Goal: Task Accomplishment & Management: Complete application form

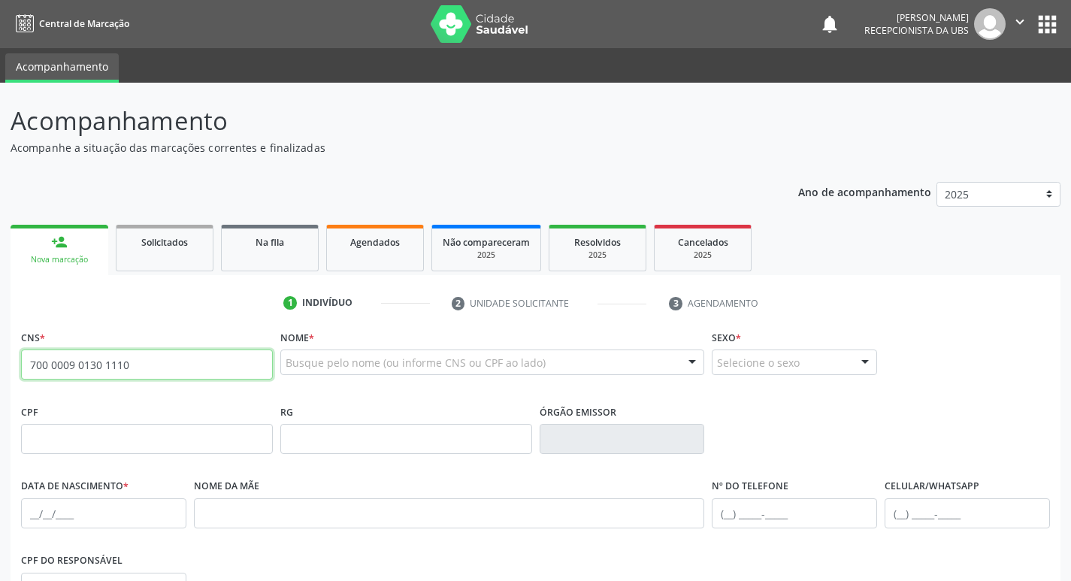
click at [236, 362] on input "700 0009 0130 1110" at bounding box center [147, 364] width 252 height 30
type input "700 0009 0130 1110"
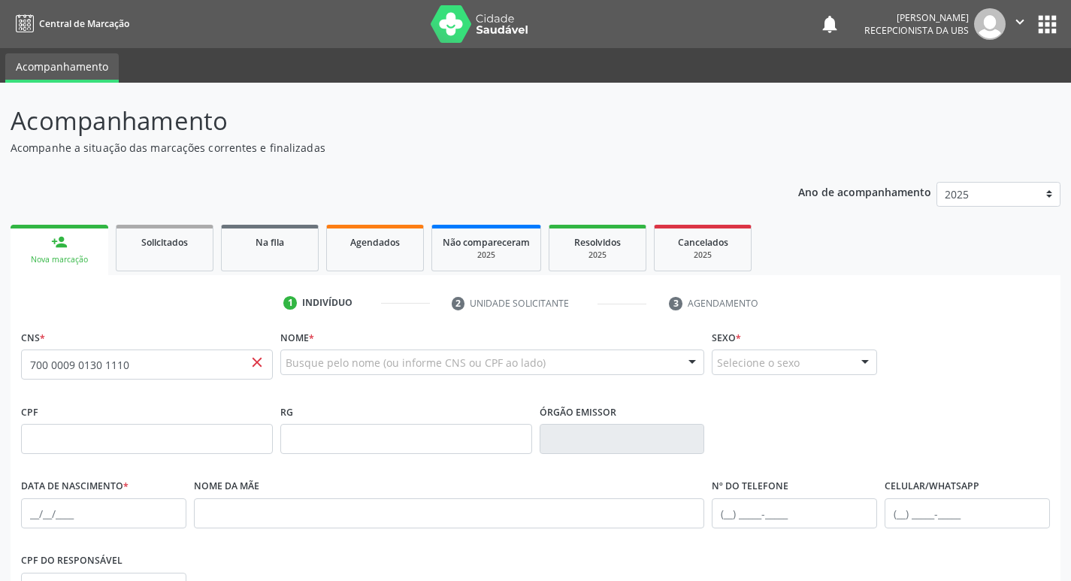
click at [371, 343] on div "Nome * Busque pelo nome (ou informe CNS ou CPF ao lado) Nenhum resultado encont…" at bounding box center [492, 355] width 425 height 59
click at [206, 362] on input "700 0009 0130 1110" at bounding box center [147, 364] width 252 height 30
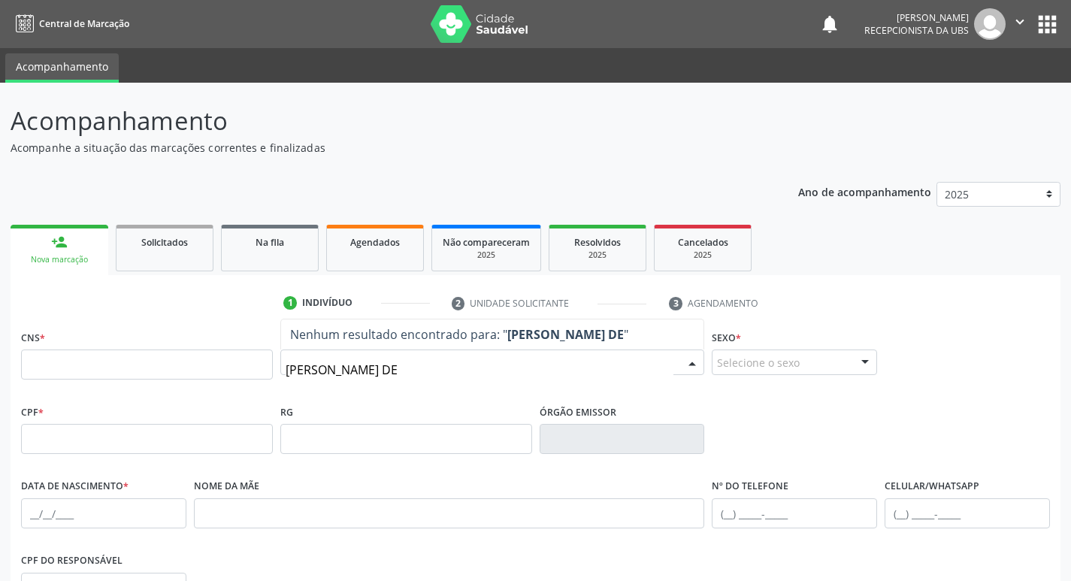
type input "MARIA DE FATIMA DE S"
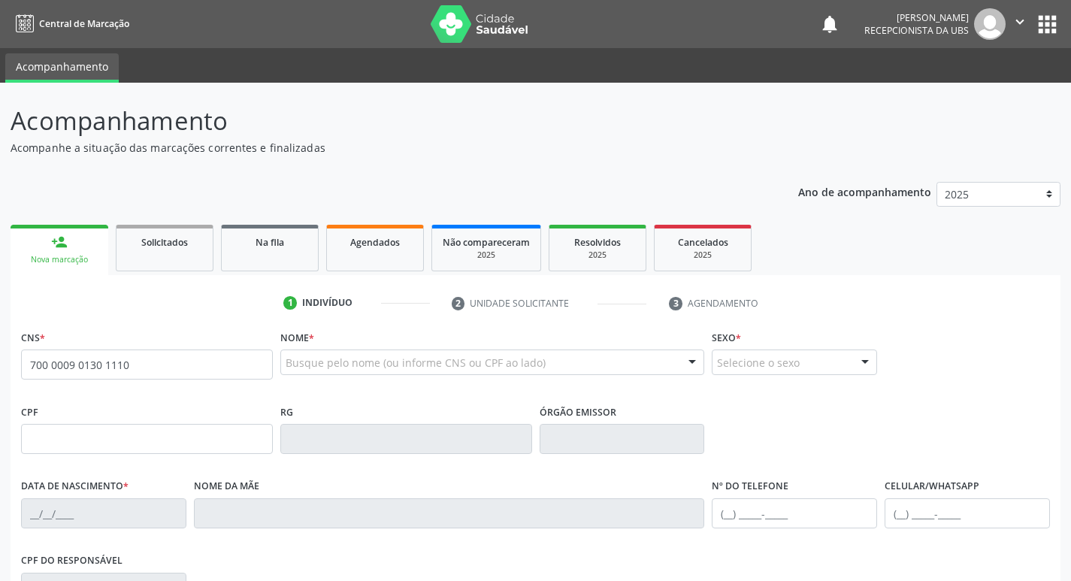
type input "700 0009 0130 1110"
type input "22/01/1970"
type input "Espedita Maria de Sousa Lima"
type input "(87) 99929-8489"
type input "906"
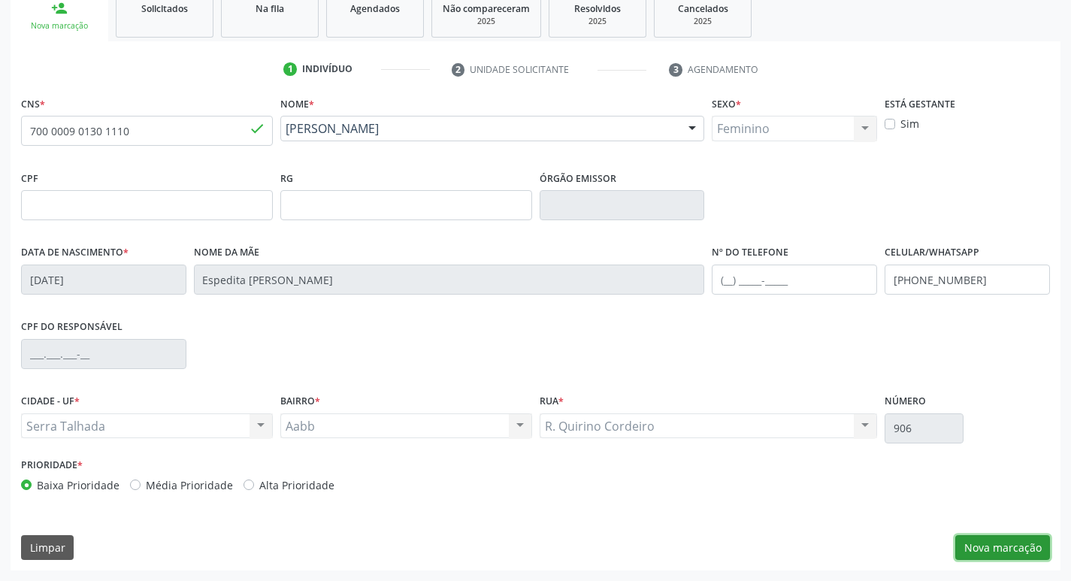
click at [1001, 544] on button "Nova marcação" at bounding box center [1002, 548] width 95 height 26
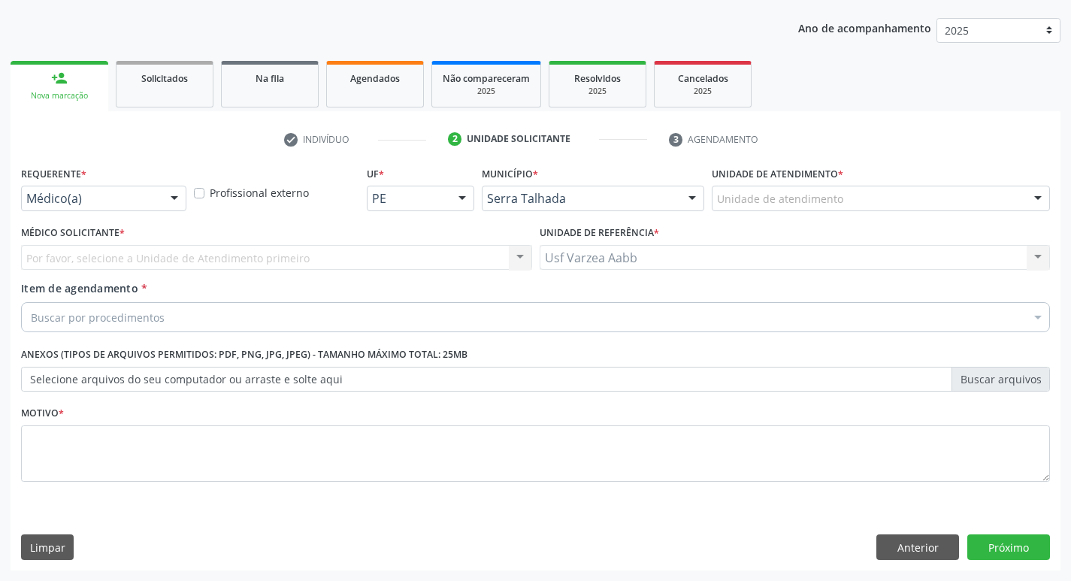
scroll to position [164, 0]
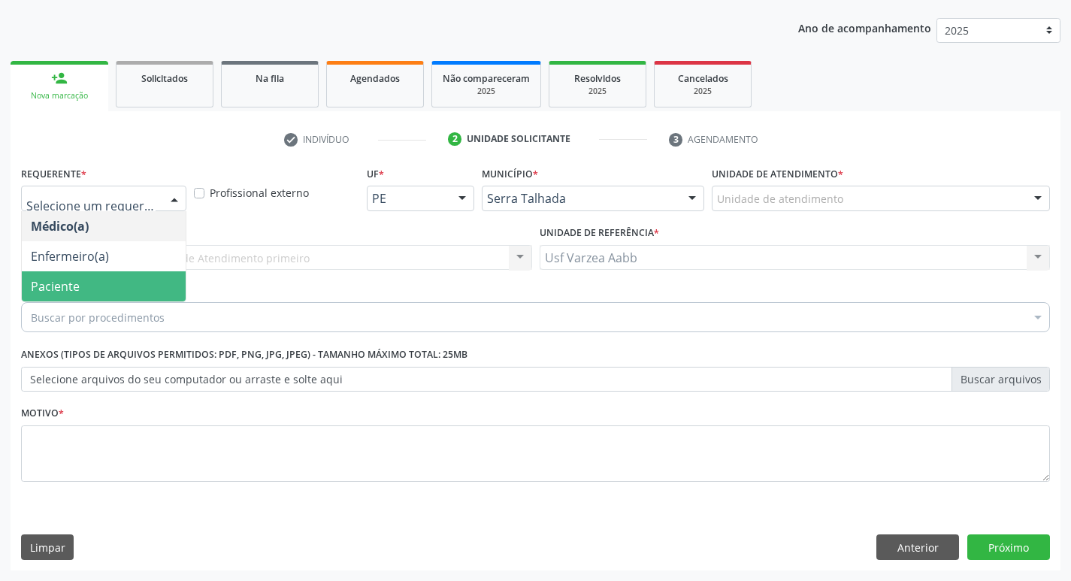
click at [123, 277] on span "Paciente" at bounding box center [104, 286] width 164 height 30
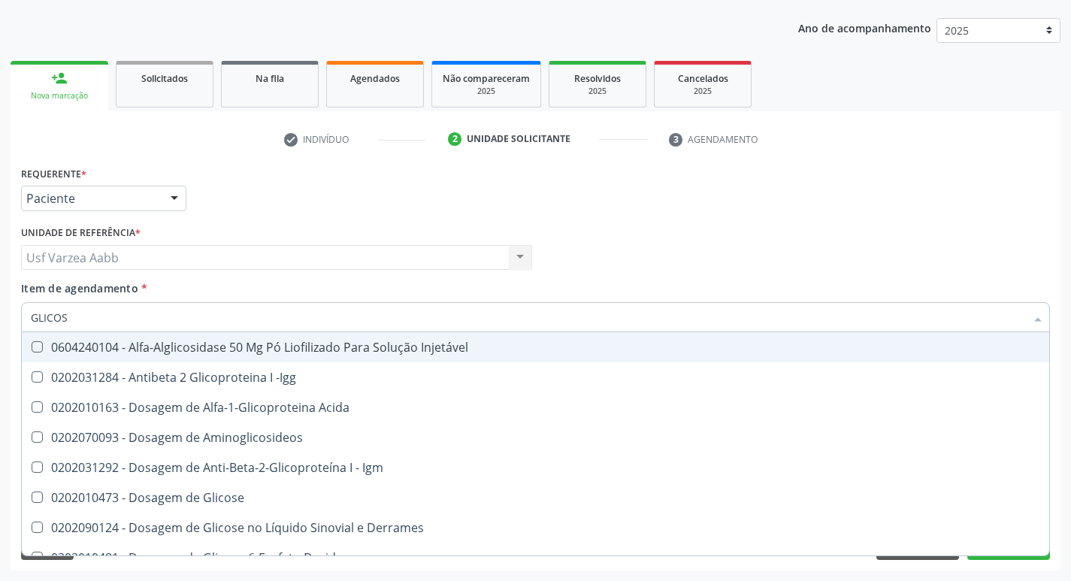
type input "GLICOSI"
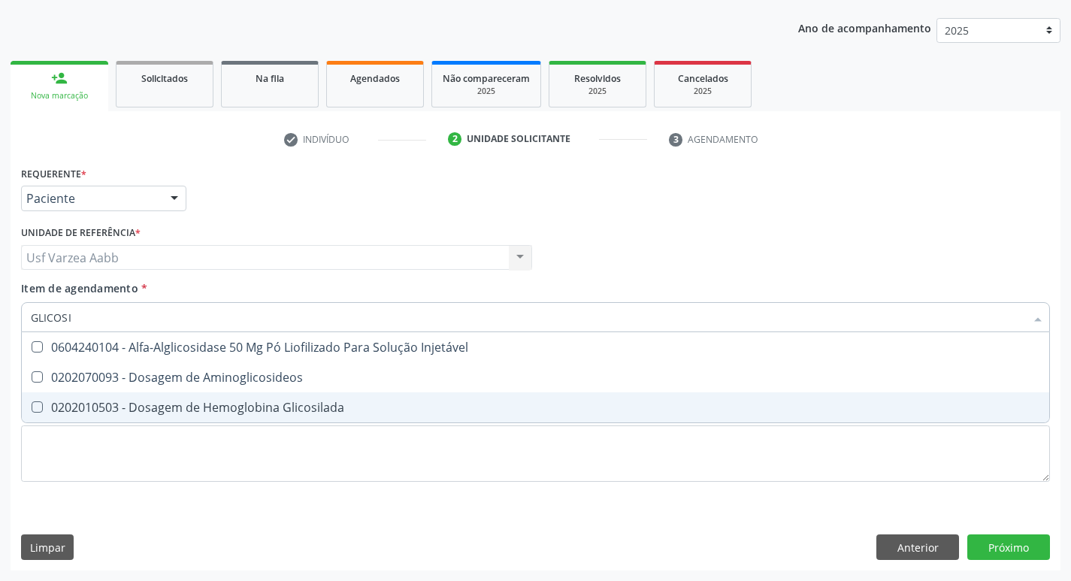
click at [152, 397] on span "0202010503 - Dosagem de Hemoglobina Glicosilada" at bounding box center [535, 407] width 1027 height 30
checkbox Glicosilada "true"
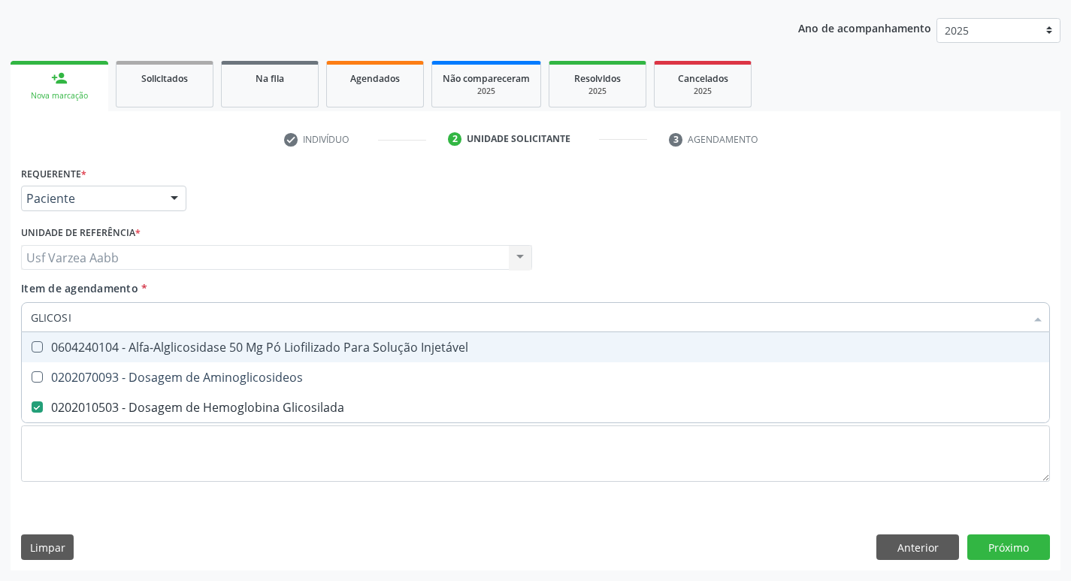
click at [112, 316] on input "GLICOSI" at bounding box center [528, 317] width 994 height 30
type input "T4"
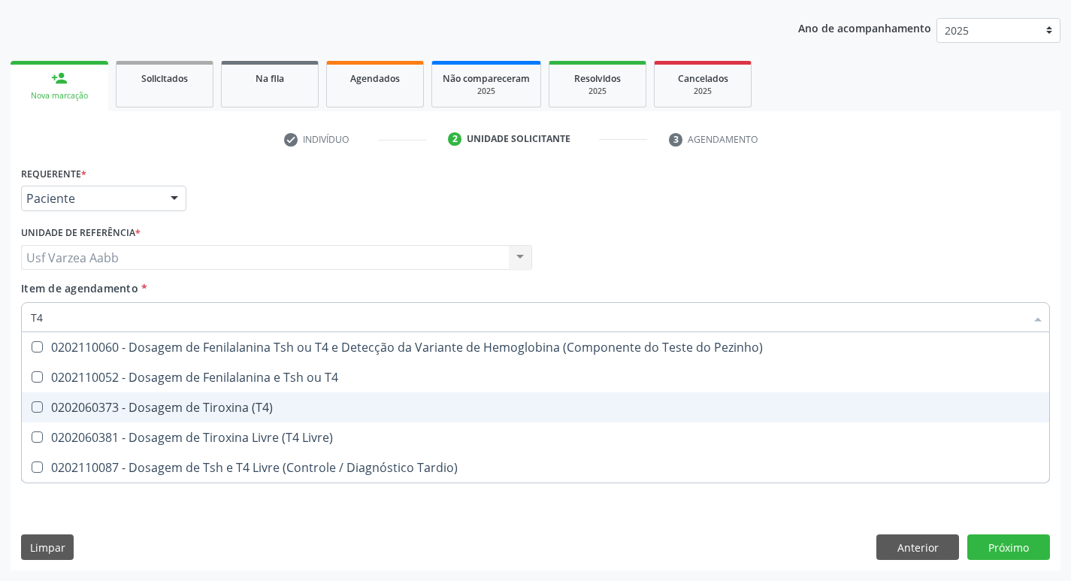
click at [124, 397] on span "0202060373 - Dosagem de Tiroxina (T4)" at bounding box center [535, 407] width 1027 height 30
checkbox \(T4\) "true"
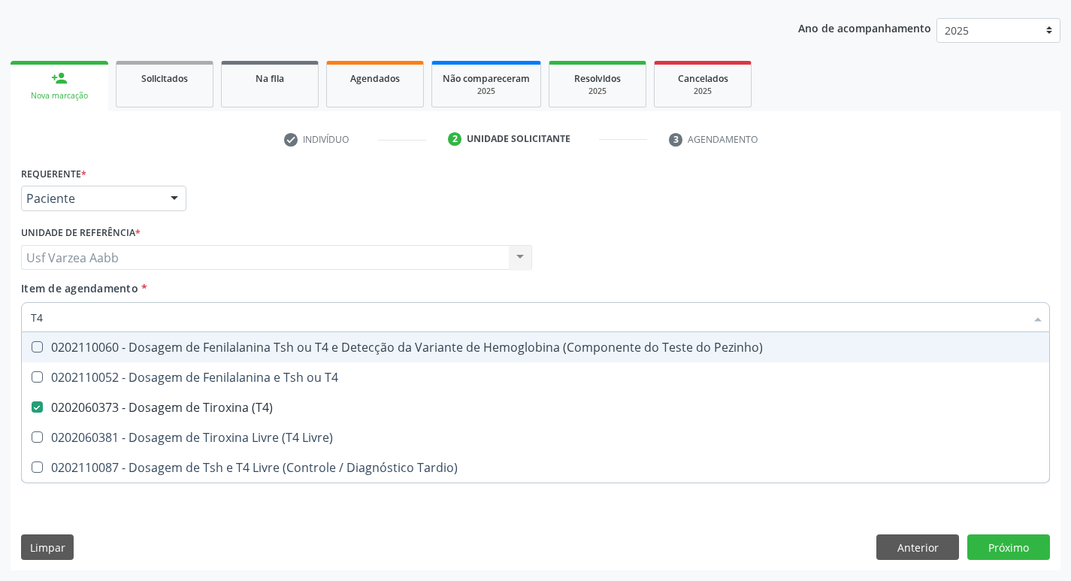
click at [98, 313] on input "T4" at bounding box center [528, 317] width 994 height 30
type input "TS"
checkbox \(T4\) "false"
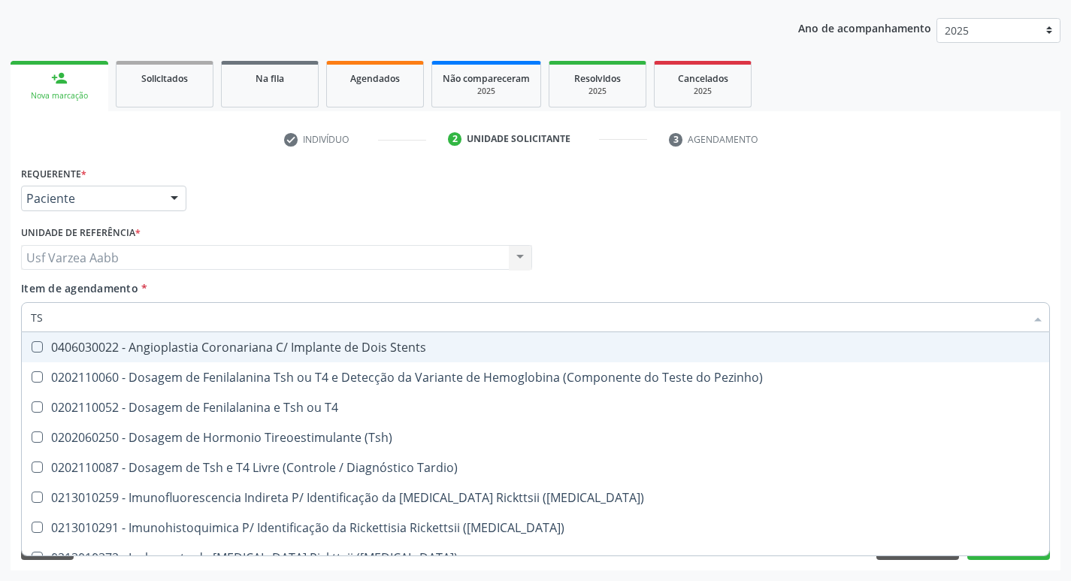
type input "TSH"
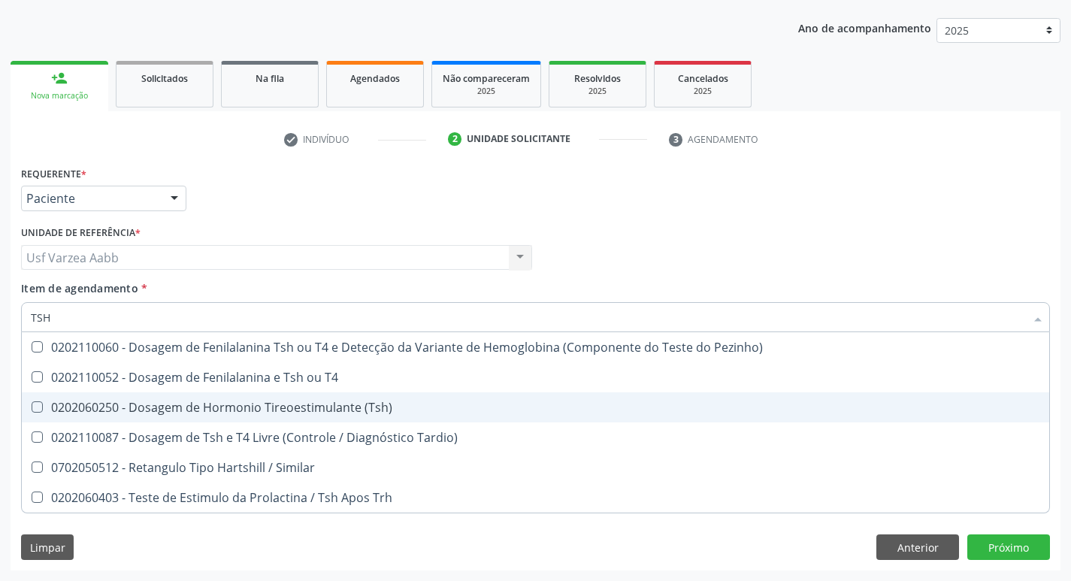
click at [431, 417] on span "0202060250 - Dosagem de Hormonio Tireoestimulante (Tsh)" at bounding box center [535, 407] width 1027 height 30
checkbox \(Tsh\) "true"
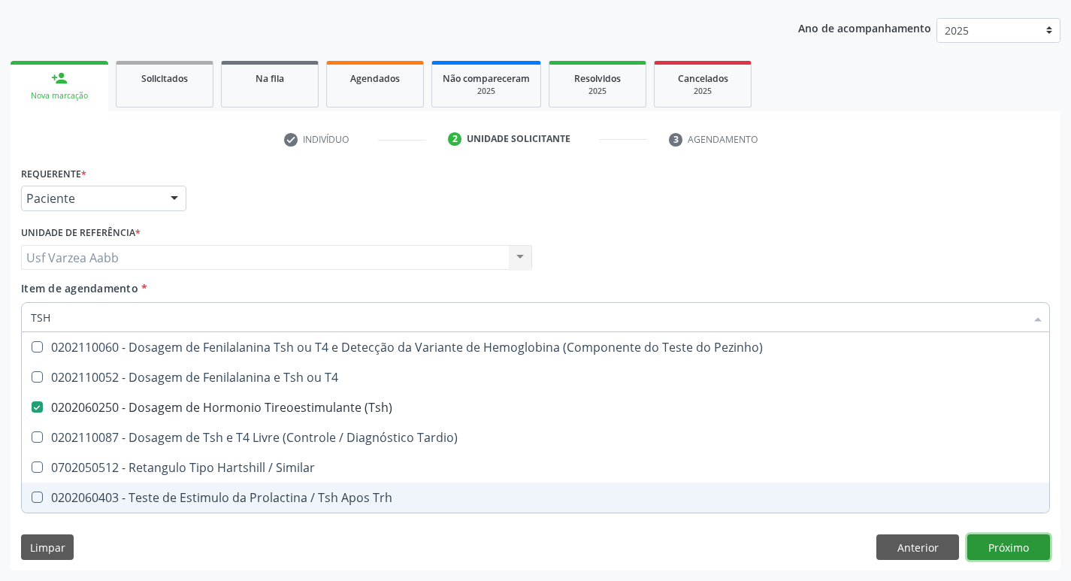
click at [1004, 547] on div "Requerente * Paciente Médico(a) Enfermeiro(a) Paciente Nenhum resultado encontr…" at bounding box center [536, 366] width 1050 height 408
checkbox T4 "true"
checkbox Tardio\) "true"
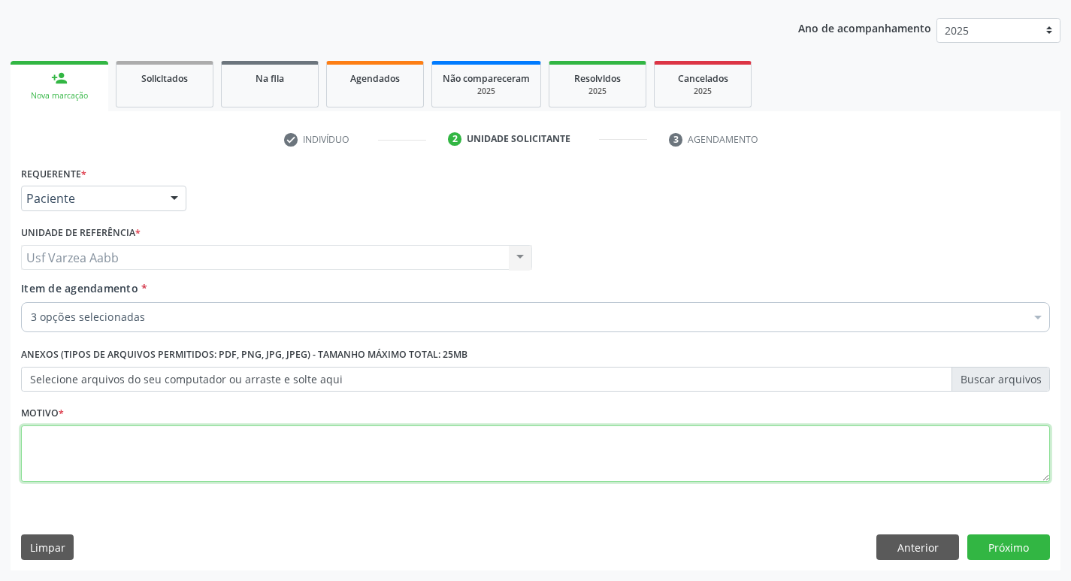
click at [378, 470] on textarea at bounding box center [535, 453] width 1029 height 57
type textarea "X"
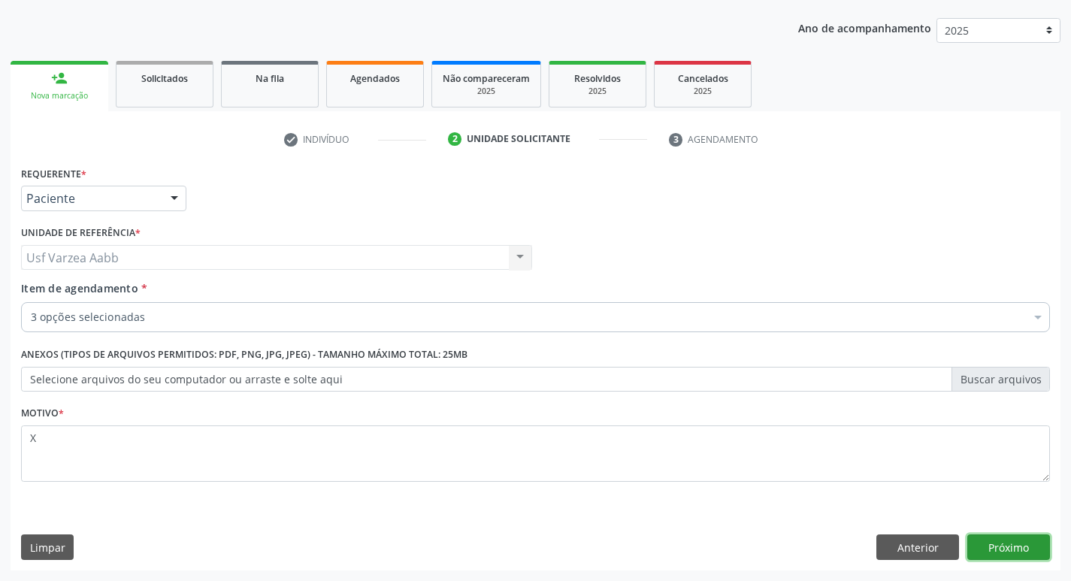
click at [1000, 544] on button "Próximo" at bounding box center [1008, 547] width 83 height 26
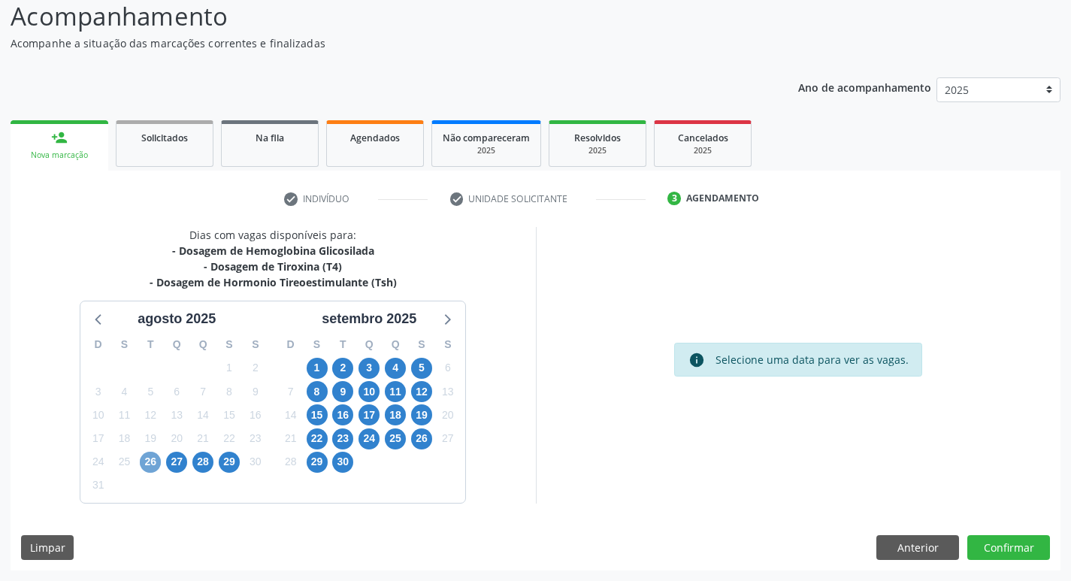
click at [150, 464] on span "26" at bounding box center [150, 462] width 21 height 21
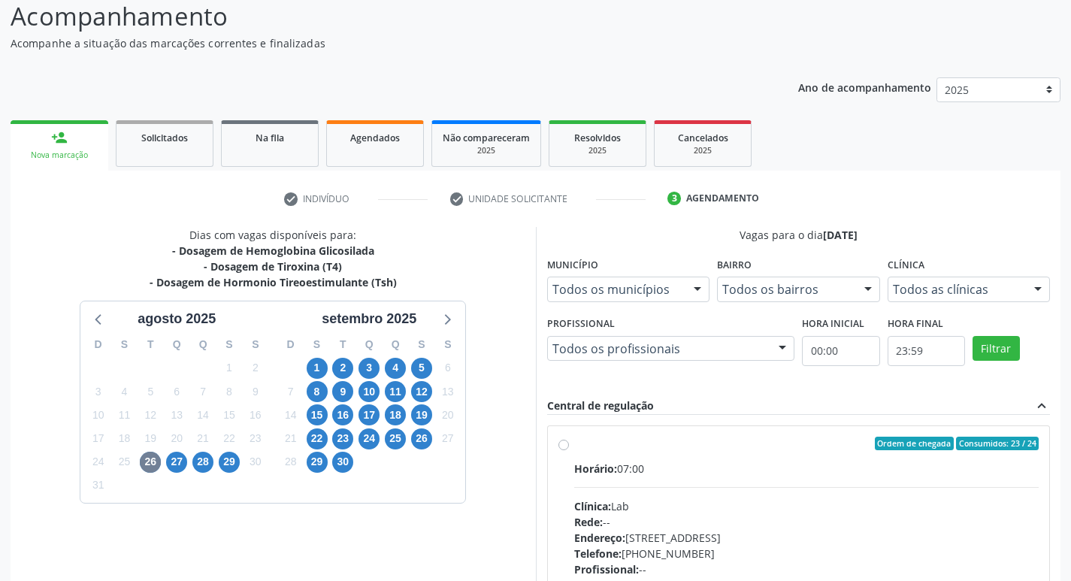
click at [137, 463] on div "26" at bounding box center [150, 461] width 26 height 23
click at [126, 462] on span "25" at bounding box center [124, 462] width 21 height 21
click at [145, 467] on span "26" at bounding box center [150, 462] width 21 height 21
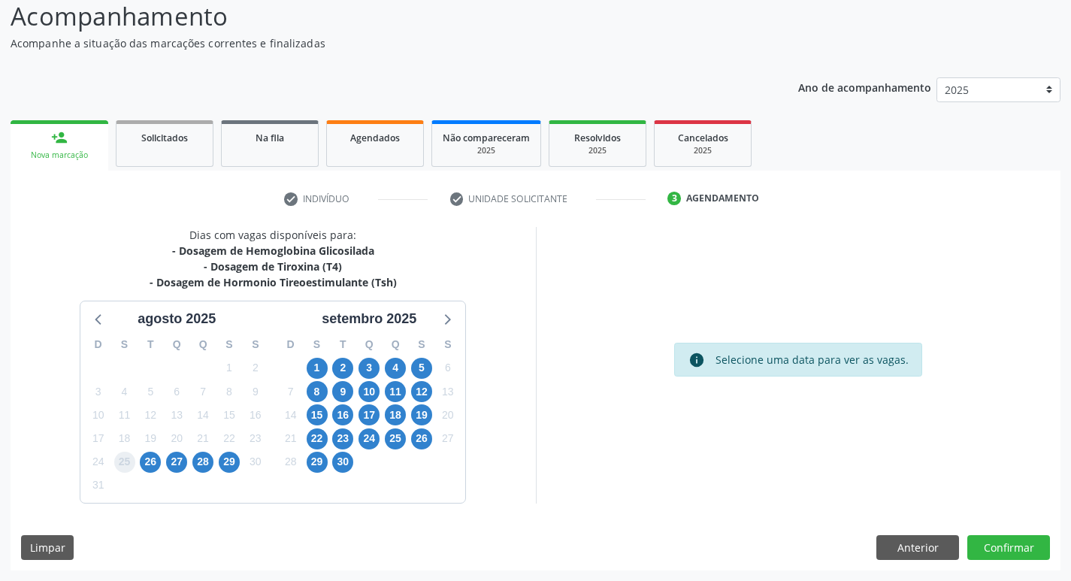
click at [129, 466] on span "25" at bounding box center [124, 462] width 21 height 21
click at [590, 407] on div "info Selecione uma data para ver as vagas." at bounding box center [798, 365] width 525 height 276
click at [122, 462] on span "25" at bounding box center [124, 462] width 21 height 21
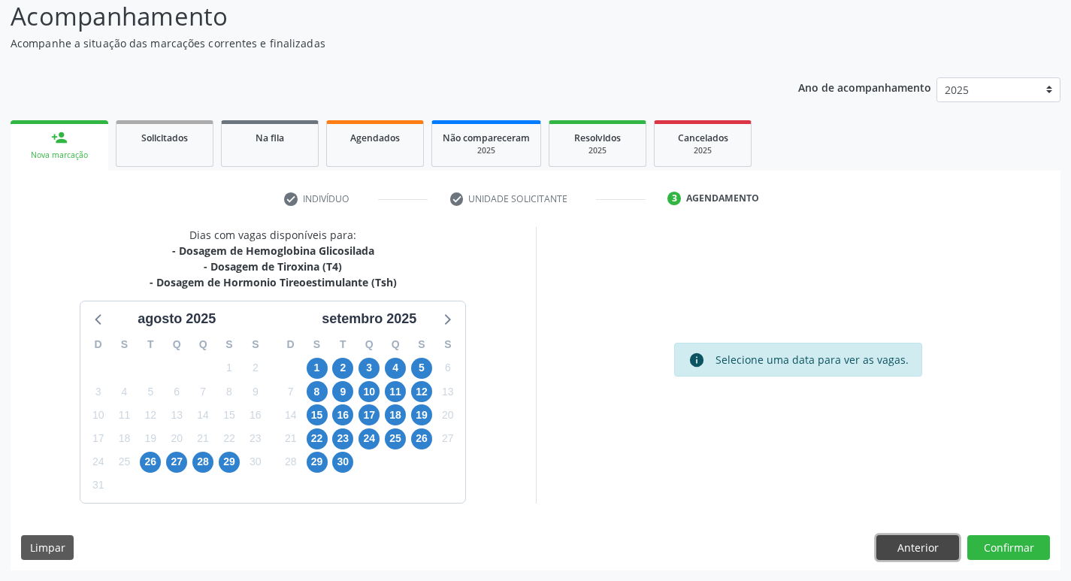
click at [911, 545] on button "Anterior" at bounding box center [917, 548] width 83 height 26
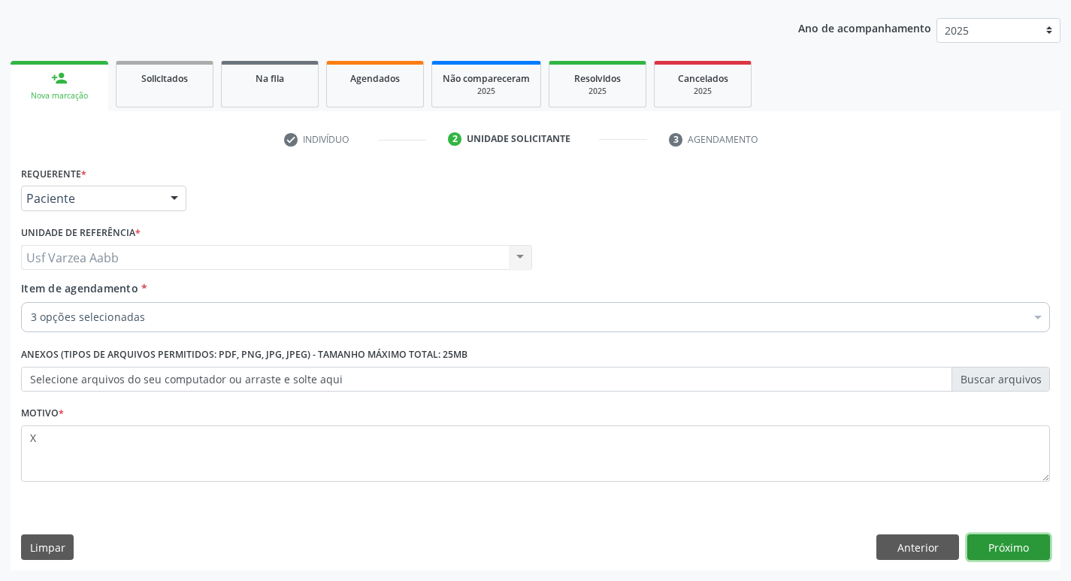
click at [1009, 539] on button "Próximo" at bounding box center [1008, 547] width 83 height 26
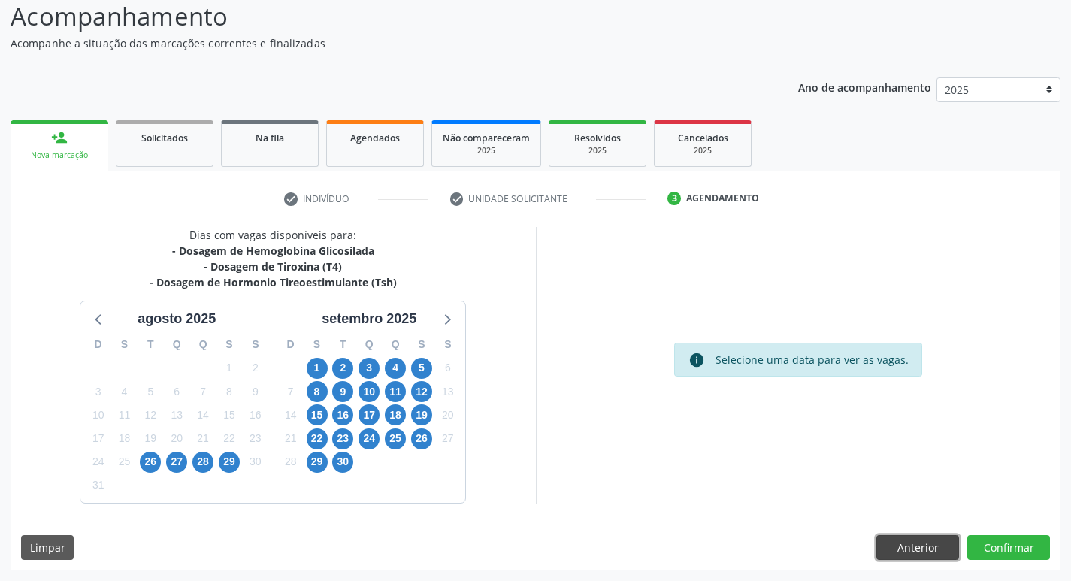
click at [892, 553] on button "Anterior" at bounding box center [917, 548] width 83 height 26
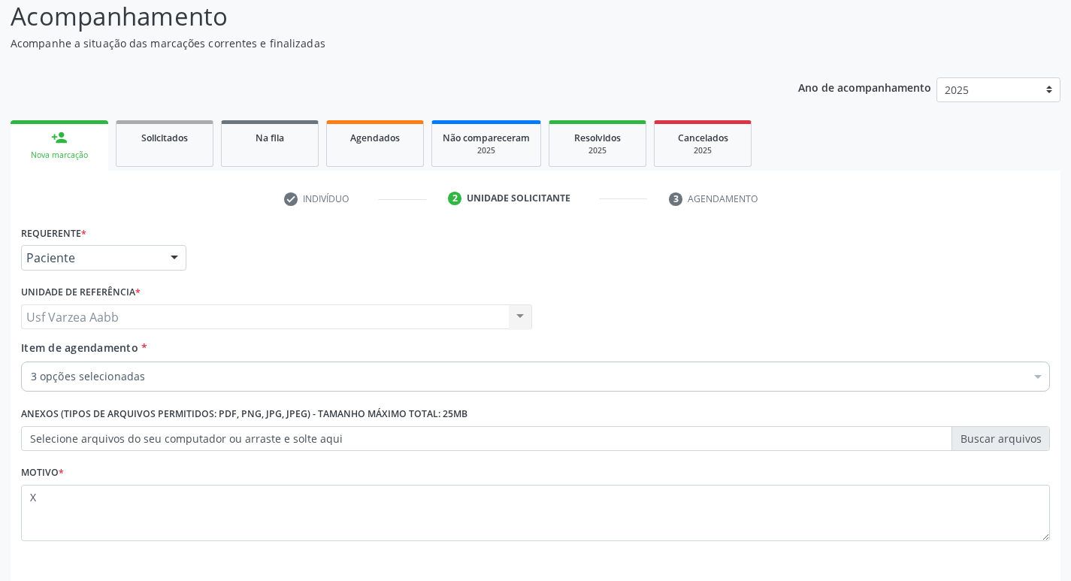
scroll to position [164, 0]
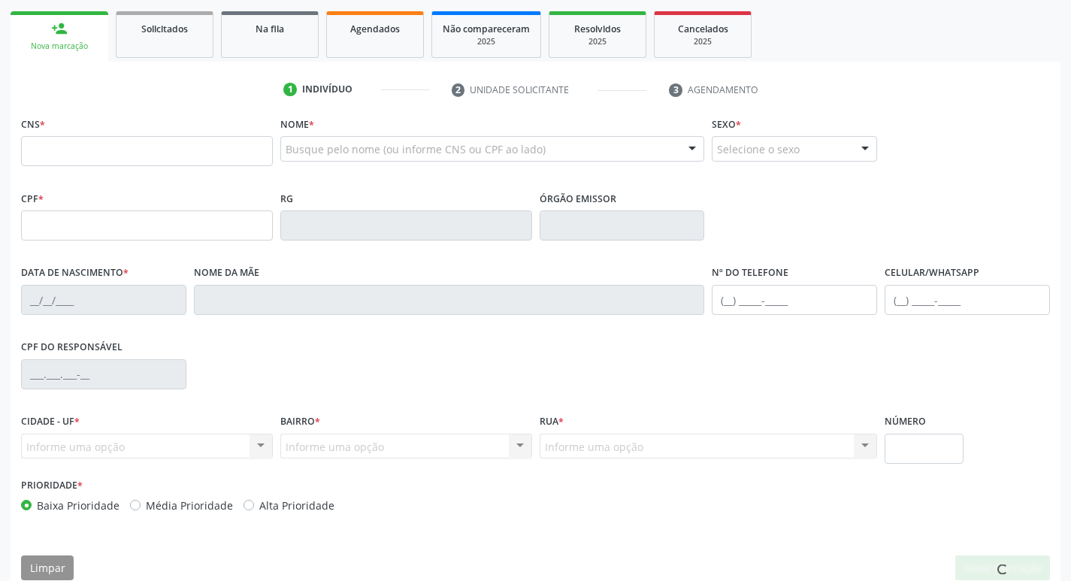
scroll to position [213, 0]
type input "898 0005 4211 1987"
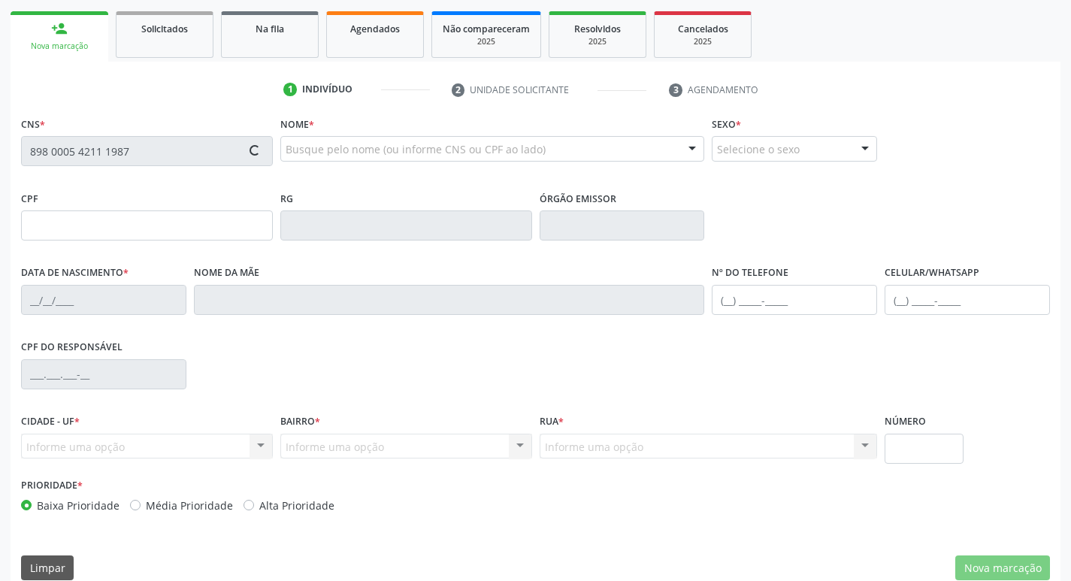
type input "426.639.544-20"
type input "15/03/1967"
type input "Auxiadora Fernandes Magalhas"
type input "(87) 99980-2888"
type input "347"
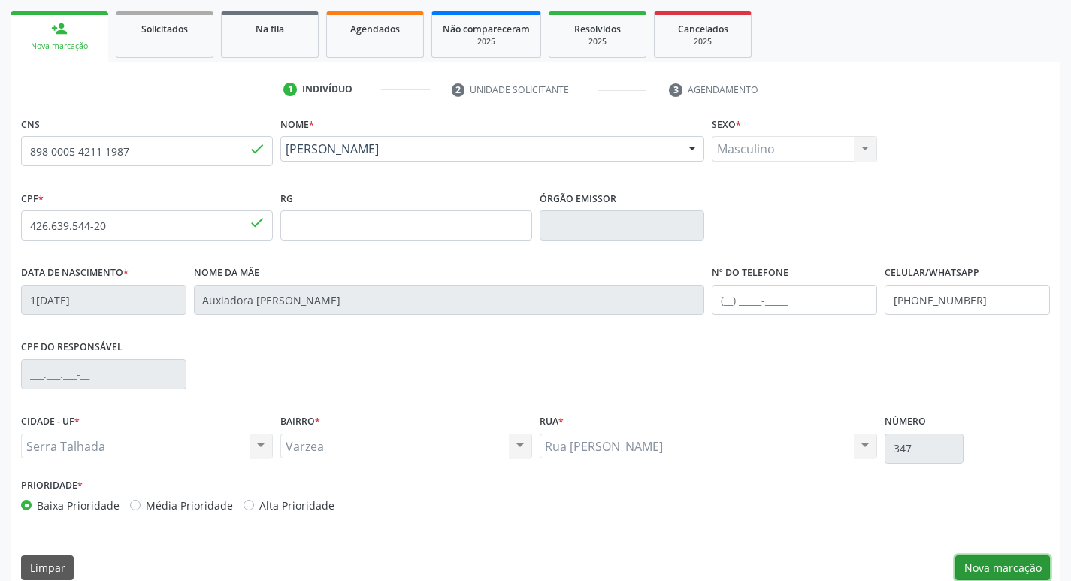
click at [996, 562] on button "Nova marcação" at bounding box center [1002, 568] width 95 height 26
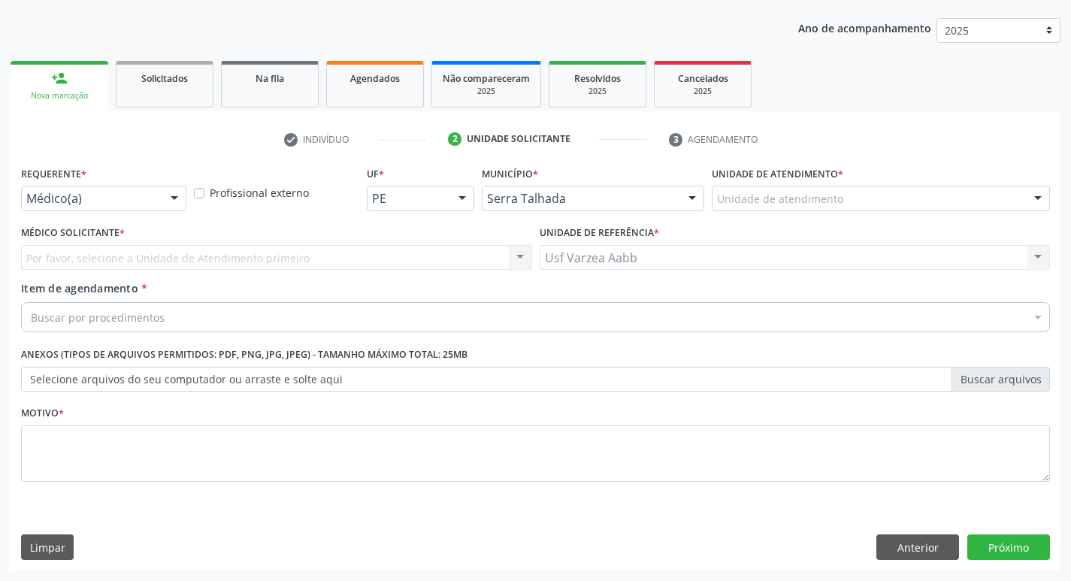
scroll to position [164, 0]
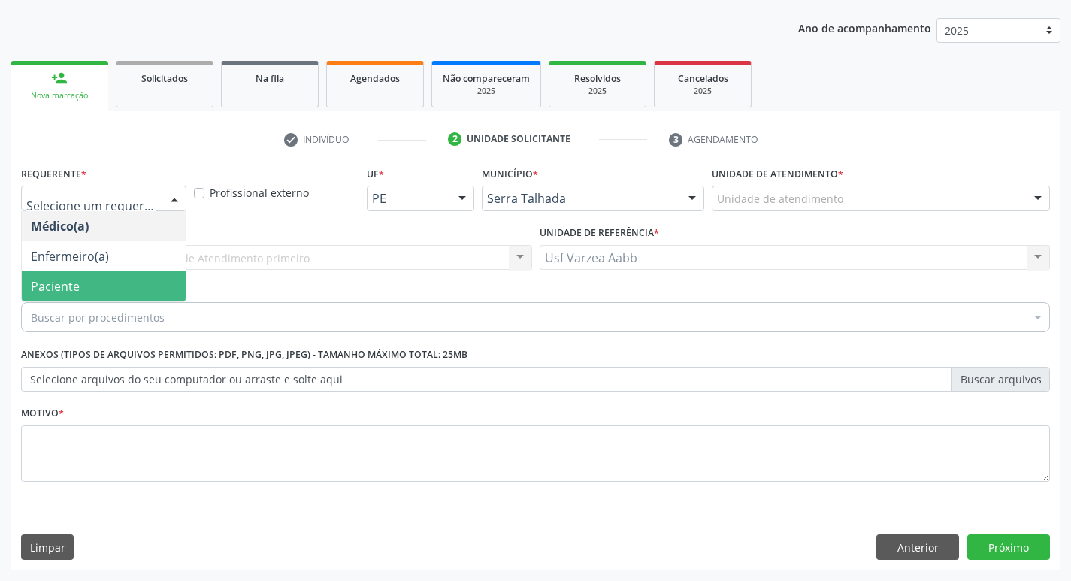
click at [95, 288] on span "Paciente" at bounding box center [104, 286] width 164 height 30
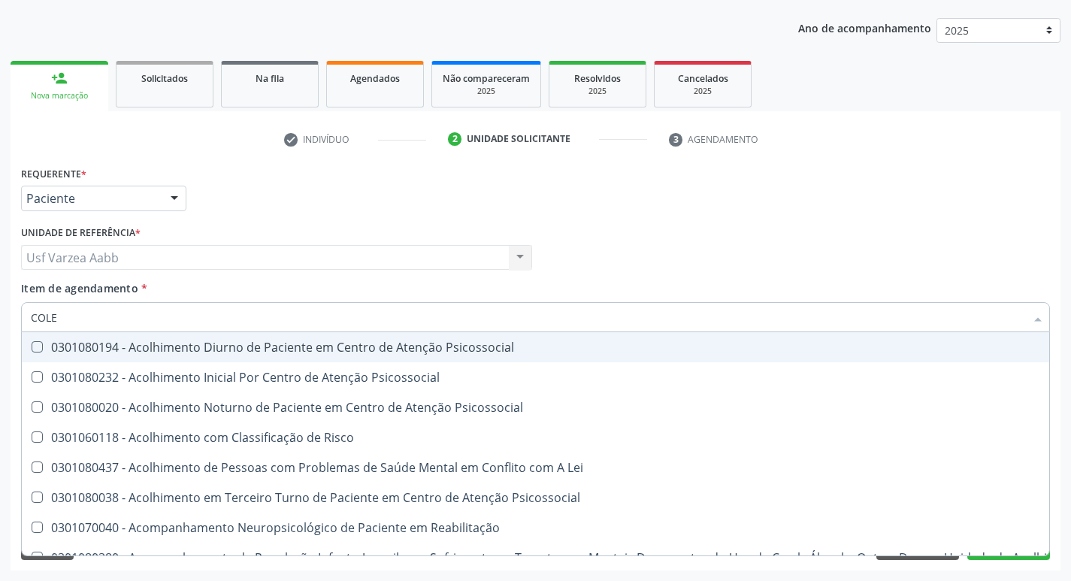
type input "COLES"
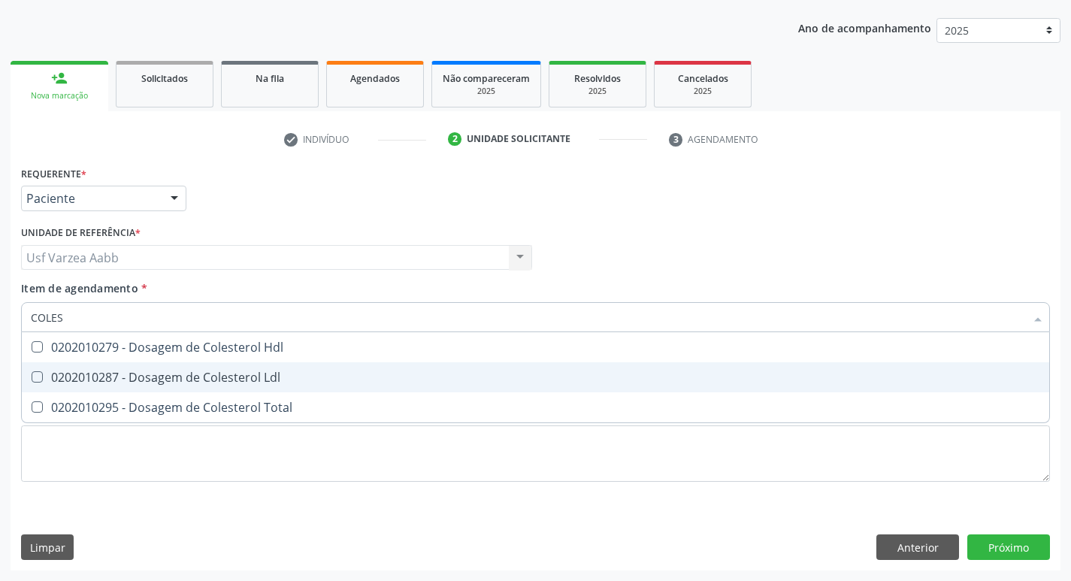
click at [125, 352] on div "0202010279 - Dosagem de Colesterol Hdl" at bounding box center [535, 347] width 1009 height 12
checkbox Hdl "true"
click at [126, 368] on span "0202010287 - Dosagem de Colesterol Ldl" at bounding box center [535, 377] width 1027 height 30
checkbox Ldl "true"
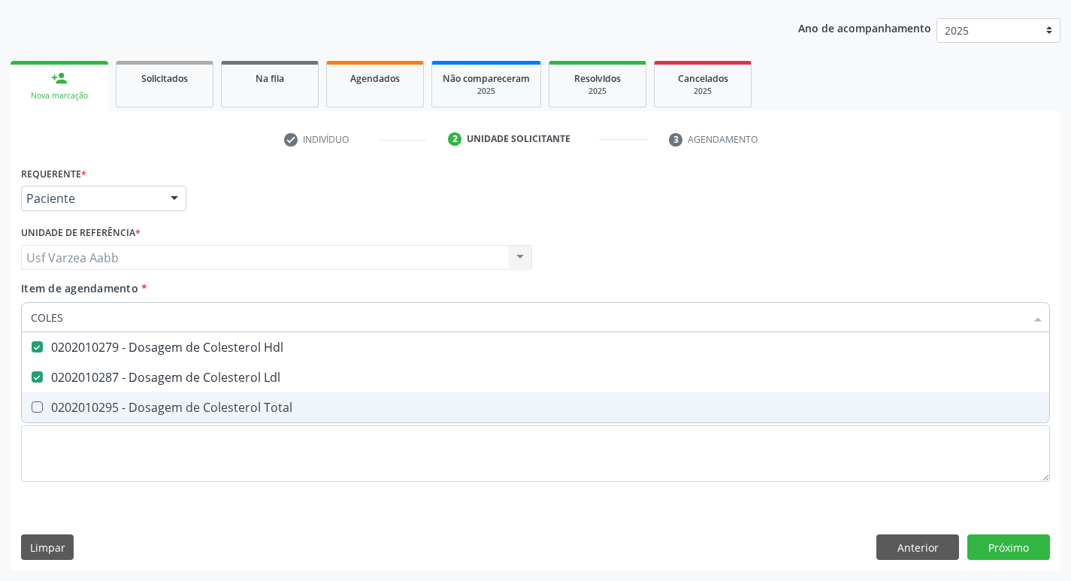
click at [124, 406] on div "0202010295 - Dosagem de Colesterol Total" at bounding box center [535, 407] width 1009 height 12
checkbox Total "true"
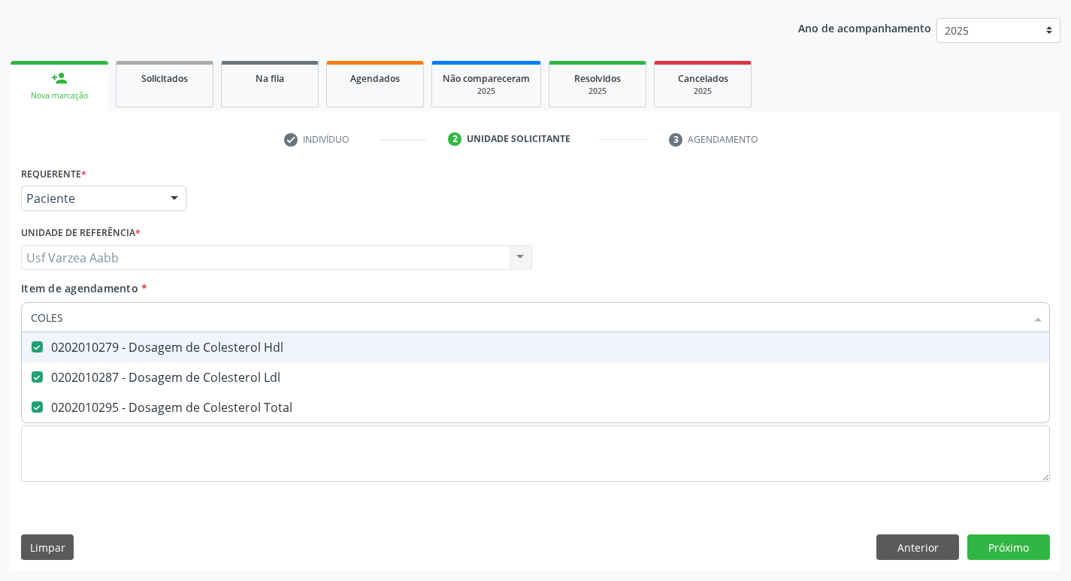
click at [87, 314] on input "COLES" at bounding box center [528, 317] width 994 height 30
type input "CRE"
checkbox Hdl "false"
checkbox Ldl "false"
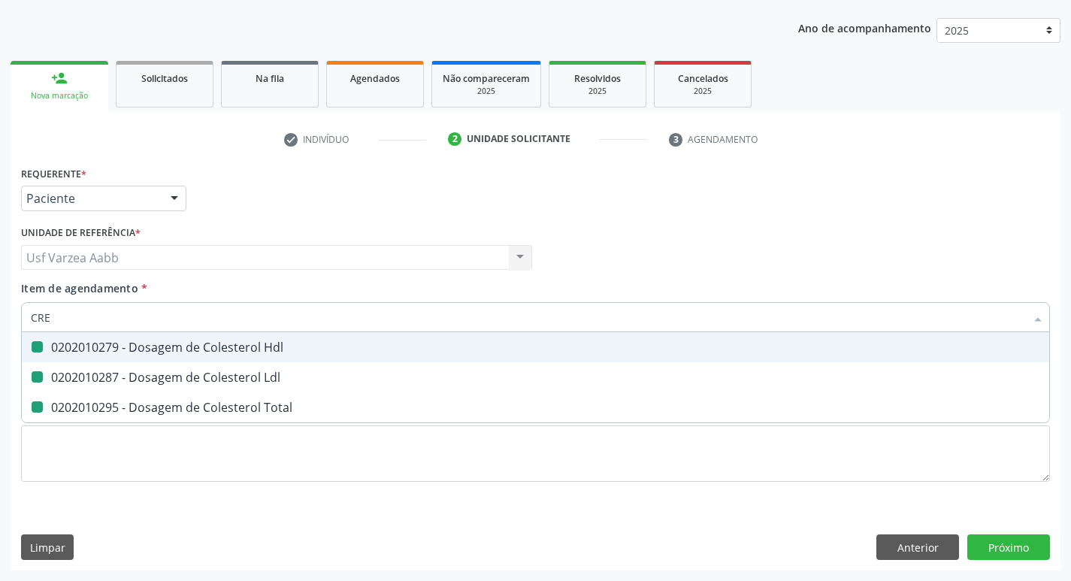
checkbox Total "false"
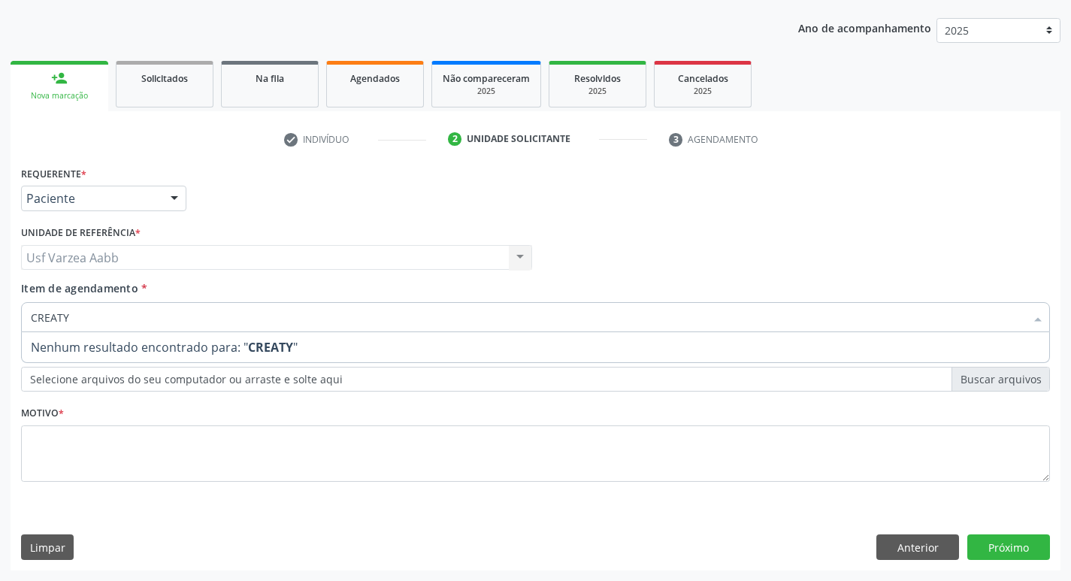
type input "CREAT"
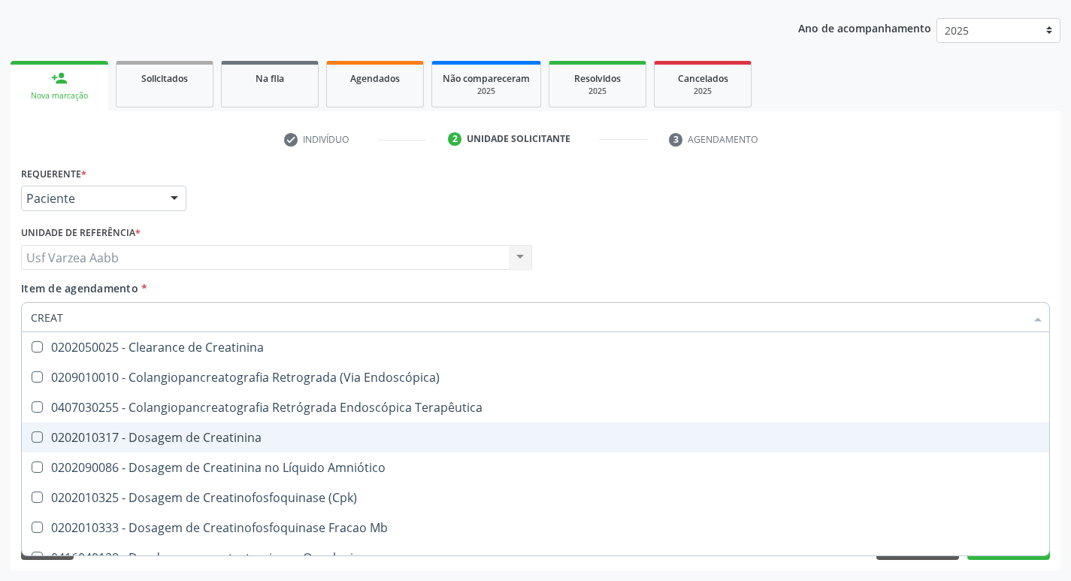
click at [128, 435] on div "0202010317 - Dosagem de Creatinina" at bounding box center [535, 437] width 1009 height 12
checkbox Creatinina "true"
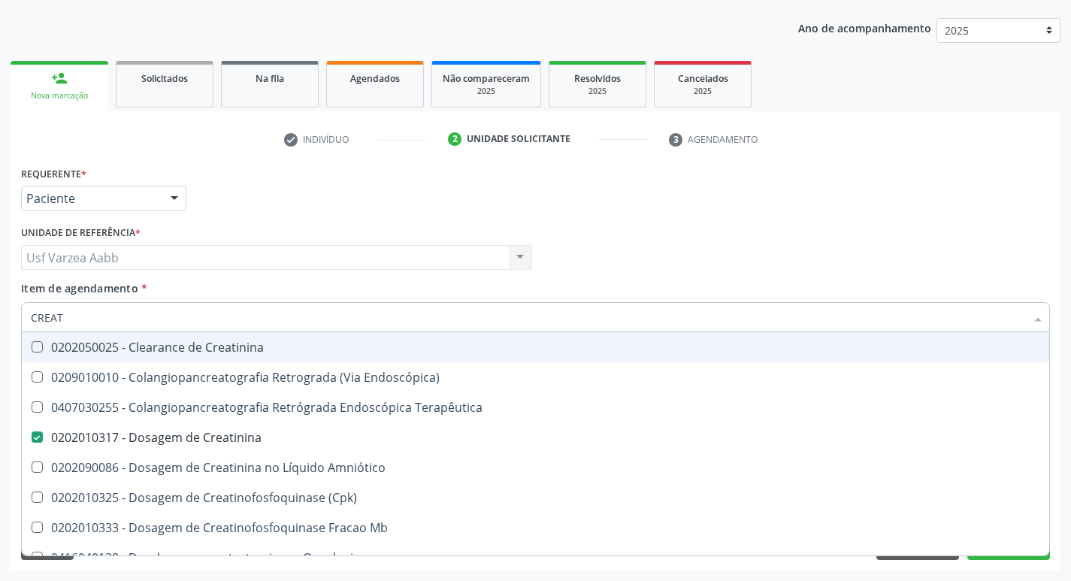
click at [100, 309] on input "CREAT" at bounding box center [528, 317] width 994 height 30
type input "A"
checkbox Creatinina "false"
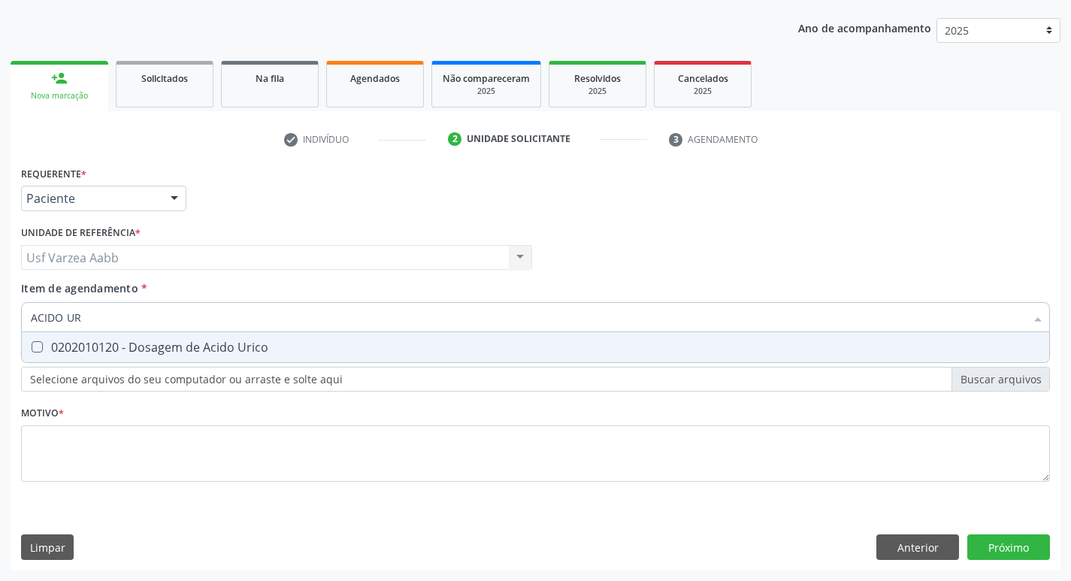
type input "ACIDO URI"
click at [102, 341] on div "0202010120 - Dosagem de Acido Urico" at bounding box center [535, 347] width 1009 height 12
checkbox Urico "true"
click at [101, 312] on input "ACIDO URI" at bounding box center [528, 317] width 994 height 30
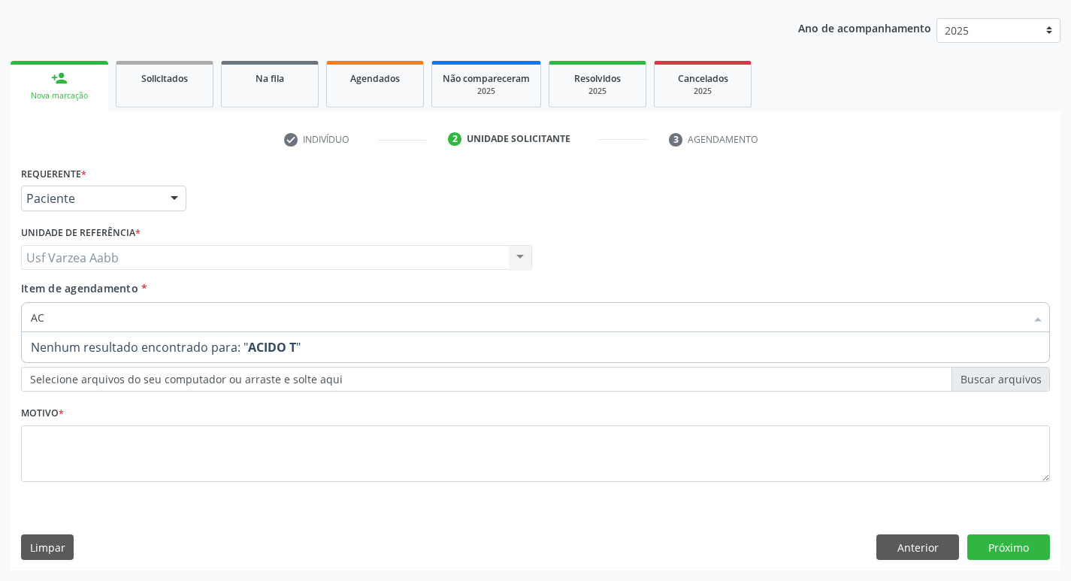
type input "A"
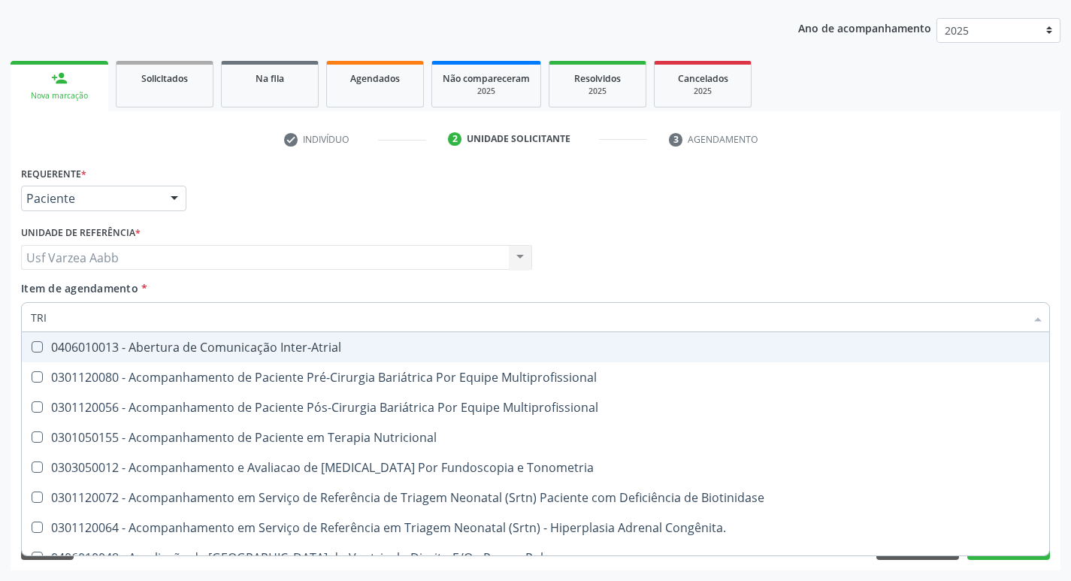
type input "TRIG"
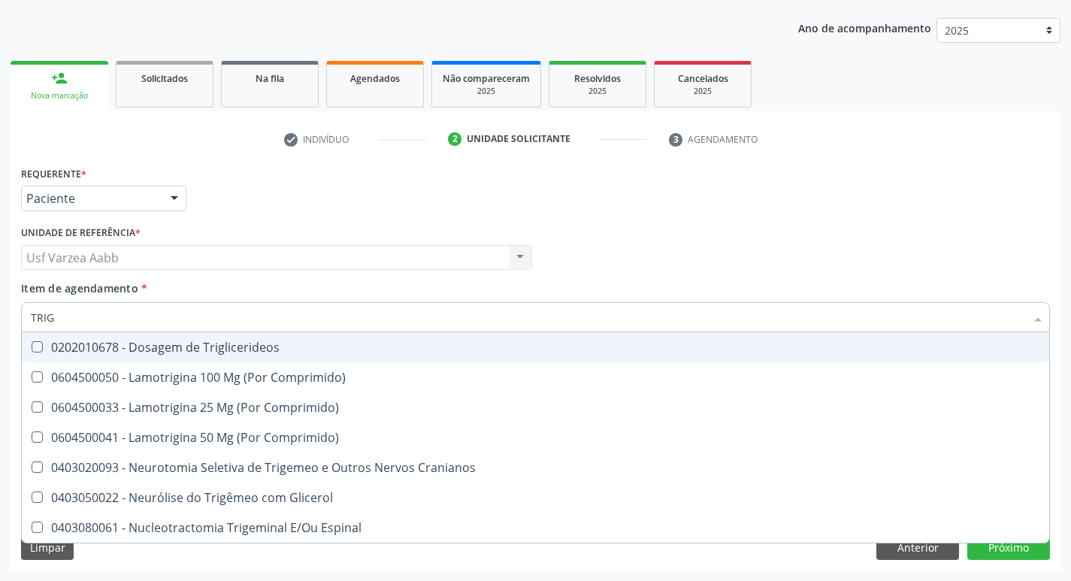
drag, startPoint x: 166, startPoint y: 343, endPoint x: 150, endPoint y: 318, distance: 29.8
click at [166, 342] on div "0202010678 - Dosagem de Triglicerideos" at bounding box center [535, 347] width 1009 height 12
checkbox Triglicerideos "true"
click at [147, 312] on input "TRIG" at bounding box center [528, 317] width 994 height 30
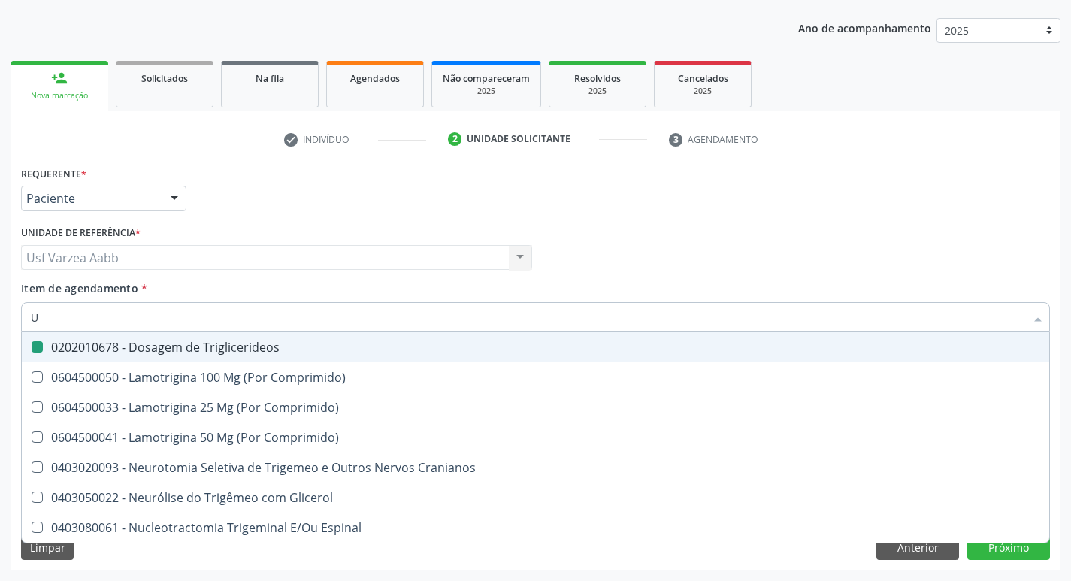
type input "UR"
checkbox Triglicerideos "false"
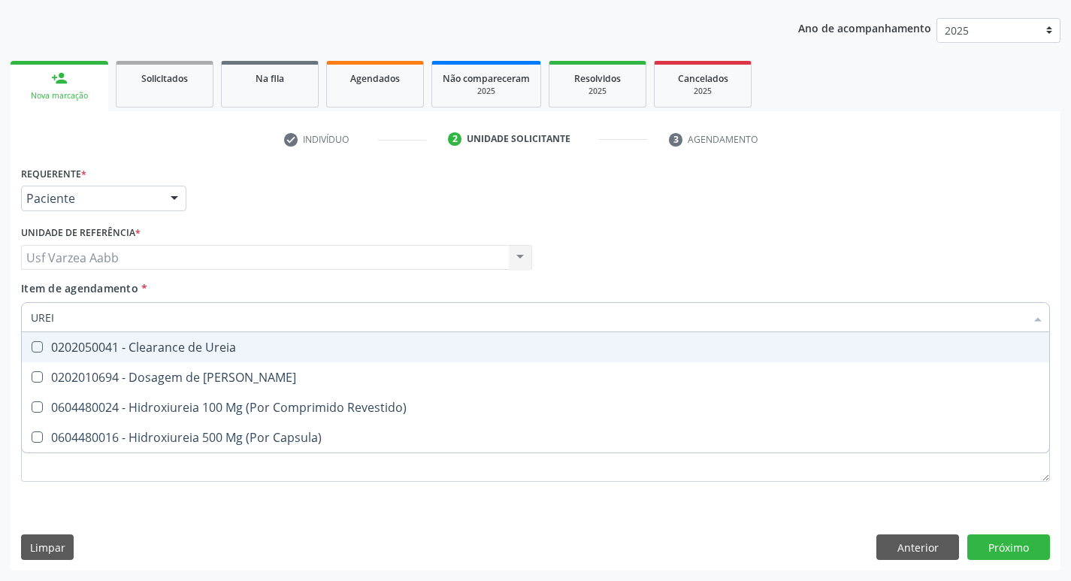
type input "UREIA"
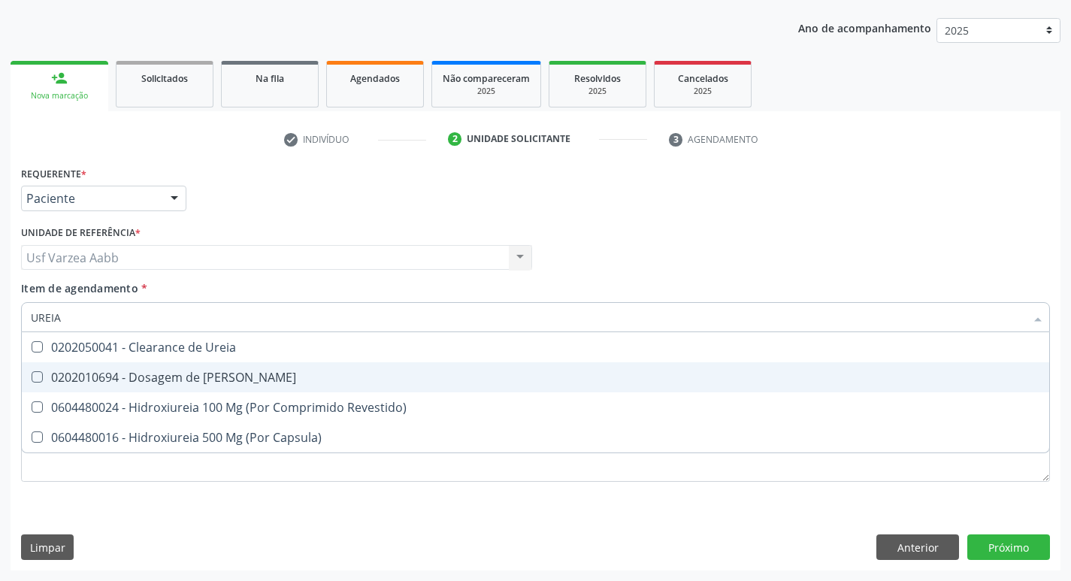
click at [149, 371] on div "0202010694 - Dosagem de [PERSON_NAME]" at bounding box center [535, 377] width 1009 height 12
checkbox Ureia "true"
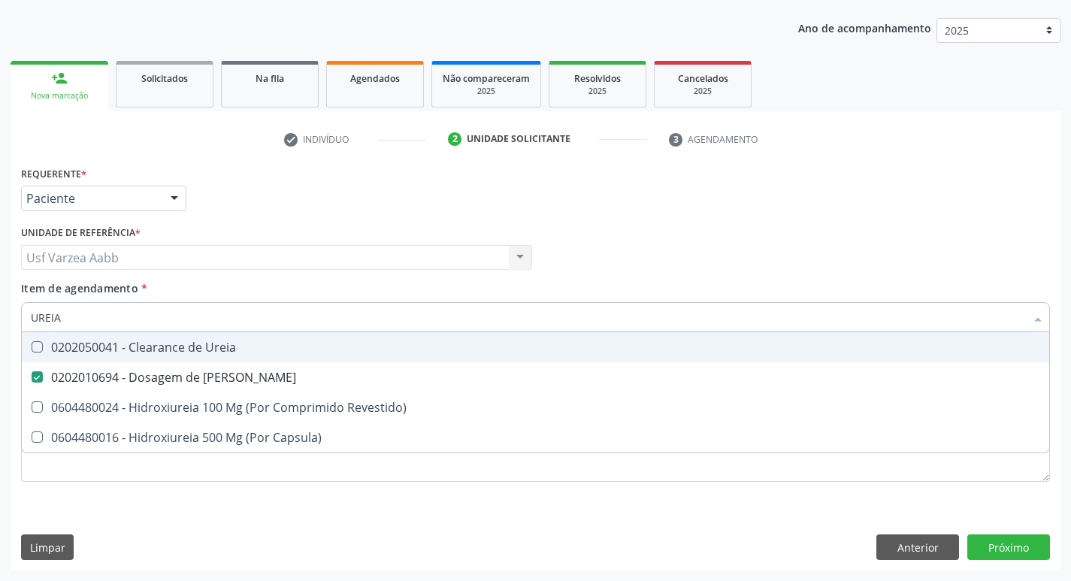
click at [111, 307] on input "UREIA" at bounding box center [528, 317] width 994 height 30
type input "U"
checkbox Ureia "false"
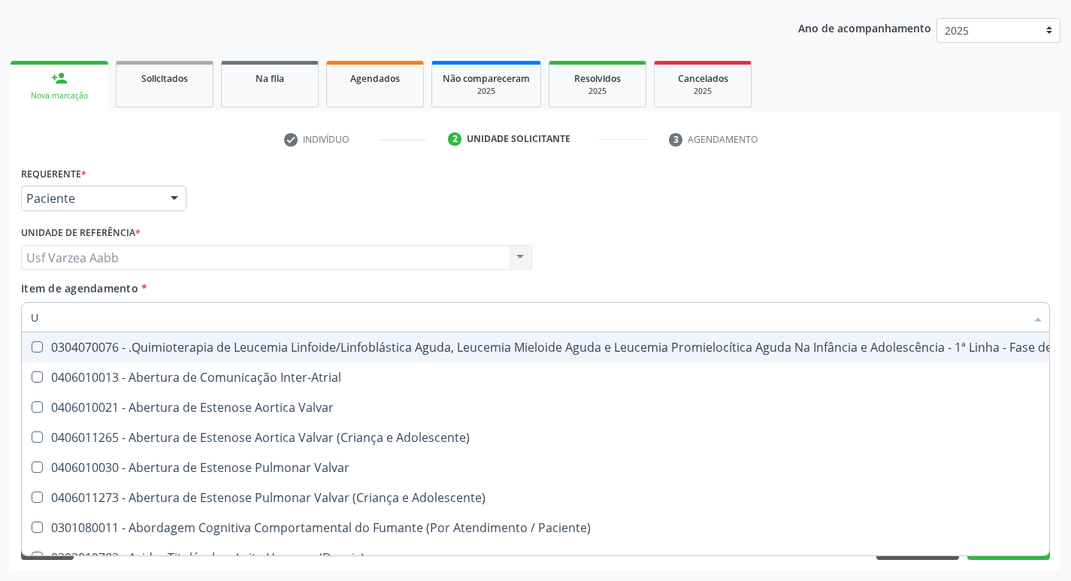
type input "UR"
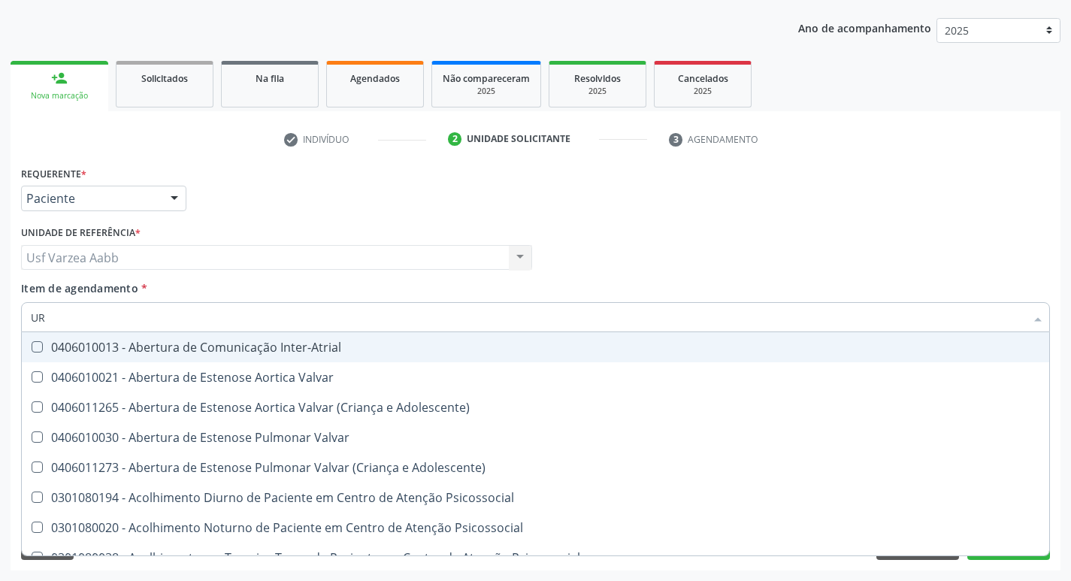
checkbox Urico "true"
checkbox Ureia "true"
type input "URI"
checkbox B "true"
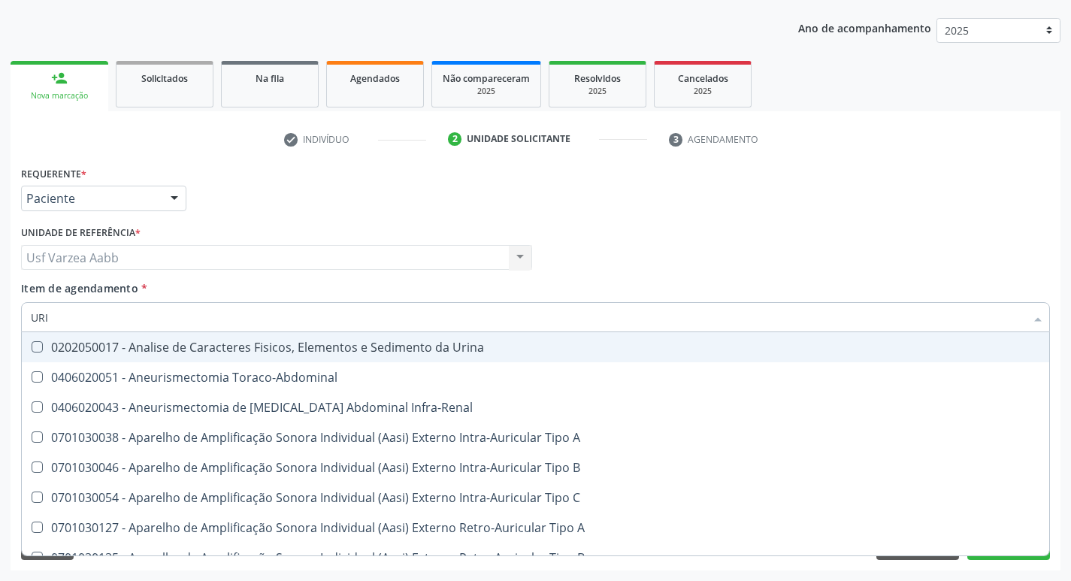
type input "URIN"
checkbox Urico "false"
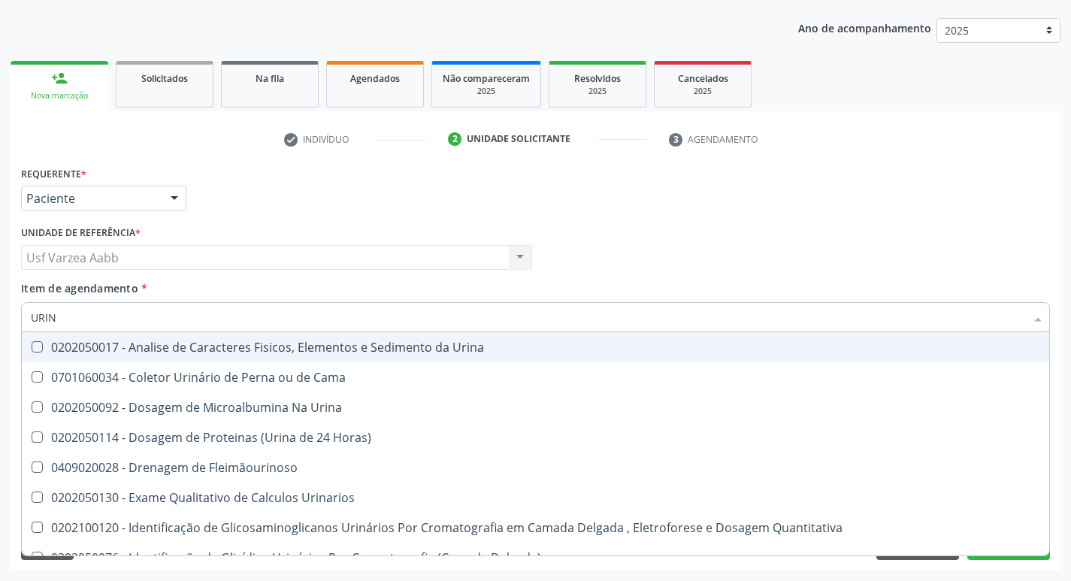
type input "URINA"
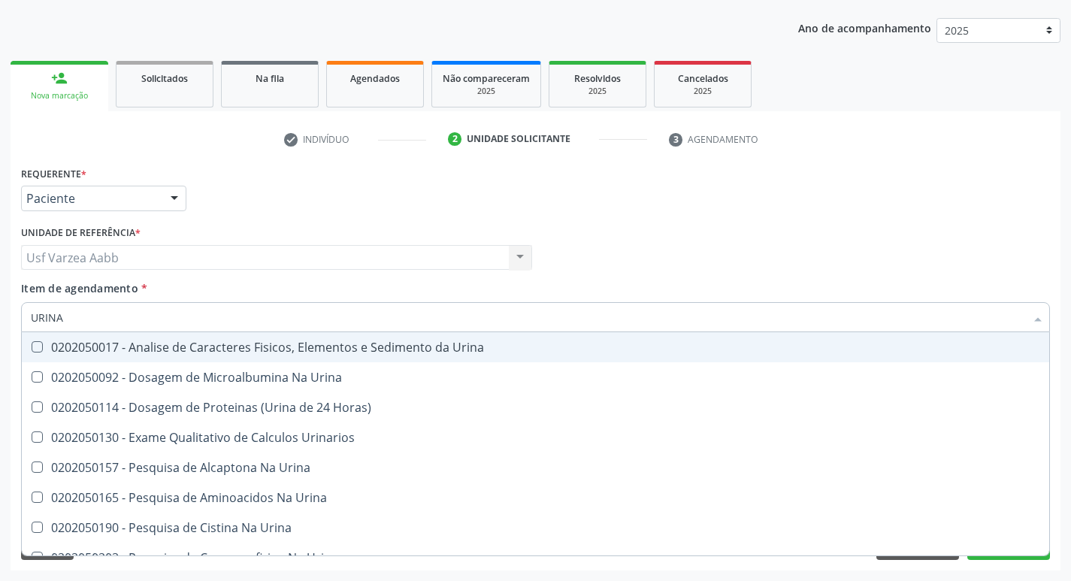
click at [104, 349] on div "0202050017 - Analise de Caracteres Fisicos, Elementos e Sedimento da Urina" at bounding box center [535, 347] width 1009 height 12
checkbox Urina "true"
click at [100, 315] on input "URINA" at bounding box center [528, 317] width 994 height 30
type input "G"
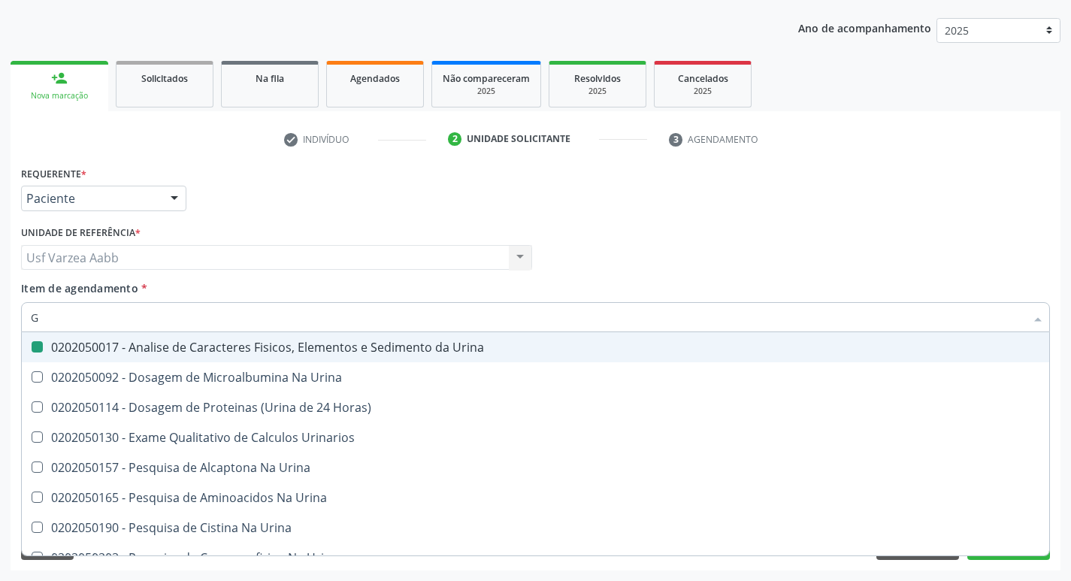
checkbox Urina "false"
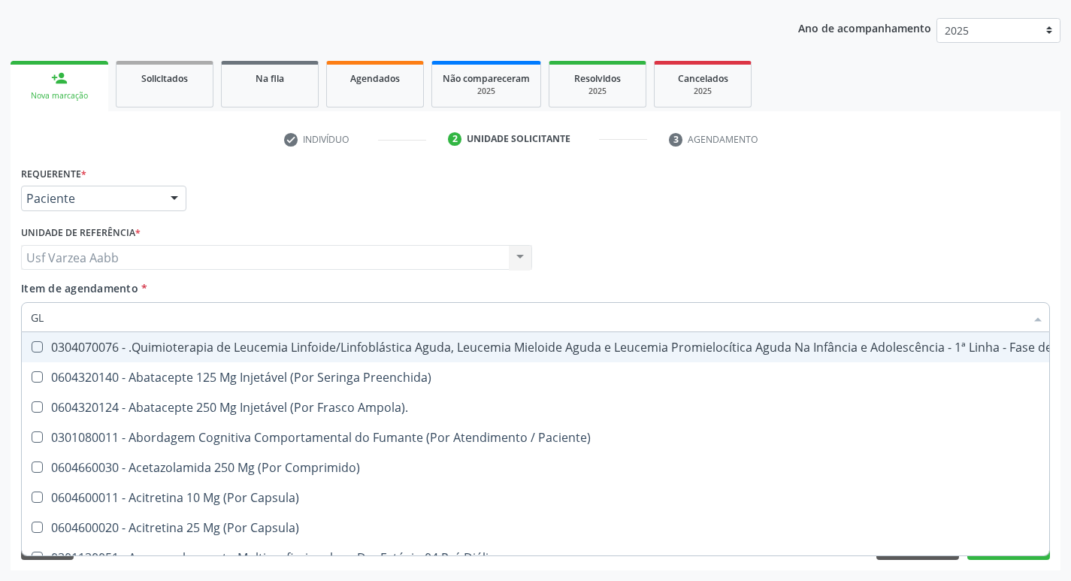
type input "GLI"
checkbox Multiprofissional "true"
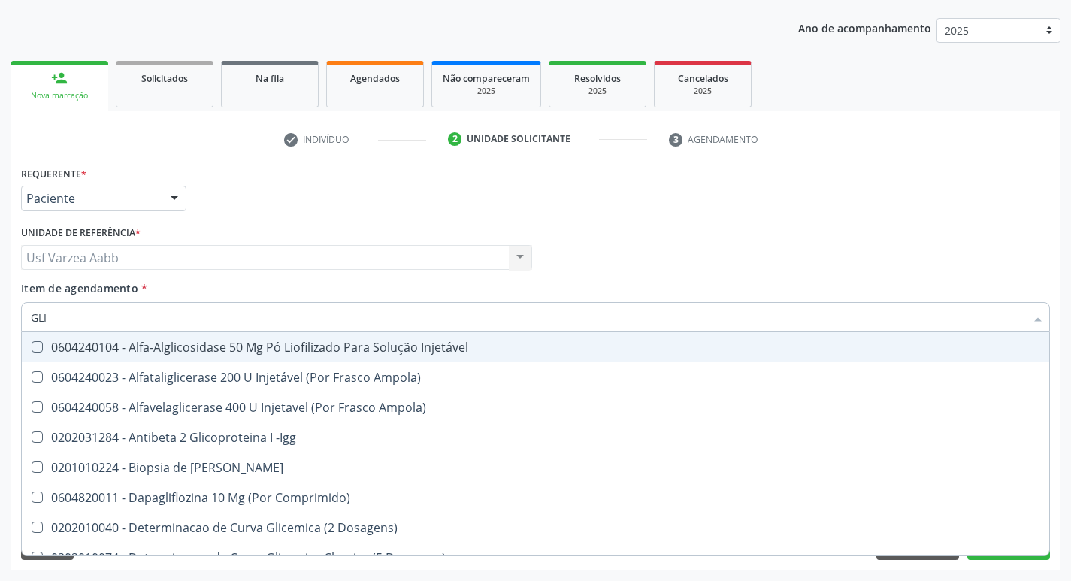
type input "GLIC"
checkbox Derrames "true"
checkbox Triglicerideos "false"
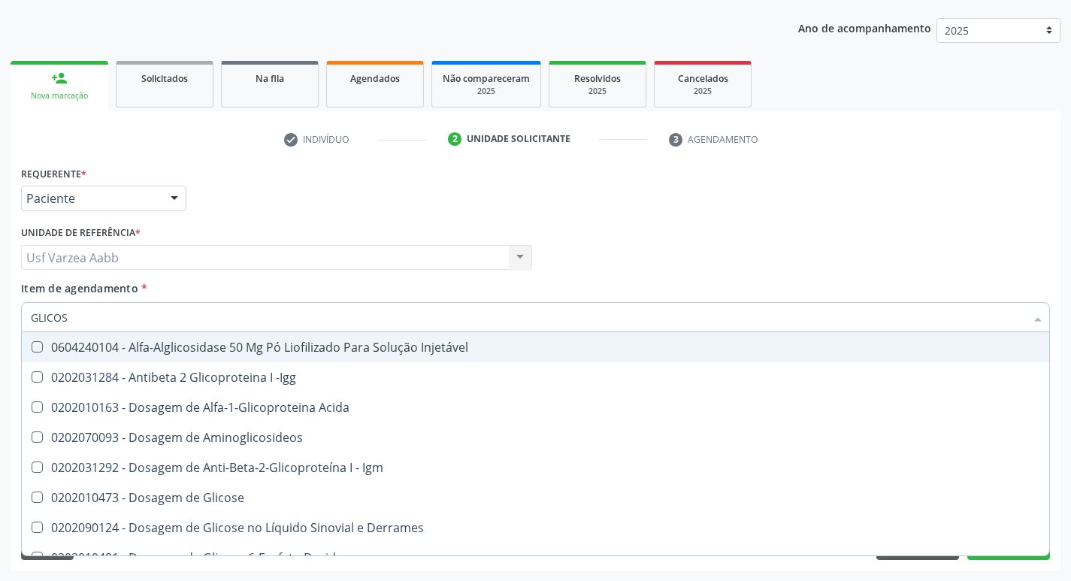
type input "GLICOSE"
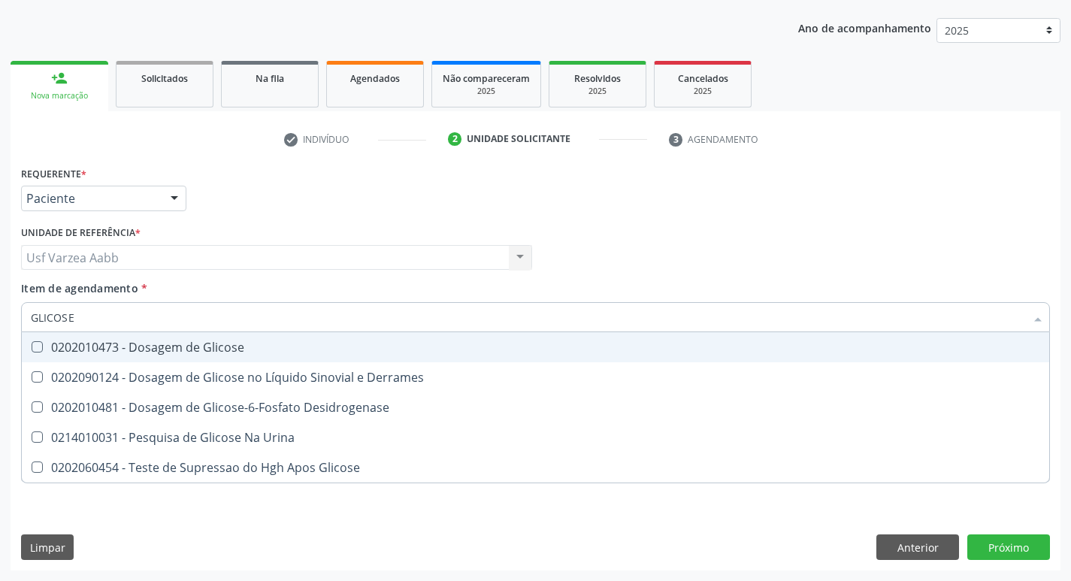
click at [234, 343] on div "0202010473 - Dosagem de Glicose" at bounding box center [535, 347] width 1009 height 12
checkbox Glicose "true"
click at [186, 309] on input "GLICOSE" at bounding box center [528, 317] width 994 height 30
type input "020"
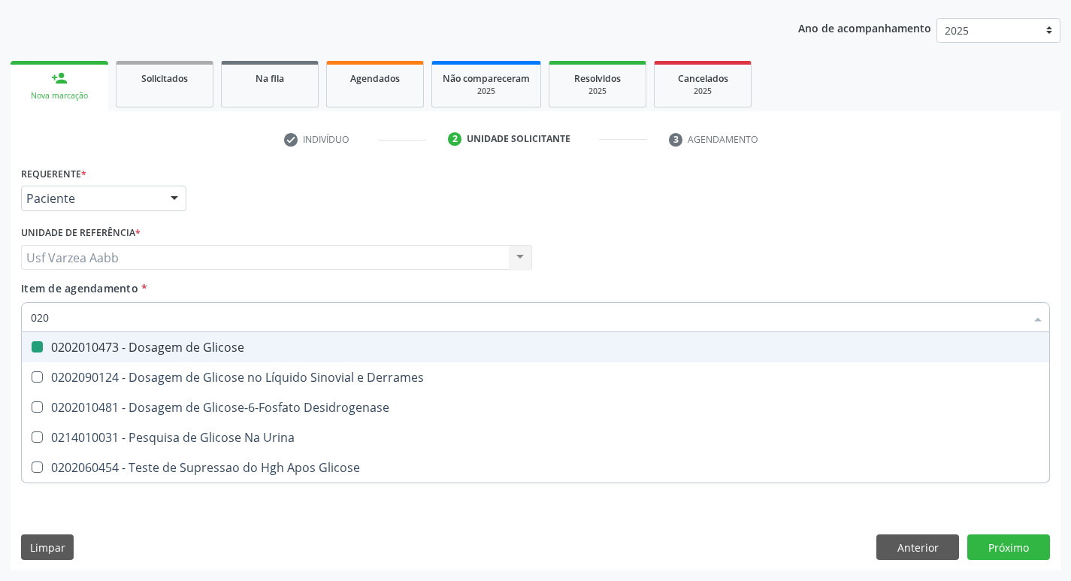
checkbox Glicose "false"
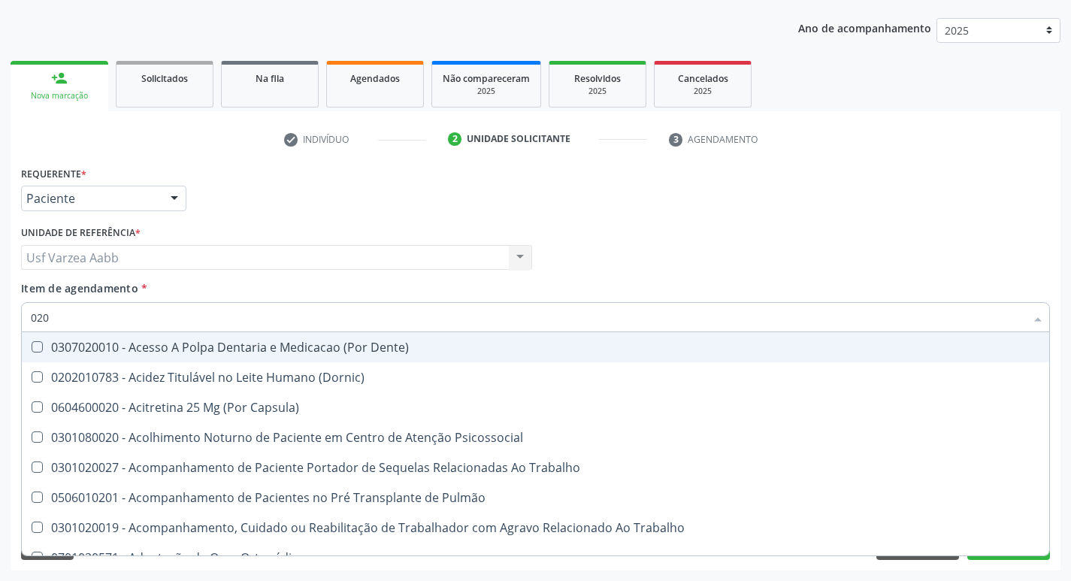
type input "0202"
checkbox Capsula\) "true"
checkbox Urina "false"
checkbox População "true"
checkbox Faringe\/Laringe "true"
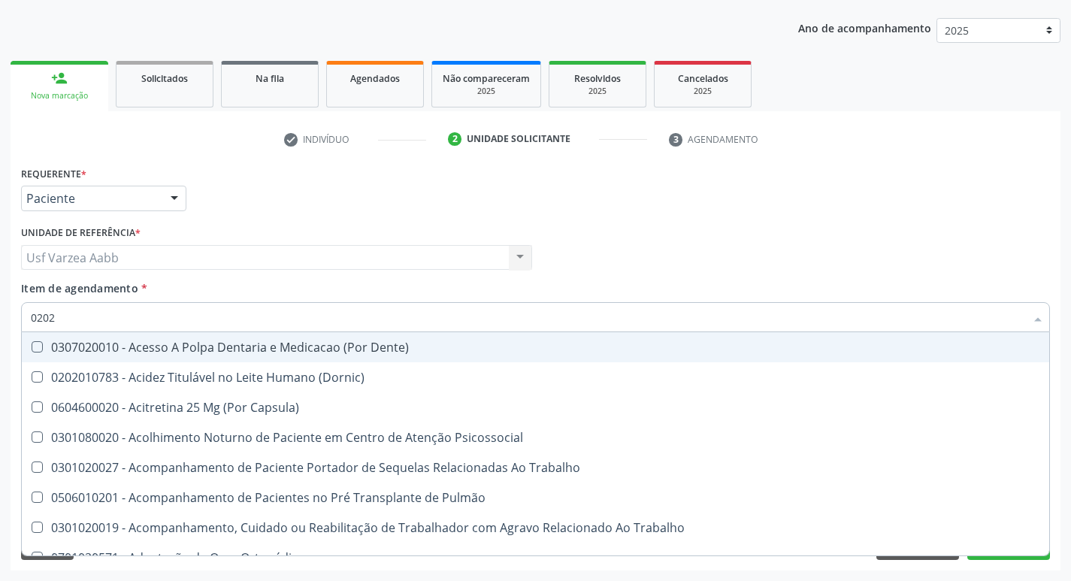
checkbox Puncao "true"
checkbox Fragmento "true"
checkbox Ossea "true"
checkbox Laser "true"
checkbox Projecoes\) "true"
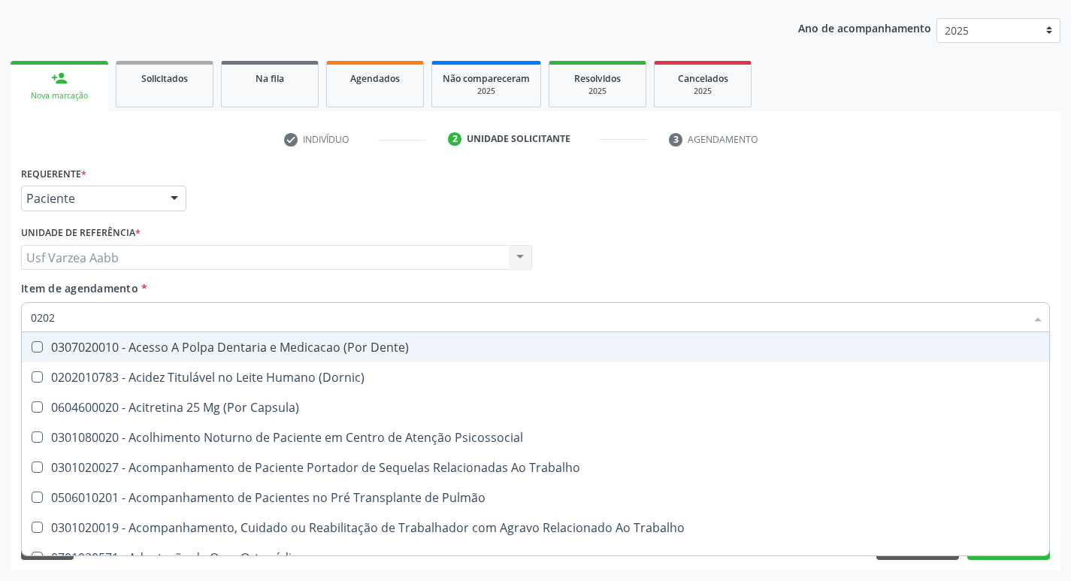
checkbox Estimulo "true"
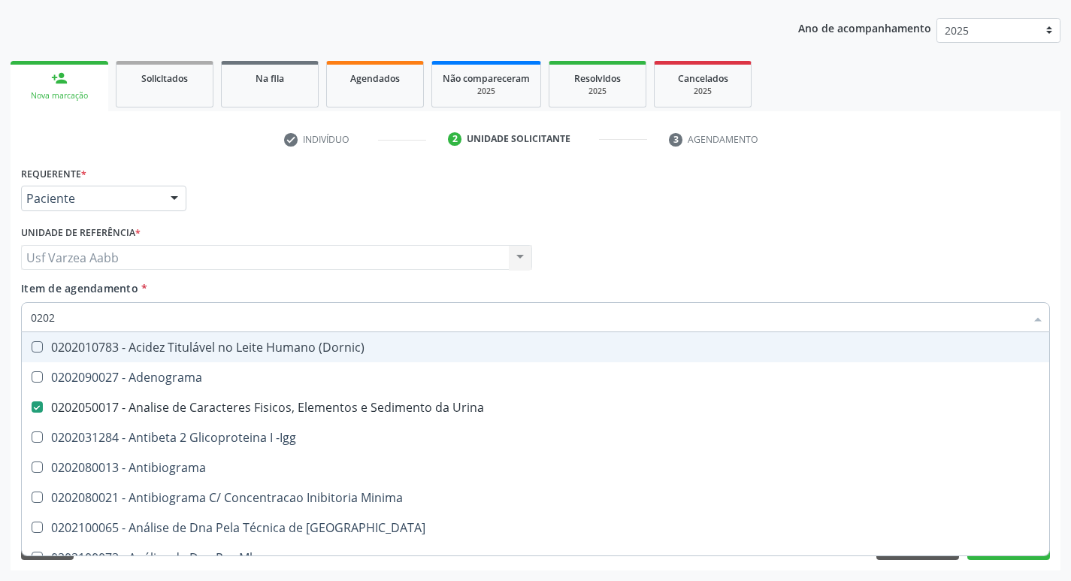
type input "02020"
checkbox Organicos "true"
checkbox Urico "false"
checkbox \(Psa\) "true"
checkbox III "true"
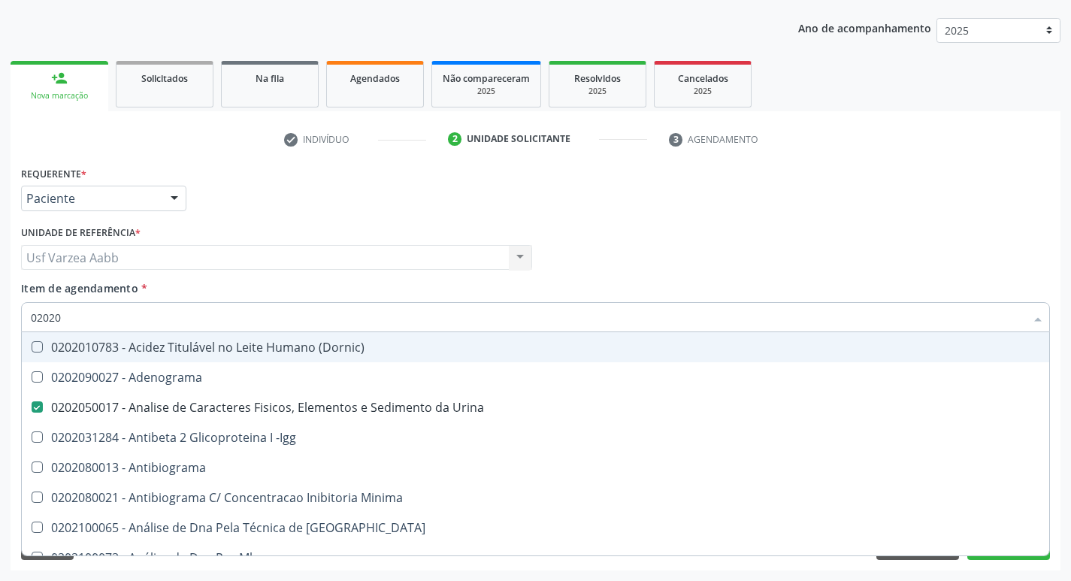
checkbox Barbituratos "true"
checkbox Calcio "true"
checkbox Hdl "false"
checkbox Ldl "false"
checkbox Total "false"
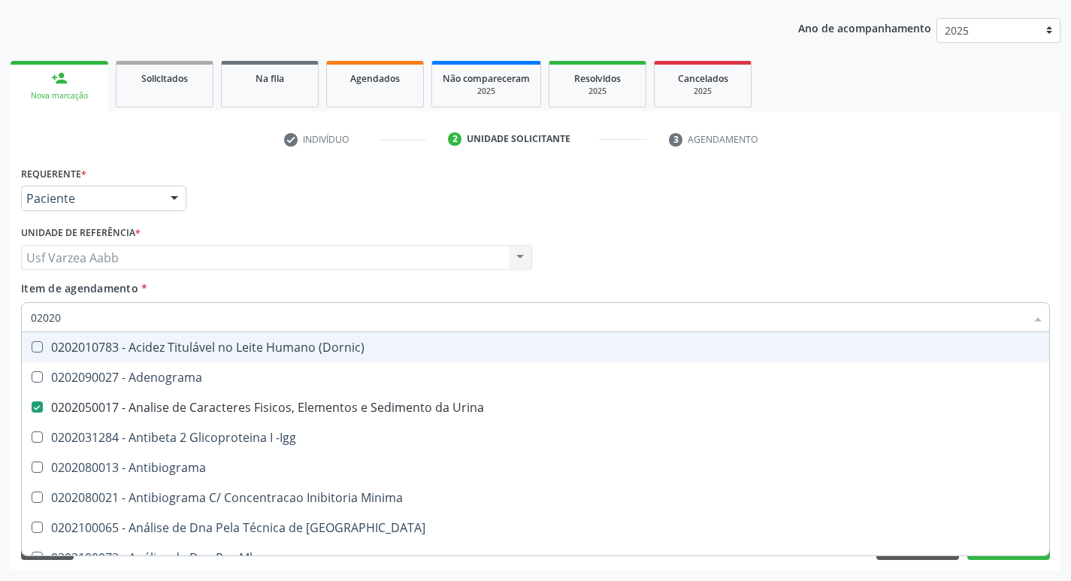
checkbox Creatinina "false"
checkbox Xi "true"
checkbox Glicose "false"
checkbox Funcional "true"
checkbox Derrames "true"
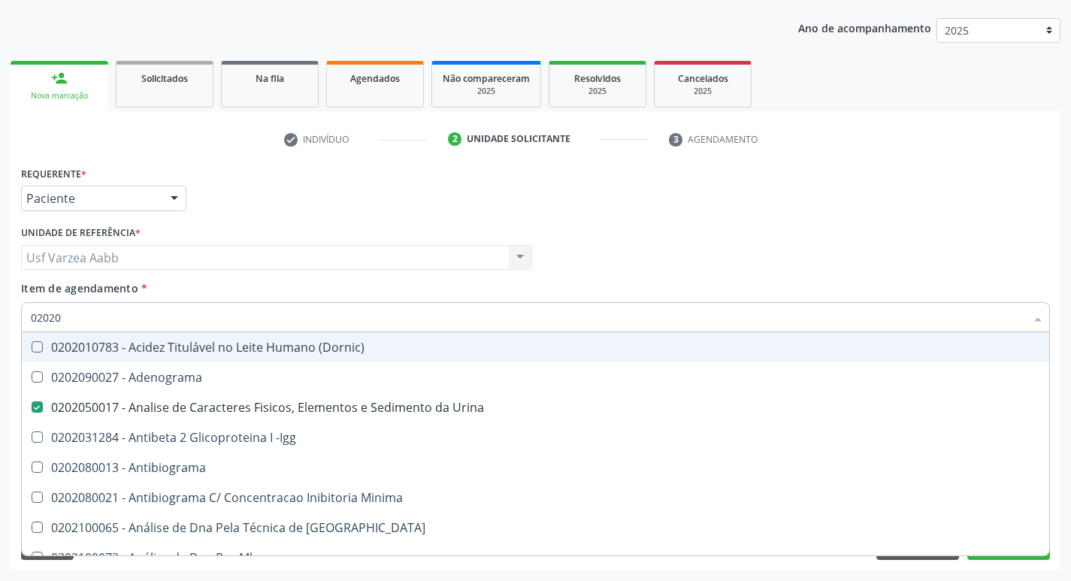
checkbox Triglicerideos "false"
checkbox Ureia "false"
type input "020202"
checkbox Urina "false"
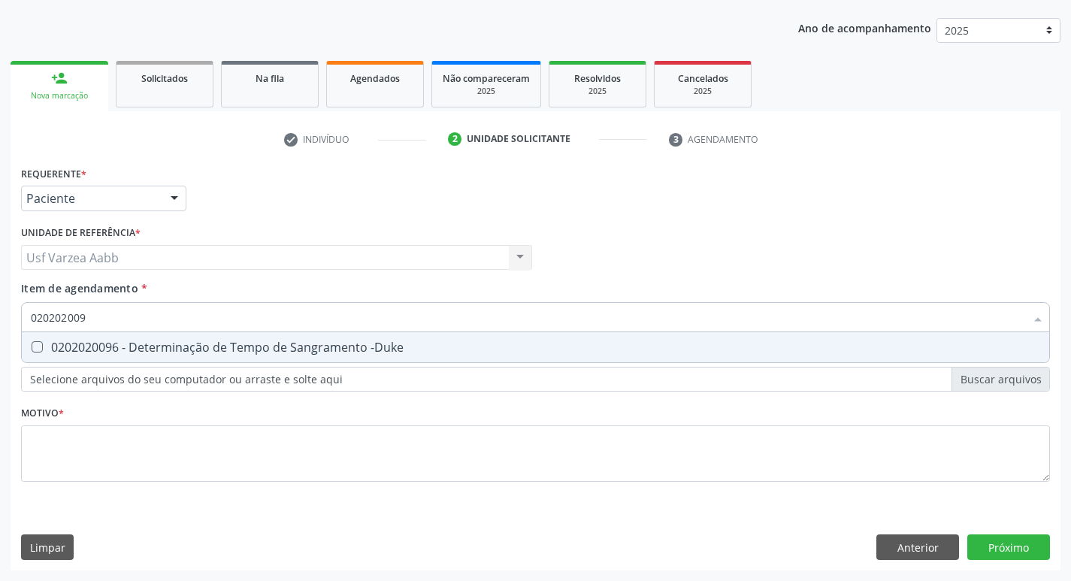
type input "0202020096"
click at [243, 343] on div "0202020096 - Determinação de Tempo de Sangramento -Duke" at bounding box center [535, 347] width 1009 height 12
checkbox -Duke "true"
type input "02020200"
checkbox -Duke "false"
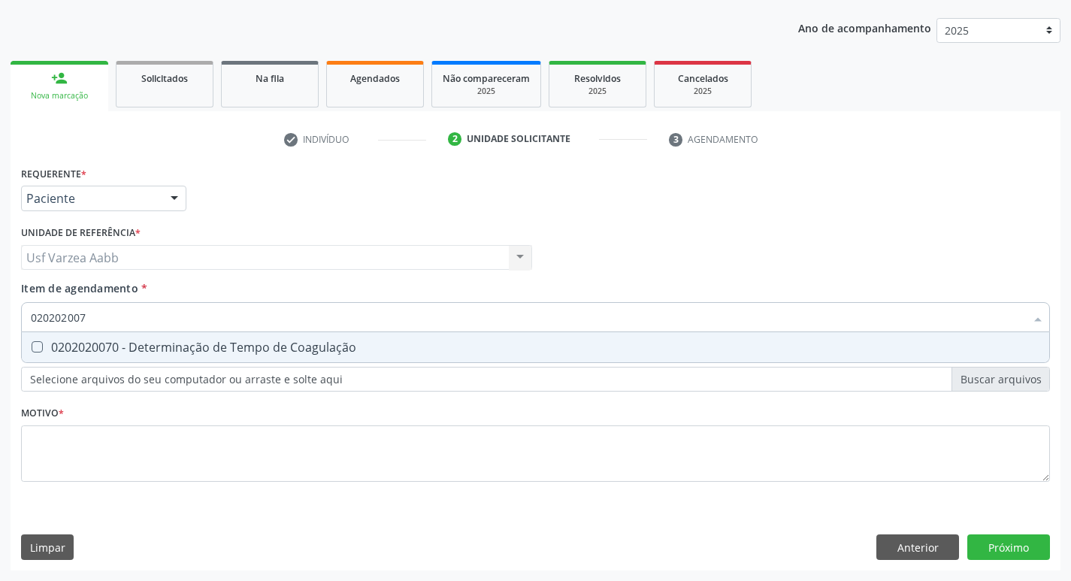
type input "0202020070"
click at [243, 343] on div "0202020070 - Determinação de Tempo de Coagulação" at bounding box center [535, 347] width 1009 height 12
checkbox Coagulação "true"
type input "02020200"
checkbox Coagulação "false"
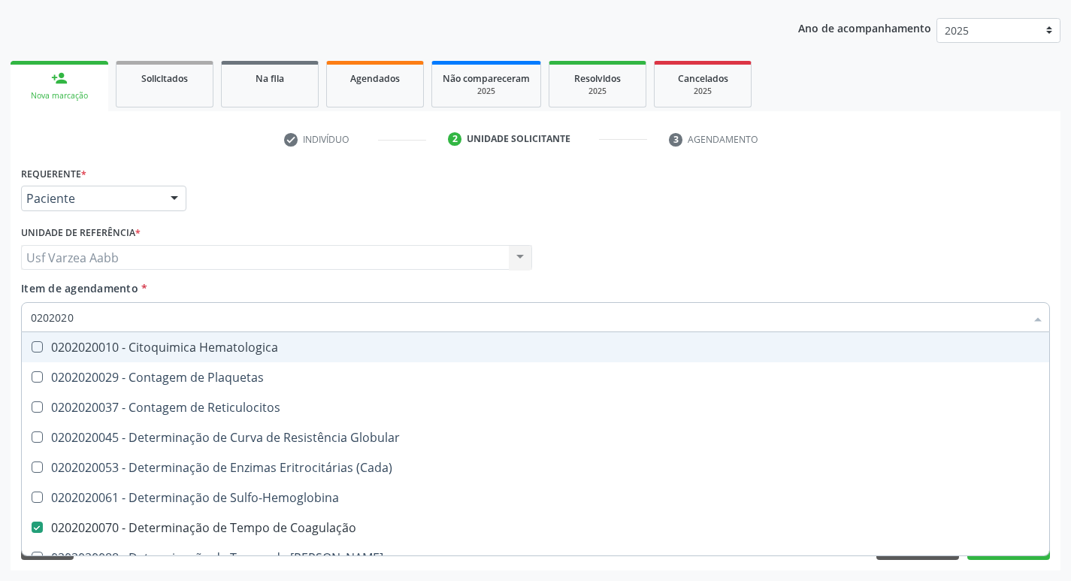
type input "02020201"
checkbox Coagulação "false"
checkbox -Duke "false"
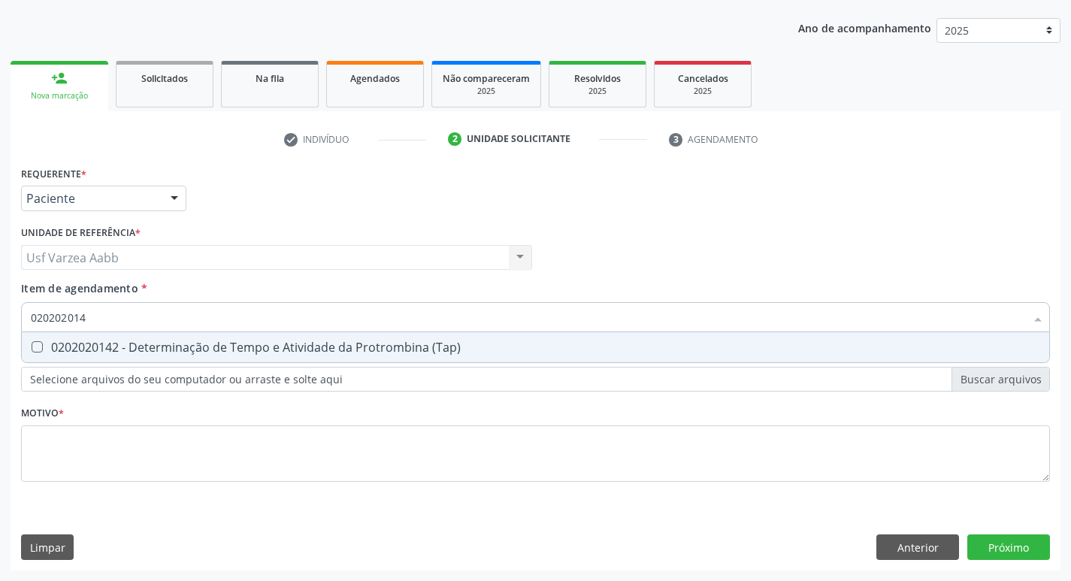
type input "0202020142"
click at [243, 343] on div "0202020142 - Determinação de Tempo e Atividade da Protrombina (Tap)" at bounding box center [535, 347] width 1009 height 12
checkbox \(Tap\) "true"
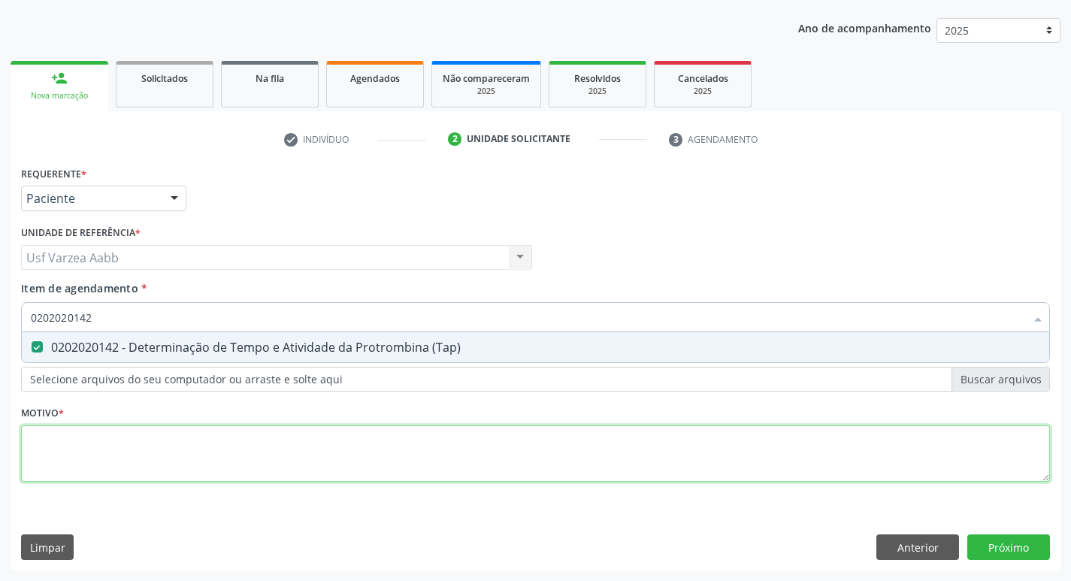
click at [398, 447] on div "Requerente * Paciente Médico(a) Enfermeiro(a) Paciente Nenhum resultado encontr…" at bounding box center [535, 332] width 1029 height 340
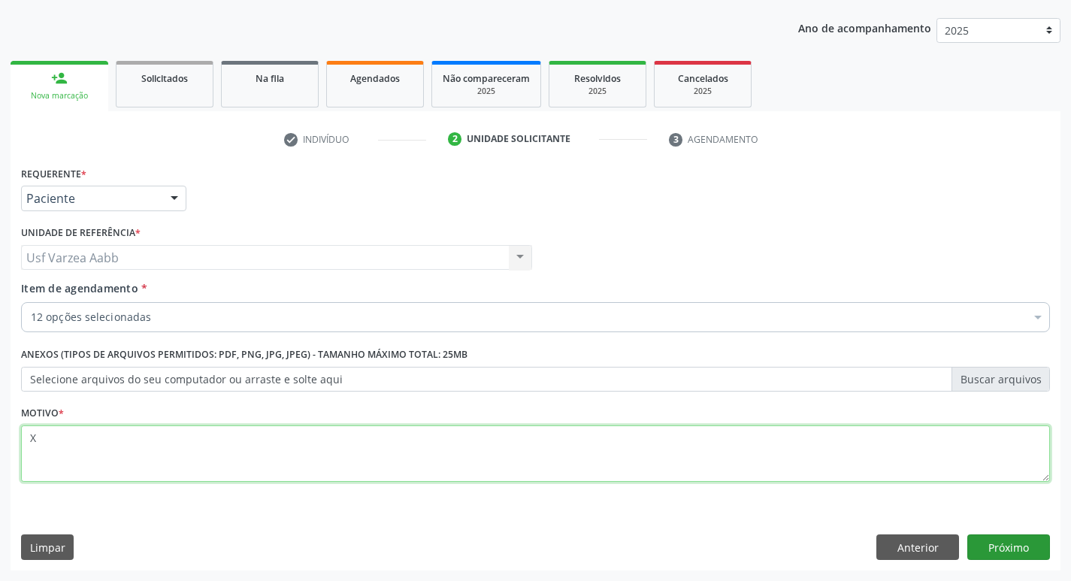
type textarea "X"
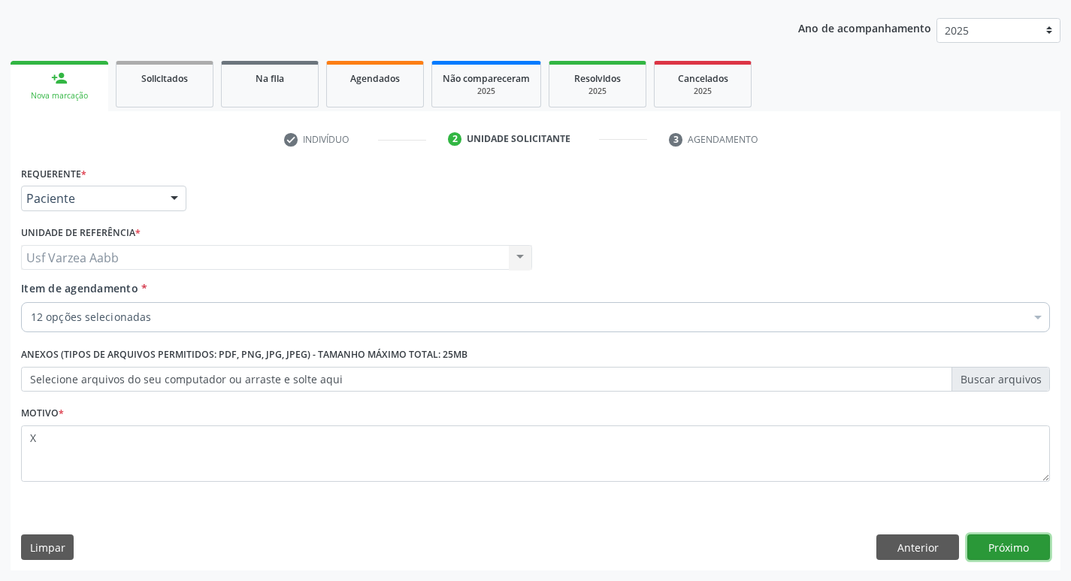
click at [1018, 552] on button "Próximo" at bounding box center [1008, 547] width 83 height 26
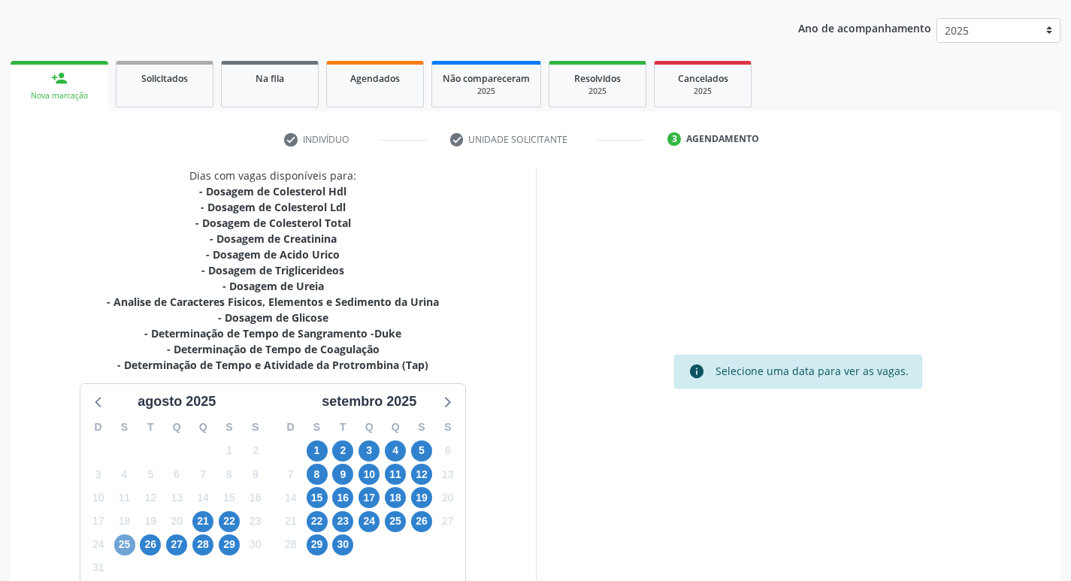
click at [128, 543] on span "25" at bounding box center [124, 544] width 21 height 21
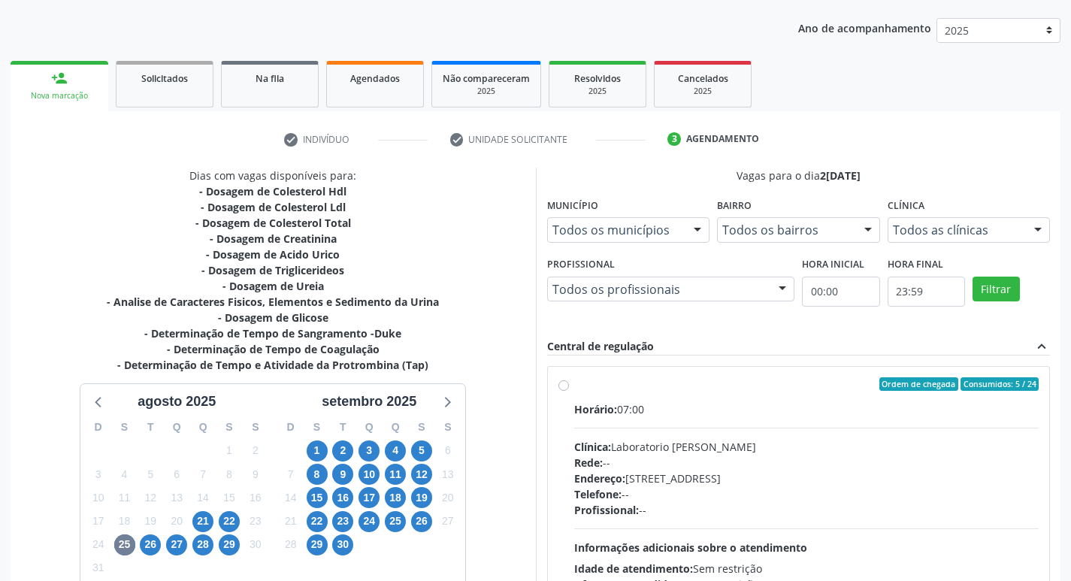
click at [574, 387] on label "Ordem de chegada Consumidos: 5 / 24 Horário: 07:00 Clínica: Laboratorio Jose Pa…" at bounding box center [806, 492] width 465 height 231
click at [567, 387] on input "Ordem de chegada Consumidos: 5 / 24 Horário: 07:00 Clínica: Laboratorio Jose Pa…" at bounding box center [563, 384] width 11 height 14
radio input "true"
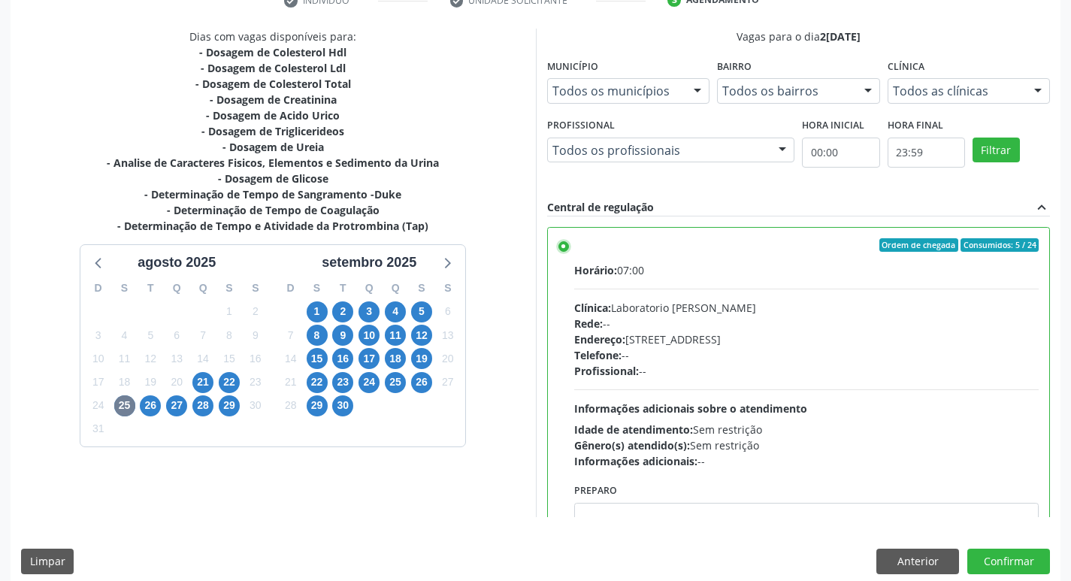
scroll to position [305, 0]
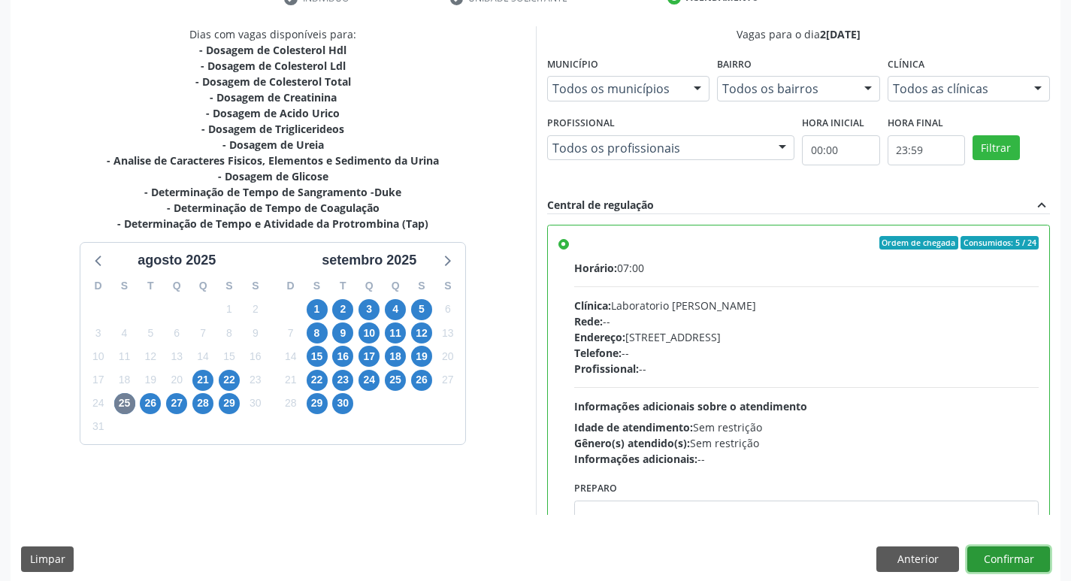
click at [1023, 562] on button "Confirmar" at bounding box center [1008, 559] width 83 height 26
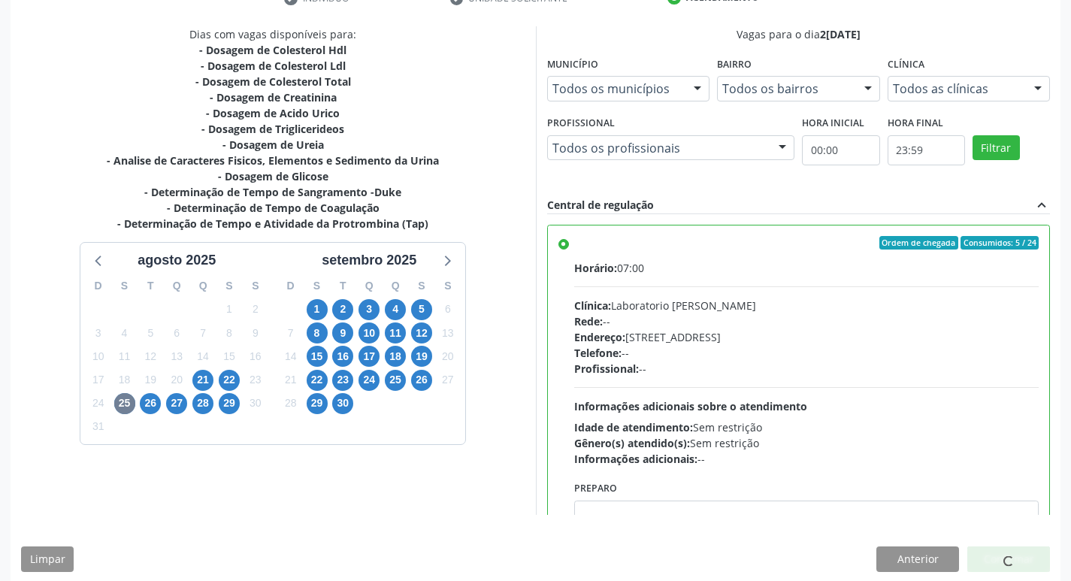
scroll to position [0, 0]
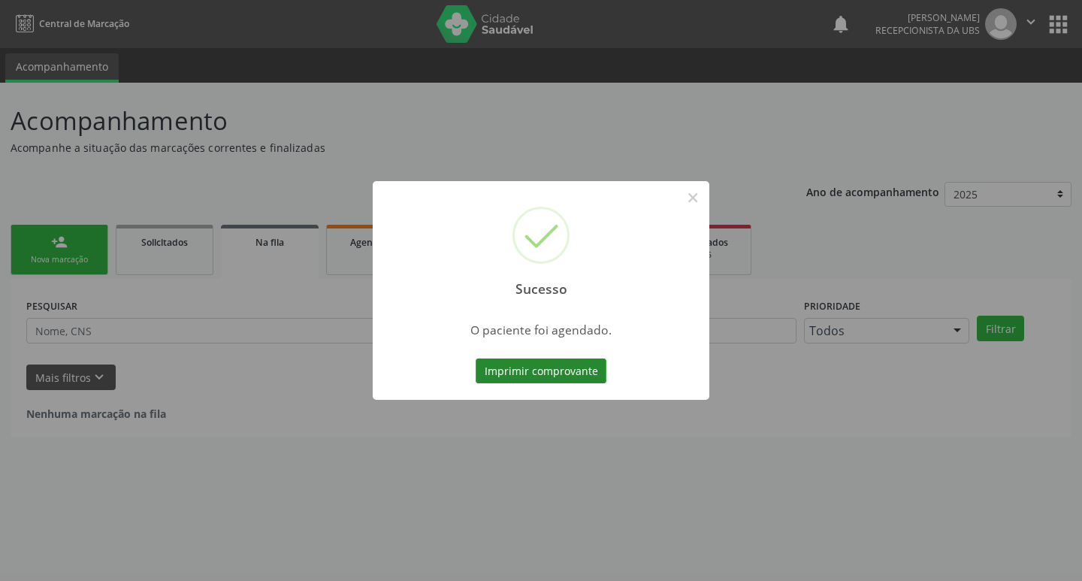
click at [550, 373] on button "Imprimir comprovante" at bounding box center [541, 371] width 131 height 26
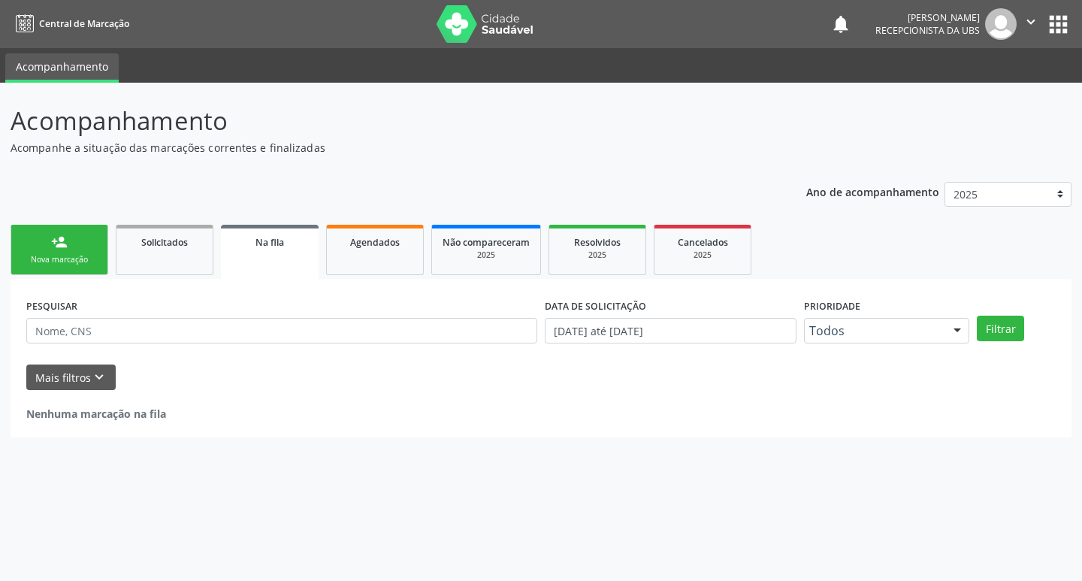
click at [71, 255] on div "Nova marcação" at bounding box center [59, 259] width 75 height 11
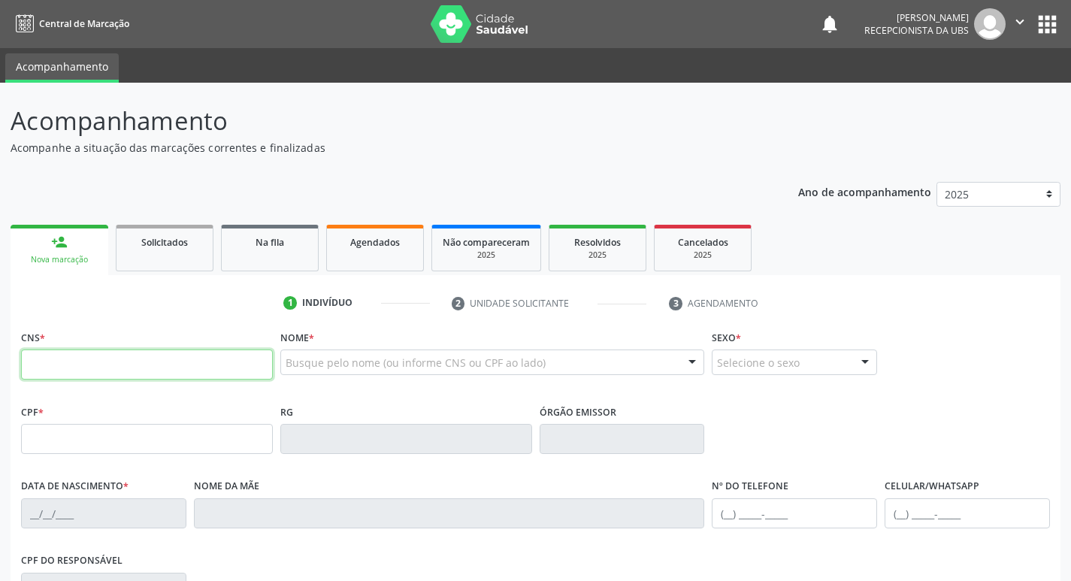
click at [98, 361] on input "text" at bounding box center [147, 364] width 252 height 30
paste input "898 0005 4211 1987"
type input "898 0005 4211 1987"
type input "426.639.544-20"
type input "15/03/1967"
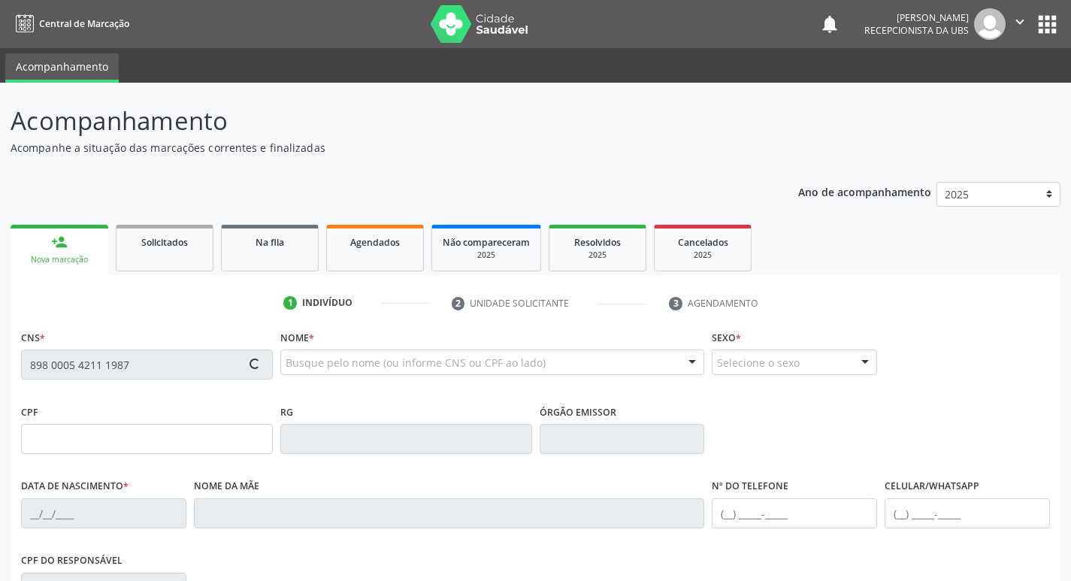
type input "Auxiadora Fernandes Magalhas"
type input "(87) 99980-2888"
type input "347"
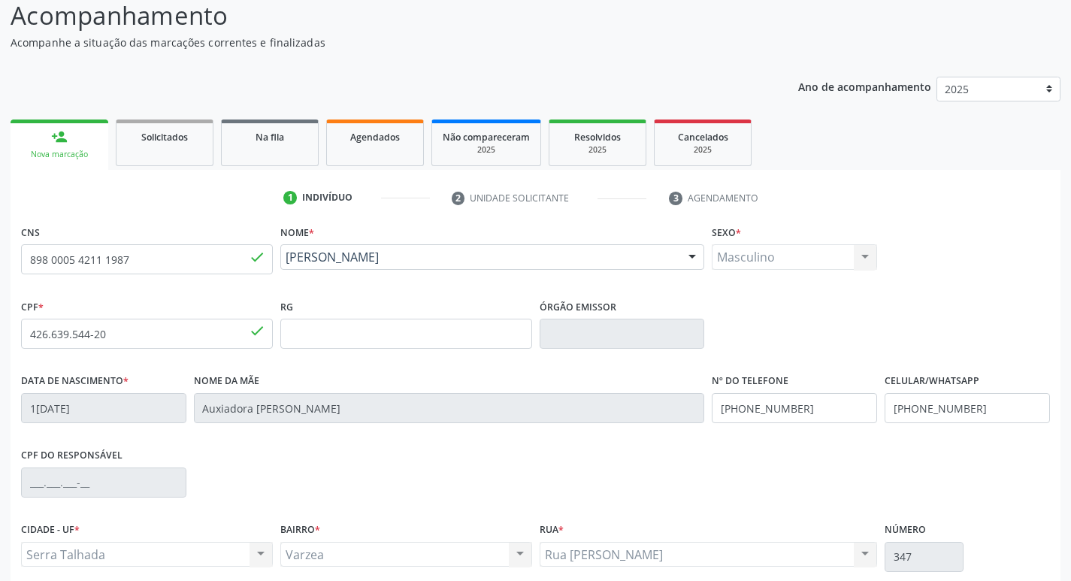
scroll to position [234, 0]
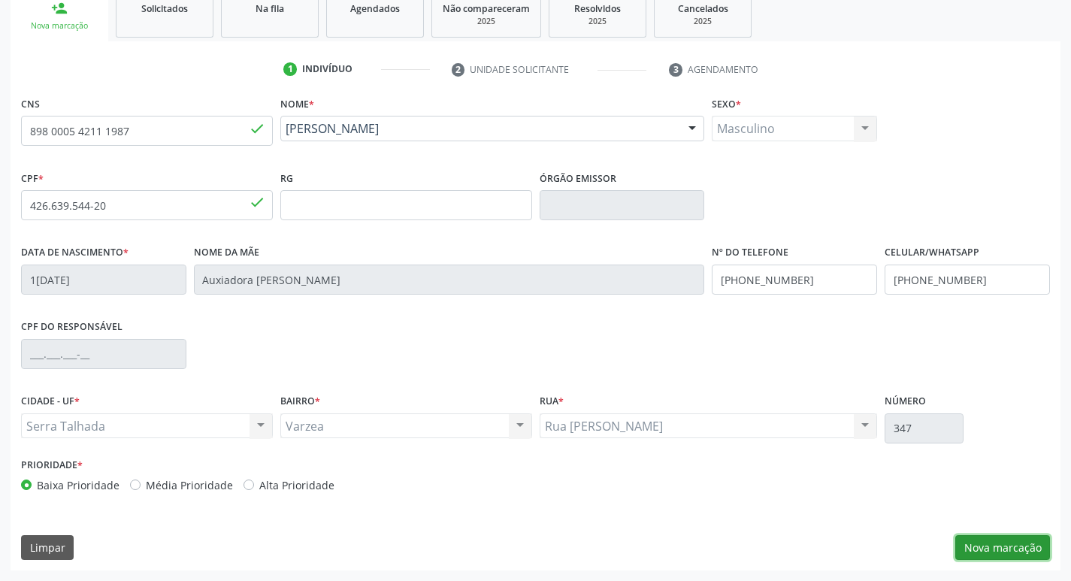
click at [1011, 540] on button "Nova marcação" at bounding box center [1002, 548] width 95 height 26
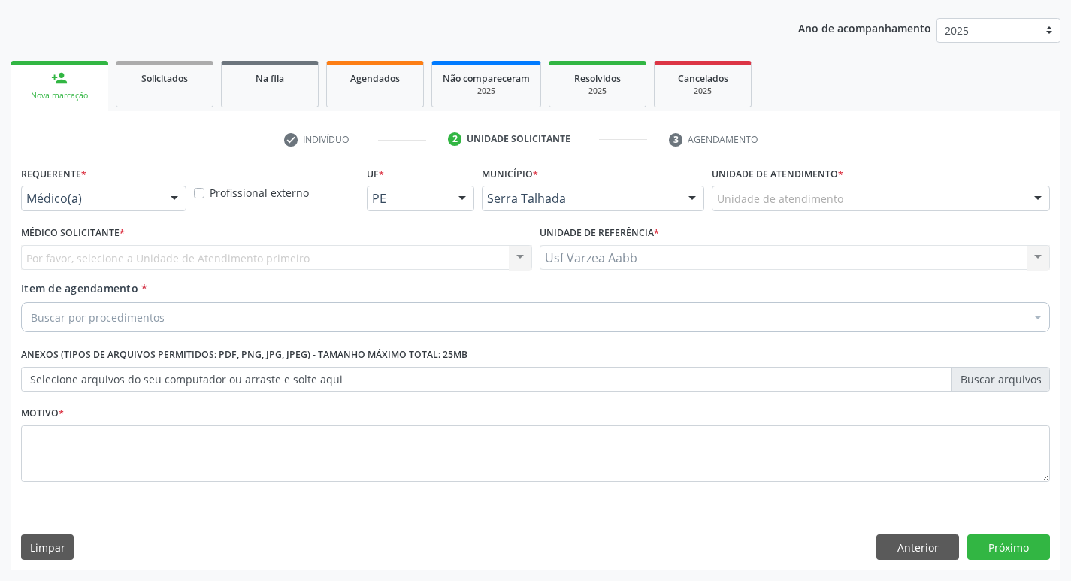
scroll to position [164, 0]
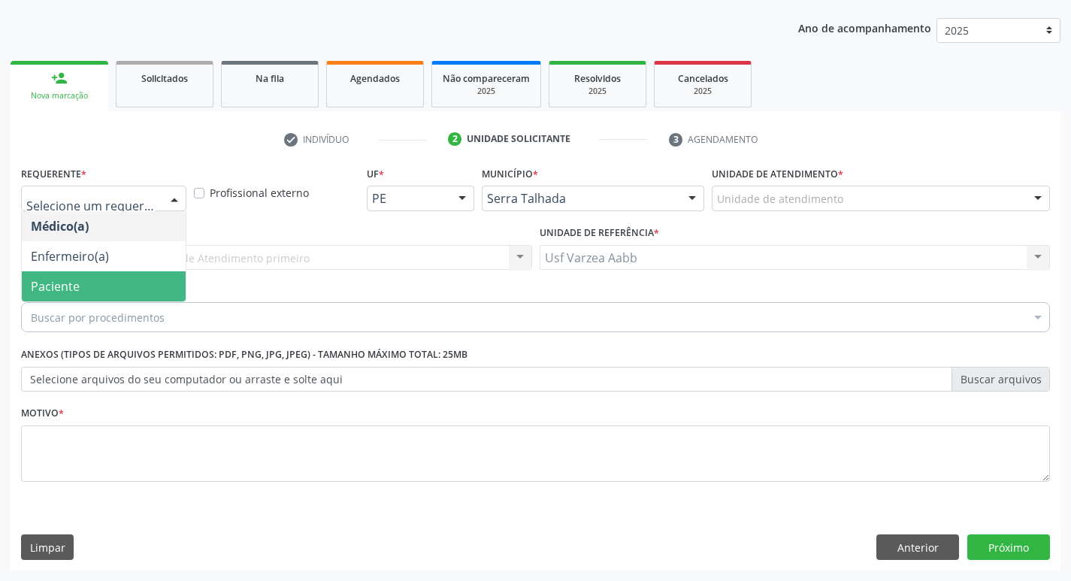
click at [80, 284] on span "Paciente" at bounding box center [104, 286] width 164 height 30
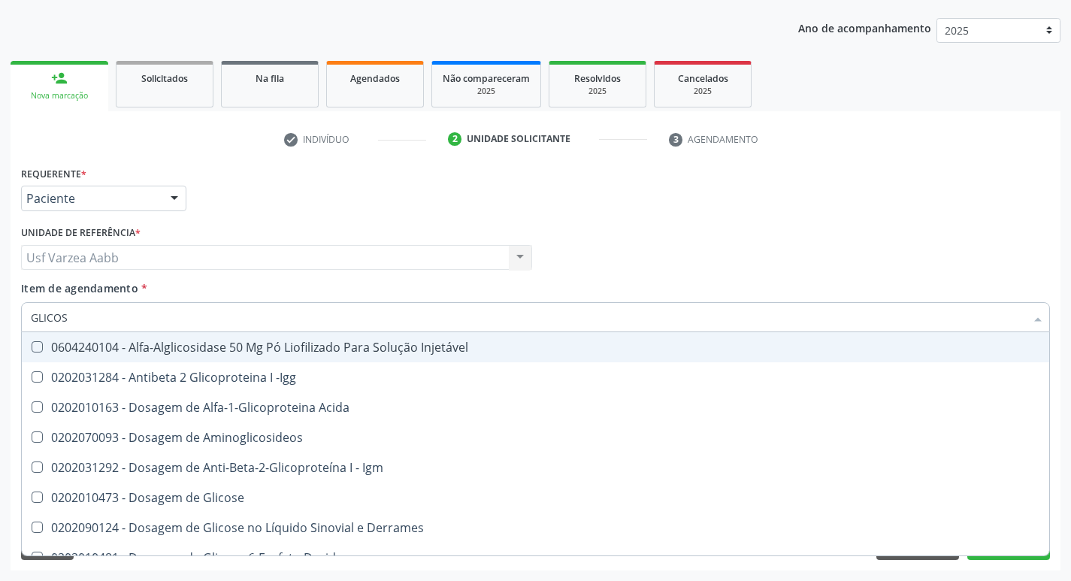
type input "GLICOSI"
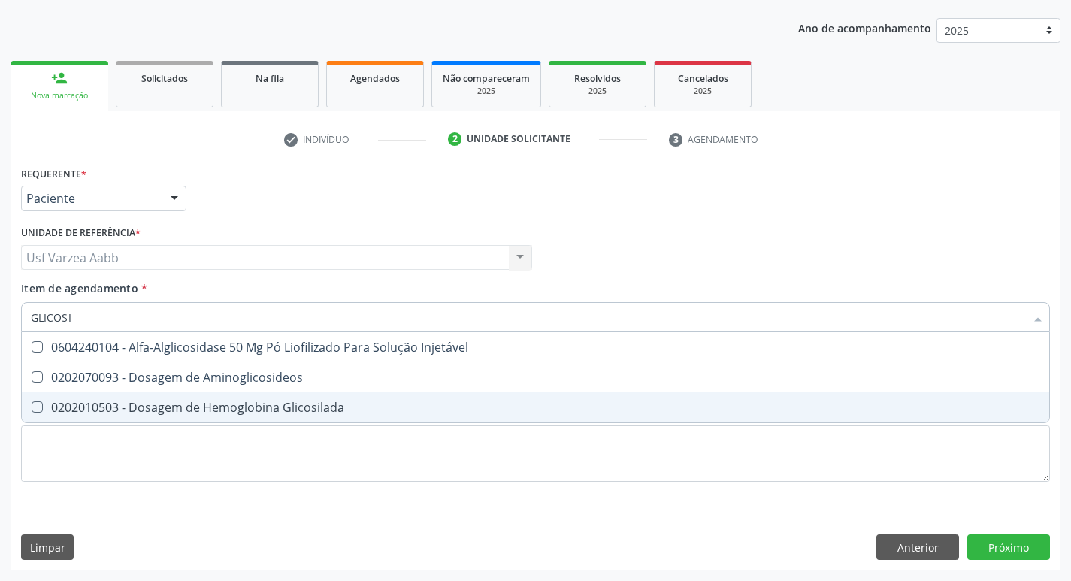
drag, startPoint x: 179, startPoint y: 393, endPoint x: 161, endPoint y: 359, distance: 38.3
click at [178, 394] on span "0202010503 - Dosagem de Hemoglobina Glicosilada" at bounding box center [535, 407] width 1027 height 30
checkbox Glicosilada "true"
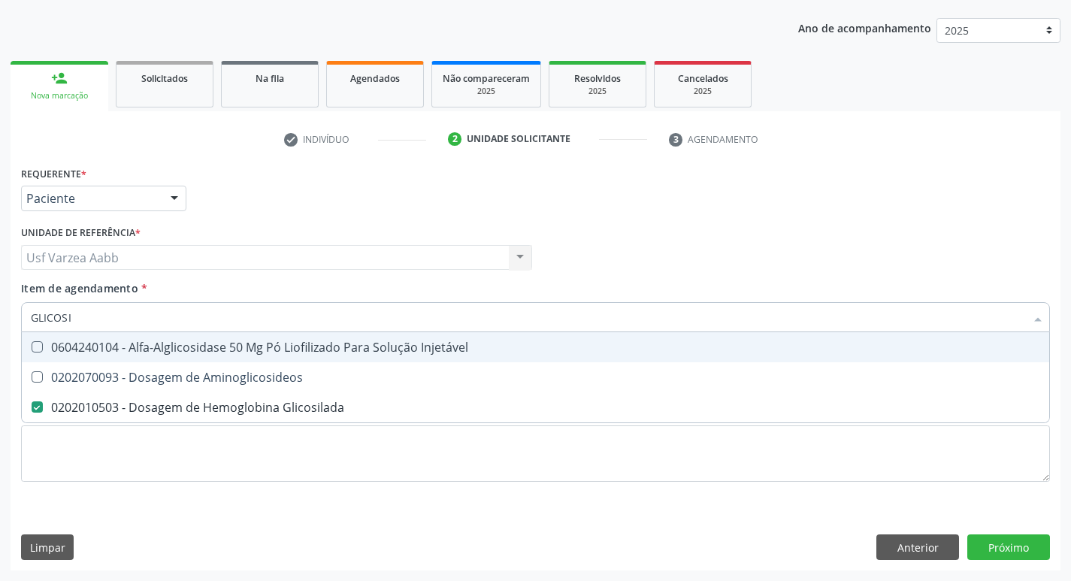
click at [128, 313] on input "GLICOSI" at bounding box center [528, 317] width 994 height 30
type input "T3"
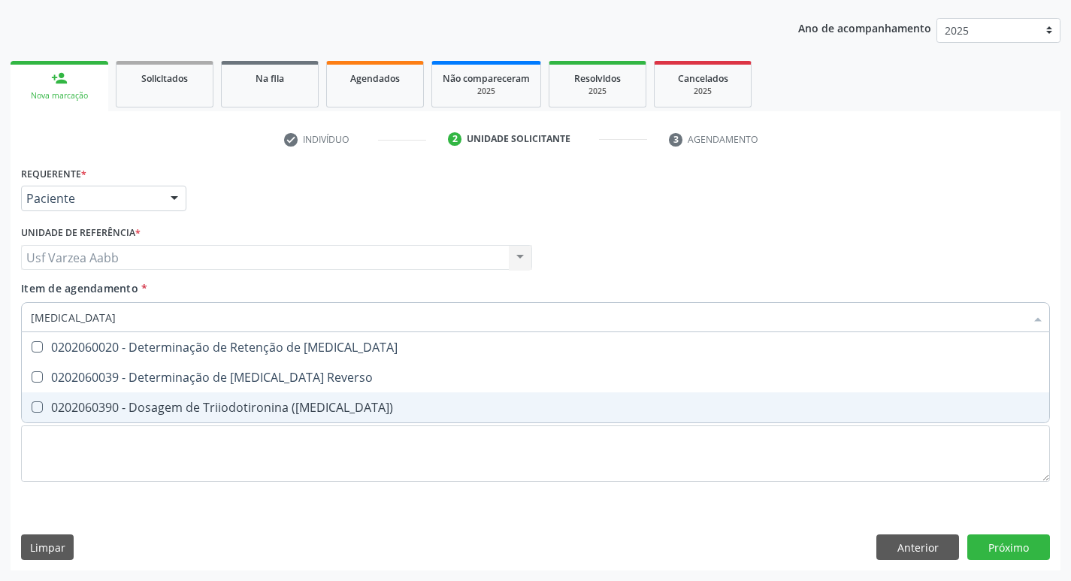
click at [135, 401] on div "0202060390 - Dosagem de Triiodotironina ([MEDICAL_DATA])" at bounding box center [535, 407] width 1009 height 12
checkbox \(T3\) "true"
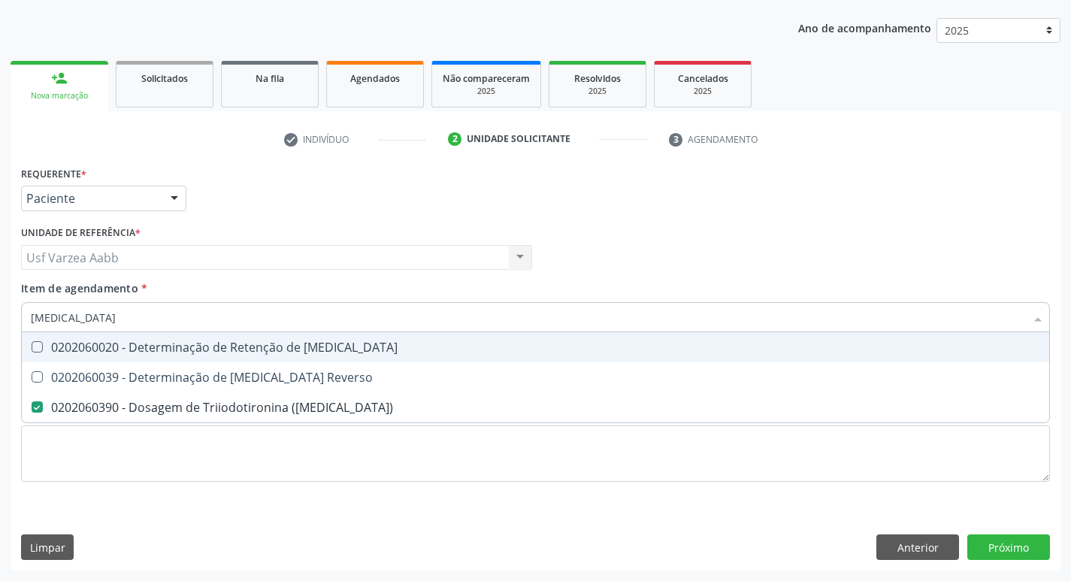
click at [68, 313] on input "T3" at bounding box center [528, 317] width 994 height 30
type input "T4"
checkbox \(T3\) "false"
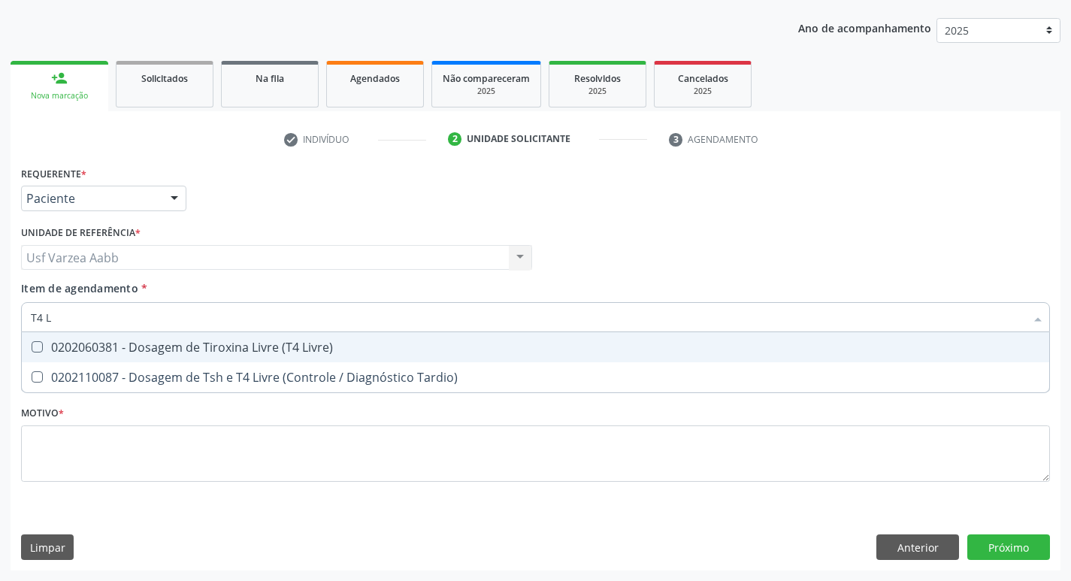
type input "T4 LI"
click at [87, 357] on span "0202060381 - Dosagem de Tiroxina Livre (T4 Livre)" at bounding box center [535, 347] width 1027 height 30
checkbox Livre\) "true"
click at [86, 322] on input "T4 LI" at bounding box center [528, 317] width 994 height 30
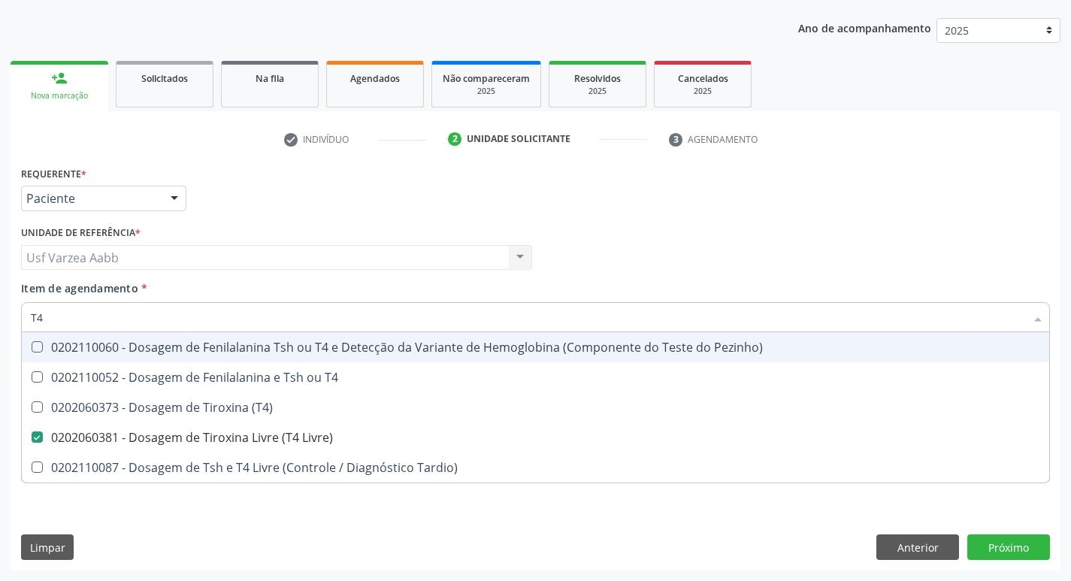
type input "T"
checkbox Livre\) "false"
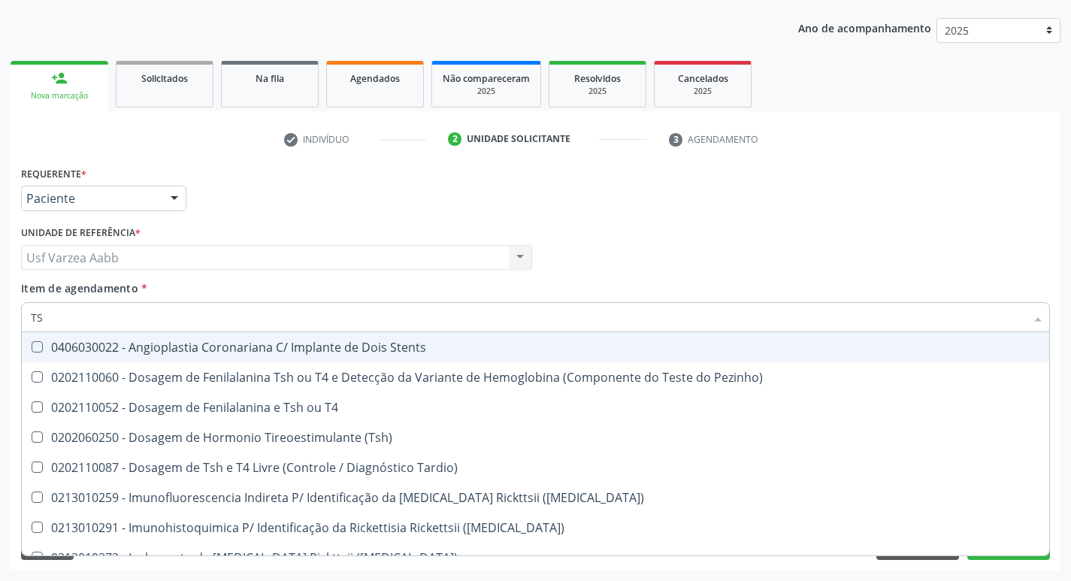
type input "TSH"
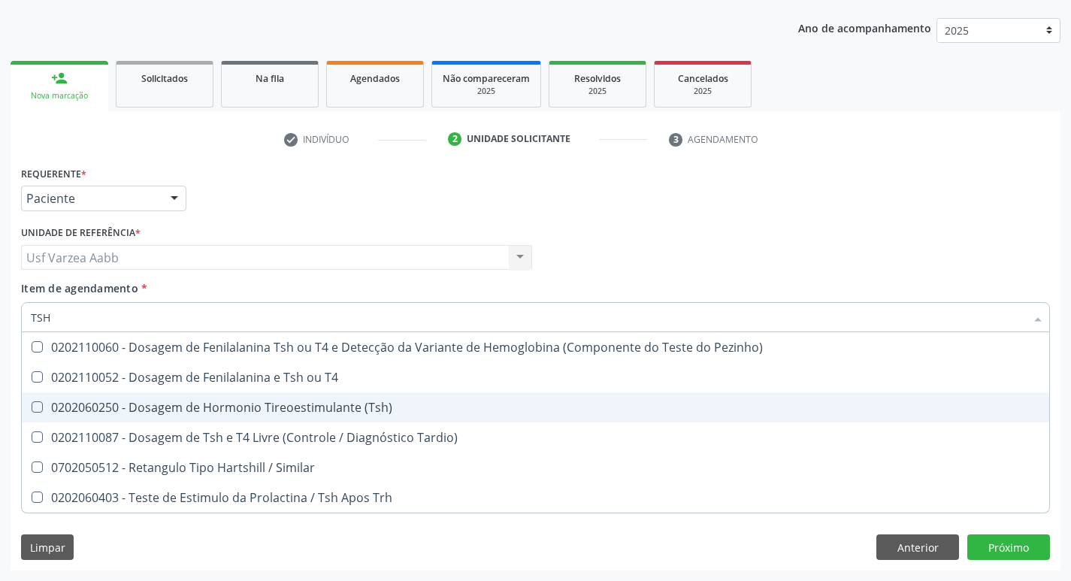
click at [87, 403] on div "0202060250 - Dosagem de Hormonio Tireoestimulante (Tsh)" at bounding box center [535, 407] width 1009 height 12
checkbox \(Tsh\) "true"
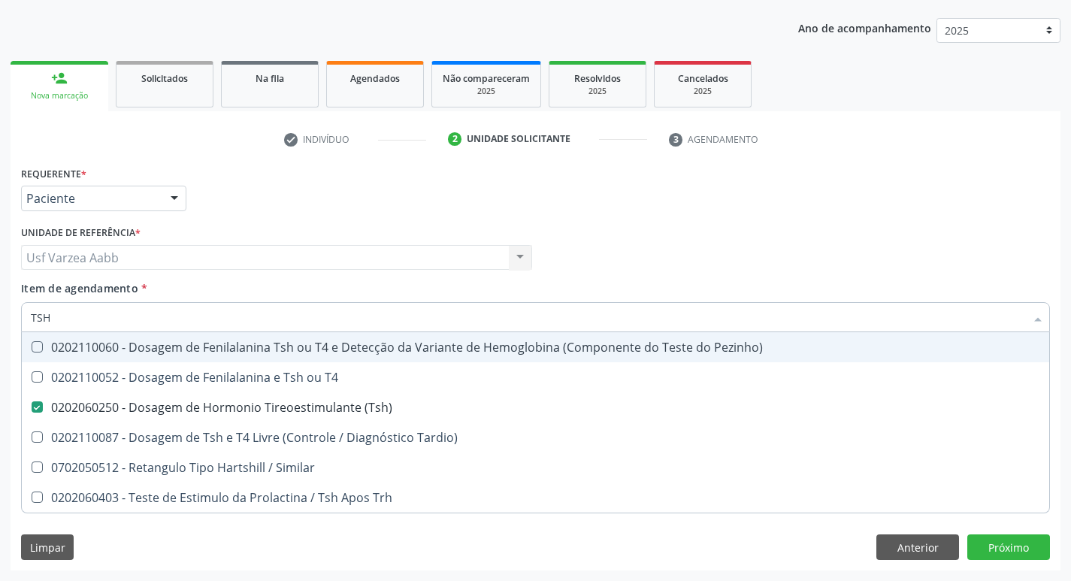
click at [579, 207] on div "Requerente * Paciente Médico(a) Enfermeiro(a) Paciente Nenhum resultado encontr…" at bounding box center [535, 191] width 1036 height 59
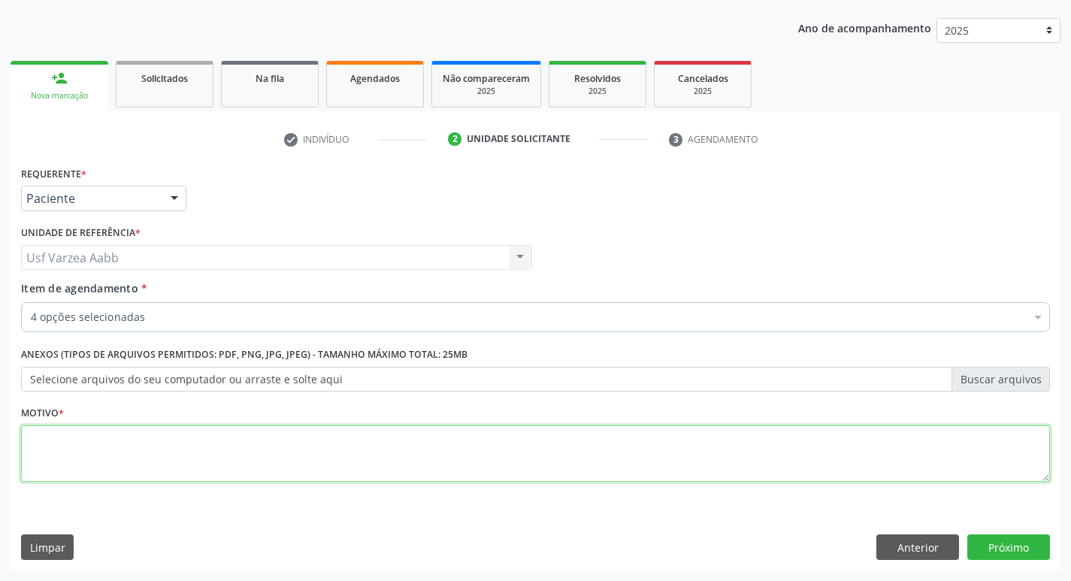
click at [191, 461] on textarea at bounding box center [535, 453] width 1029 height 57
type textarea "X"
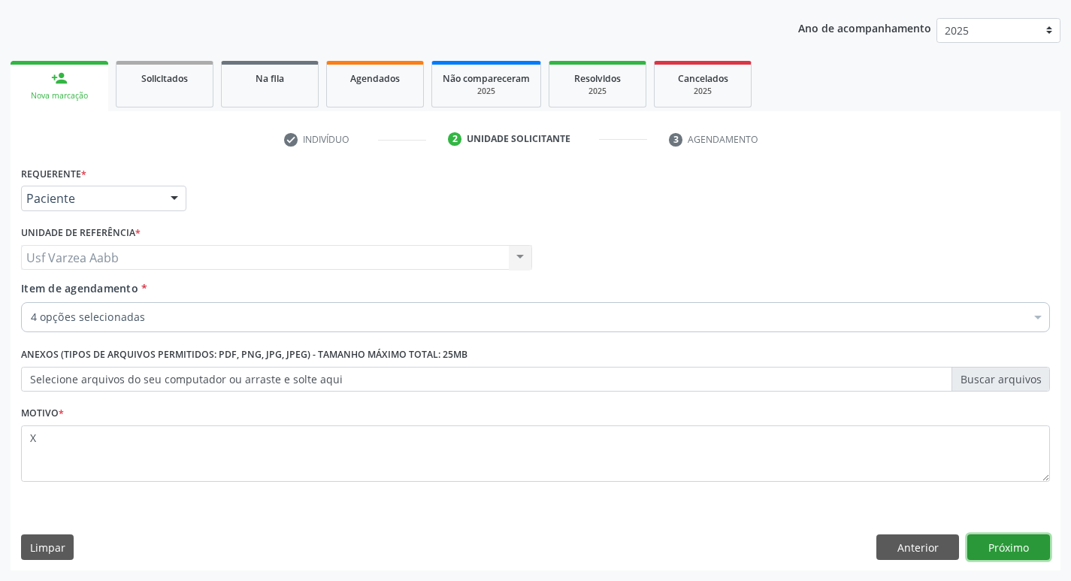
click at [1002, 553] on button "Próximo" at bounding box center [1008, 547] width 83 height 26
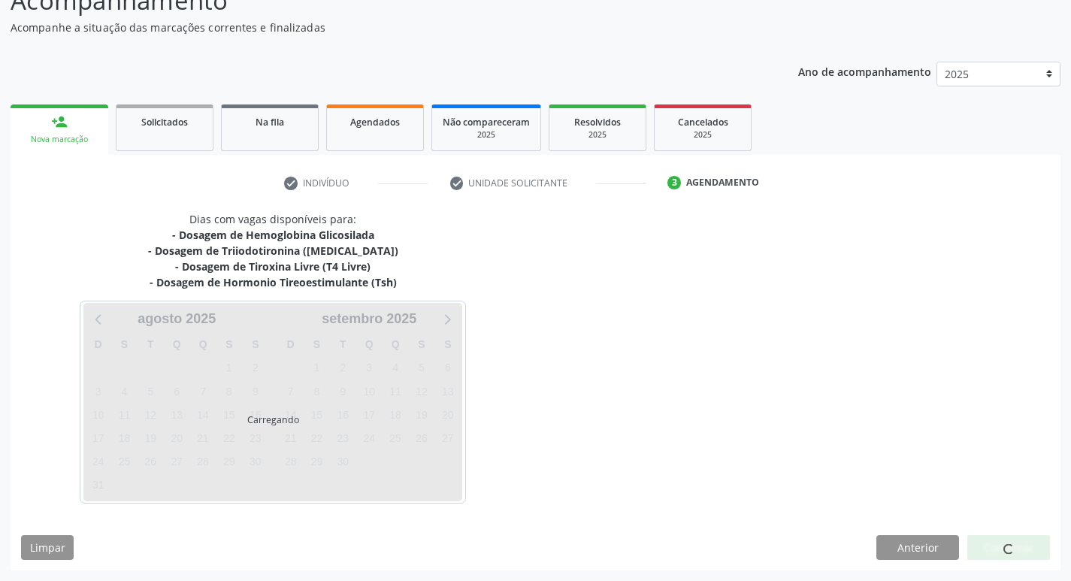
scroll to position [120, 0]
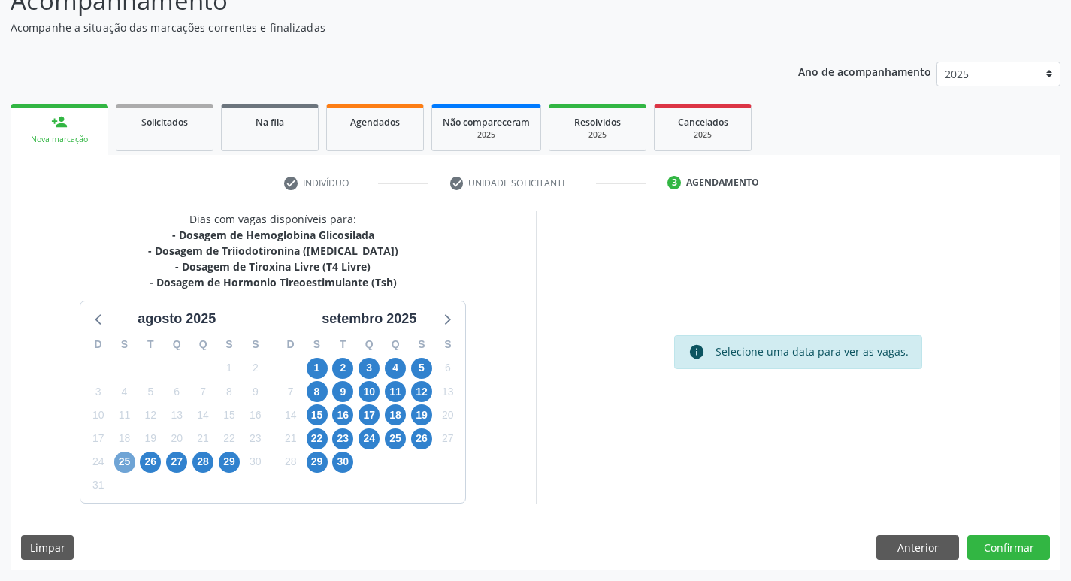
click at [125, 468] on span "25" at bounding box center [124, 462] width 21 height 21
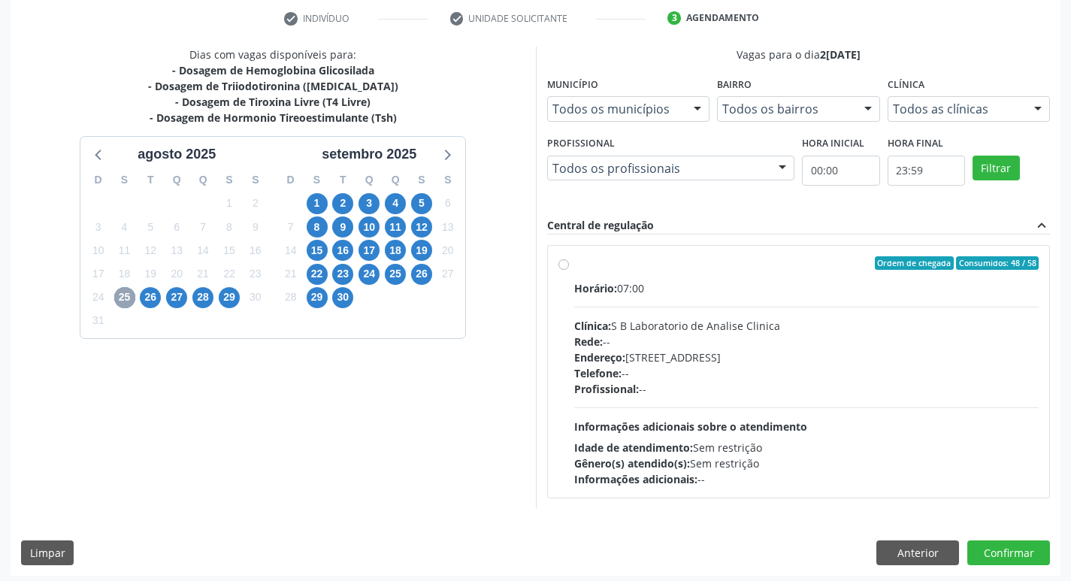
scroll to position [290, 0]
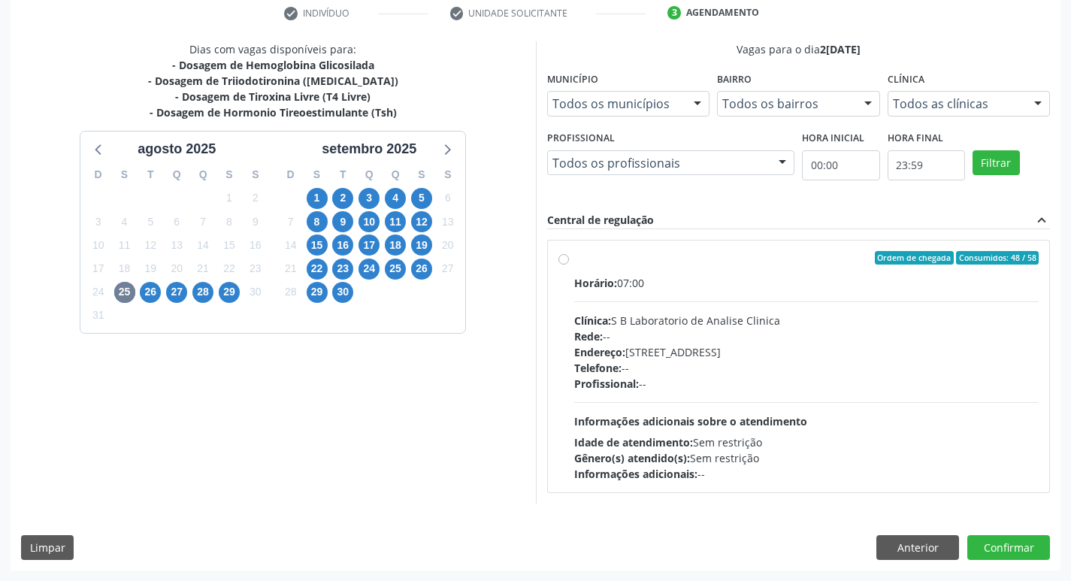
click at [574, 258] on label "Ordem de chegada Consumidos: 48 / 58 Horário: 07:00 Clínica: S B Laboratorio de…" at bounding box center [806, 366] width 465 height 231
click at [565, 258] on input "Ordem de chegada Consumidos: 48 / 58 Horário: 07:00 Clínica: S B Laboratorio de…" at bounding box center [563, 258] width 11 height 14
radio input "true"
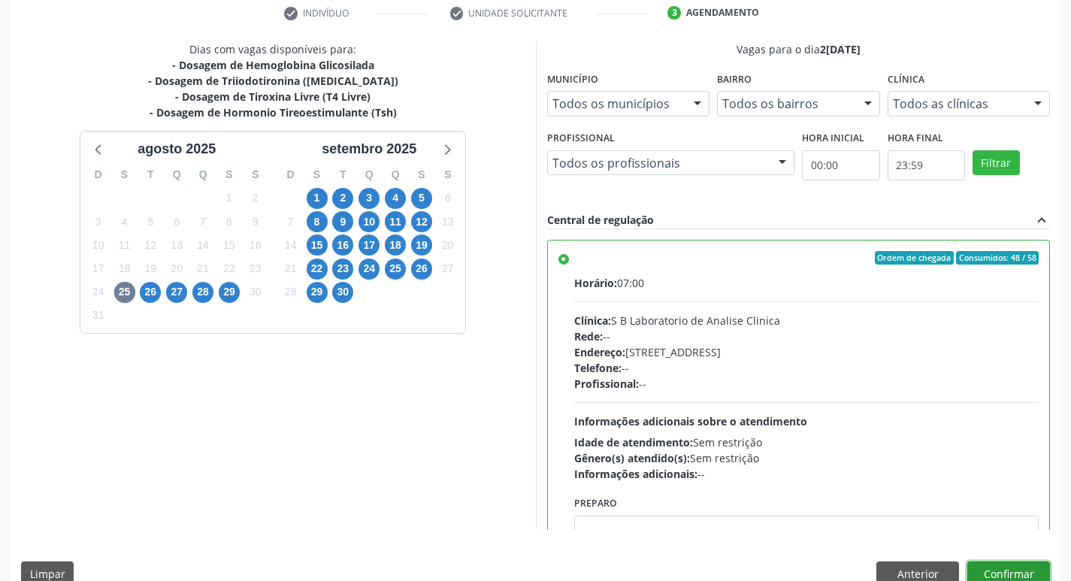
click at [999, 569] on button "Confirmar" at bounding box center [1008, 574] width 83 height 26
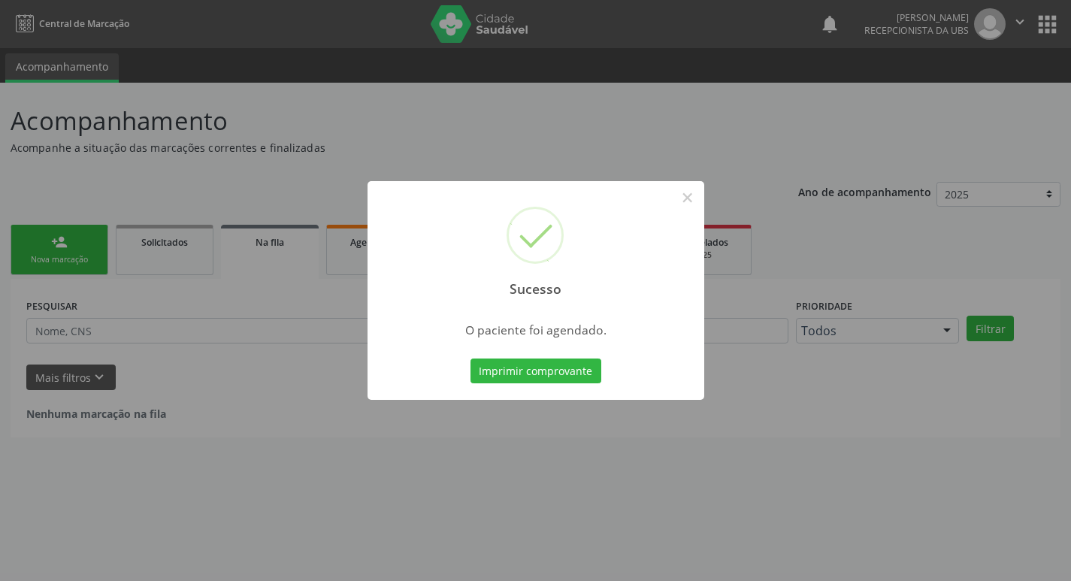
scroll to position [0, 0]
click at [513, 372] on button "Imprimir comprovante" at bounding box center [541, 371] width 131 height 26
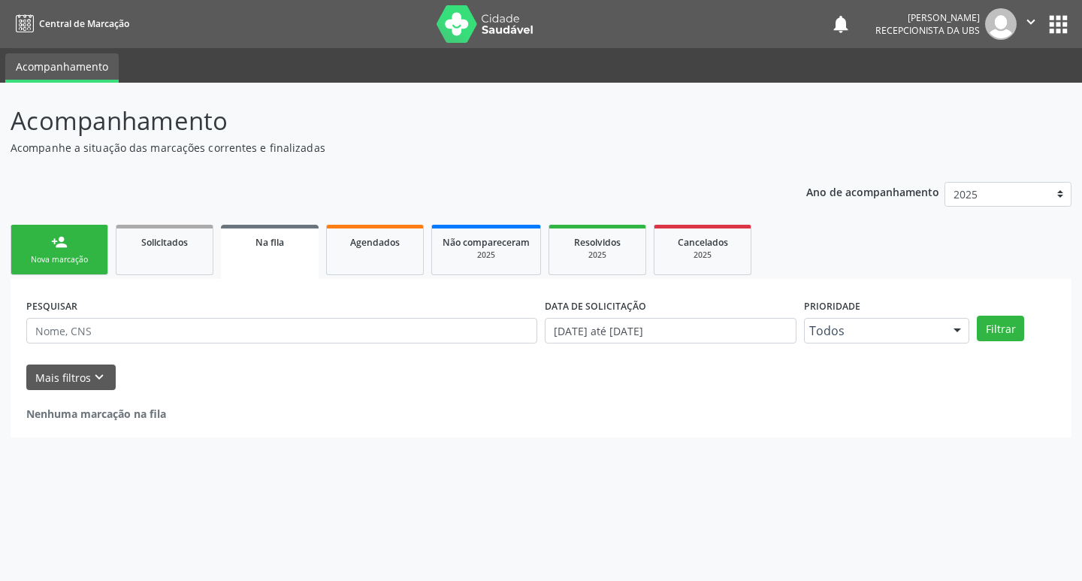
click at [39, 255] on div "Nova marcação" at bounding box center [59, 259] width 75 height 11
click at [68, 264] on div "Nova marcação" at bounding box center [59, 259] width 75 height 11
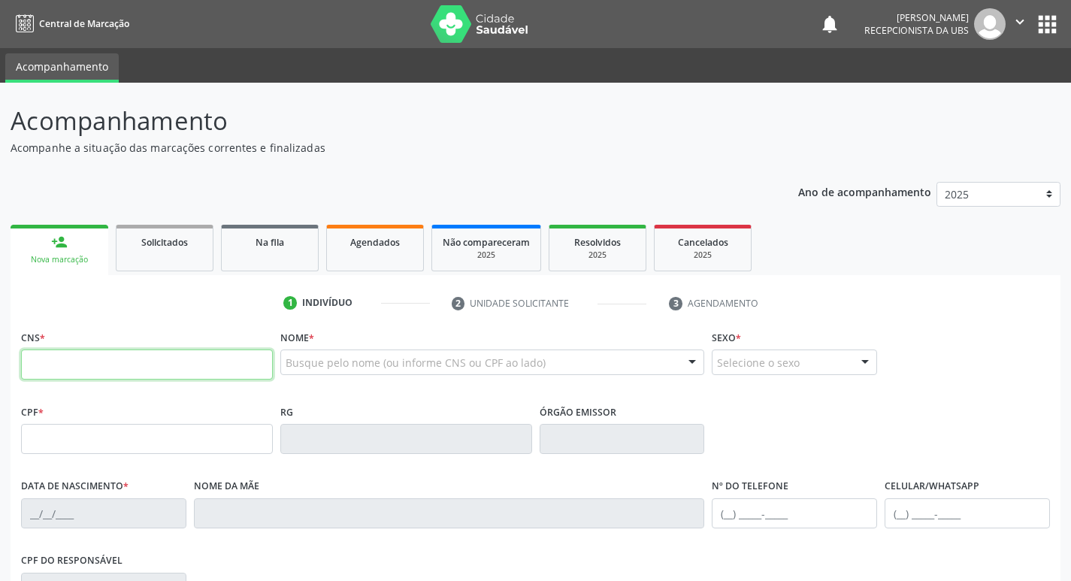
click at [101, 361] on input "text" at bounding box center [147, 364] width 252 height 30
type input "700 0009 0130 1110"
type input "22/01/1970"
type input "Espedita Maria de Sousa Lima"
type input "(87) 99929-8489"
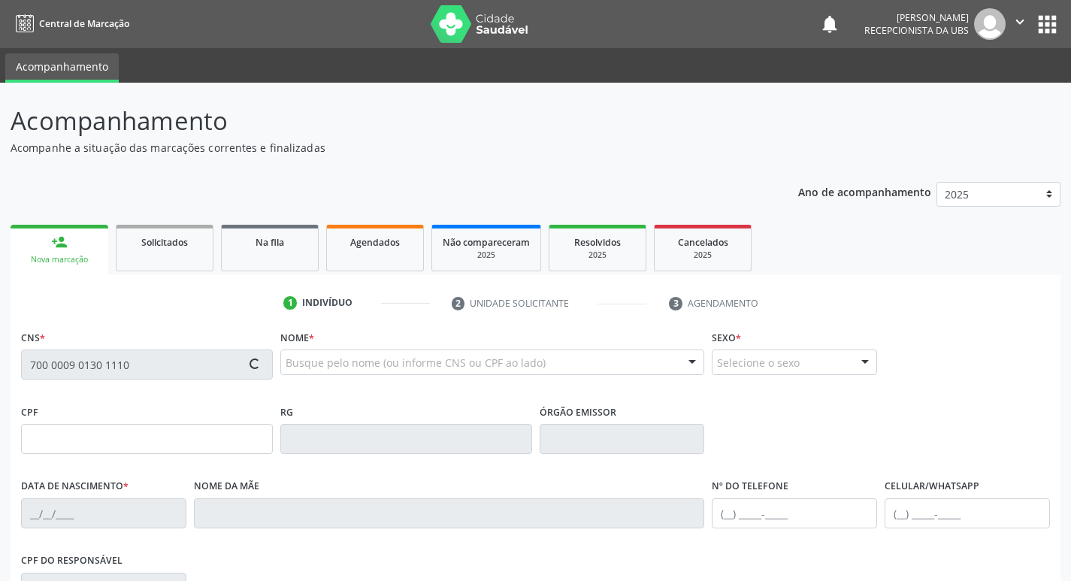
type input "906"
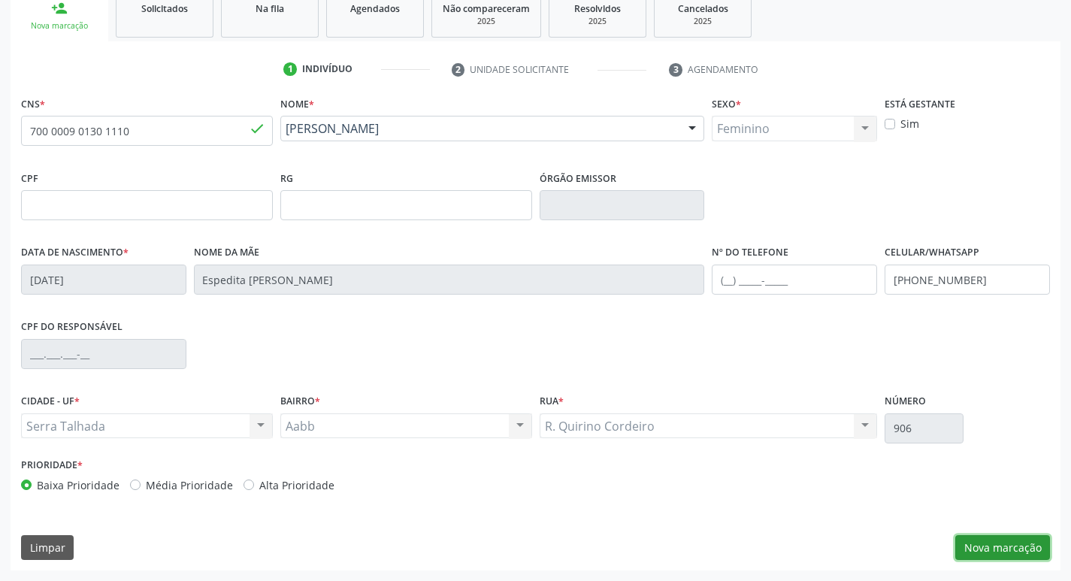
click at [980, 546] on button "Nova marcação" at bounding box center [1002, 548] width 95 height 26
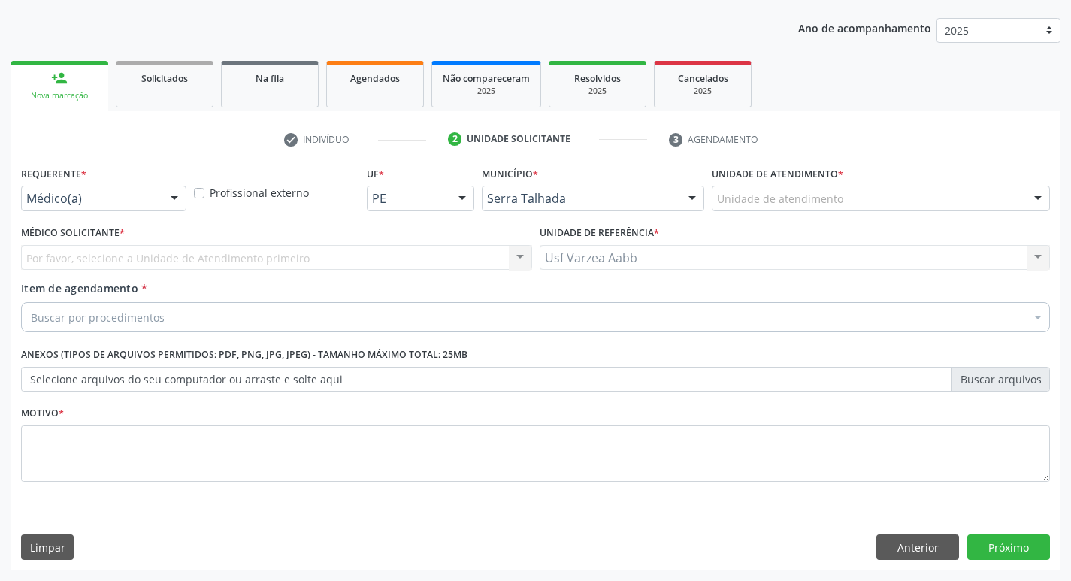
scroll to position [164, 0]
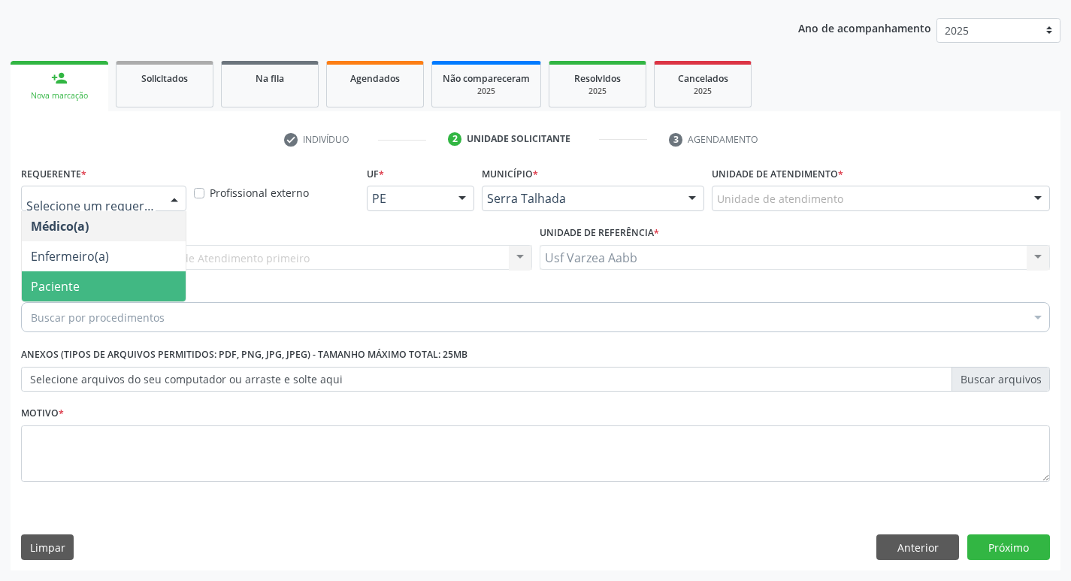
click at [115, 293] on span "Paciente" at bounding box center [104, 286] width 164 height 30
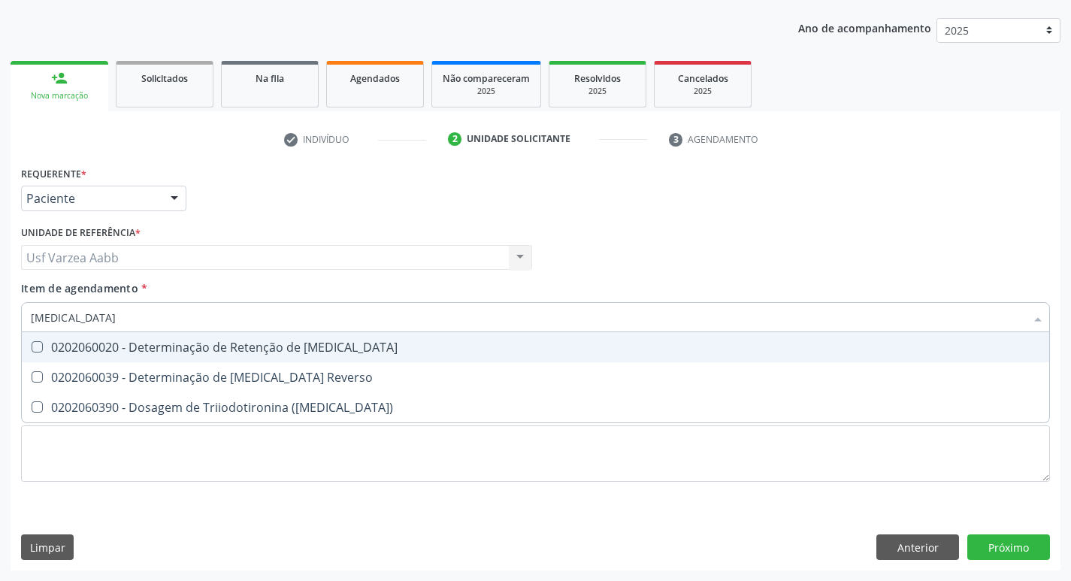
type input "T"
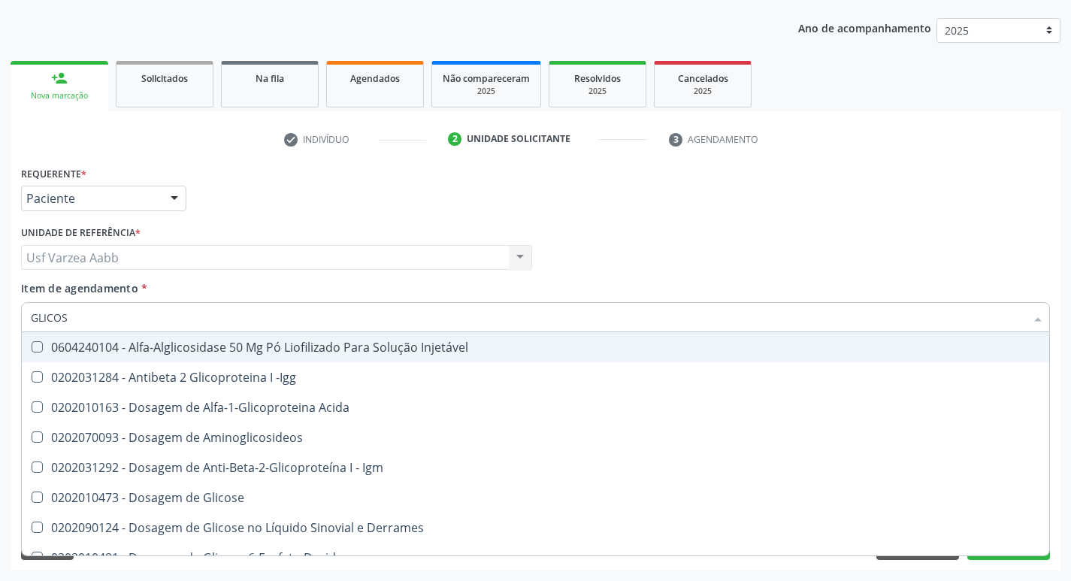
type input "GLICOSI"
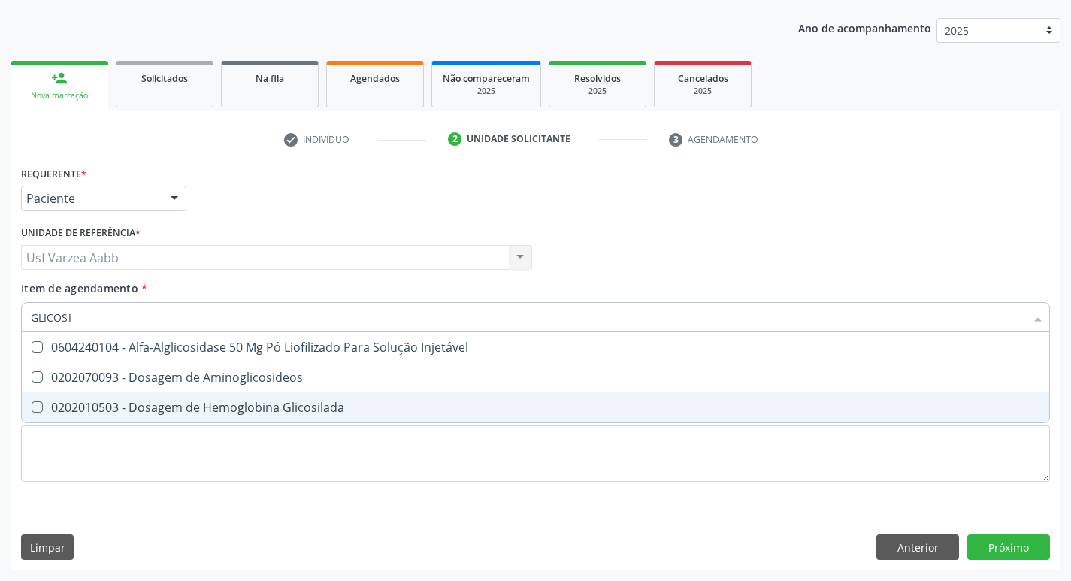
click at [127, 401] on div "0202010503 - Dosagem de Hemoglobina Glicosilada" at bounding box center [535, 407] width 1009 height 12
checkbox Glicosilada "true"
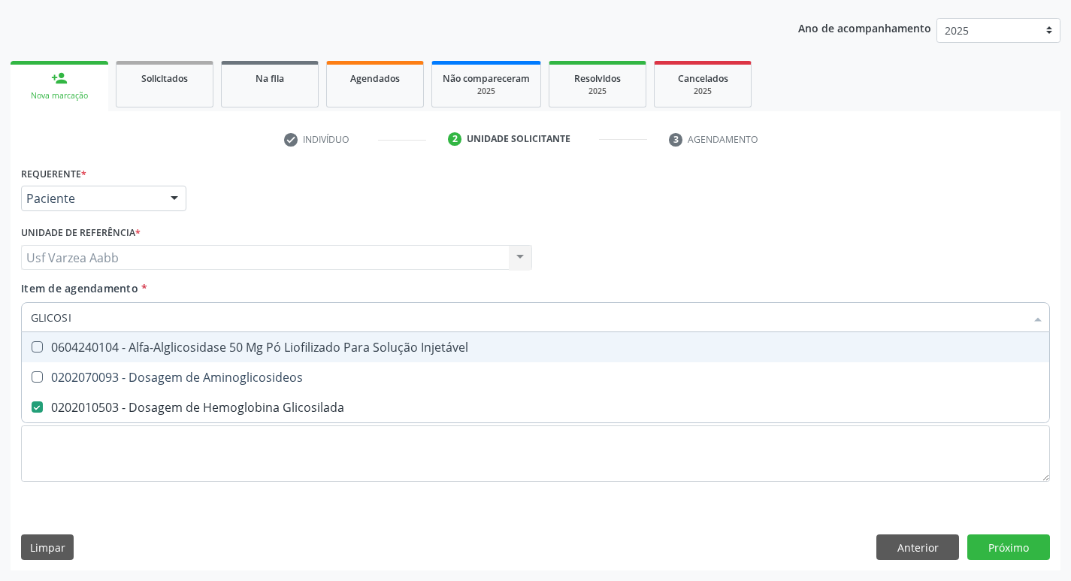
click at [109, 319] on input "GLICOSI" at bounding box center [528, 317] width 994 height 30
type input "T4"
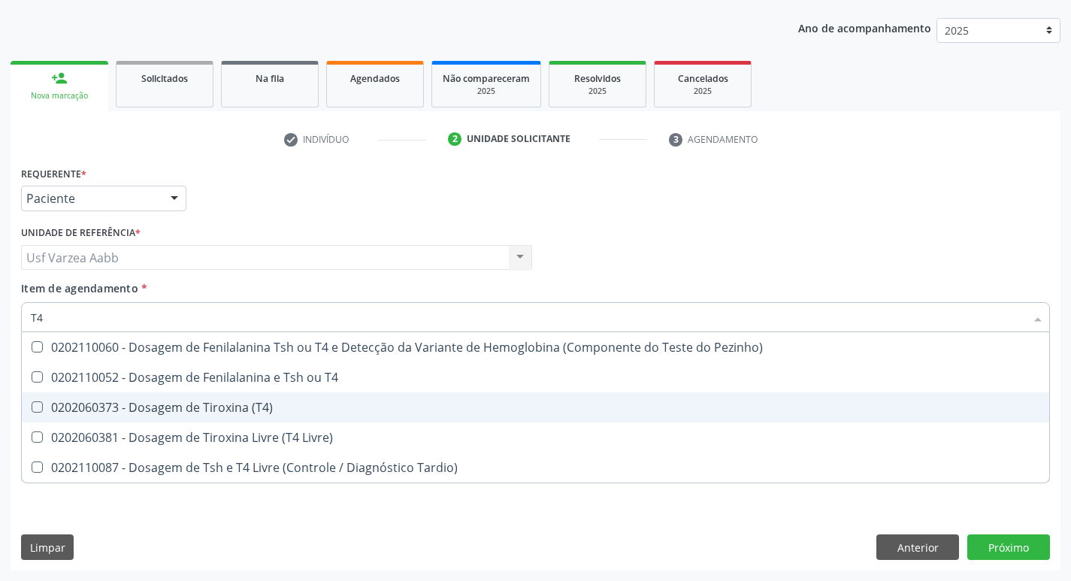
click at [132, 403] on div "0202060373 - Dosagem de Tiroxina (T4)" at bounding box center [535, 407] width 1009 height 12
checkbox \(T4\) "true"
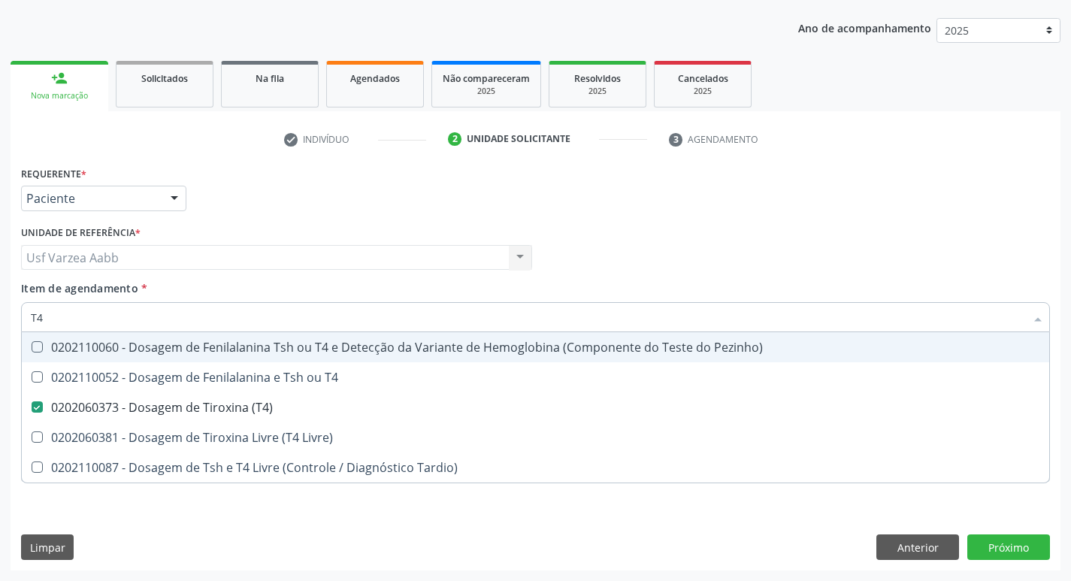
click at [83, 319] on input "T4" at bounding box center [528, 317] width 994 height 30
type input "TSH"
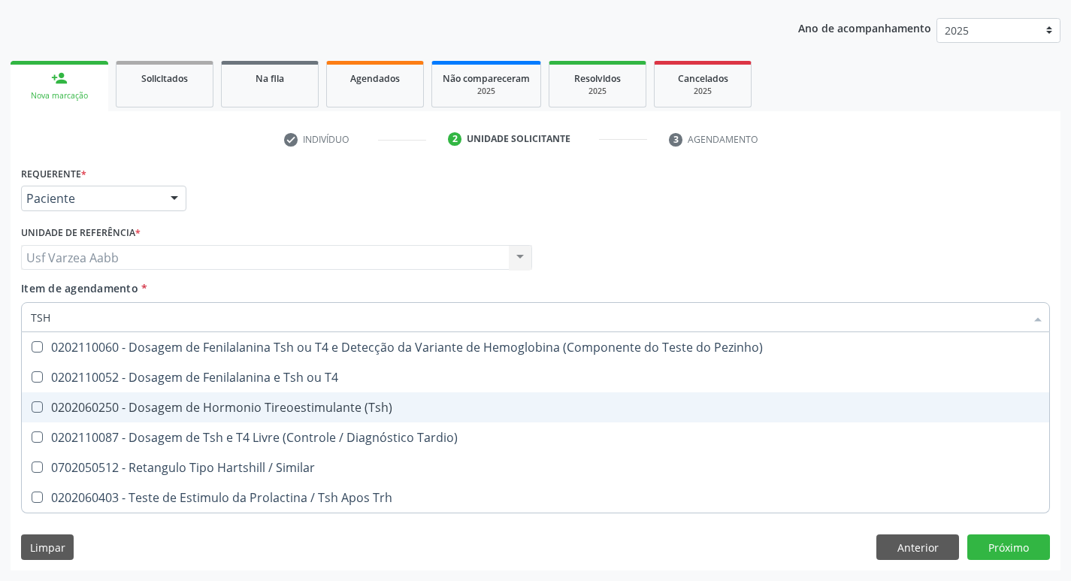
click at [165, 401] on div "0202060250 - Dosagem de Hormonio Tireoestimulante (Tsh)" at bounding box center [535, 407] width 1009 height 12
checkbox \(Tsh\) "true"
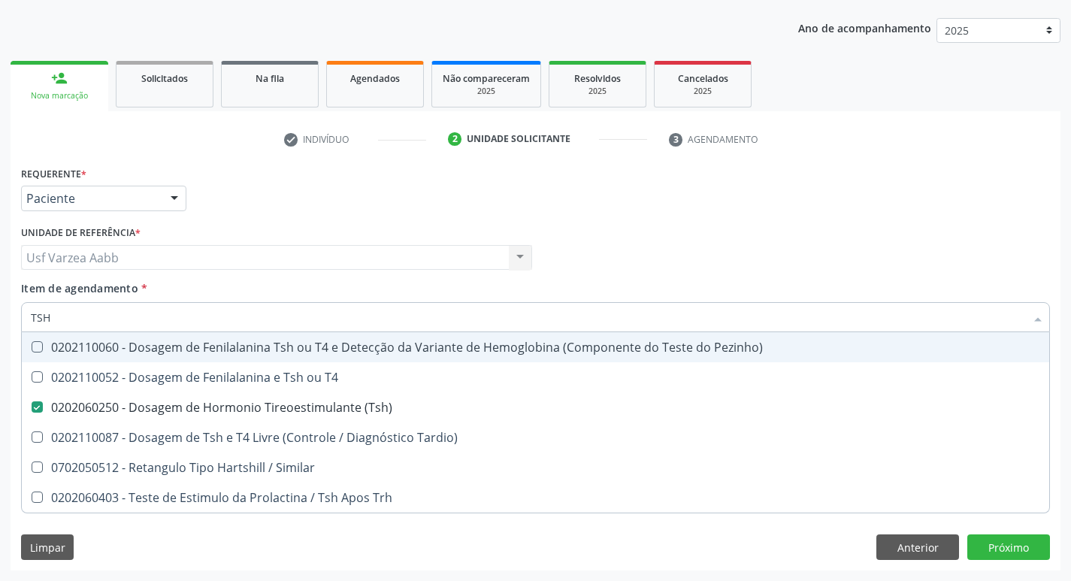
click at [863, 209] on div "Requerente * Paciente Médico(a) Enfermeiro(a) Paciente Nenhum resultado encontr…" at bounding box center [535, 191] width 1036 height 59
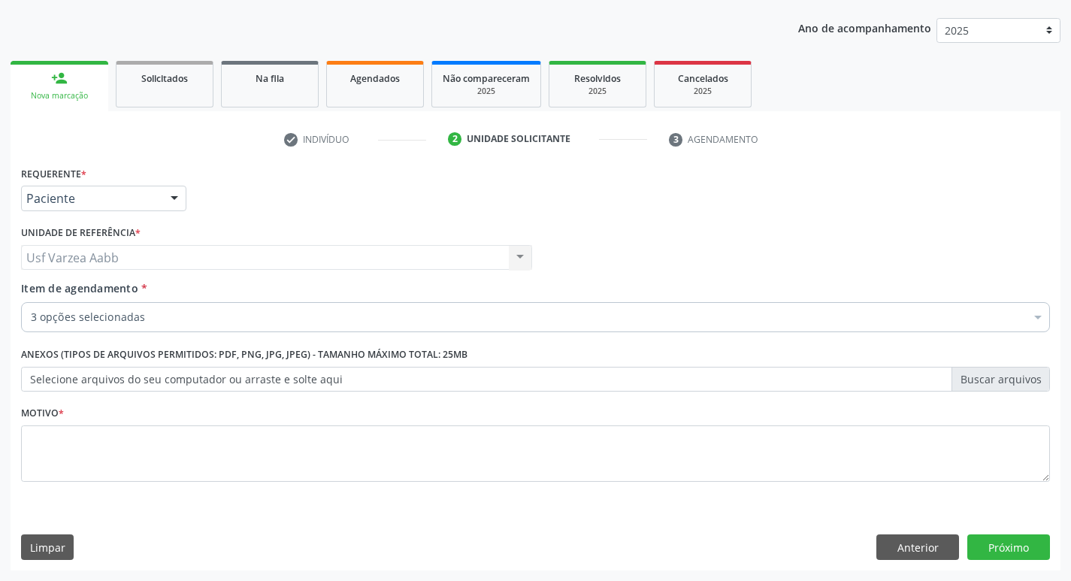
click at [1010, 528] on div "Requerente * Paciente Médico(a) Enfermeiro(a) Paciente Nenhum resultado encontr…" at bounding box center [536, 366] width 1050 height 408
click at [1013, 540] on button "Próximo" at bounding box center [1008, 547] width 83 height 26
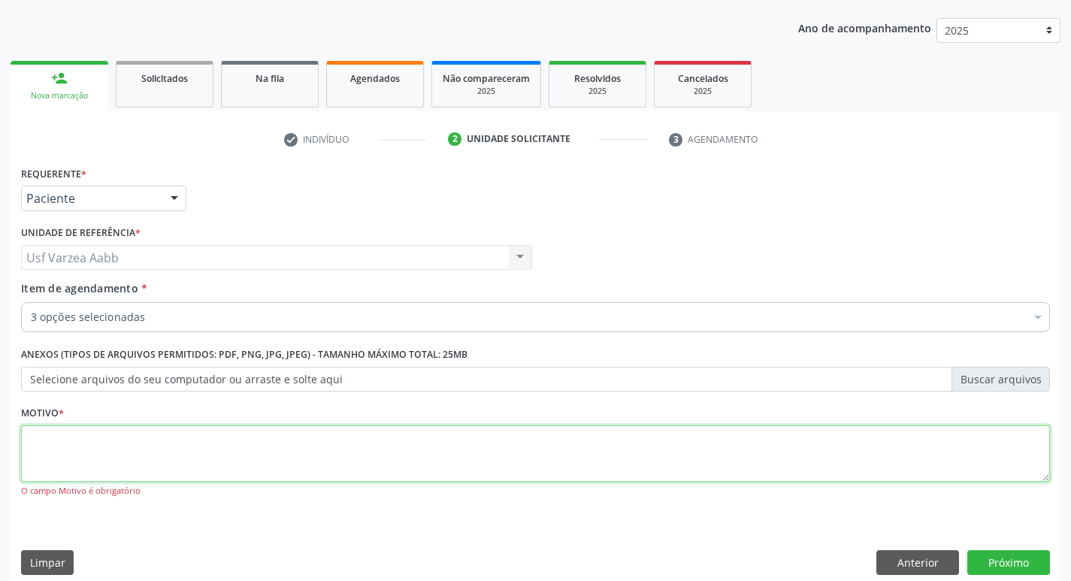
click at [230, 437] on textarea at bounding box center [535, 453] width 1029 height 57
type textarea "X"
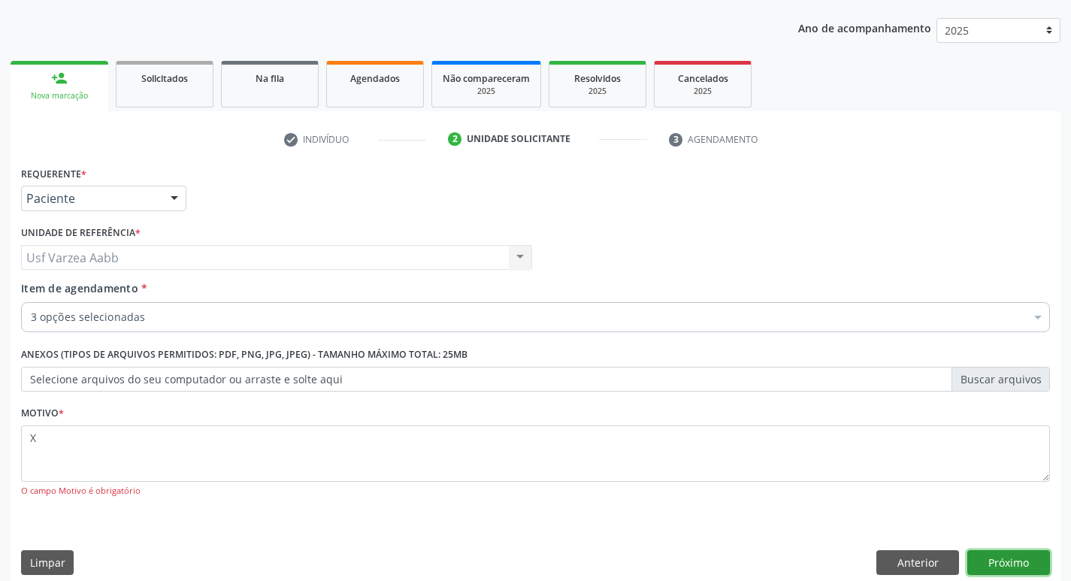
click at [995, 553] on button "Próximo" at bounding box center [1008, 563] width 83 height 26
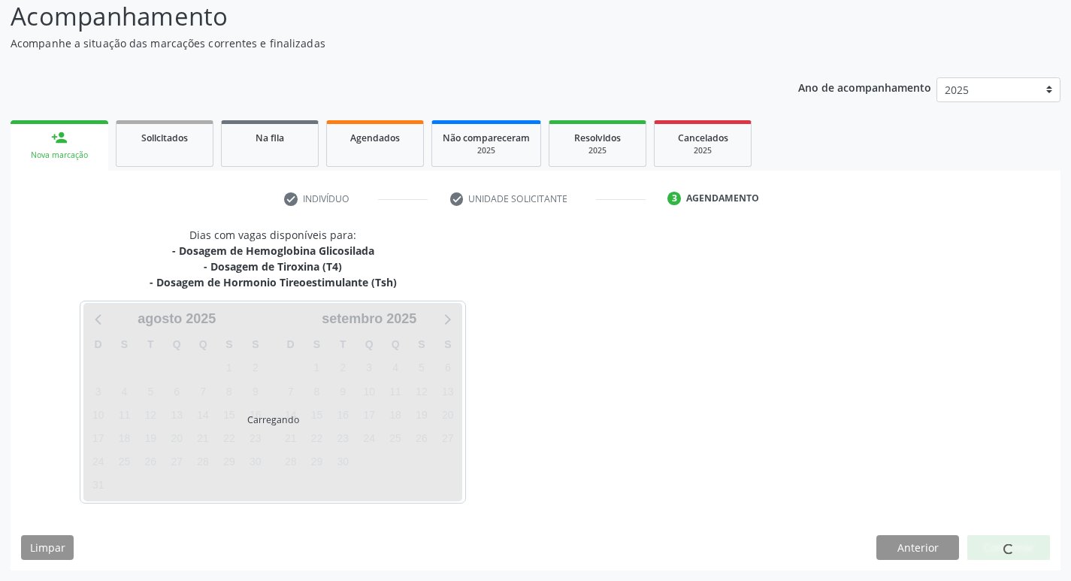
scroll to position [104, 0]
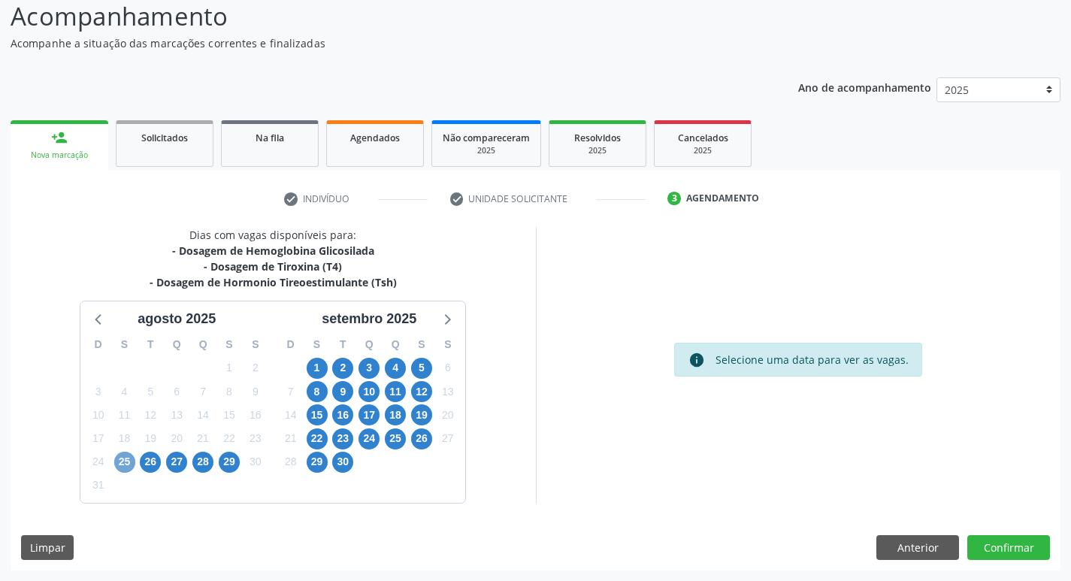
click at [125, 466] on span "25" at bounding box center [124, 462] width 21 height 21
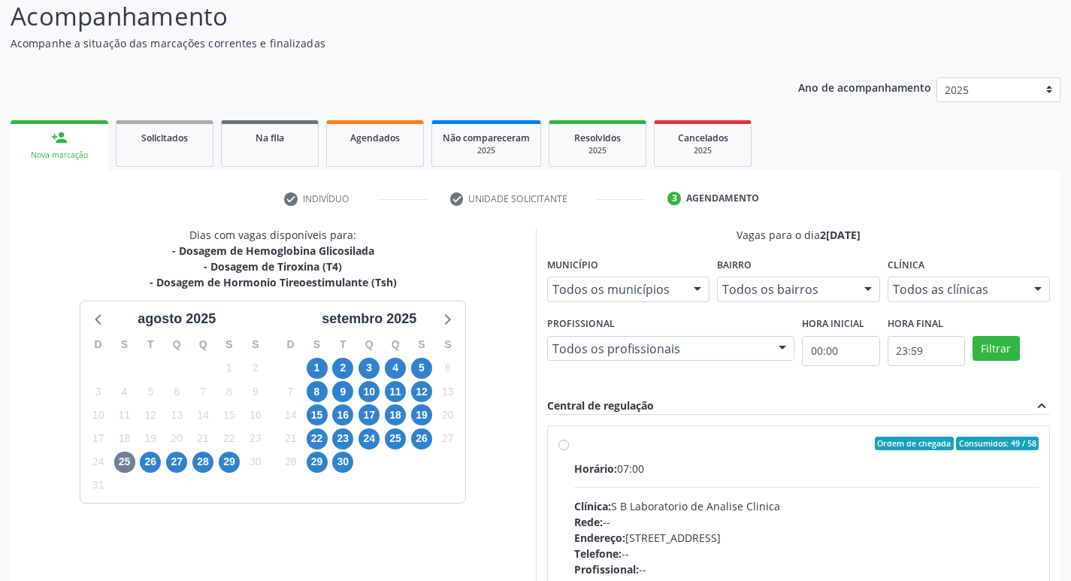
click at [574, 446] on label "Ordem de chegada Consumidos: 49 / 58 Horário: 07:00 Clínica: S B Laboratorio de…" at bounding box center [806, 552] width 465 height 231
click at [560, 446] on input "Ordem de chegada Consumidos: 49 / 58 Horário: 07:00 Clínica: S B Laboratorio de…" at bounding box center [563, 444] width 11 height 14
radio input "true"
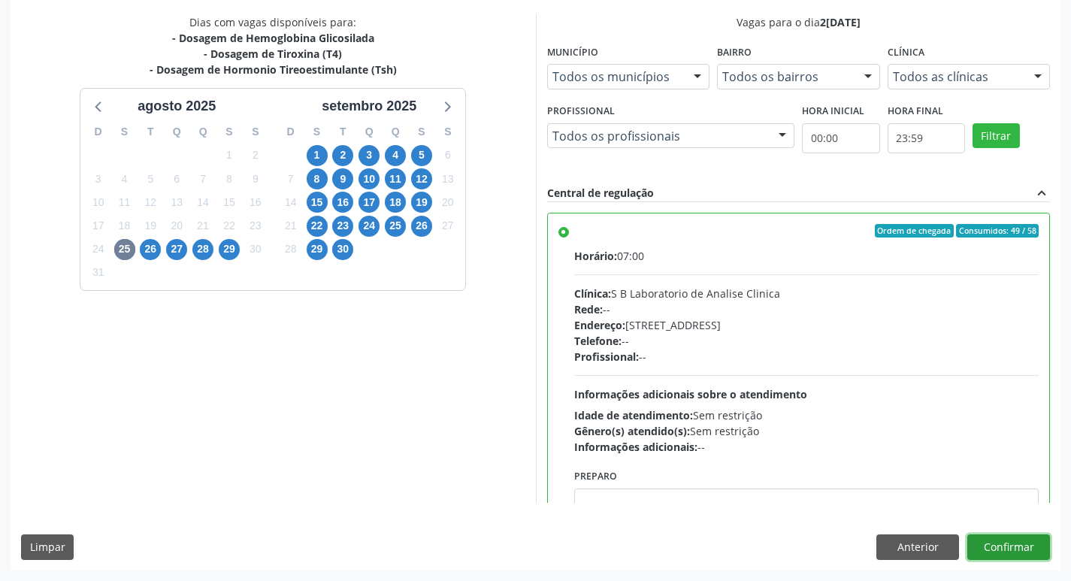
click at [1032, 559] on button "Confirmar" at bounding box center [1008, 547] width 83 height 26
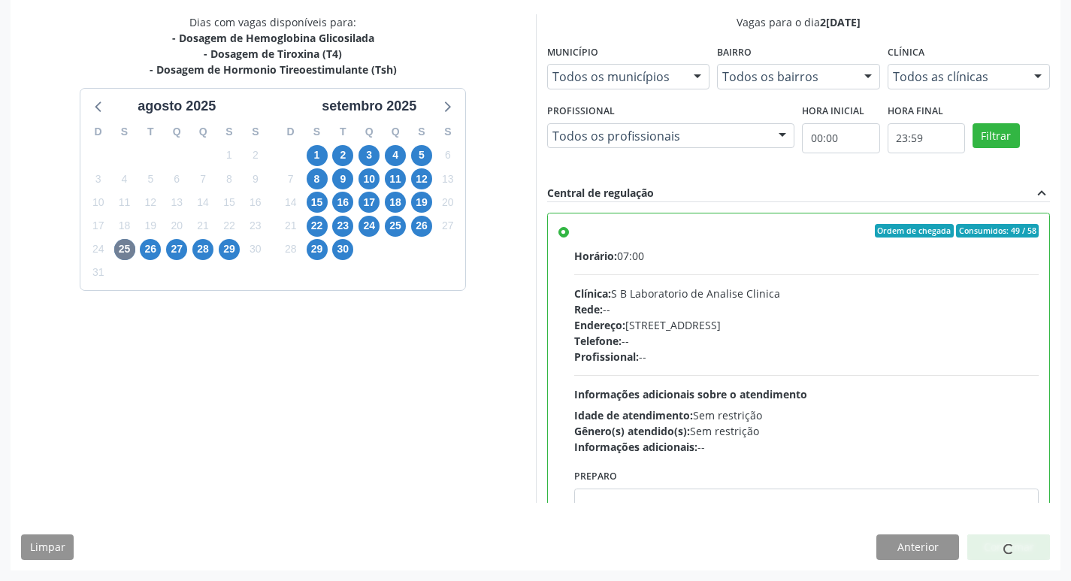
scroll to position [0, 0]
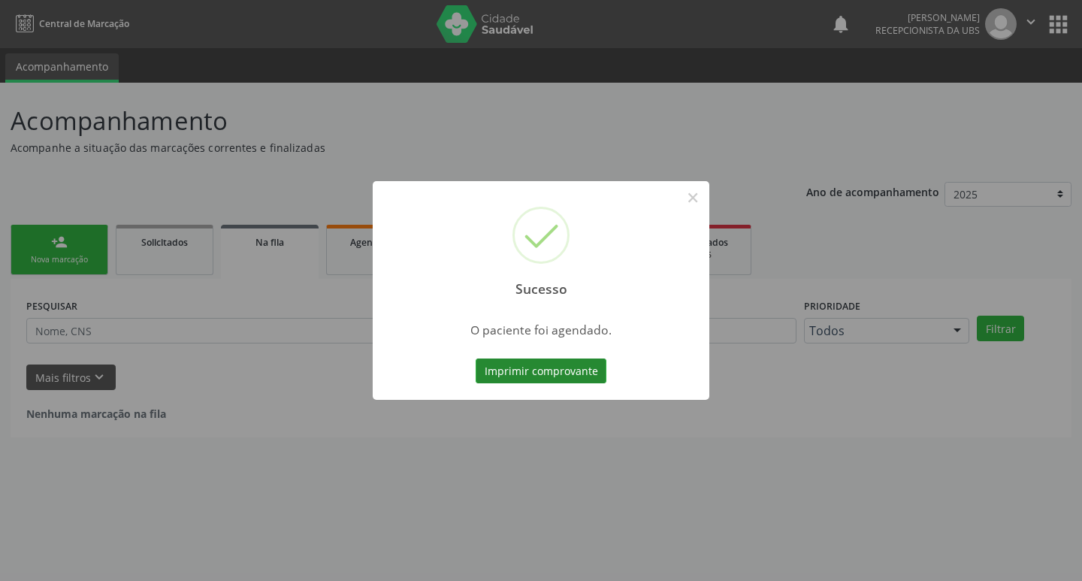
click at [574, 361] on button "Imprimir comprovante" at bounding box center [541, 371] width 131 height 26
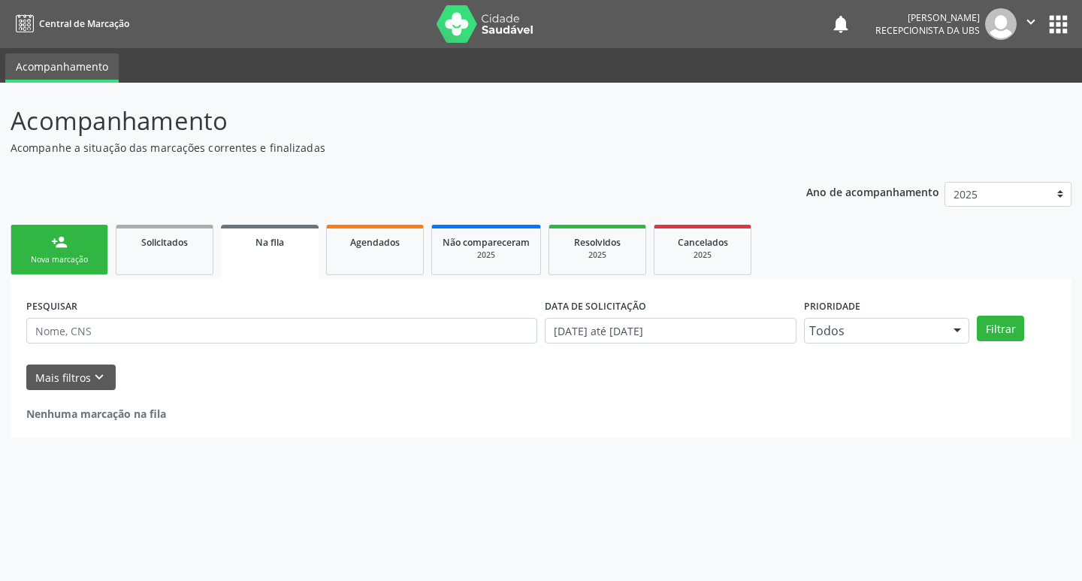
click at [47, 251] on link "person_add Nova marcação" at bounding box center [60, 250] width 98 height 50
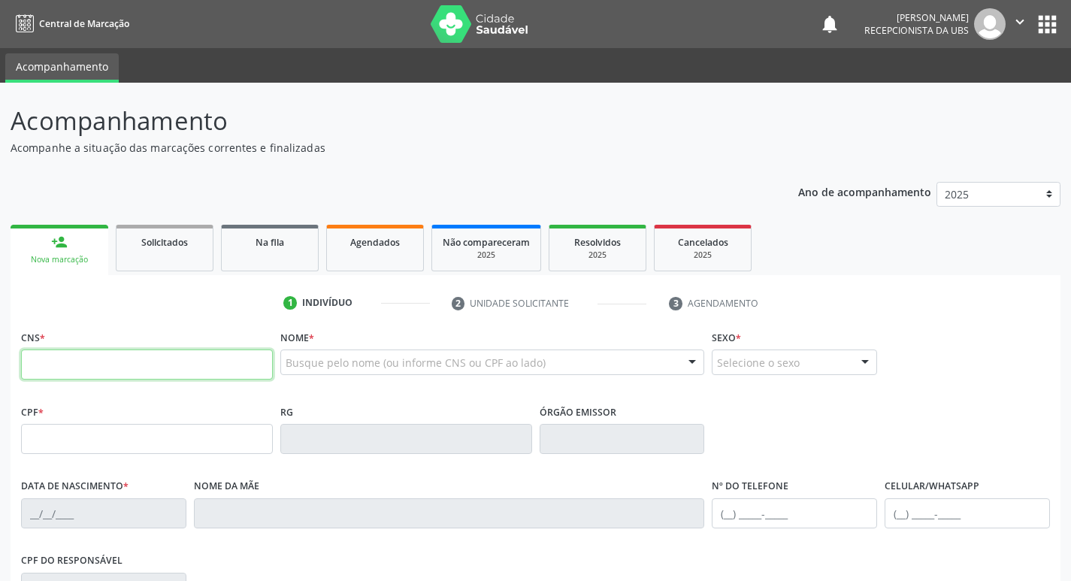
click at [62, 355] on input "text" at bounding box center [147, 364] width 252 height 30
type input "161 2055 1329 0002"
type input "137.407.484-51"
type input "[DATE]"
type input "Maria do [PERSON_NAME]"
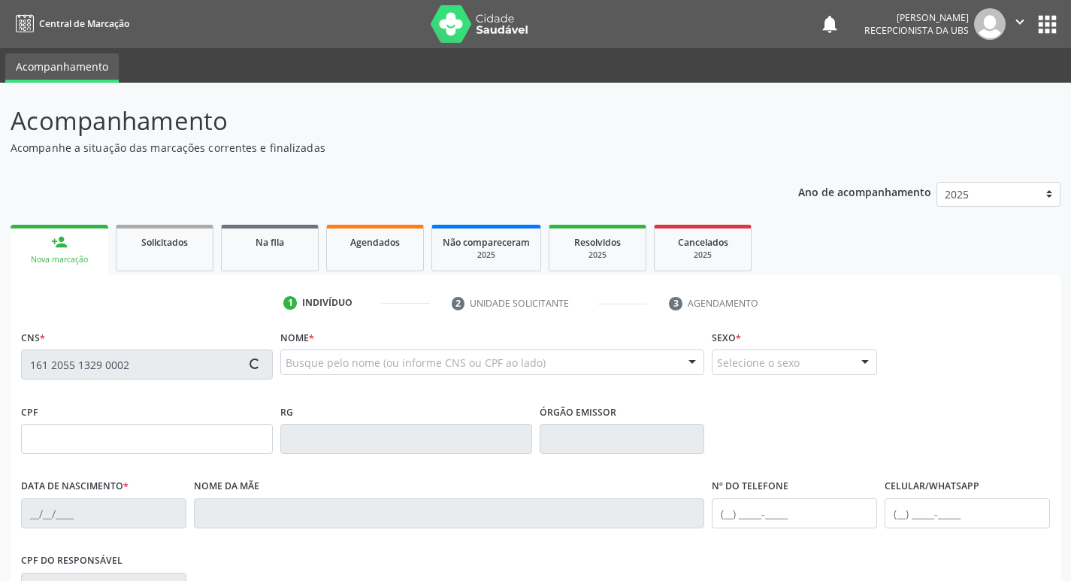
type input "[PHONE_NUMBER]"
type input "1184"
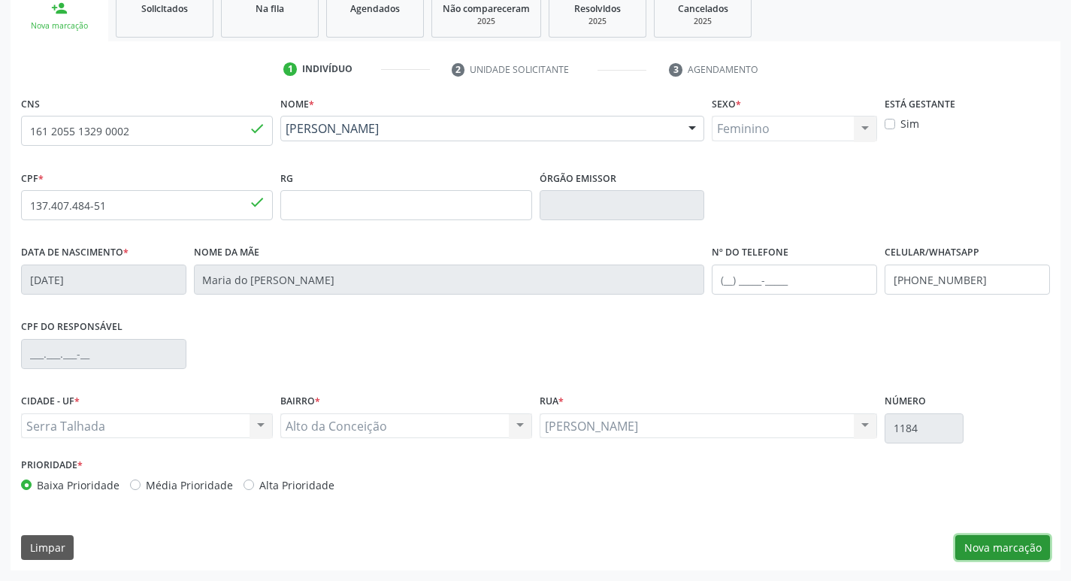
click at [993, 539] on button "Nova marcação" at bounding box center [1002, 548] width 95 height 26
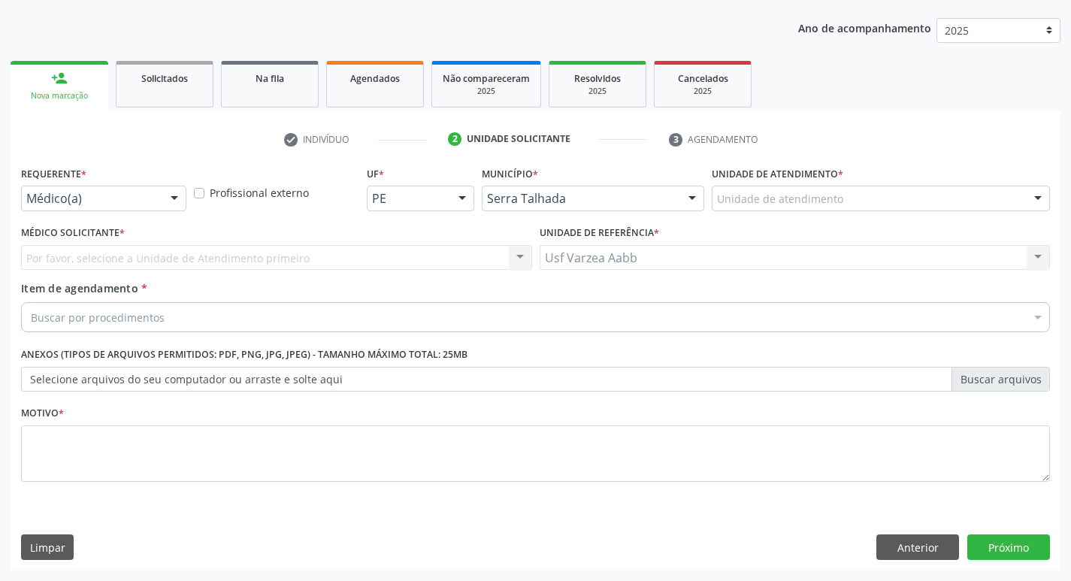
scroll to position [164, 0]
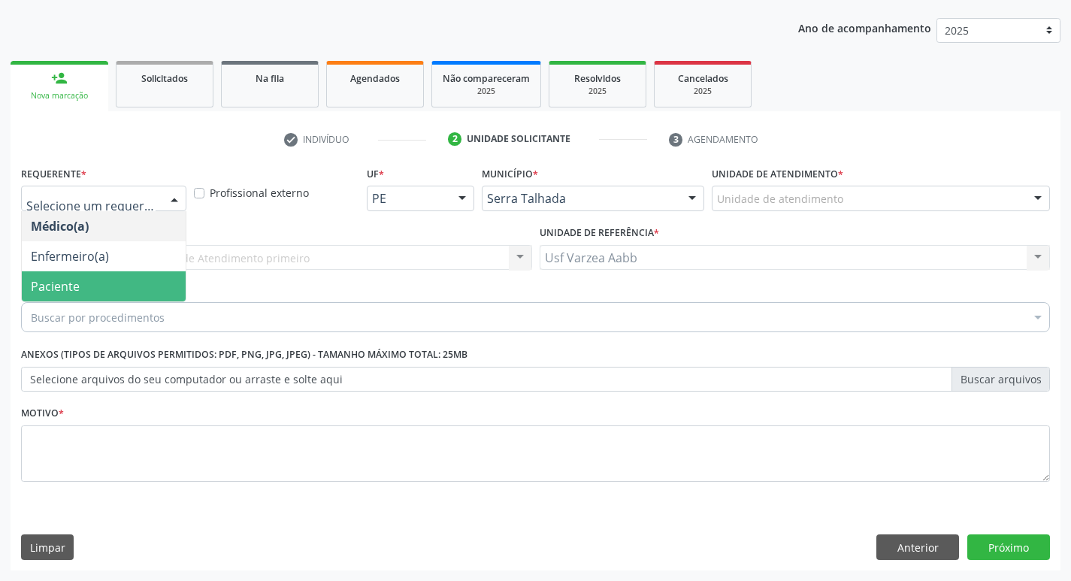
click at [77, 289] on span "Paciente" at bounding box center [55, 286] width 49 height 17
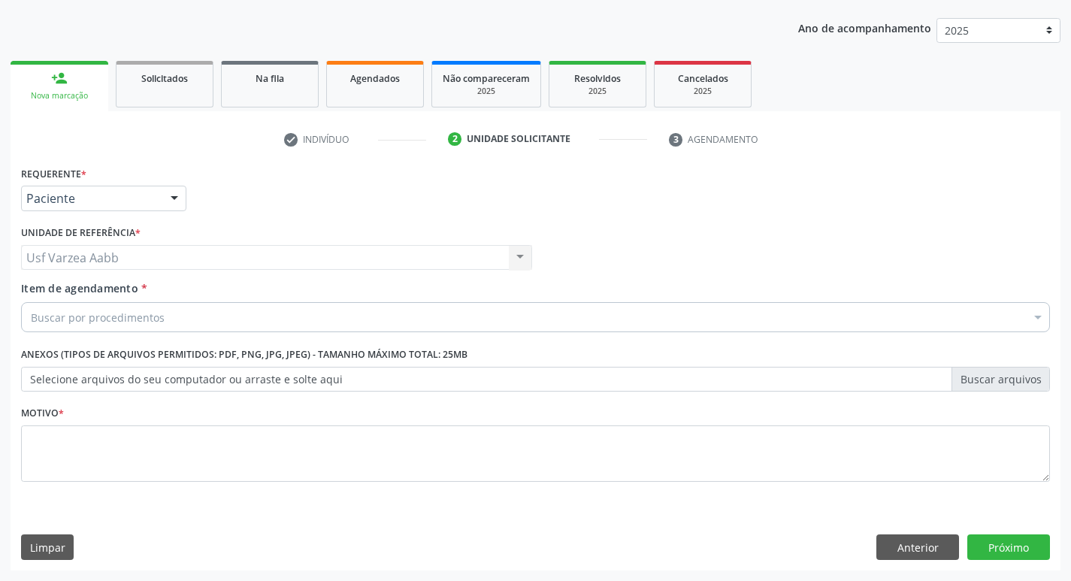
click at [82, 326] on div "Buscar por procedimentos" at bounding box center [535, 317] width 1029 height 30
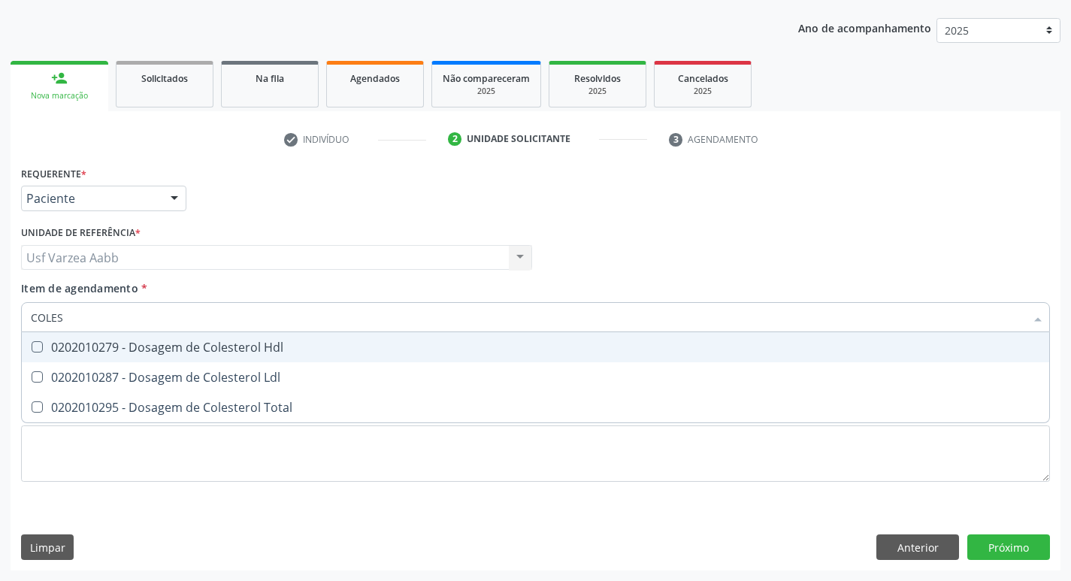
type input "COLEST"
click at [421, 339] on span "0202010279 - Dosagem de Colesterol Hdl" at bounding box center [535, 347] width 1027 height 30
checkbox Hdl "true"
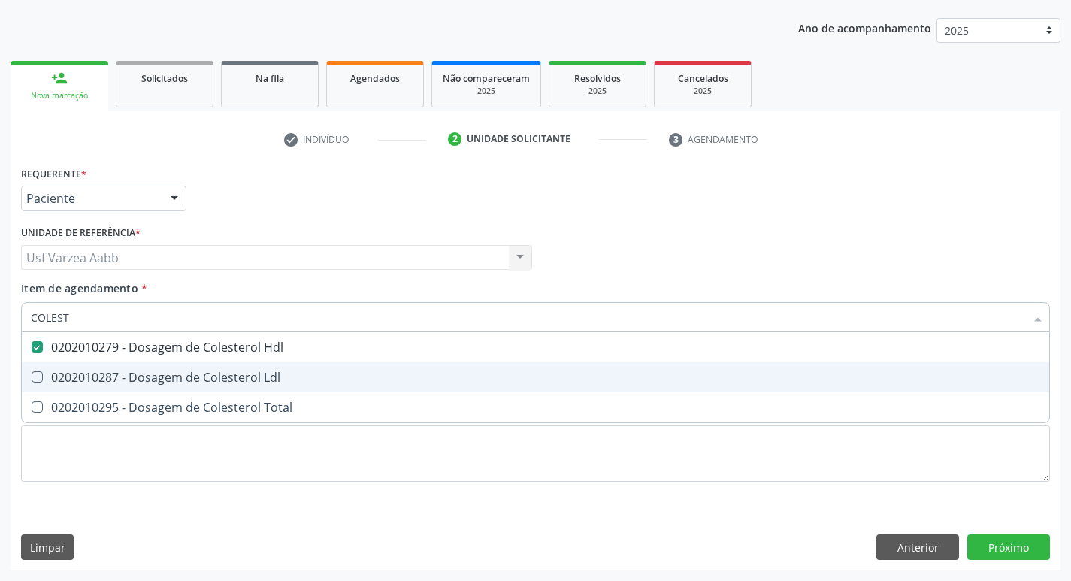
click at [412, 367] on span "0202010287 - Dosagem de Colesterol Ldl" at bounding box center [535, 377] width 1027 height 30
checkbox Ldl "true"
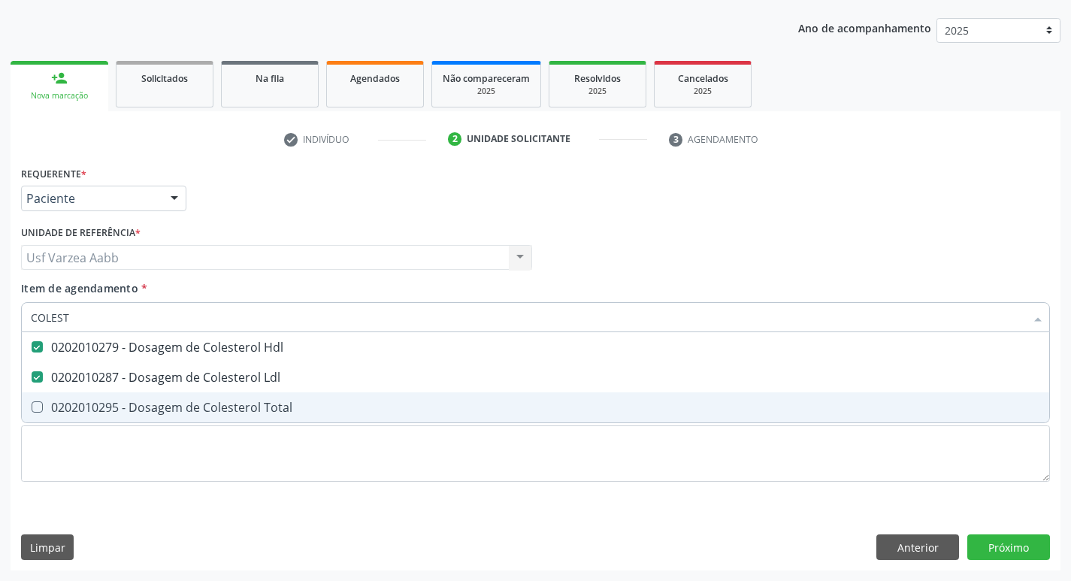
click at [400, 397] on span "0202010295 - Dosagem de Colesterol Total" at bounding box center [535, 407] width 1027 height 30
checkbox Total "true"
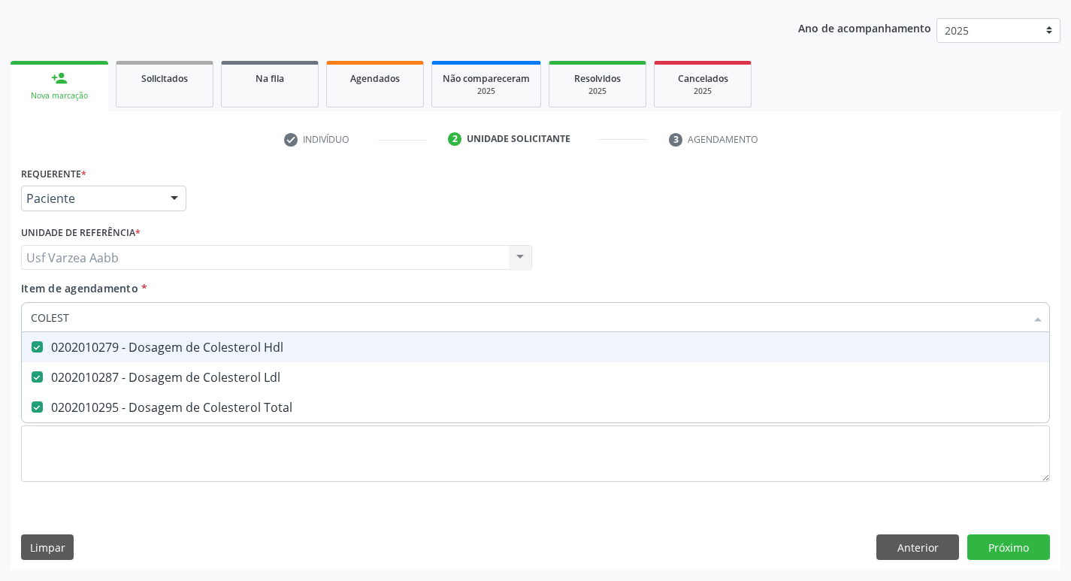
click at [150, 319] on input "COLEST" at bounding box center [528, 317] width 994 height 30
type input "CR"
checkbox Hdl "false"
checkbox Ldl "false"
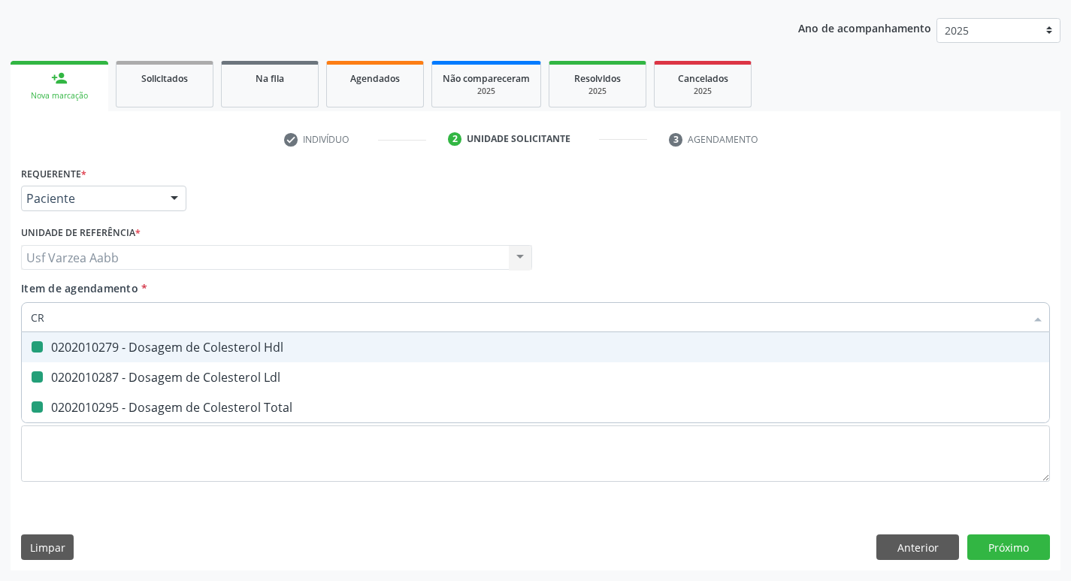
checkbox Total "false"
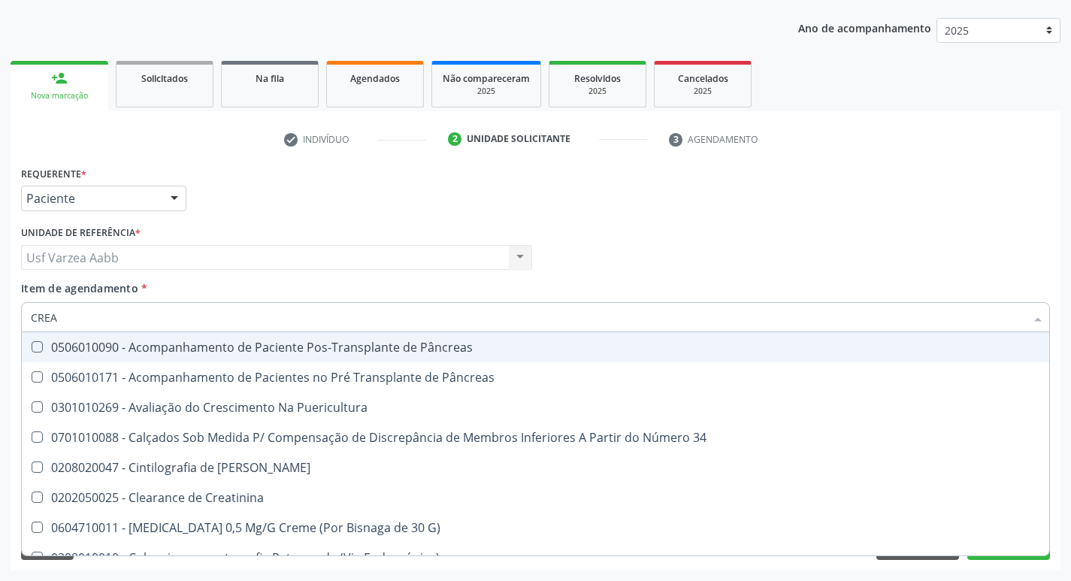
type input "CREAT"
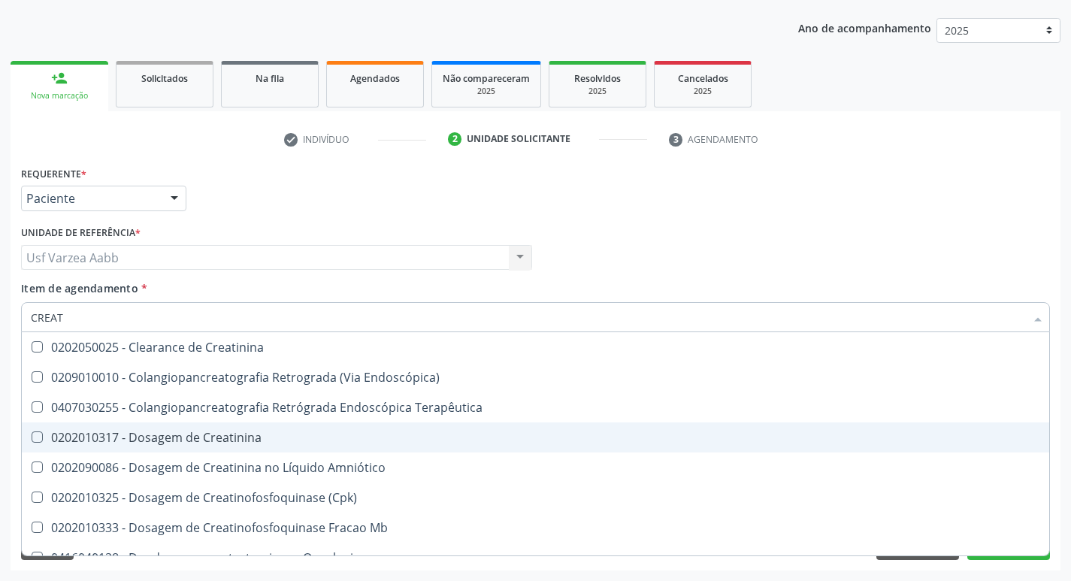
click at [222, 432] on div "0202010317 - Dosagem de Creatinina" at bounding box center [535, 437] width 1009 height 12
checkbox Creatinina "true"
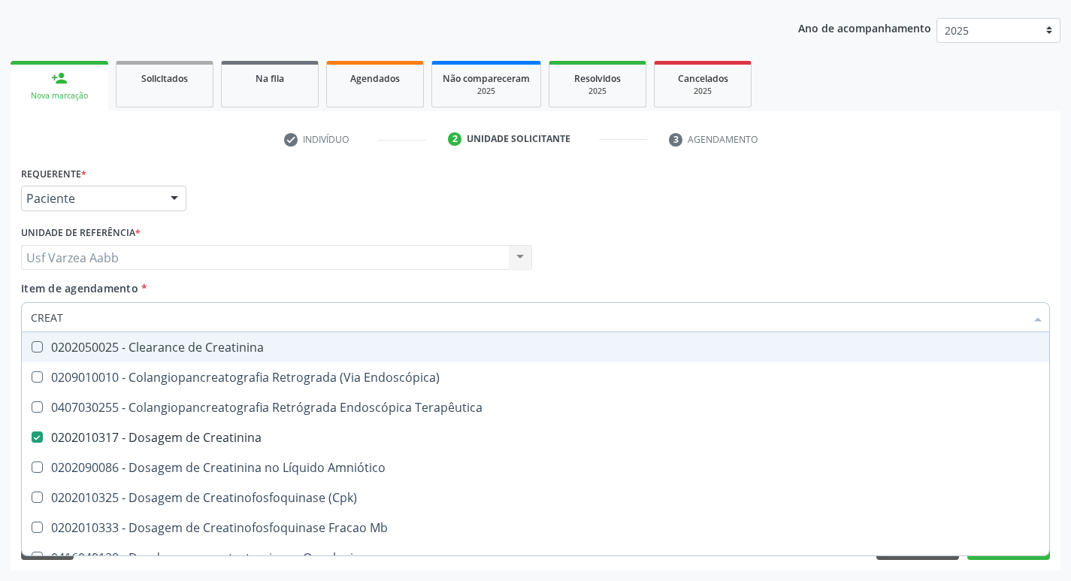
click at [78, 319] on input "CREAT" at bounding box center [528, 317] width 994 height 30
type input "TR"
checkbox Creatinina "false"
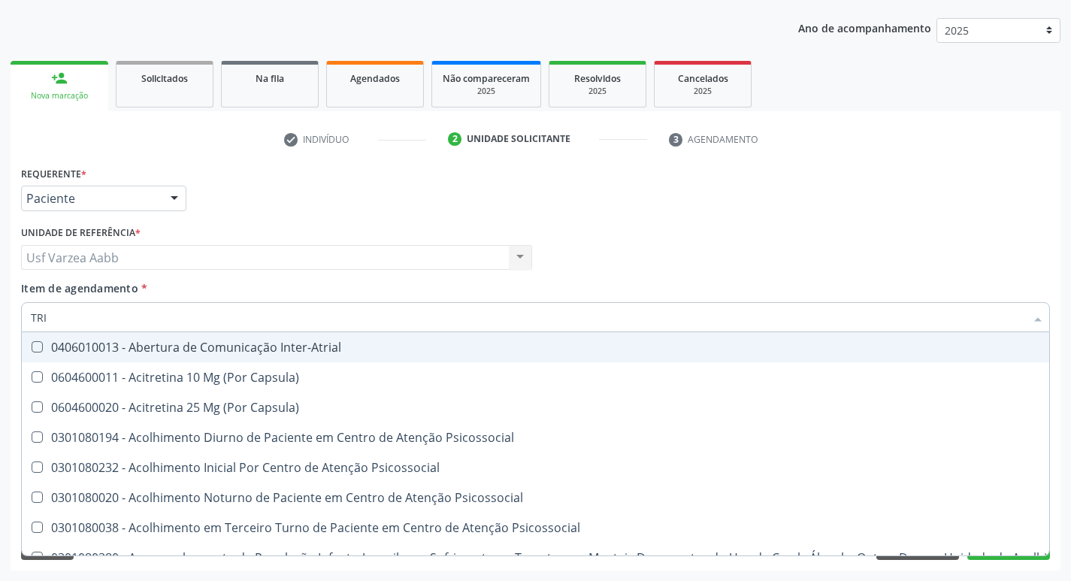
type input "TRIG"
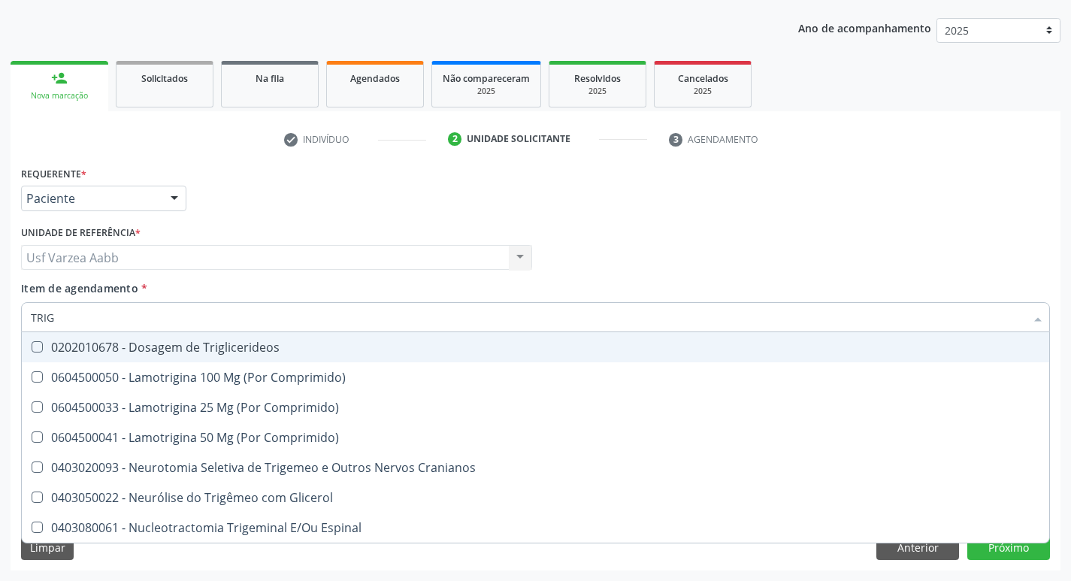
drag, startPoint x: 107, startPoint y: 346, endPoint x: 85, endPoint y: 320, distance: 34.1
click at [106, 346] on div "0202010678 - Dosagem de Triglicerideos" at bounding box center [535, 347] width 1009 height 12
checkbox Triglicerideos "true"
click at [83, 316] on input "TRIG" at bounding box center [528, 317] width 994 height 30
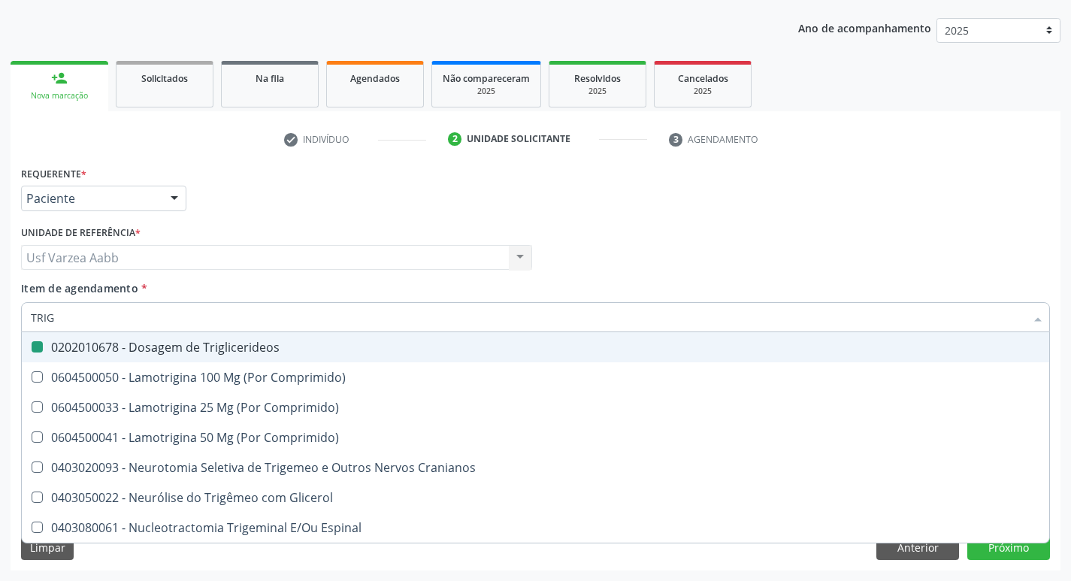
type input "G"
checkbox Triglicerideos "false"
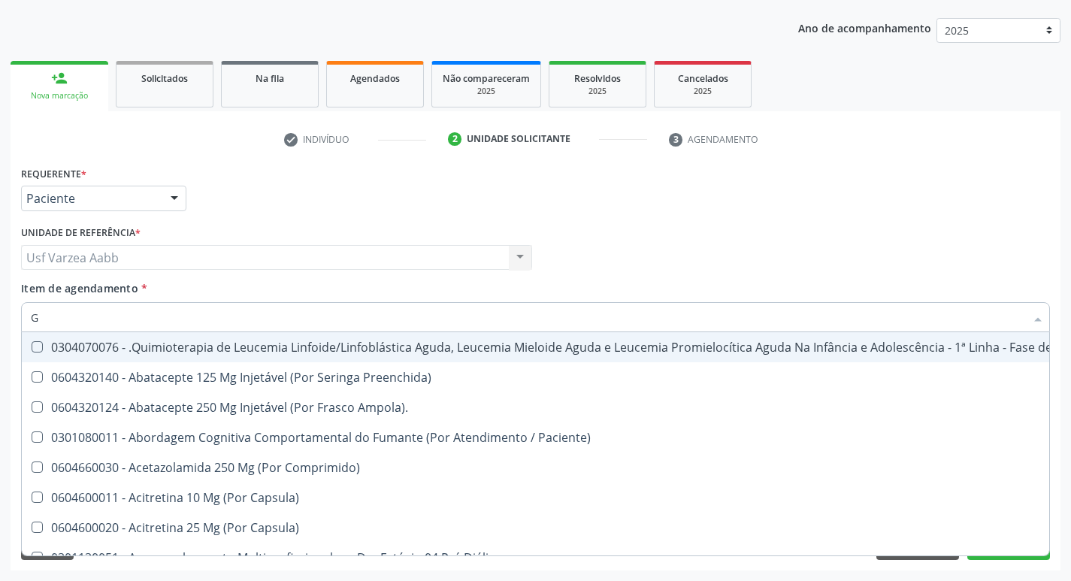
type input "GL"
checkbox Pé "true"
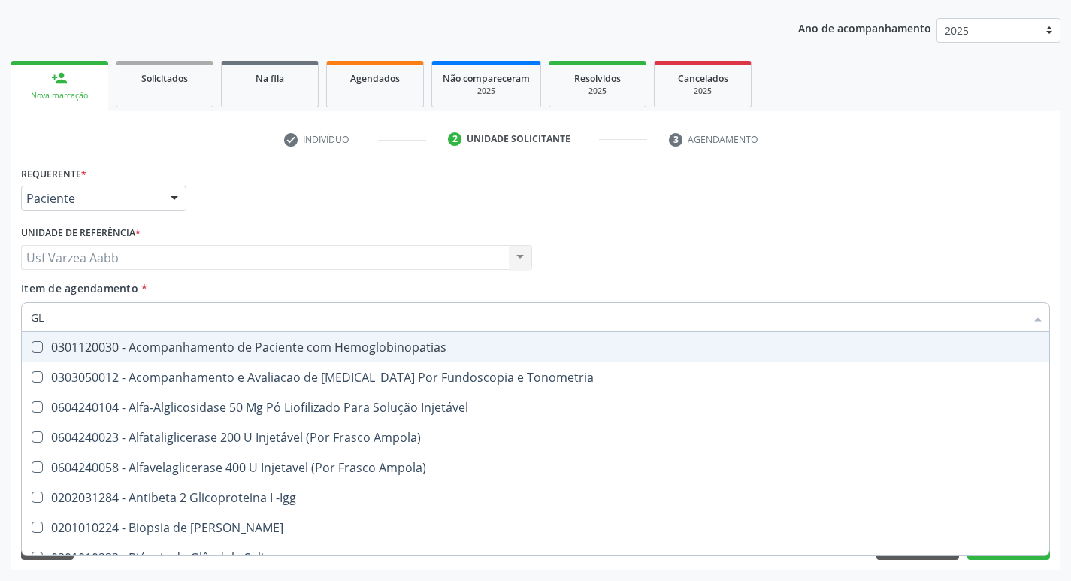
type input "GLI"
checkbox Glomerular "true"
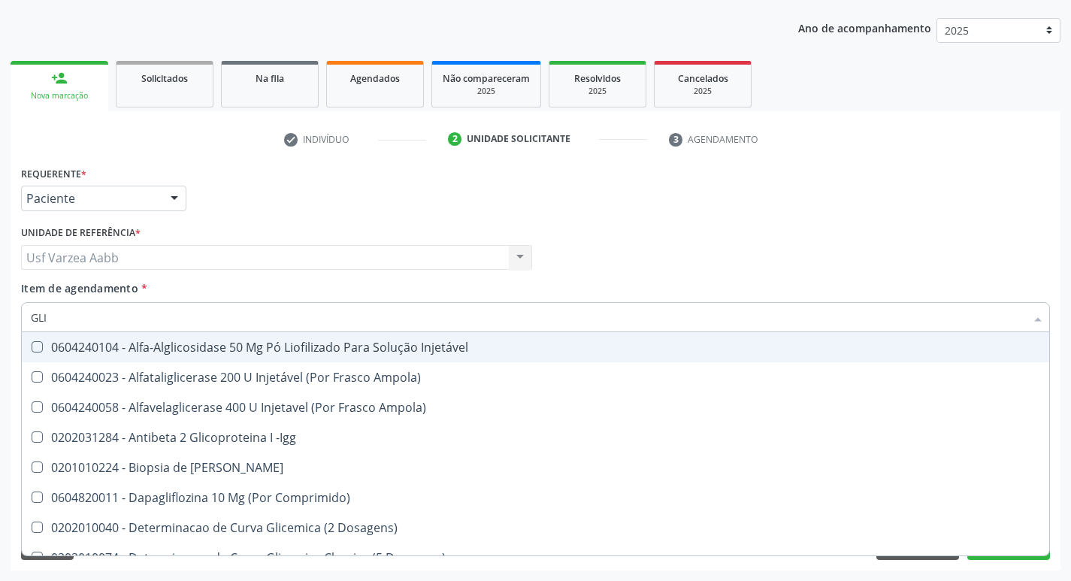
type input "GLIC"
checkbox Derrames "true"
checkbox Triglicerideos "false"
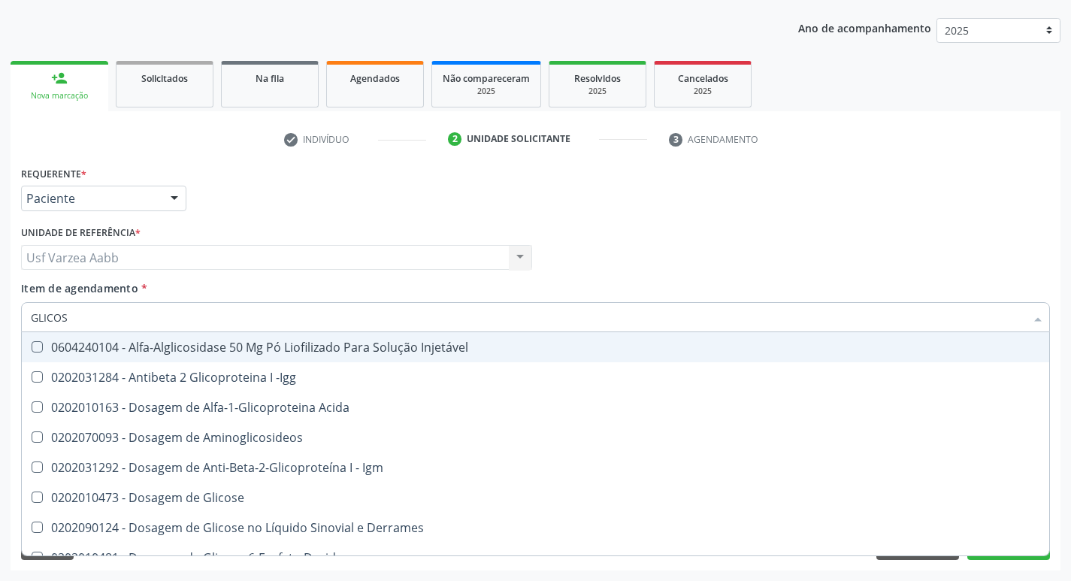
type input "GLICOSE"
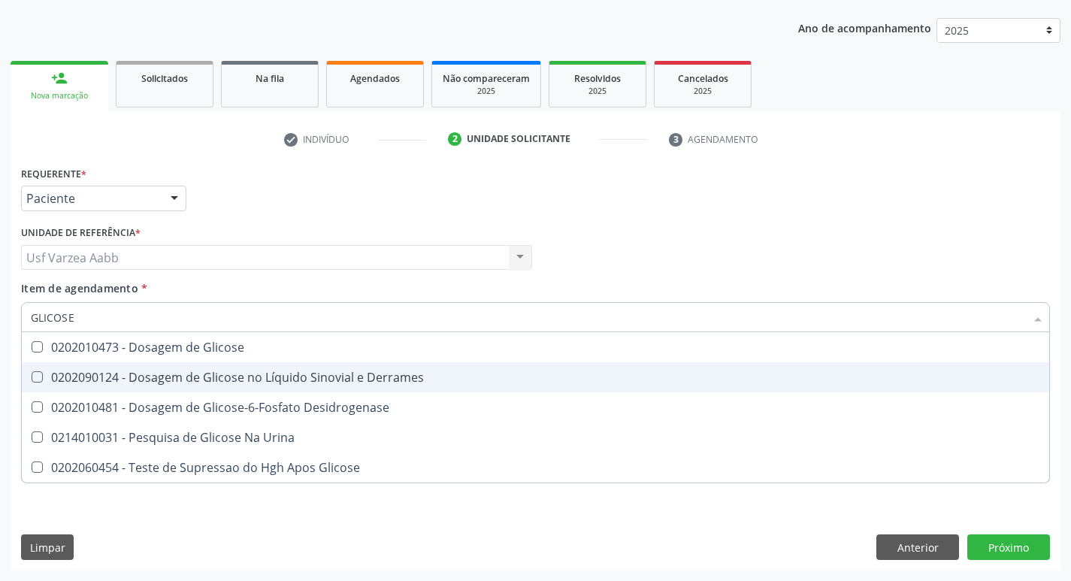
click at [178, 349] on div "0202010473 - Dosagem de Glicose" at bounding box center [535, 347] width 1009 height 12
checkbox Glicose "true"
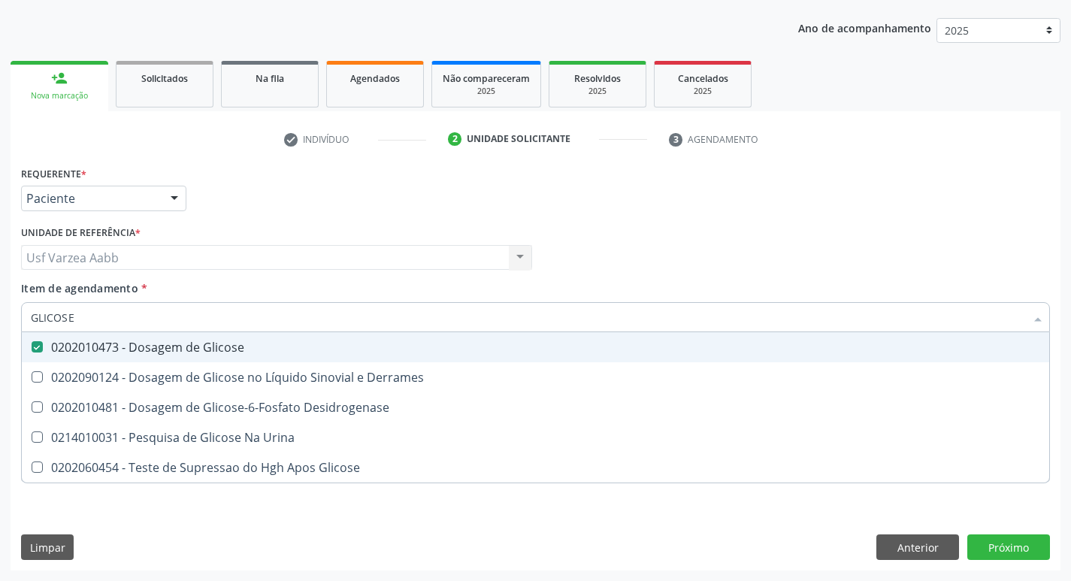
click at [117, 316] on input "GLICOSE" at bounding box center [528, 317] width 994 height 30
type input "H"
checkbox Glicose "false"
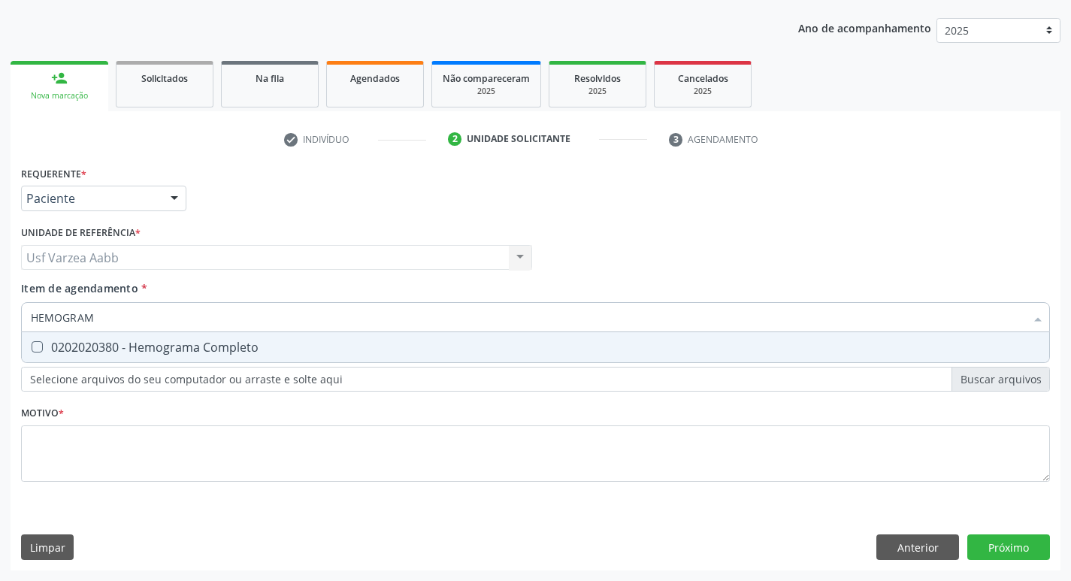
type input "HEMOGRAMA"
drag, startPoint x: 107, startPoint y: 353, endPoint x: 105, endPoint y: 344, distance: 9.3
click at [107, 353] on div "0202020380 - Hemograma Completo" at bounding box center [535, 347] width 1009 height 12
checkbox Completo "true"
click at [108, 319] on input "HEMOGRAMA" at bounding box center [528, 317] width 994 height 30
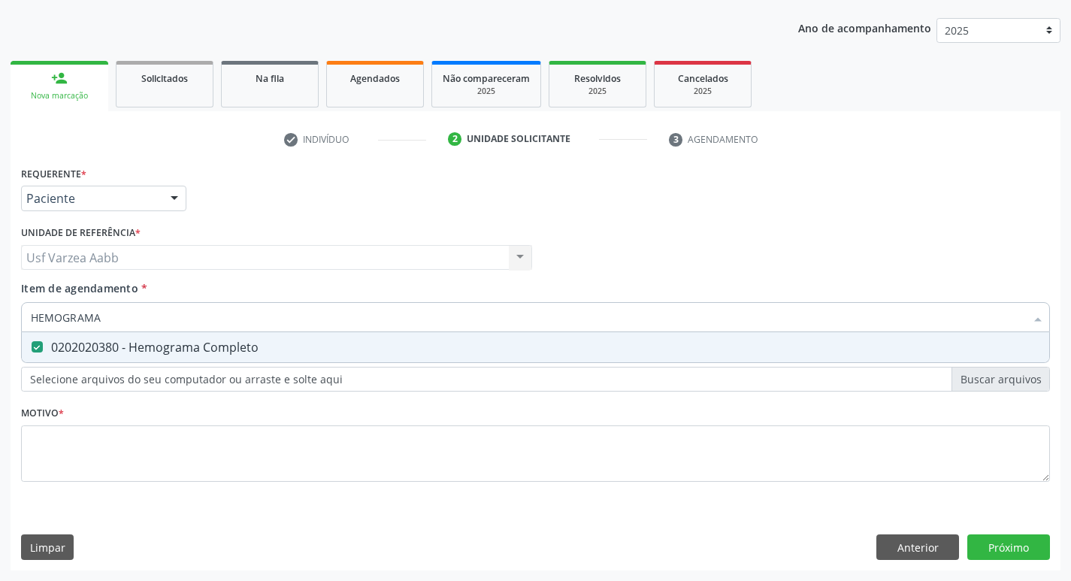
click at [108, 319] on input "HEMOGRAMA" at bounding box center [528, 317] width 994 height 30
type input "UREI"
checkbox Completo "false"
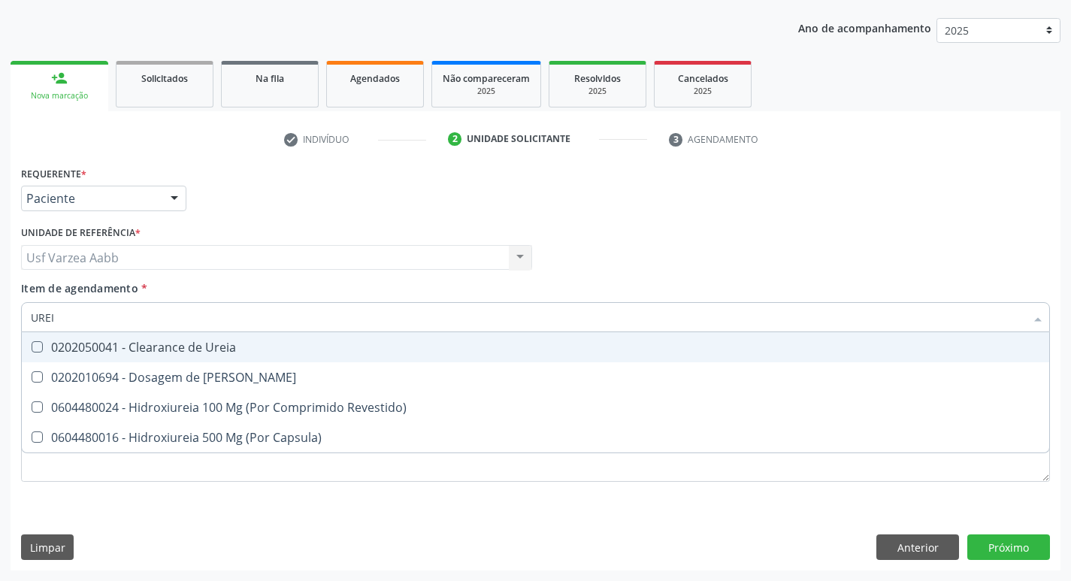
type input "UREIA"
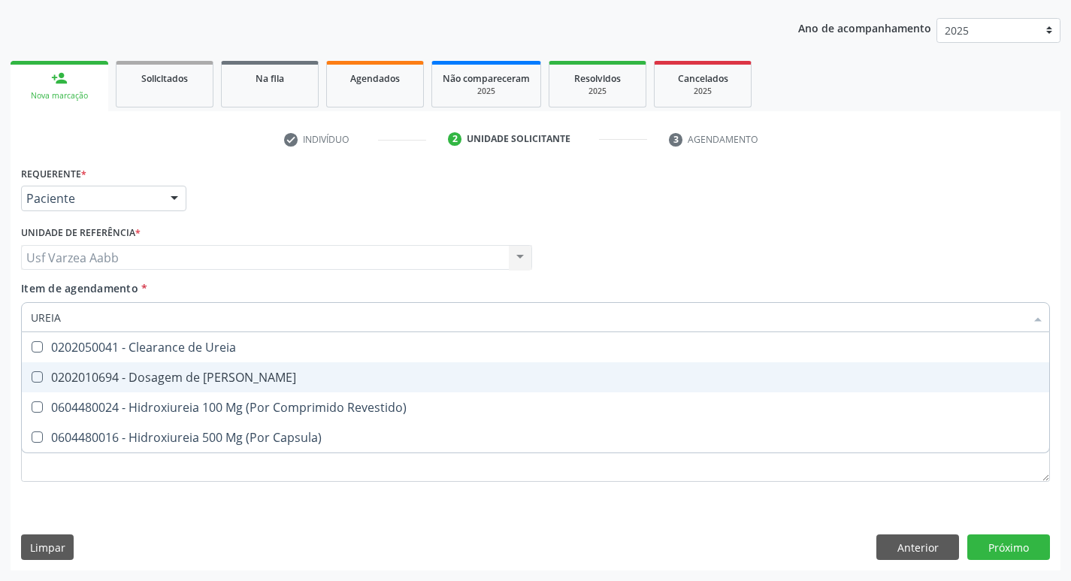
click at [111, 381] on div "0202010694 - Dosagem de [PERSON_NAME]" at bounding box center [535, 377] width 1009 height 12
checkbox Ureia "true"
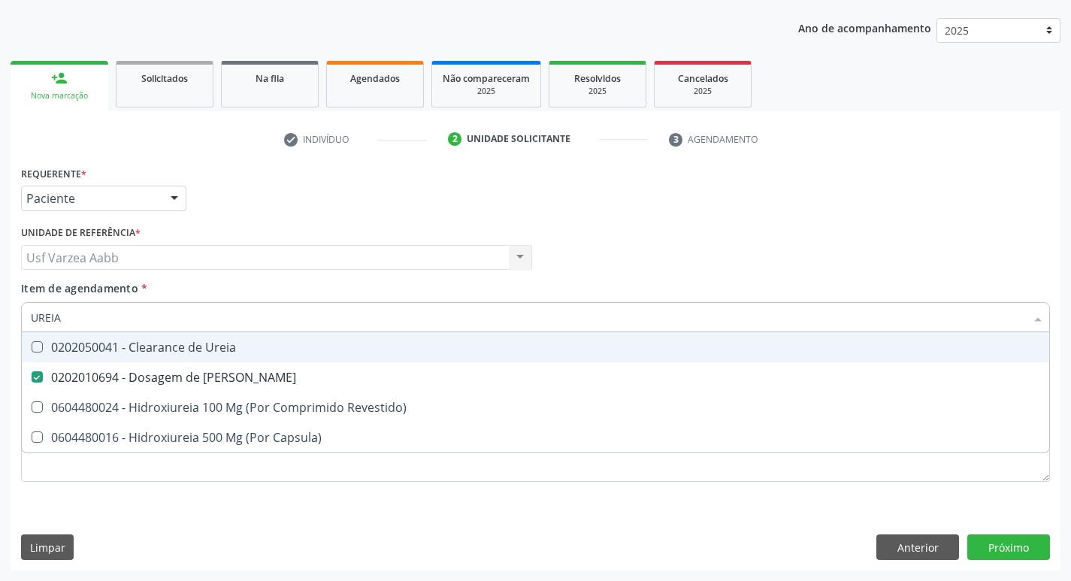
click at [85, 315] on input "UREIA" at bounding box center [528, 317] width 994 height 30
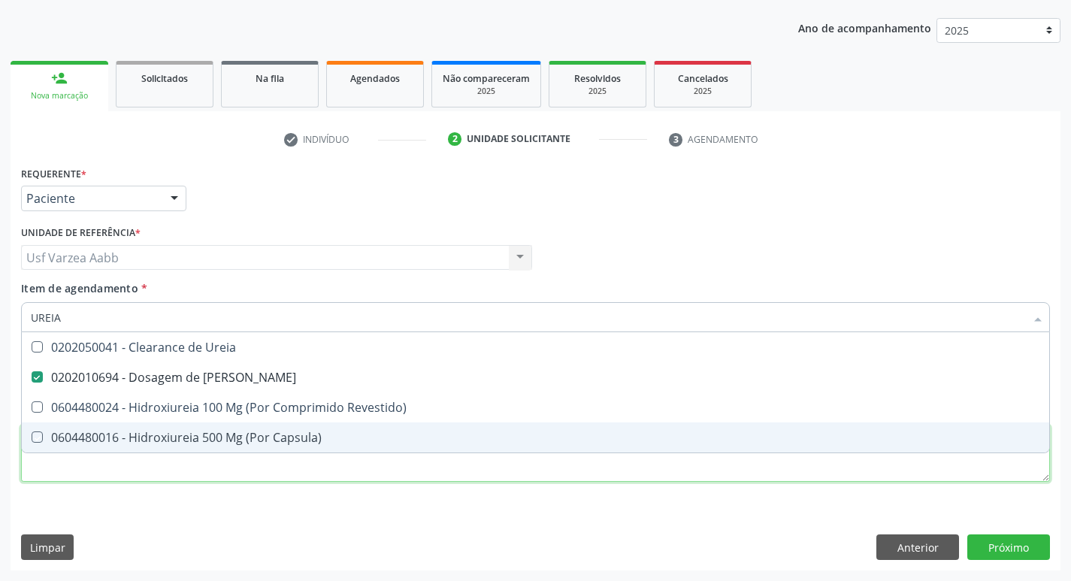
click at [402, 474] on div "Requerente * Paciente Médico(a) Enfermeiro(a) Paciente Nenhum resultado encontr…" at bounding box center [535, 332] width 1029 height 340
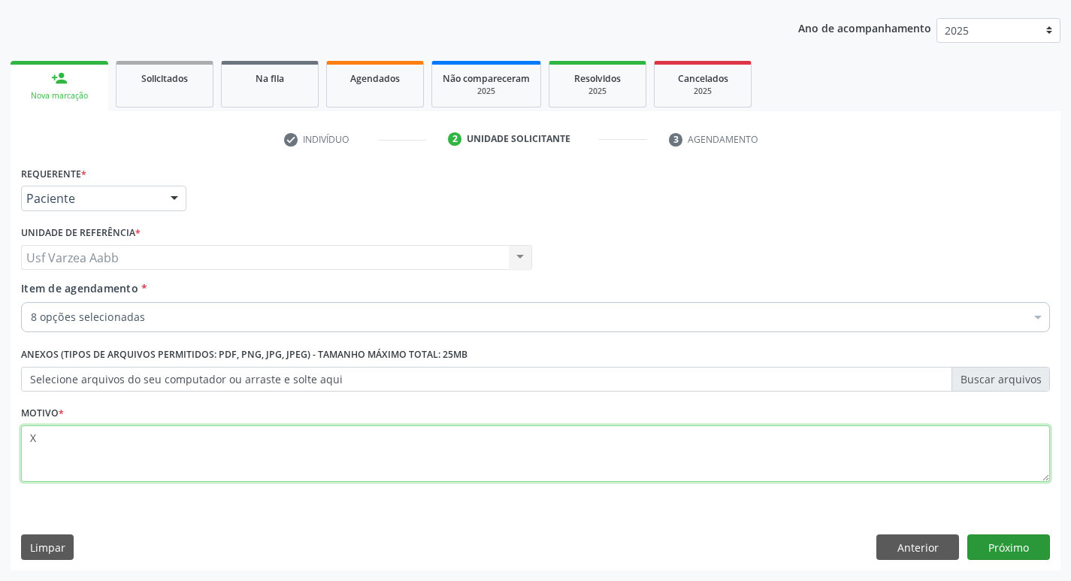
type textarea "X"
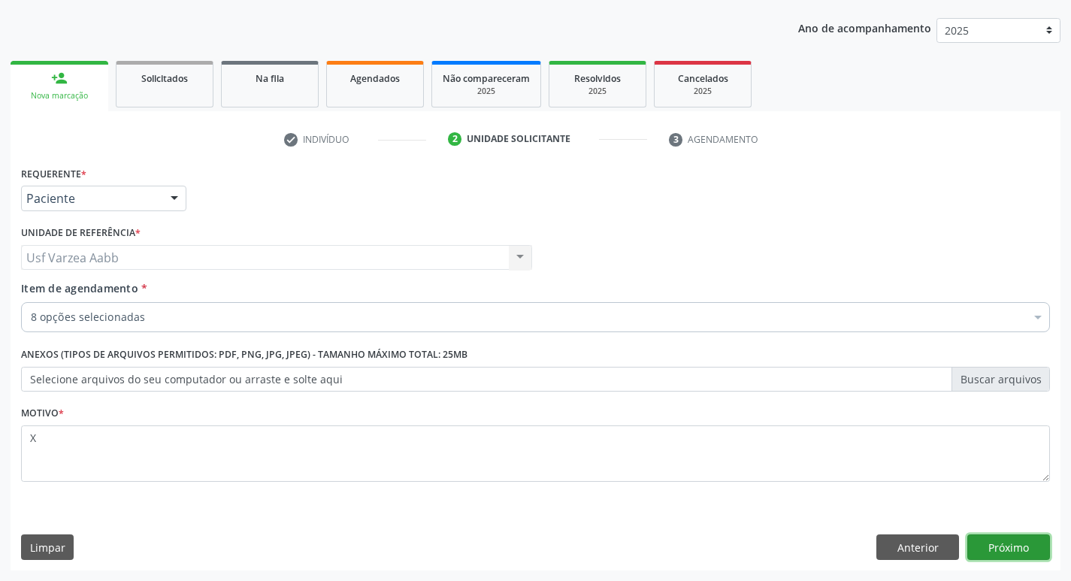
click at [1032, 552] on button "Próximo" at bounding box center [1008, 547] width 83 height 26
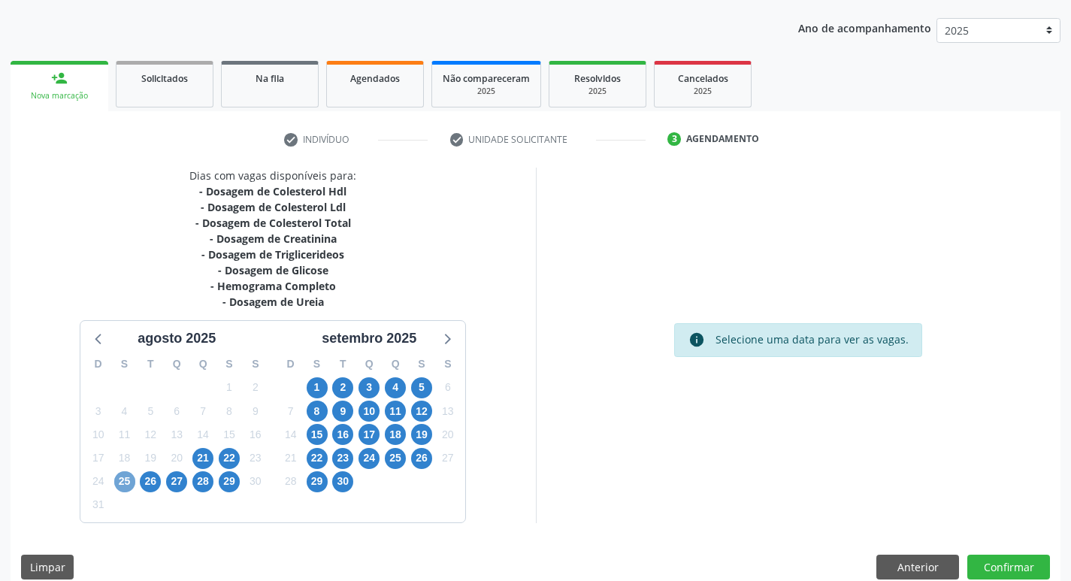
click at [124, 479] on span "25" at bounding box center [124, 481] width 21 height 21
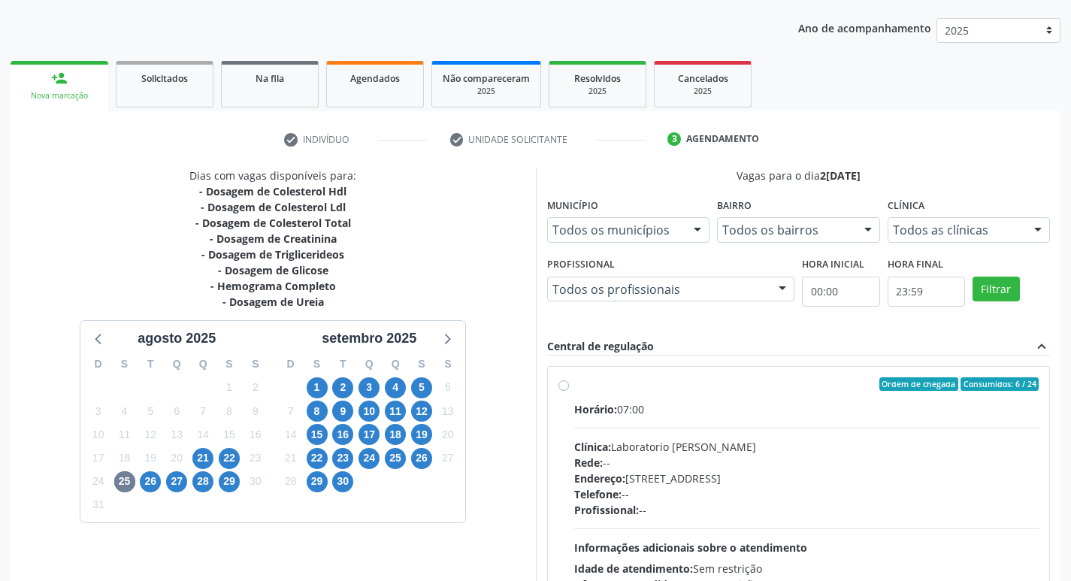
click at [570, 384] on div "Ordem de chegada Consumidos: 6 / 24 Horário: 07:00 Clínica: Laboratorio Jose Pa…" at bounding box center [798, 492] width 481 height 231
radio input "true"
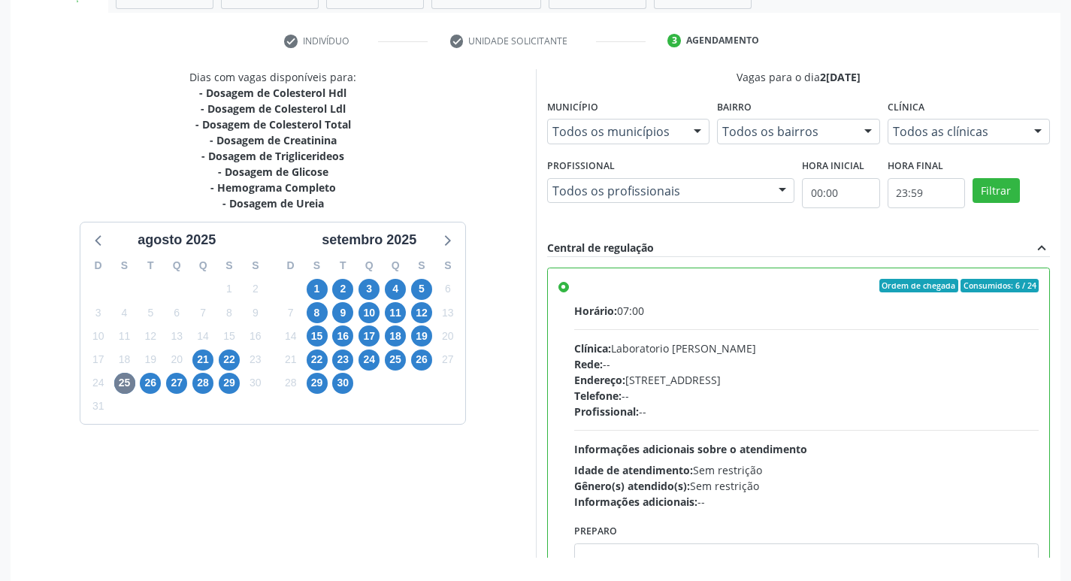
scroll to position [317, 0]
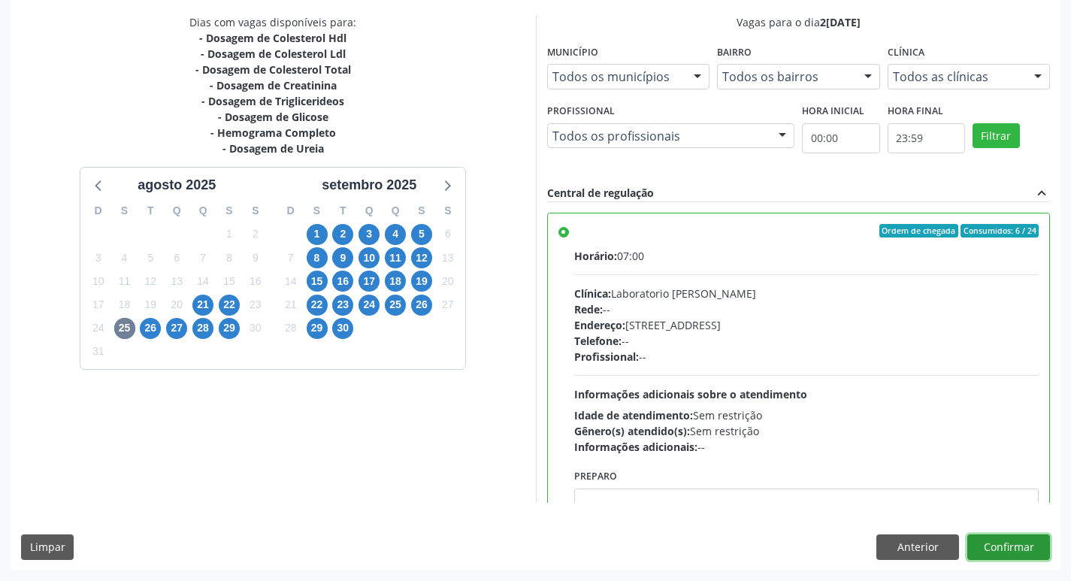
click at [1025, 552] on button "Confirmar" at bounding box center [1008, 547] width 83 height 26
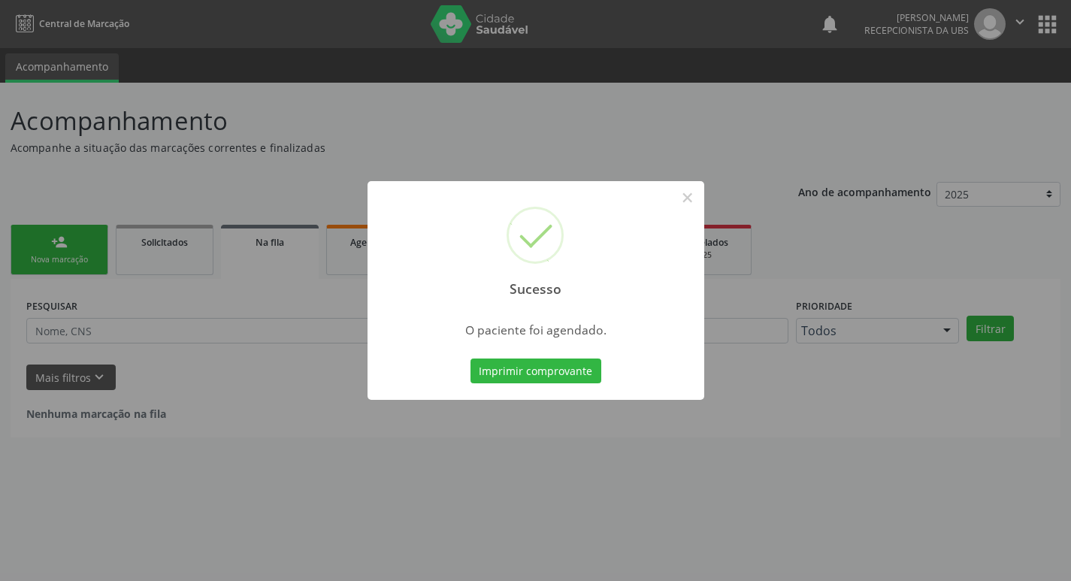
scroll to position [0, 0]
click at [540, 368] on button "Imprimir comprovante" at bounding box center [541, 371] width 131 height 26
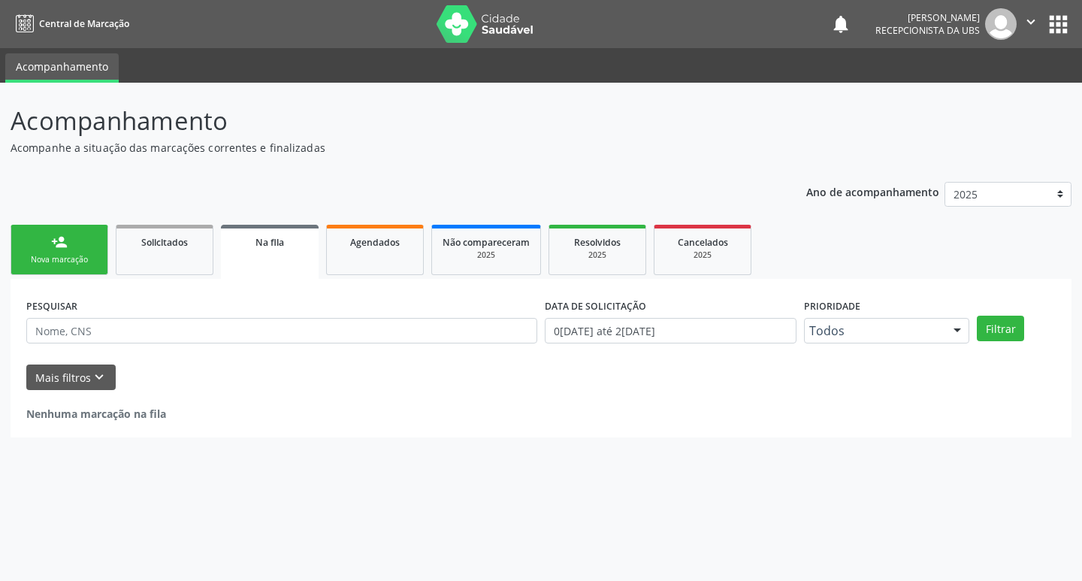
click at [56, 245] on div "person_add" at bounding box center [59, 242] width 17 height 17
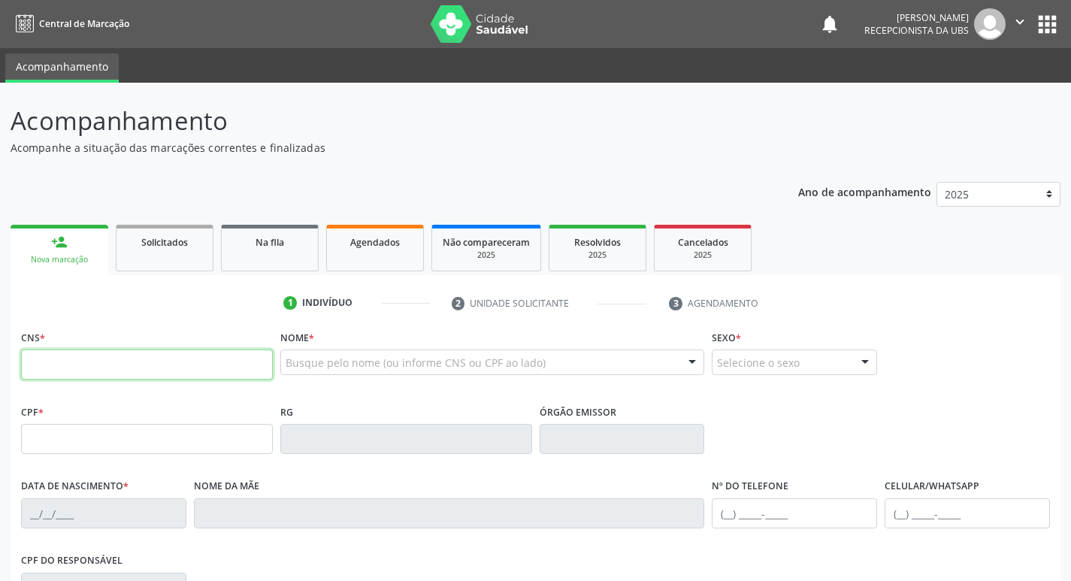
click at [200, 365] on input "text" at bounding box center [147, 364] width 252 height 30
paste input "161 2055 1329 0002"
type input "161 2055 1329 0002"
type input "137.407.484-51"
type input "03/04/2002"
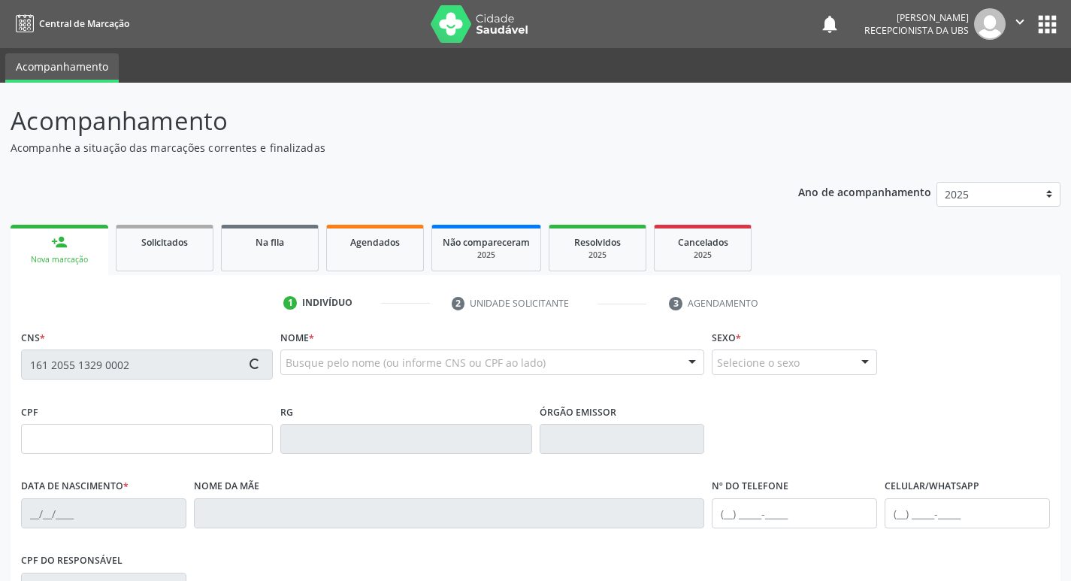
type input "Maria do Socorro Ricarte Leite"
type input "(87) 99970-7462"
type input "1184"
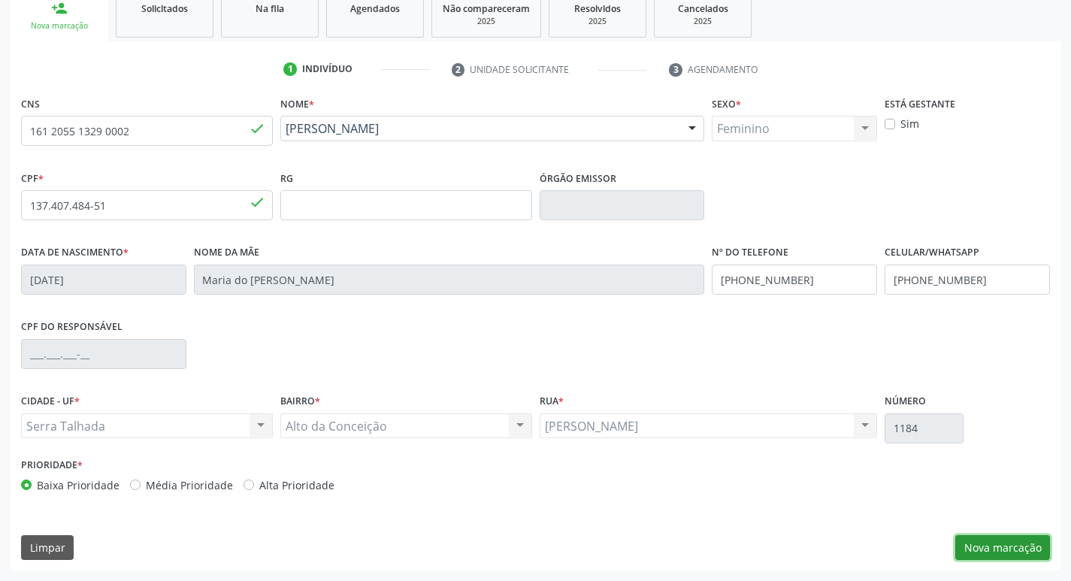
click at [980, 543] on button "Nova marcação" at bounding box center [1002, 548] width 95 height 26
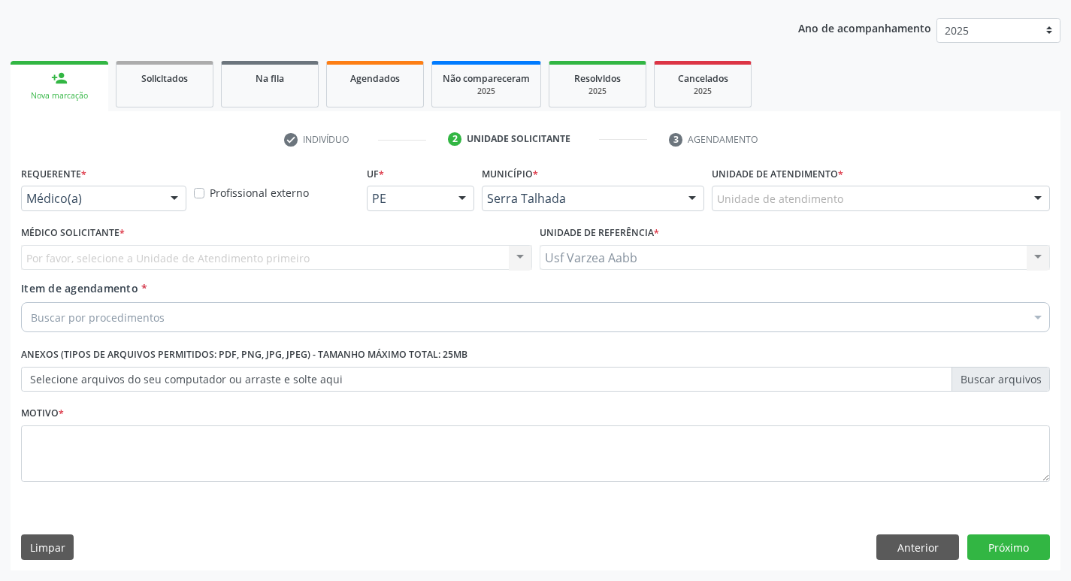
scroll to position [164, 0]
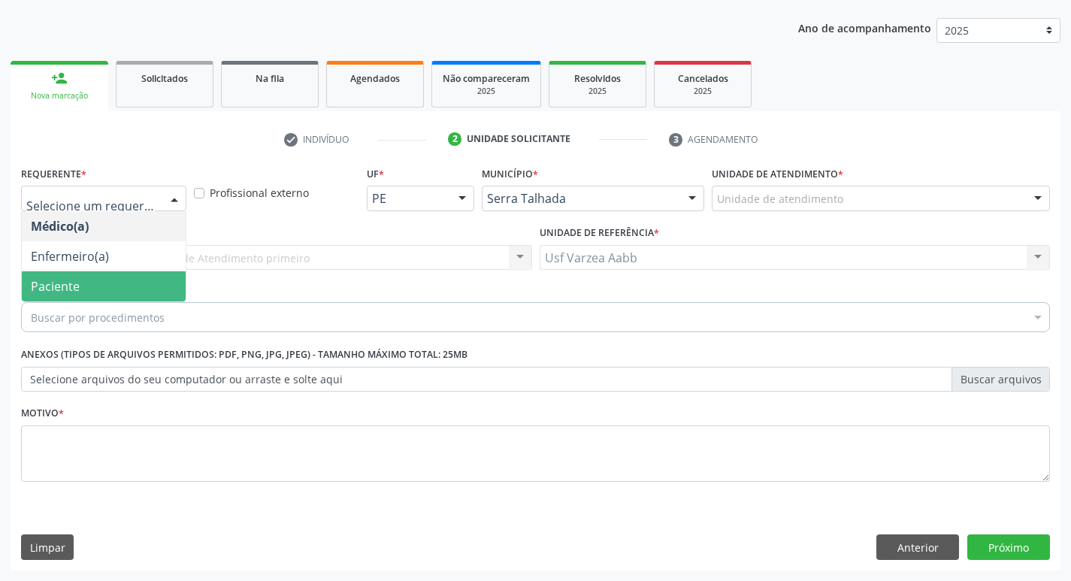
click at [91, 280] on span "Paciente" at bounding box center [104, 286] width 164 height 30
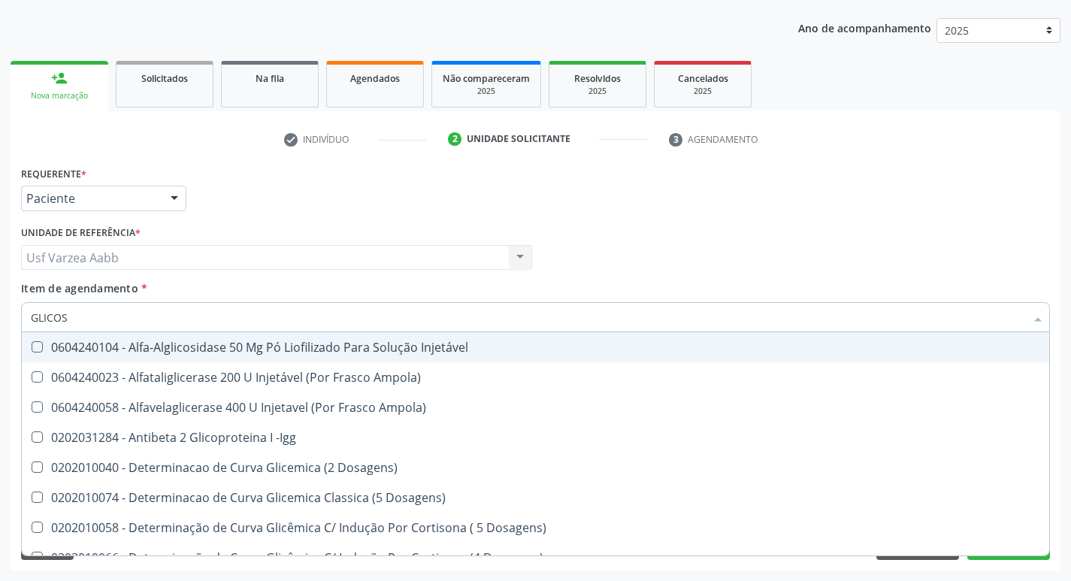
type input "GLICOSI"
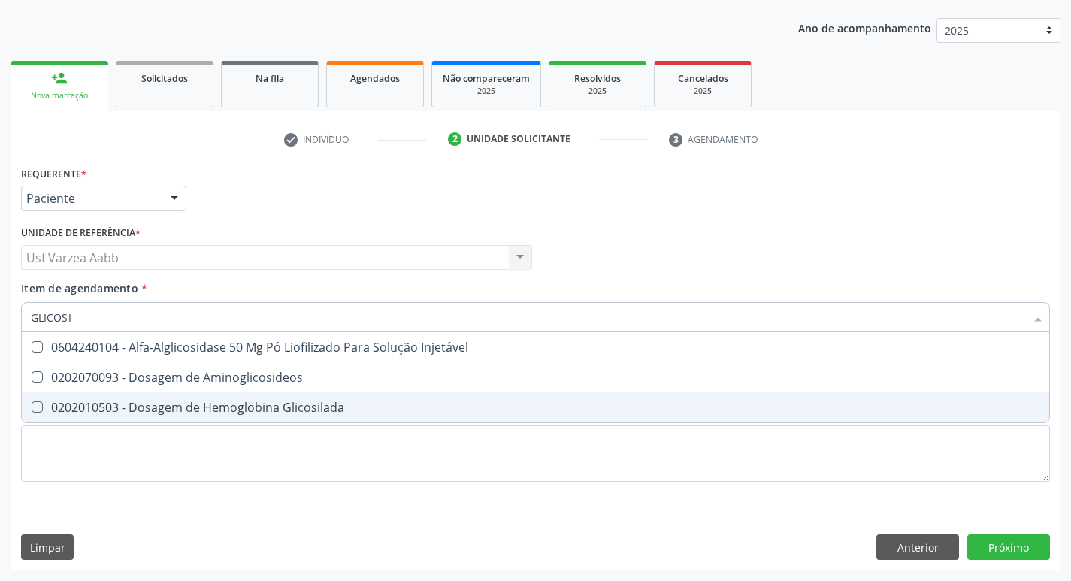
click at [153, 401] on div "0202010503 - Dosagem de Hemoglobina Glicosilada" at bounding box center [535, 407] width 1009 height 12
checkbox Glicosilada "true"
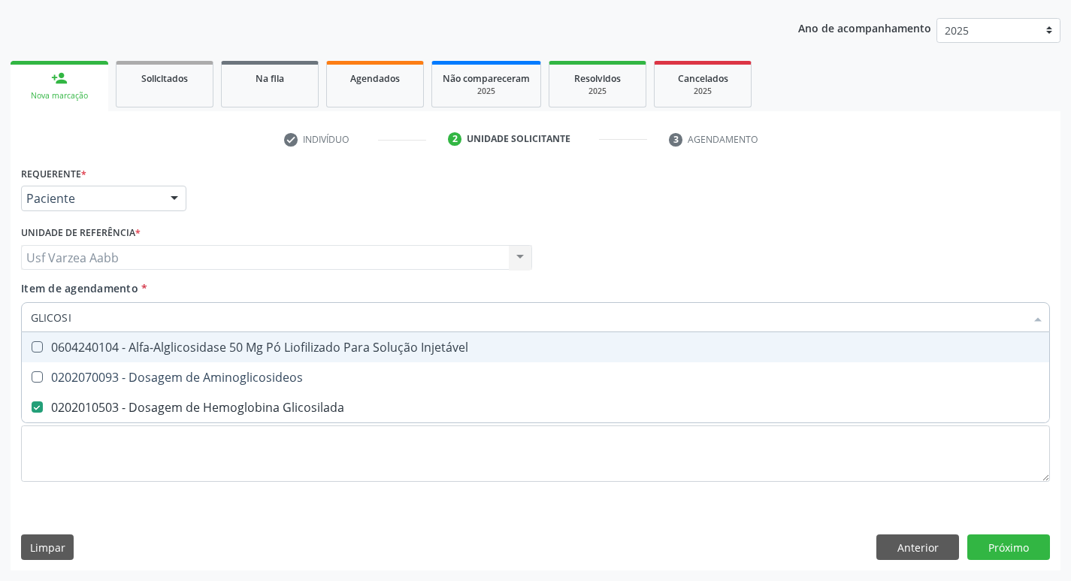
click at [143, 311] on input "GLICOSI" at bounding box center [528, 317] width 994 height 30
type input "FER"
checkbox Glicosilada "false"
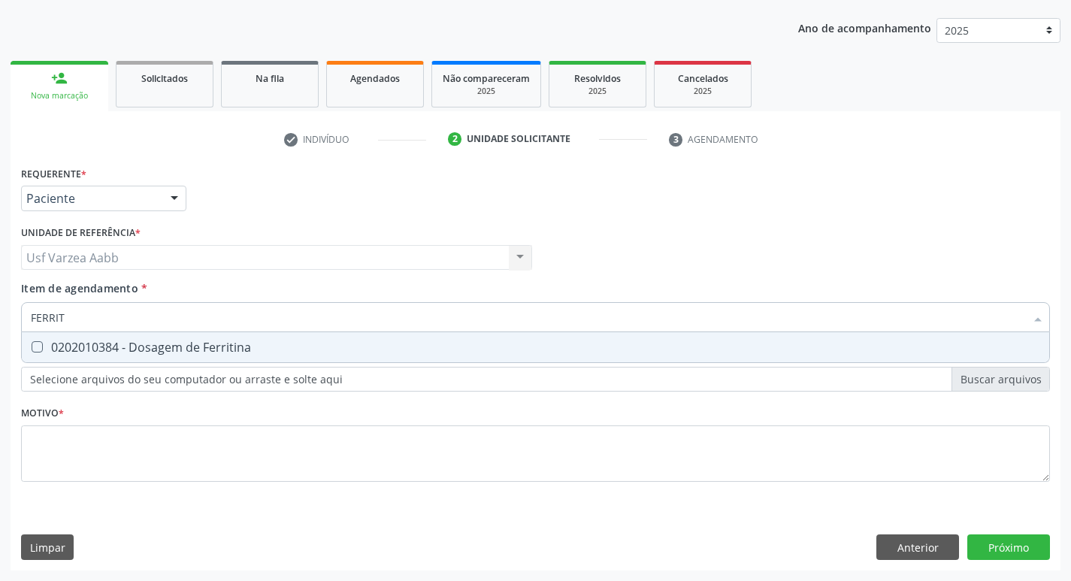
type input "FERRITI"
click at [148, 359] on span "0202010384 - Dosagem de Ferritina" at bounding box center [535, 347] width 1027 height 30
checkbox Ferritina "true"
click at [144, 316] on input "FERRITI" at bounding box center [528, 317] width 994 height 30
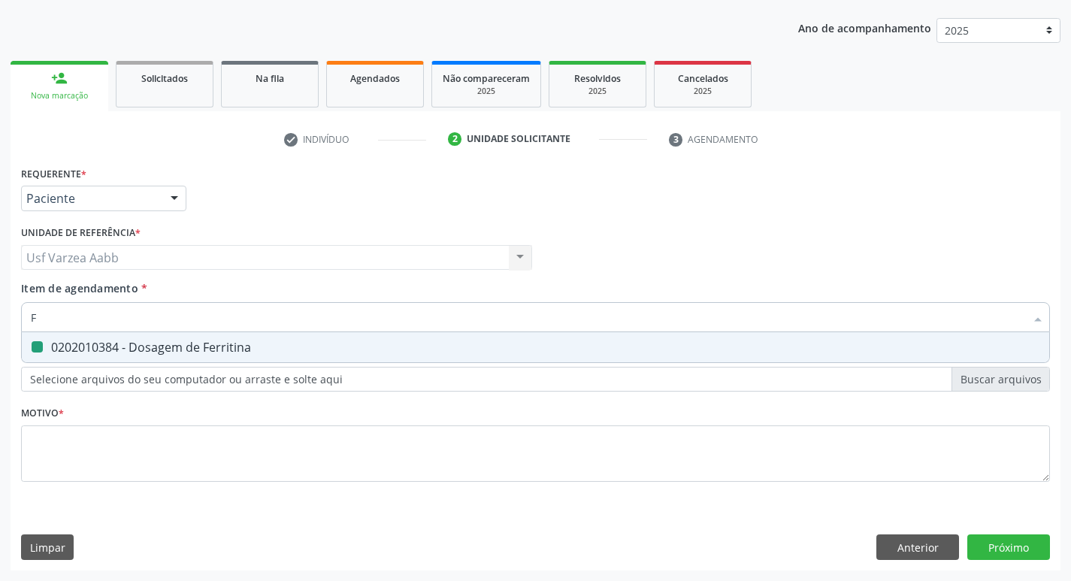
type input "FE"
checkbox Ferritina "false"
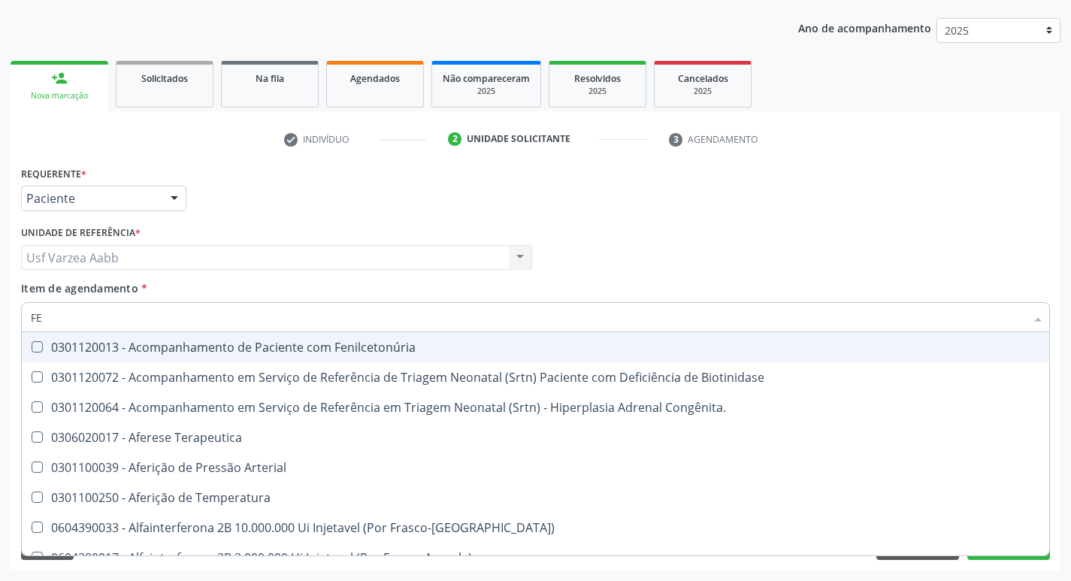
type input "E"
checkbox Ferritina "false"
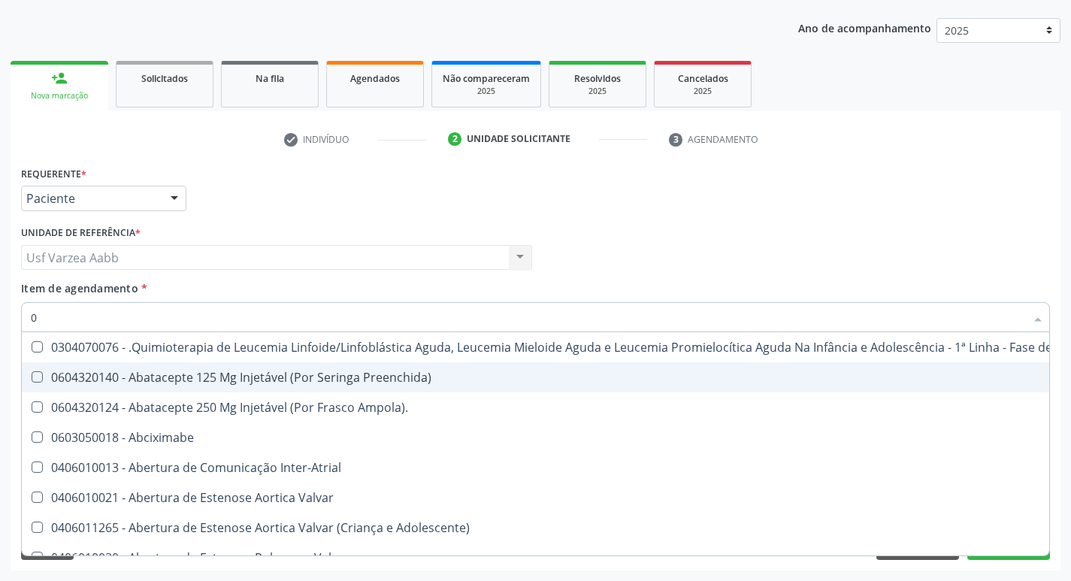
type input "02"
checkbox Ossea\) "true"
checkbox Indireta "true"
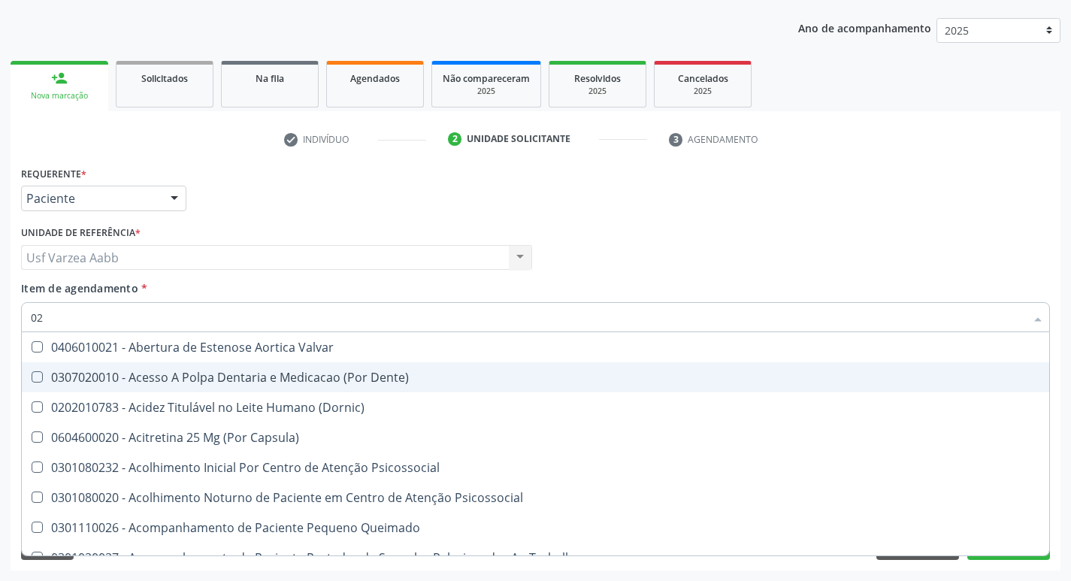
type input "020"
checkbox Orgaos "true"
checkbox Glomerular "true"
checkbox Ferritina "false"
checkbox Glicosilada "false"
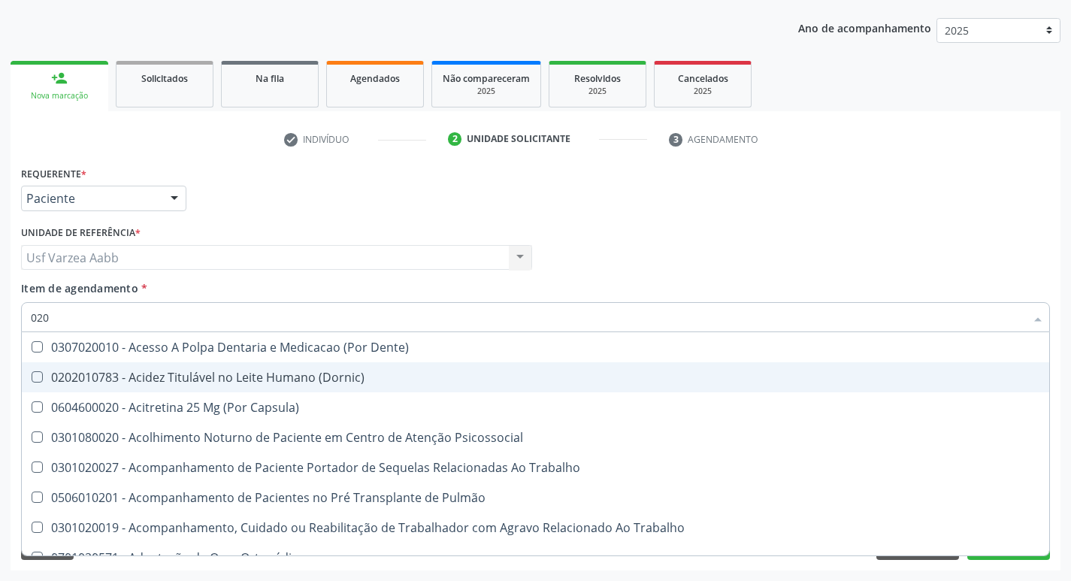
type input "0202"
checkbox Unilateral "true"
checkbox Septostomia "true"
checkbox Ferritina "false"
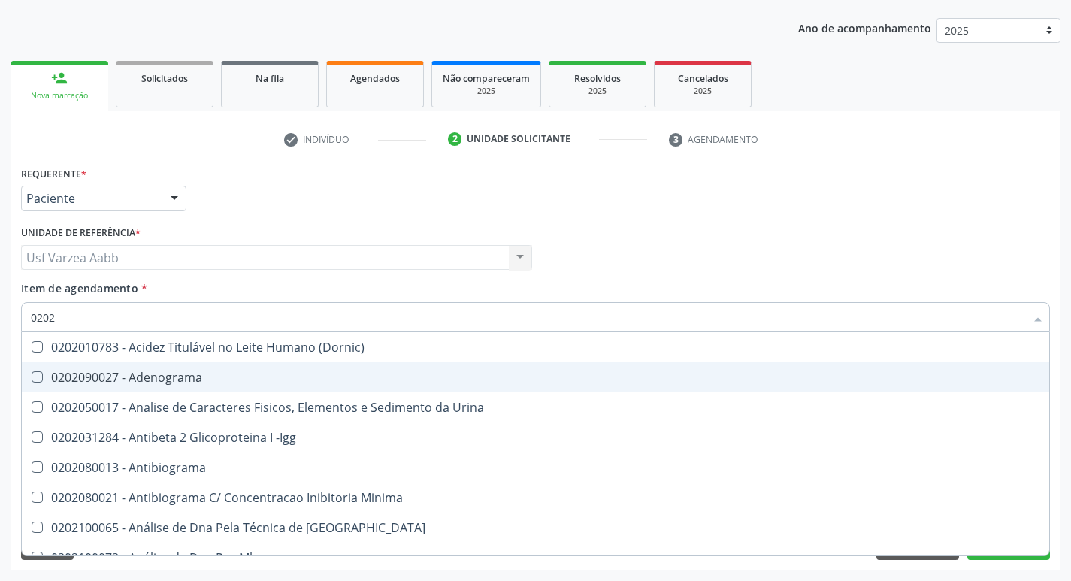
type input "02020"
checkbox Fracionadas\) "true"
checkbox Ferritina "false"
checkbox Fibrinogenio "true"
checkbox Glicosilada "false"
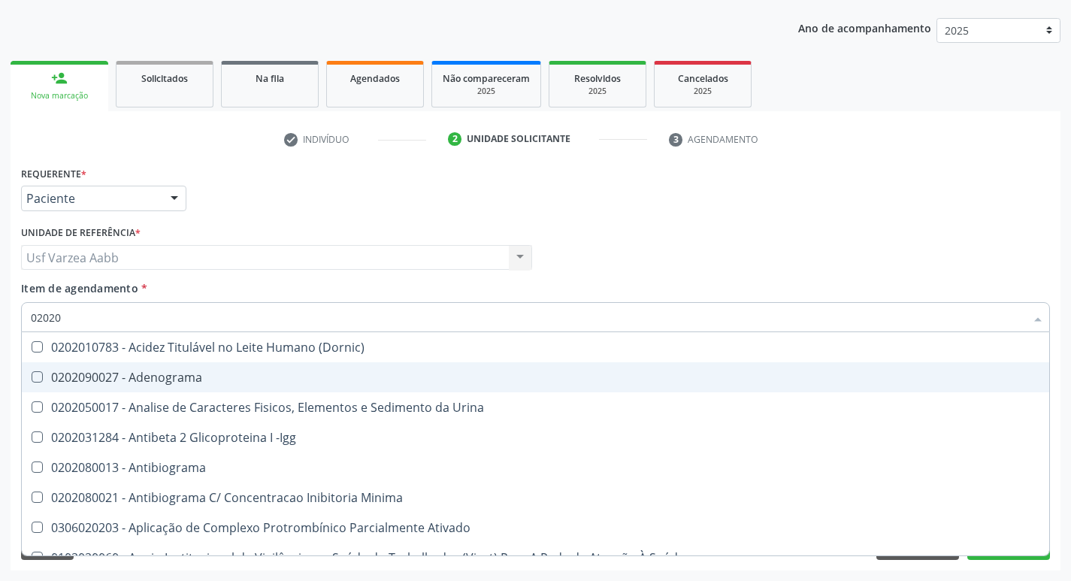
type input "020201"
checkbox \(Ch50\) "true"
checkbox Coagulação "true"
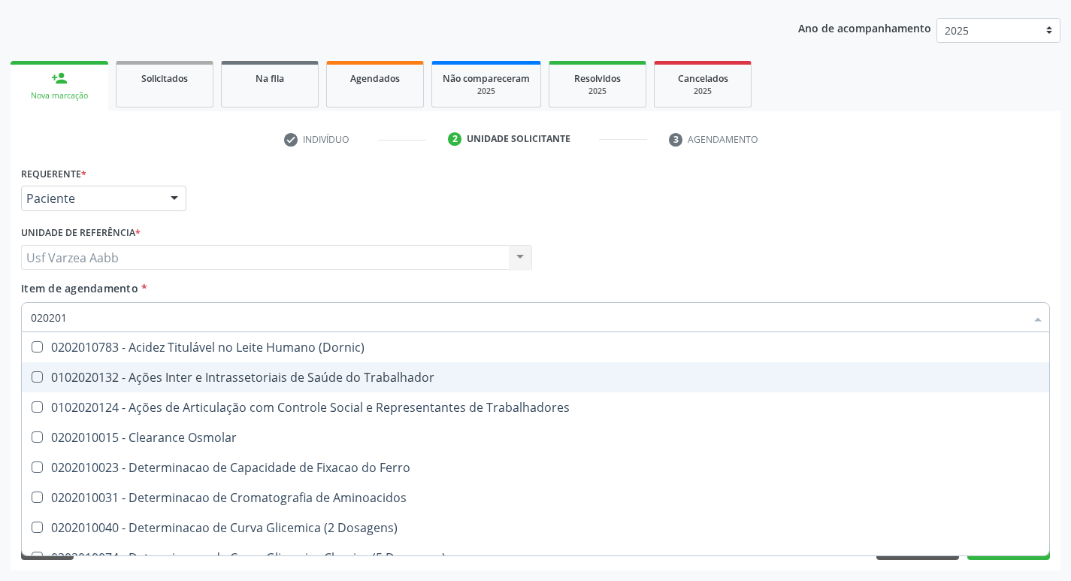
type input "0202010"
checkbox Total "true"
checkbox Ferritina "false"
checkbox Serico "true"
checkbox Glicosilada "false"
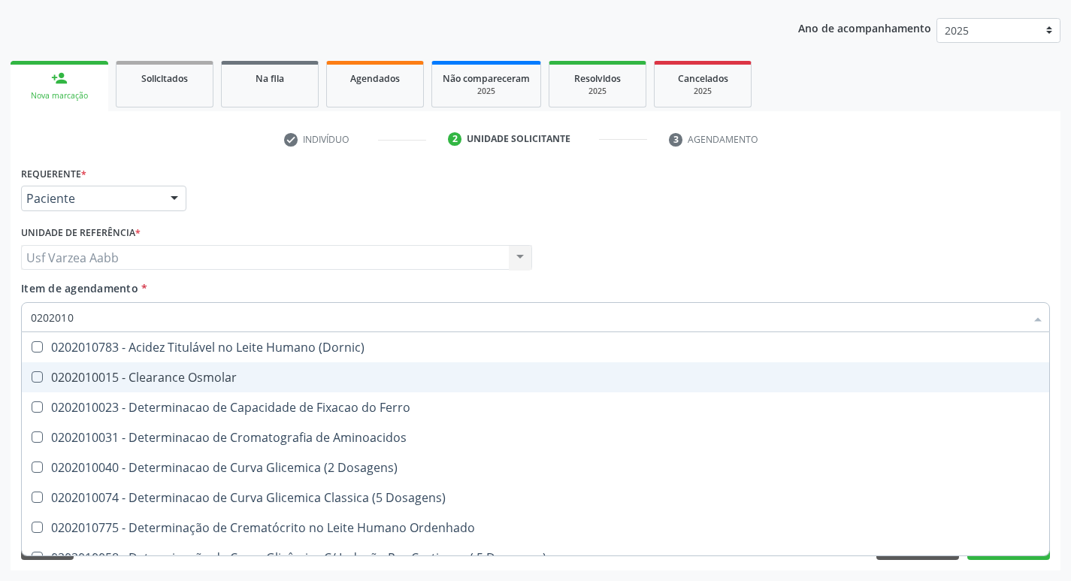
type input "02020103"
checkbox Dosagens\) "true"
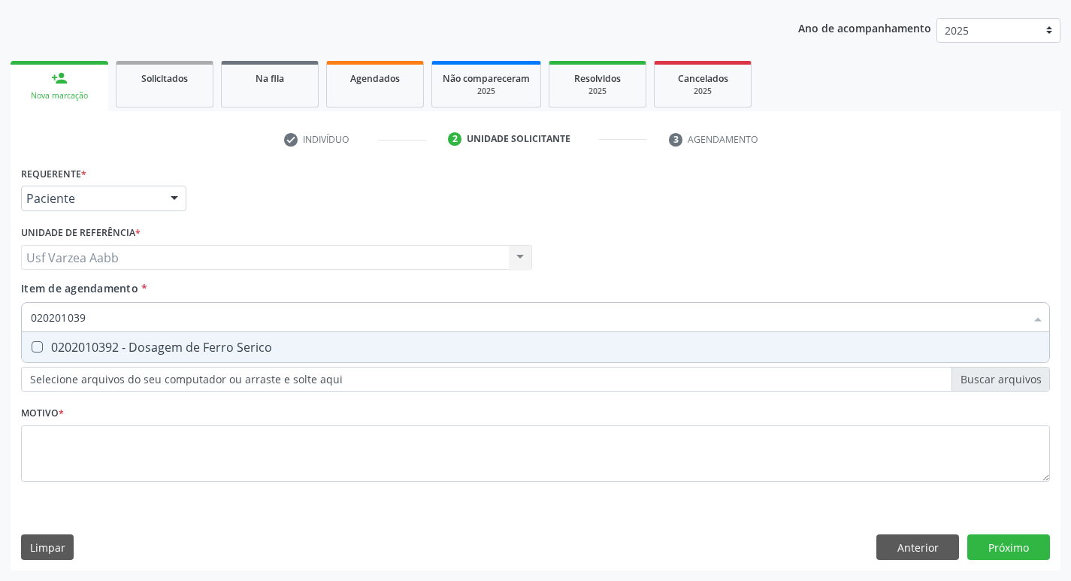
type input "0202010392"
click at [280, 345] on div "0202010392 - Dosagem de Ferro Serico" at bounding box center [535, 347] width 1009 height 12
checkbox Serico "true"
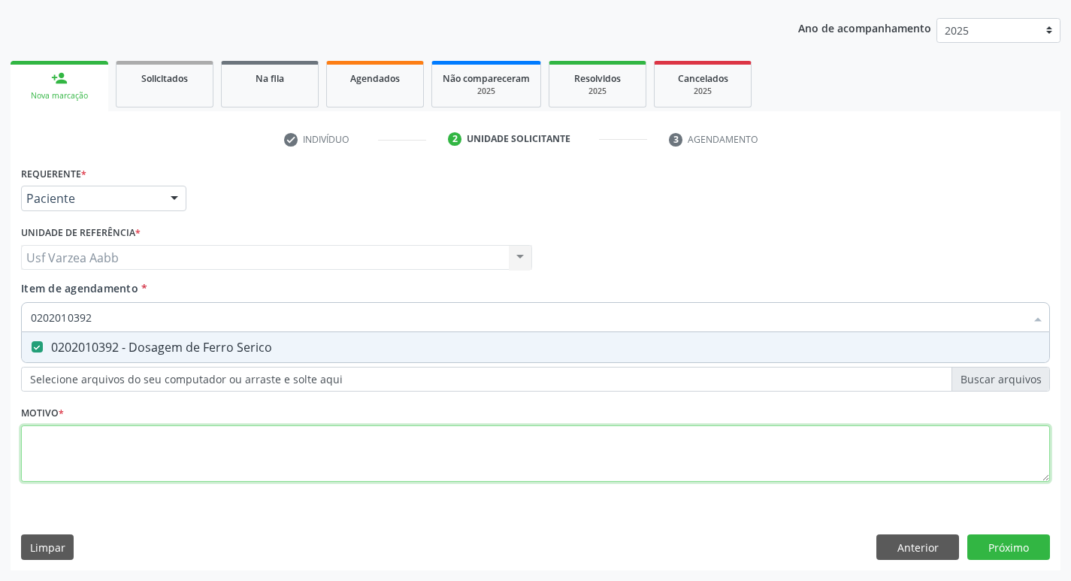
click at [283, 441] on div "Requerente * Paciente Médico(a) Enfermeiro(a) Paciente Nenhum resultado encontr…" at bounding box center [535, 332] width 1029 height 340
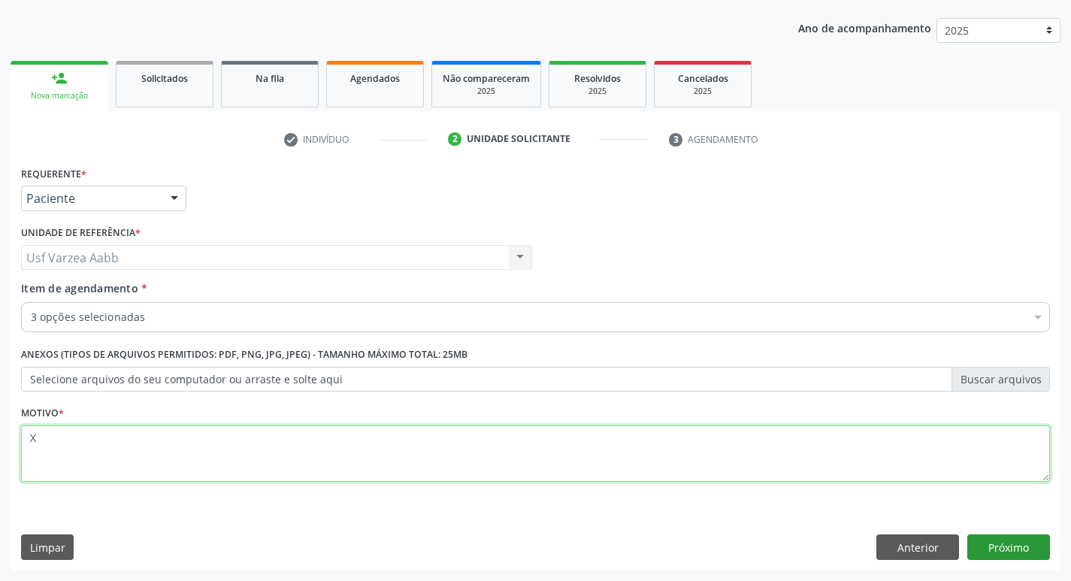
type textarea "X"
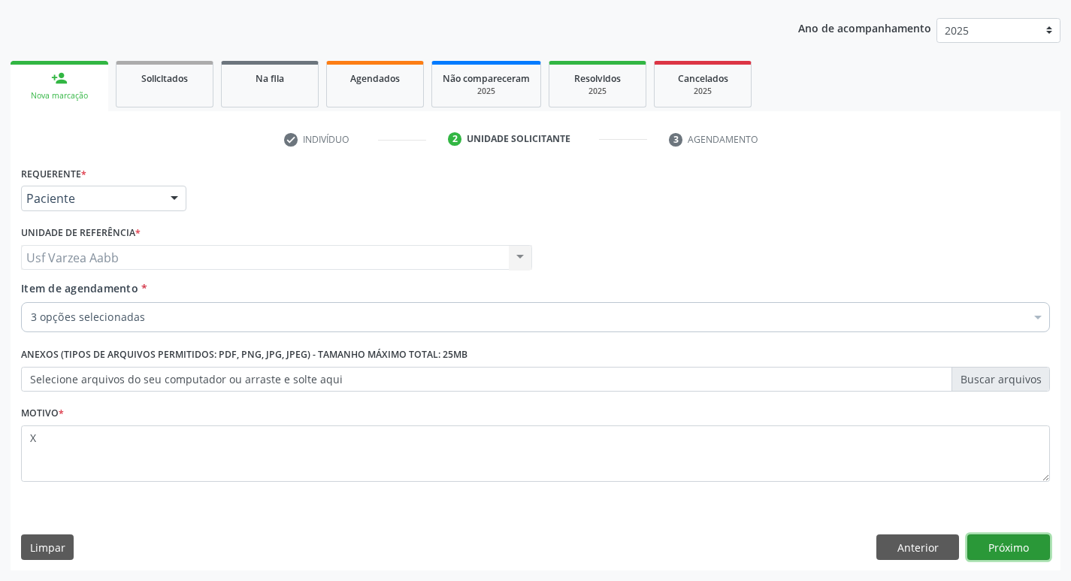
click at [1034, 548] on button "Próximo" at bounding box center [1008, 547] width 83 height 26
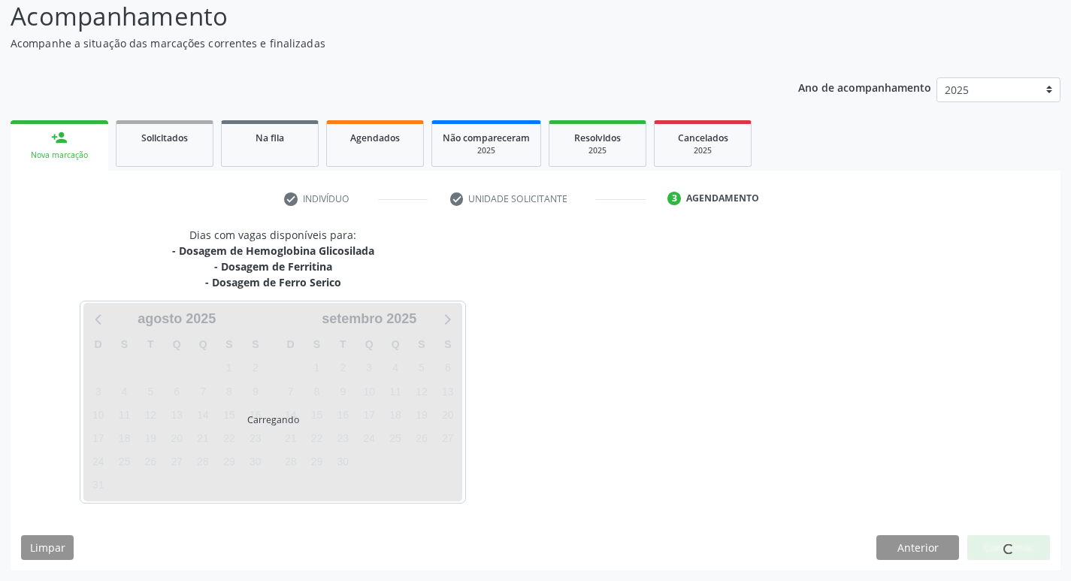
scroll to position [104, 0]
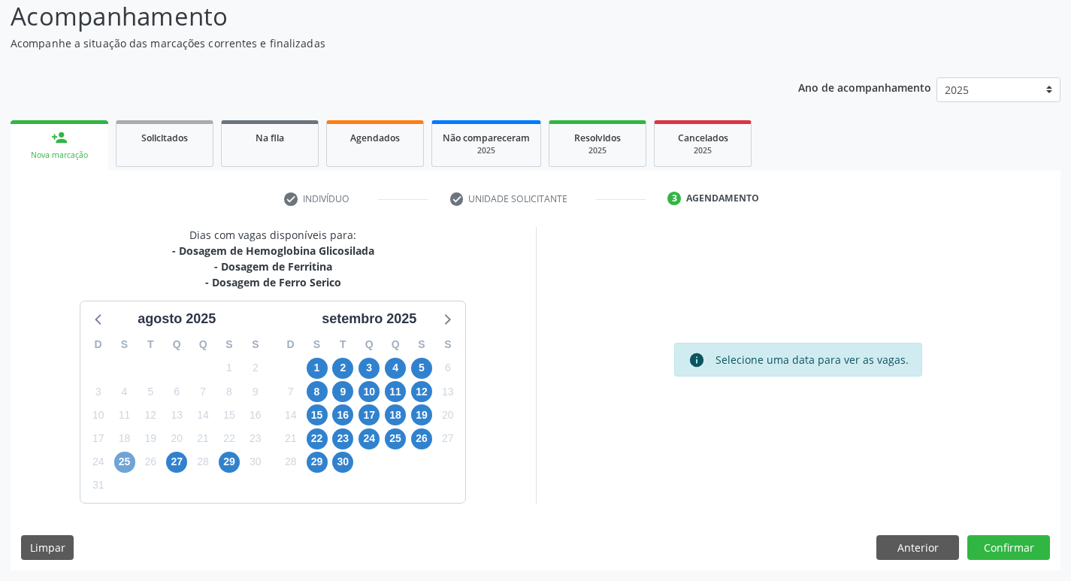
click at [121, 460] on span "25" at bounding box center [124, 462] width 21 height 21
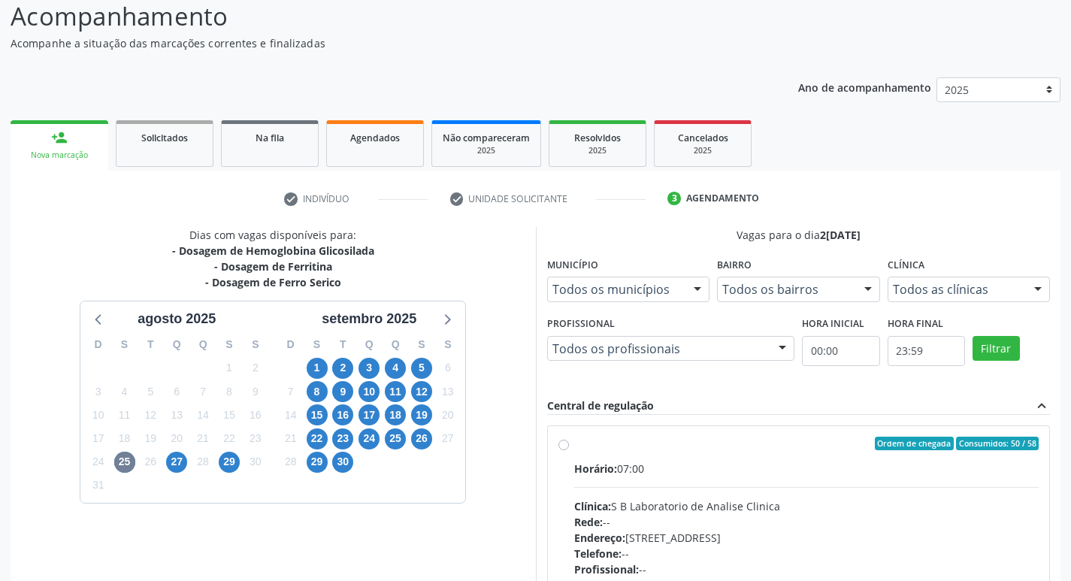
click at [574, 445] on label "Ordem de chegada Consumidos: 50 / 58 Horário: 07:00 Clínica: S B Laboratorio de…" at bounding box center [806, 552] width 465 height 231
click at [561, 445] on input "Ordem de chegada Consumidos: 50 / 58 Horário: 07:00 Clínica: S B Laboratorio de…" at bounding box center [563, 444] width 11 height 14
radio input "true"
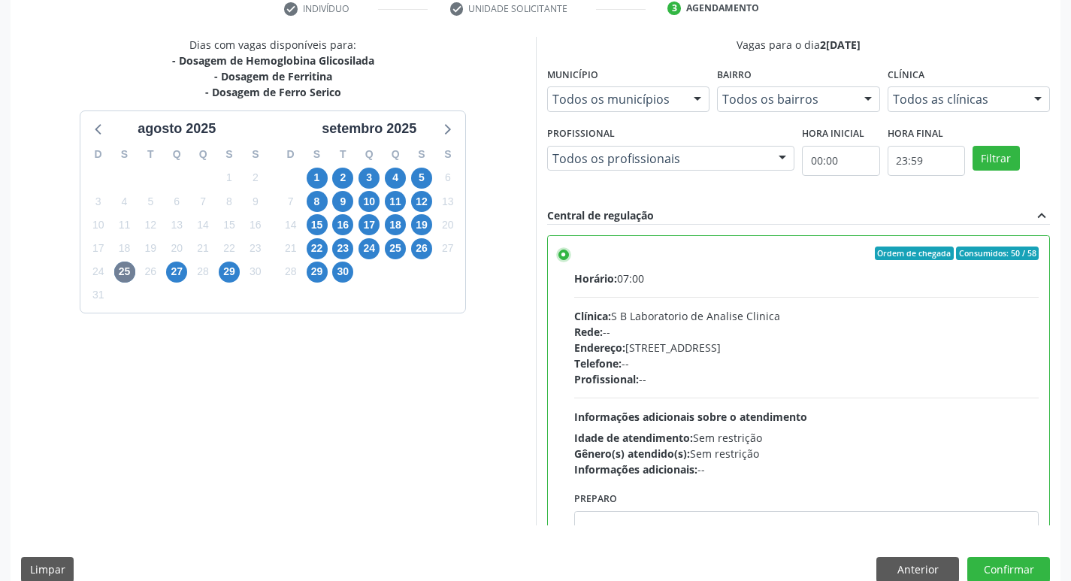
scroll to position [317, 0]
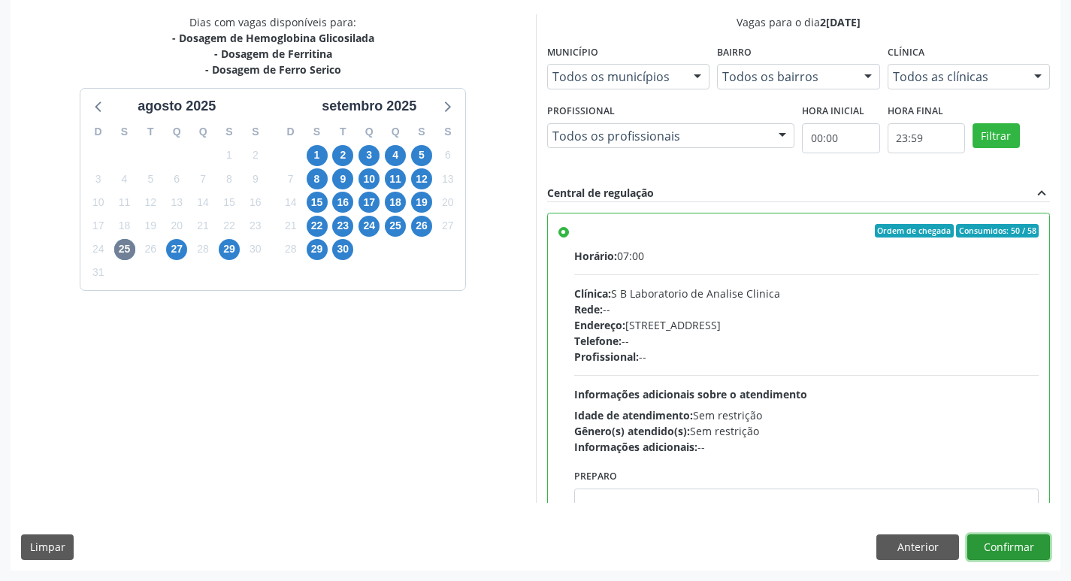
click at [1017, 546] on button "Confirmar" at bounding box center [1008, 547] width 83 height 26
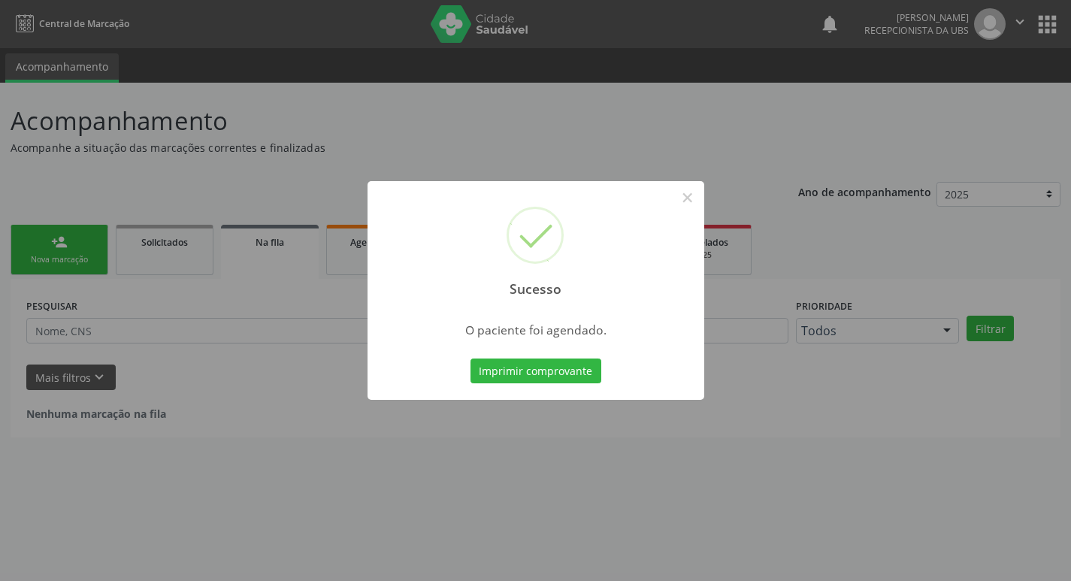
scroll to position [0, 0]
click at [485, 367] on button "Imprimir comprovante" at bounding box center [541, 371] width 131 height 26
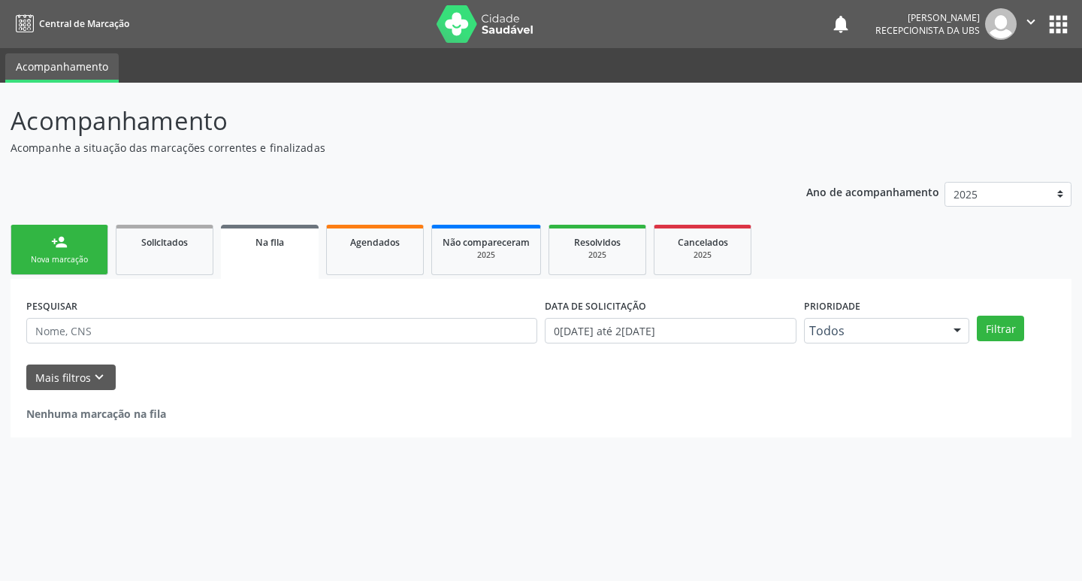
click at [61, 263] on div "Nova marcação" at bounding box center [59, 259] width 75 height 11
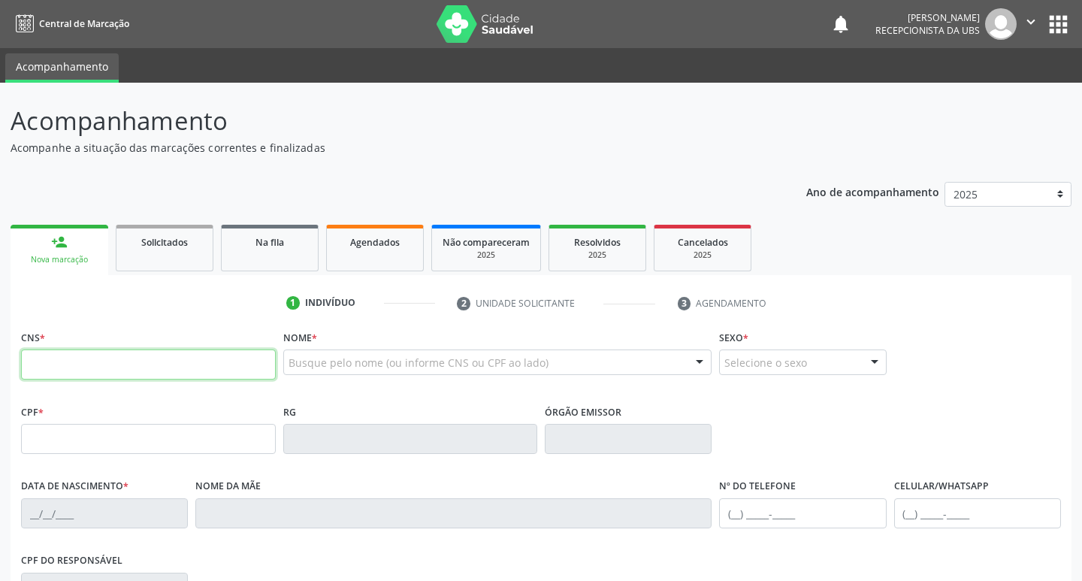
click at [75, 359] on input "text" at bounding box center [148, 364] width 255 height 30
type input "898 0063 2317 9697"
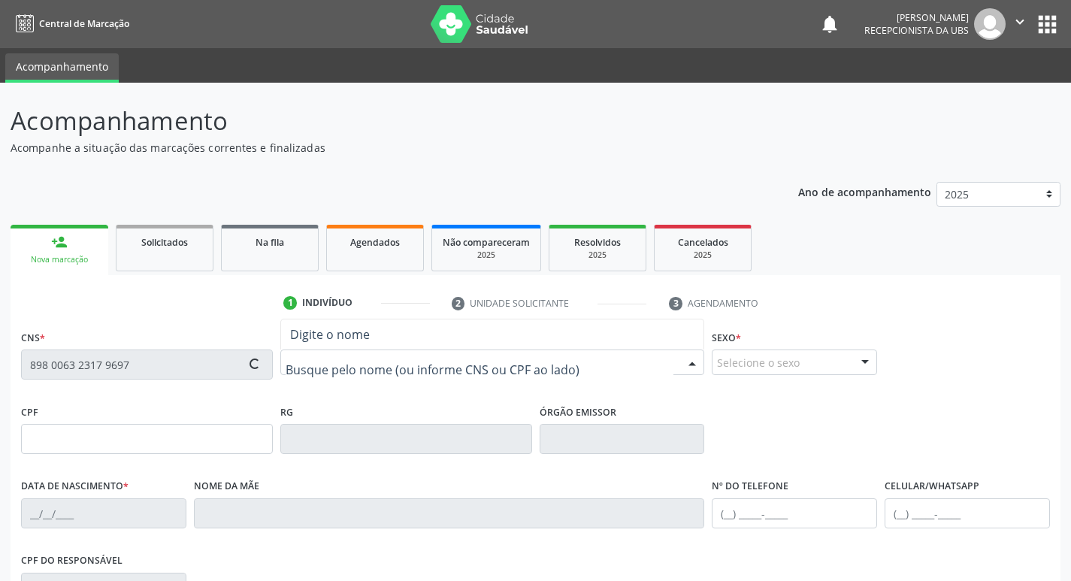
type input "185.332.554-62"
type input "[DATE]"
type input "[PERSON_NAME]"
type input "[PHONE_NUMBER]"
type input "137.407.484-51"
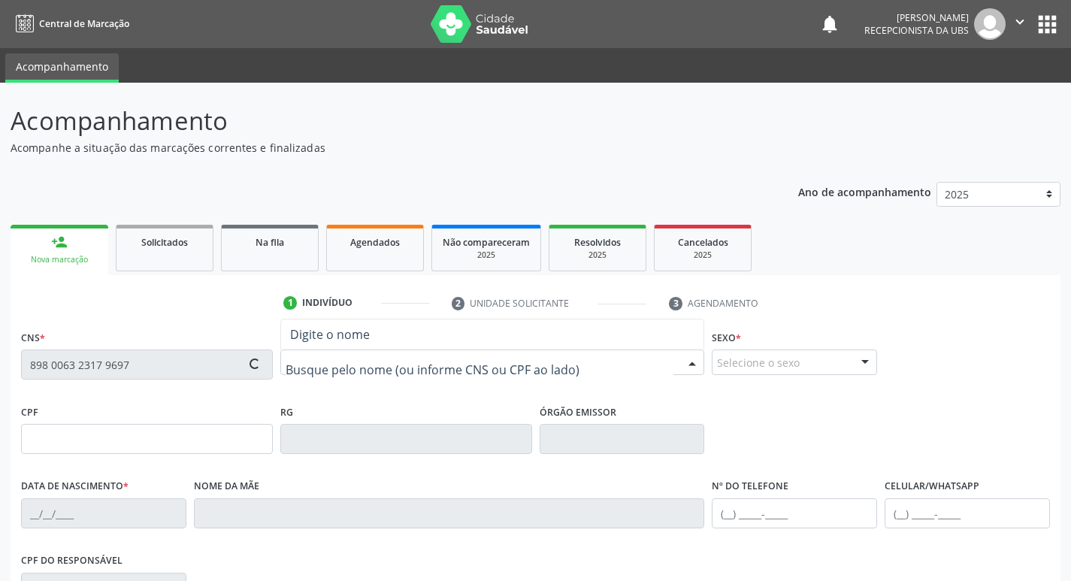
type input "1184"
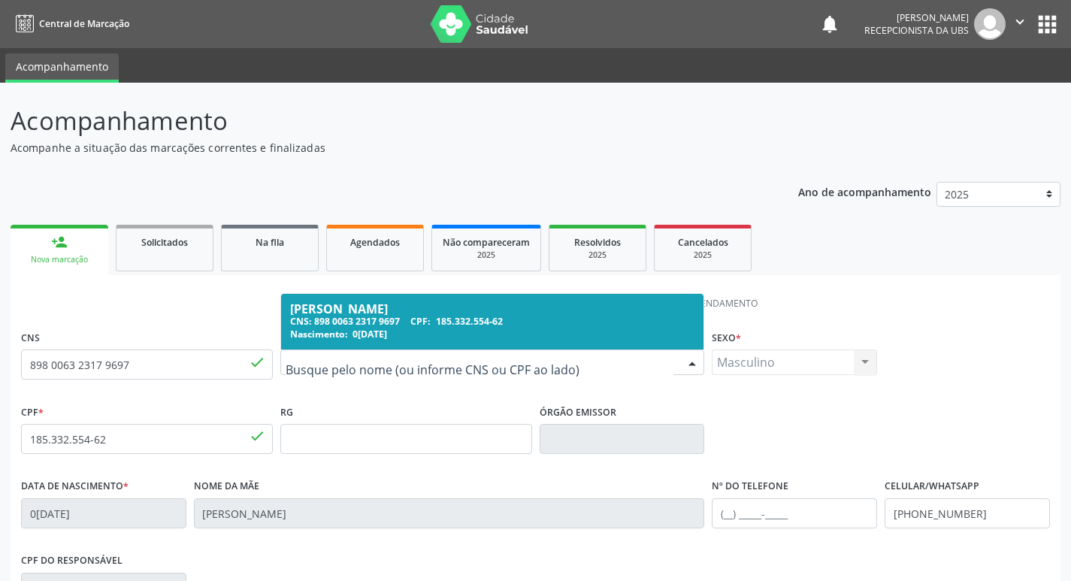
click at [325, 325] on div "CNS: 898 0063 2317 9697 CPF: 185.332.554-62" at bounding box center [492, 321] width 405 height 13
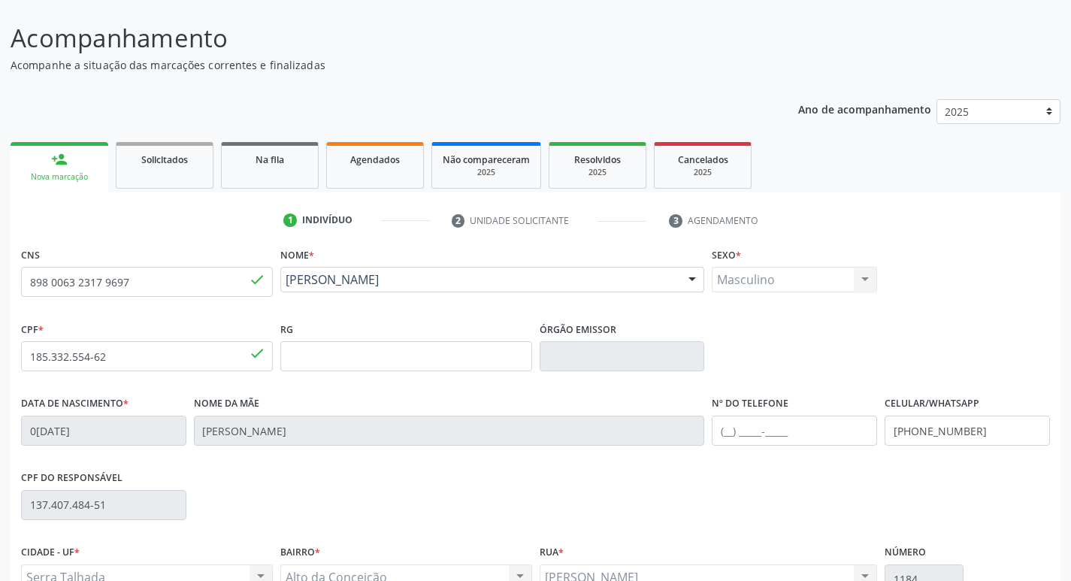
scroll to position [234, 0]
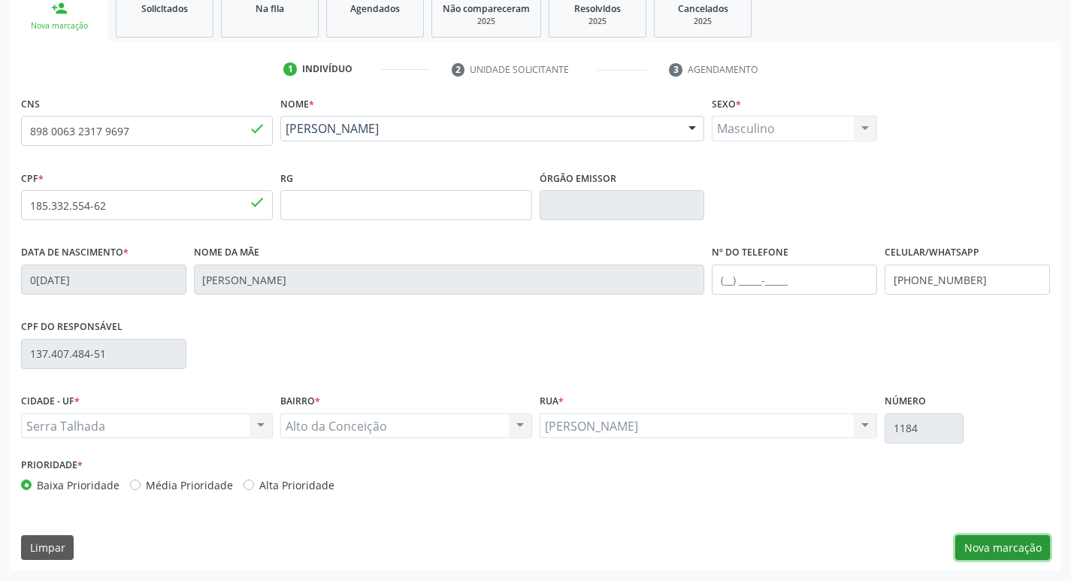
click at [1001, 548] on button "Nova marcação" at bounding box center [1002, 548] width 95 height 26
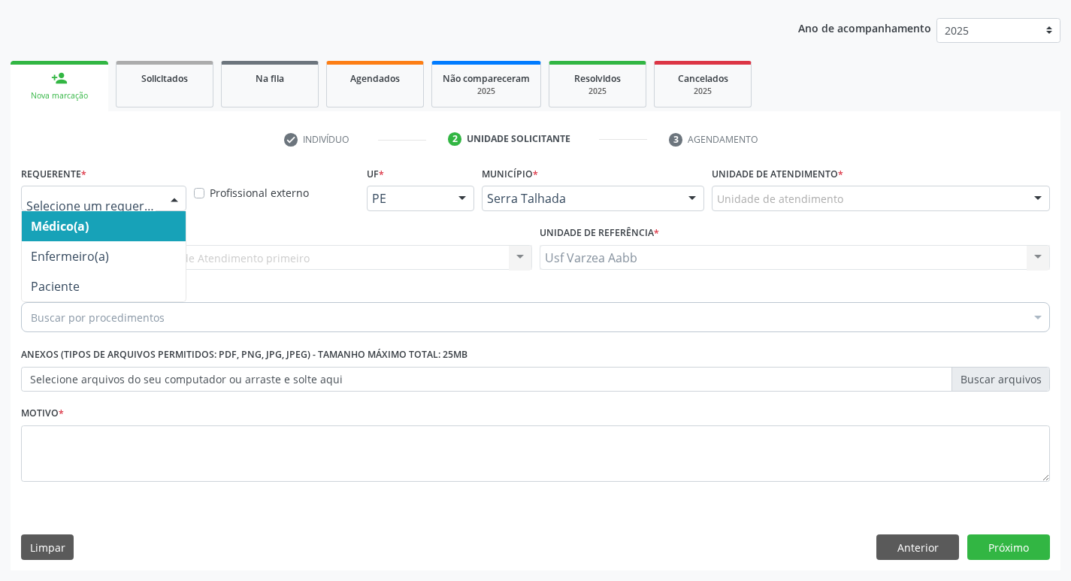
click at [68, 209] on div at bounding box center [103, 199] width 165 height 26
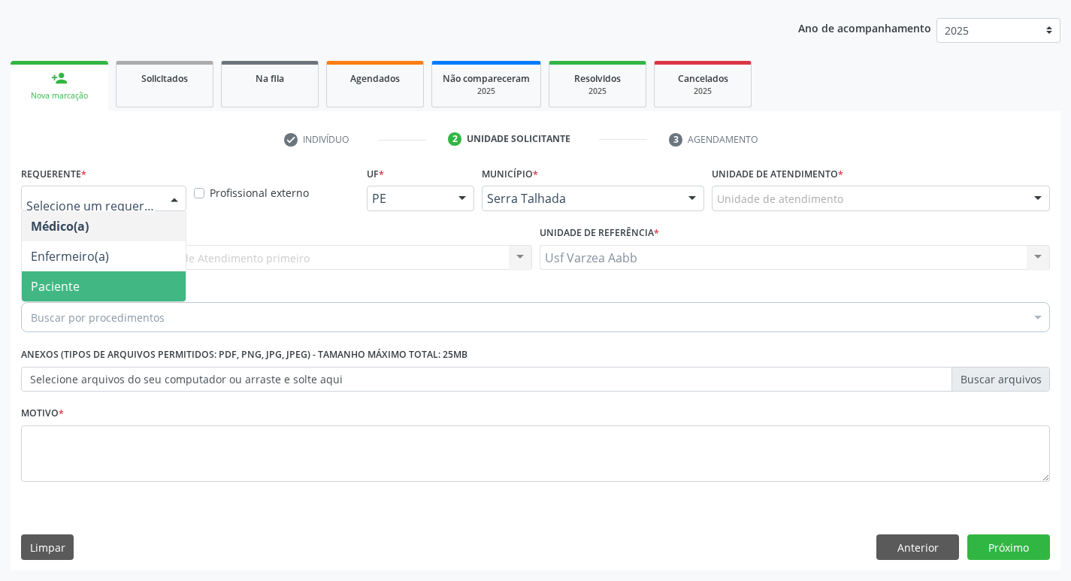
click at [94, 281] on span "Paciente" at bounding box center [104, 286] width 164 height 30
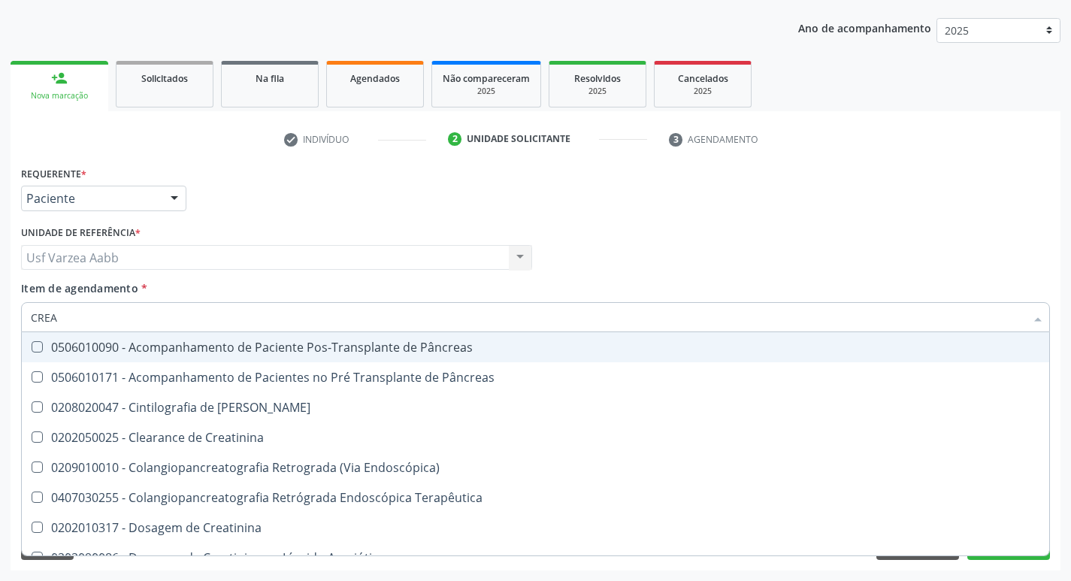
type input "CREAT"
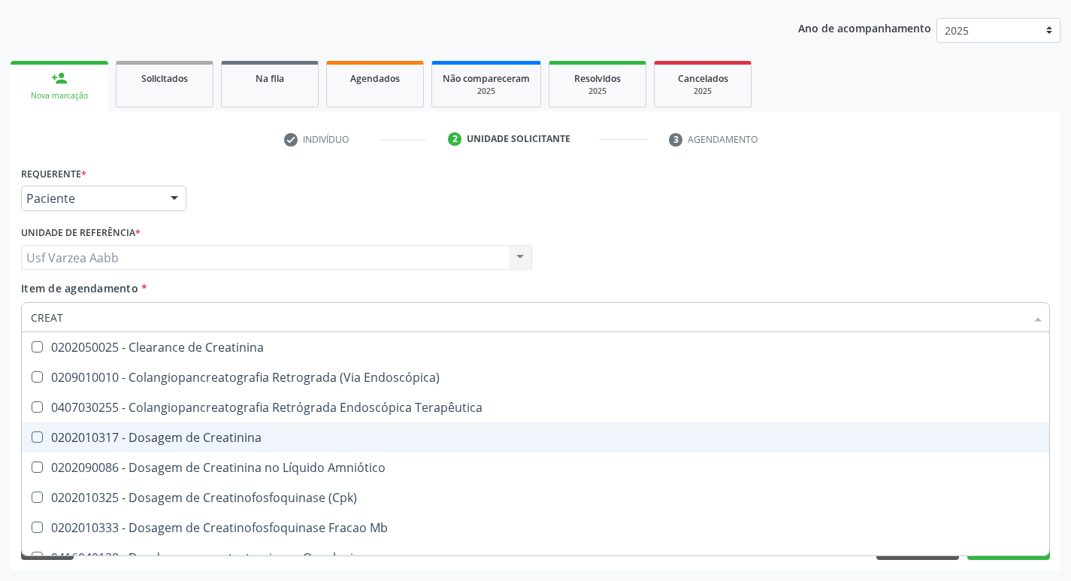
click at [147, 440] on div "0202010317 - Dosagem de Creatinina" at bounding box center [535, 437] width 1009 height 12
checkbox Creatinina "true"
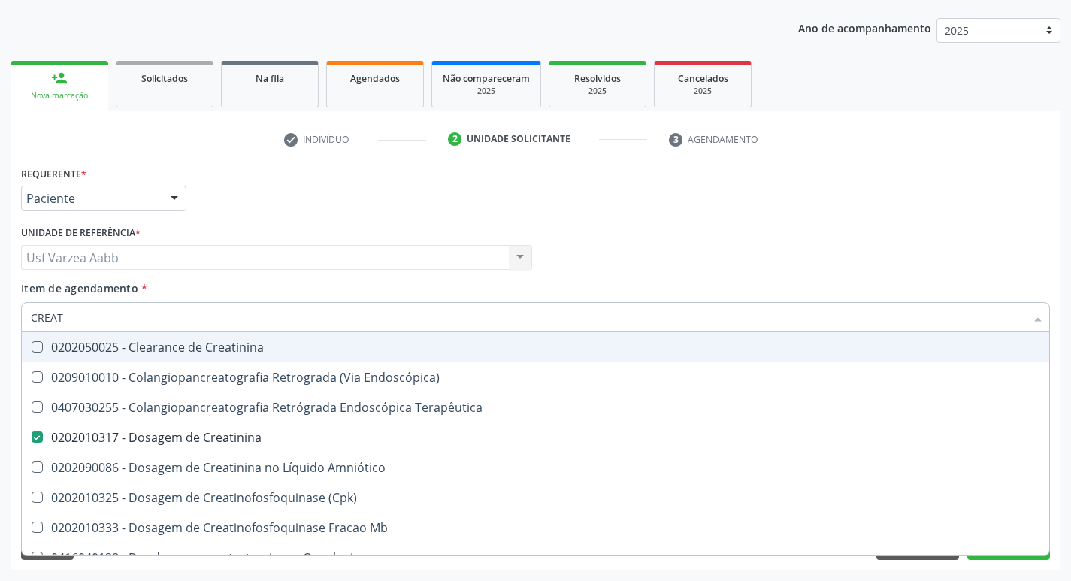
click at [97, 319] on input "CREAT" at bounding box center [528, 317] width 994 height 30
type input "TR"
checkbox Creatinina "false"
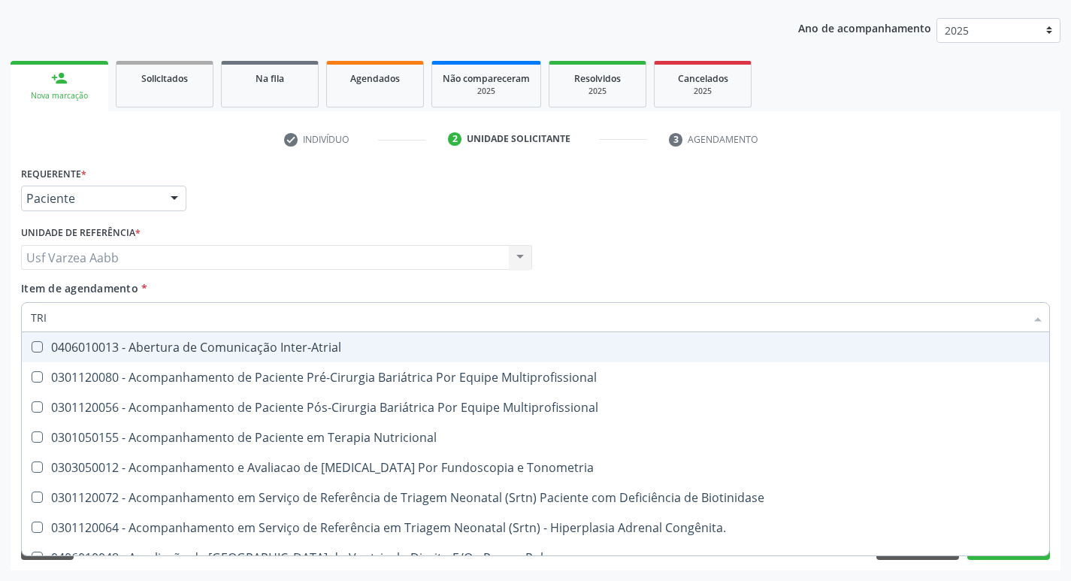
type input "TRIG"
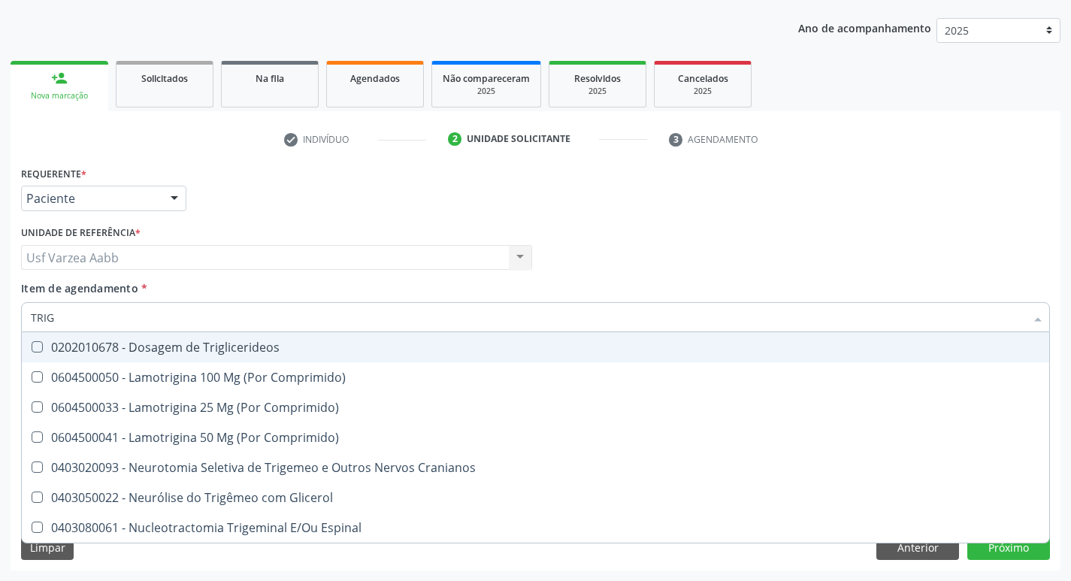
click at [109, 346] on div "0202010678 - Dosagem de Triglicerideos" at bounding box center [535, 347] width 1009 height 12
checkbox Triglicerideos "true"
click at [116, 312] on input "TRIG" at bounding box center [528, 317] width 994 height 30
type input "G"
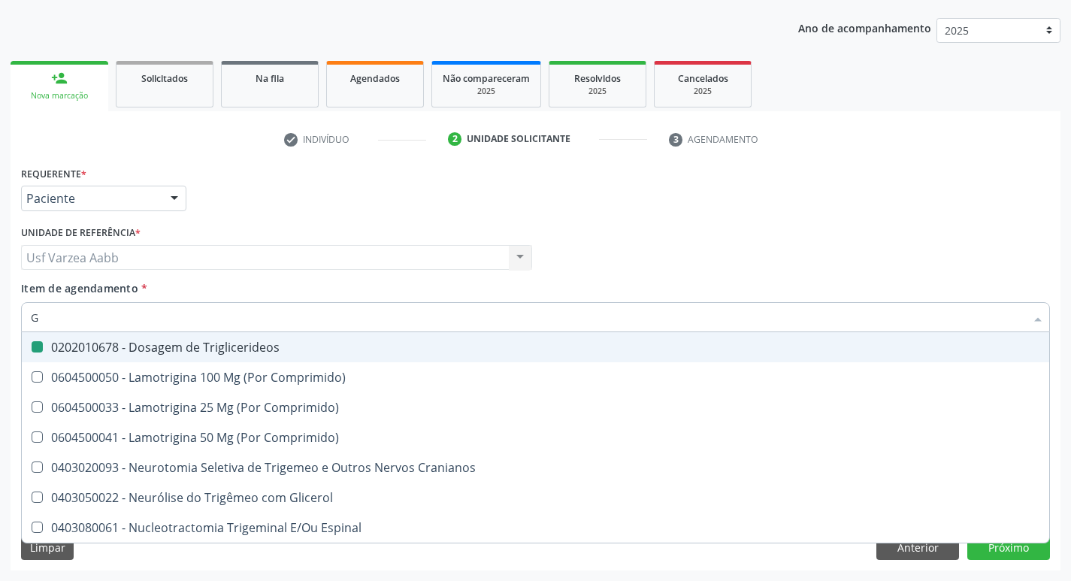
checkbox Triglicerideos "false"
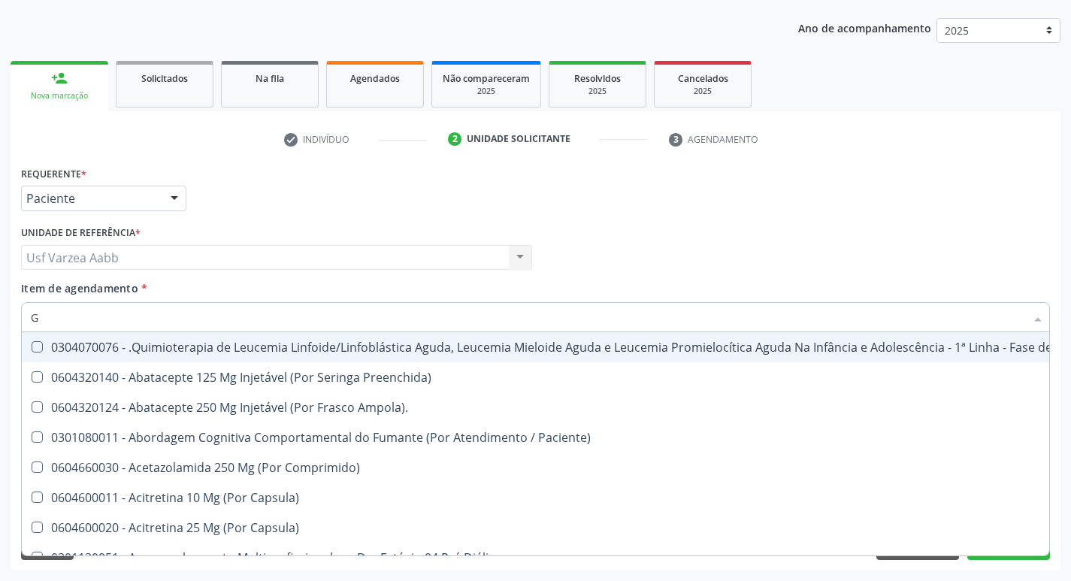
type input "GL"
checkbox Pé "true"
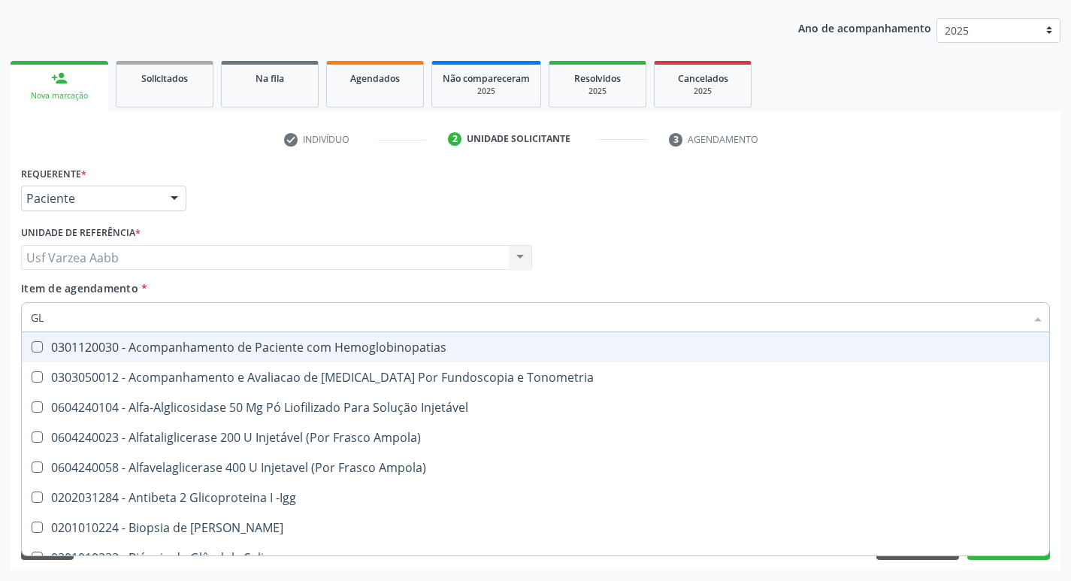
type input "GLI"
checkbox Glomerular "true"
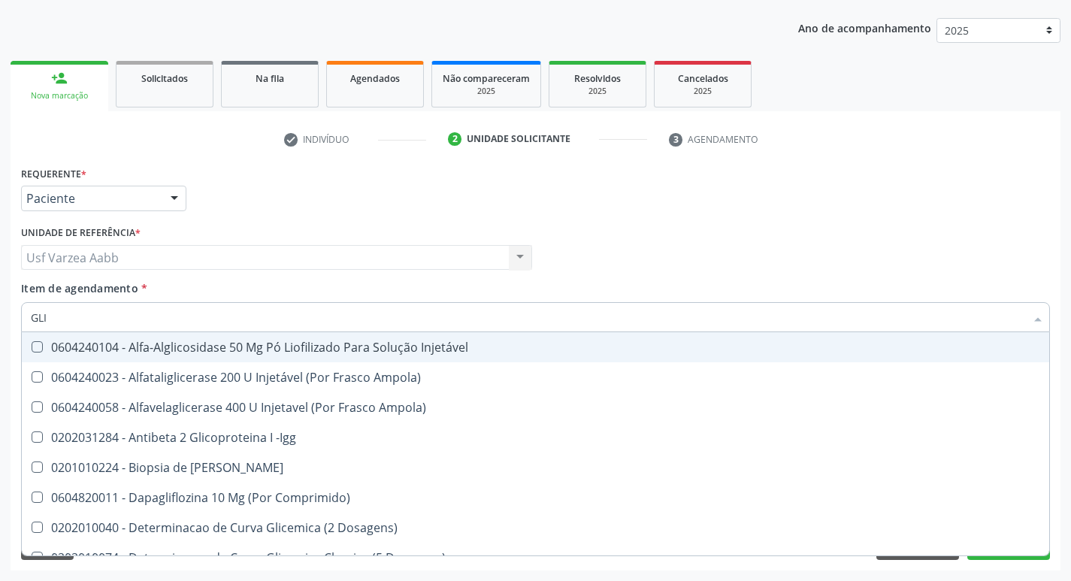
type input "GLIC"
checkbox Derrames "true"
checkbox Triglicerideos "false"
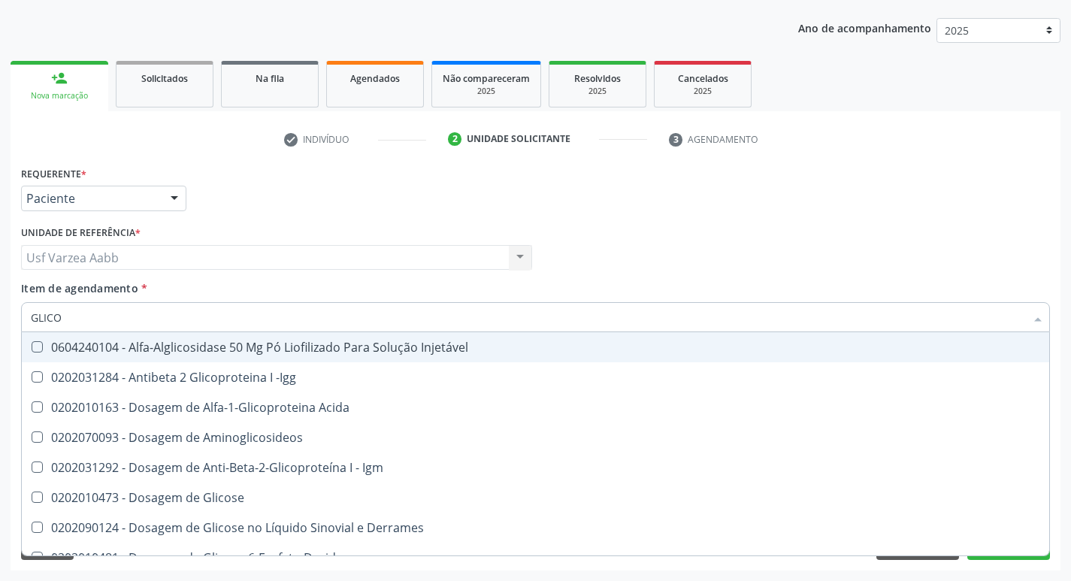
type input "GLICOS"
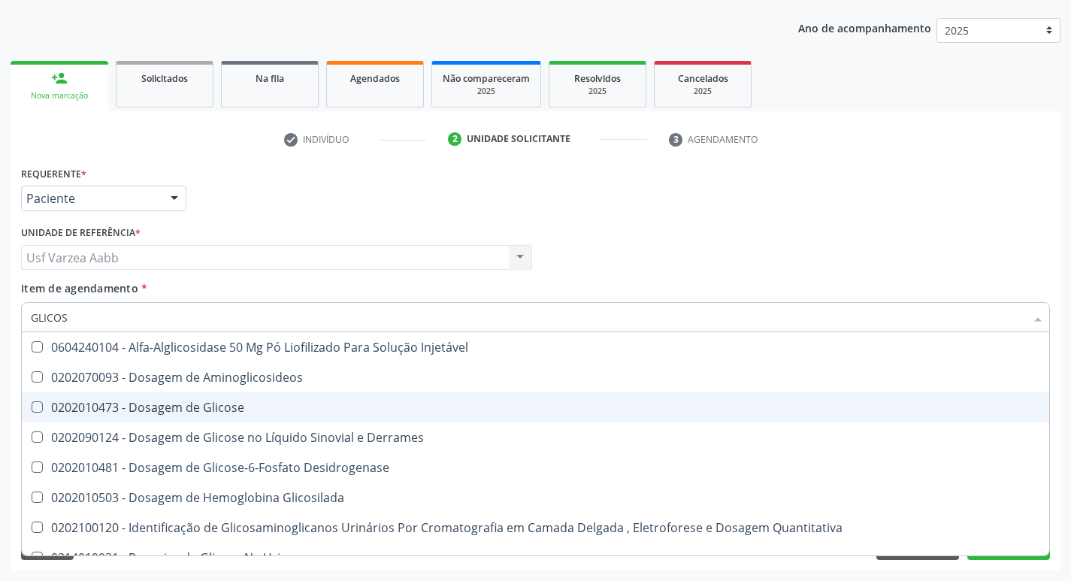
click at [204, 413] on div "0202010473 - Dosagem de Glicose" at bounding box center [535, 407] width 1009 height 12
checkbox Glicose "true"
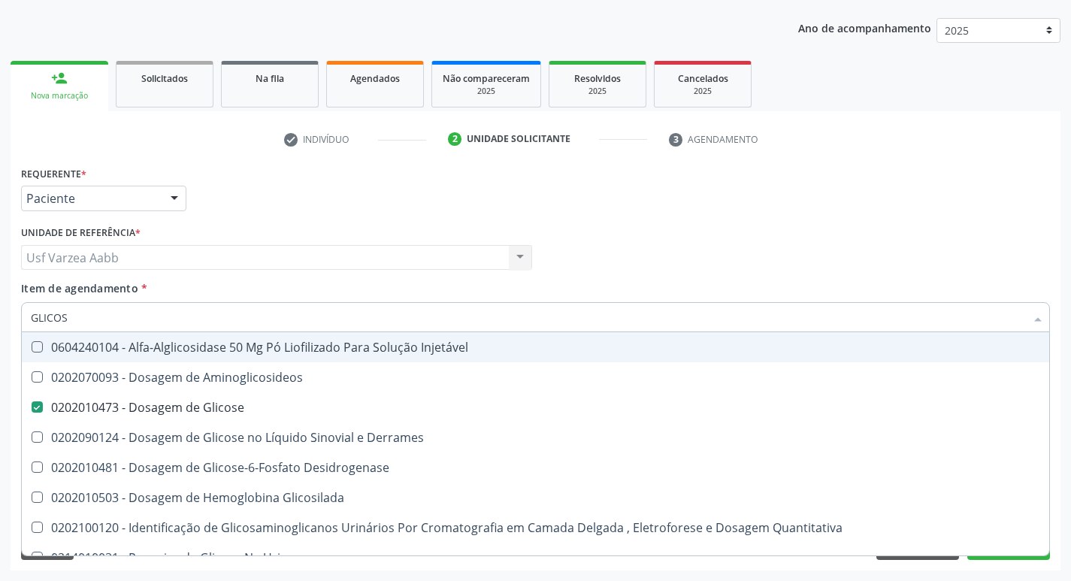
click at [122, 316] on input "GLICOS" at bounding box center [528, 317] width 994 height 30
type input "COL"
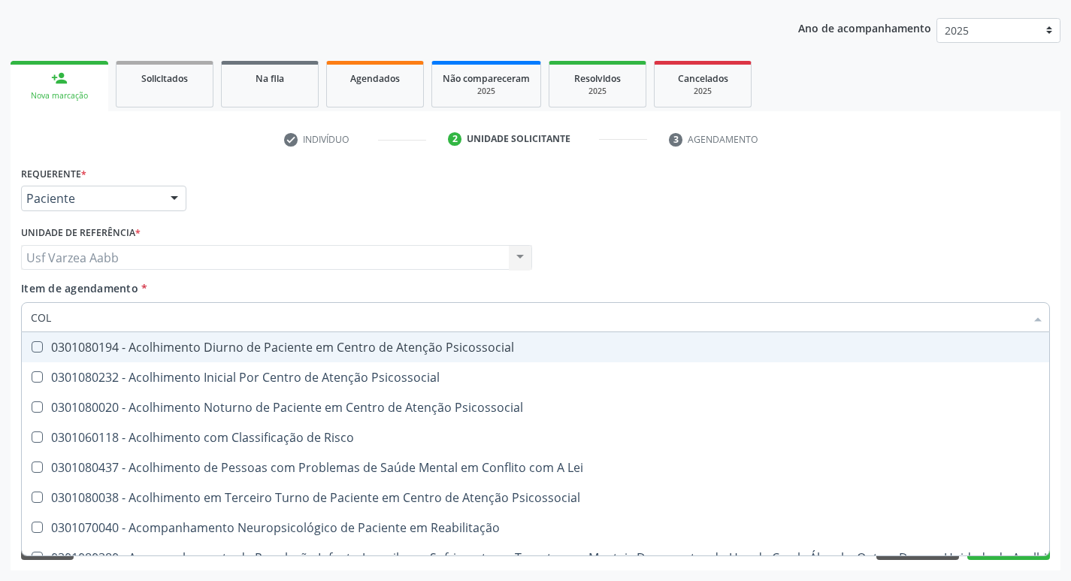
checkbox Psicossocial "false"
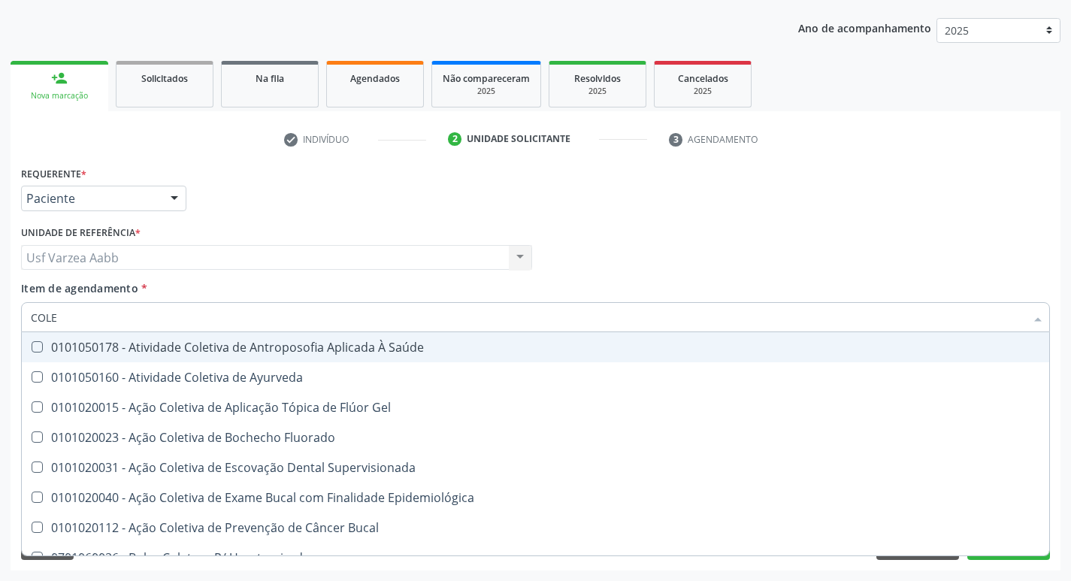
type input "COLES"
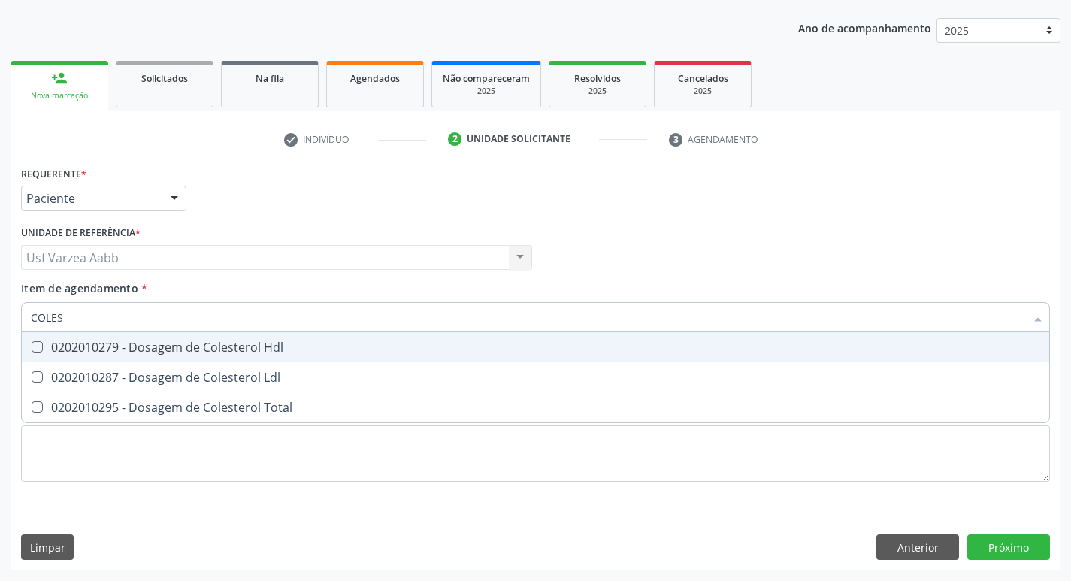
click at [151, 348] on div "0202010279 - Dosagem de Colesterol Hdl" at bounding box center [535, 347] width 1009 height 12
checkbox Hdl "true"
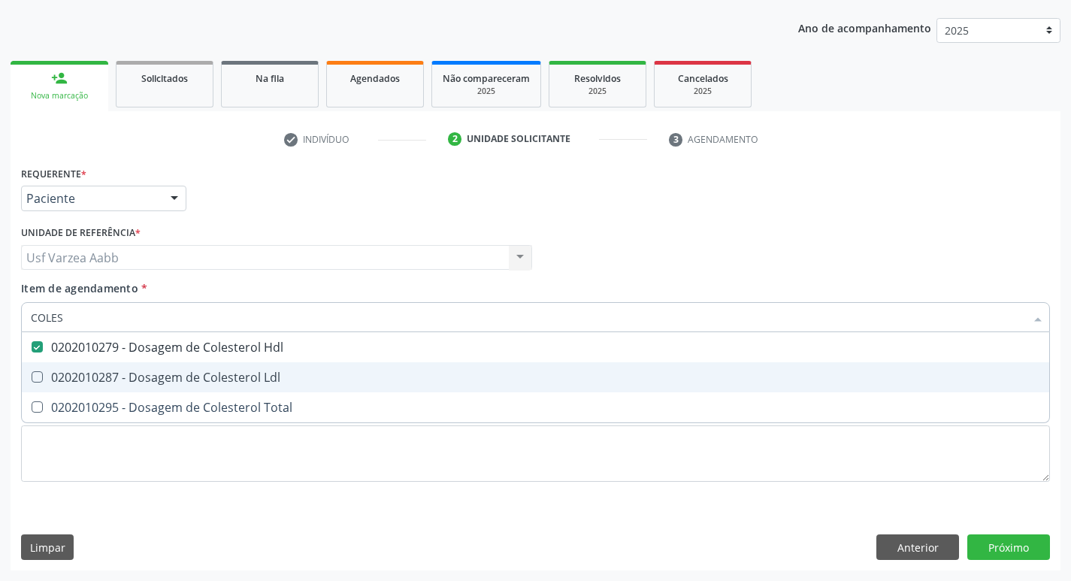
drag, startPoint x: 153, startPoint y: 369, endPoint x: 153, endPoint y: 389, distance: 20.3
click at [153, 372] on div "0202010287 - Dosagem de Colesterol Ldl" at bounding box center [535, 377] width 1009 height 12
checkbox Ldl "true"
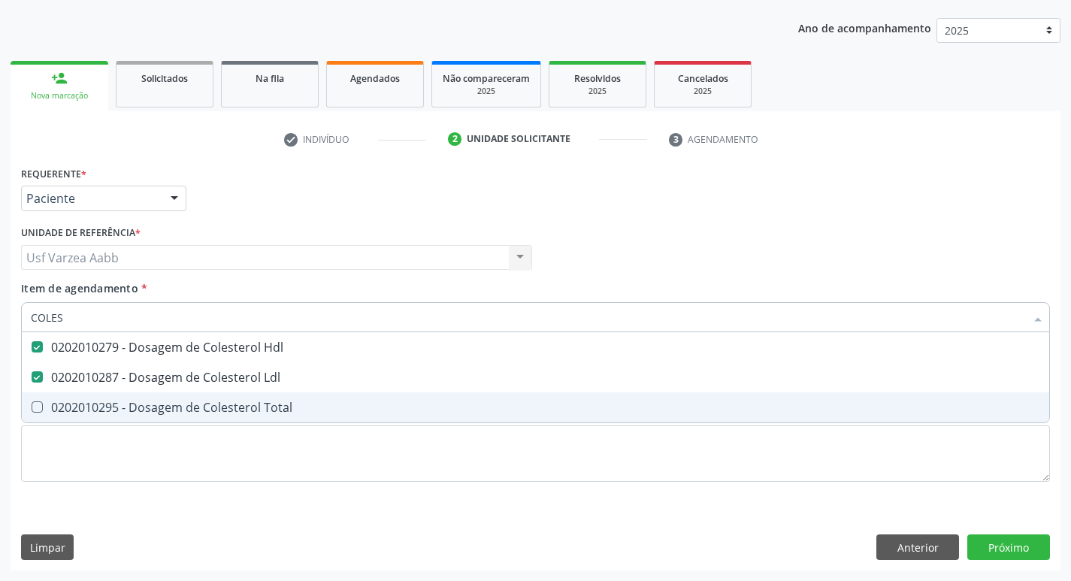
drag, startPoint x: 153, startPoint y: 406, endPoint x: 131, endPoint y: 370, distance: 42.1
click at [151, 406] on div "0202010295 - Dosagem de Colesterol Total" at bounding box center [535, 407] width 1009 height 12
checkbox Total "true"
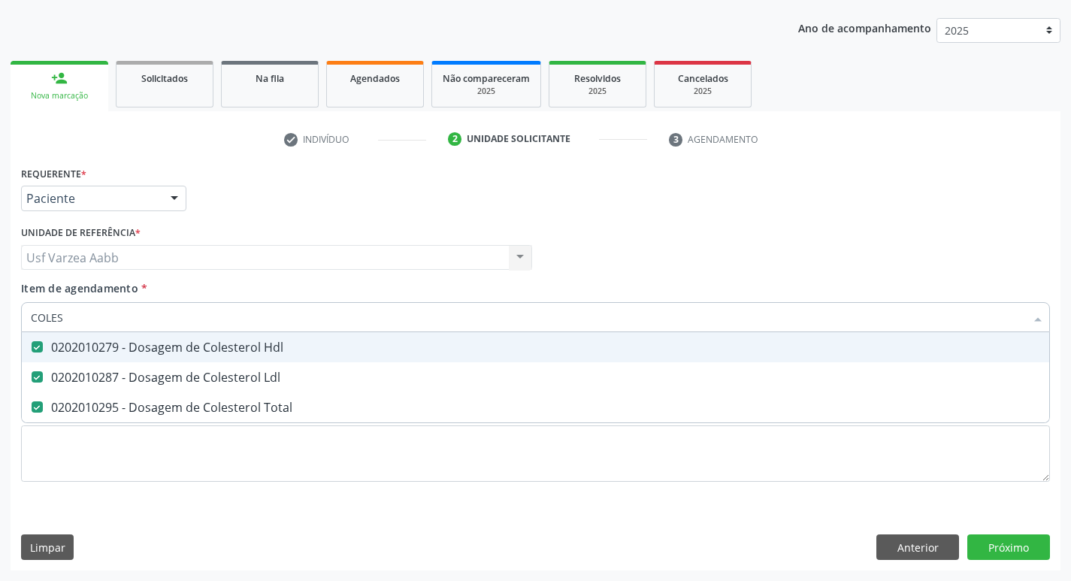
click at [118, 329] on input "COLES" at bounding box center [528, 317] width 994 height 30
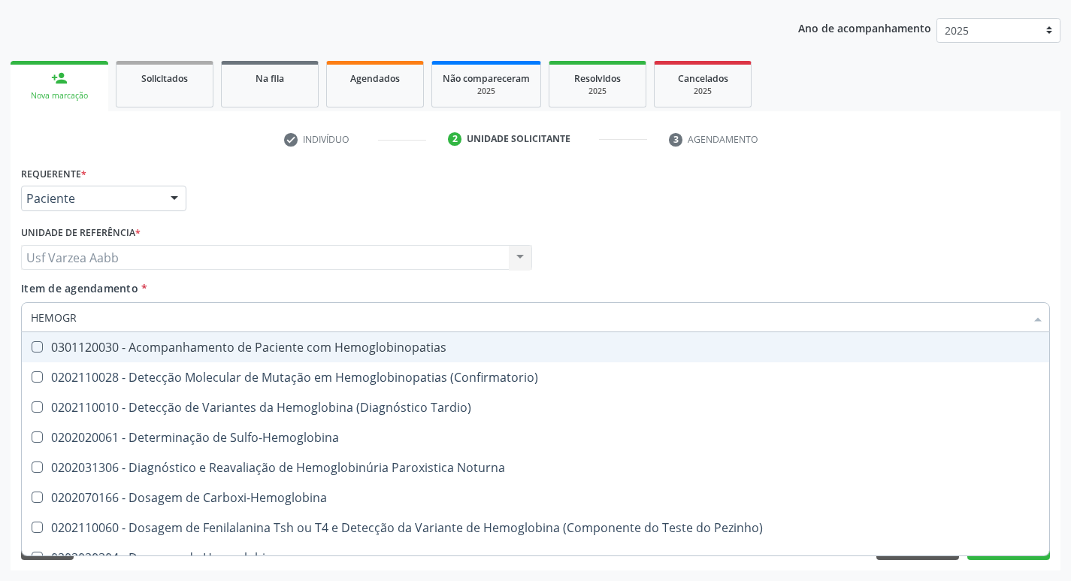
type input "HEMOGRA"
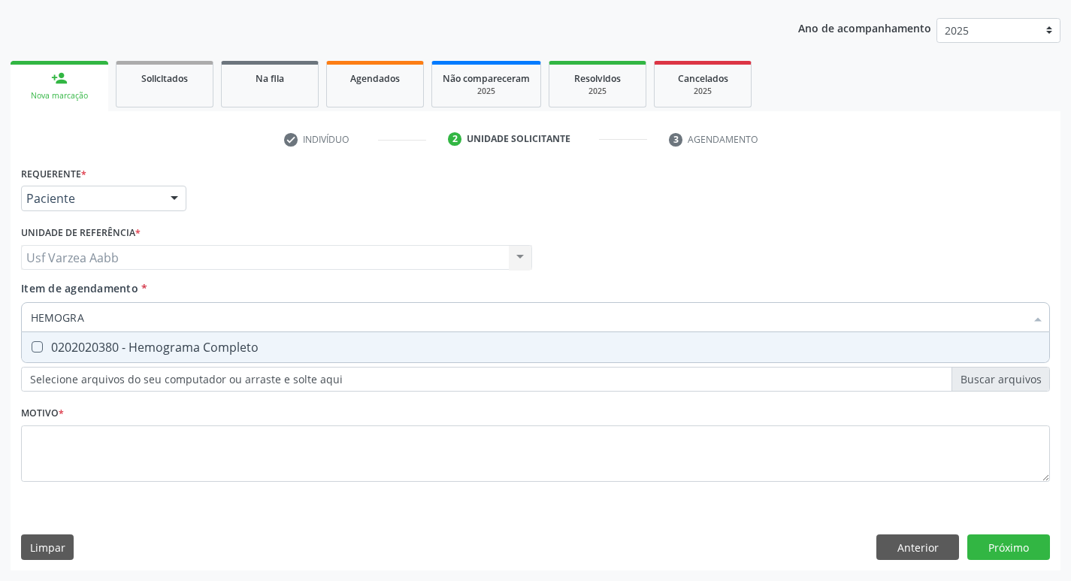
click at [121, 341] on div "0202020380 - Hemograma Completo" at bounding box center [535, 347] width 1009 height 12
checkbox Completo "true"
click at [125, 316] on input "HEMOGRA" at bounding box center [528, 317] width 994 height 30
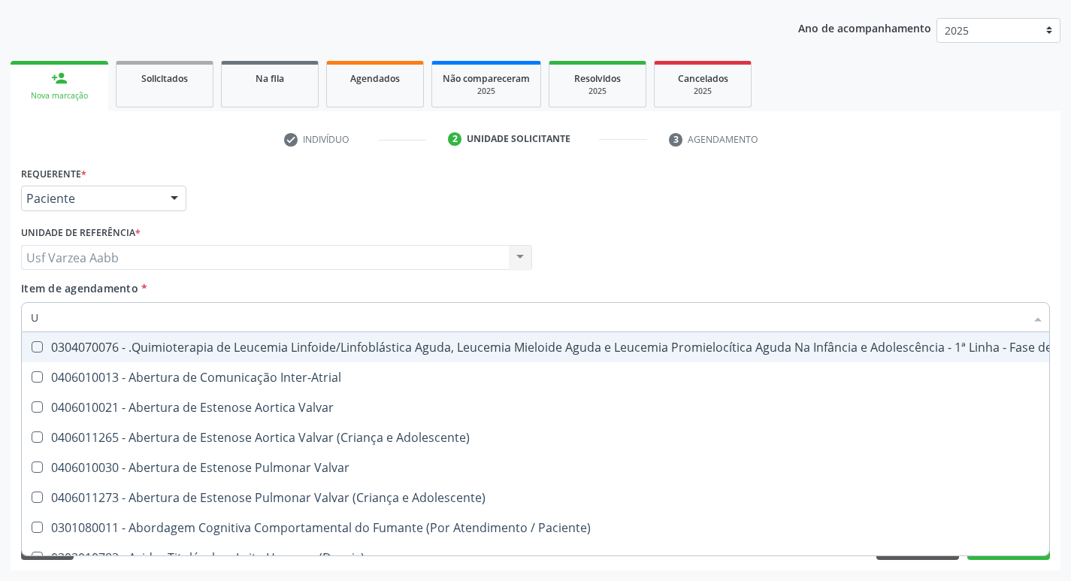
type input "UR"
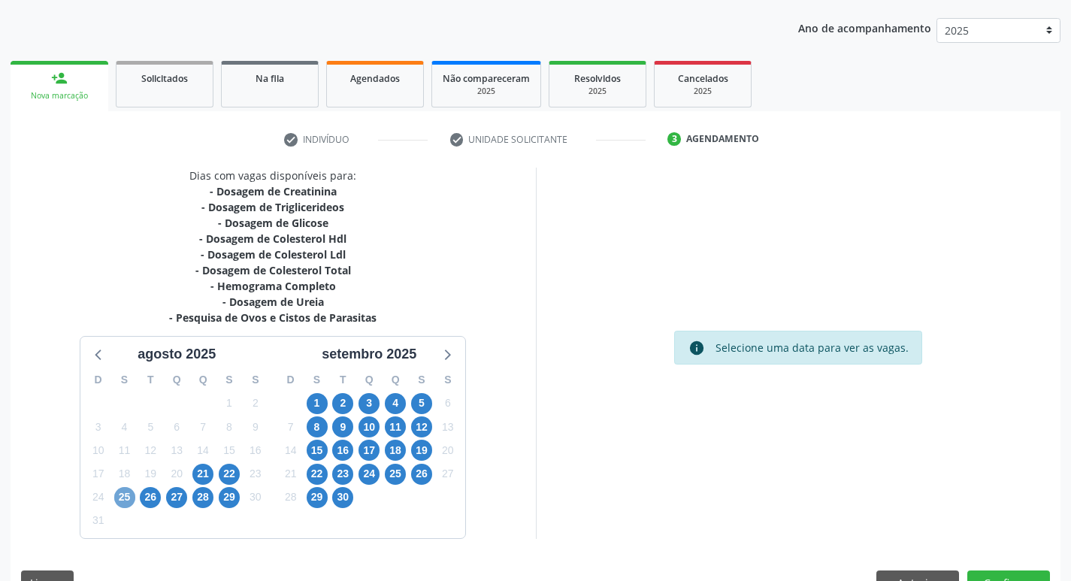
click at [125, 497] on span "25" at bounding box center [124, 497] width 21 height 21
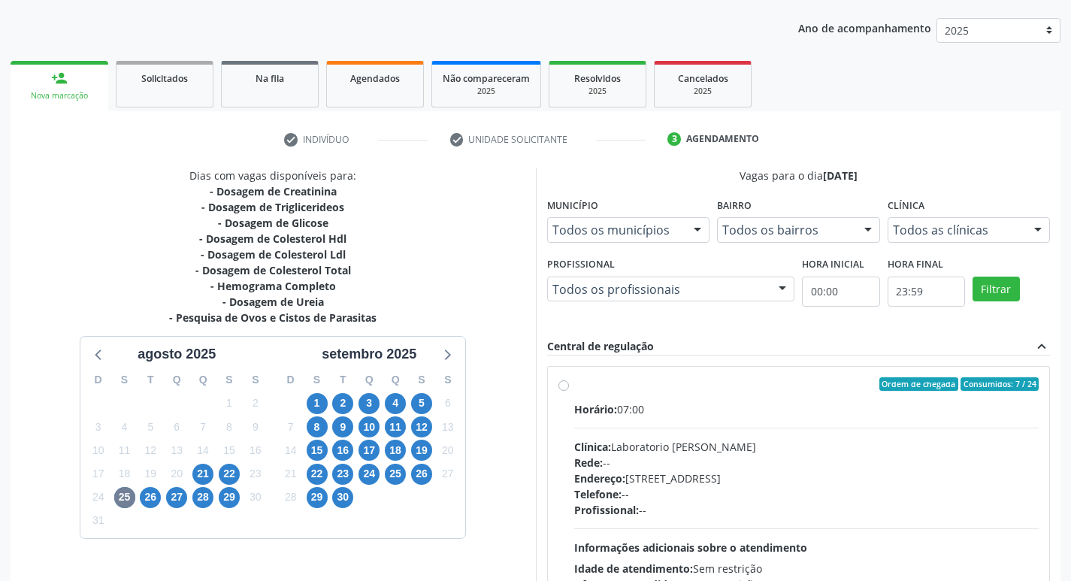
click at [574, 388] on label "Ordem de chegada Consumidos: 7 / 24 Horário: 07:00 Clínica: Laboratorio [PERSON…" at bounding box center [806, 492] width 465 height 231
click at [564, 388] on input "Ordem de chegada Consumidos: 7 / 24 Horário: 07:00 Clínica: Laboratorio [PERSON…" at bounding box center [563, 384] width 11 height 14
radio input "true"
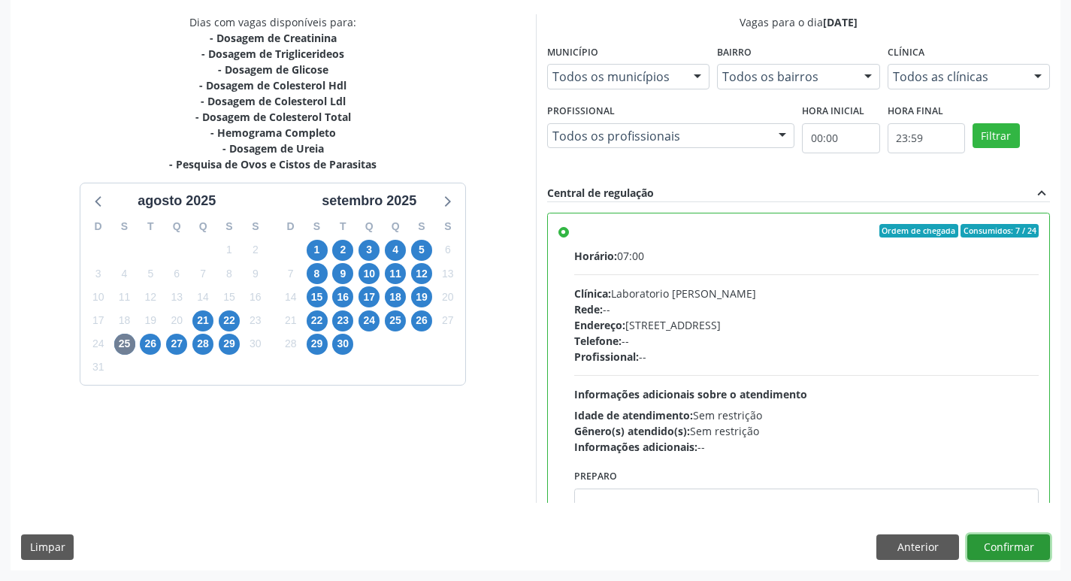
click at [980, 547] on button "Confirmar" at bounding box center [1008, 547] width 83 height 26
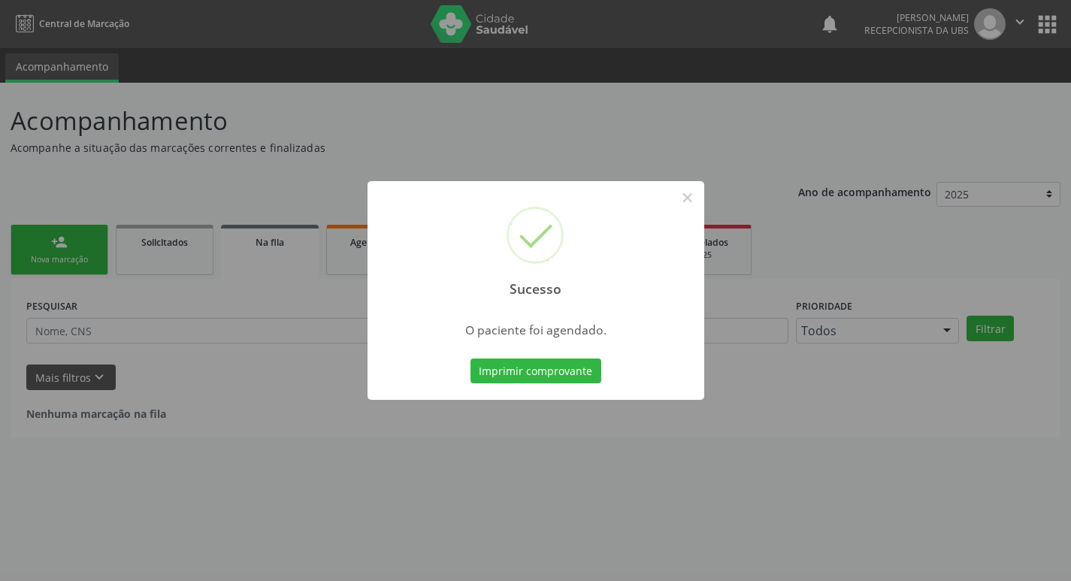
scroll to position [0, 0]
click at [490, 370] on button "Imprimir comprovante" at bounding box center [541, 371] width 131 height 26
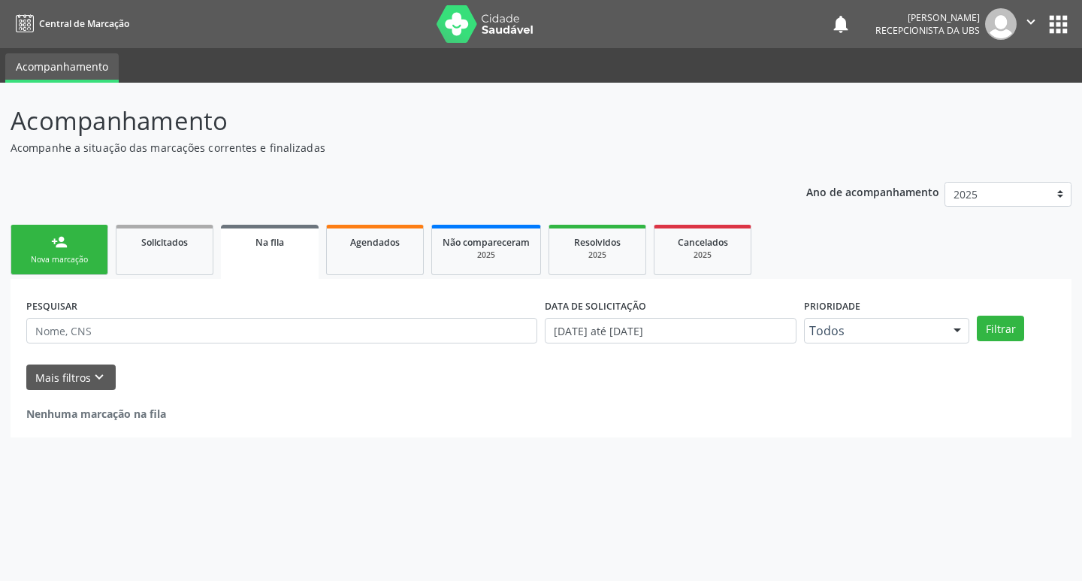
click at [90, 241] on link "person_add Nova marcação" at bounding box center [60, 250] width 98 height 50
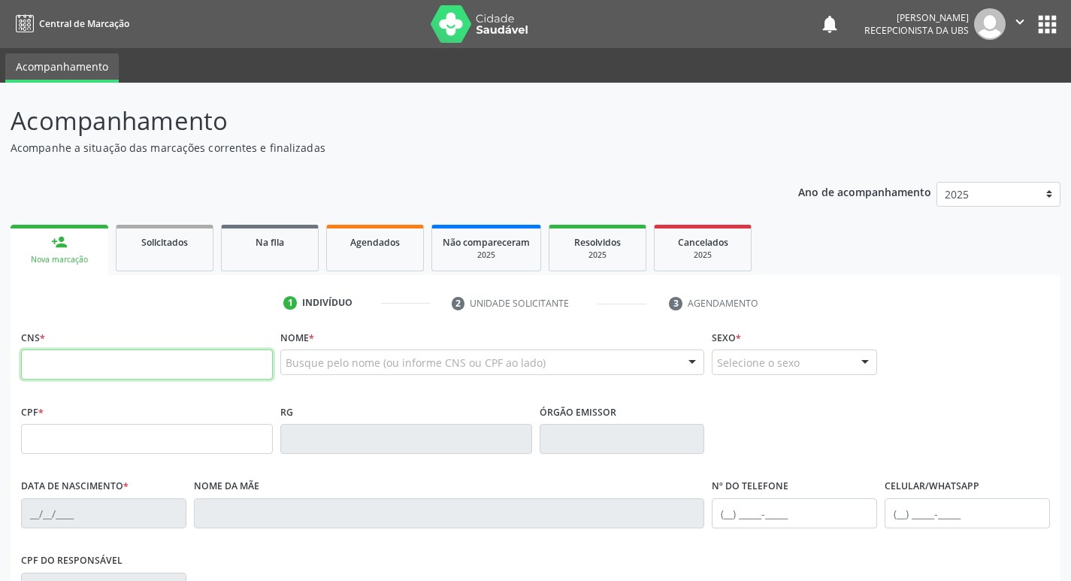
drag, startPoint x: 90, startPoint y: 241, endPoint x: 159, endPoint y: 363, distance: 139.6
click at [159, 363] on input "text" at bounding box center [147, 364] width 252 height 30
paste input "898 0063 2317 9697"
type input "898 0063 2317 9697"
type input "185.332.554-62"
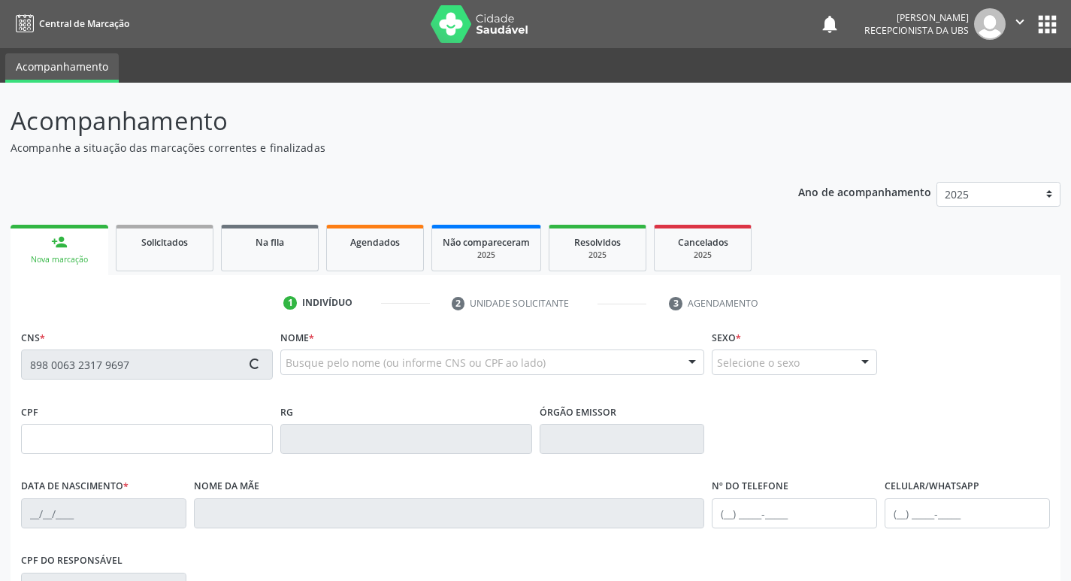
type input "02/05/2023"
type input "[PERSON_NAME]"
type input "(87) 99999-9999"
type input "137.407.484-51"
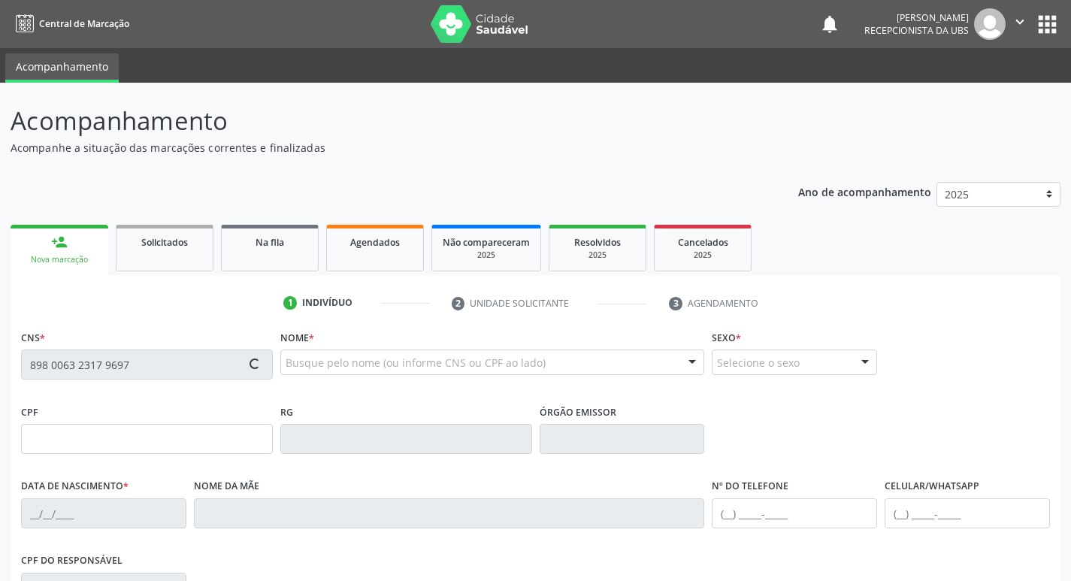
type input "1184"
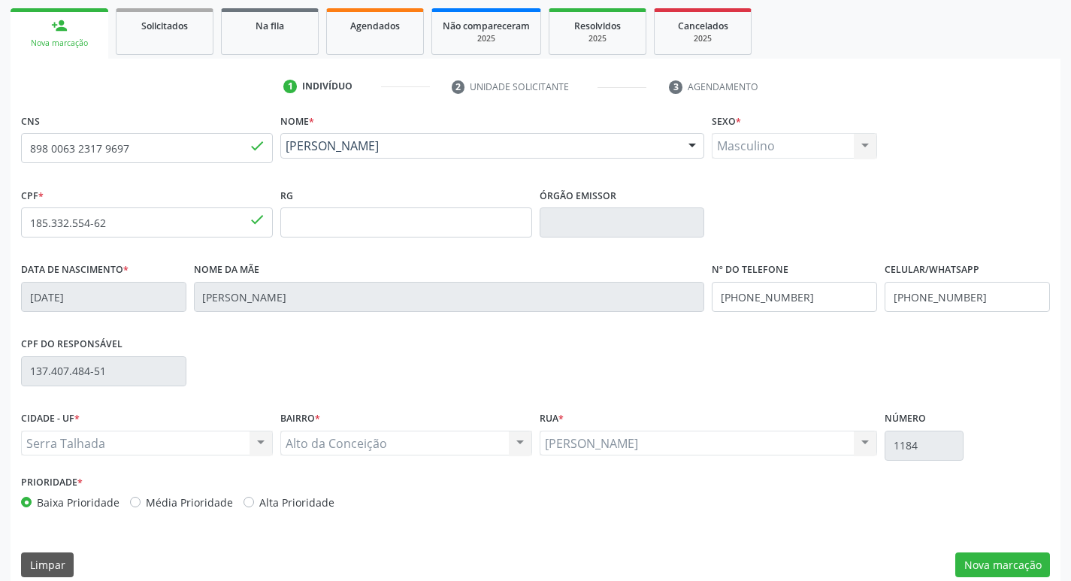
scroll to position [234, 0]
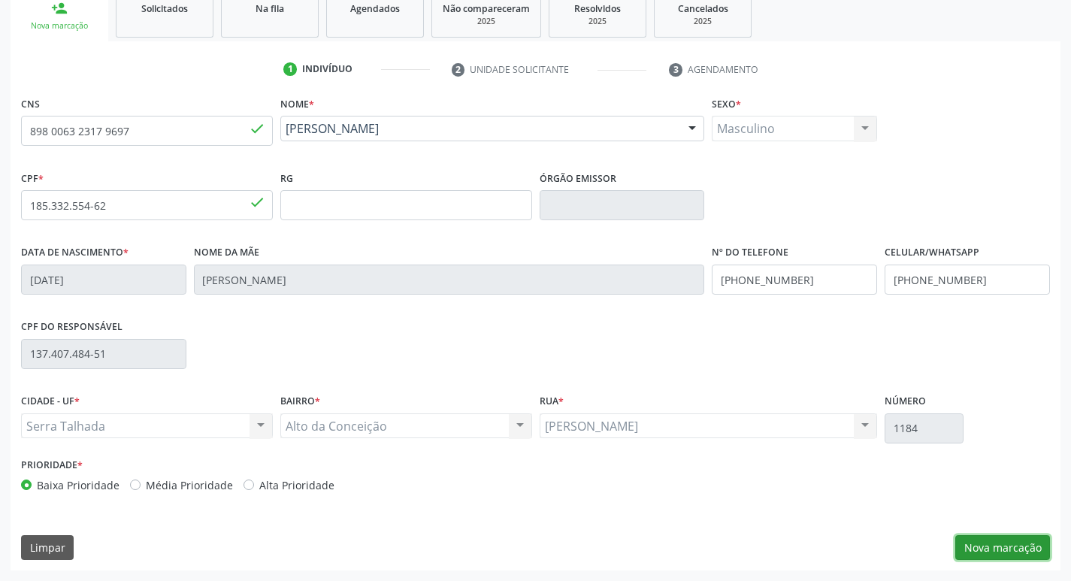
click at [1029, 542] on button "Nova marcação" at bounding box center [1002, 548] width 95 height 26
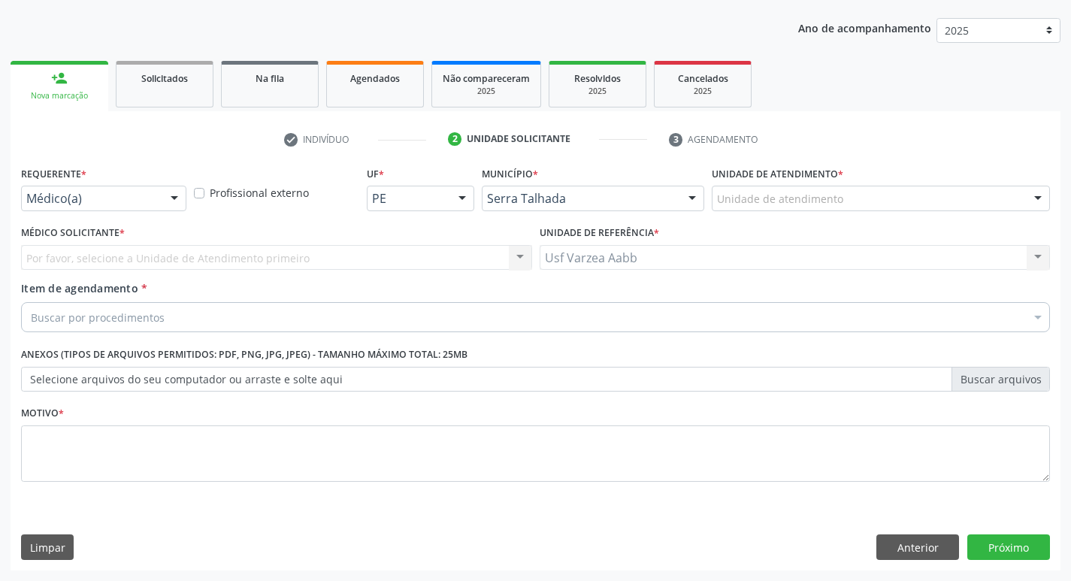
scroll to position [164, 0]
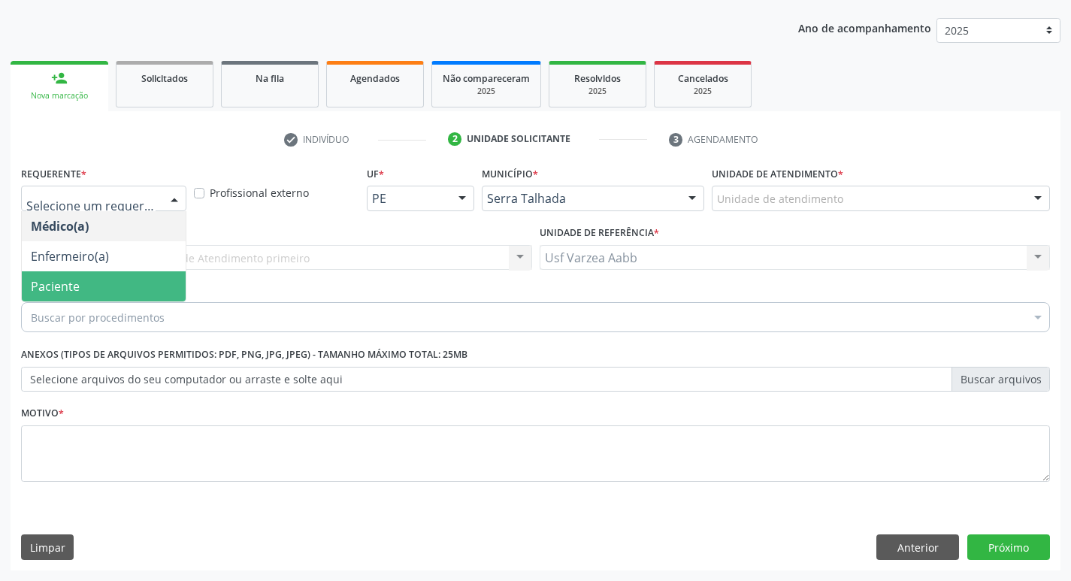
click at [116, 289] on span "Paciente" at bounding box center [104, 286] width 164 height 30
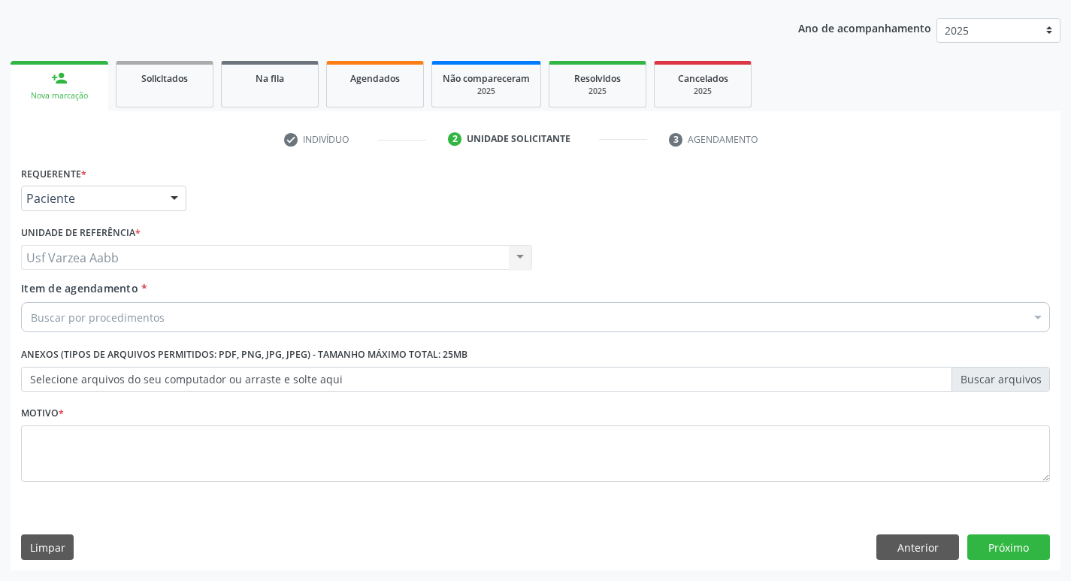
click at [104, 327] on div "Buscar por procedimentos" at bounding box center [535, 317] width 1029 height 30
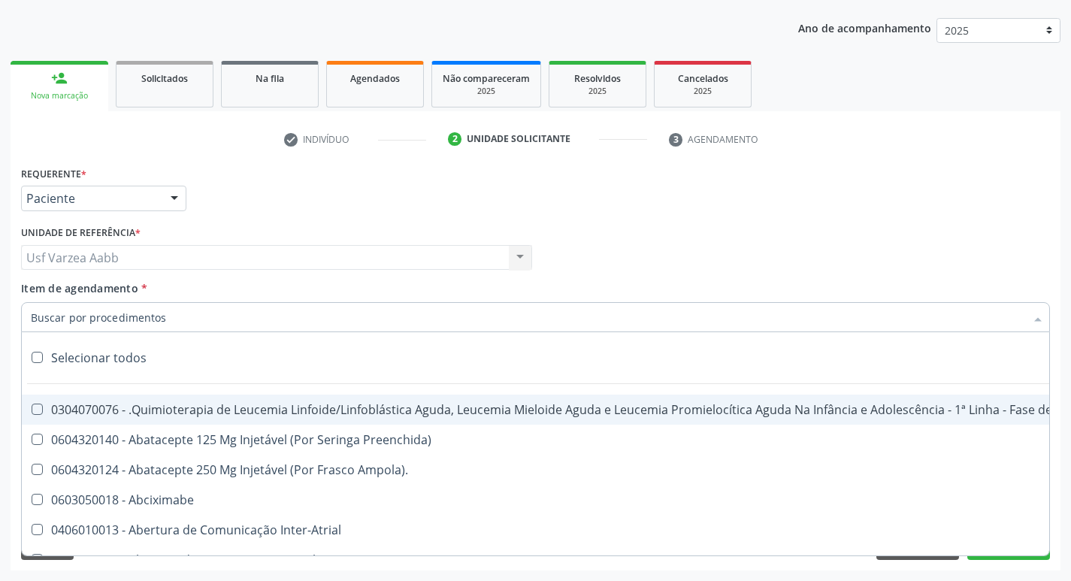
click at [98, 321] on input "Item de agendamento *" at bounding box center [528, 317] width 994 height 30
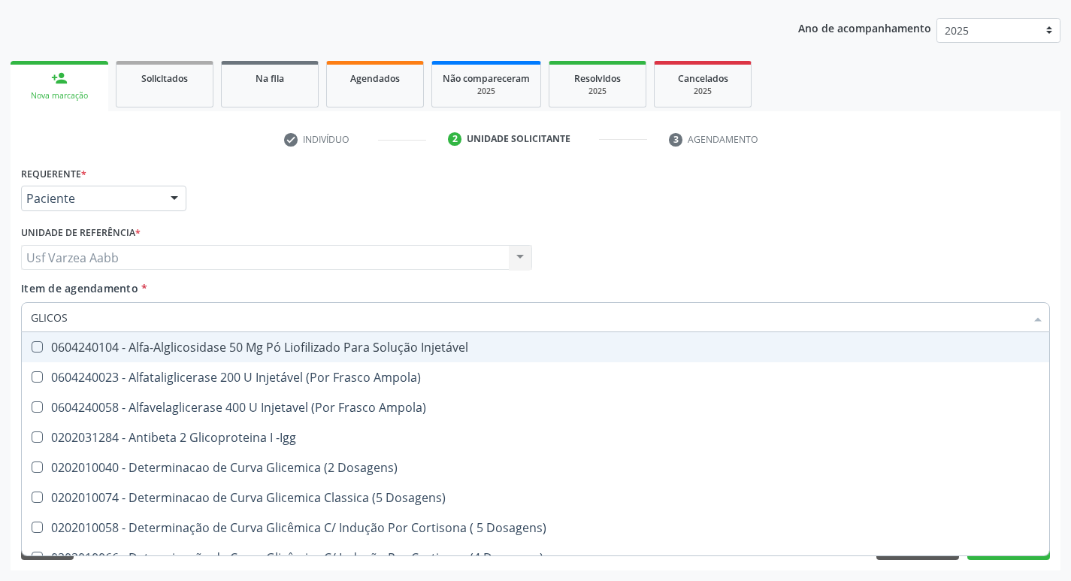
type input "GLICOSI"
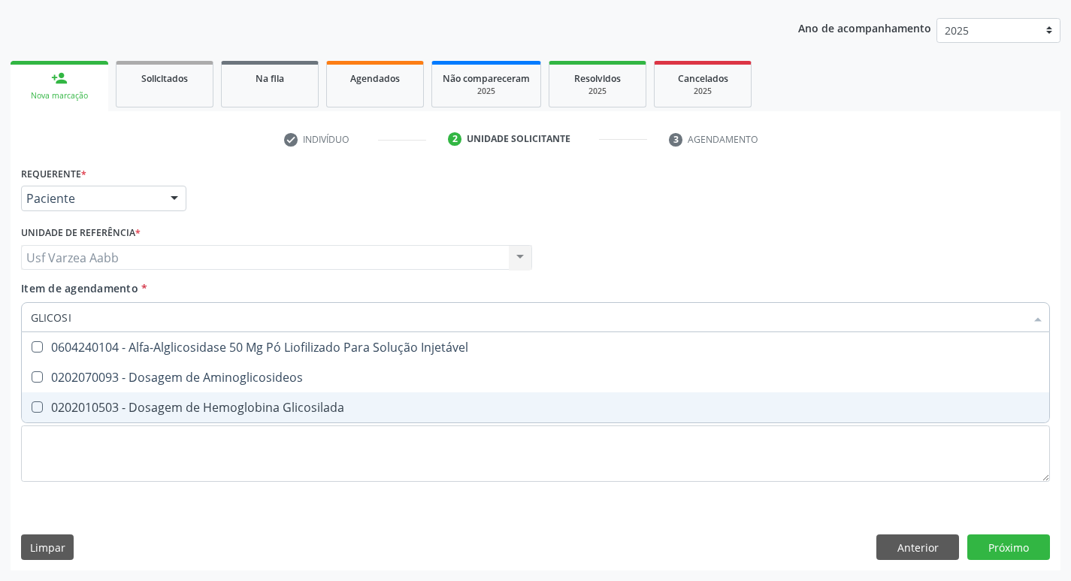
click at [159, 406] on div "0202010503 - Dosagem de Hemoglobina Glicosilada" at bounding box center [535, 407] width 1009 height 12
checkbox Glicosilada "true"
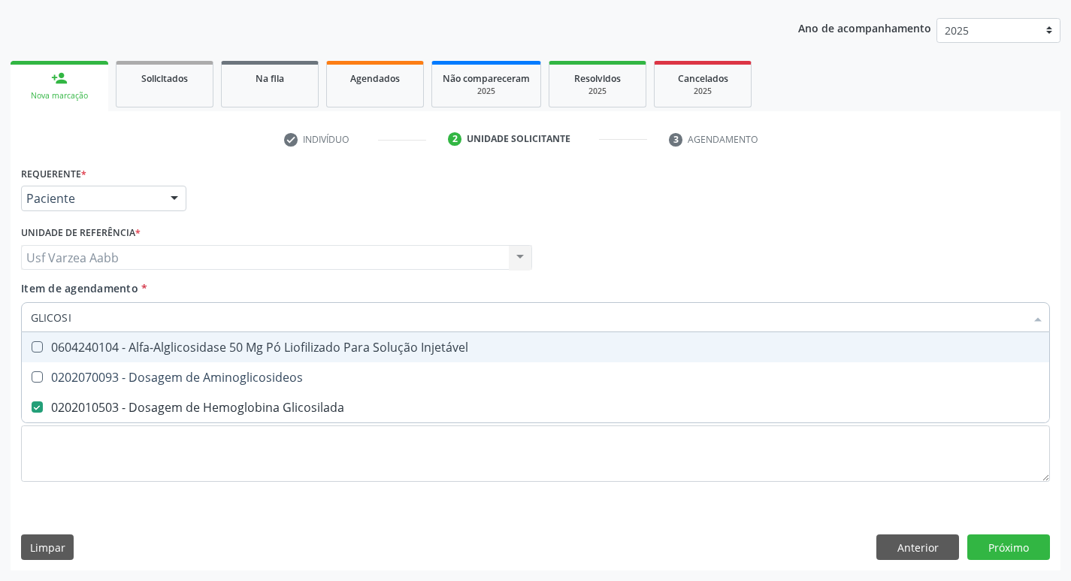
click at [144, 316] on input "GLICOSI" at bounding box center [528, 317] width 994 height 30
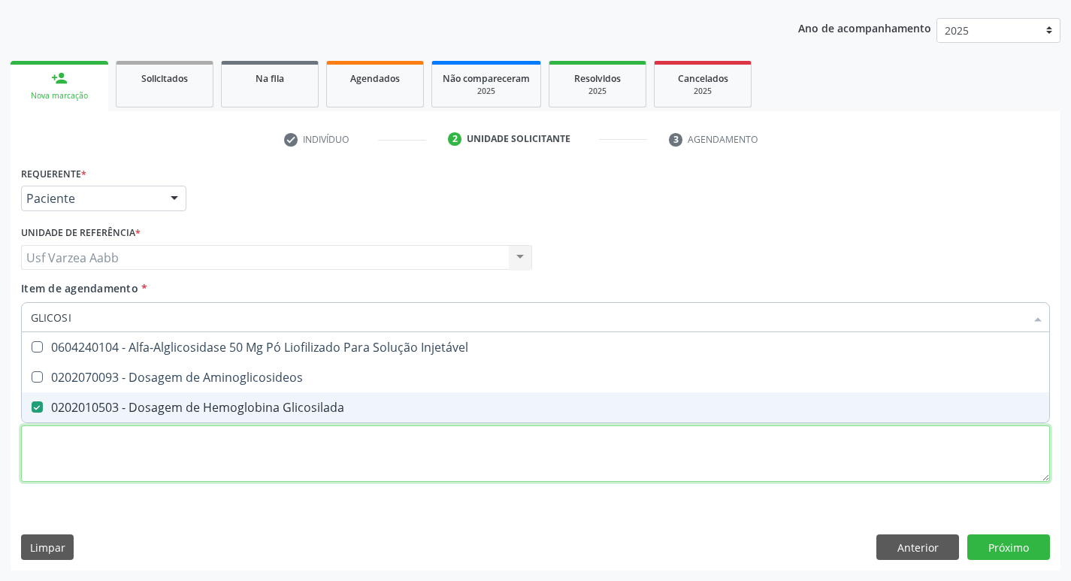
click at [272, 472] on div "Requerente * Paciente Médico(a) Enfermeiro(a) Paciente Nenhum resultado encontr…" at bounding box center [535, 332] width 1029 height 340
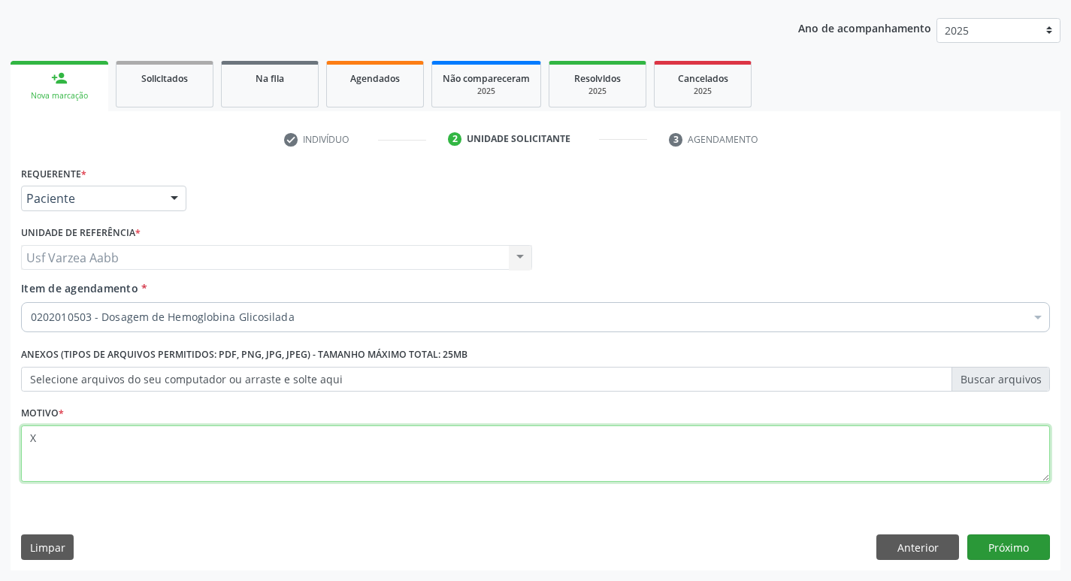
type textarea "X"
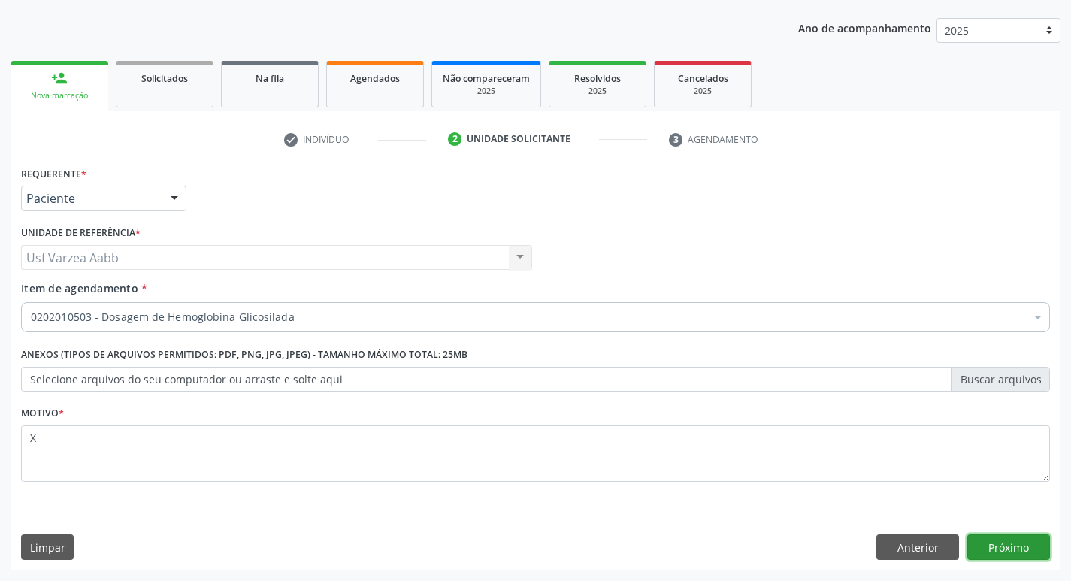
click at [1003, 549] on button "Próximo" at bounding box center [1008, 547] width 83 height 26
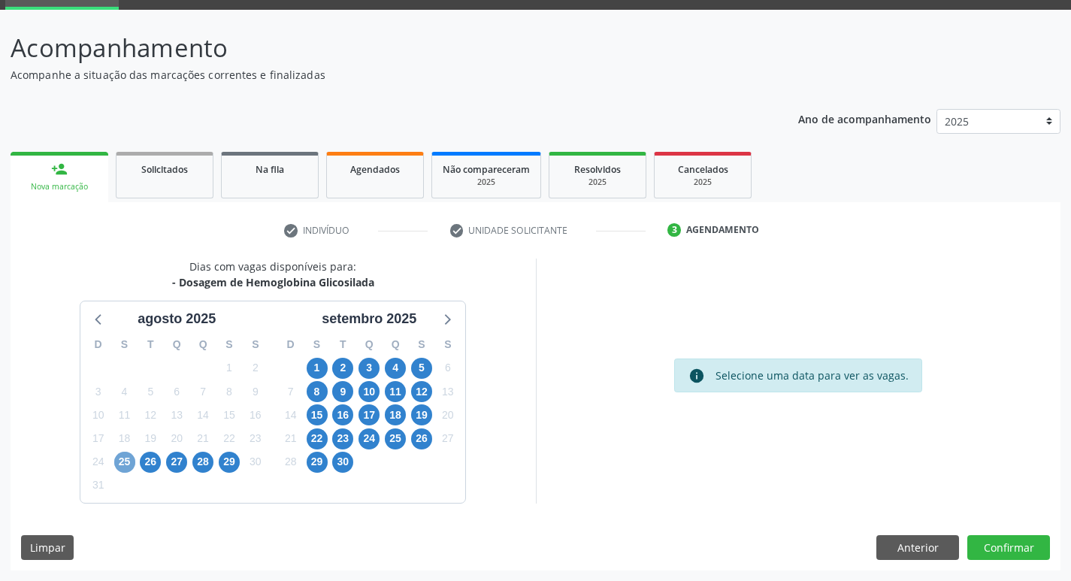
click at [119, 464] on span "25" at bounding box center [124, 462] width 21 height 21
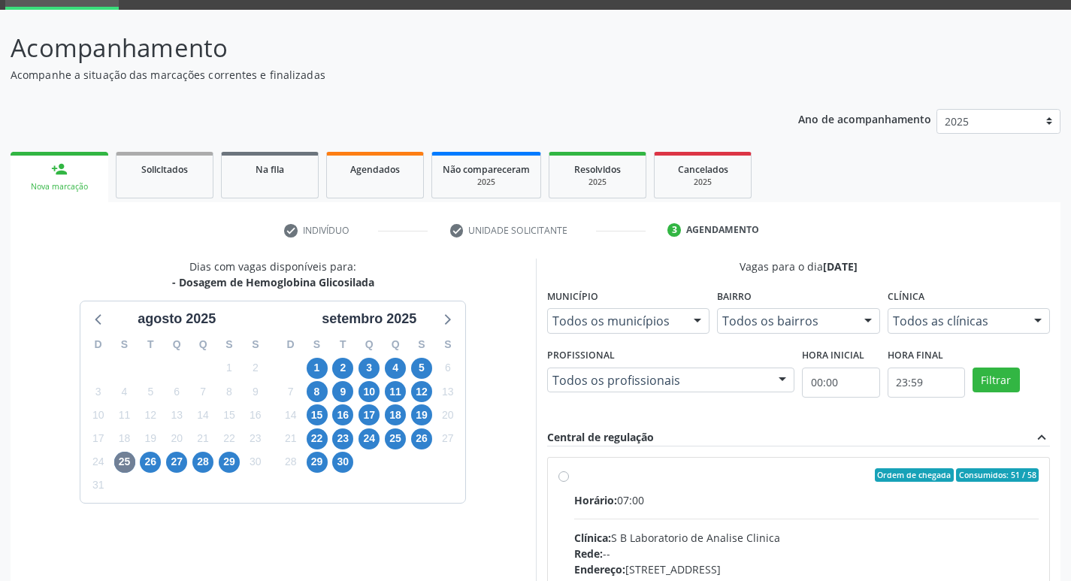
click at [574, 473] on label "Ordem de chegada Consumidos: 51 / 58 Horário: 07:00 Clínica: S B Laboratorio de…" at bounding box center [806, 583] width 465 height 231
click at [564, 473] on input "Ordem de chegada Consumidos: 51 / 58 Horário: 07:00 Clínica: S B Laboratorio de…" at bounding box center [563, 475] width 11 height 14
radio input "true"
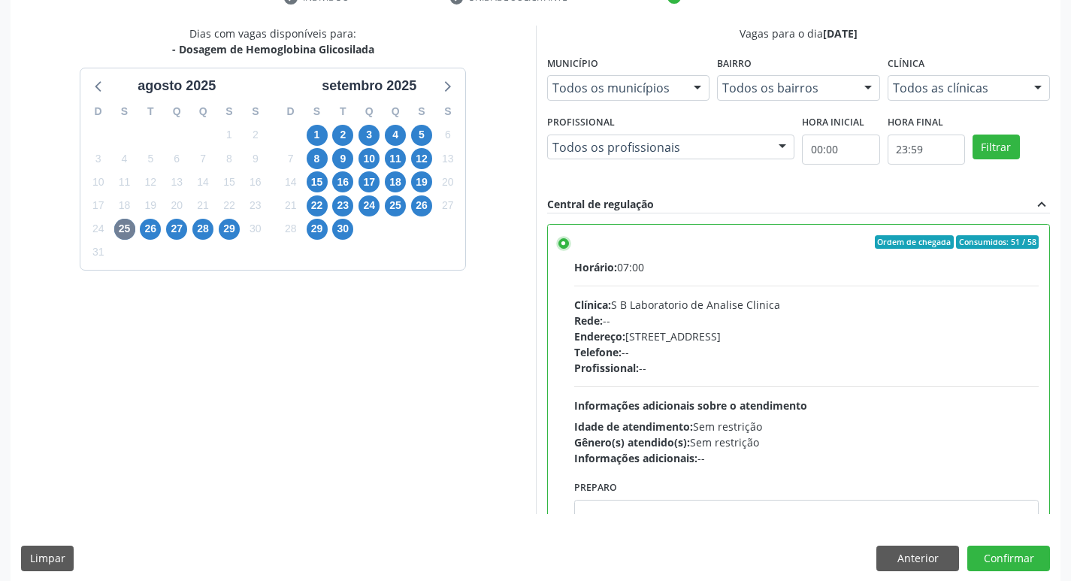
scroll to position [317, 0]
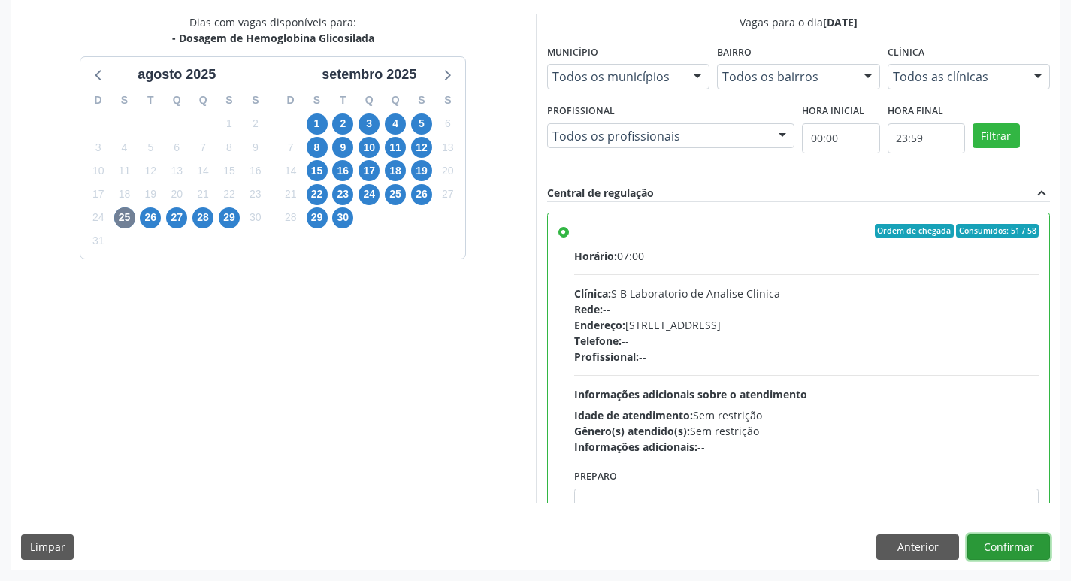
click at [1011, 552] on button "Confirmar" at bounding box center [1008, 547] width 83 height 26
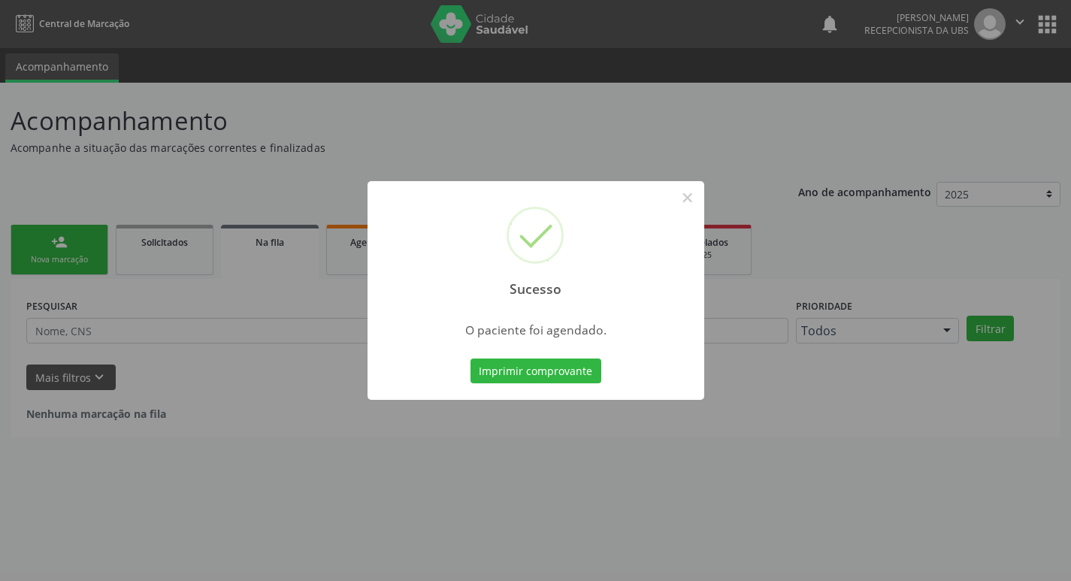
scroll to position [0, 0]
click at [545, 371] on button "Imprimir comprovante" at bounding box center [541, 371] width 131 height 26
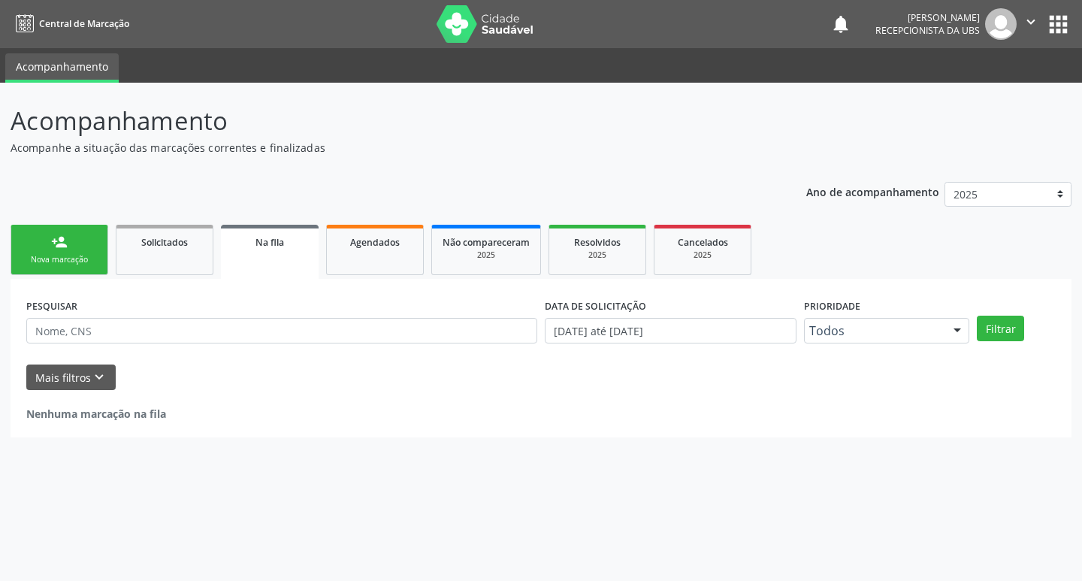
click at [56, 260] on div "Nova marcação" at bounding box center [59, 259] width 75 height 11
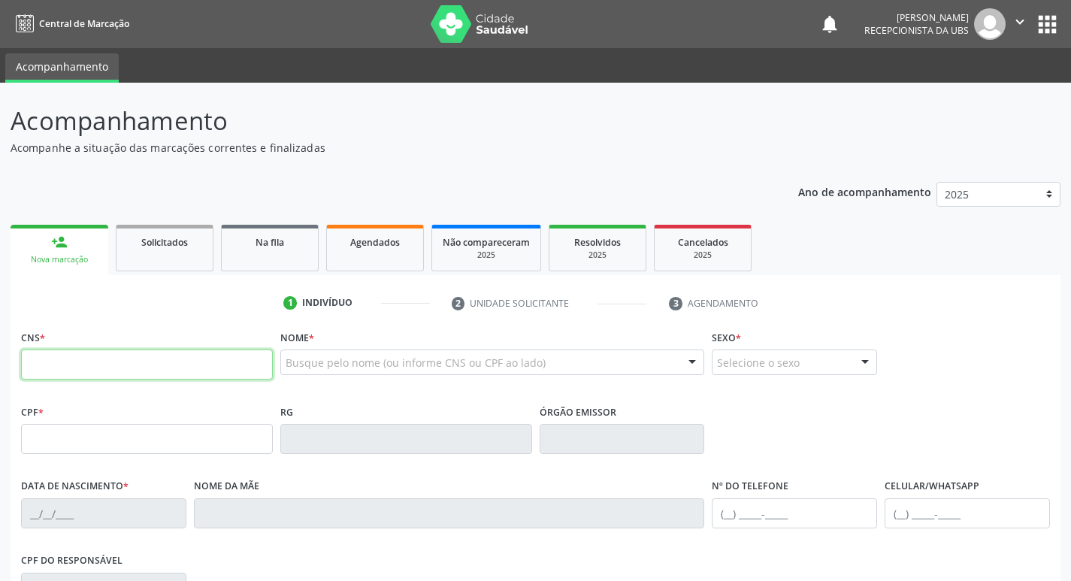
click at [134, 368] on input "text" at bounding box center [147, 364] width 252 height 30
type input "700 5011 8850 3154"
type input "088.946.324-74"
type input "21/08/1990"
type input "Neide Freire Gomes de Mariz"
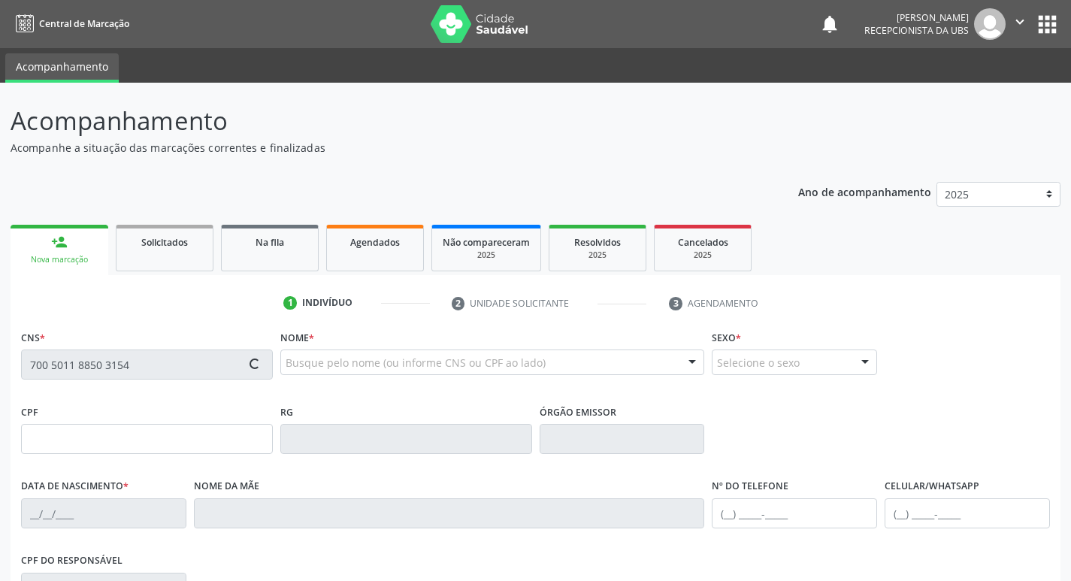
type input "(87) 98138-4884"
type input "844.039.424-15"
type input "1350"
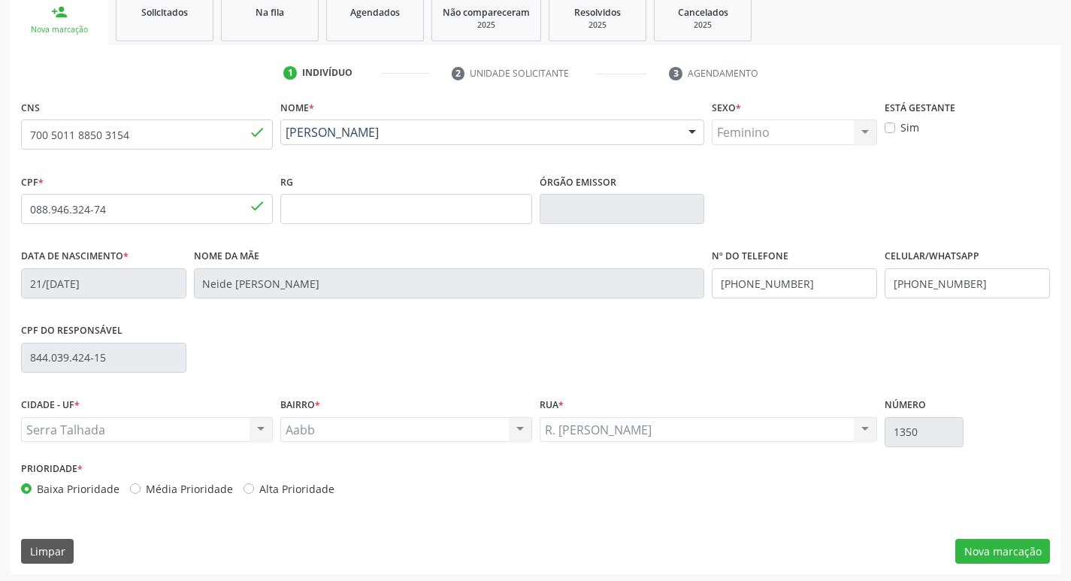
scroll to position [234, 0]
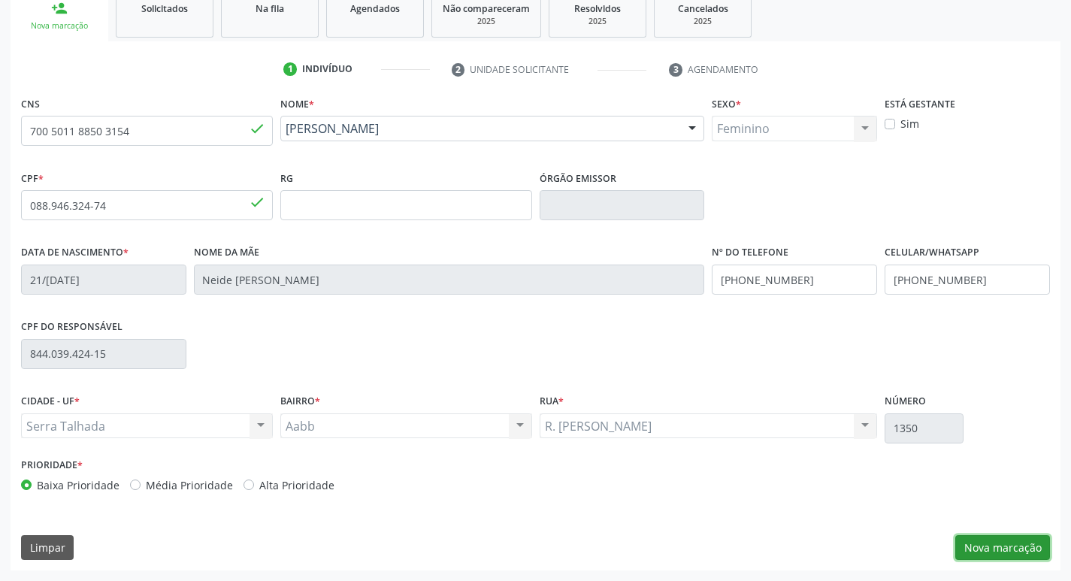
click at [1031, 544] on button "Nova marcação" at bounding box center [1002, 548] width 95 height 26
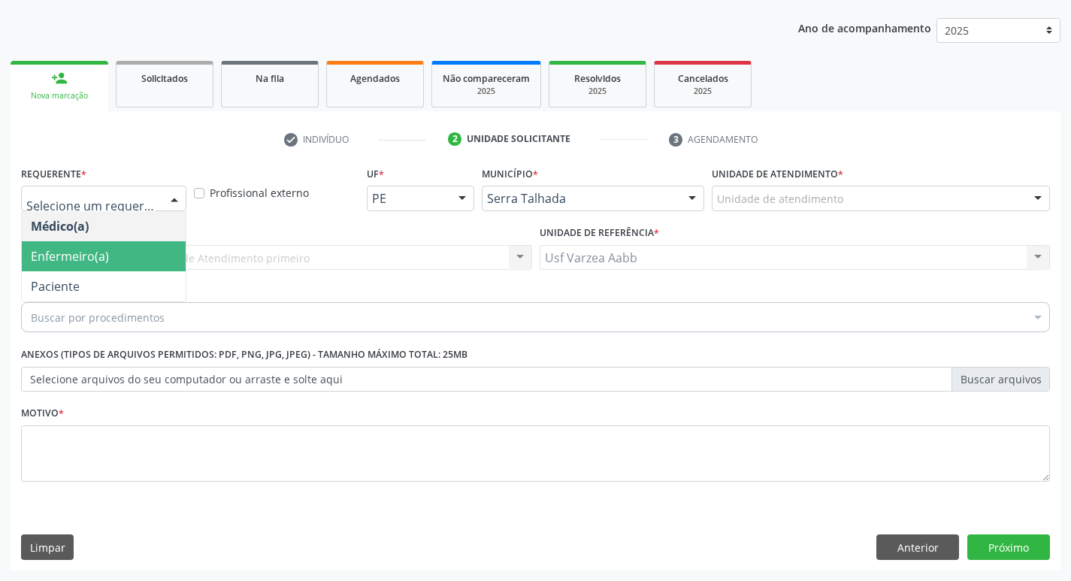
click at [84, 285] on span "Paciente" at bounding box center [104, 286] width 164 height 30
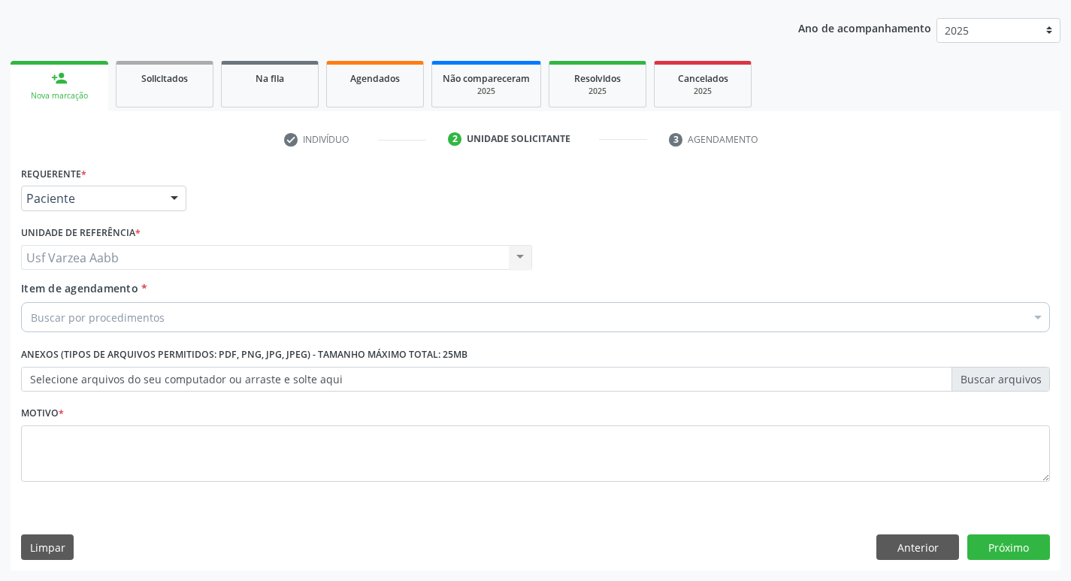
click at [103, 328] on div "Buscar por procedimentos" at bounding box center [535, 317] width 1029 height 30
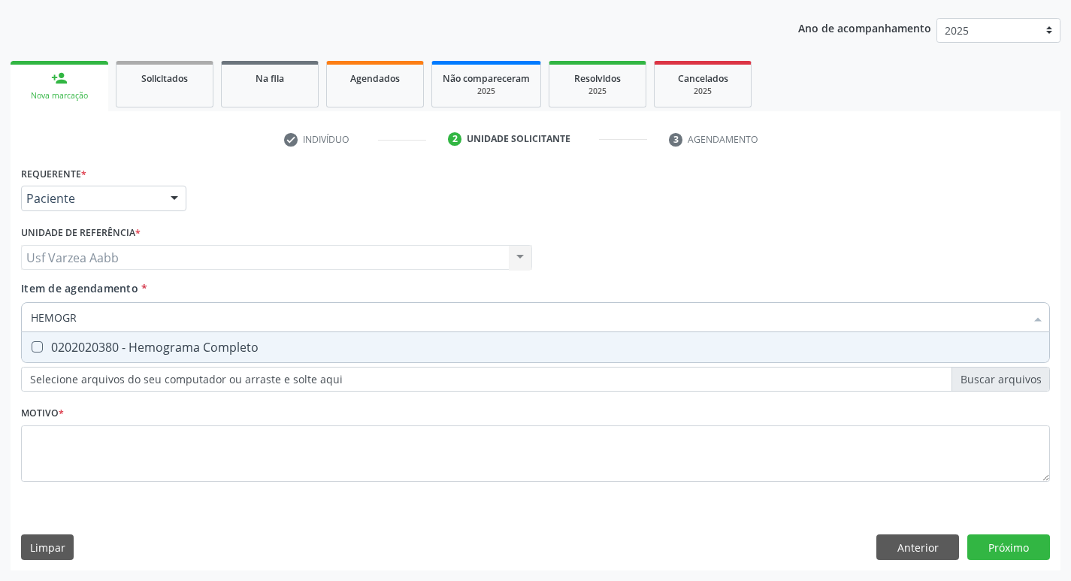
type input "HEMOGRA"
drag, startPoint x: 141, startPoint y: 342, endPoint x: 133, endPoint y: 321, distance: 22.6
click at [140, 343] on div "0202020380 - Hemograma Completo" at bounding box center [535, 347] width 1009 height 12
checkbox Completo "true"
click at [133, 321] on input "HEMOGRA" at bounding box center [528, 317] width 994 height 30
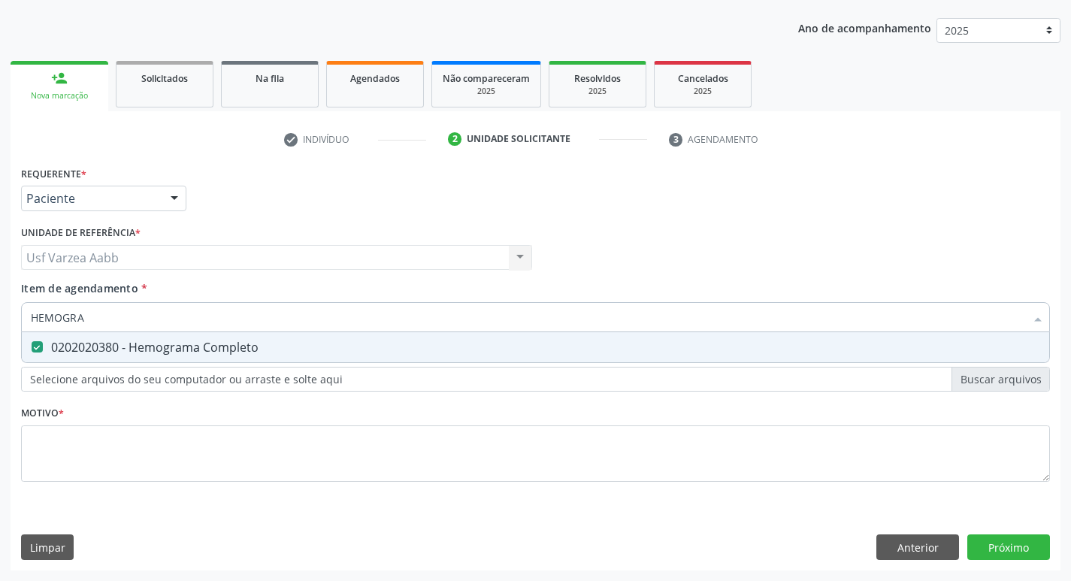
click at [133, 321] on input "HEMOGRA" at bounding box center [528, 317] width 994 height 30
type input "COLE"
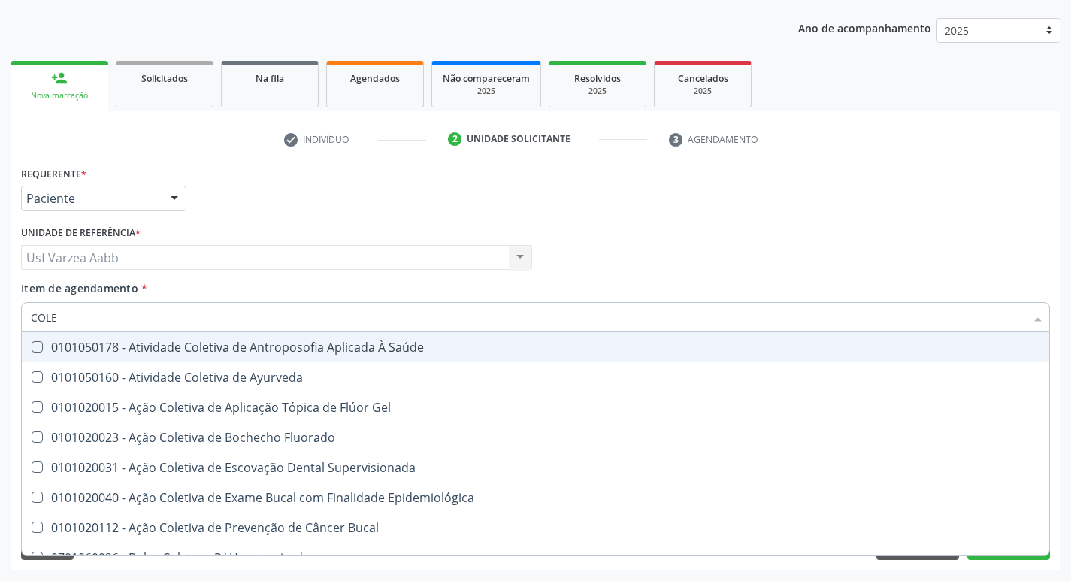
checkbox Saúde "false"
type input "COLEST"
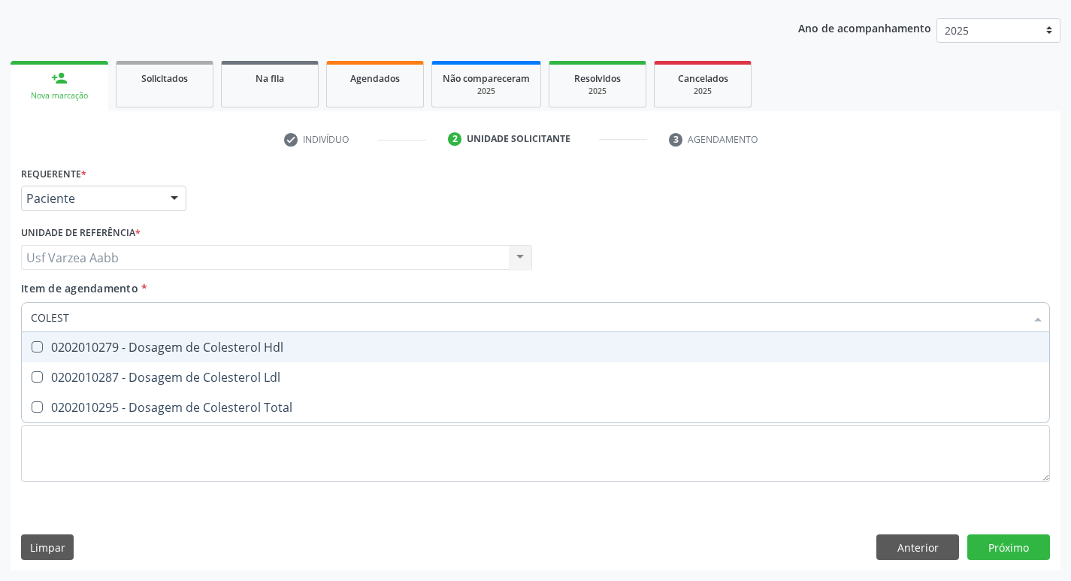
drag, startPoint x: 144, startPoint y: 337, endPoint x: 145, endPoint y: 384, distance: 46.6
click at [145, 338] on span "0202010279 - Dosagem de Colesterol Hdl" at bounding box center [535, 347] width 1027 height 30
checkbox Hdl "true"
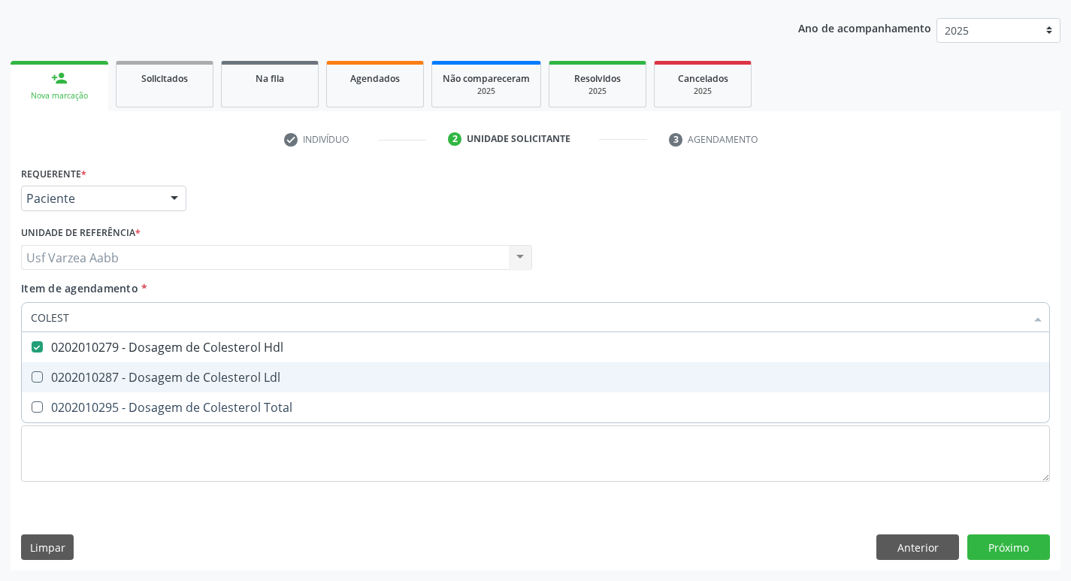
click at [145, 383] on div "0202010287 - Dosagem de Colesterol Ldl" at bounding box center [535, 377] width 1009 height 12
checkbox Ldl "true"
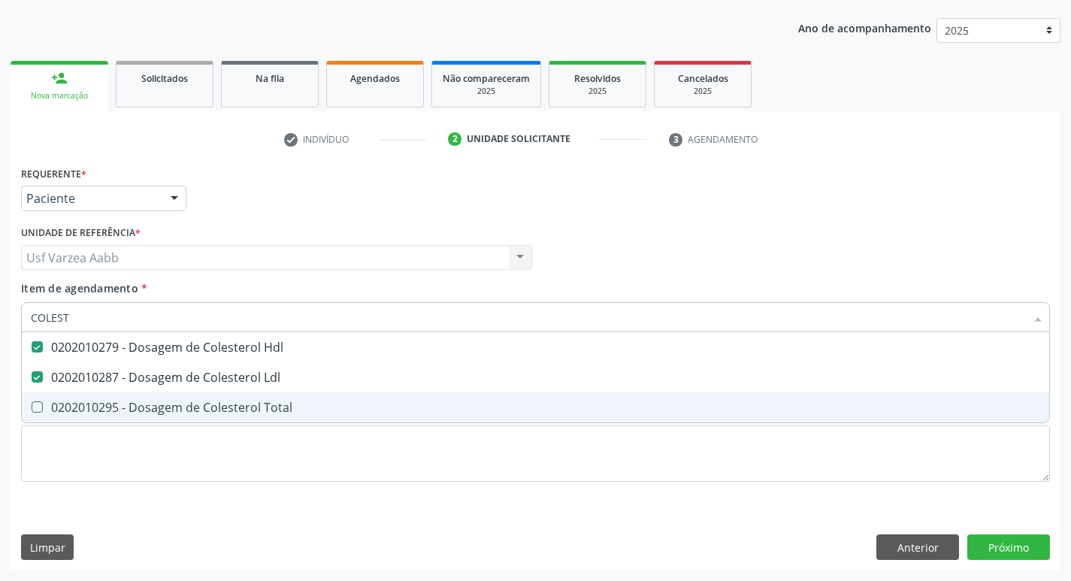
drag, startPoint x: 141, startPoint y: 403, endPoint x: 137, endPoint y: 396, distance: 8.1
click at [139, 402] on div "0202010295 - Dosagem de Colesterol Total" at bounding box center [535, 407] width 1009 height 12
checkbox Total "true"
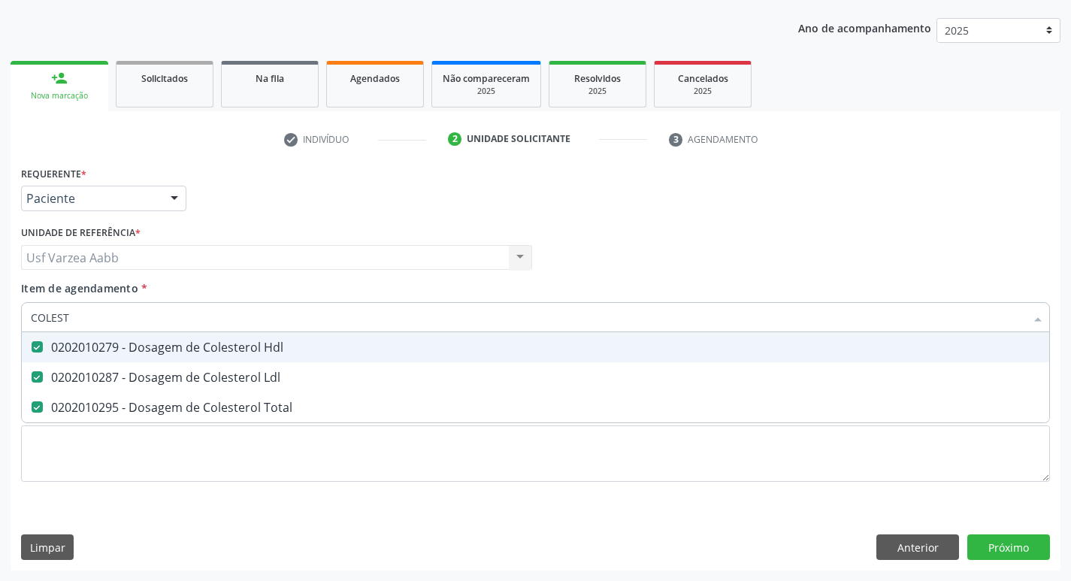
click at [114, 323] on input "COLEST" at bounding box center [528, 317] width 994 height 30
type input "GL"
checkbox Hdl "false"
checkbox Ldl "false"
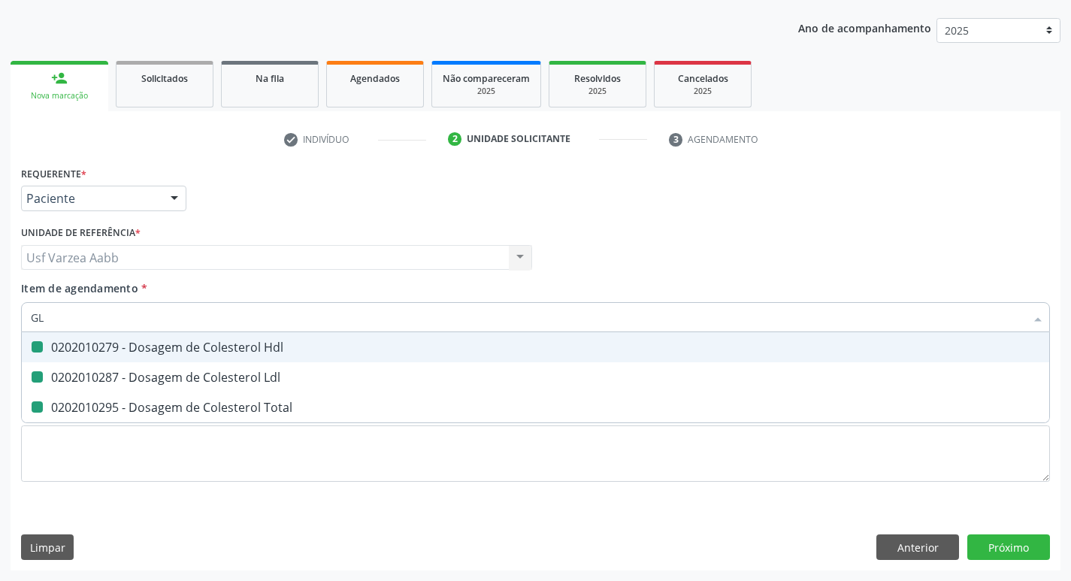
checkbox Total "false"
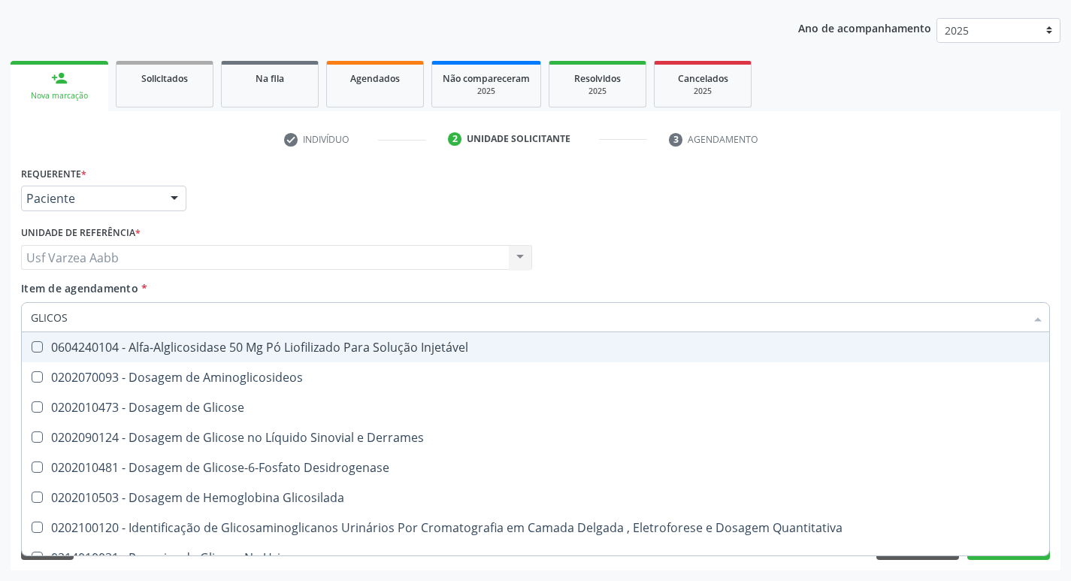
type input "GLICOSE"
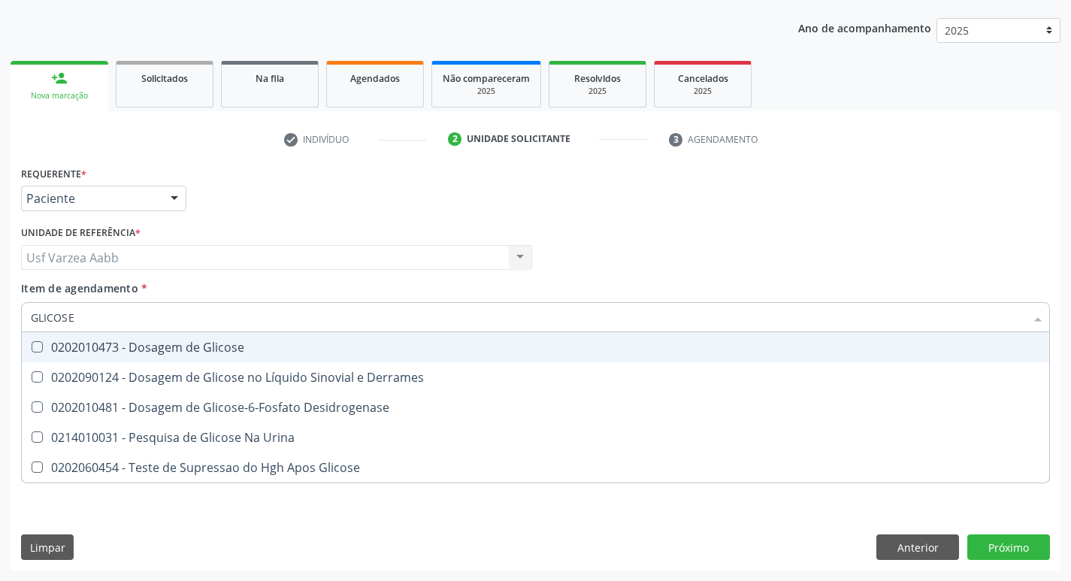
drag, startPoint x: 144, startPoint y: 349, endPoint x: 136, endPoint y: 326, distance: 23.8
click at [143, 349] on div "0202010473 - Dosagem de Glicose" at bounding box center [535, 347] width 1009 height 12
checkbox Glicose "true"
click at [134, 321] on input "GLICOSE" at bounding box center [528, 317] width 994 height 30
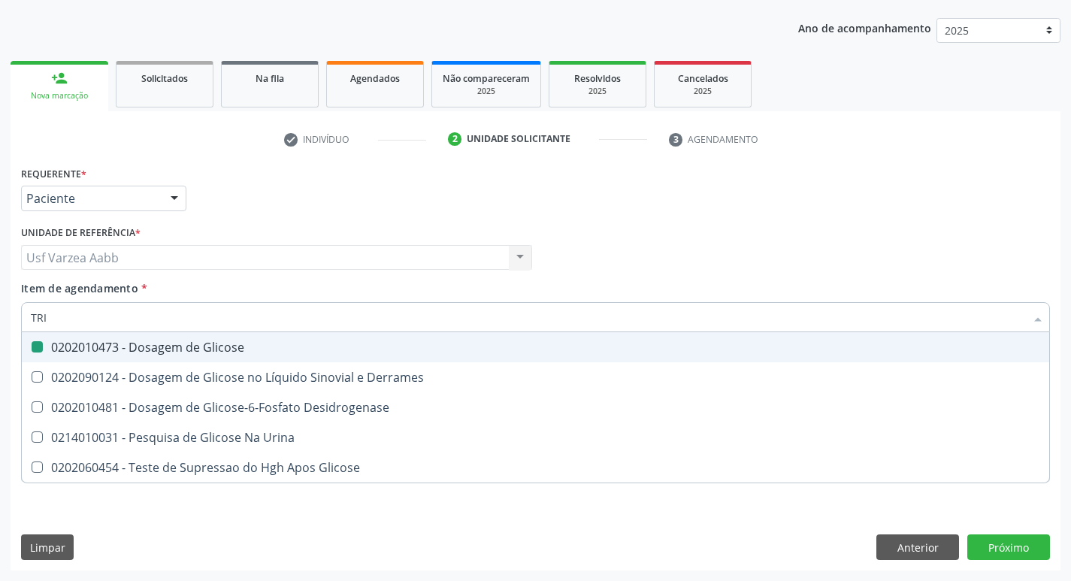
type input "TRIG"
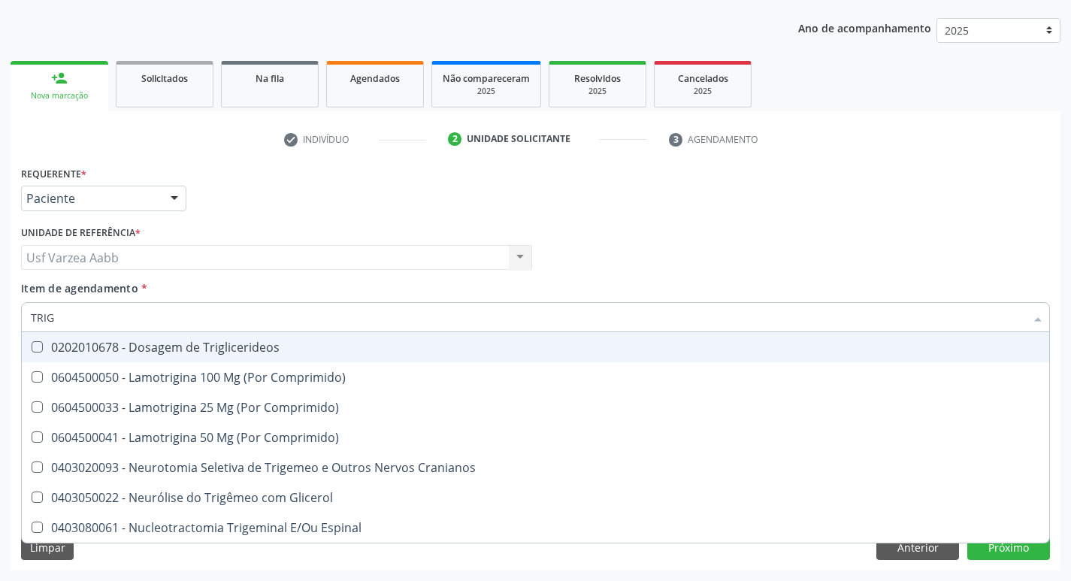
click at [144, 341] on div "0202010678 - Dosagem de Triglicerideos" at bounding box center [535, 347] width 1009 height 12
checkbox Triglicerideos "true"
click at [141, 316] on input "TRIG" at bounding box center [528, 317] width 994 height 30
type input "CRE"
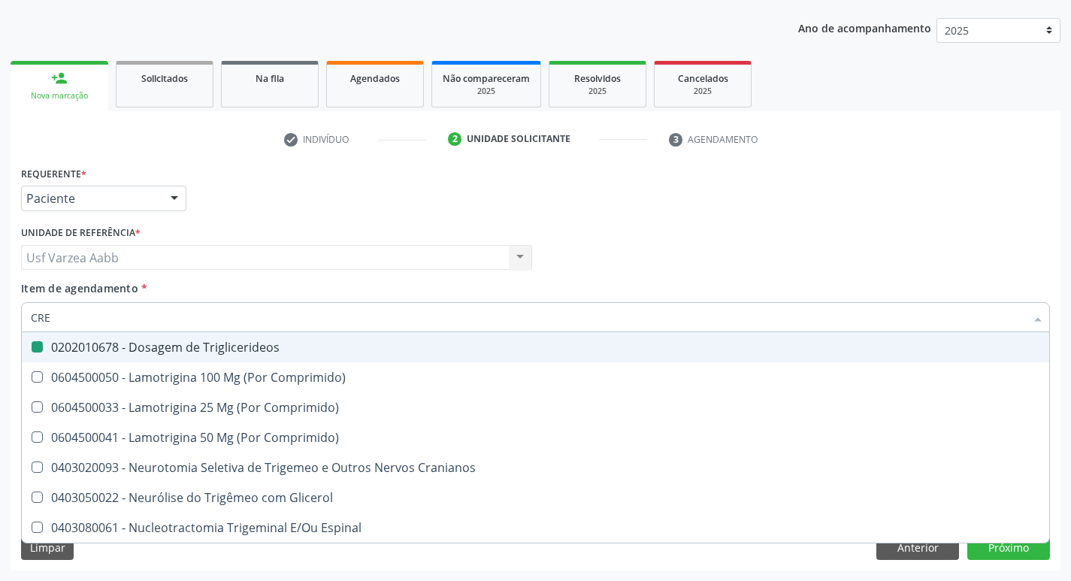
checkbox Triglicerideos "false"
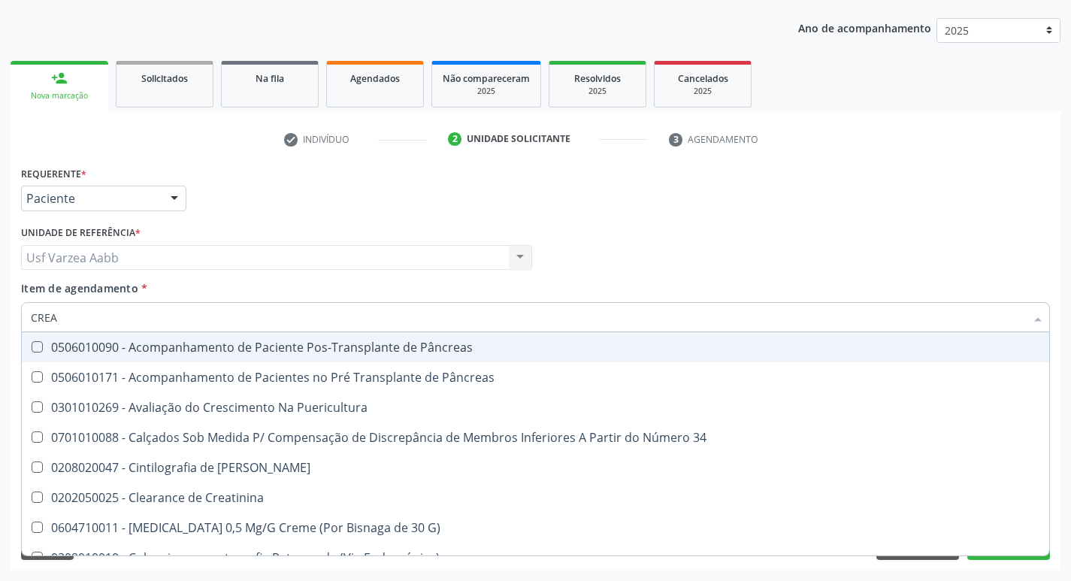
type input "CREAT"
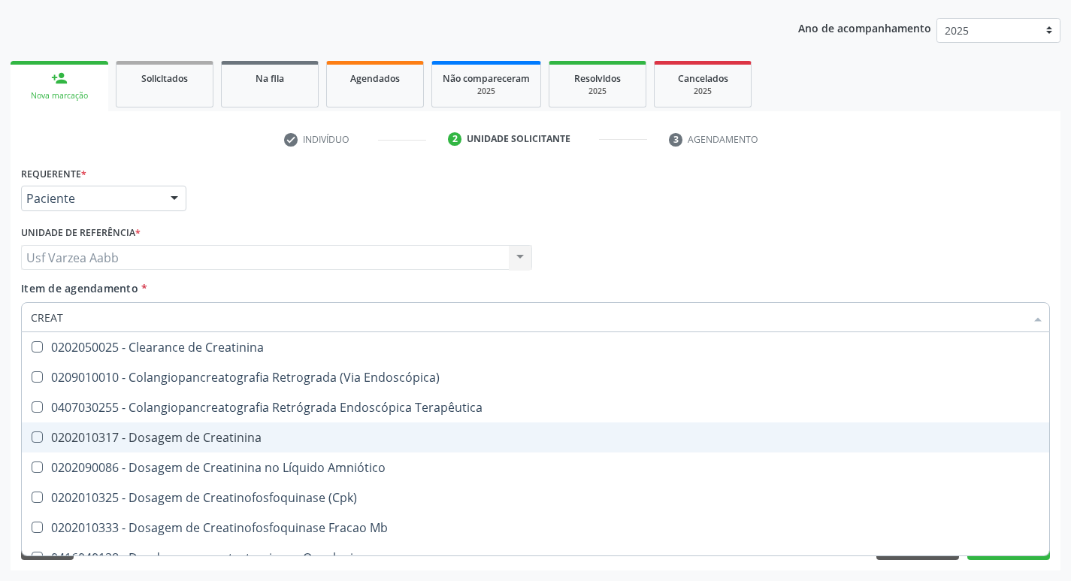
click at [180, 424] on span "0202010317 - Dosagem de Creatinina" at bounding box center [535, 437] width 1027 height 30
checkbox Creatinina "true"
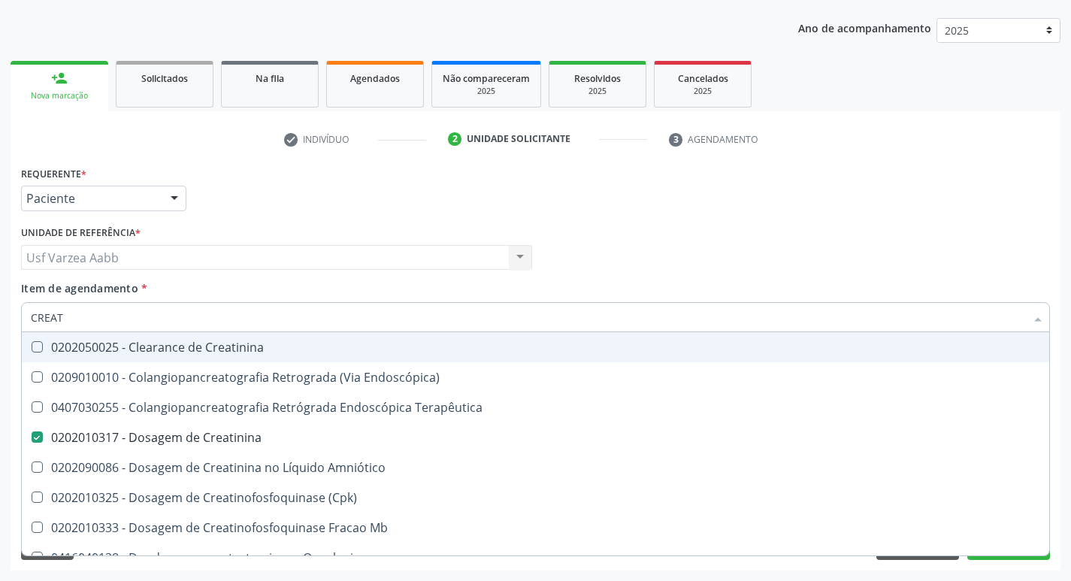
click at [100, 324] on input "CREAT" at bounding box center [528, 317] width 994 height 30
type input "UREI"
checkbox Creatinina "false"
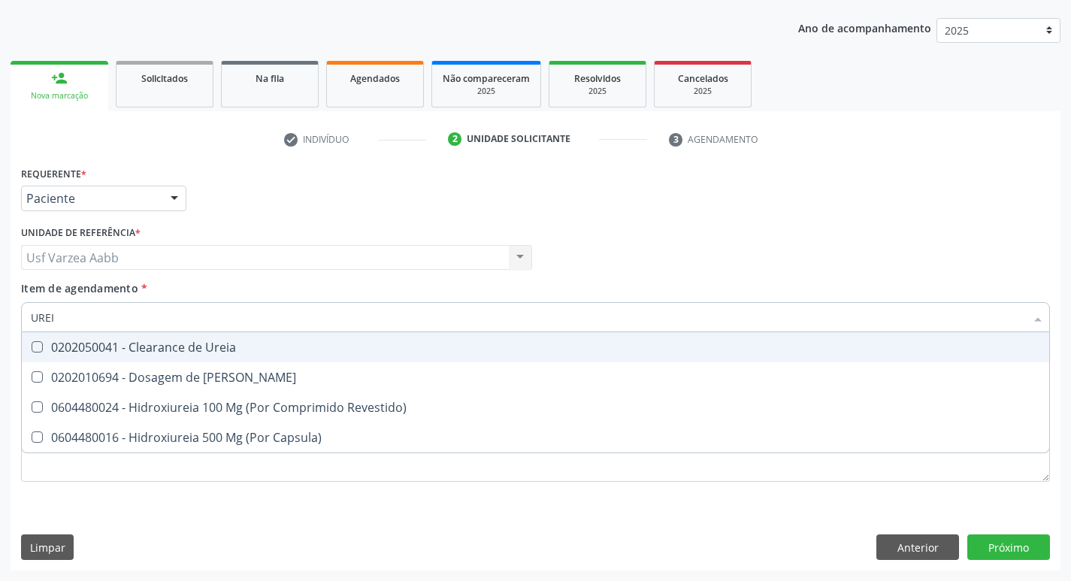
type input "UREIA"
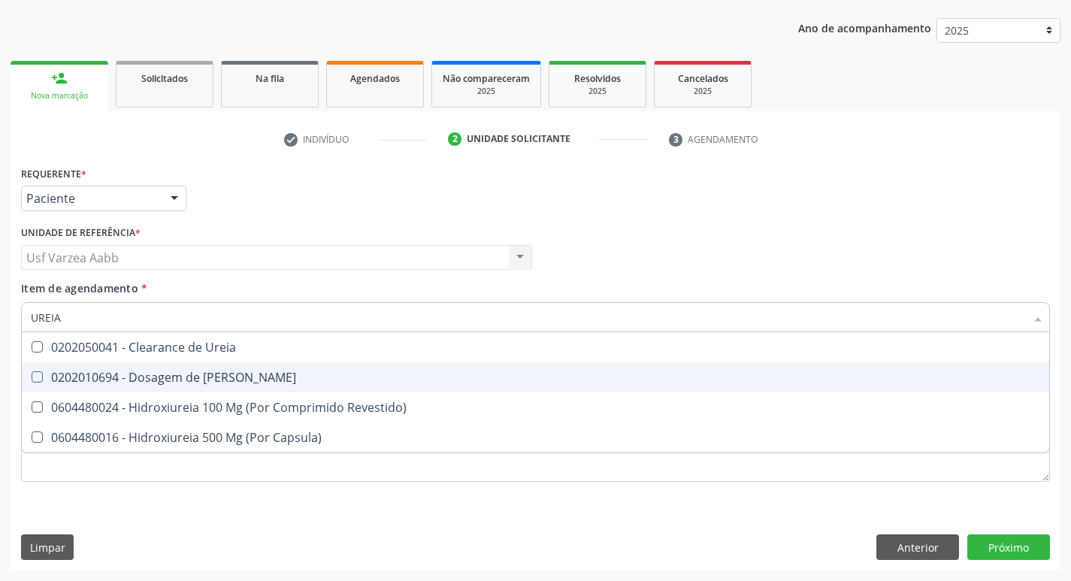
click at [113, 373] on div "0202010694 - Dosagem de [PERSON_NAME]" at bounding box center [535, 377] width 1009 height 12
checkbox Ureia "true"
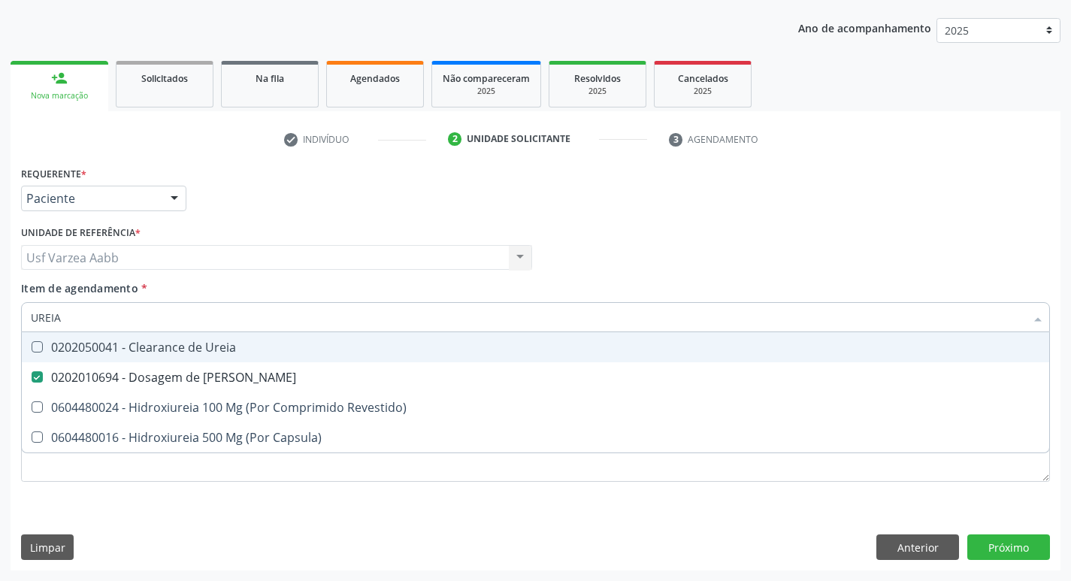
click at [120, 310] on input "UREIA" at bounding box center [528, 317] width 994 height 30
click at [690, 219] on div "Requerente * Paciente Médico(a) Enfermeiro(a) Paciente Nenhum resultado encontr…" at bounding box center [535, 191] width 1036 height 59
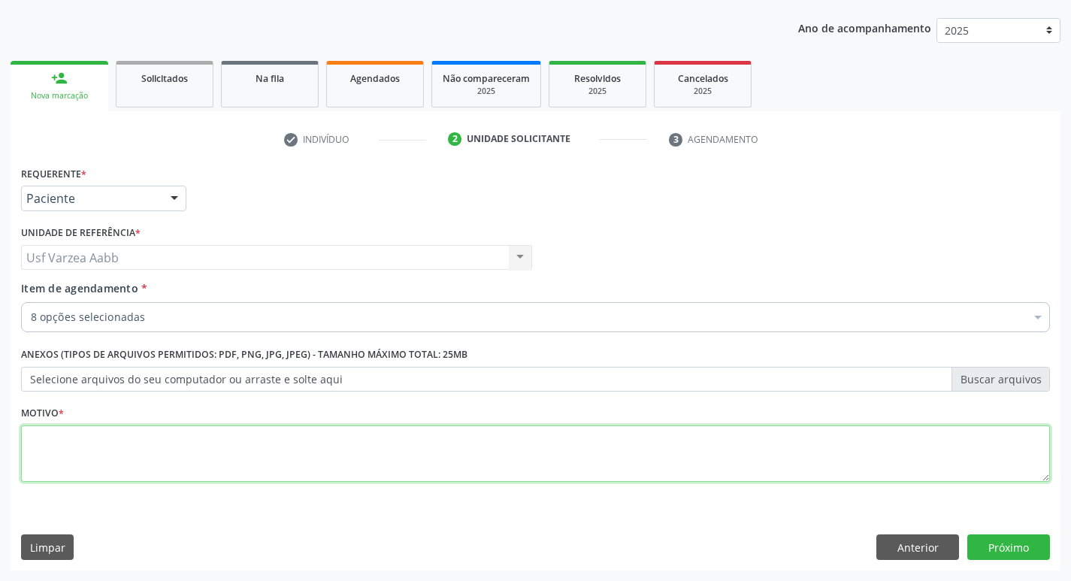
click at [266, 436] on textarea at bounding box center [535, 453] width 1029 height 57
type textarea "X"
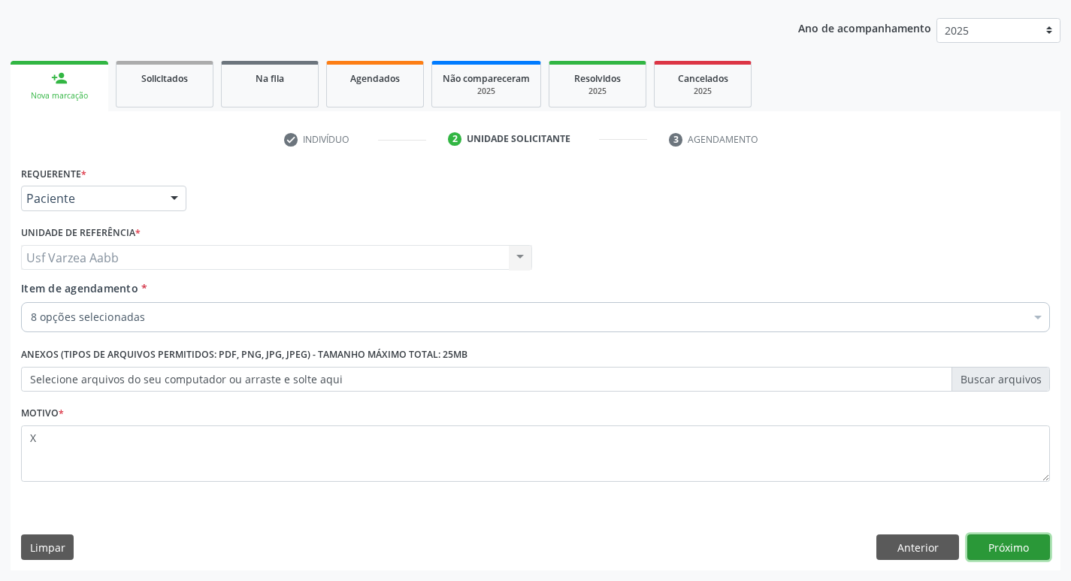
click at [1001, 557] on button "Próximo" at bounding box center [1008, 547] width 83 height 26
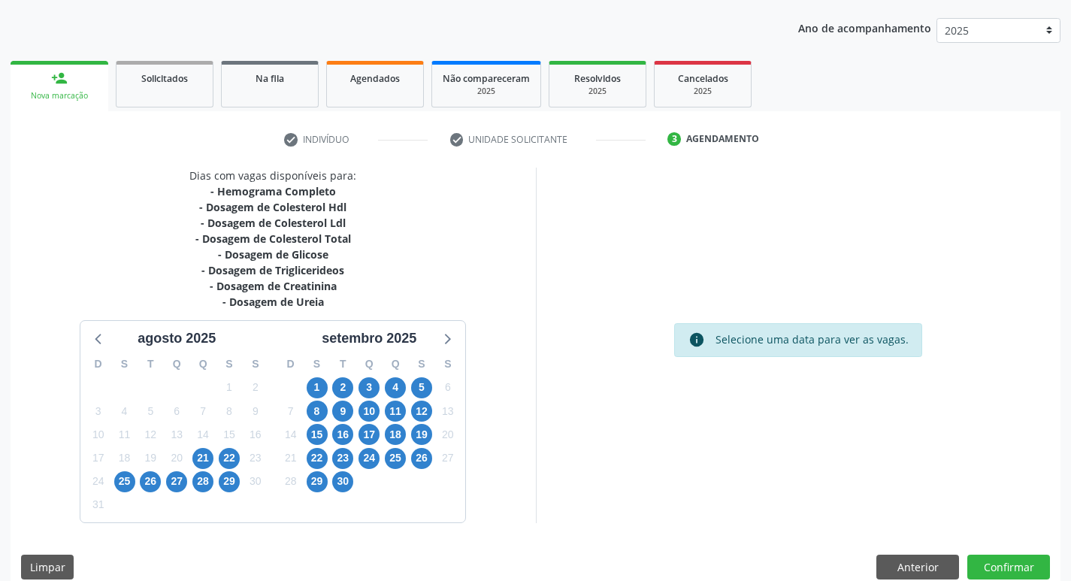
click at [111, 482] on div "D S T Q Q S S 27 28 29 30 31 1 2 3 4 5 6 7 8 9 10 11 12 13 14 15 16 17 18 19 20…" at bounding box center [176, 435] width 192 height 173
click at [117, 481] on span "25" at bounding box center [124, 481] width 21 height 21
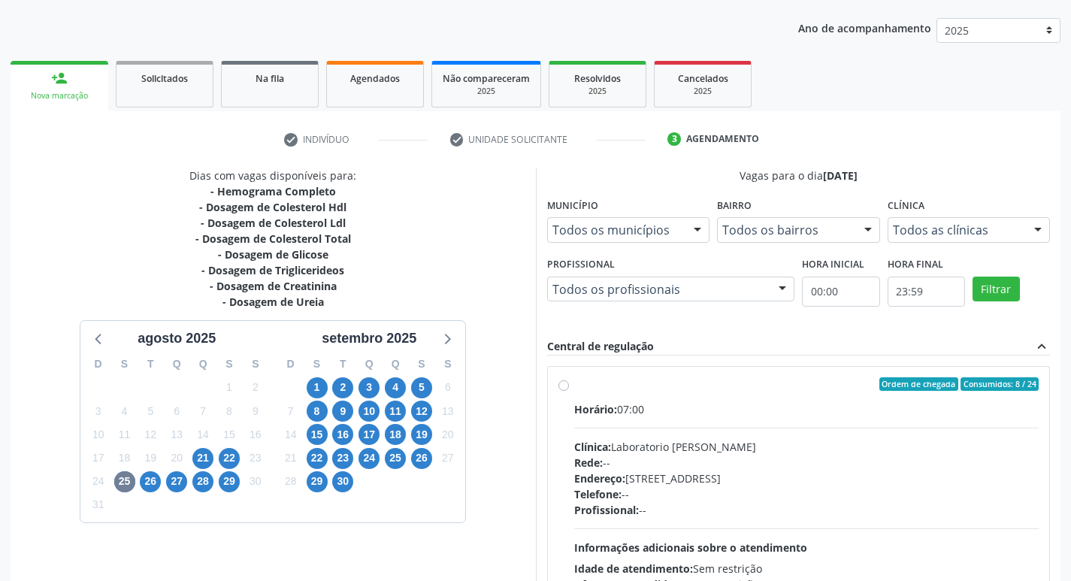
click at [574, 388] on label "Ordem de chegada Consumidos: 8 / 24 Horário: 07:00 Clínica: Laboratorio Jose Pa…" at bounding box center [806, 492] width 465 height 231
click at [564, 388] on input "Ordem de chegada Consumidos: 8 / 24 Horário: 07:00 Clínica: Laboratorio Jose Pa…" at bounding box center [563, 384] width 11 height 14
radio input "true"
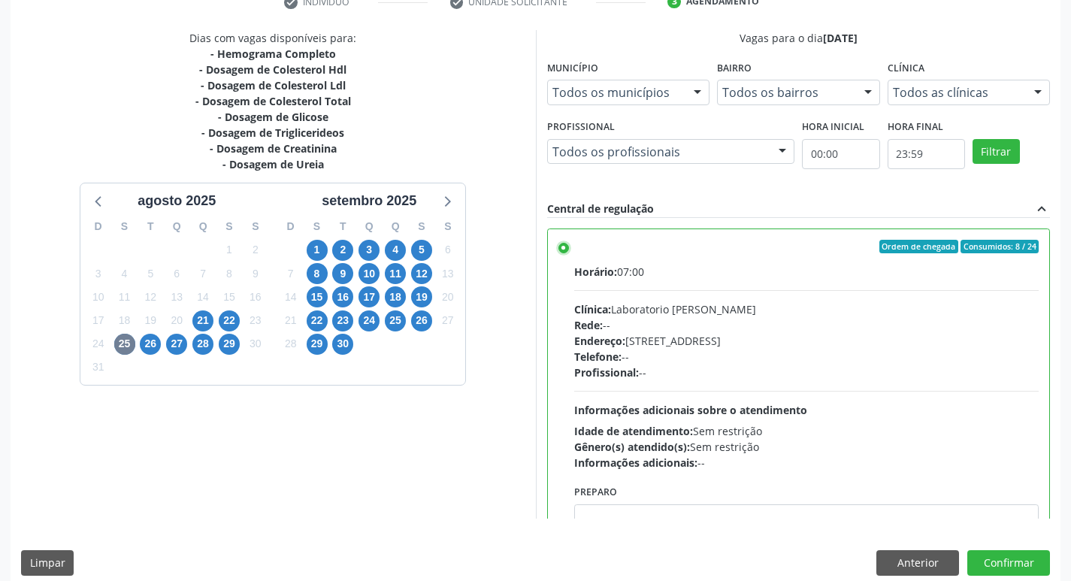
scroll to position [317, 0]
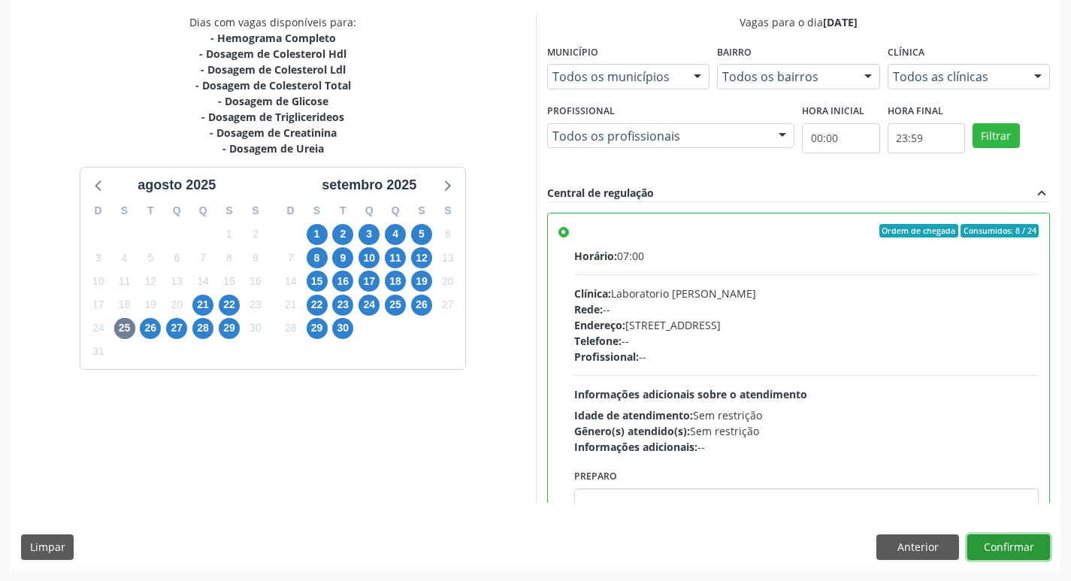
click at [1046, 538] on button "Confirmar" at bounding box center [1008, 547] width 83 height 26
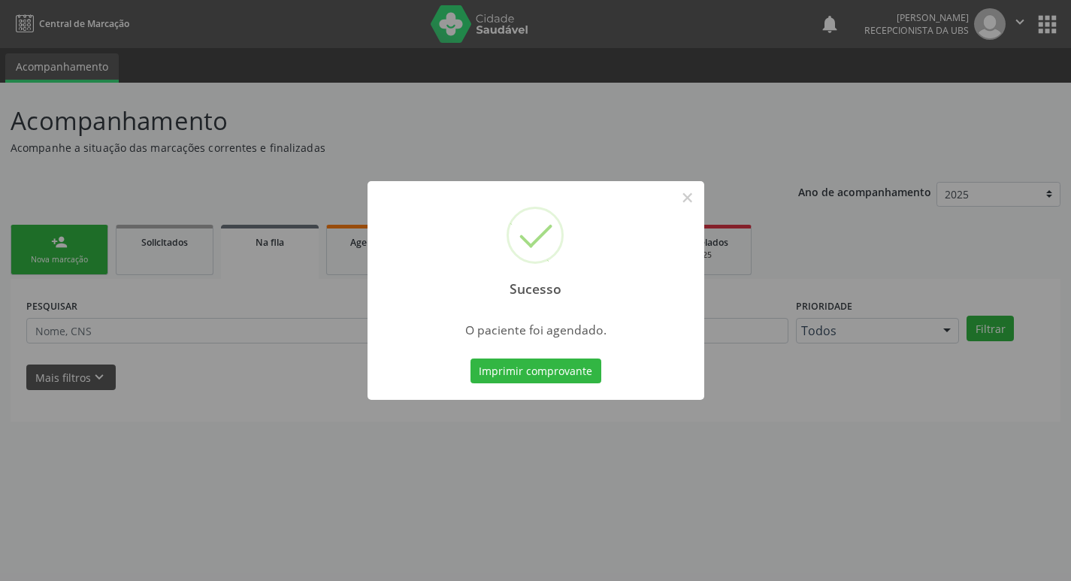
scroll to position [0, 0]
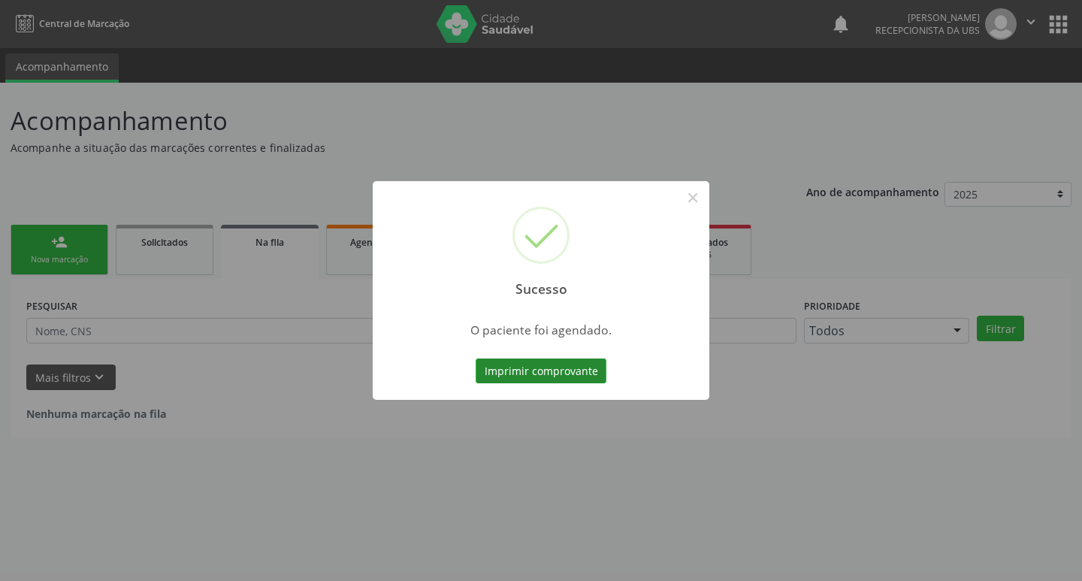
click at [511, 368] on button "Imprimir comprovante" at bounding box center [541, 371] width 131 height 26
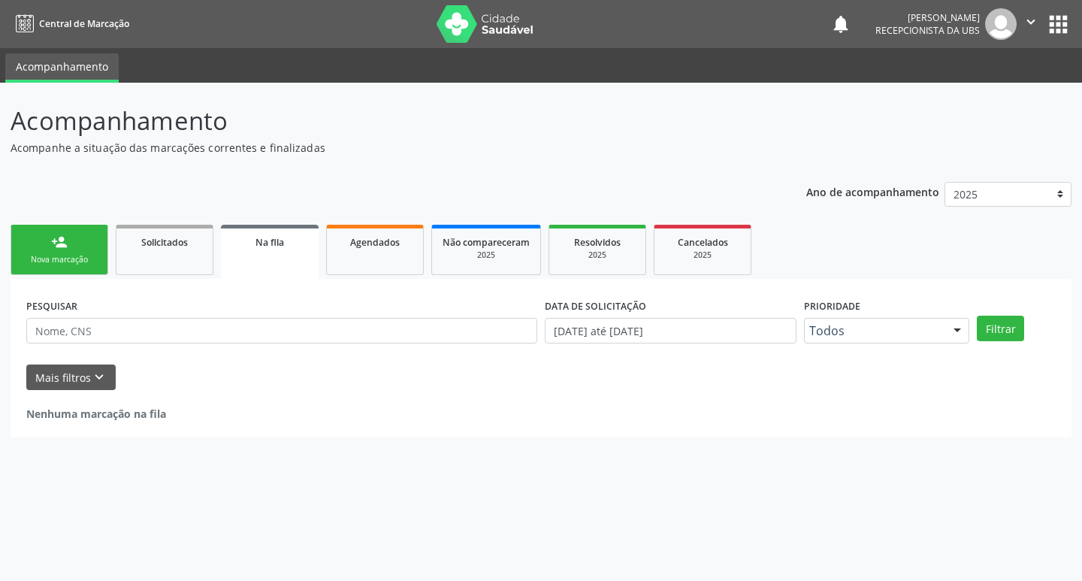
click at [49, 249] on link "person_add Nova marcação" at bounding box center [60, 250] width 98 height 50
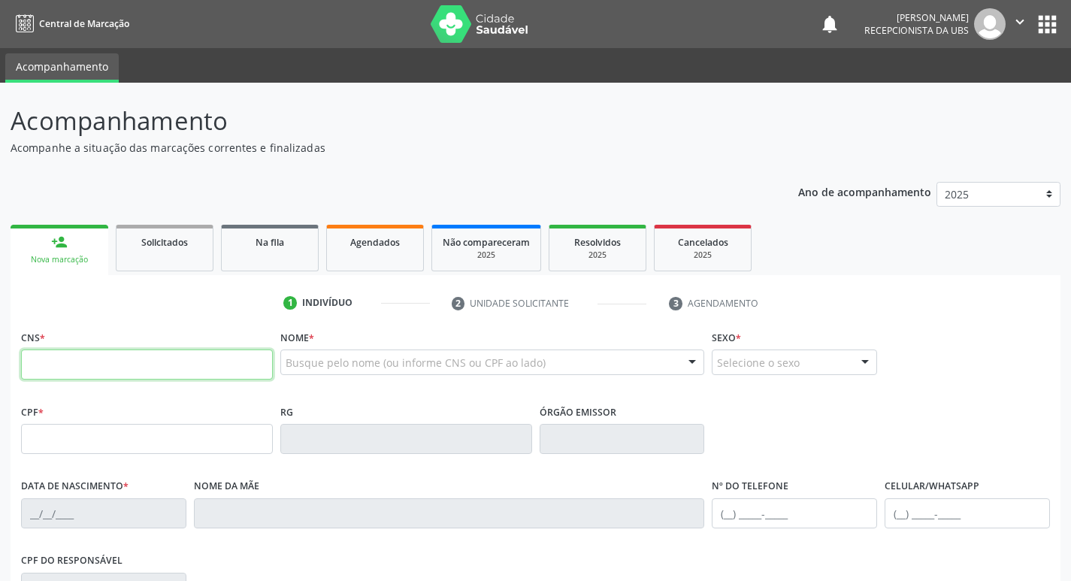
drag, startPoint x: 116, startPoint y: 370, endPoint x: 124, endPoint y: 380, distance: 12.8
click at [116, 370] on input "text" at bounding box center [147, 364] width 252 height 30
paste input "700 5011 8850 3154"
type input "700 5011 8850 3154"
type input "088.946.324-74"
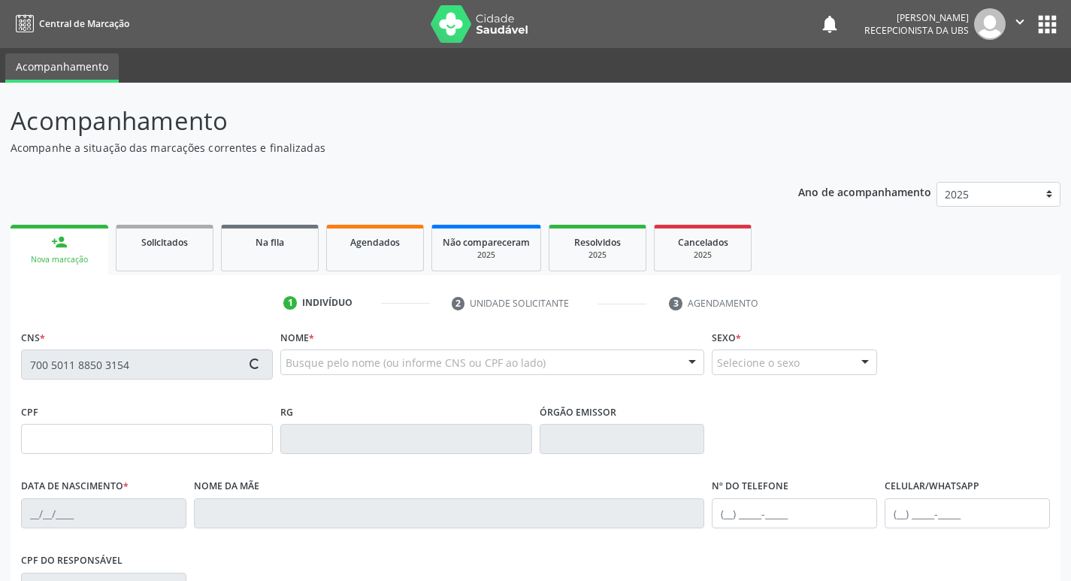
type input "21/08/1990"
type input "Neide Freire Gomes de Mariz"
type input "(87) 98138-4884"
type input "844.039.424-15"
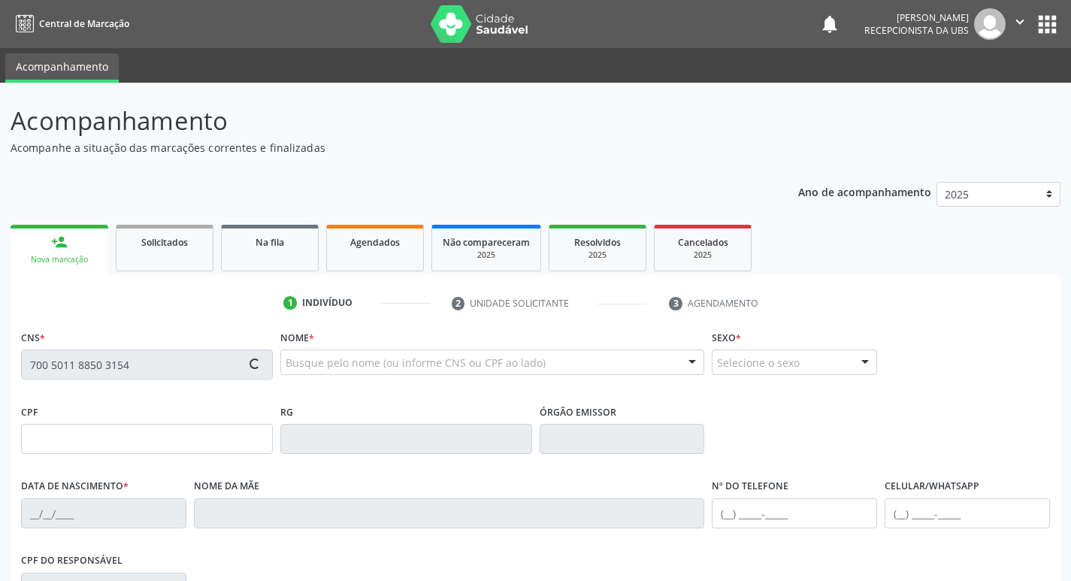
type input "1350"
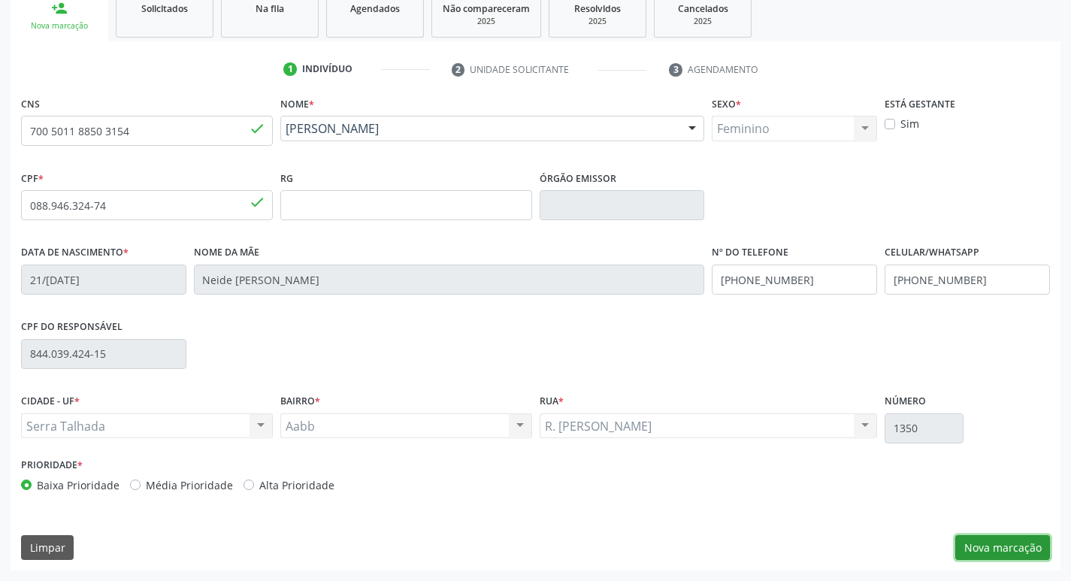
click at [1013, 544] on button "Nova marcação" at bounding box center [1002, 548] width 95 height 26
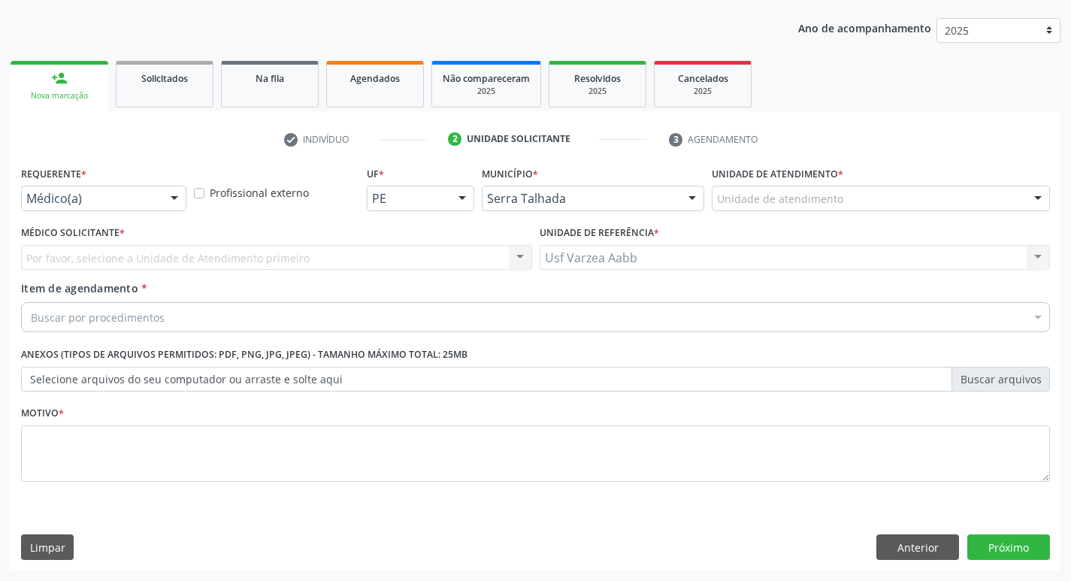
click at [106, 186] on div "Médico(a)" at bounding box center [103, 199] width 165 height 26
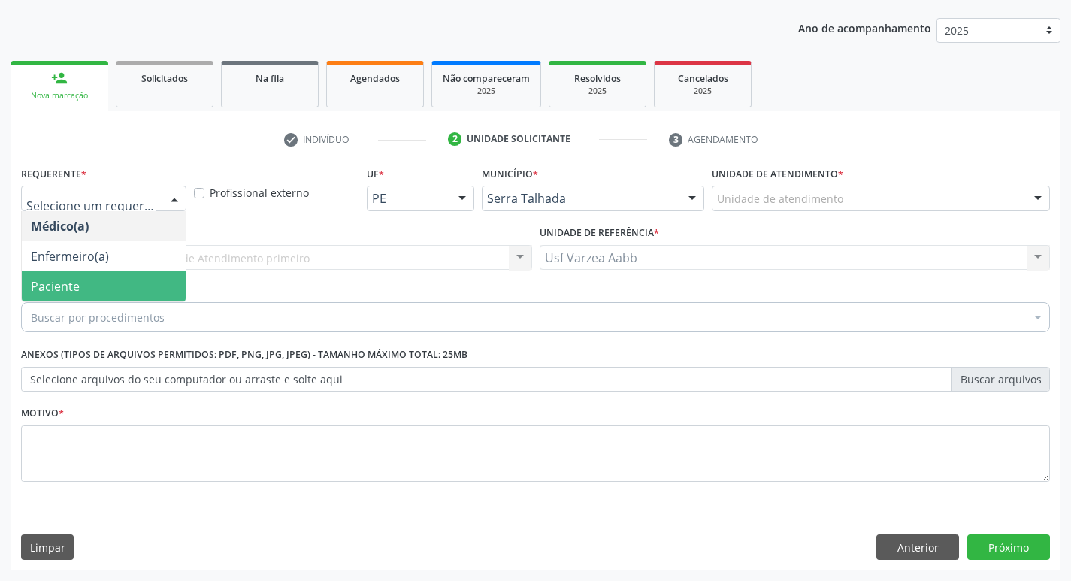
click at [112, 293] on span "Paciente" at bounding box center [104, 286] width 164 height 30
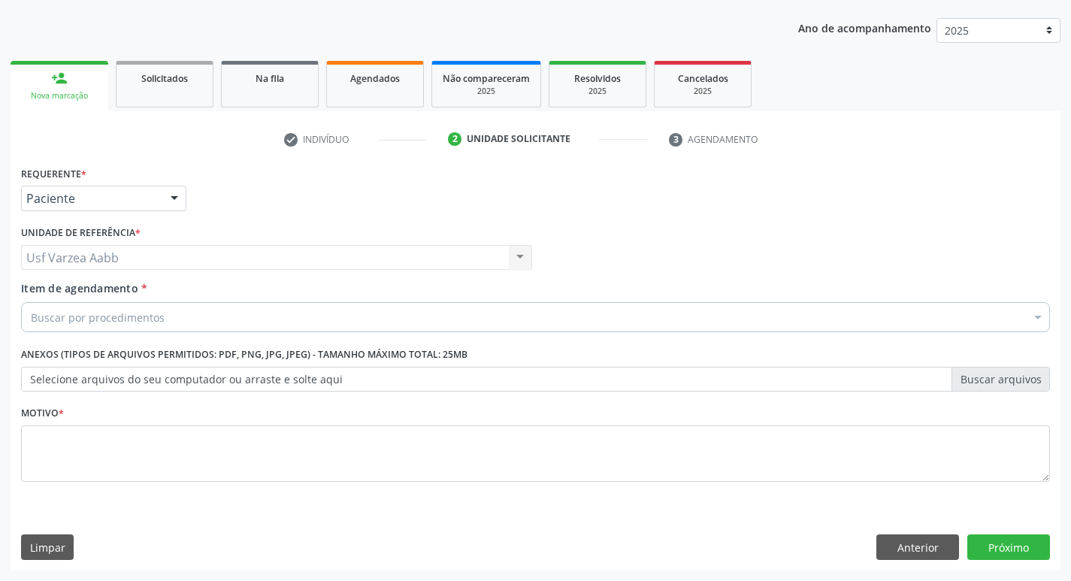
click at [539, 313] on div "Buscar por procedimentos" at bounding box center [535, 317] width 1029 height 30
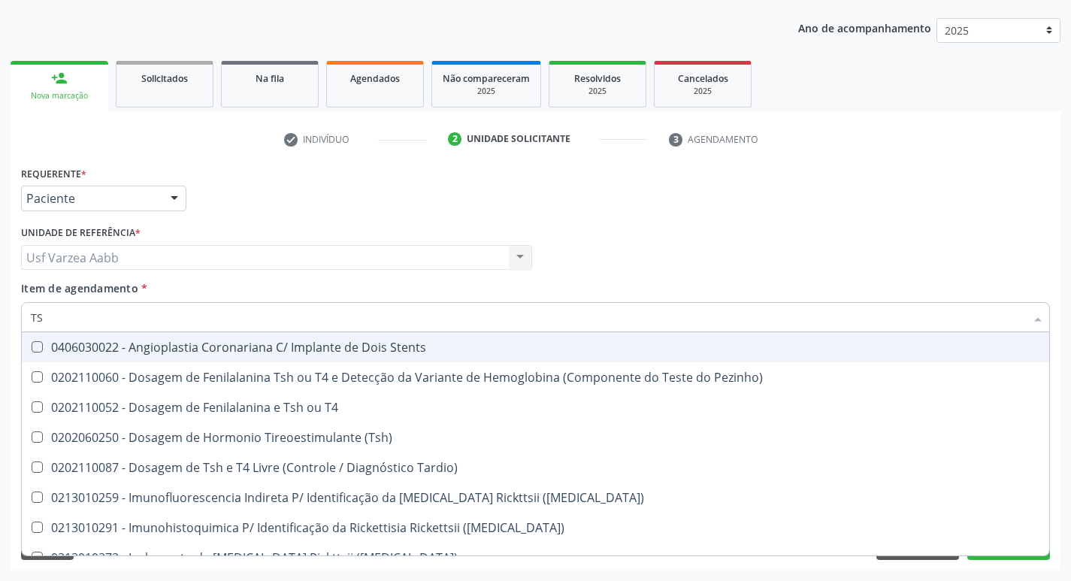
type input "TSH"
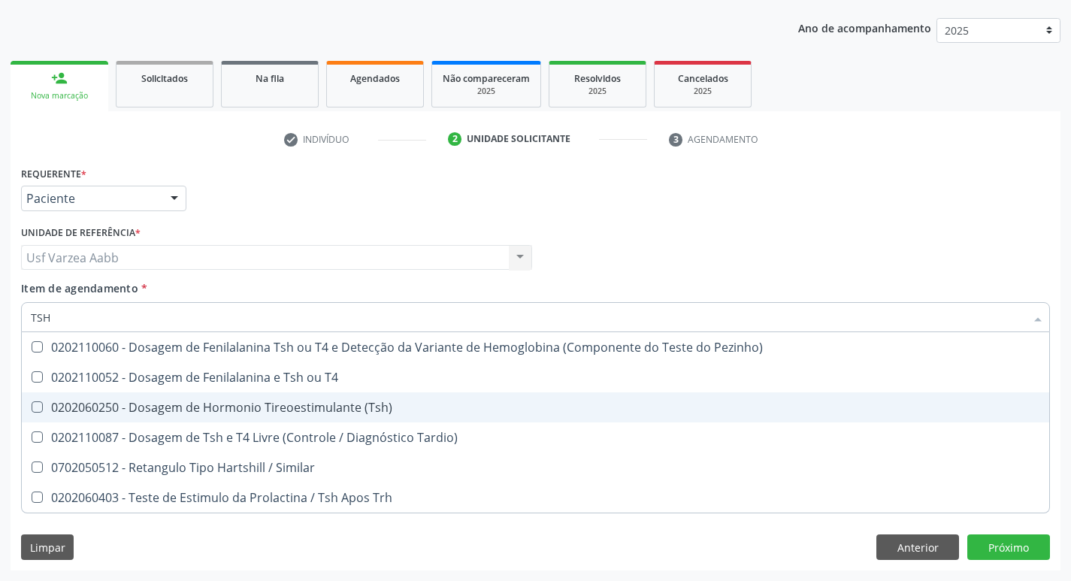
drag, startPoint x: 485, startPoint y: 403, endPoint x: 443, endPoint y: 376, distance: 50.7
click at [484, 403] on div "0202060250 - Dosagem de Hormonio Tireoestimulante (Tsh)" at bounding box center [535, 407] width 1009 height 12
checkbox \(Tsh\) "true"
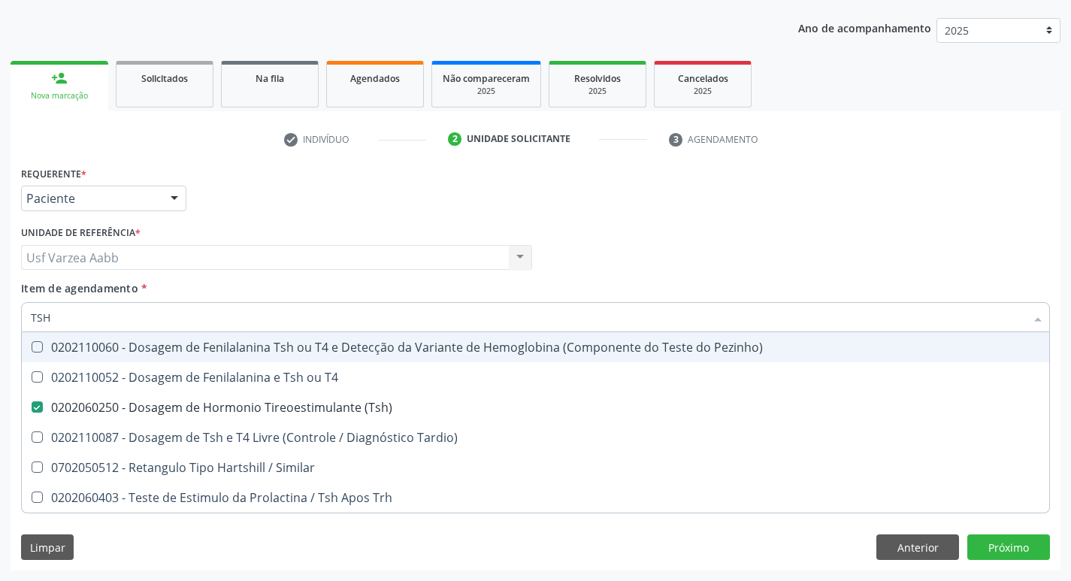
type input "TS"
checkbox \(Tsh\) "false"
checkbox Tardio\) "true"
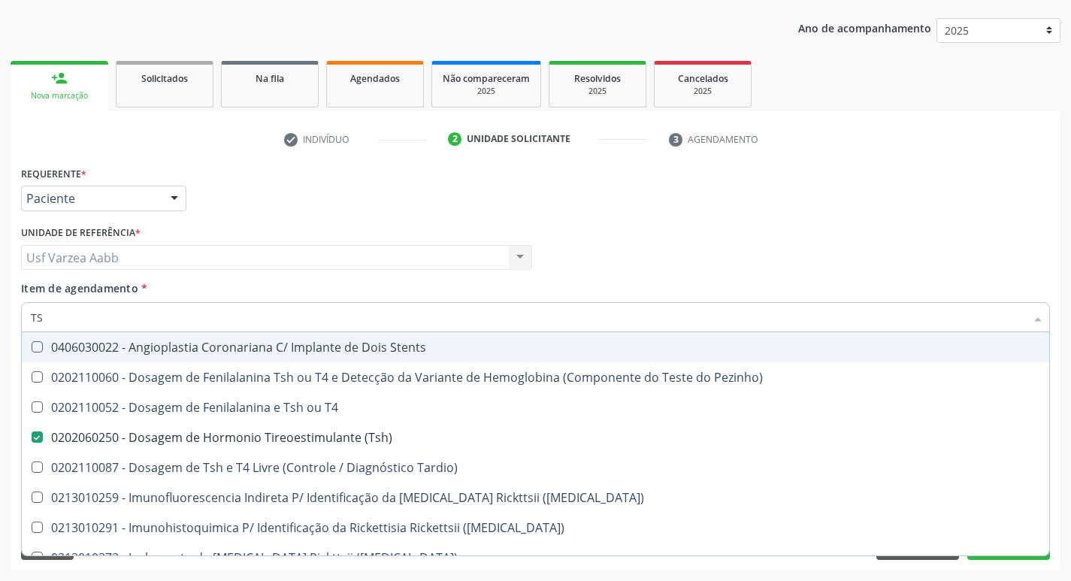
type input "T"
checkbox \(Tsh\) "false"
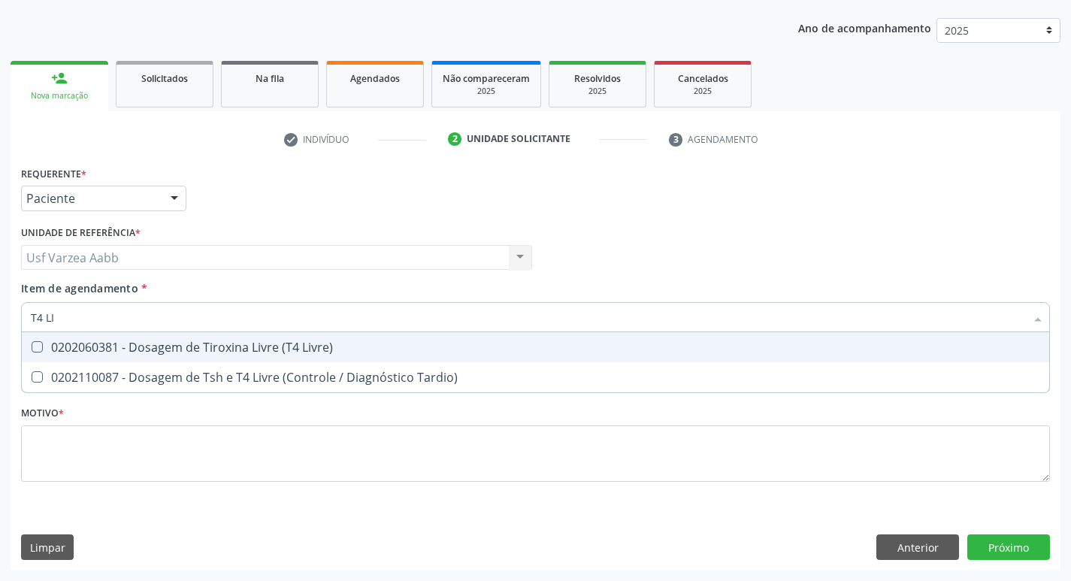
type input "T4 LIV"
click at [248, 343] on div "0202060381 - Dosagem de Tiroxina Livre (T4 Livre)" at bounding box center [535, 347] width 1009 height 12
checkbox Livre\) "true"
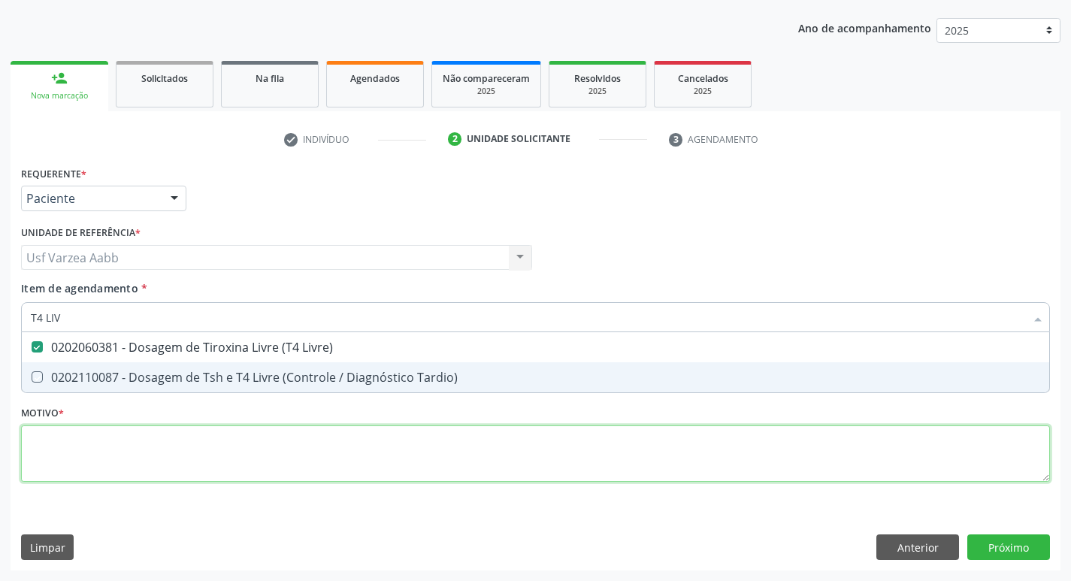
click at [338, 461] on div "Requerente * Paciente Médico(a) Enfermeiro(a) Paciente Nenhum resultado encontr…" at bounding box center [535, 332] width 1029 height 340
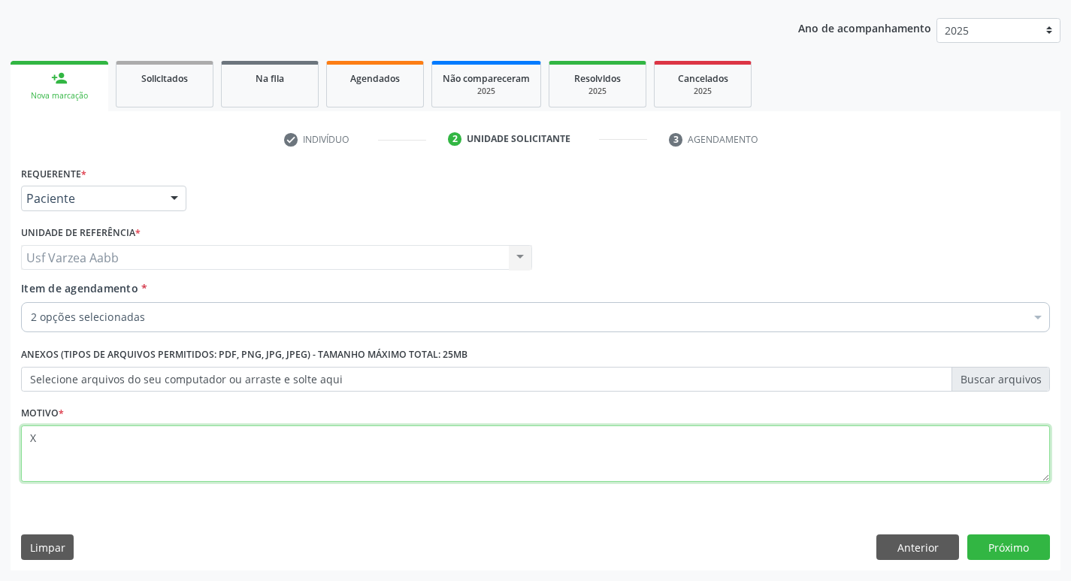
click at [1026, 538] on span "0304070076 - .Quimioterapia de Leucemia Linfoide/Linfoblástica Aguda, Leucemia …" at bounding box center [616, 527] width 1188 height 30
type textarea "X"
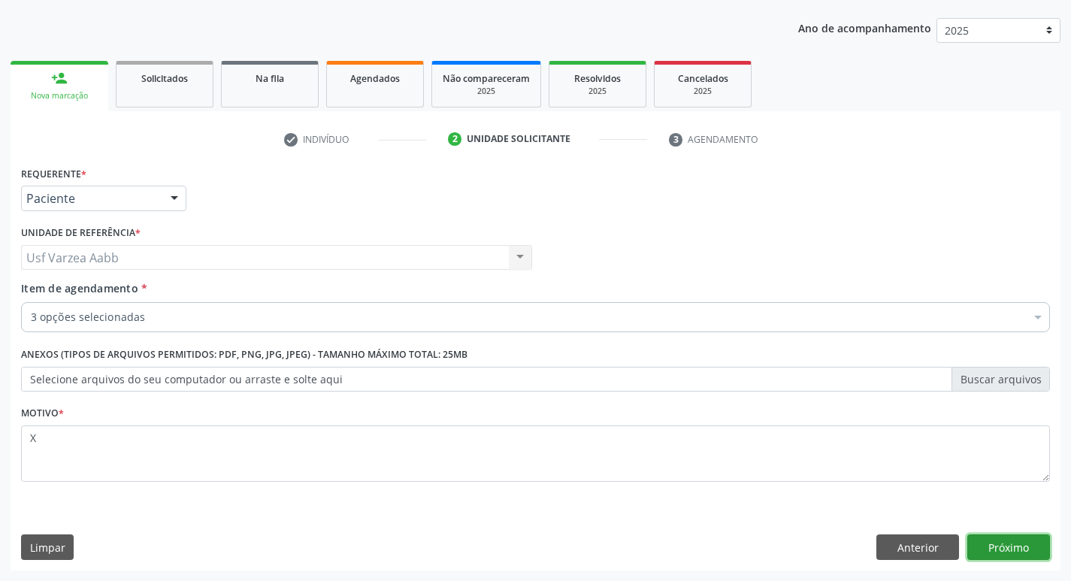
click at [1011, 547] on button "Próximo" at bounding box center [1008, 547] width 83 height 26
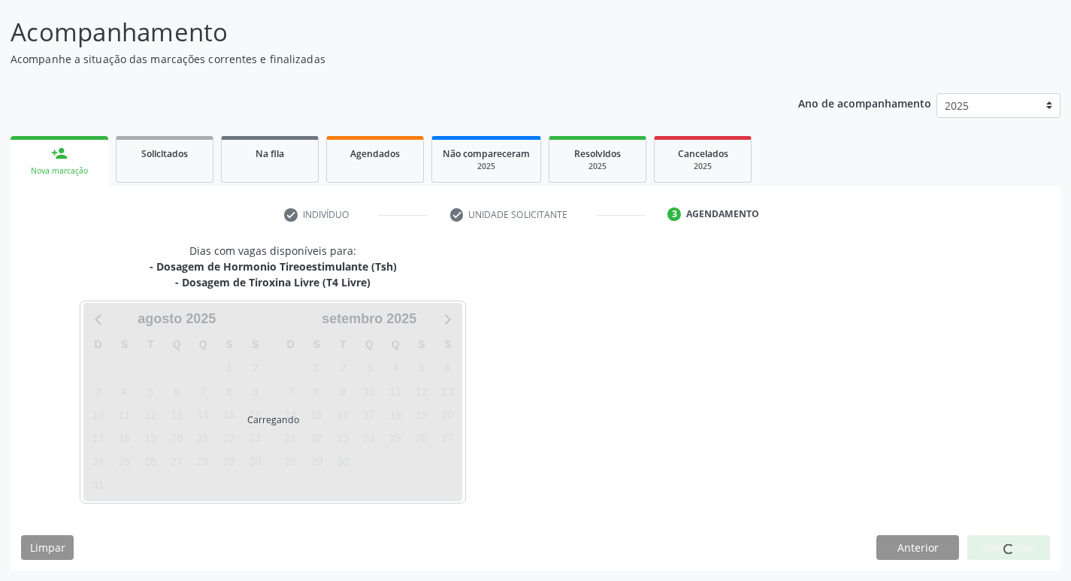
scroll to position [89, 0]
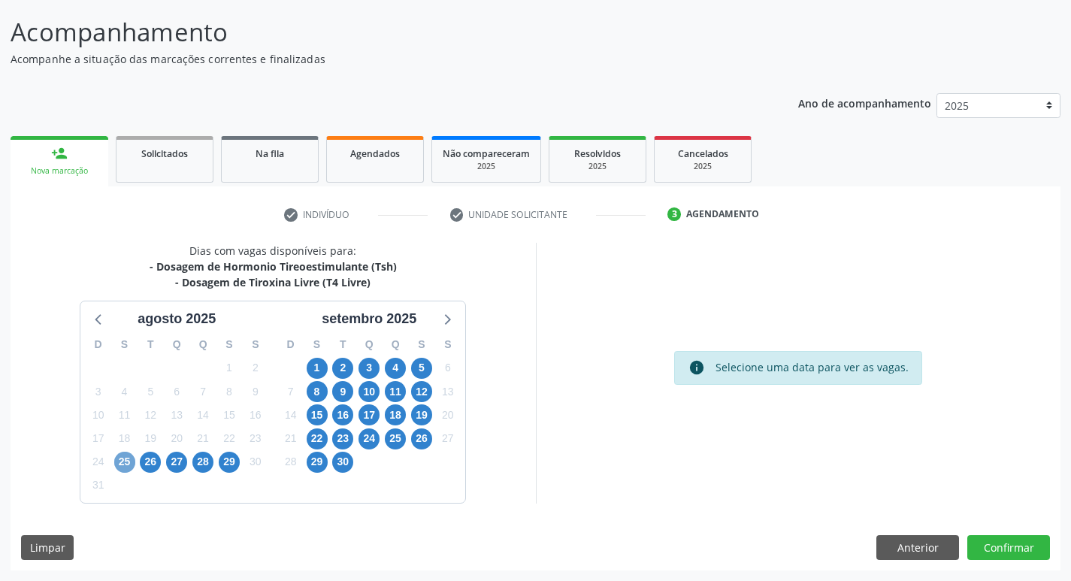
click at [128, 452] on span "25" at bounding box center [124, 462] width 21 height 21
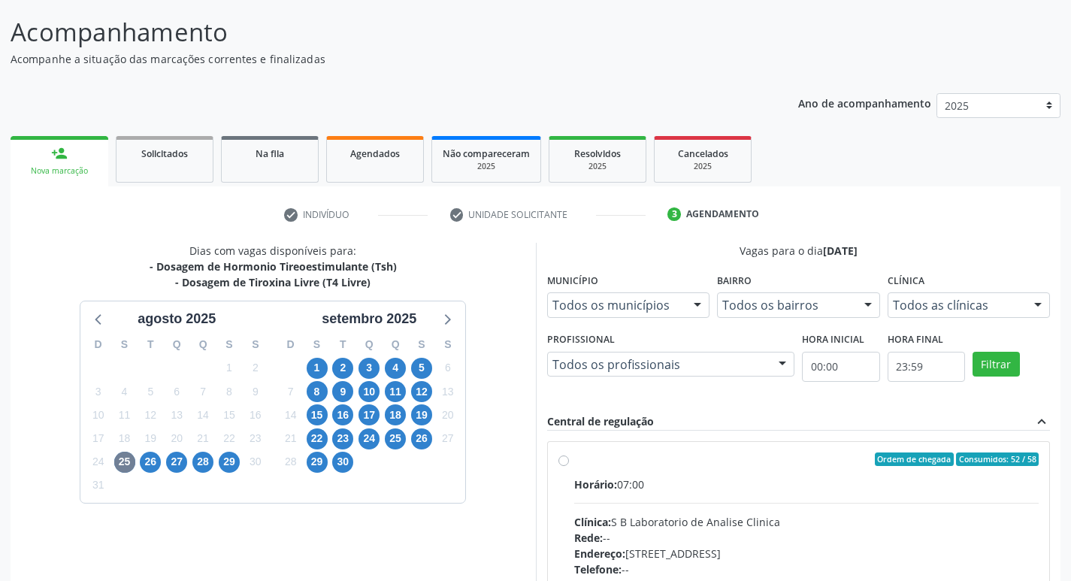
click at [574, 461] on label "Ordem de chegada Consumidos: 52 / 58 Horário: 07:00 Clínica: S B Laboratorio de…" at bounding box center [806, 567] width 465 height 231
click at [561, 461] on input "Ordem de chegada Consumidos: 52 / 58 Horário: 07:00 Clínica: S B Laboratorio de…" at bounding box center [563, 459] width 11 height 14
radio input "true"
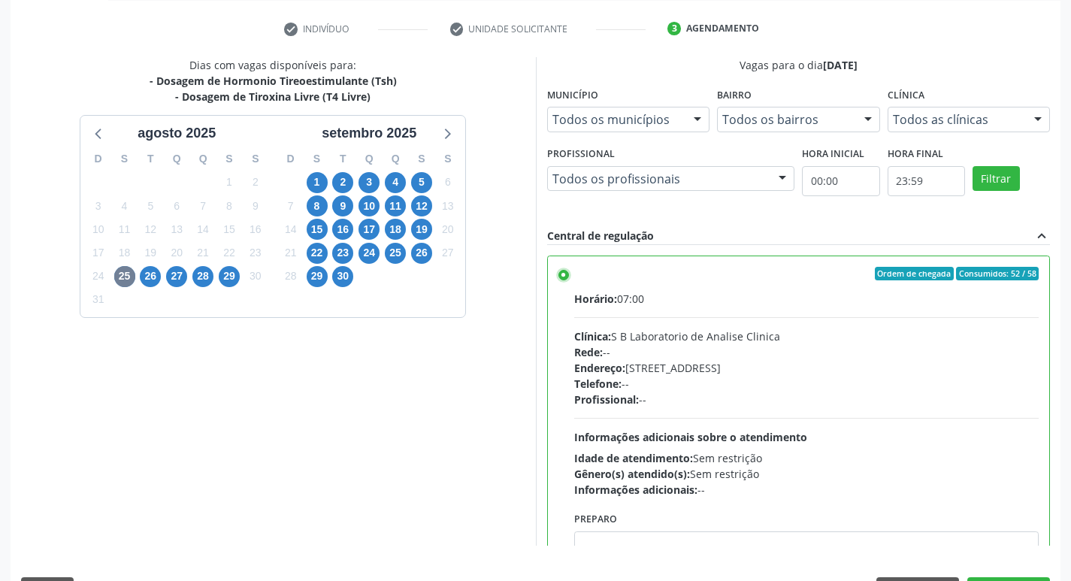
scroll to position [317, 0]
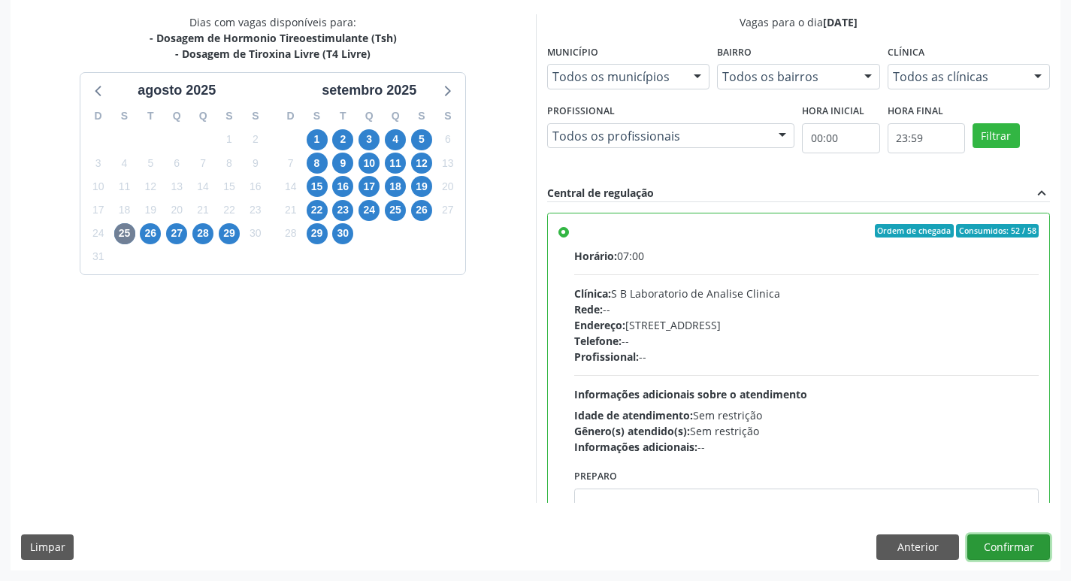
click at [1034, 541] on button "Confirmar" at bounding box center [1008, 547] width 83 height 26
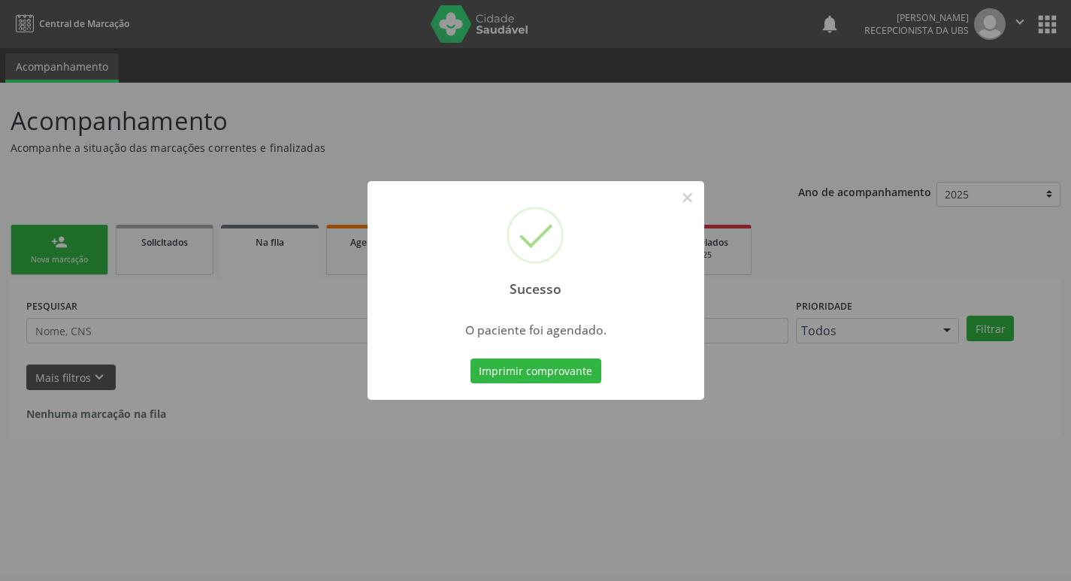
scroll to position [0, 0]
click at [574, 364] on button "Imprimir comprovante" at bounding box center [541, 371] width 131 height 26
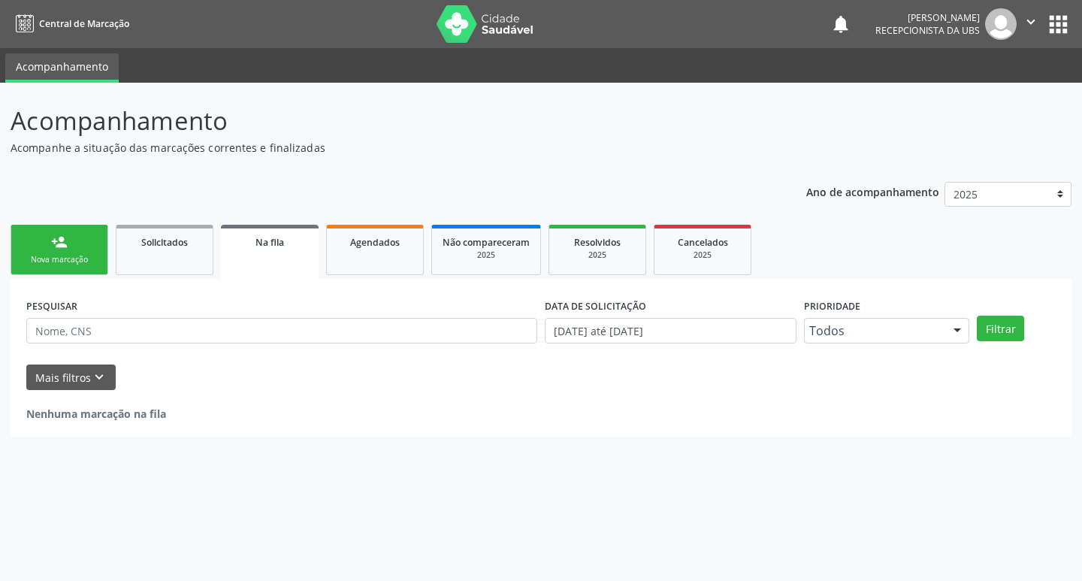
click at [77, 231] on link "person_add Nova marcação" at bounding box center [60, 250] width 98 height 50
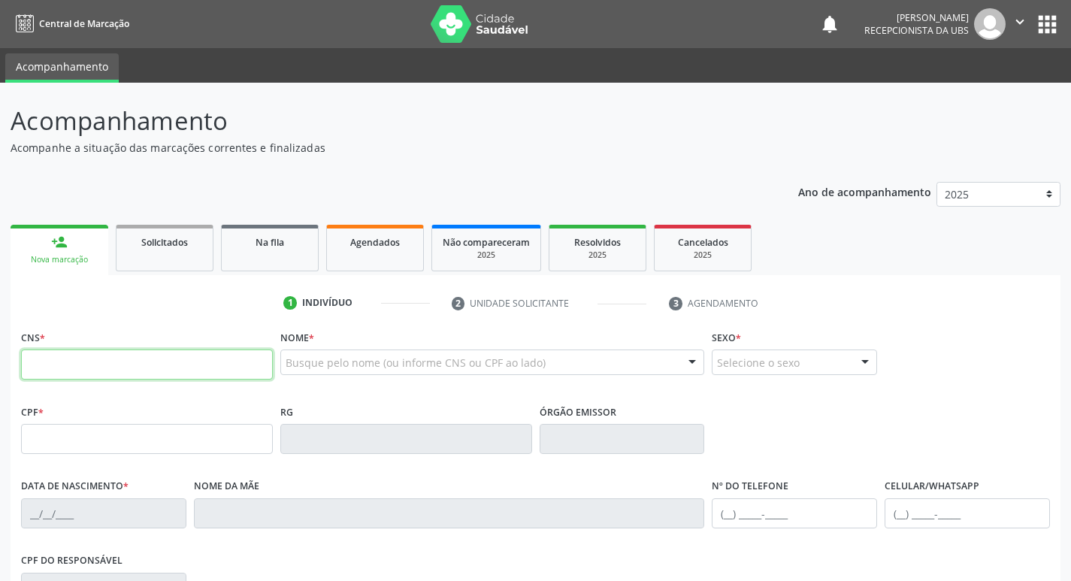
click at [153, 361] on input "text" at bounding box center [147, 364] width 252 height 30
type input "898 0037 3227 1783"
type input "277.905.684-34"
type input "28/09/1959"
type input "Antônia Santa Barbosa"
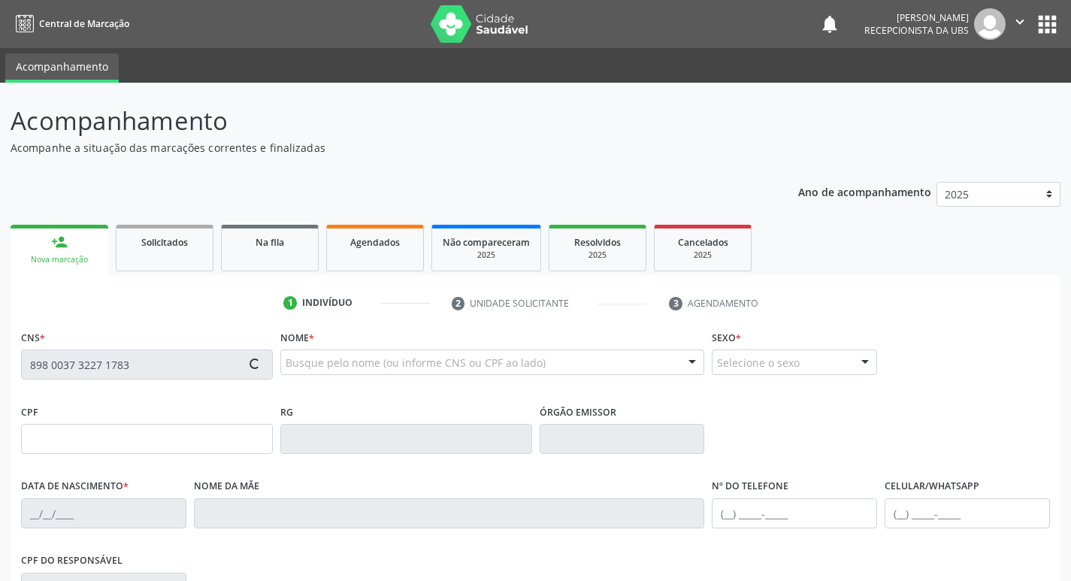
type input "(87) 98162-4246"
type input "230"
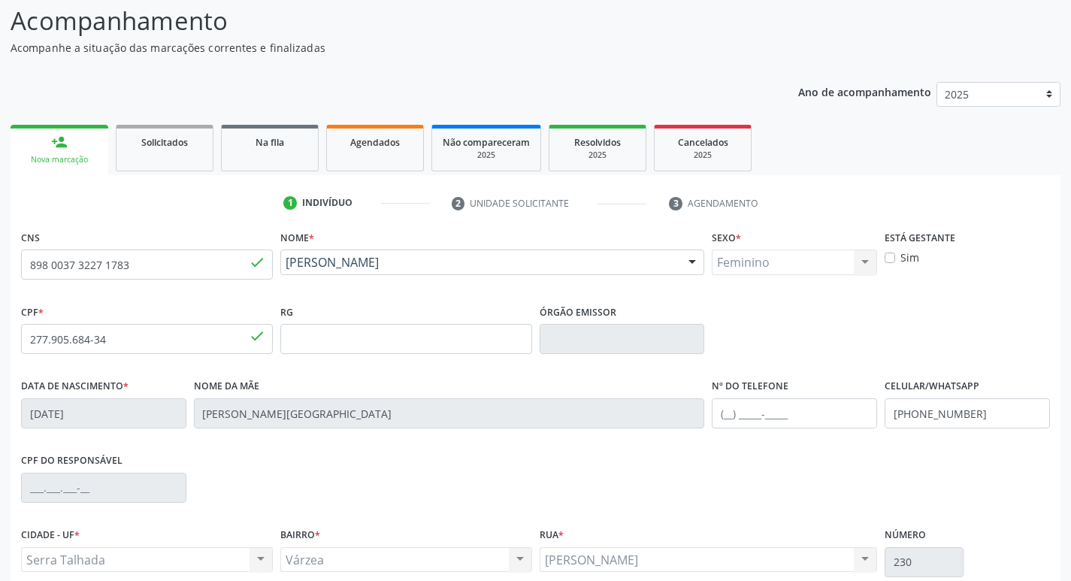
scroll to position [234, 0]
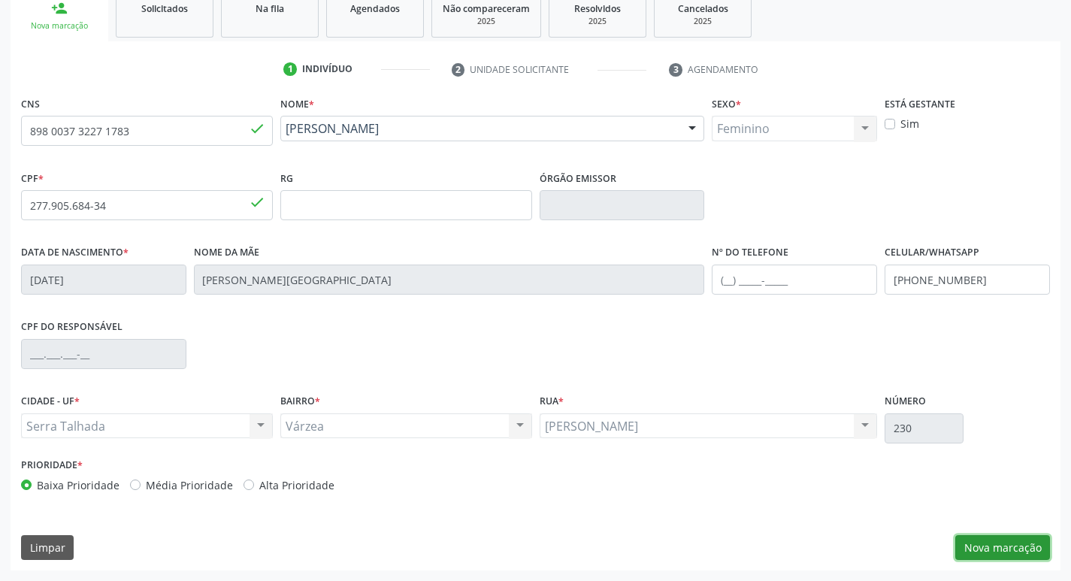
click at [1028, 544] on button "Nova marcação" at bounding box center [1002, 548] width 95 height 26
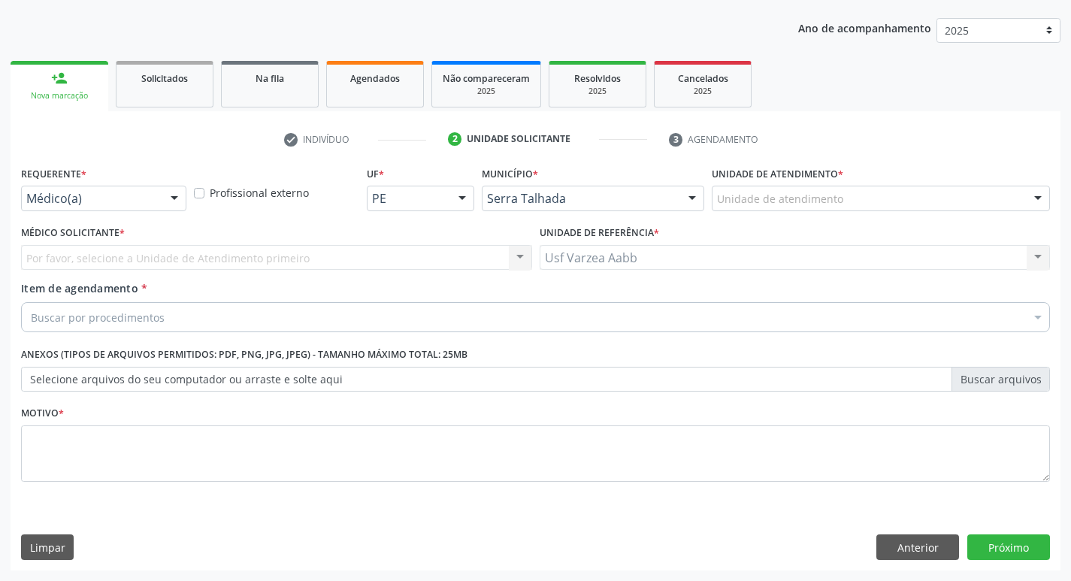
scroll to position [164, 0]
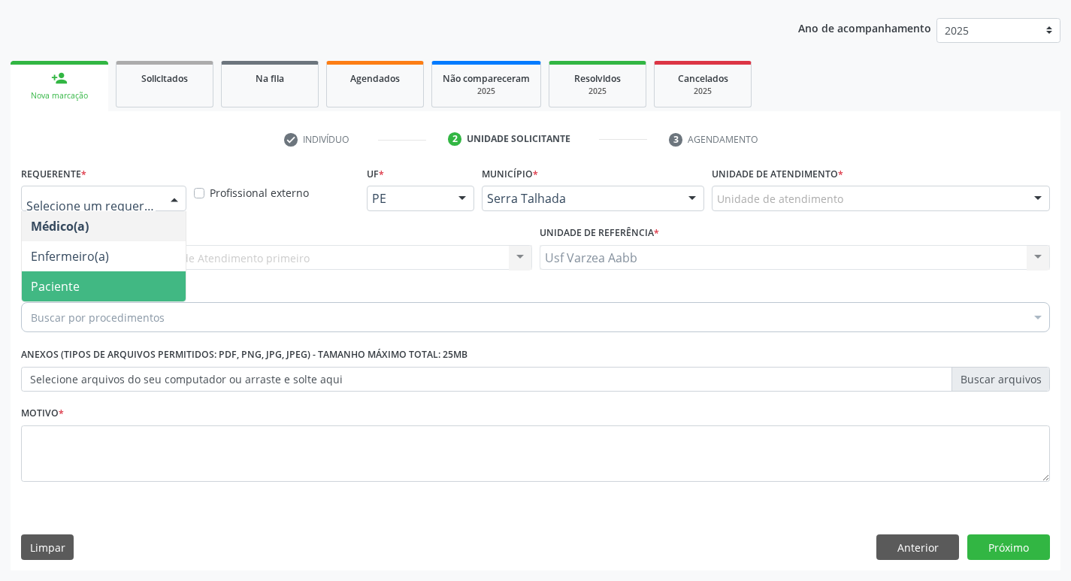
click at [86, 289] on span "Paciente" at bounding box center [104, 286] width 164 height 30
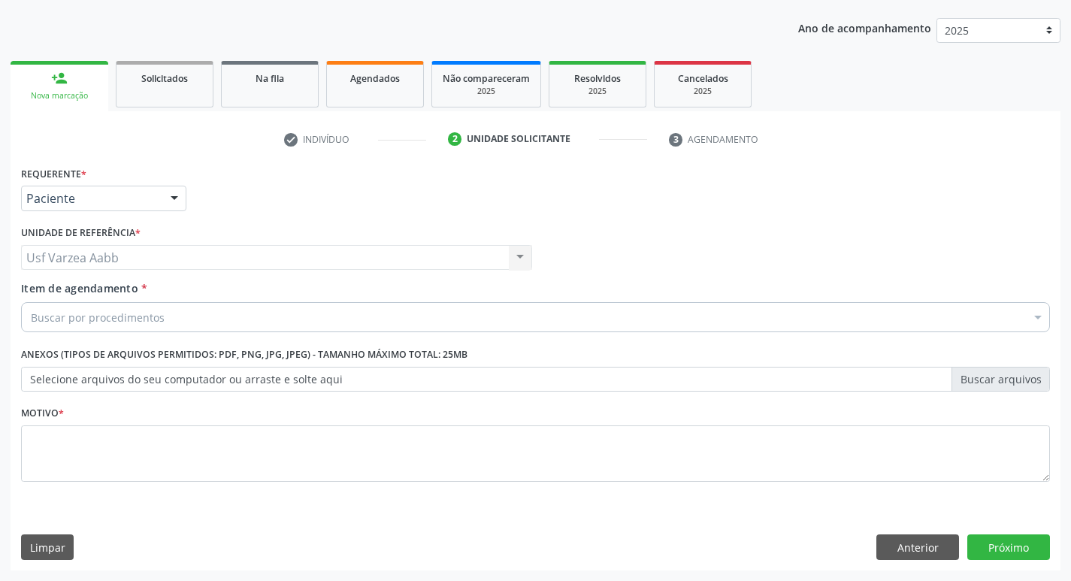
click at [110, 325] on div "Buscar por procedimentos" at bounding box center [535, 317] width 1029 height 30
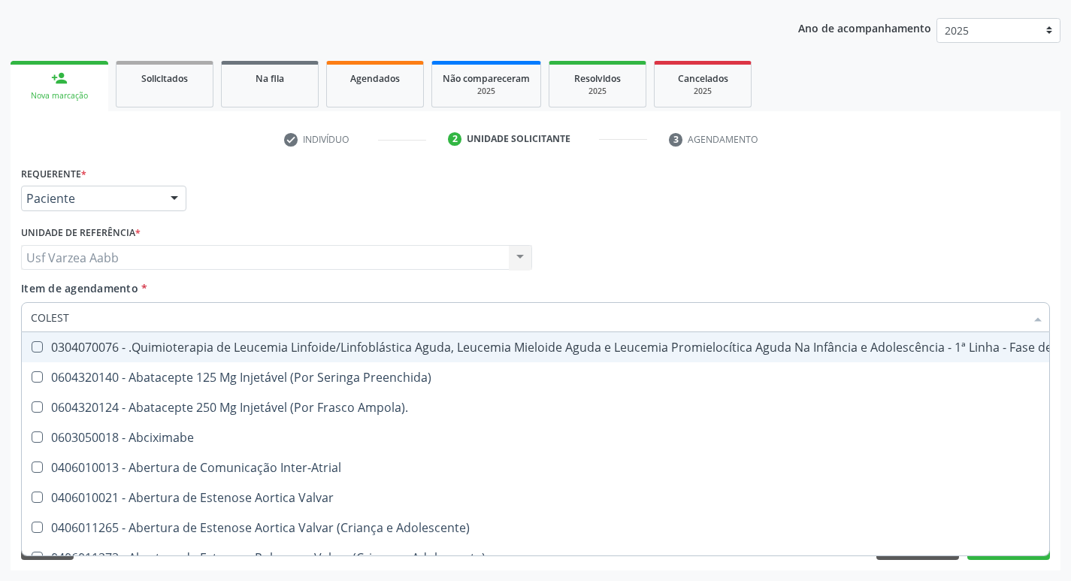
type input "COLESTE"
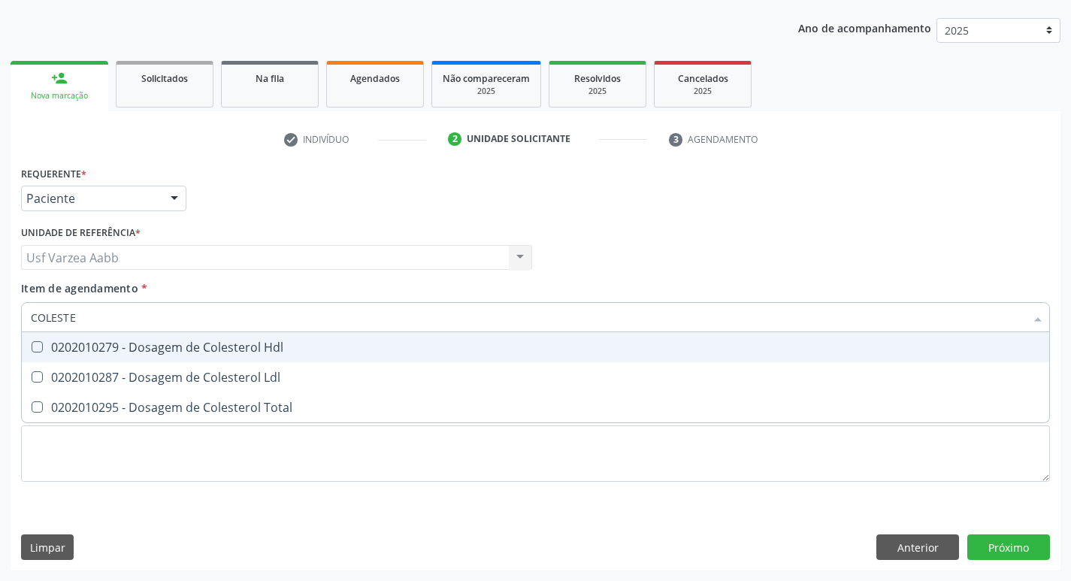
click at [132, 346] on div "0202010279 - Dosagem de Colesterol Hdl" at bounding box center [535, 347] width 1009 height 12
checkbox Hdl "true"
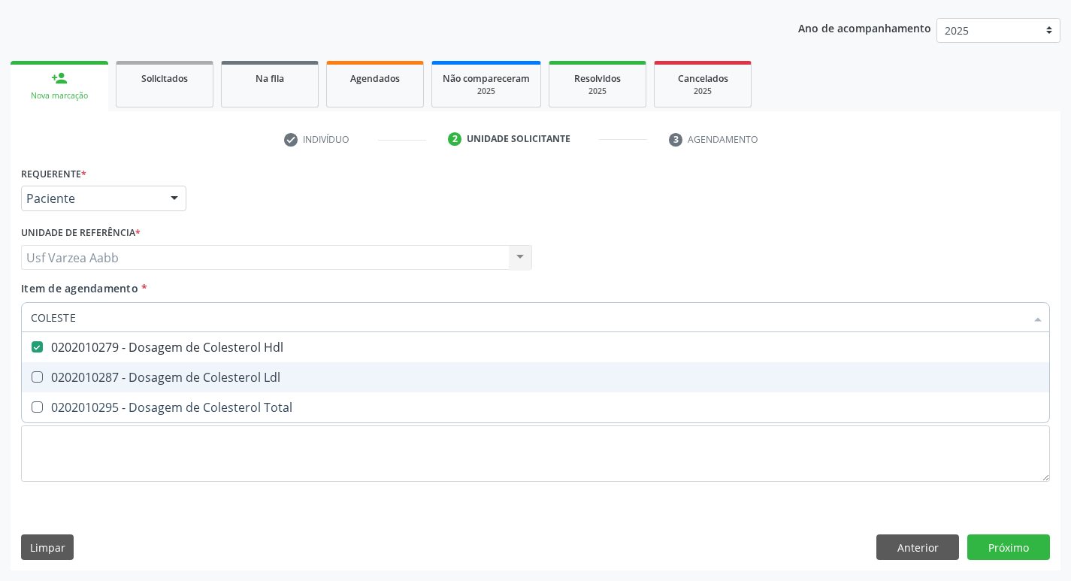
click at [141, 381] on div "0202010287 - Dosagem de Colesterol Ldl" at bounding box center [535, 377] width 1009 height 12
checkbox Ldl "true"
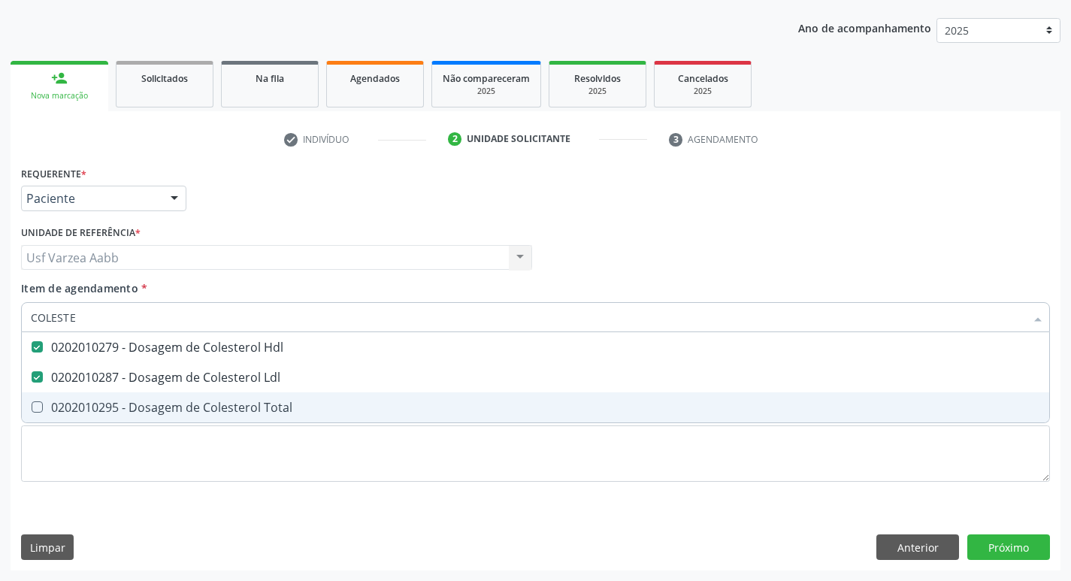
click at [144, 406] on div "0202010295 - Dosagem de Colesterol Total" at bounding box center [535, 407] width 1009 height 12
checkbox Total "true"
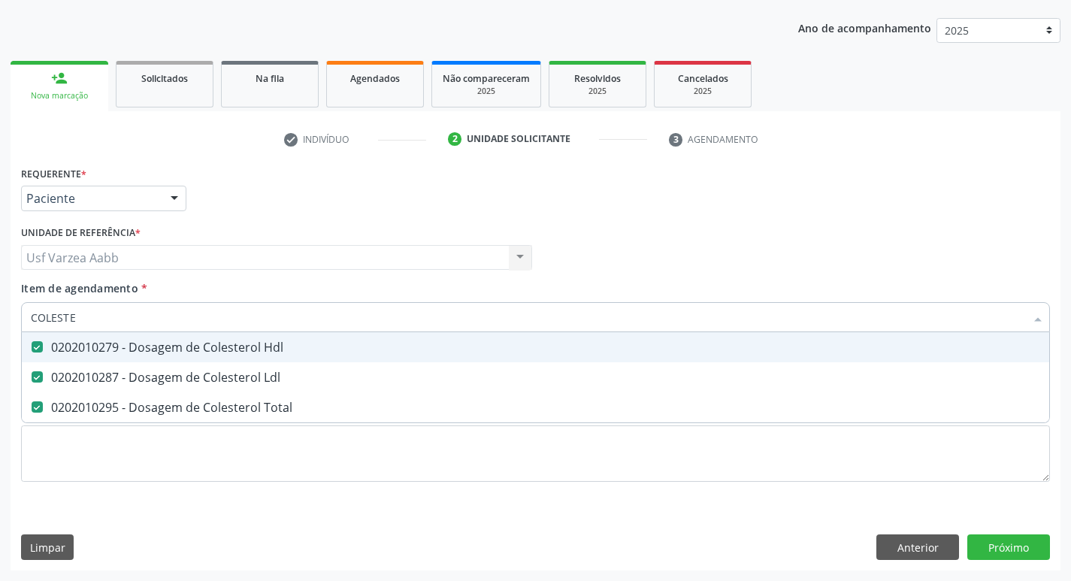
click at [112, 322] on input "COLESTE" at bounding box center [528, 317] width 994 height 30
type input "CRE"
checkbox Hdl "false"
checkbox Ldl "false"
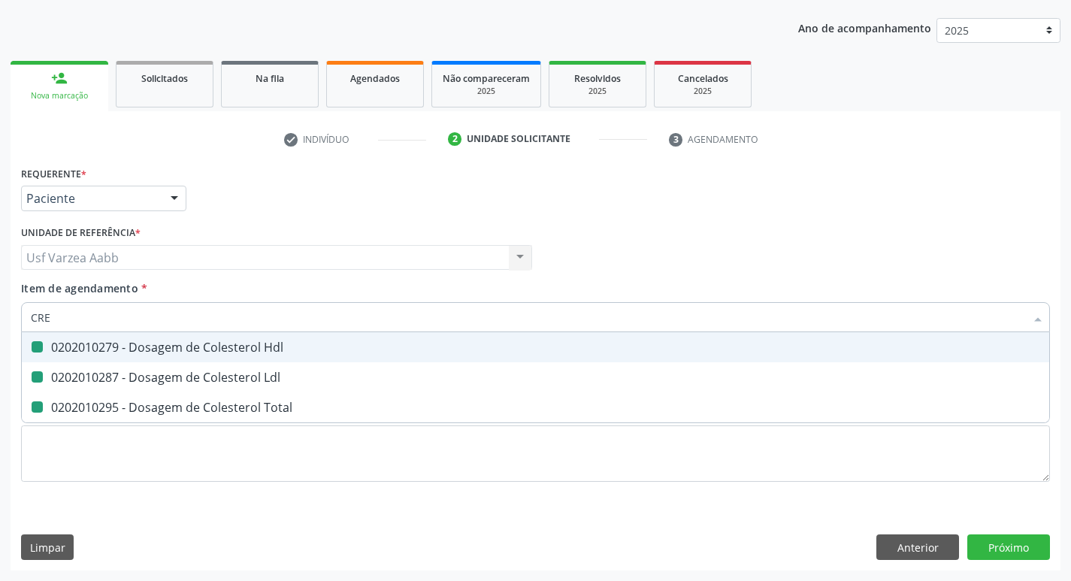
checkbox Total "false"
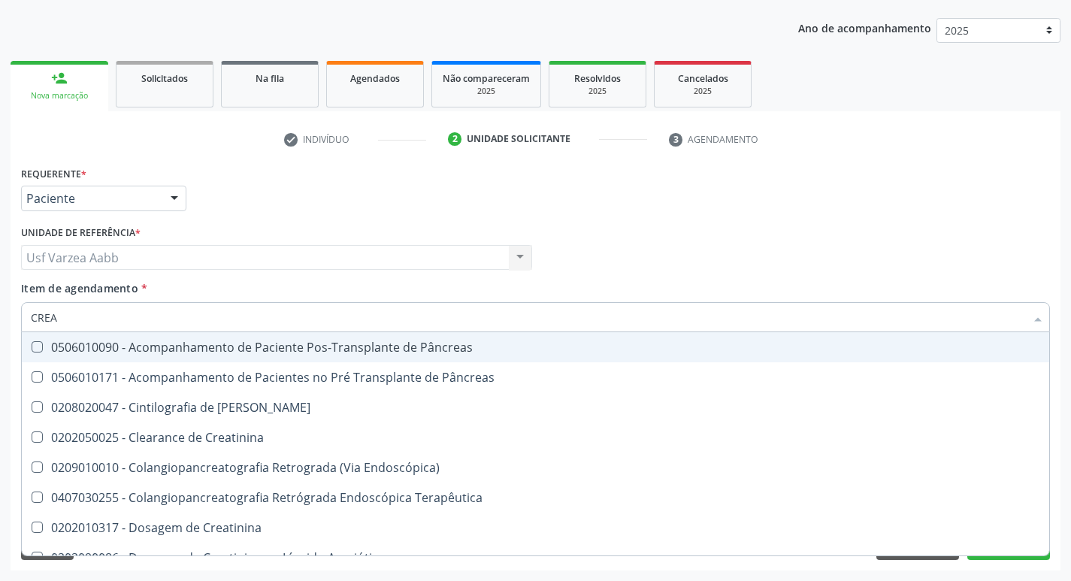
type input "CREAT"
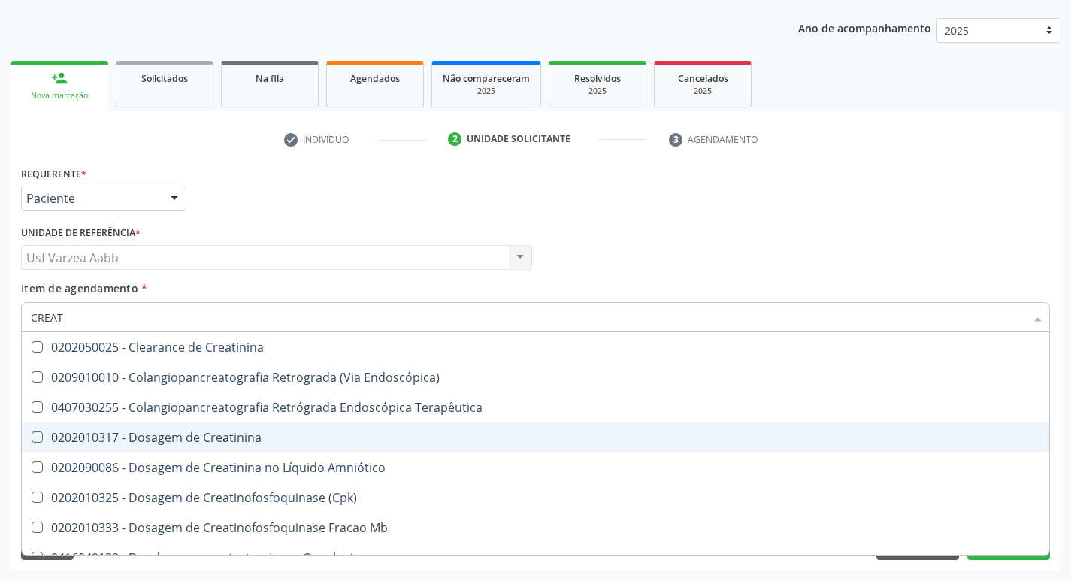
click at [137, 426] on span "0202010317 - Dosagem de Creatinina" at bounding box center [535, 437] width 1027 height 30
checkbox Creatinina "true"
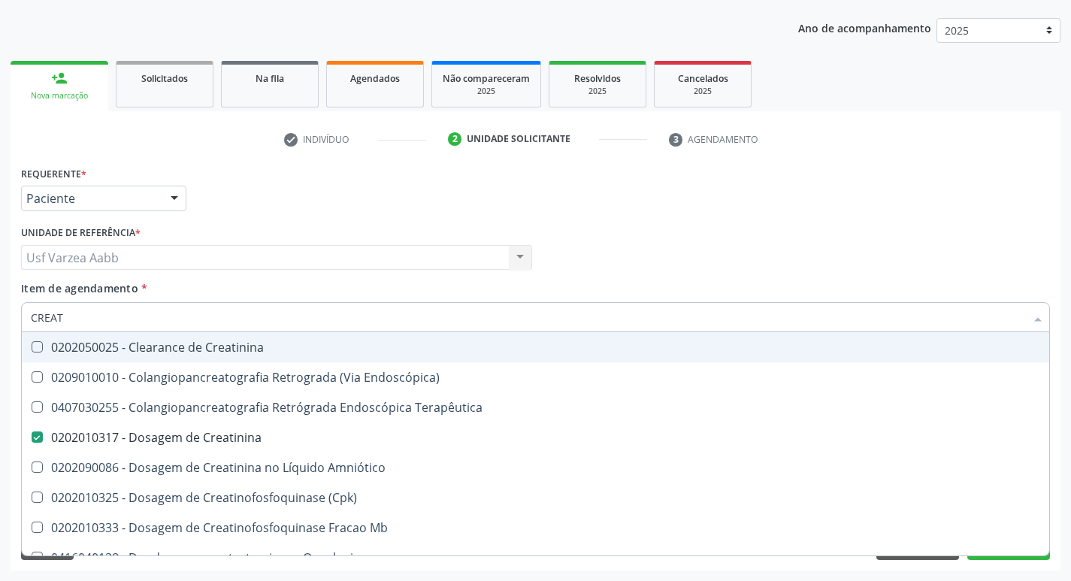
click at [110, 317] on input "CREAT" at bounding box center [528, 317] width 994 height 30
type input "TS"
checkbox Creatinina "false"
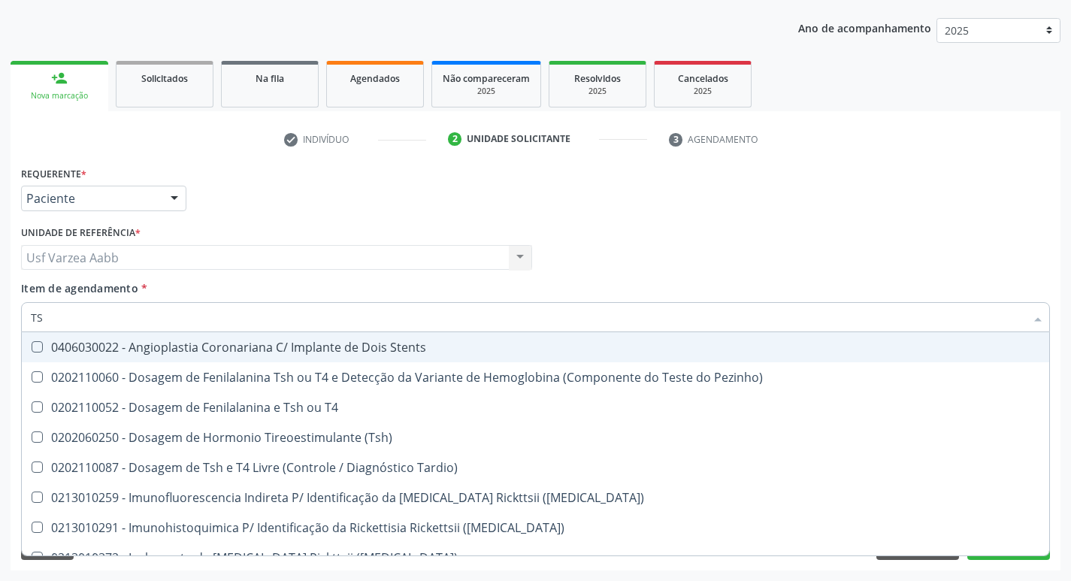
type input "TSH"
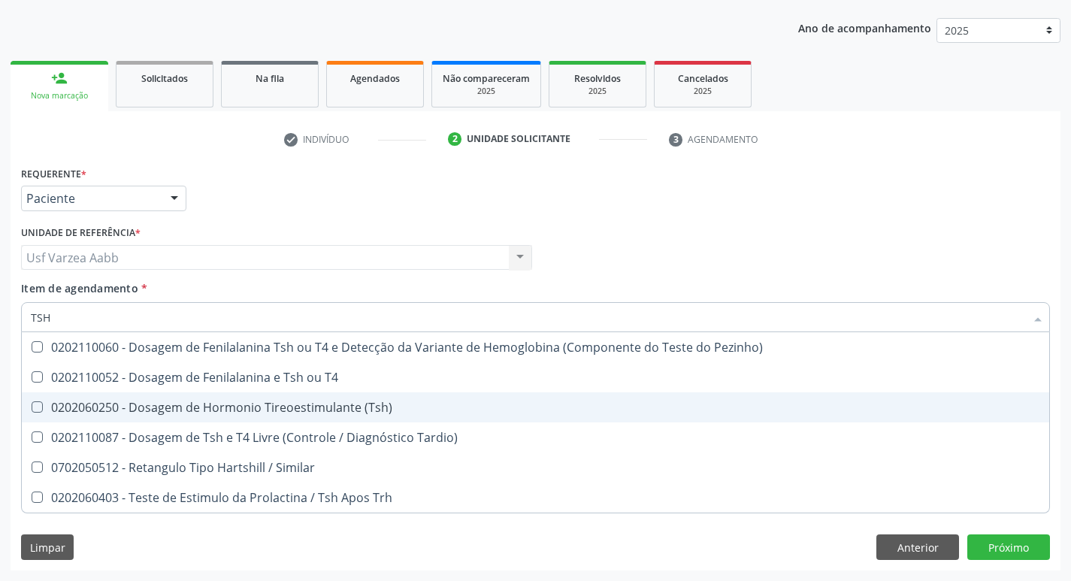
click at [398, 412] on div "0202060250 - Dosagem de Hormonio Tireoestimulante (Tsh)" at bounding box center [535, 407] width 1009 height 12
checkbox \(Tsh\) "false"
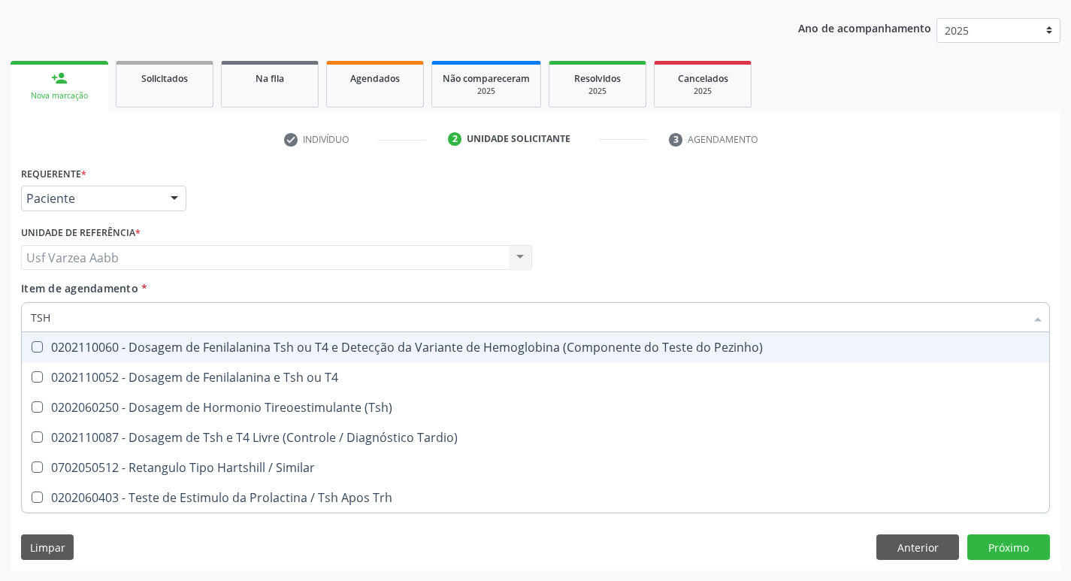
type input "TSH"
click at [709, 228] on div "Médico Solicitante Por favor, selecione a Unidade de Atendimento primeiro Nenhu…" at bounding box center [535, 251] width 1036 height 59
checkbox T4 "true"
checkbox \(Tsh\) "true"
checkbox Tardio\) "true"
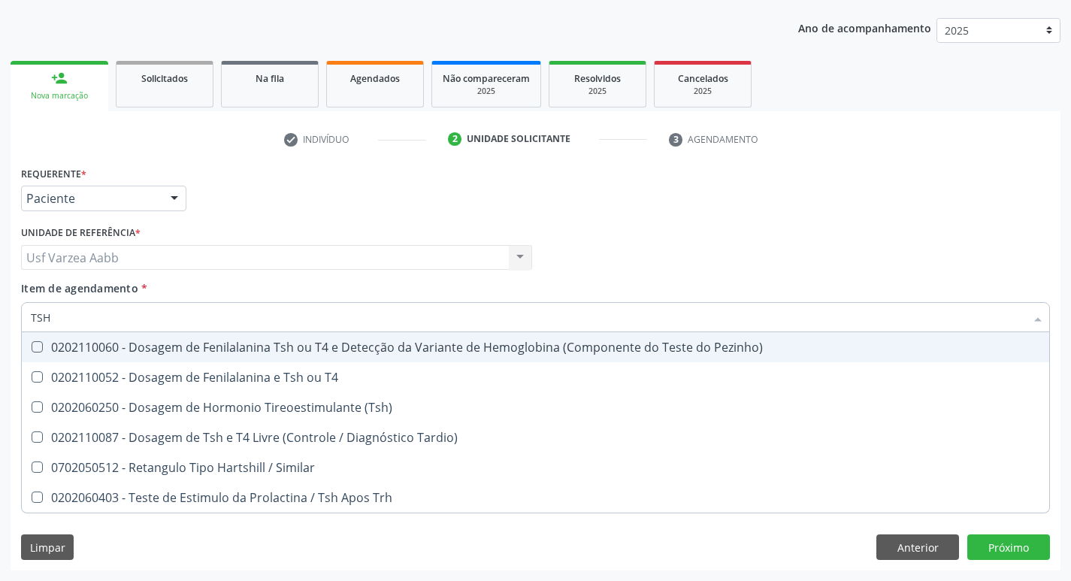
checkbox Similar "true"
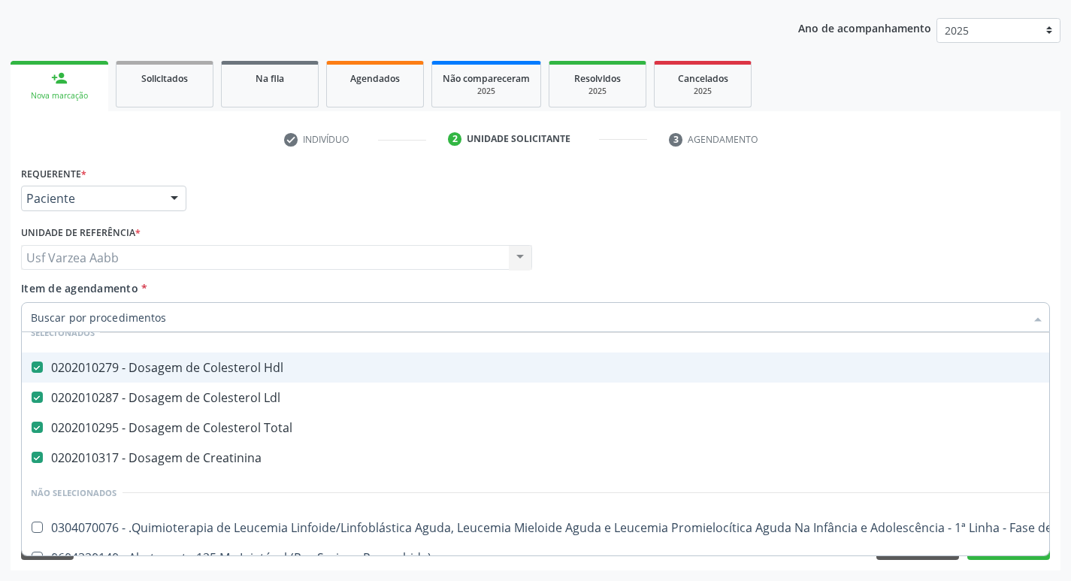
scroll to position [150, 0]
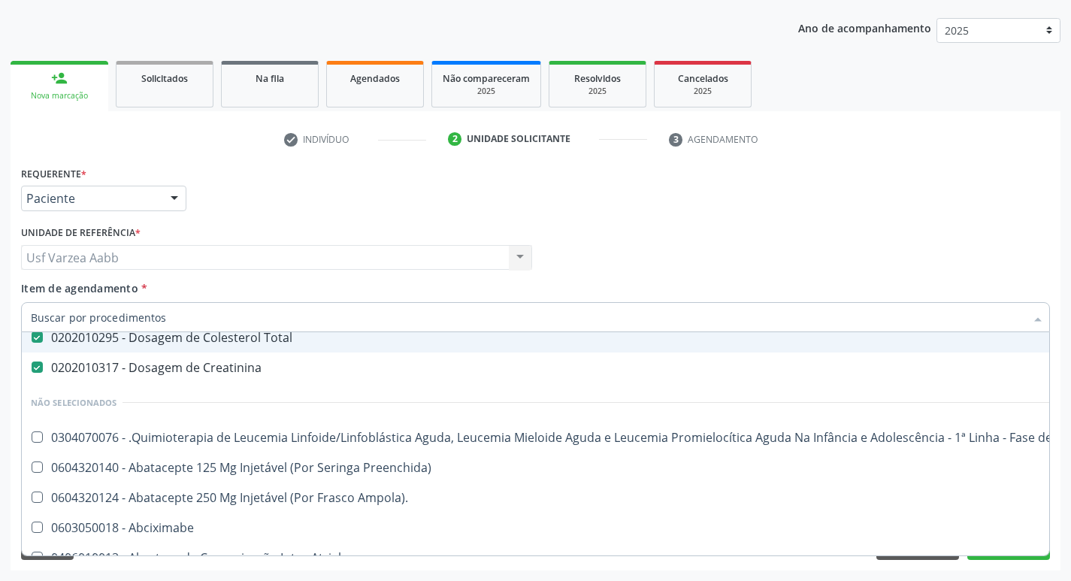
click at [154, 315] on input "Item de agendamento *" at bounding box center [528, 317] width 994 height 30
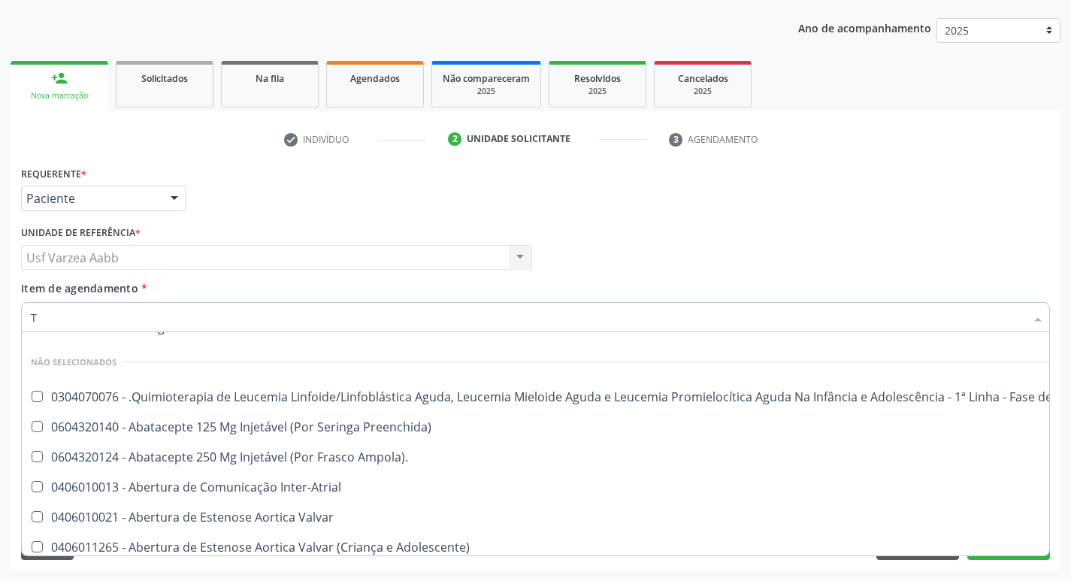
type input "TG"
checkbox Hdl "false"
checkbox Ldl "false"
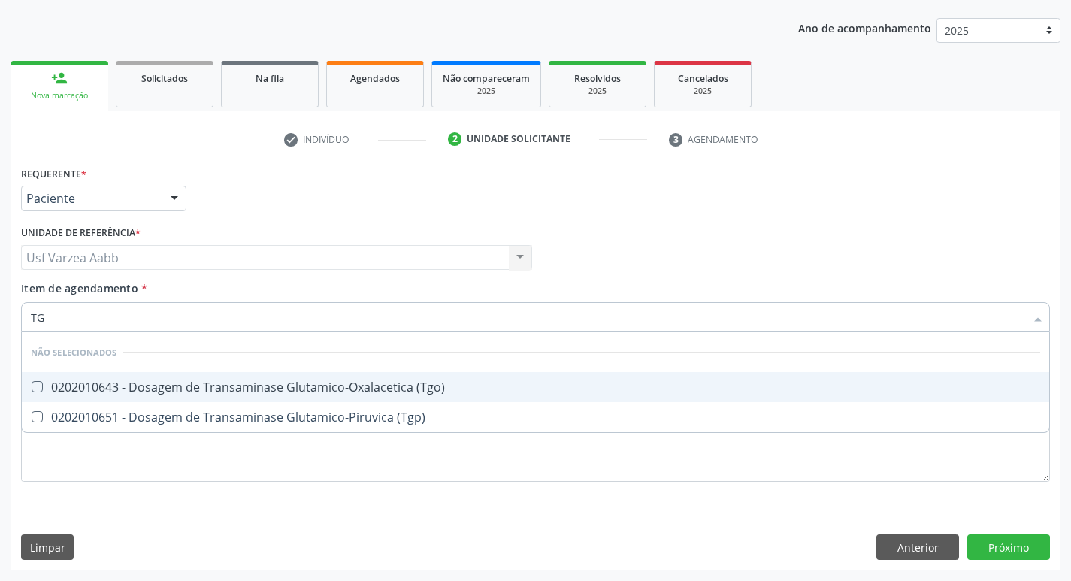
click at [229, 388] on div "0202010643 - Dosagem de Transaminase Glutamico-Oxalacetica (Tgo)" at bounding box center [535, 387] width 1009 height 12
checkbox \(Tgo\) "true"
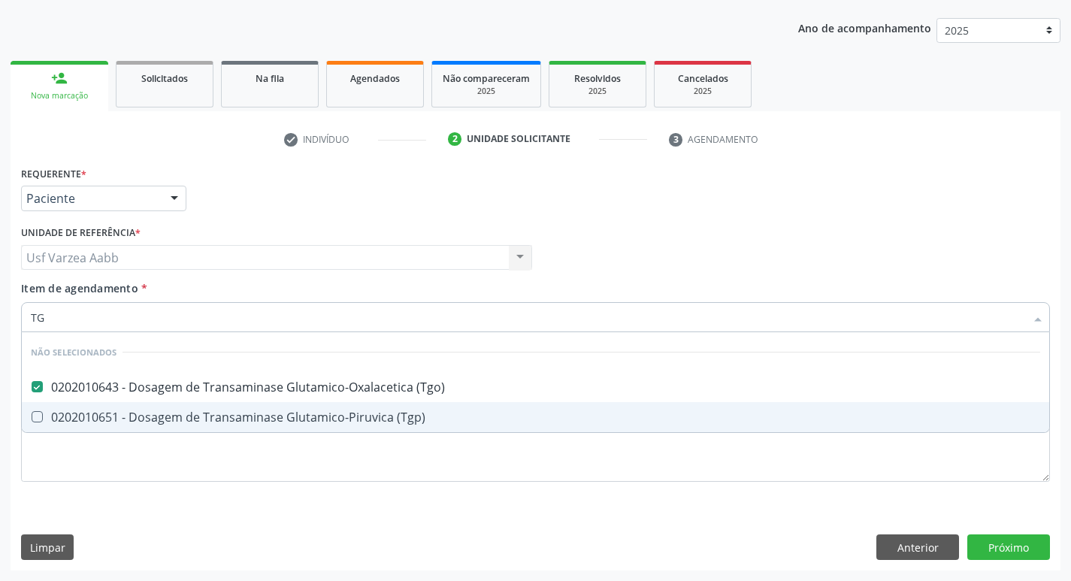
click at [229, 408] on span "0202010651 - Dosagem de Transaminase Glutamico-Piruvica (Tgp)" at bounding box center [535, 417] width 1027 height 30
checkbox \(Tgp\) "true"
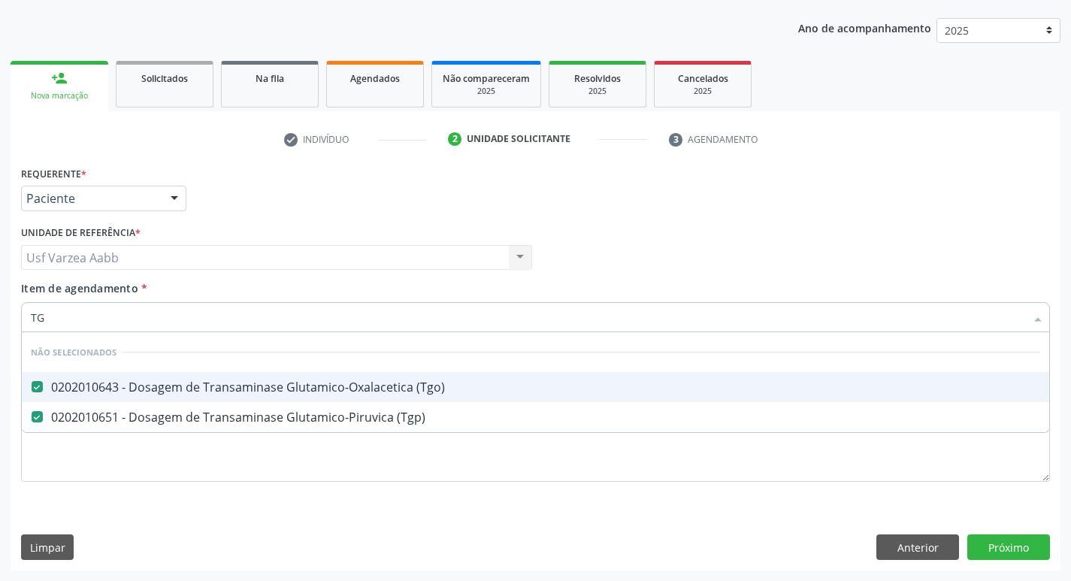
click at [185, 319] on input "TG" at bounding box center [528, 317] width 994 height 30
type input "TR"
checkbox \(Tgo\) "false"
checkbox \(Tgp\) "false"
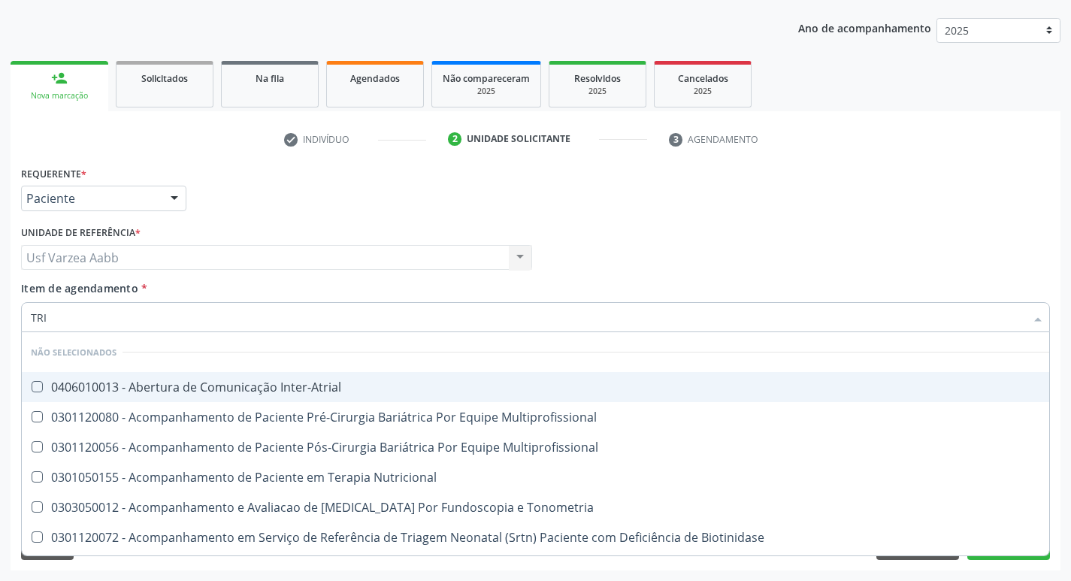
type input "TRIG"
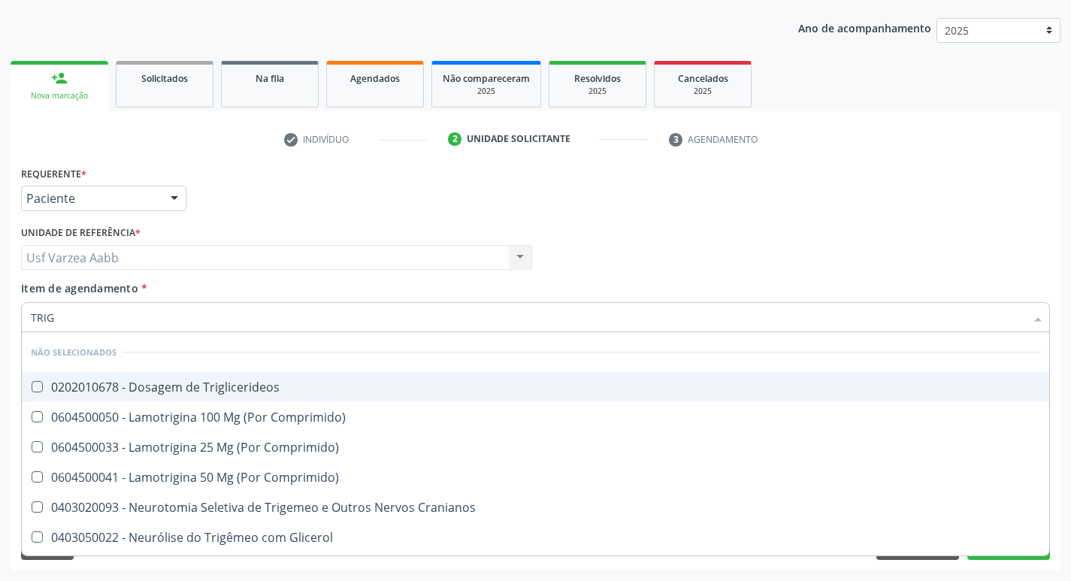
drag, startPoint x: 156, startPoint y: 384, endPoint x: 130, endPoint y: 343, distance: 47.9
click at [155, 384] on div "0202010678 - Dosagem de Triglicerideos" at bounding box center [535, 387] width 1009 height 12
checkbox Triglicerideos "true"
click at [100, 313] on input "TRIG" at bounding box center [528, 317] width 994 height 30
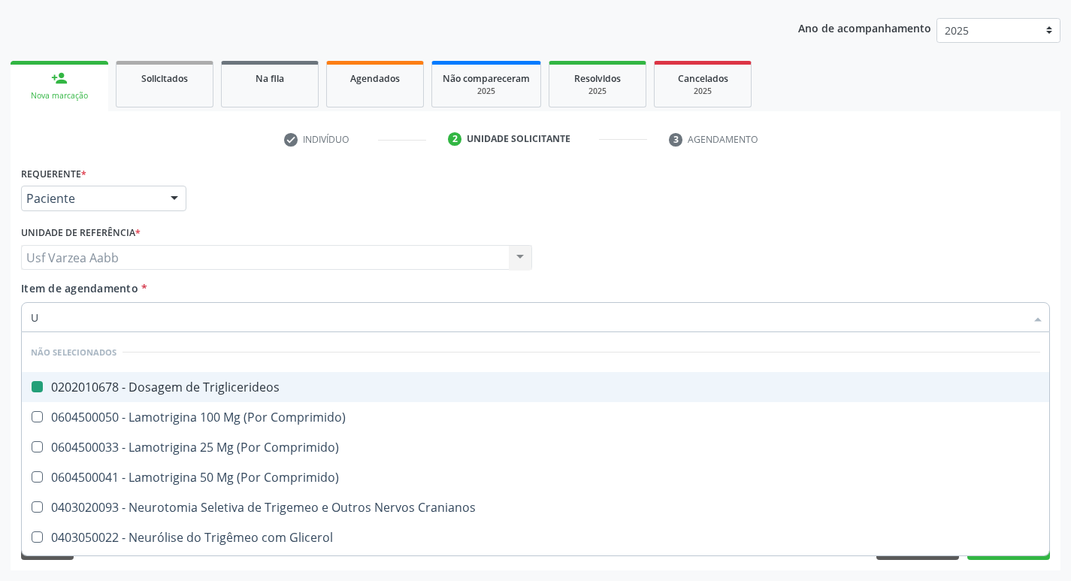
type input "UR"
checkbox Triglicerideos "false"
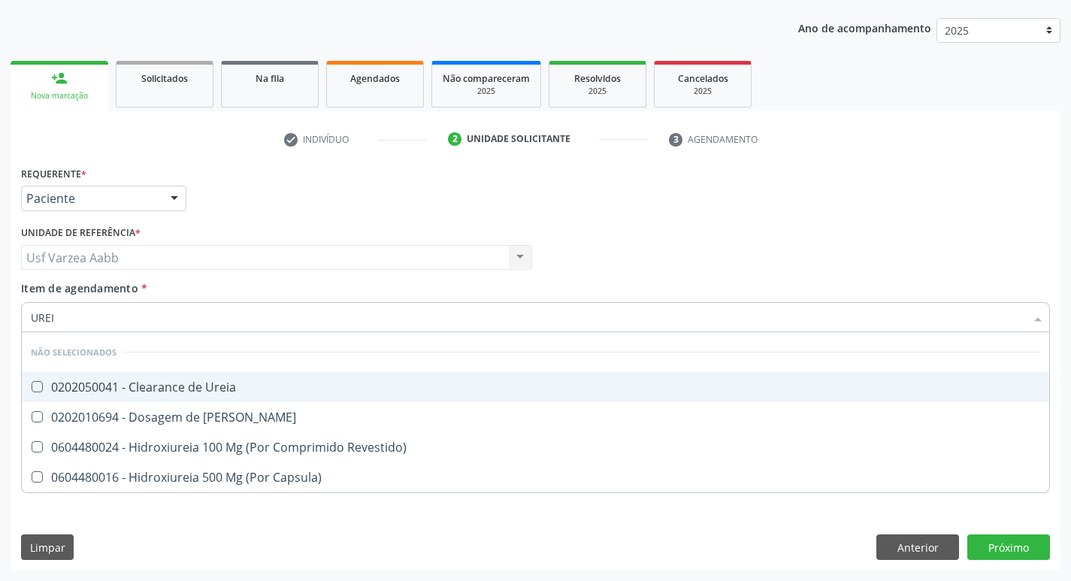
type input "UREIA"
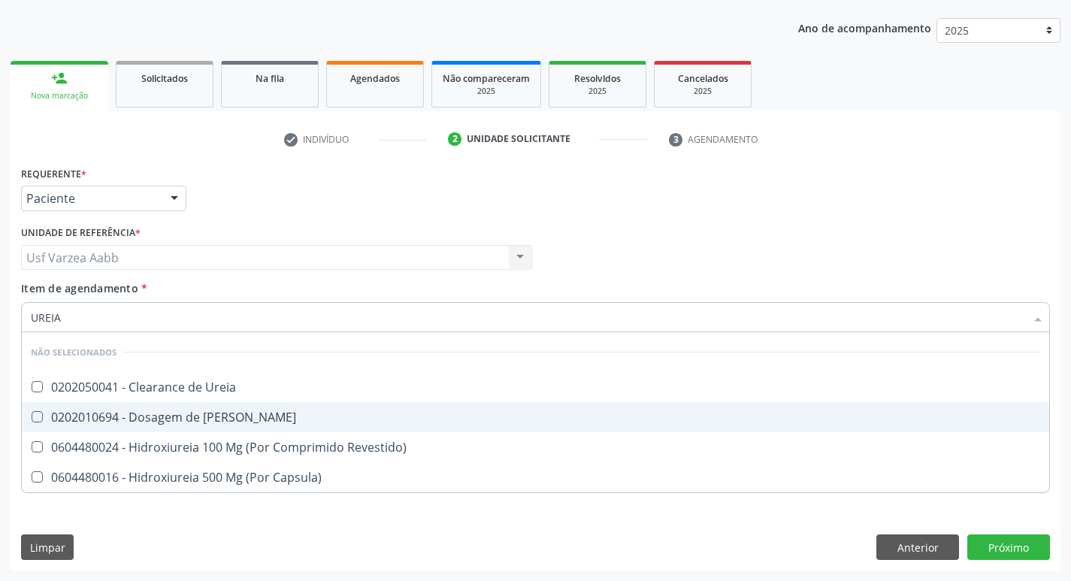
click at [146, 420] on div "0202010694 - Dosagem de [PERSON_NAME]" at bounding box center [535, 417] width 1009 height 12
checkbox Ureia "true"
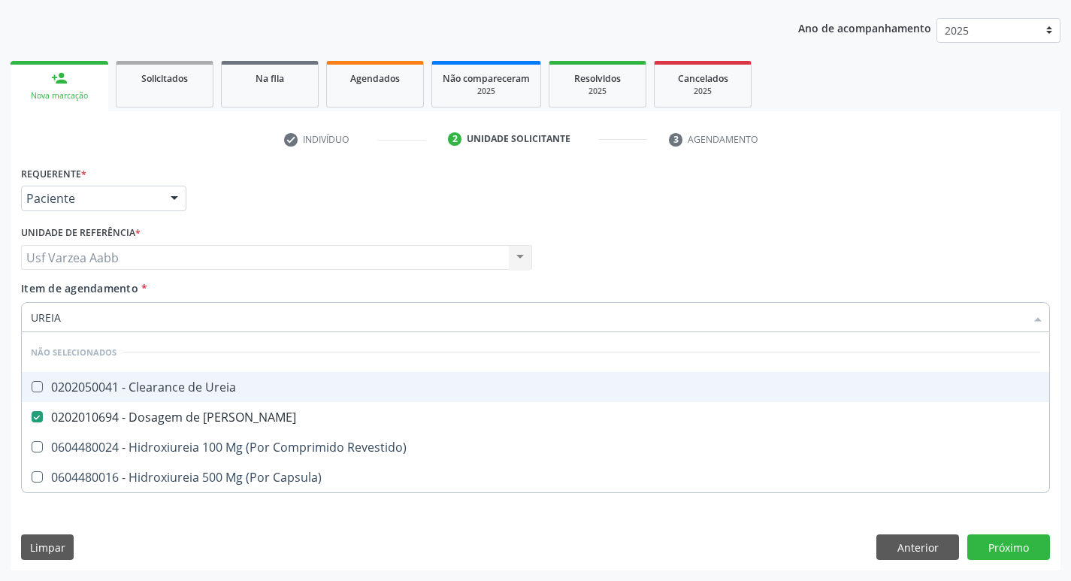
click at [104, 316] on input "UREIA" at bounding box center [528, 317] width 994 height 30
type input "G"
checkbox Ureia "true"
checkbox Revestido\) "true"
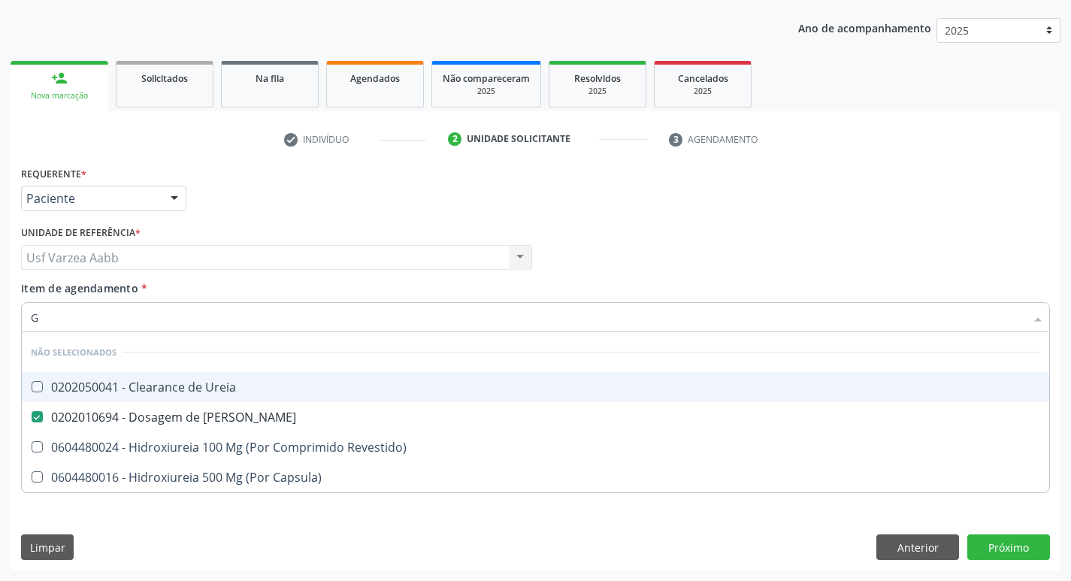
checkbox Capsula\) "true"
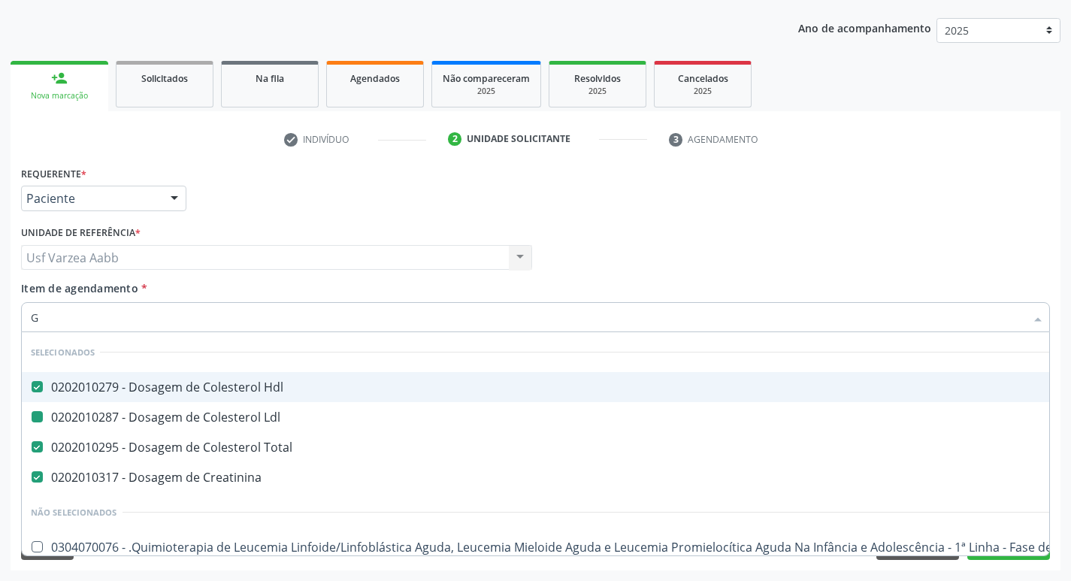
type input "GL"
checkbox Hdl "false"
checkbox Ldl "false"
checkbox Total "false"
checkbox Creatinina "false"
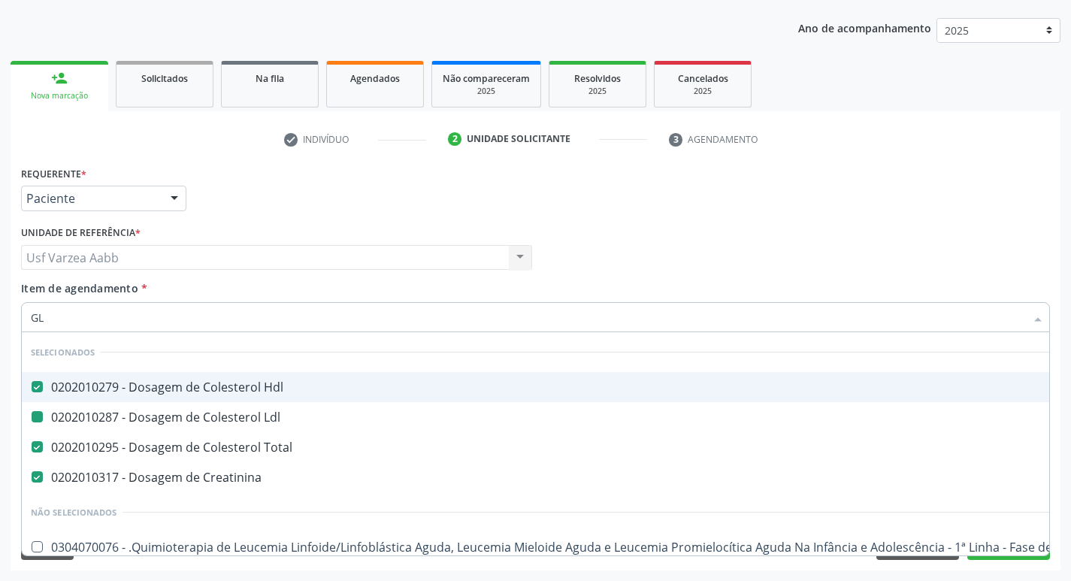
checkbox Ampola\) "true"
checkbox Ml\) "true"
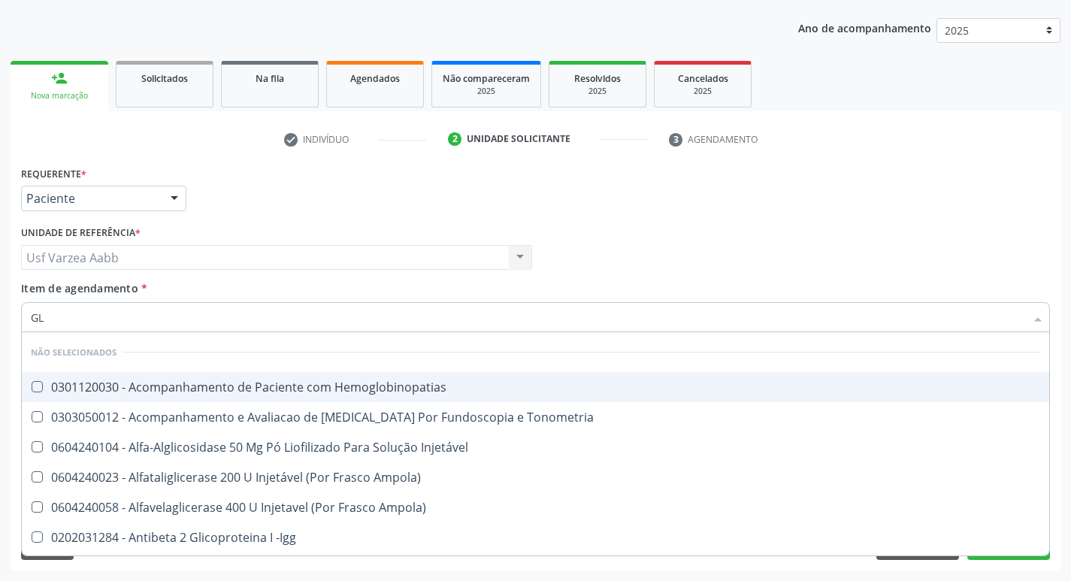
type input "GLI"
checkbox Glomerular "true"
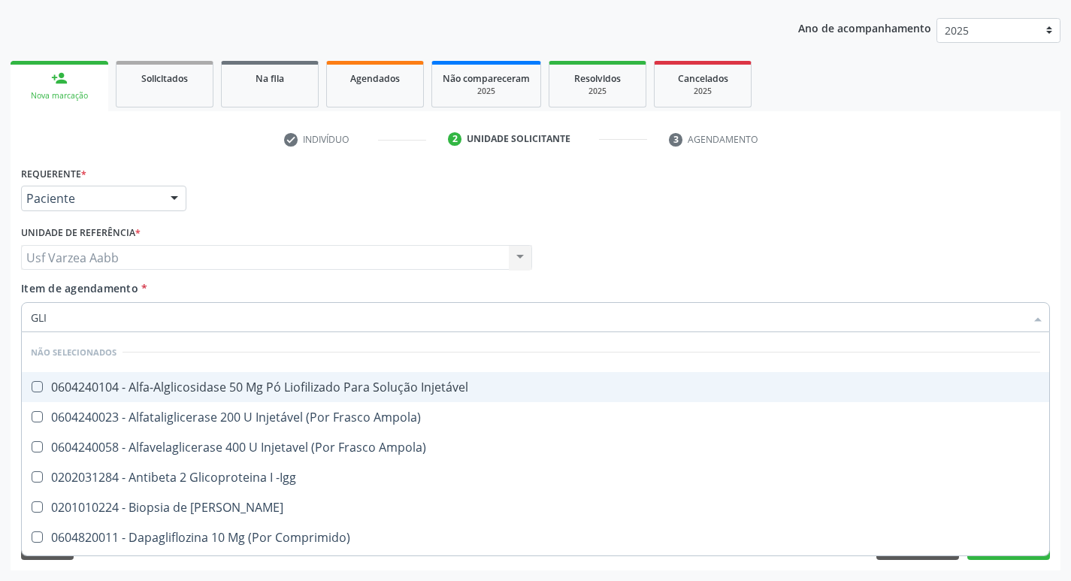
type input "GLIC"
checkbox Derrames "true"
checkbox Triglicerideos "false"
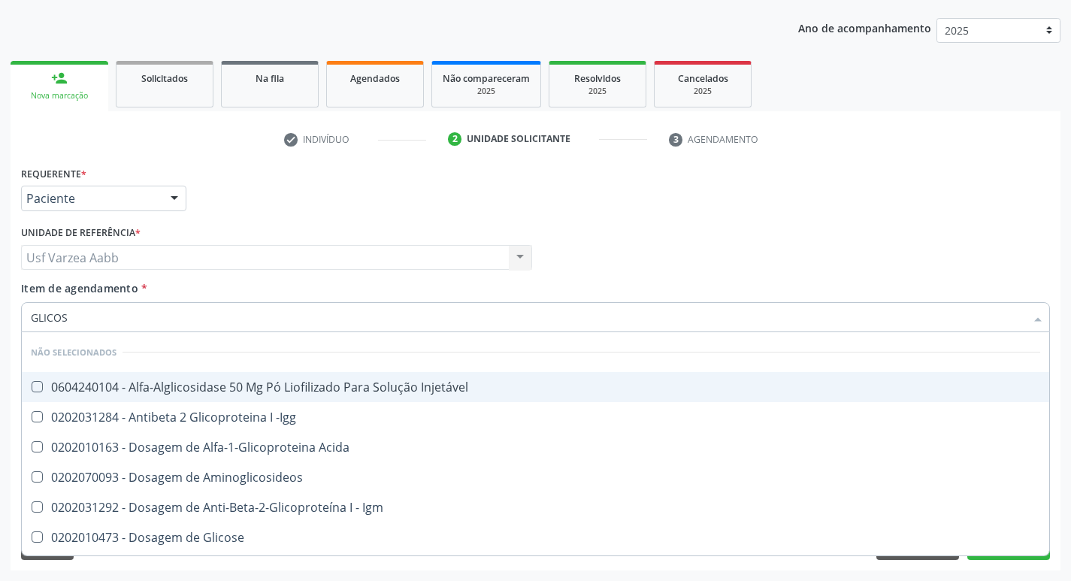
type input "GLICOSE"
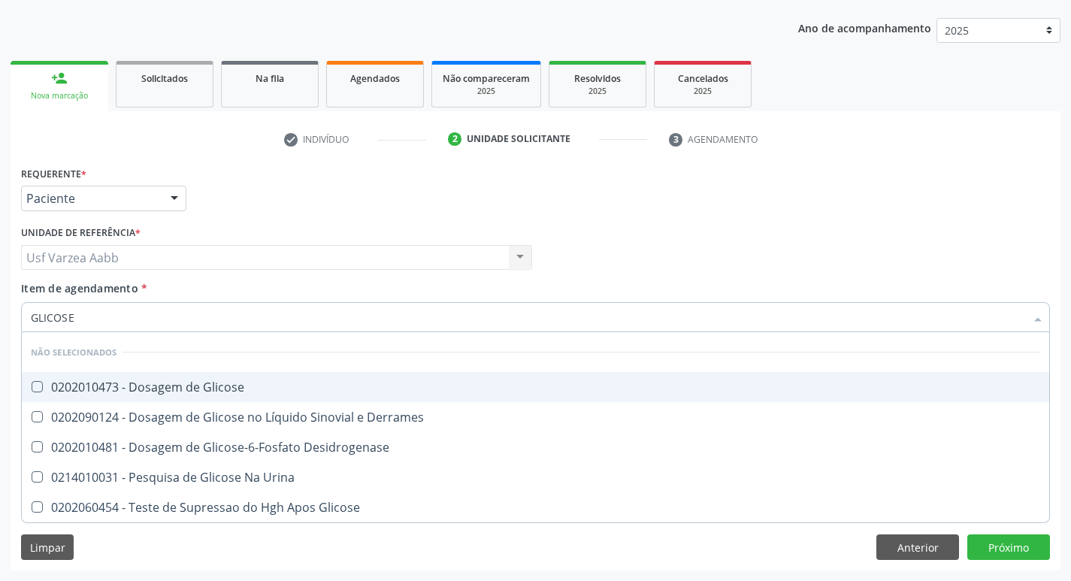
click at [119, 387] on div "0202010473 - Dosagem de Glicose" at bounding box center [535, 387] width 1009 height 12
checkbox Glicose "true"
click at [107, 325] on input "GLICOSE" at bounding box center [528, 317] width 994 height 30
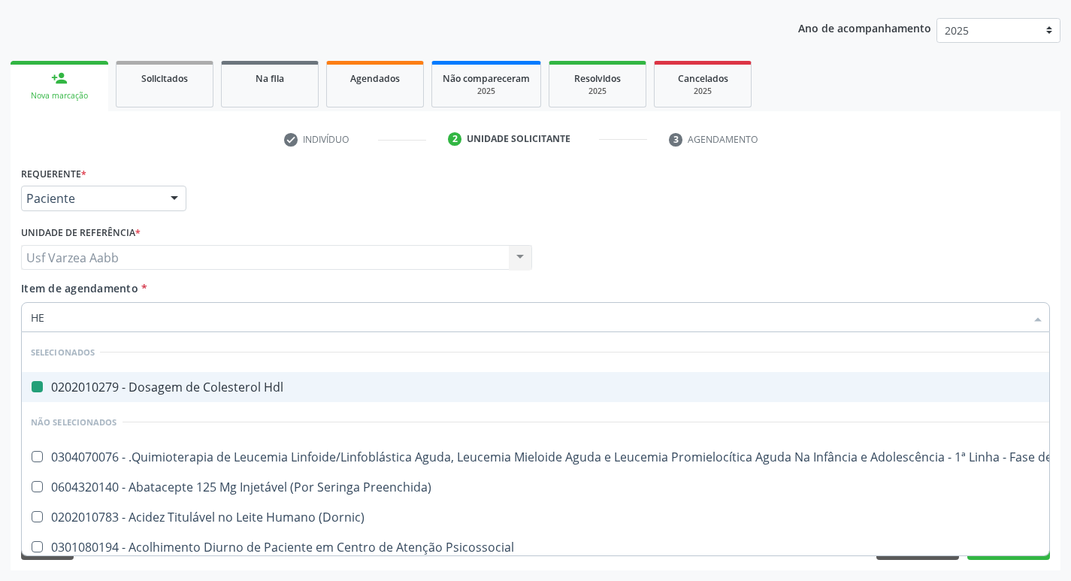
type input "HEM"
checkbox Hdl "false"
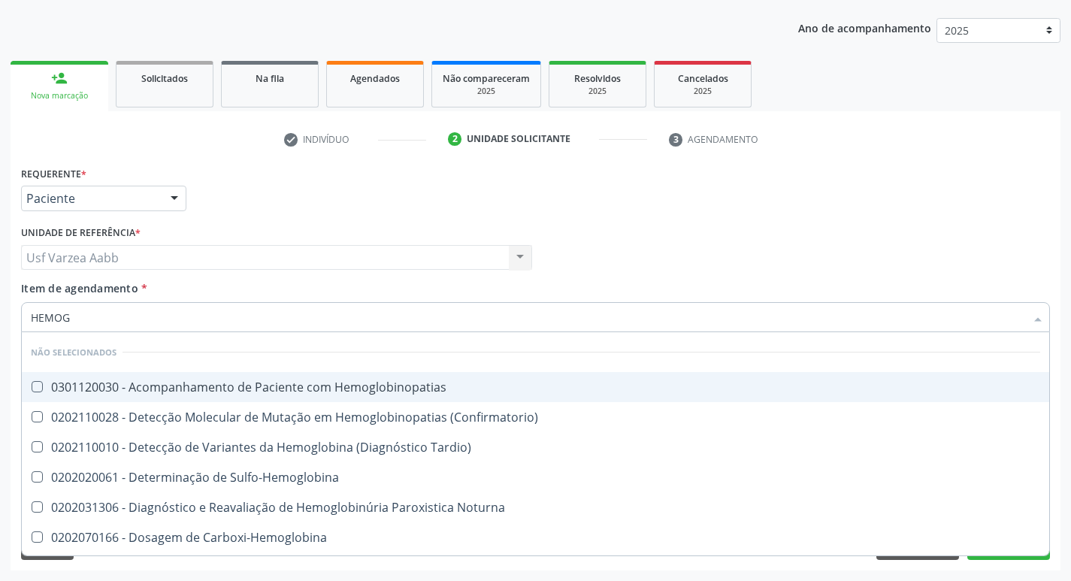
type input "HEMOGR"
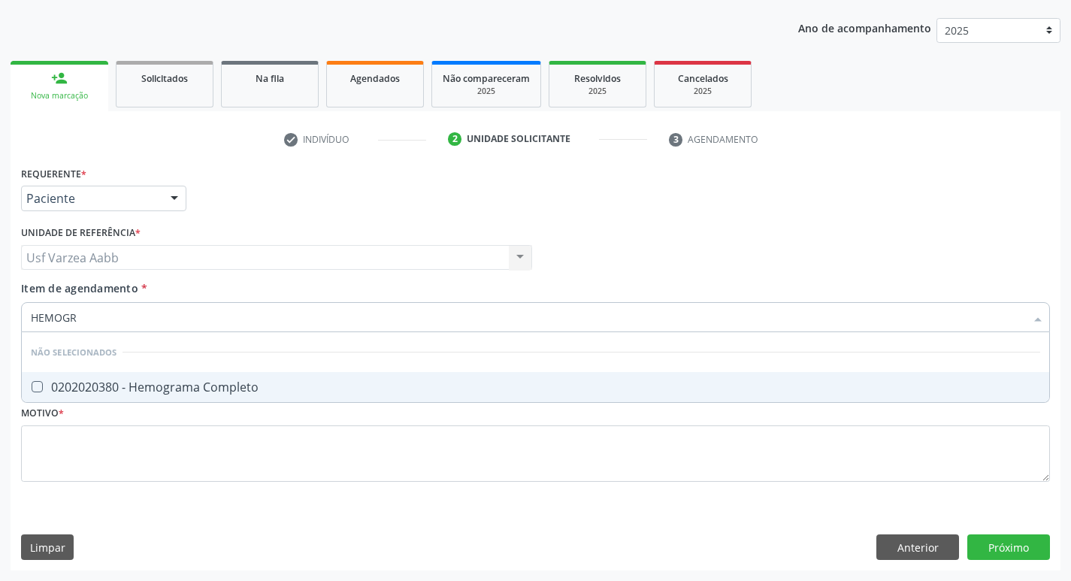
click at [104, 391] on div "0202020380 - Hemograma Completo" at bounding box center [535, 387] width 1009 height 12
checkbox Completo "true"
click at [89, 322] on input "HEMOGR" at bounding box center [528, 317] width 994 height 30
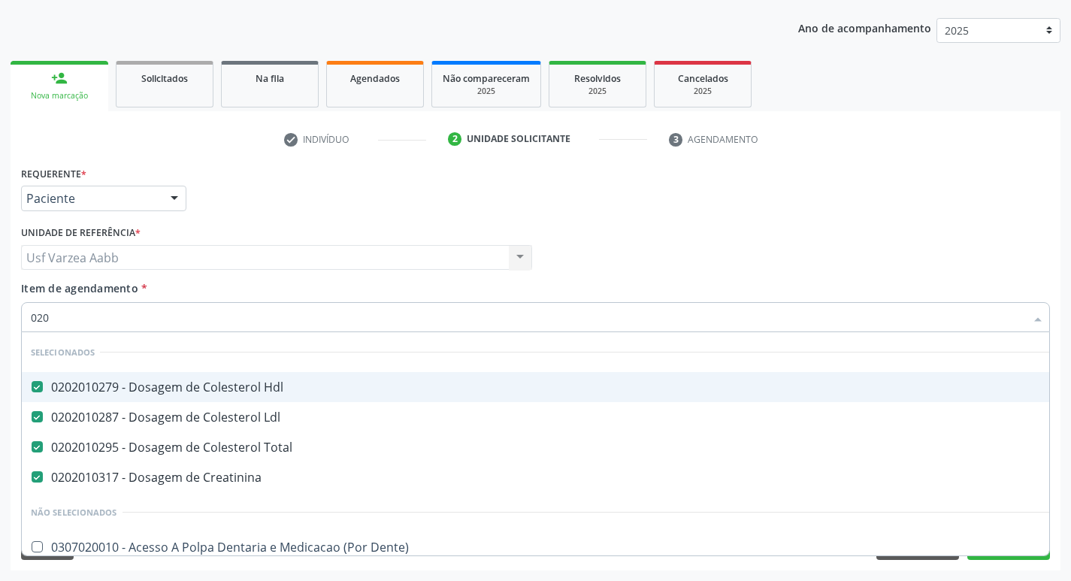
type input "0202"
checkbox Hemoterapia "true"
checkbox \) "true"
checkbox Inteiro\) "true"
checkbox Paratireoides "true"
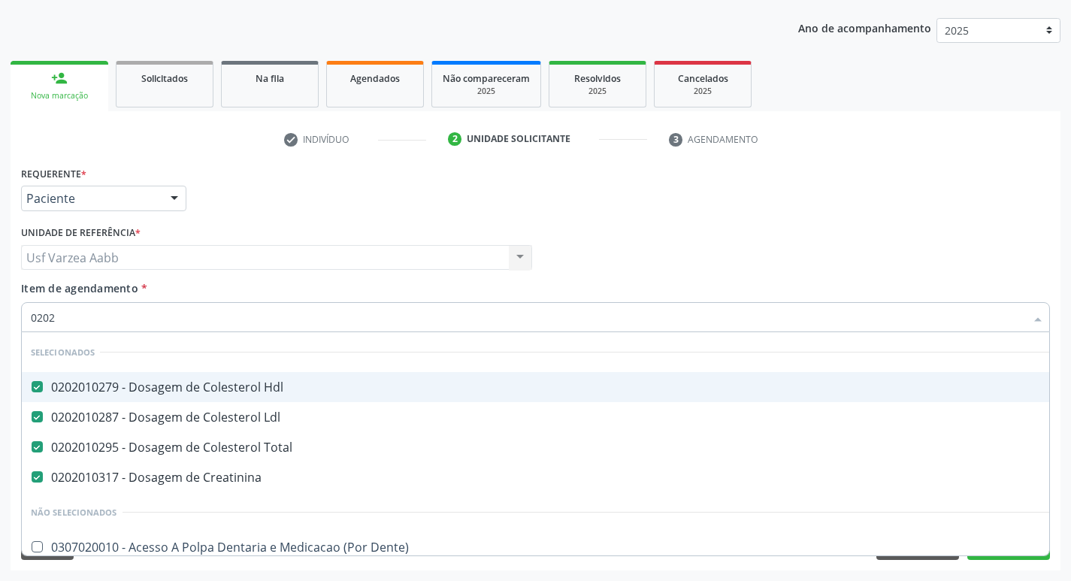
checkbox 67 "true"
checkbox Colostomia "true"
checkbox Glicose "false"
type input "02020"
checkbox Glicose "true"
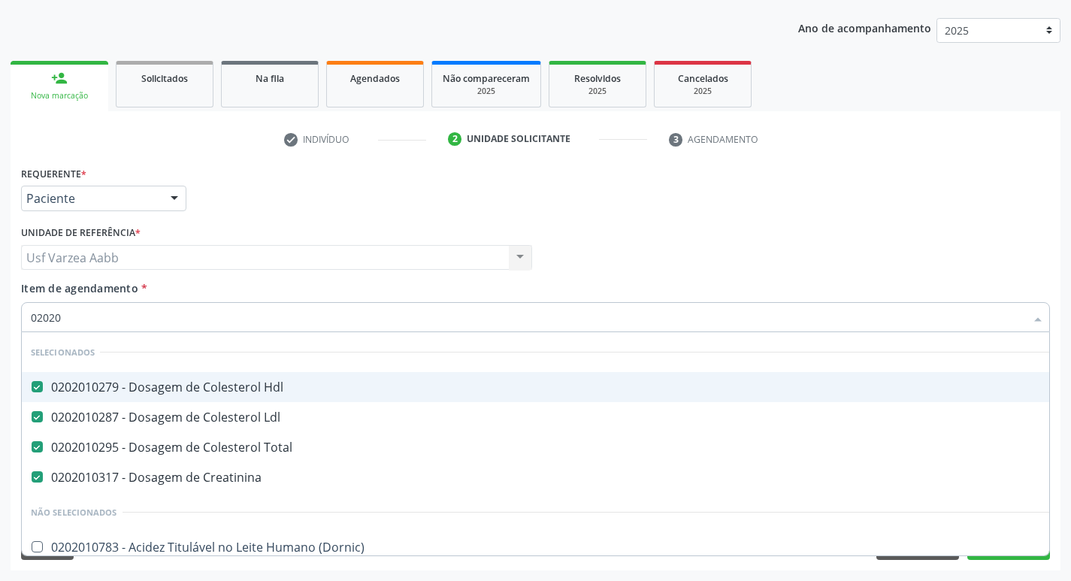
checkbox Lactato "false"
checkbox \(Tgo\) "true"
checkbox \(Tgp\) "true"
checkbox Triglicerideos "true"
checkbox Ureia "true"
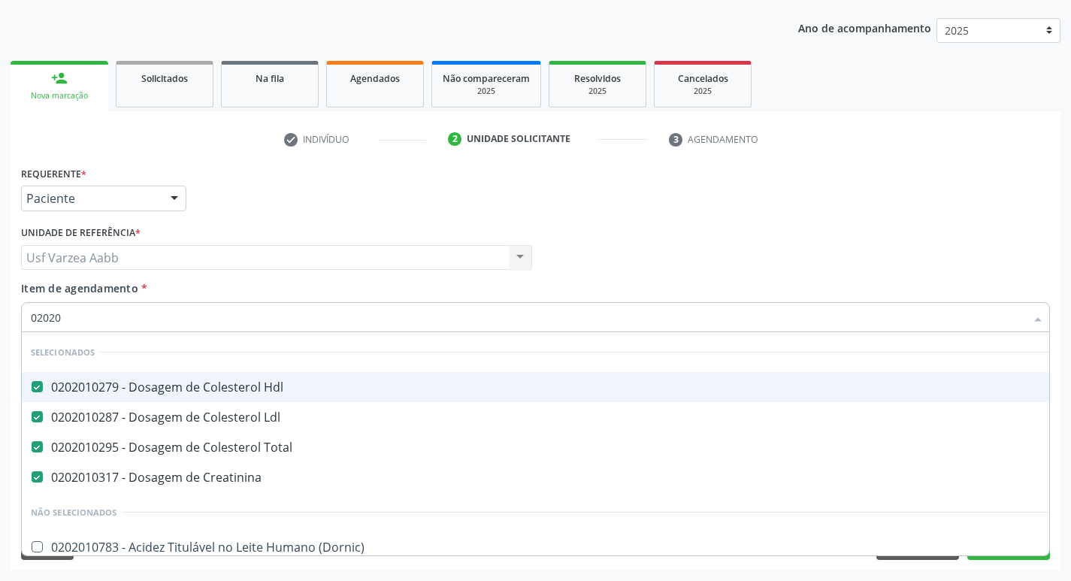
checkbox \(Direto\) "false"
checkbox Urinarios "false"
checkbox Pallidum "false"
checkbox Hematocrito "false"
checkbox Completo "true"
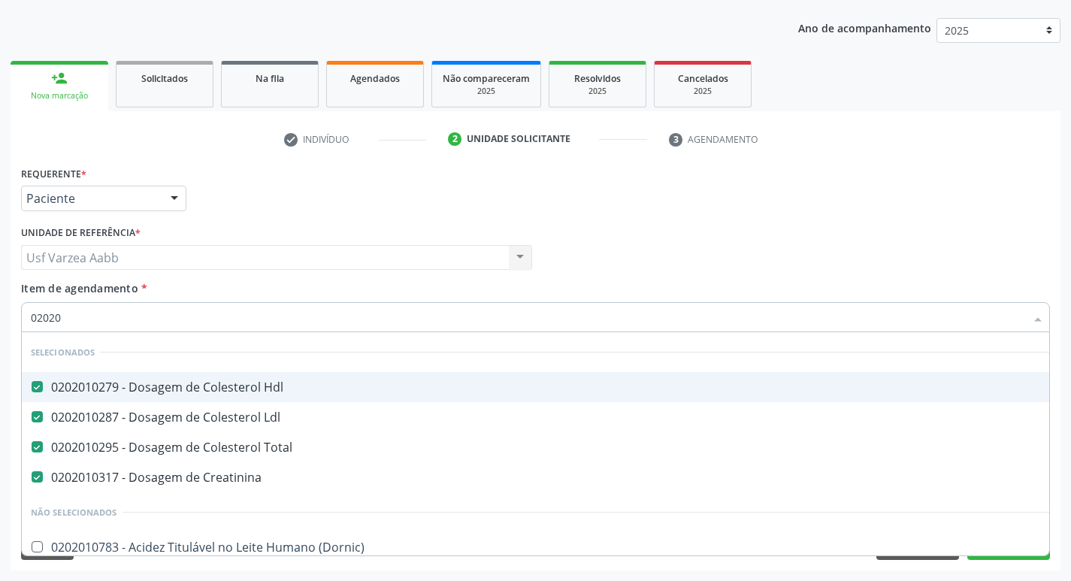
checkbox Pylori "false"
type input "0202020"
checkbox Hdl "false"
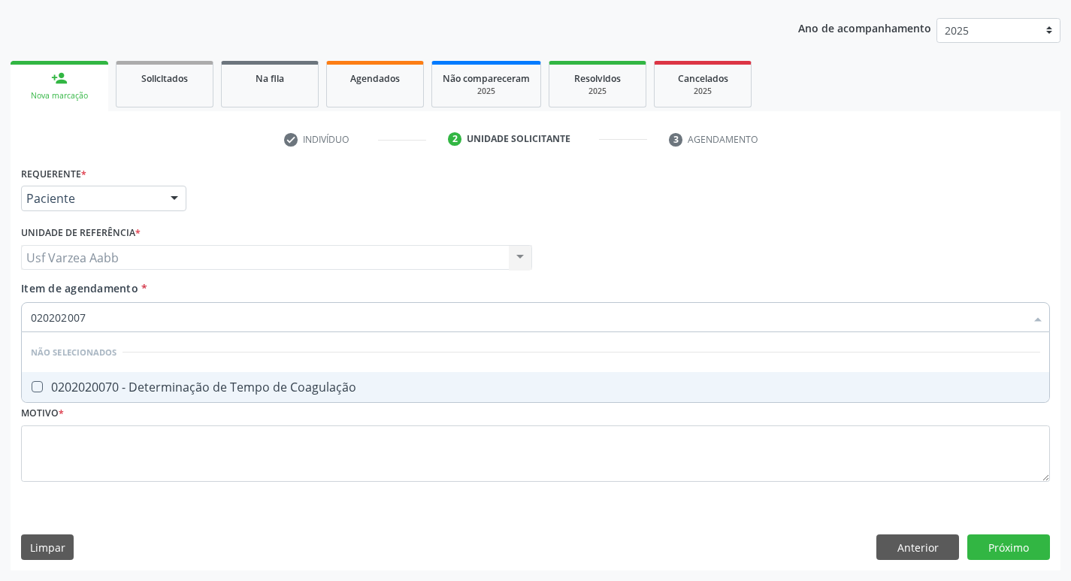
type input "0202020070"
click at [221, 382] on div "0202020070 - Determinação de Tempo de Coagulação" at bounding box center [535, 387] width 1009 height 12
checkbox Coagulação "true"
type input "02020200"
checkbox Coagulação "false"
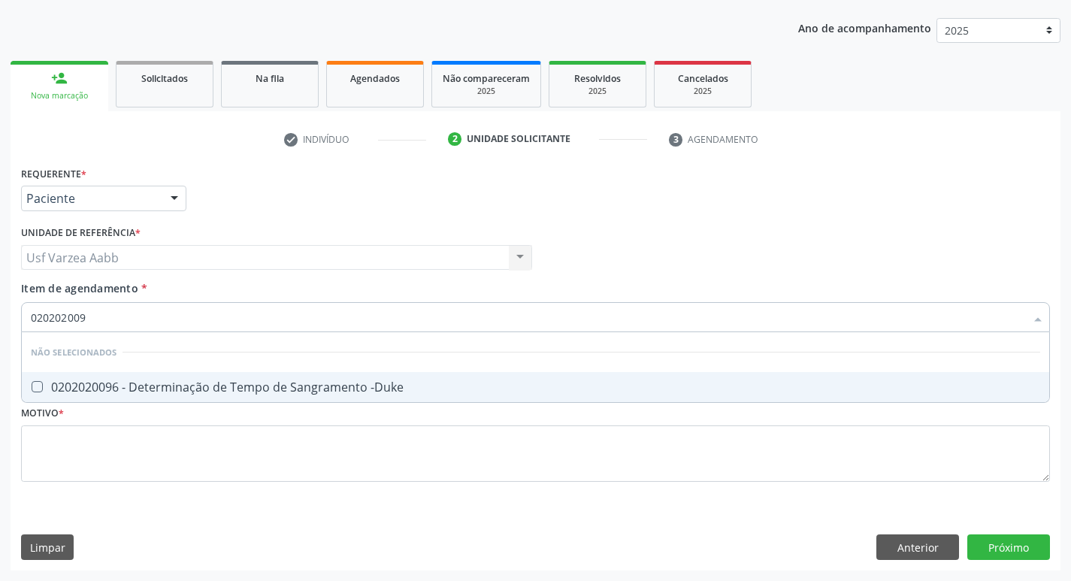
type input "0202020096"
click at [165, 393] on div "0202020096 - Determinação de Tempo de Sangramento -Duke" at bounding box center [535, 387] width 1009 height 12
checkbox -Duke "true"
type input "02020200"
checkbox -Duke "false"
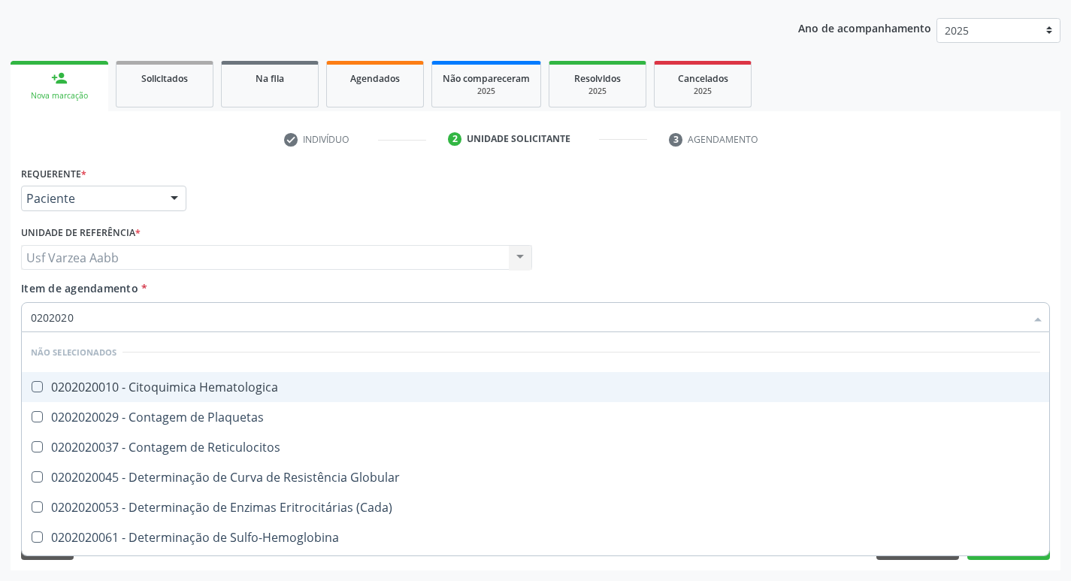
type input "02020201"
checkbox Coagulação "false"
checkbox -Duke "false"
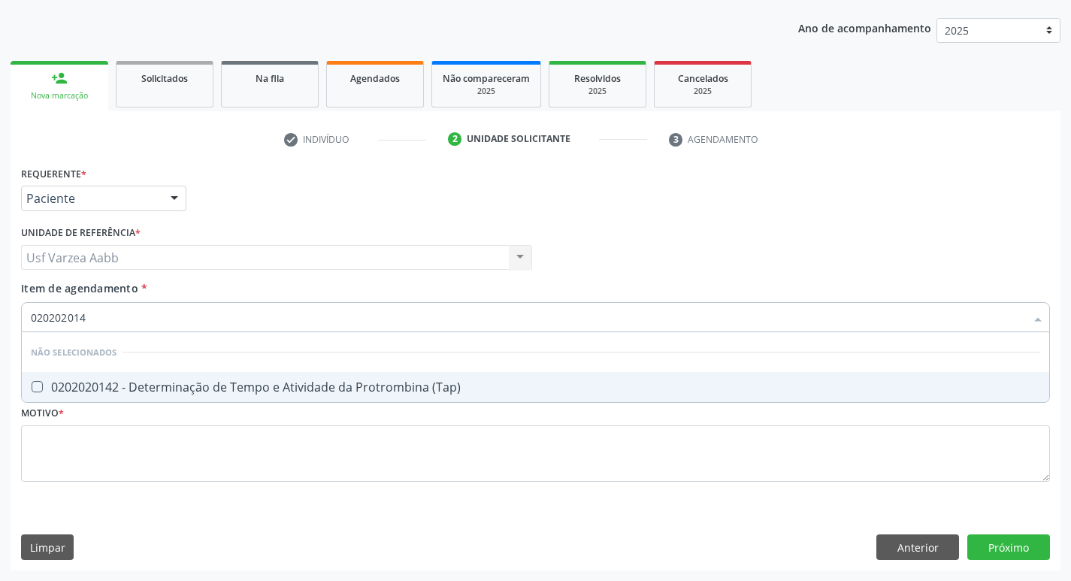
type input "0202020142"
click at [130, 376] on span "0202020142 - Determinação de Tempo e Atividade da Protrombina (Tap)" at bounding box center [535, 387] width 1027 height 30
checkbox \(Tap\) "true"
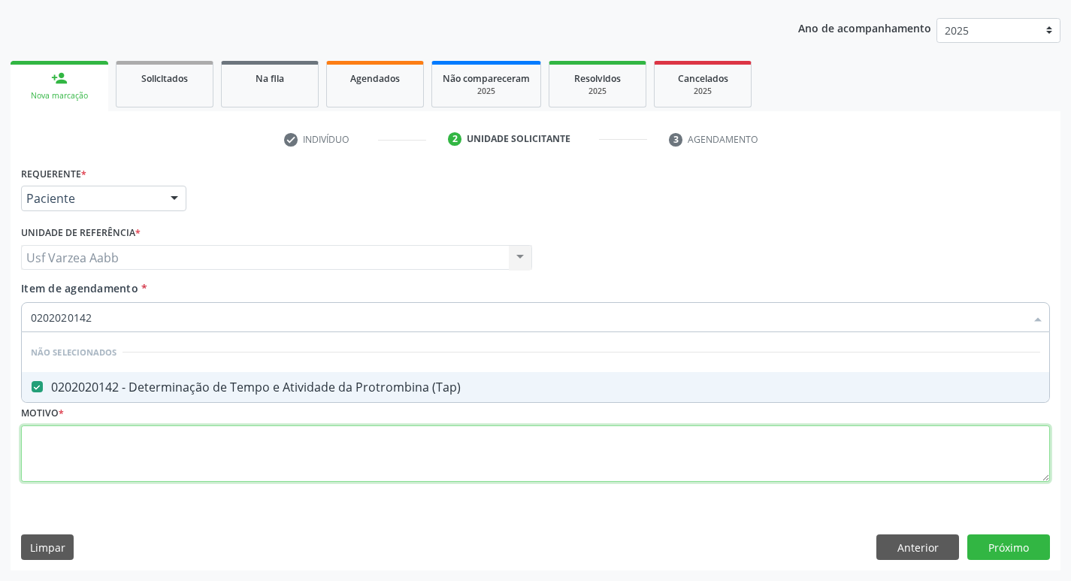
click at [192, 469] on div "Requerente * Paciente Médico(a) Enfermeiro(a) Paciente Nenhum resultado encontr…" at bounding box center [535, 332] width 1029 height 340
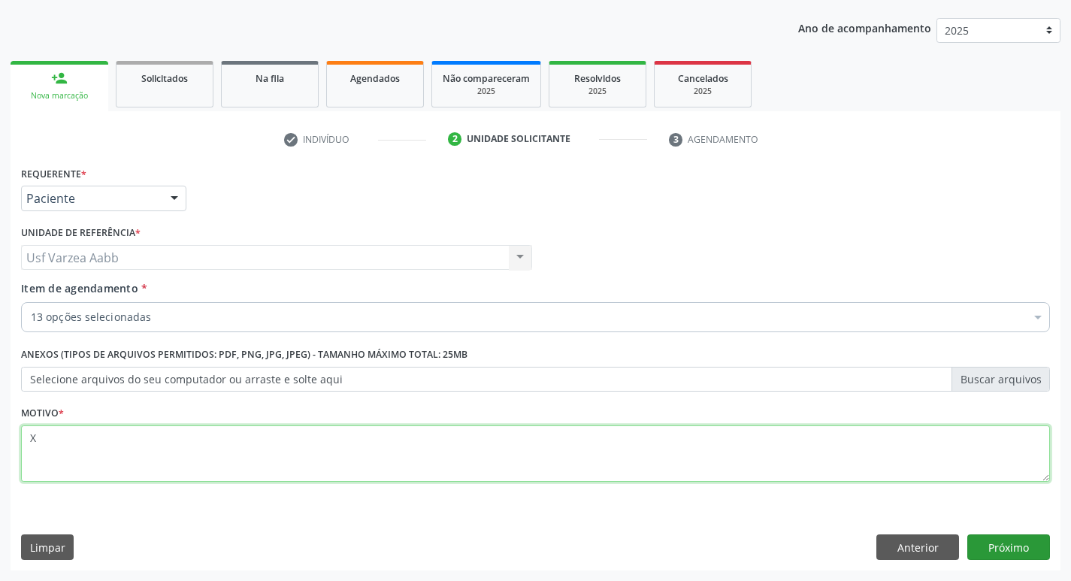
type textarea "X"
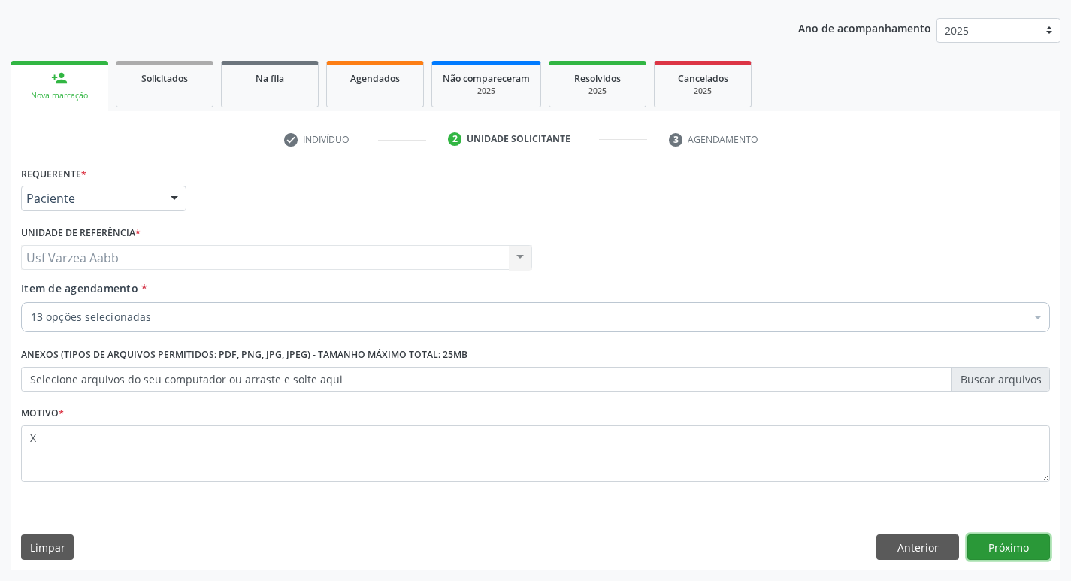
click at [1027, 539] on button "Próximo" at bounding box center [1008, 547] width 83 height 26
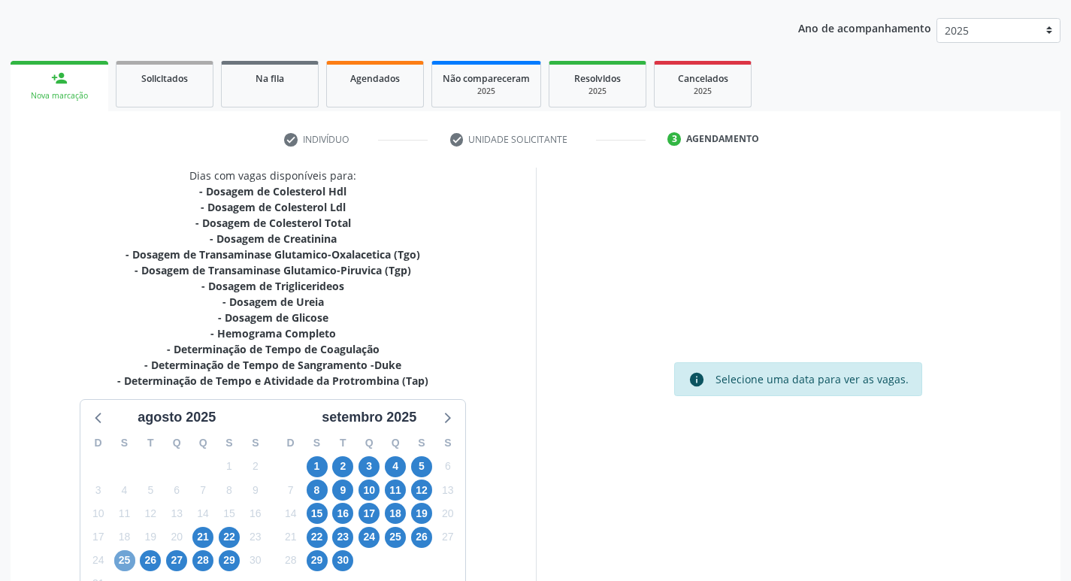
click at [128, 559] on span "25" at bounding box center [124, 560] width 21 height 21
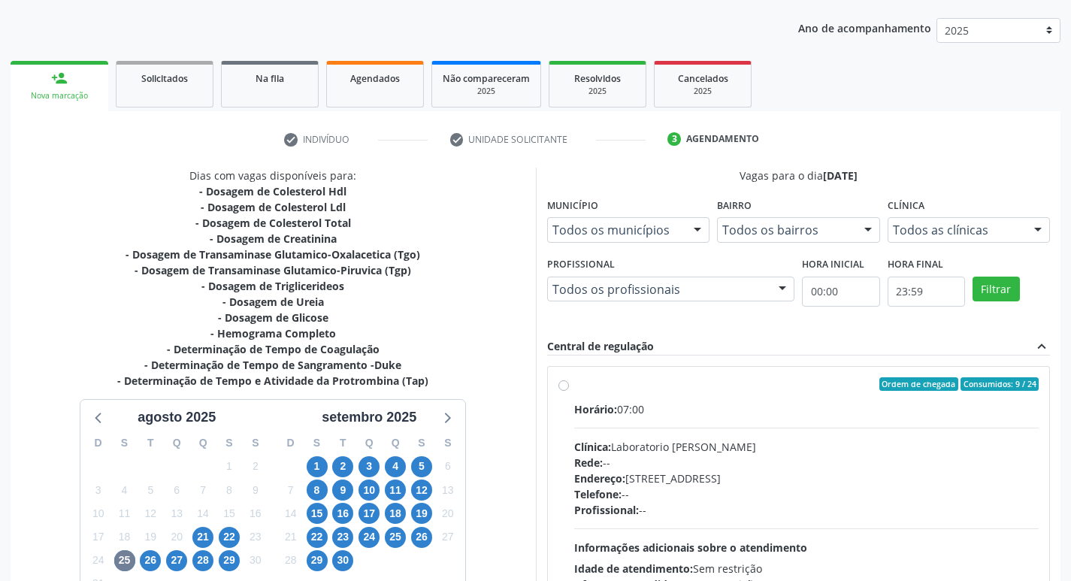
click at [574, 388] on label "Ordem de chegada Consumidos: 9 / 24 Horário: 07:00 Clínica: Laboratorio Jose Pa…" at bounding box center [806, 492] width 465 height 231
click at [564, 388] on input "Ordem de chegada Consumidos: 9 / 24 Horário: 07:00 Clínica: Laboratorio Jose Pa…" at bounding box center [563, 384] width 11 height 14
radio input "true"
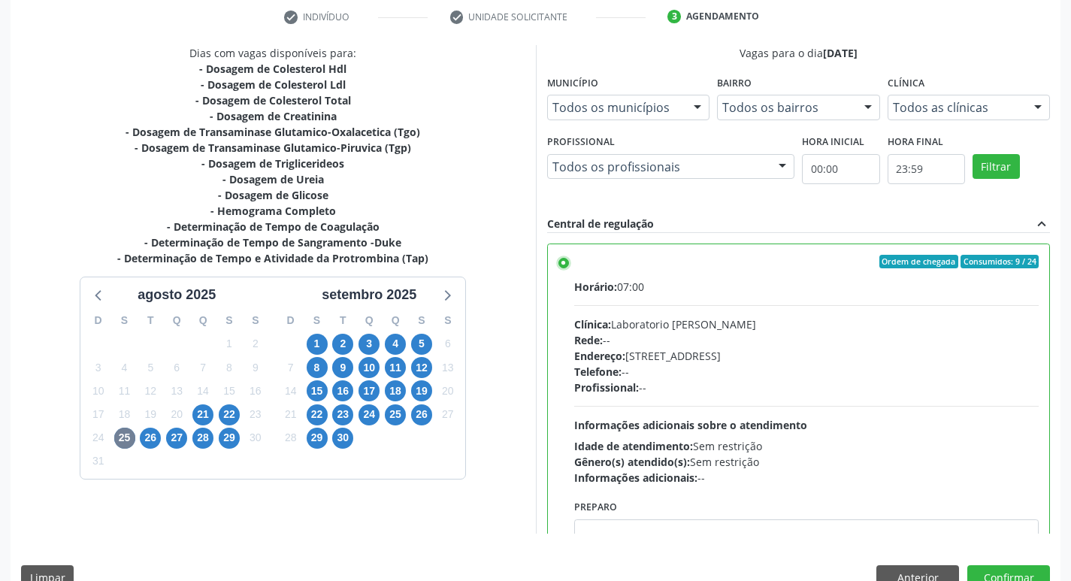
scroll to position [317, 0]
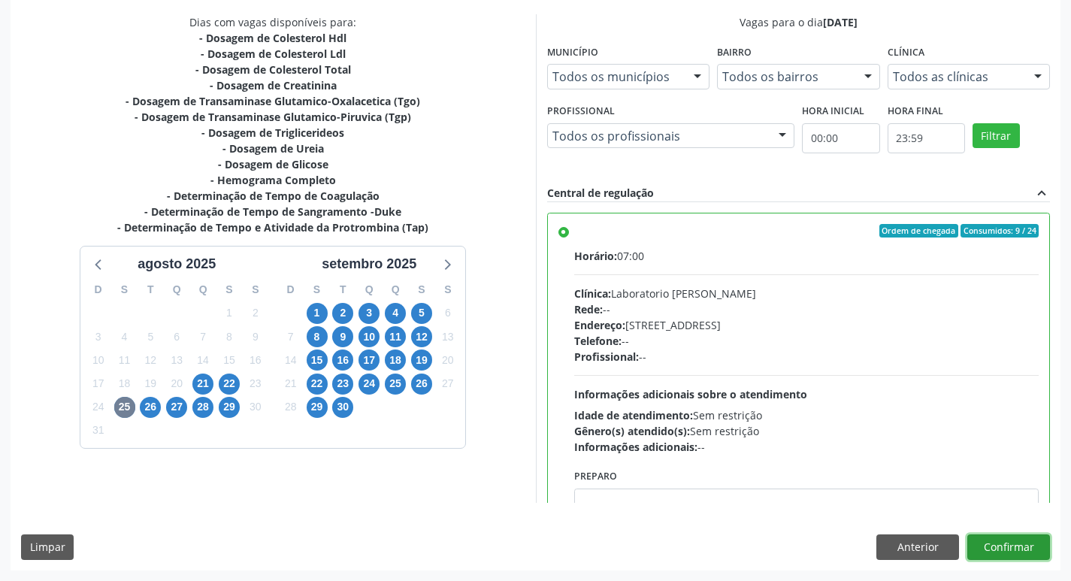
click at [1014, 556] on button "Confirmar" at bounding box center [1008, 547] width 83 height 26
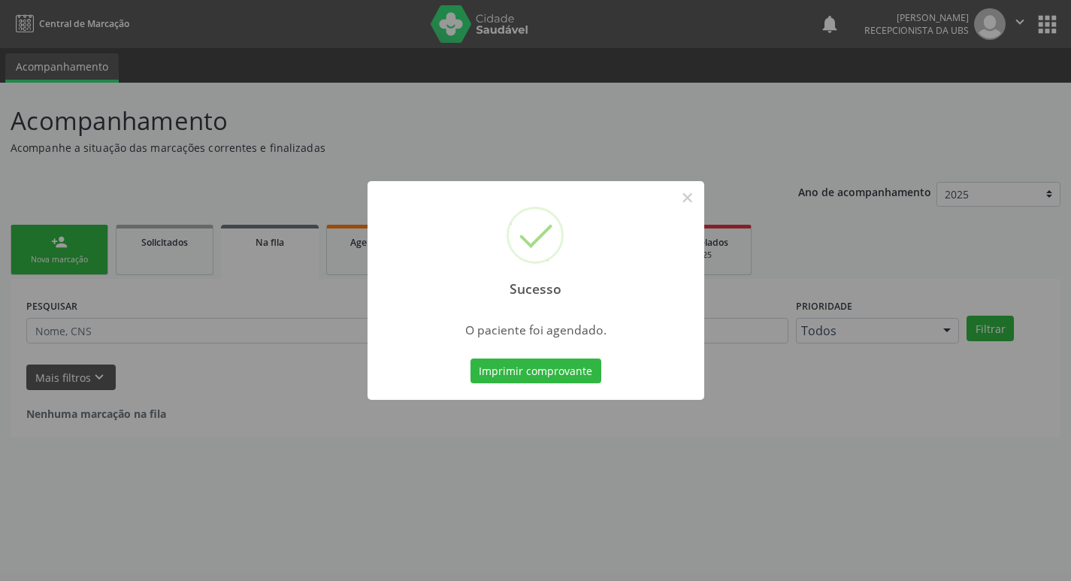
scroll to position [0, 0]
click at [517, 370] on button "Imprimir comprovante" at bounding box center [541, 371] width 131 height 26
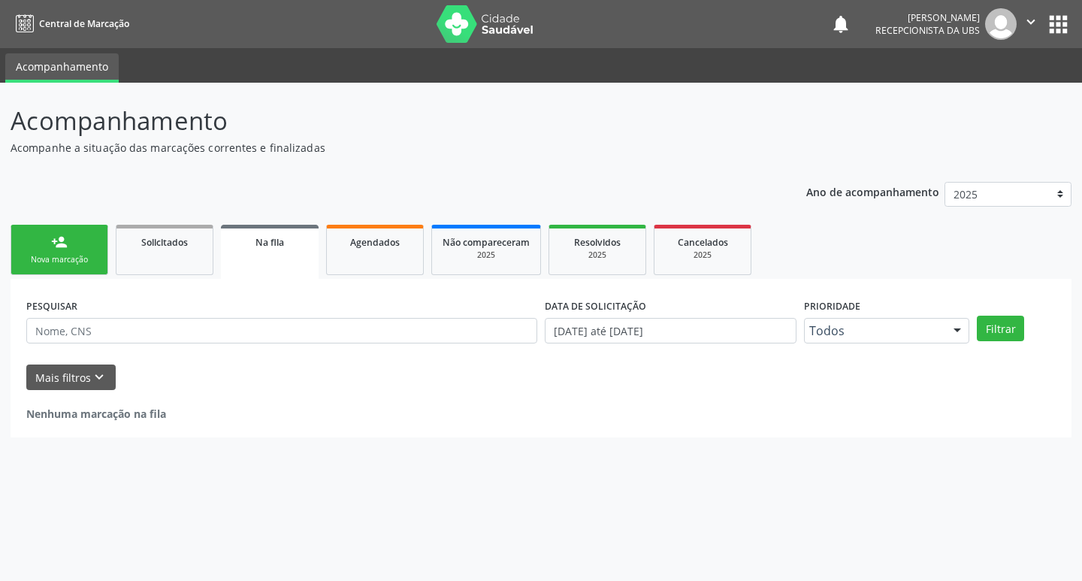
click at [76, 248] on link "person_add Nova marcação" at bounding box center [60, 250] width 98 height 50
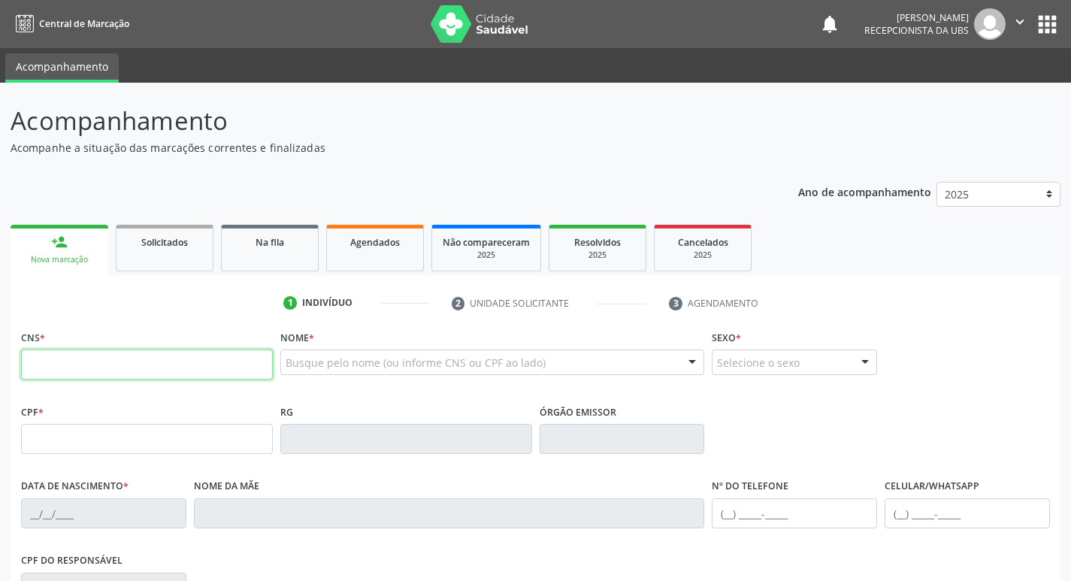
paste input "898 0037 3227 1783"
type input "898 0037 3227 1783"
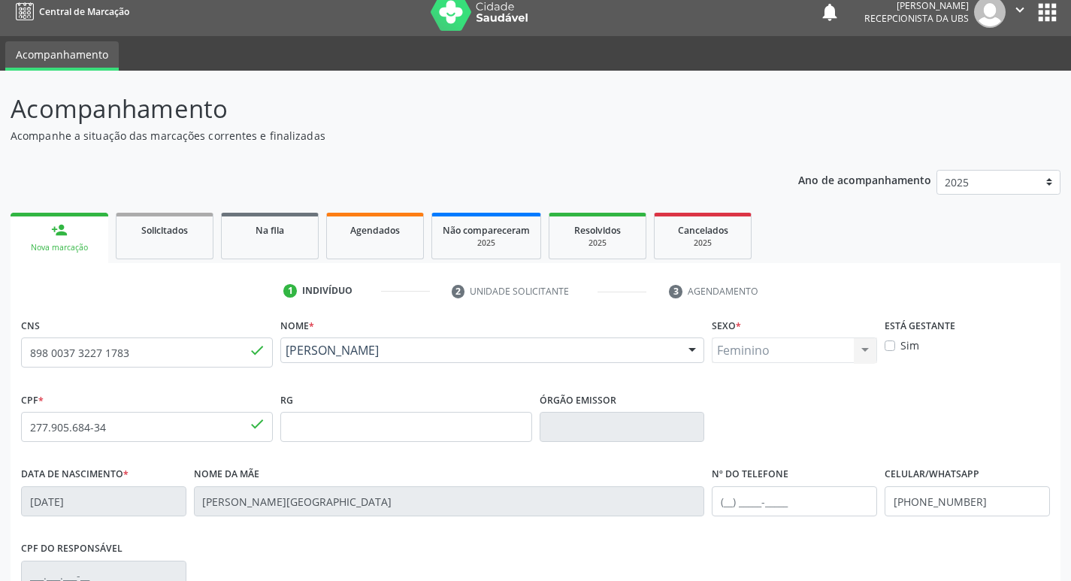
scroll to position [234, 0]
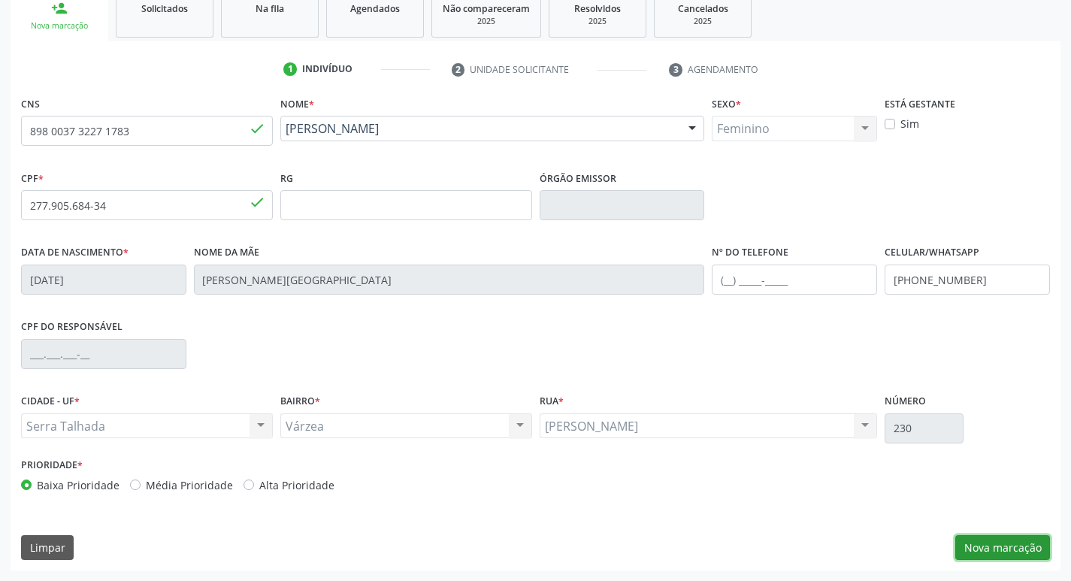
click at [1006, 544] on button "Nova marcação" at bounding box center [1002, 548] width 95 height 26
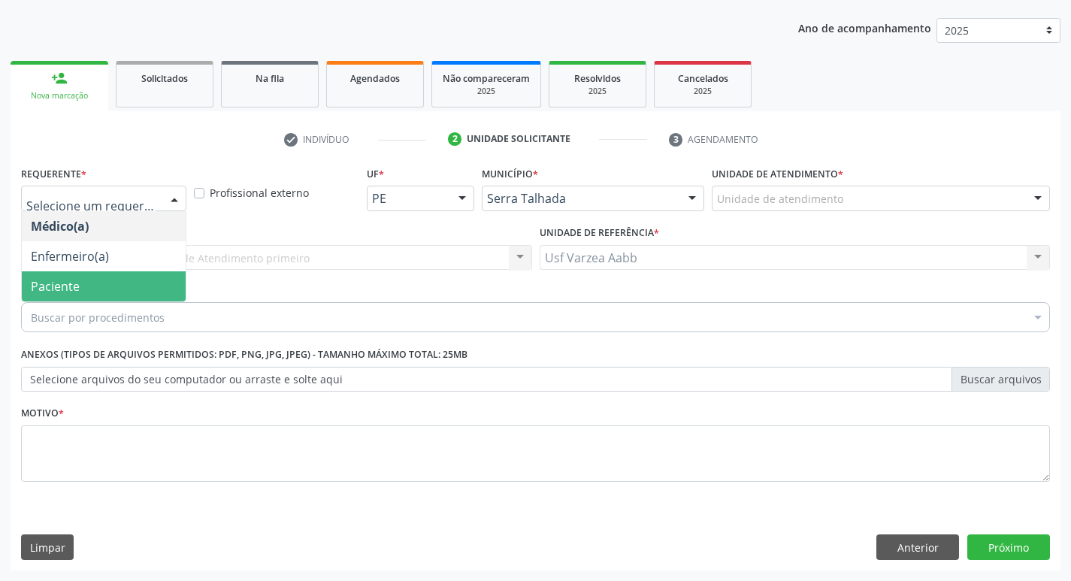
click at [85, 284] on span "Paciente" at bounding box center [104, 286] width 164 height 30
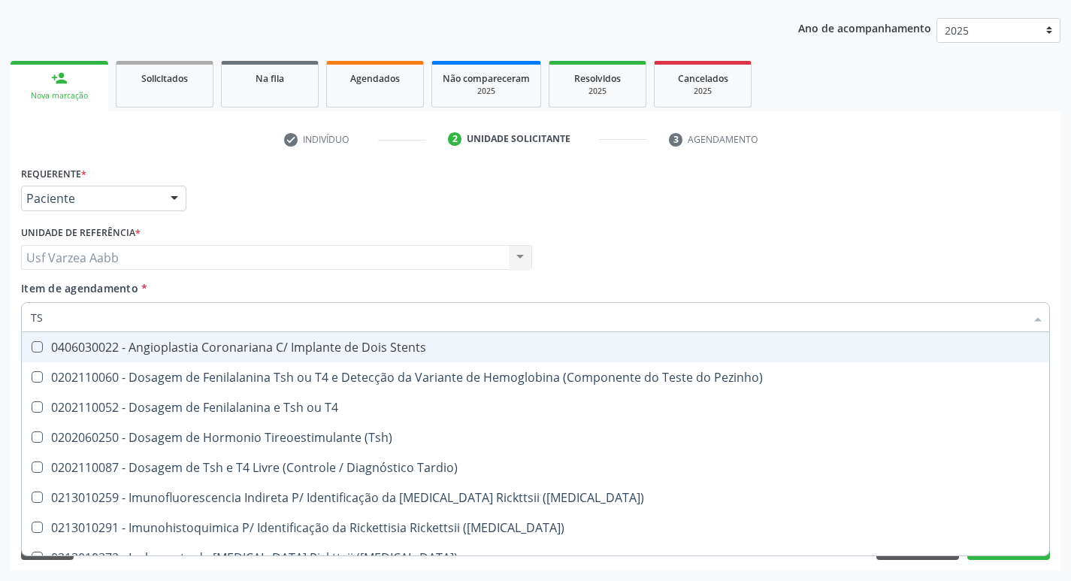
type input "TSH"
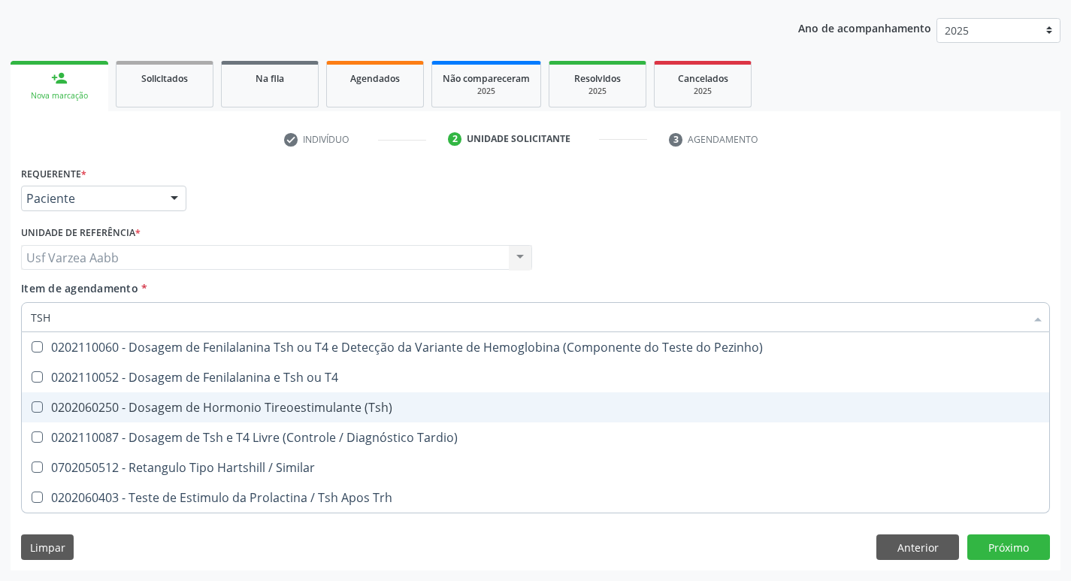
click at [170, 409] on div "0202060250 - Dosagem de Hormonio Tireoestimulante (Tsh)" at bounding box center [535, 407] width 1009 height 12
checkbox \(Tsh\) "true"
type input "TS"
checkbox \(Tsh\) "false"
checkbox Tardio\) "true"
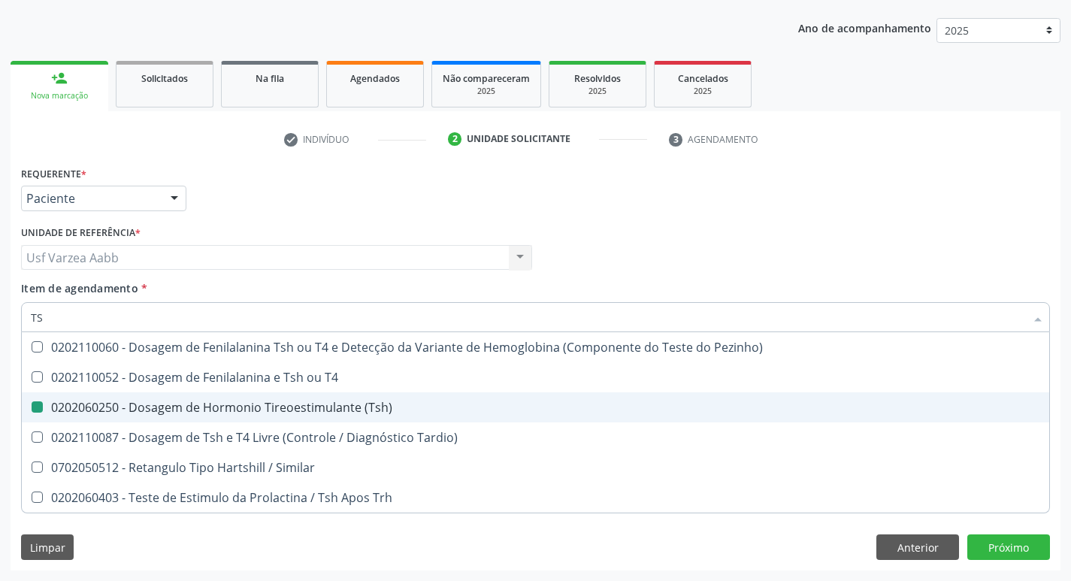
type input "T"
checkbox Tardio\) "false"
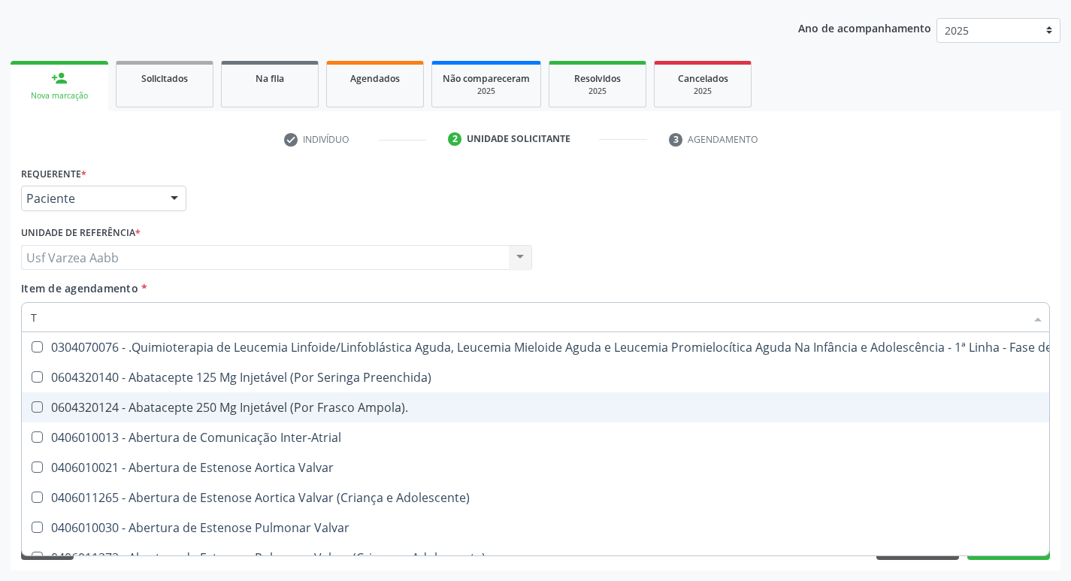
type input "T4"
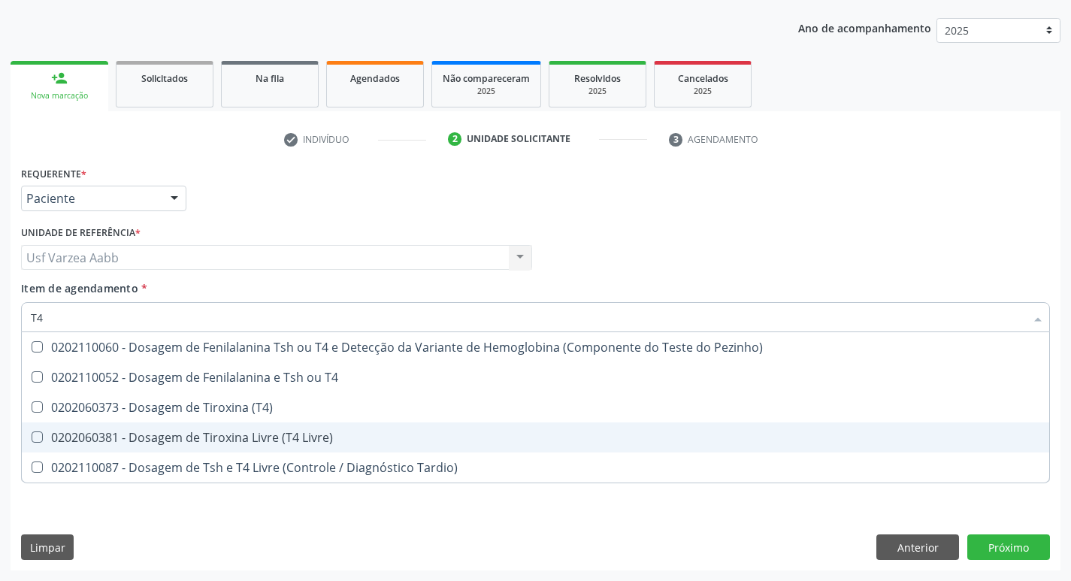
click at [214, 450] on span "0202060381 - Dosagem de Tiroxina Livre (T4 Livre)" at bounding box center [535, 437] width 1027 height 30
checkbox Livre\) "true"
type input "T"
checkbox Livre\) "false"
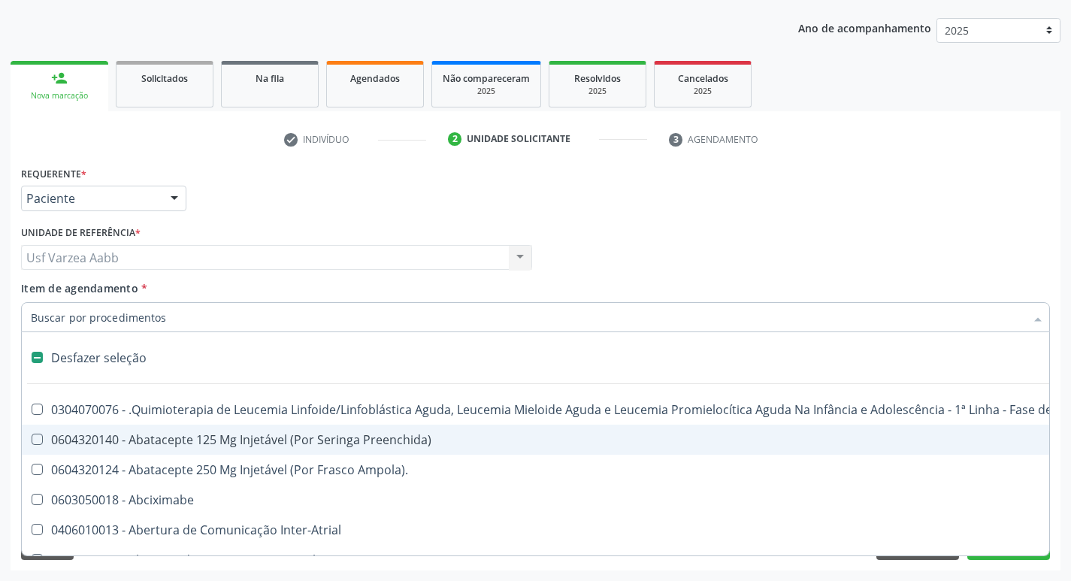
type input "G"
checkbox Transplantado "true"
checkbox Capsula\) "true"
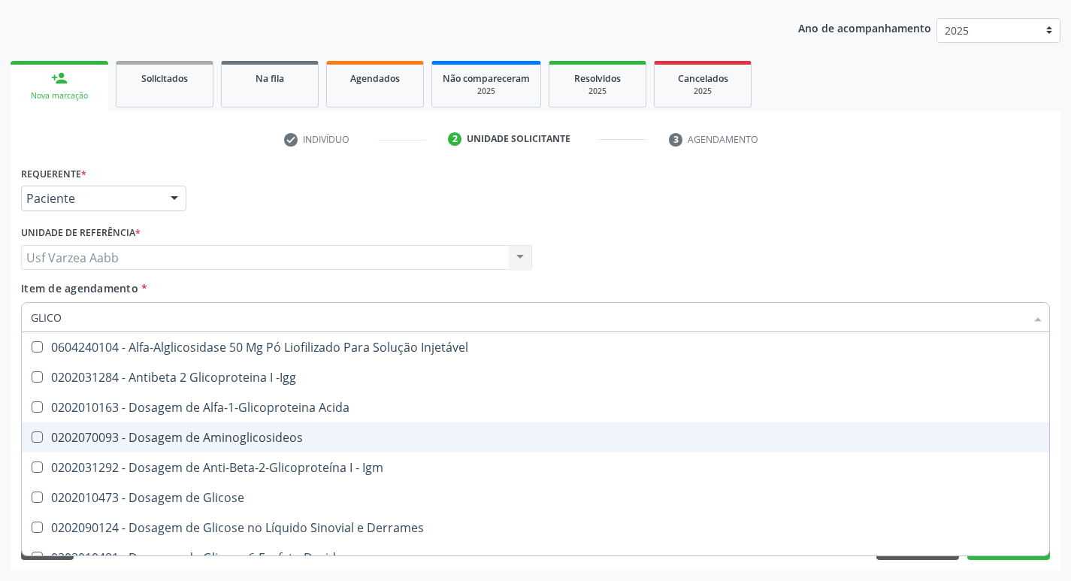
type input "GLICOS"
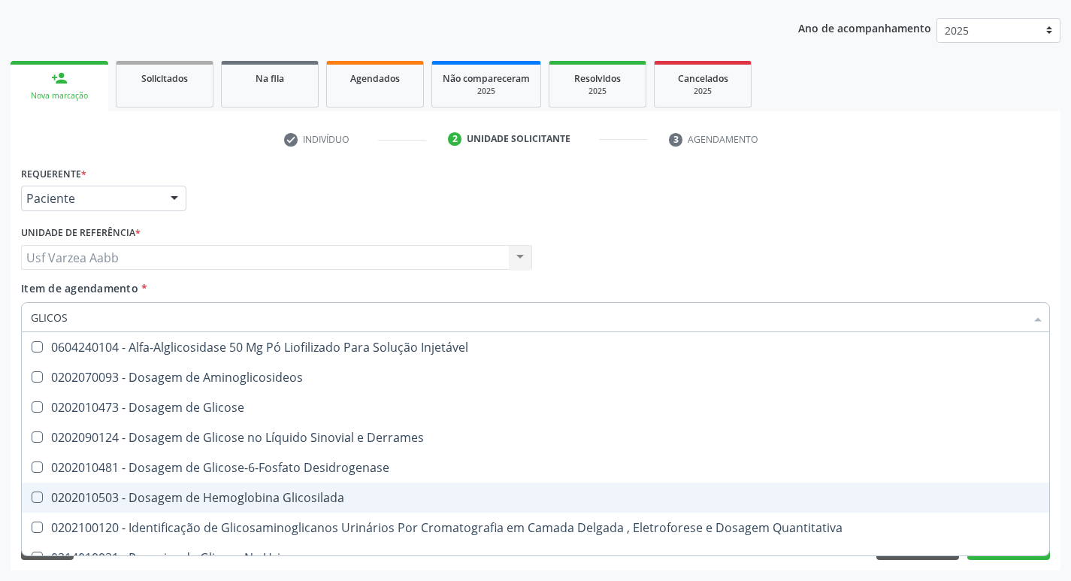
click at [296, 503] on div "0202010503 - Dosagem de Hemoglobina Glicosilada" at bounding box center [535, 497] width 1009 height 12
checkbox Glicosilada "true"
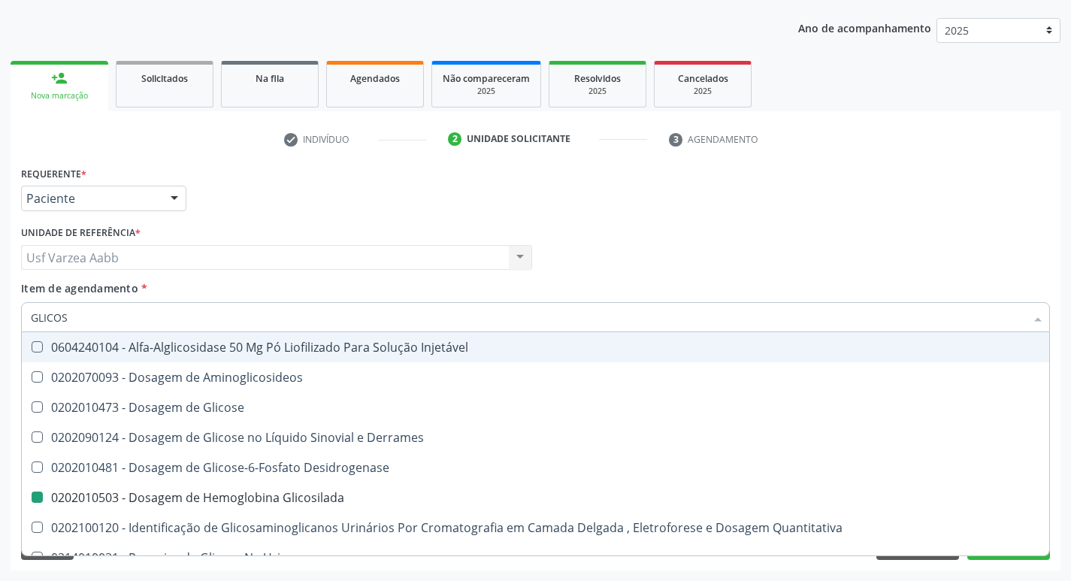
click at [721, 227] on div "Médico Solicitante Por favor, selecione a Unidade de Atendimento primeiro Nenhu…" at bounding box center [535, 251] width 1036 height 59
checkbox Aminoglicosideos "true"
checkbox Glicose "true"
checkbox Derrames "true"
checkbox Glicosilada "false"
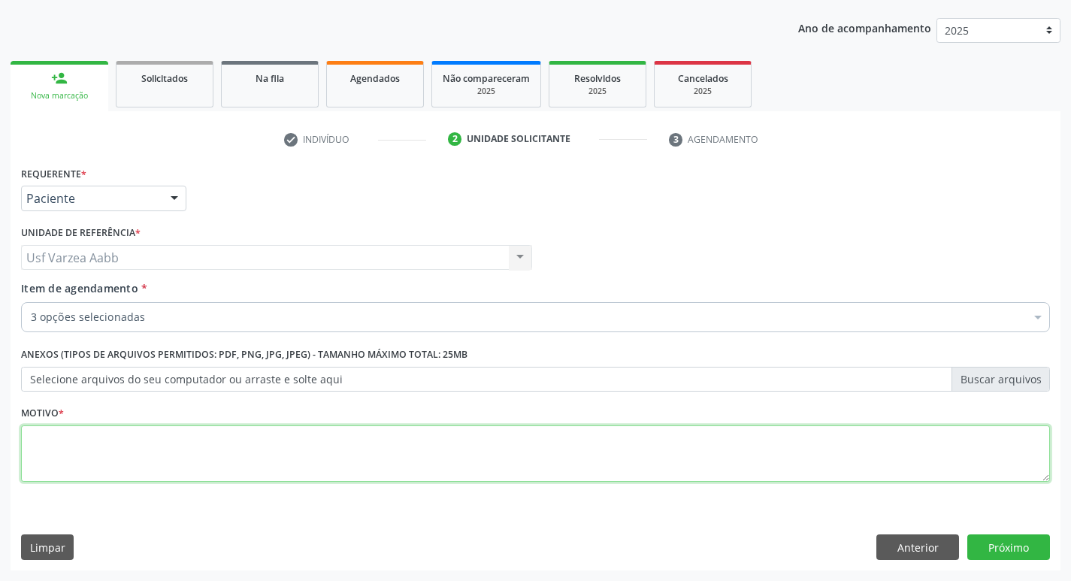
click at [387, 451] on textarea at bounding box center [535, 453] width 1029 height 57
type textarea "X"
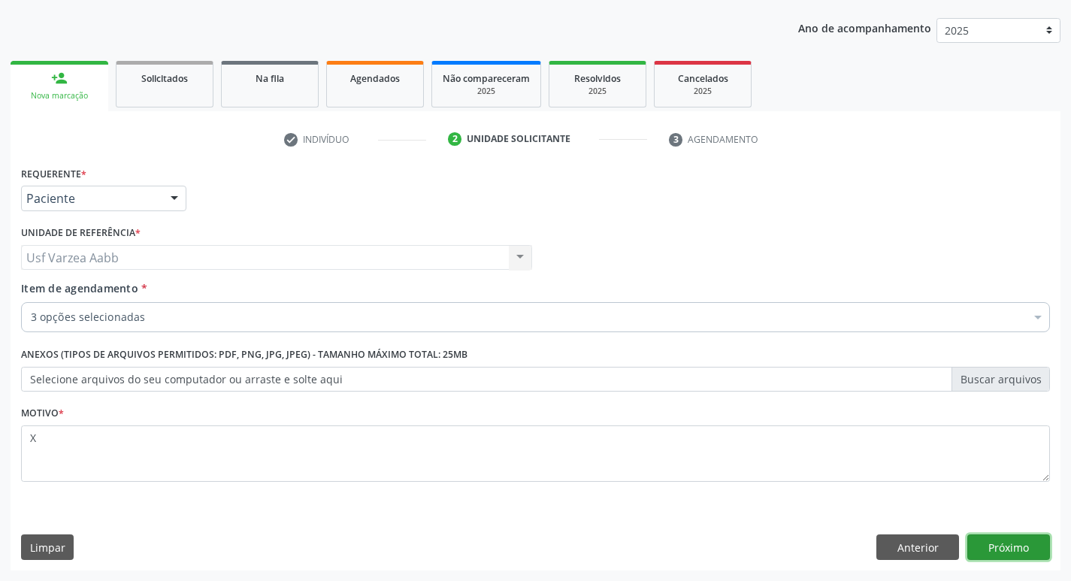
click at [990, 539] on button "Próximo" at bounding box center [1008, 547] width 83 height 26
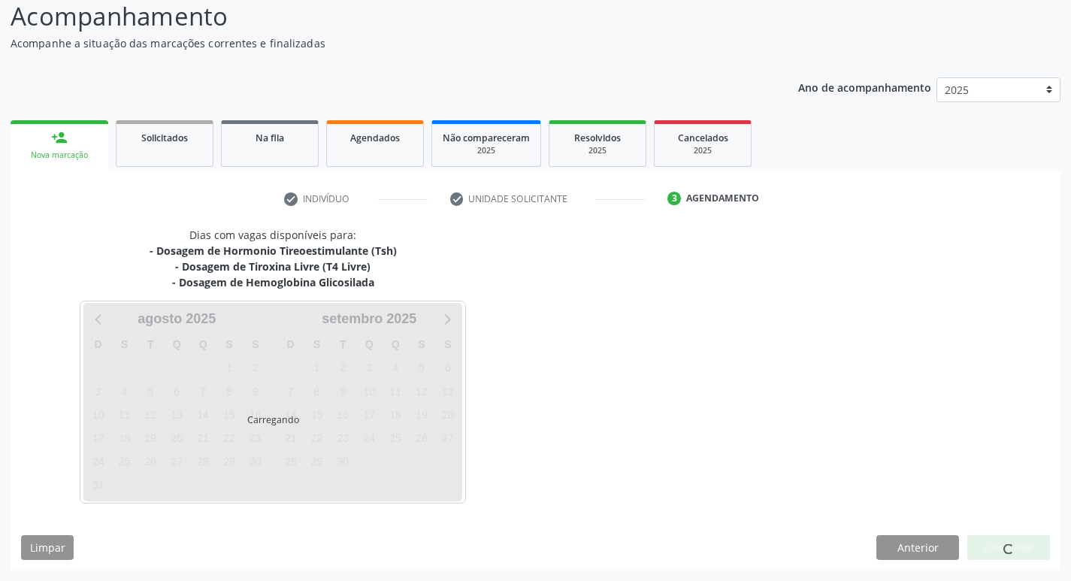
scroll to position [104, 0]
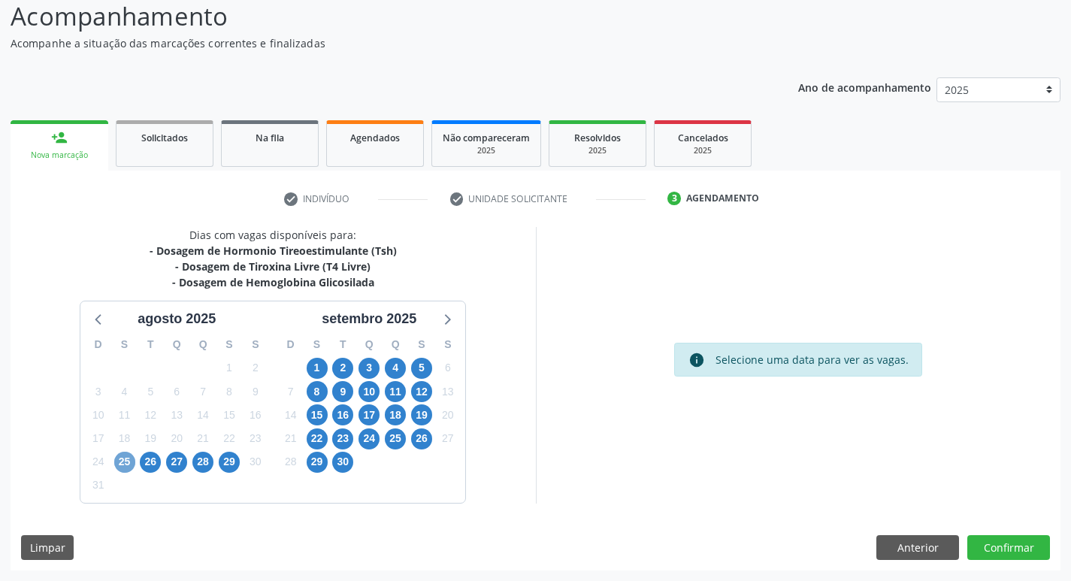
click at [129, 468] on span "25" at bounding box center [124, 462] width 21 height 21
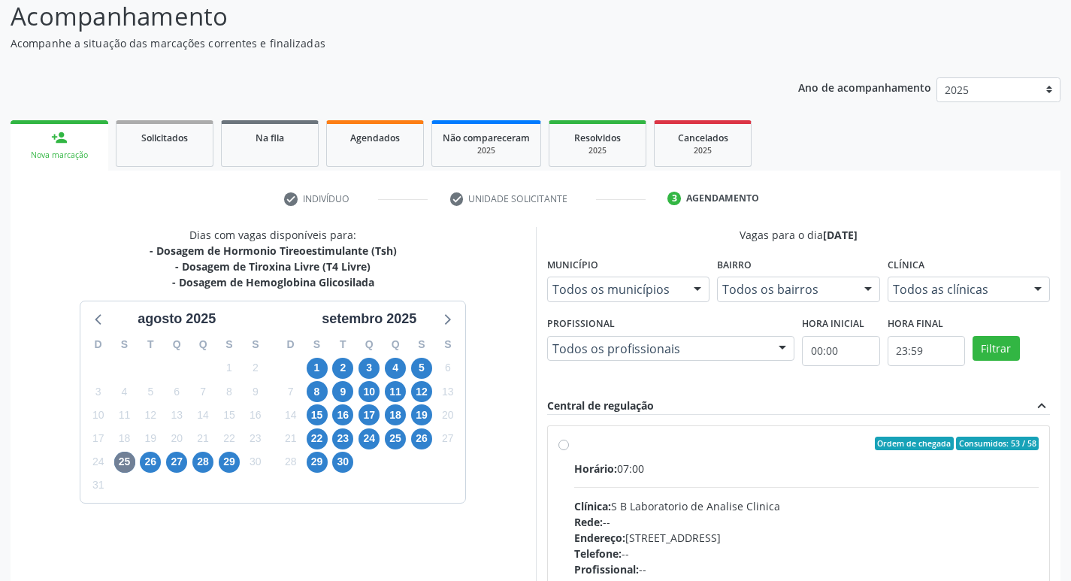
click at [574, 449] on label "Ordem de chegada Consumidos: 53 / 58 Horário: 07:00 Clínica: S B Laboratorio de…" at bounding box center [806, 552] width 465 height 231
click at [568, 449] on input "Ordem de chegada Consumidos: 53 / 58 Horário: 07:00 Clínica: S B Laboratorio de…" at bounding box center [563, 444] width 11 height 14
radio input "true"
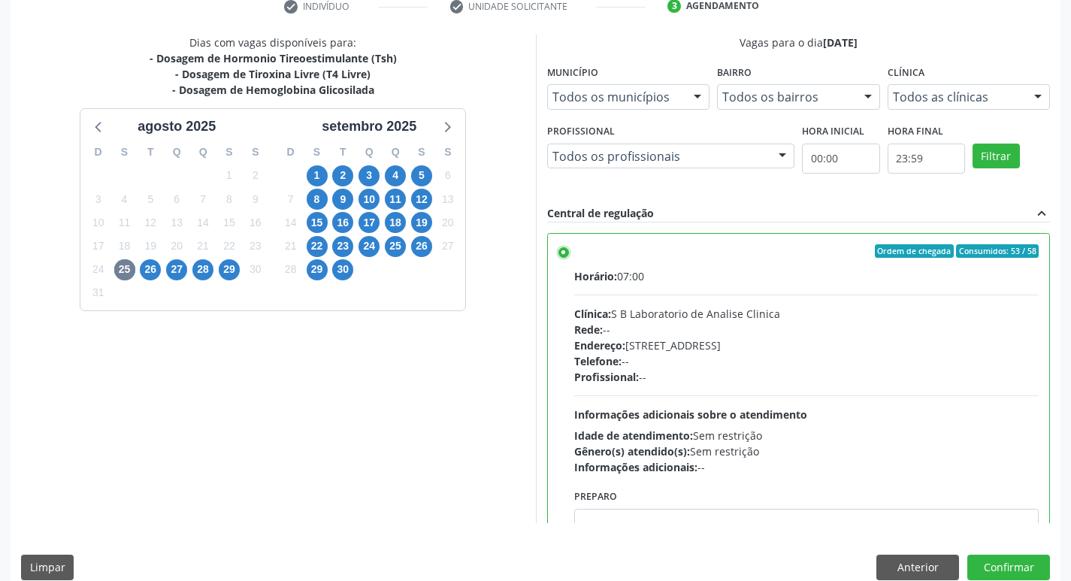
scroll to position [317, 0]
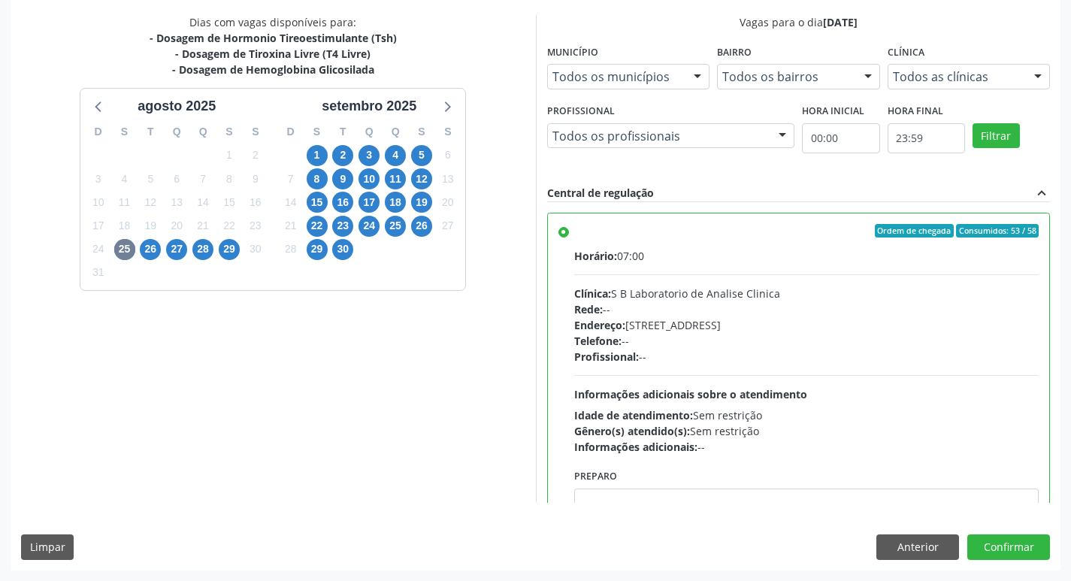
click at [1014, 533] on div "Dias com vagas disponíveis para: - Dosagem de Hormonio Tireoestimulante (Tsh) -…" at bounding box center [536, 291] width 1050 height 555
click at [1013, 539] on button "Confirmar" at bounding box center [1008, 547] width 83 height 26
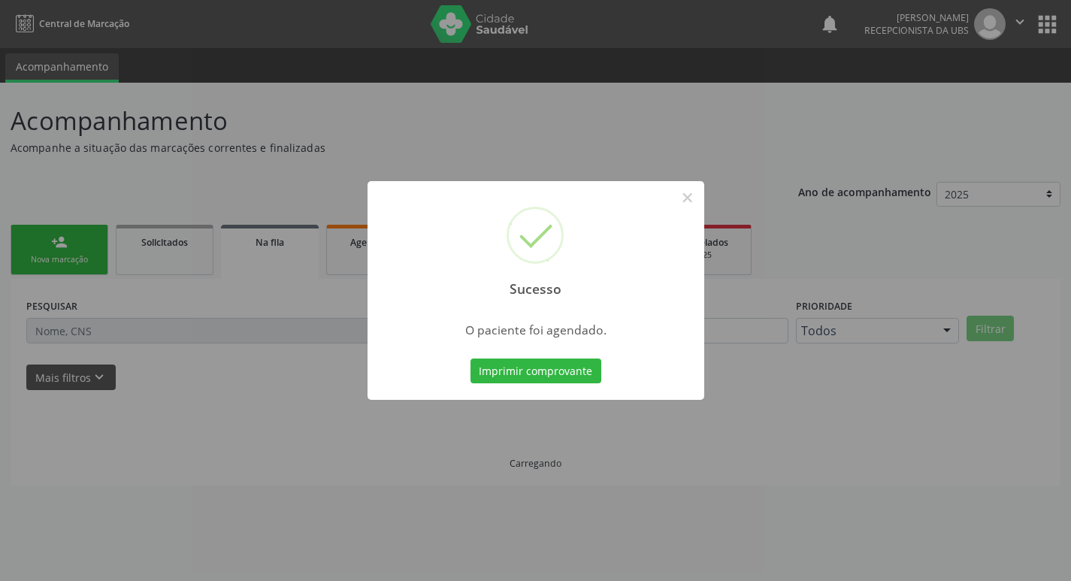
scroll to position [0, 0]
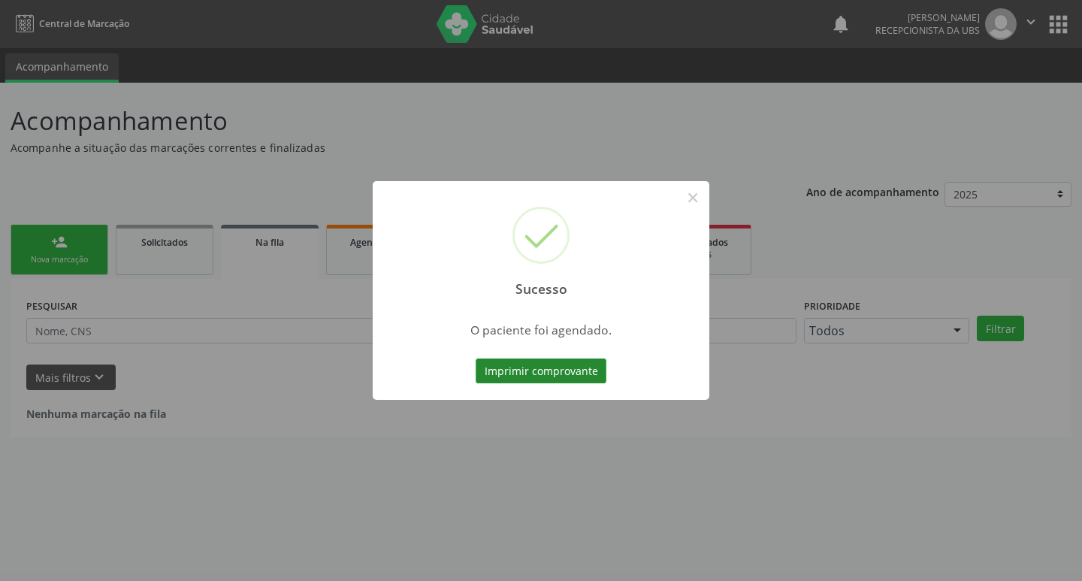
click at [544, 370] on button "Imprimir comprovante" at bounding box center [541, 371] width 131 height 26
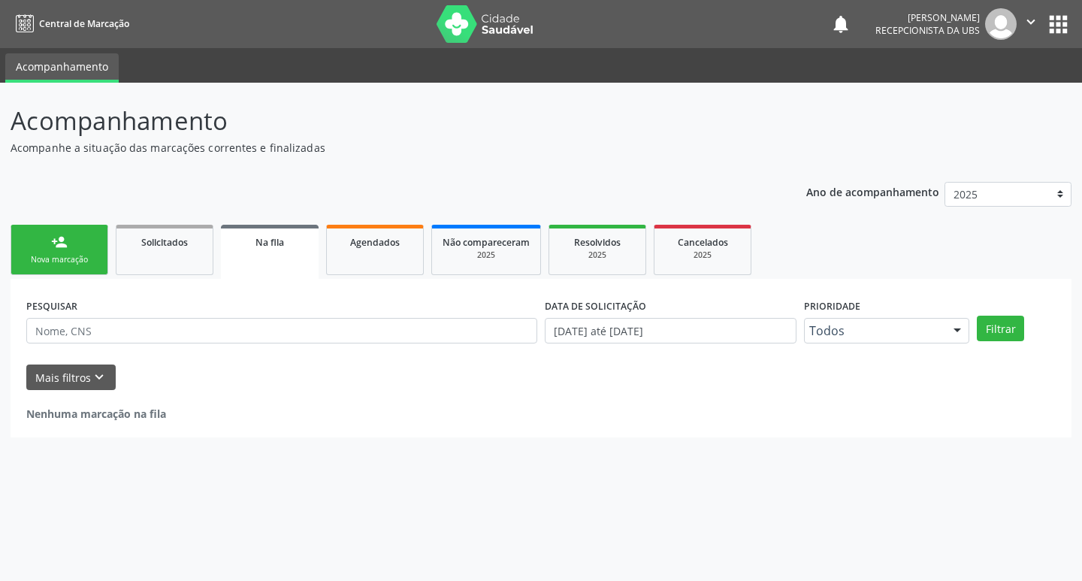
click at [30, 259] on div "Nova marcação" at bounding box center [59, 259] width 75 height 11
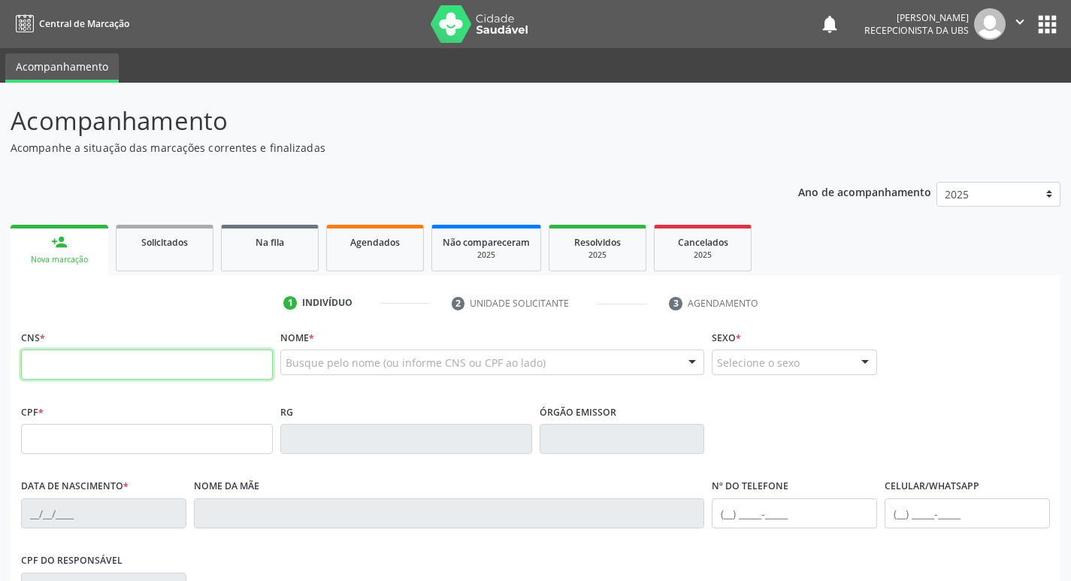
click at [63, 368] on input "text" at bounding box center [147, 364] width 252 height 30
type input "705 5064 1507 5110"
type input "022.129.404-08"
type input "01/11/1940"
type input "Dionizia Maria da Conceicao"
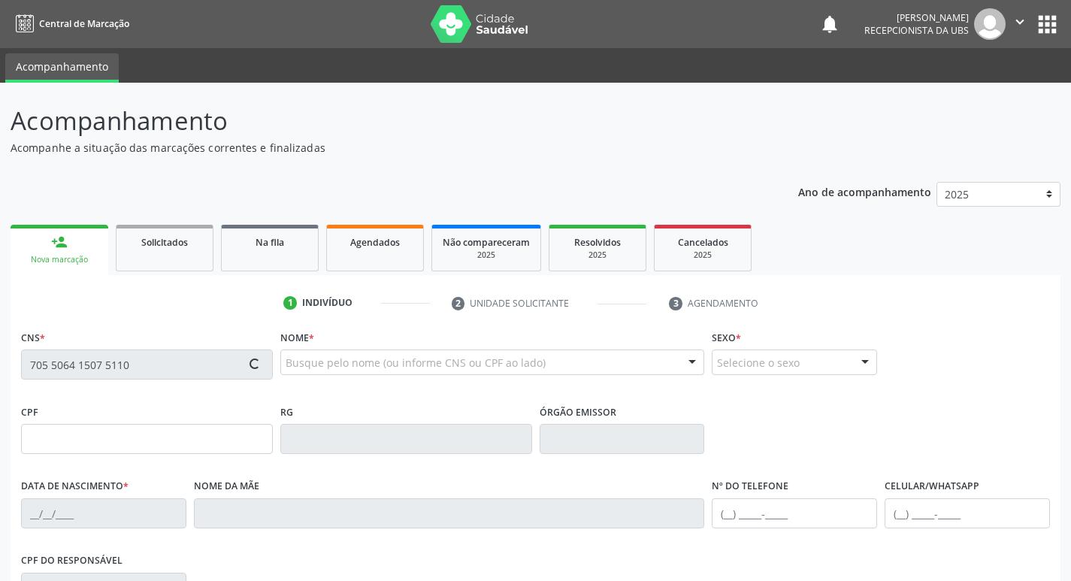
type input "(87) 99810-9985"
type input "354.467.144-15"
type input "401"
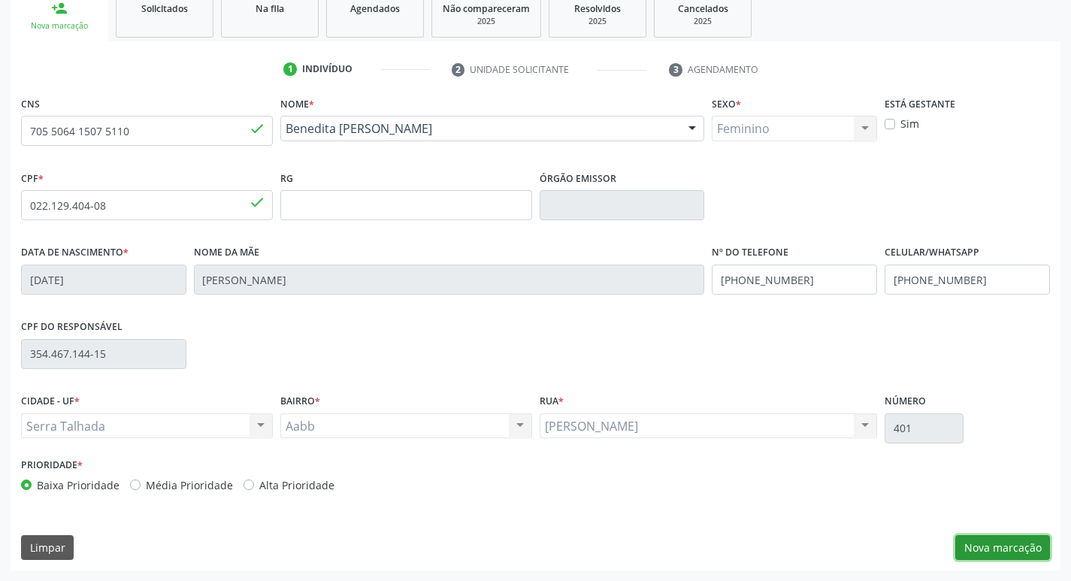
click at [972, 539] on button "Nova marcação" at bounding box center [1002, 548] width 95 height 26
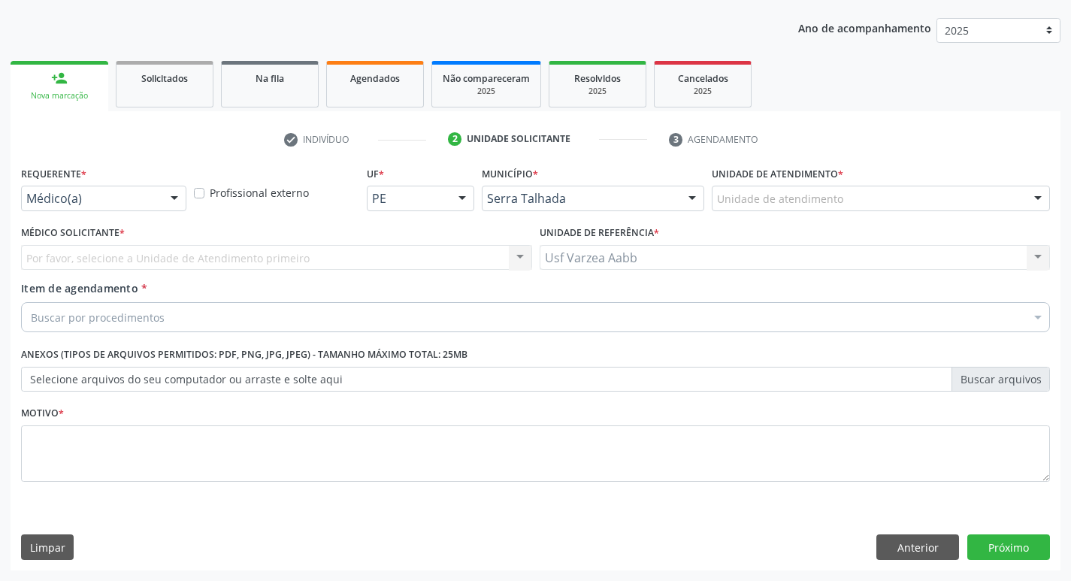
scroll to position [164, 0]
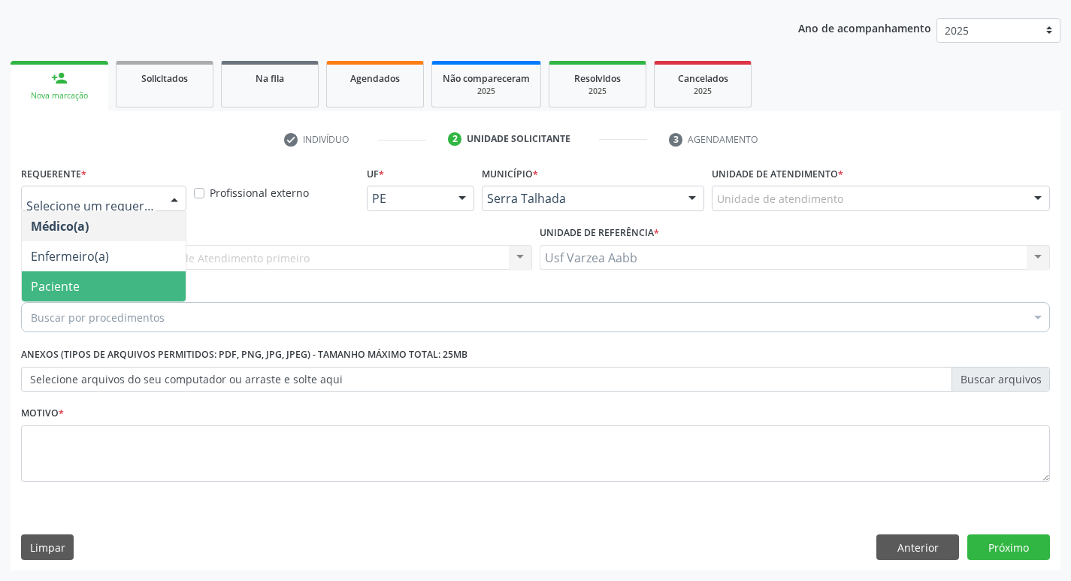
click at [71, 288] on span "Paciente" at bounding box center [55, 286] width 49 height 17
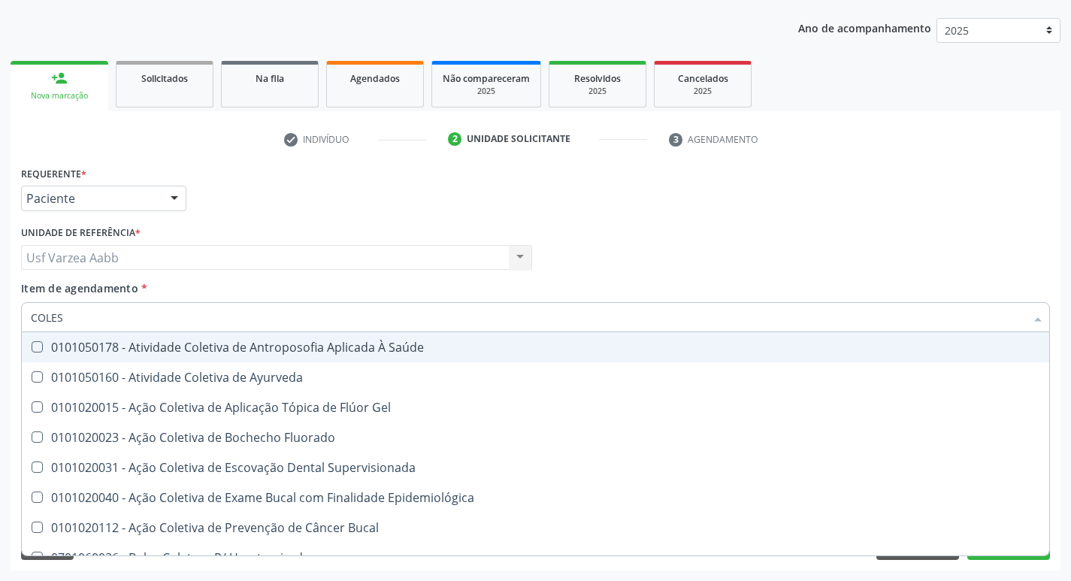
type input "COLEST"
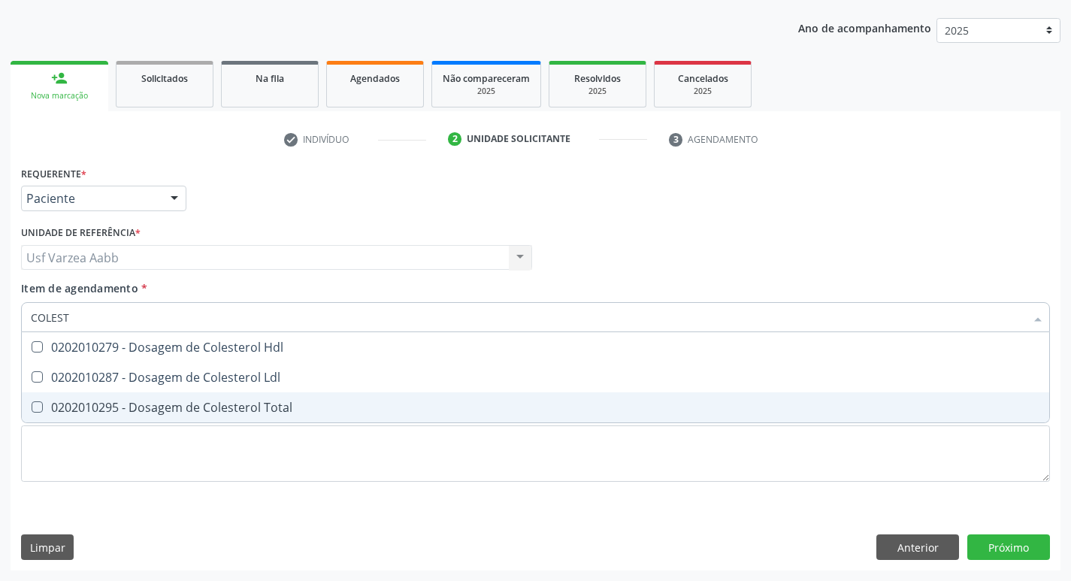
drag, startPoint x: 290, startPoint y: 416, endPoint x: 277, endPoint y: 383, distance: 35.4
click at [290, 416] on span "0202010295 - Dosagem de Colesterol Total" at bounding box center [535, 407] width 1027 height 30
checkbox Total "true"
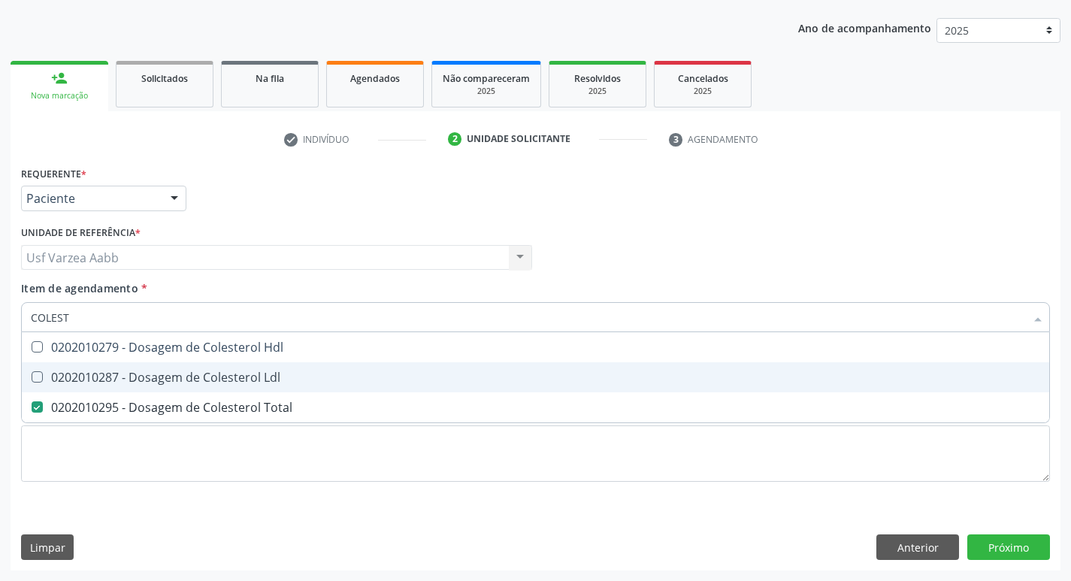
drag, startPoint x: 276, startPoint y: 379, endPoint x: 277, endPoint y: 370, distance: 9.9
click at [277, 374] on div "0202010287 - Dosagem de Colesterol Ldl" at bounding box center [535, 377] width 1009 height 12
checkbox Ldl "true"
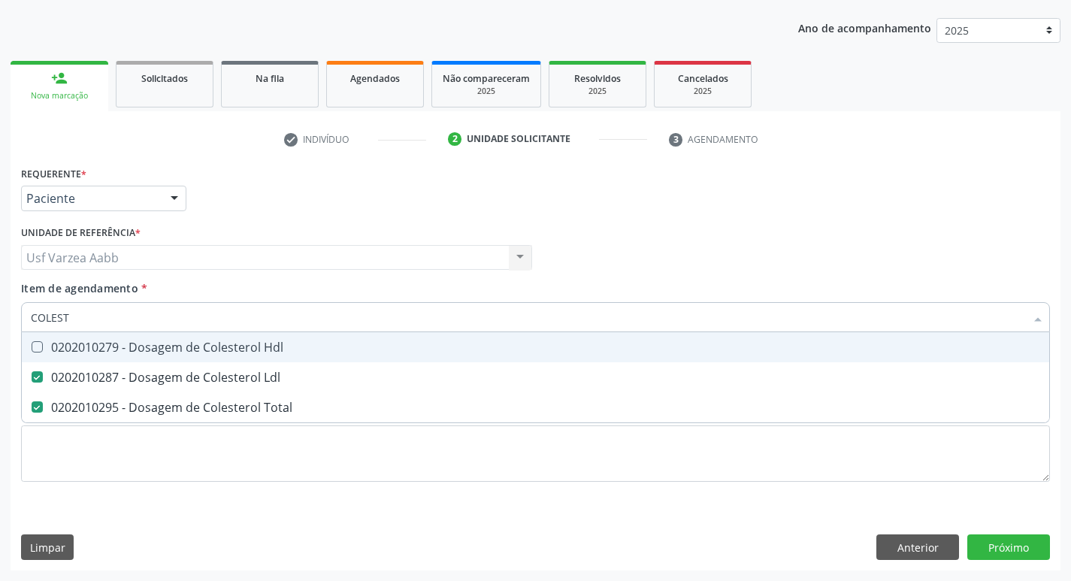
click at [280, 350] on div "0202010279 - Dosagem de Colesterol Hdl" at bounding box center [535, 347] width 1009 height 12
checkbox Hdl "true"
click at [304, 319] on input "COLEST" at bounding box center [528, 317] width 994 height 30
type input "CRE"
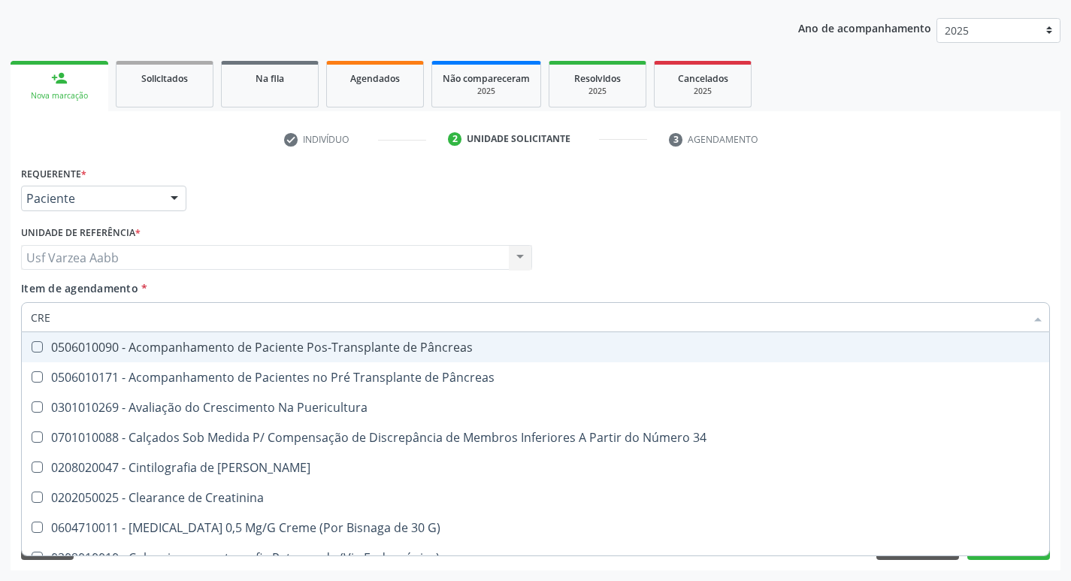
checkbox Pâncreas "false"
checkbox Puericultura "false"
type input "CREAT"
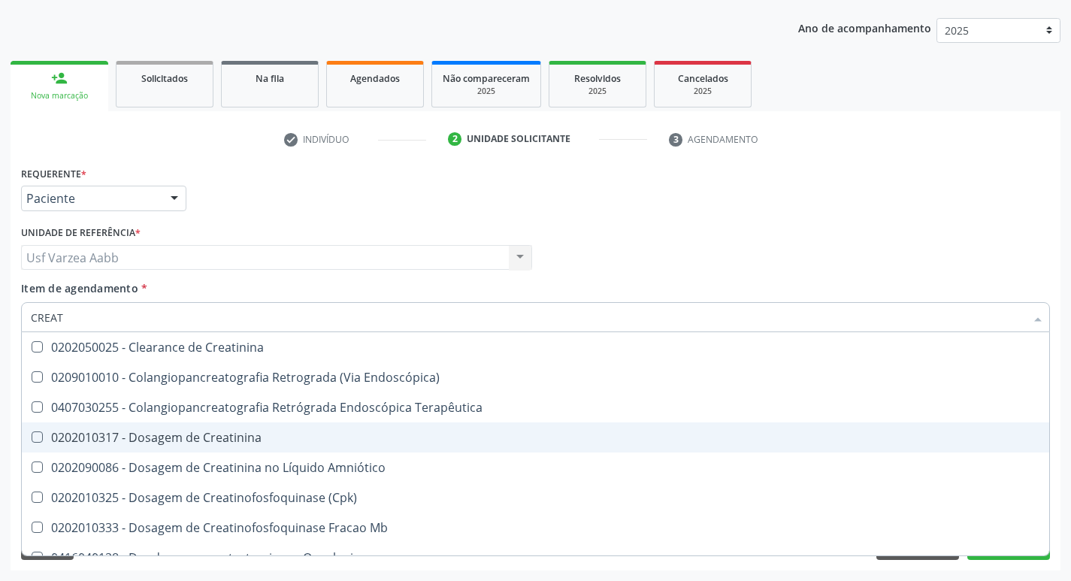
click at [249, 436] on div "0202010317 - Dosagem de Creatinina" at bounding box center [535, 437] width 1009 height 12
checkbox Creatinina "true"
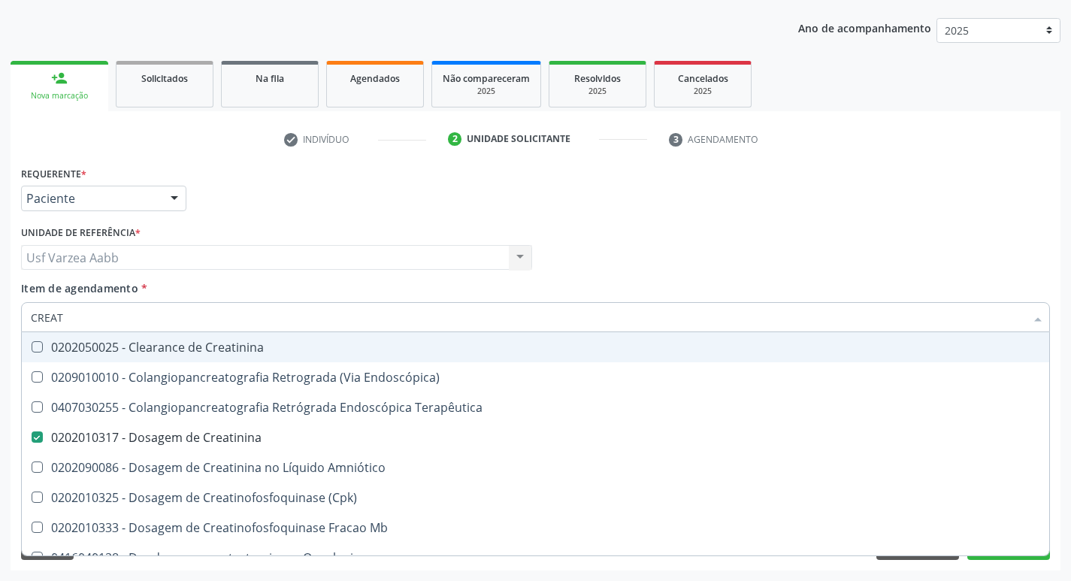
click at [92, 311] on input "CREAT" at bounding box center [528, 317] width 994 height 30
type input "TR"
checkbox Creatinina "false"
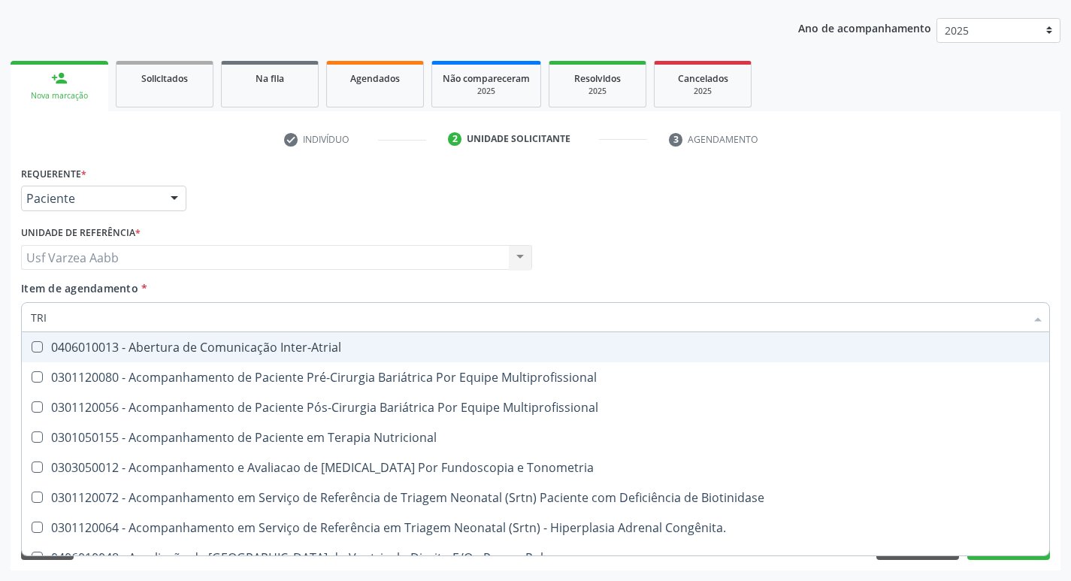
type input "TRIG"
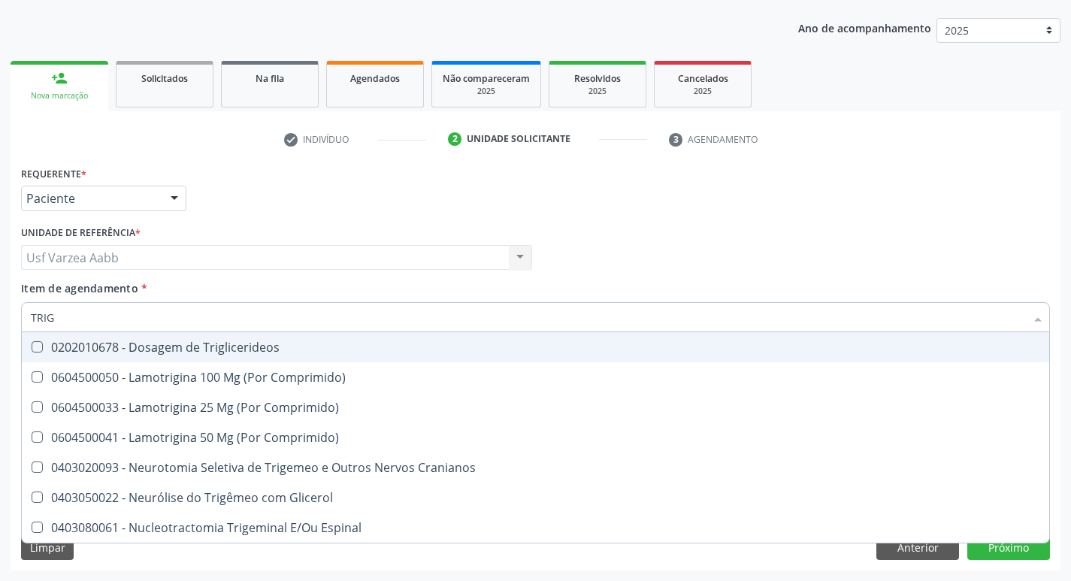
click at [82, 355] on span "0202010678 - Dosagem de Triglicerideos" at bounding box center [535, 347] width 1027 height 30
checkbox Triglicerideos "true"
click at [68, 305] on input "TRIG" at bounding box center [528, 317] width 994 height 30
type input "URE"
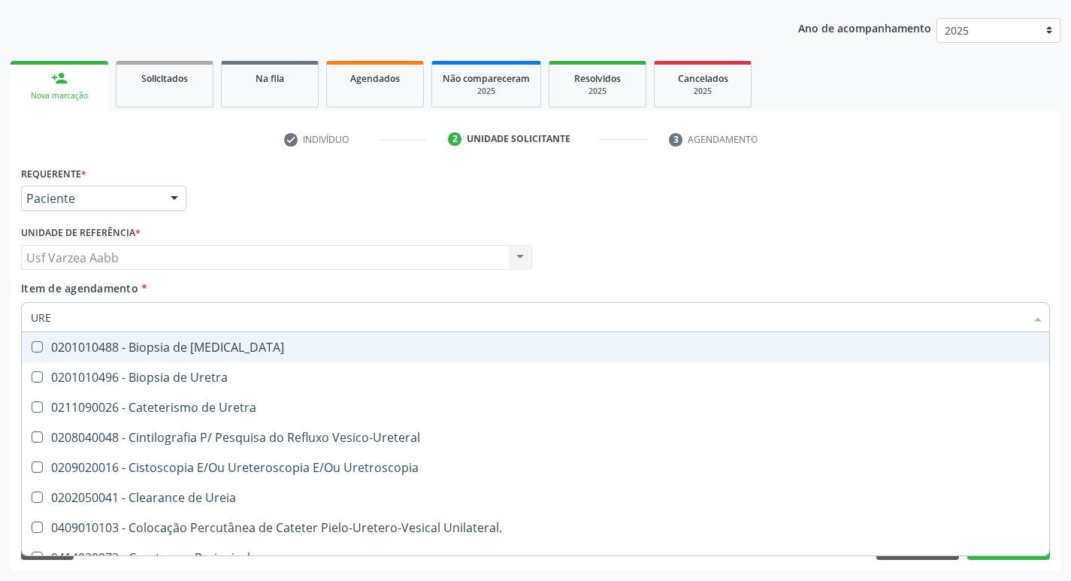
checkbox Ureter "false"
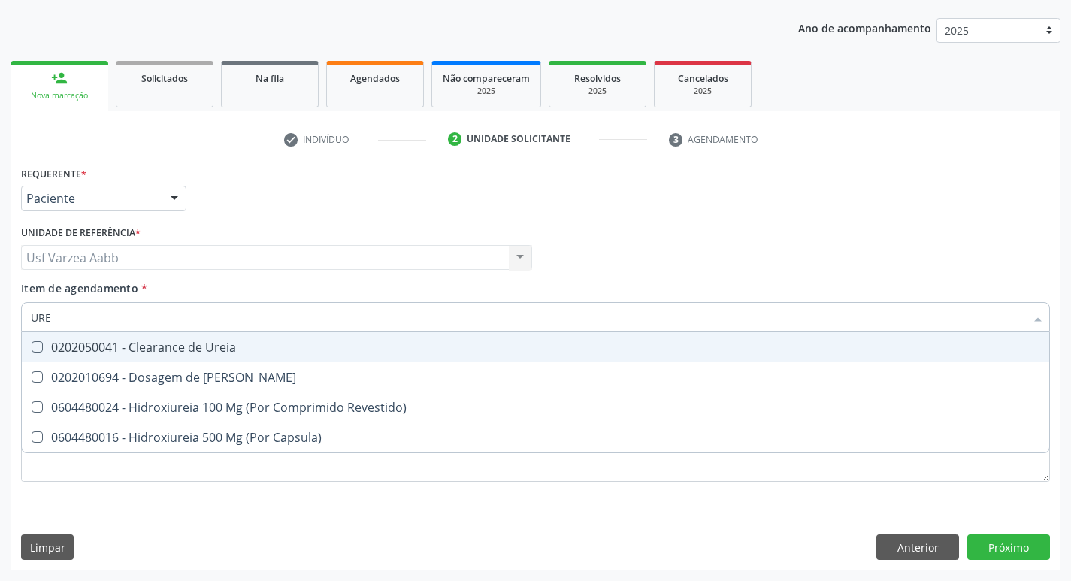
type input "UREI"
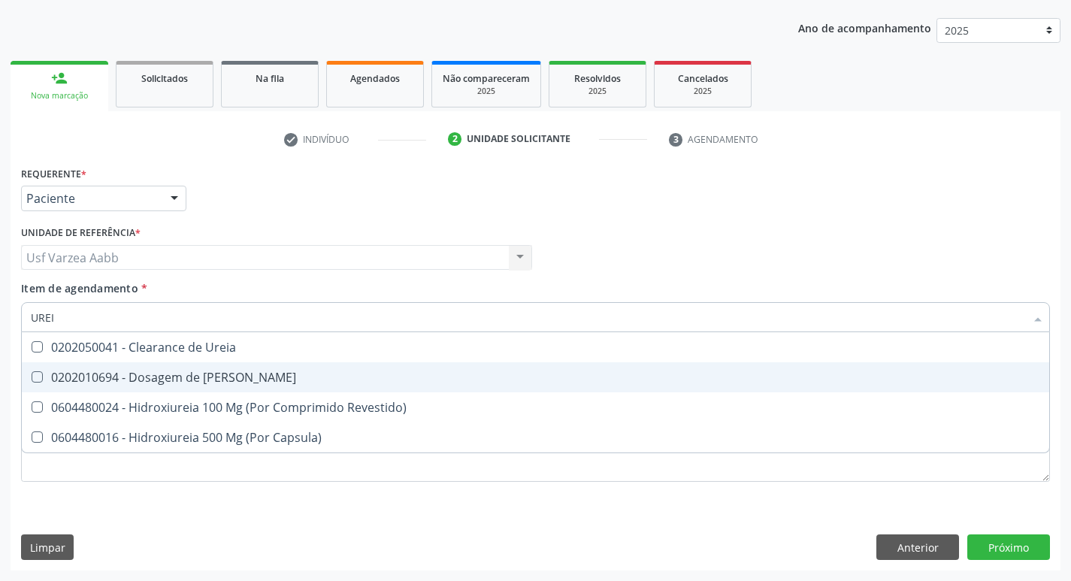
click at [104, 372] on div "0202010694 - Dosagem de [PERSON_NAME]" at bounding box center [535, 377] width 1009 height 12
checkbox Ureia "true"
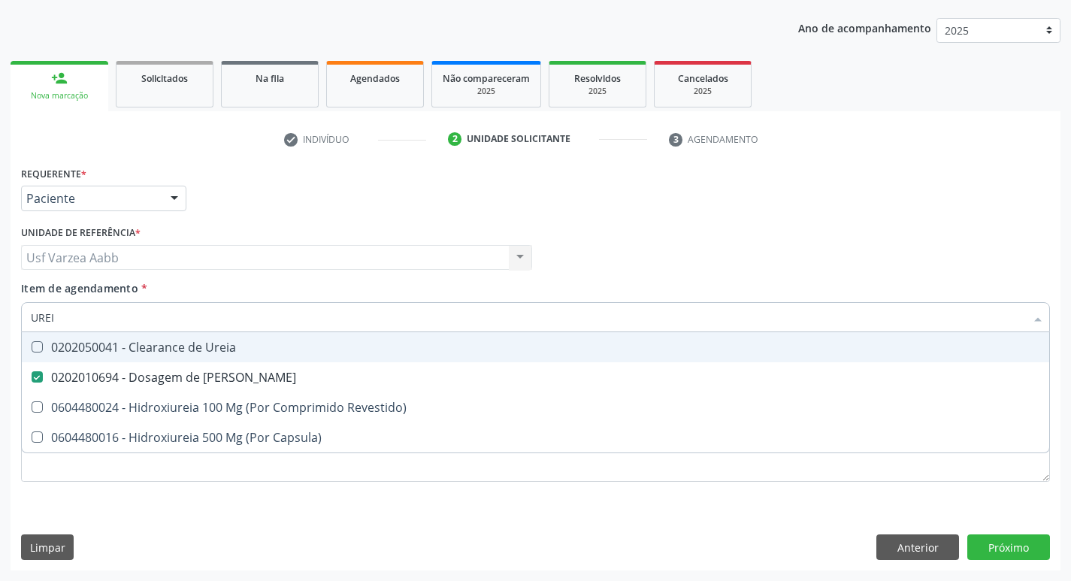
click at [113, 316] on input "UREI" at bounding box center [528, 317] width 994 height 30
type input "GL"
checkbox Ureia "false"
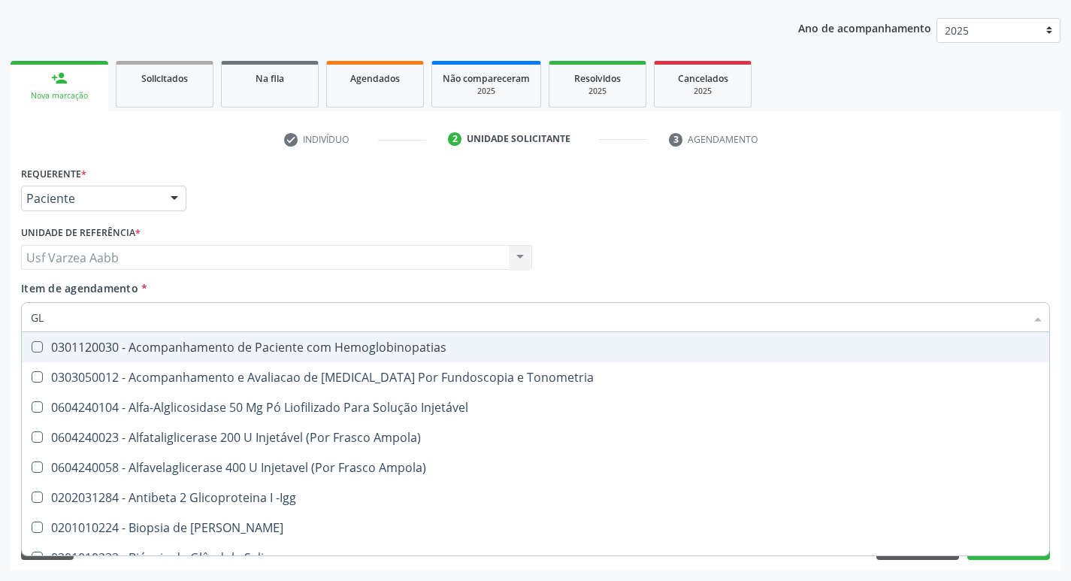
type input "GLI"
checkbox Glomerular "true"
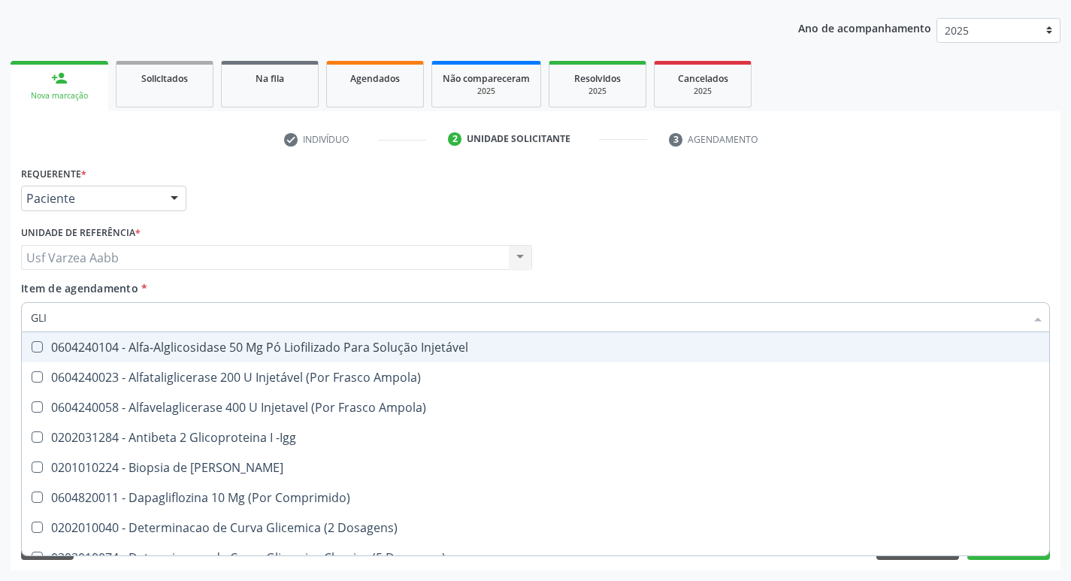
type input "GLIC"
checkbox Derrames "true"
checkbox Triglicerideos "false"
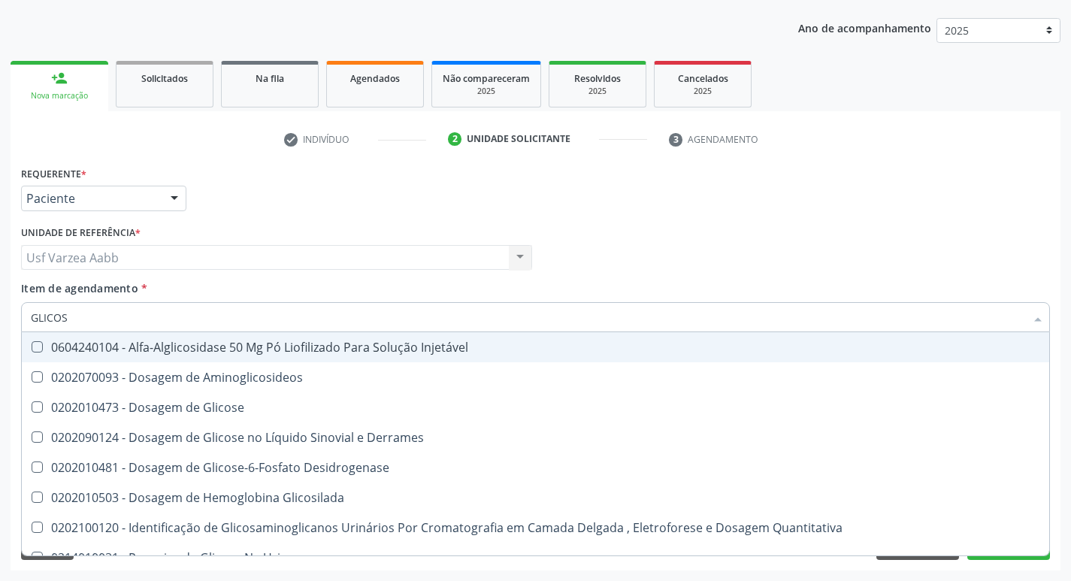
type input "GLICOSE"
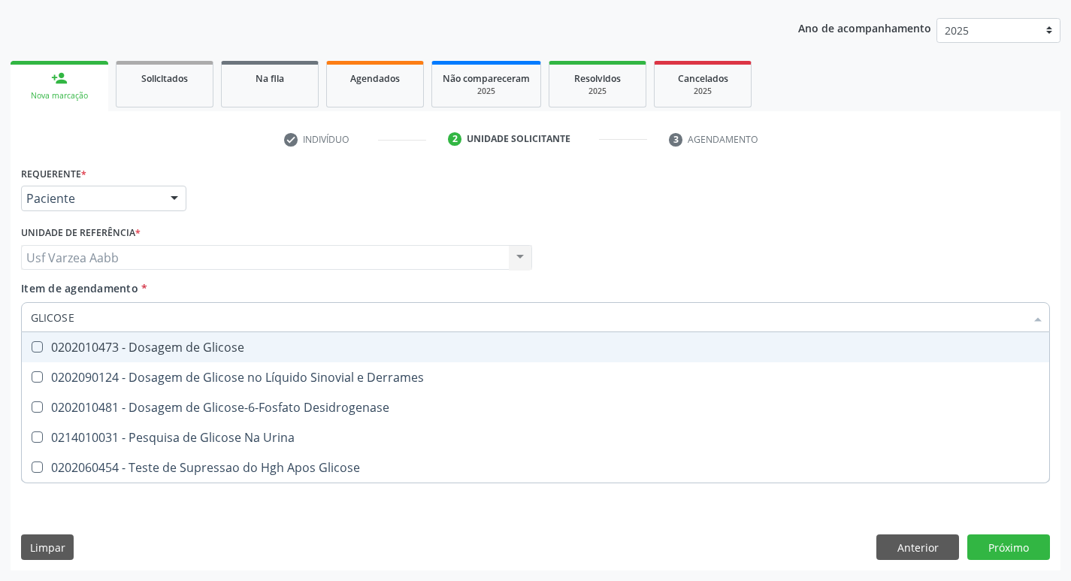
click at [133, 345] on div "0202010473 - Dosagem de Glicose" at bounding box center [535, 347] width 1009 height 12
checkbox Glicose "true"
click at [125, 323] on input "GLICOSE" at bounding box center [528, 317] width 994 height 30
type input "HEM"
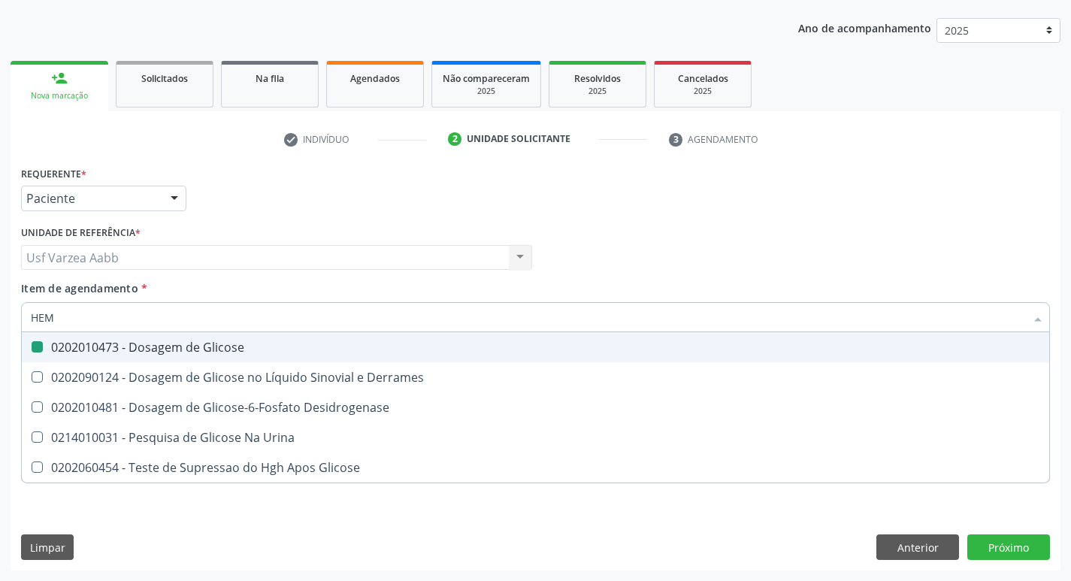
checkbox Glicose "false"
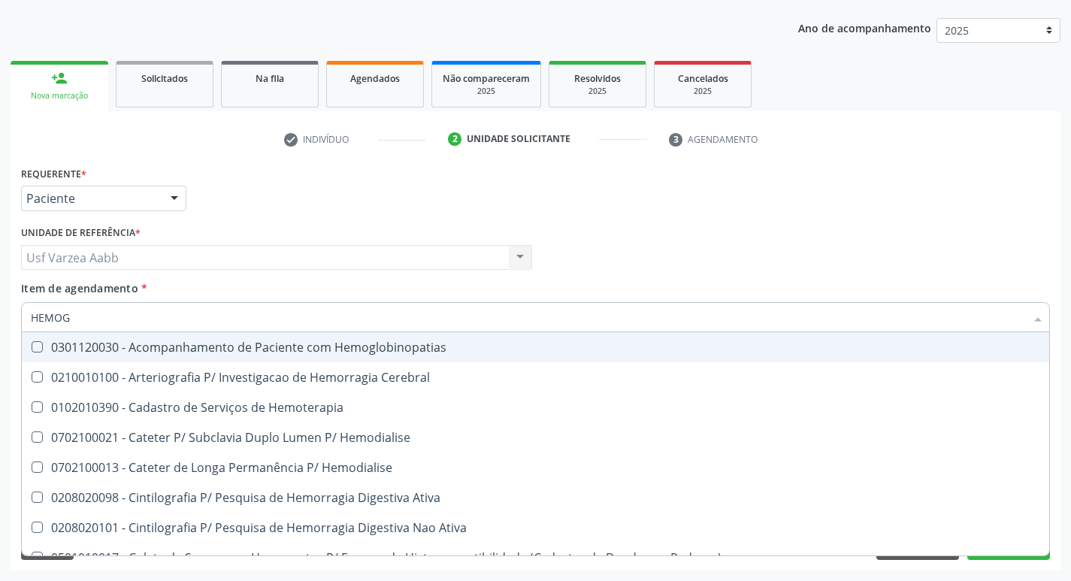
type input "HEMOGR"
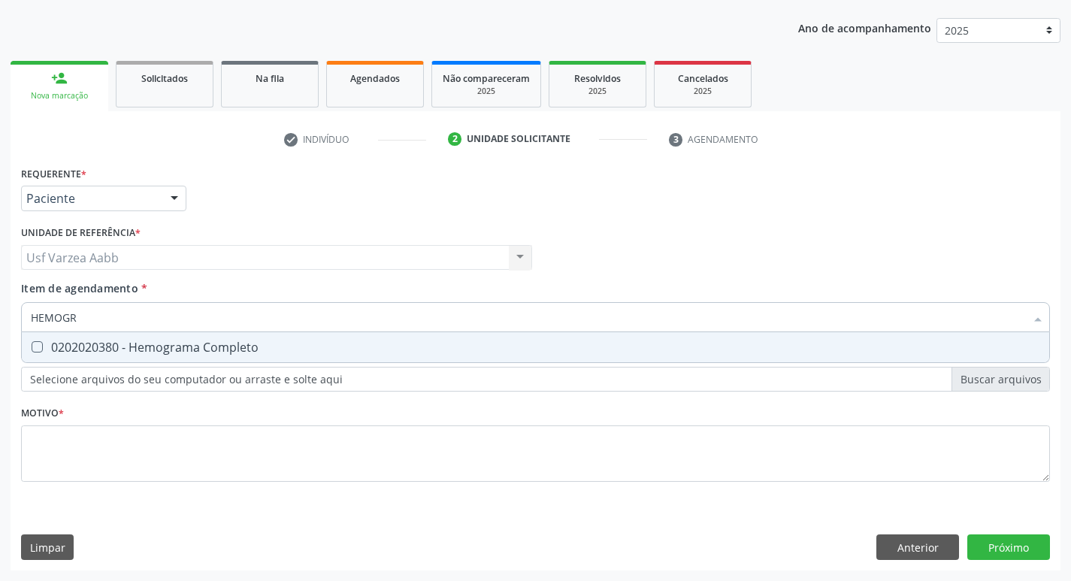
click at [153, 352] on div "0202020380 - Hemograma Completo" at bounding box center [535, 347] width 1009 height 12
checkbox Completo "true"
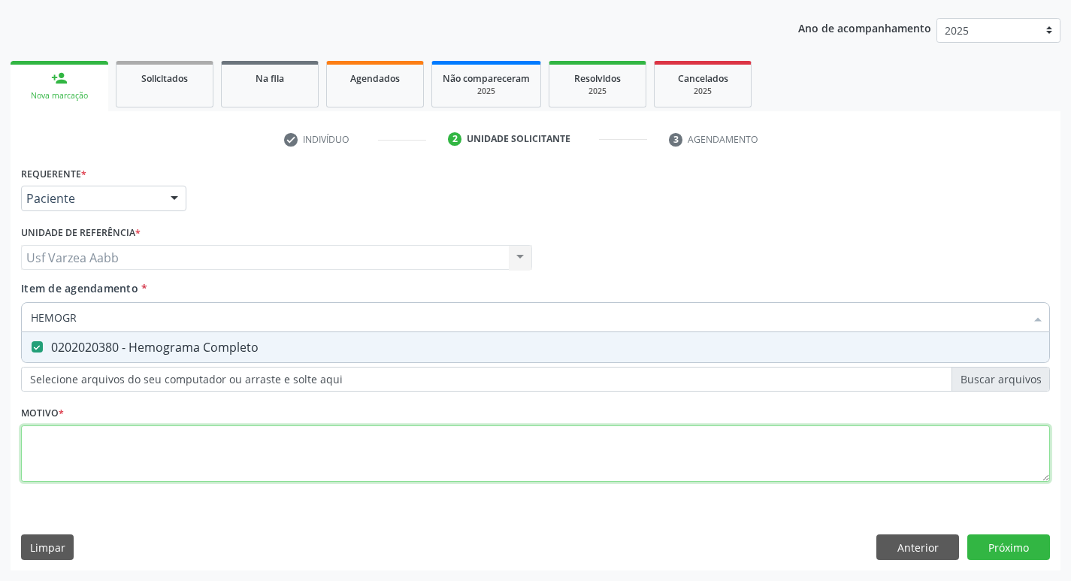
click at [212, 441] on div "Requerente * Paciente Médico(a) Enfermeiro(a) Paciente Nenhum resultado encontr…" at bounding box center [535, 332] width 1029 height 340
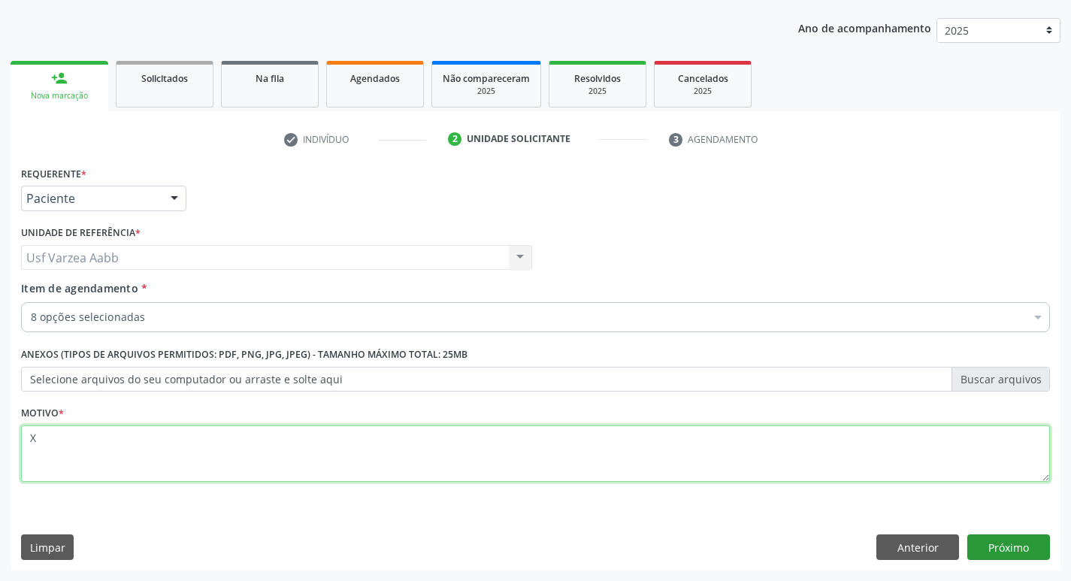
type textarea "X"
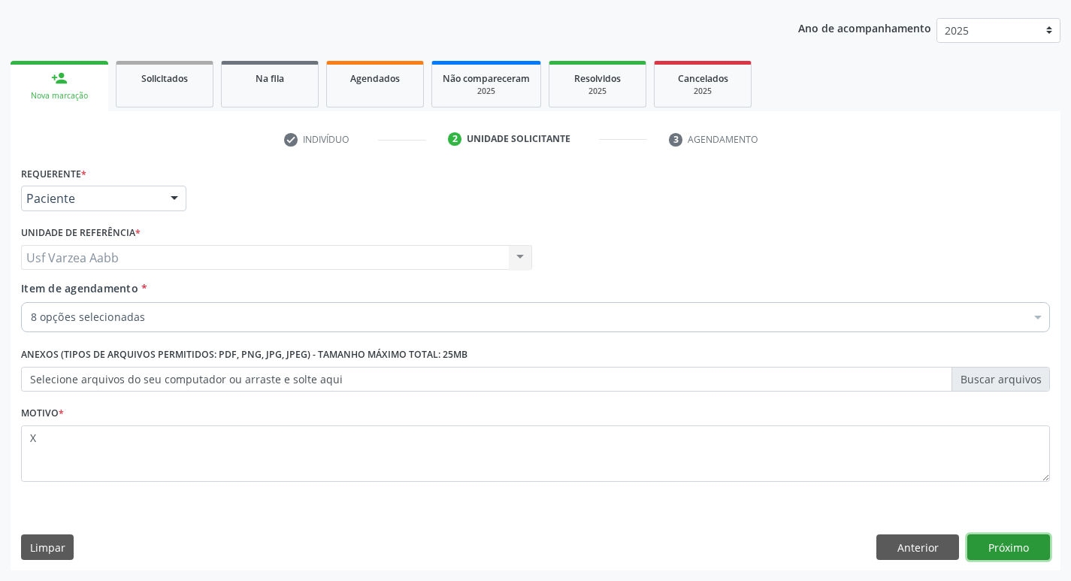
click at [1028, 537] on button "Próximo" at bounding box center [1008, 547] width 83 height 26
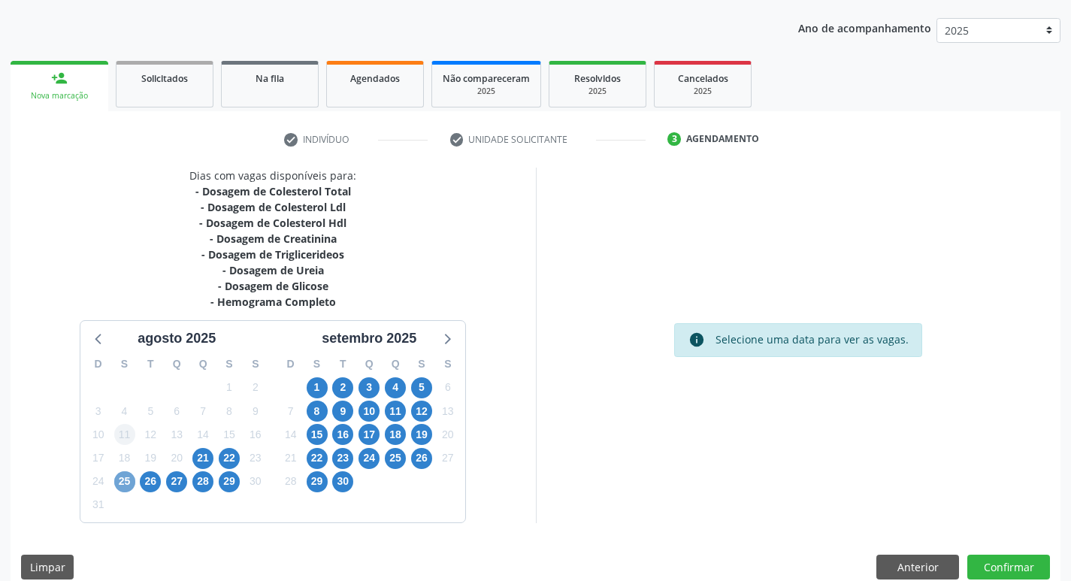
click at [128, 479] on span "25" at bounding box center [124, 481] width 21 height 21
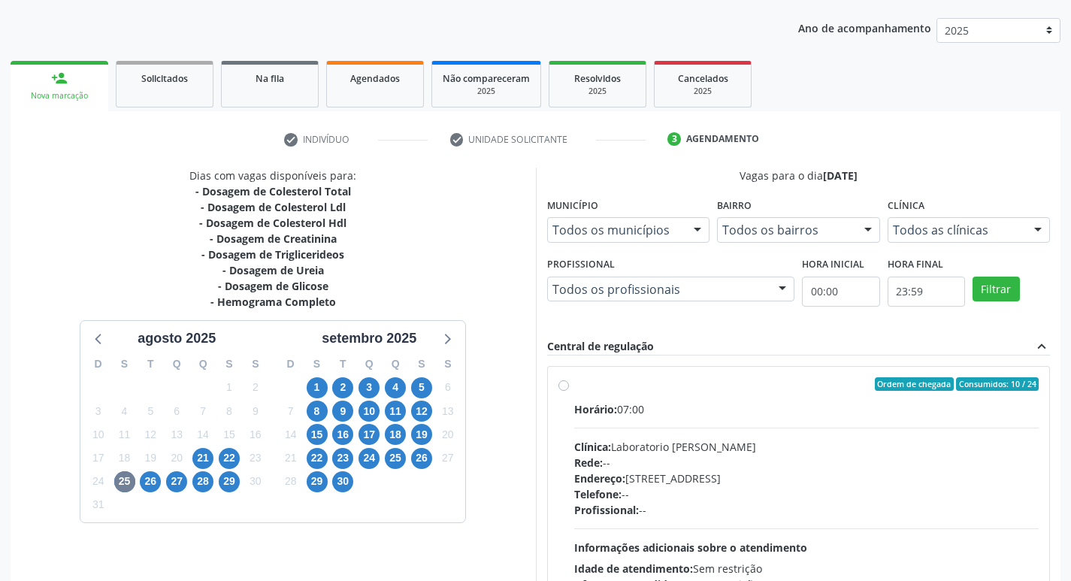
click at [574, 384] on label "Ordem de chegada Consumidos: 10 / 24 Horário: 07:00 Clínica: Laboratorio Jose P…" at bounding box center [806, 492] width 465 height 231
click at [565, 384] on input "Ordem de chegada Consumidos: 10 / 24 Horário: 07:00 Clínica: Laboratorio Jose P…" at bounding box center [563, 384] width 11 height 14
radio input "true"
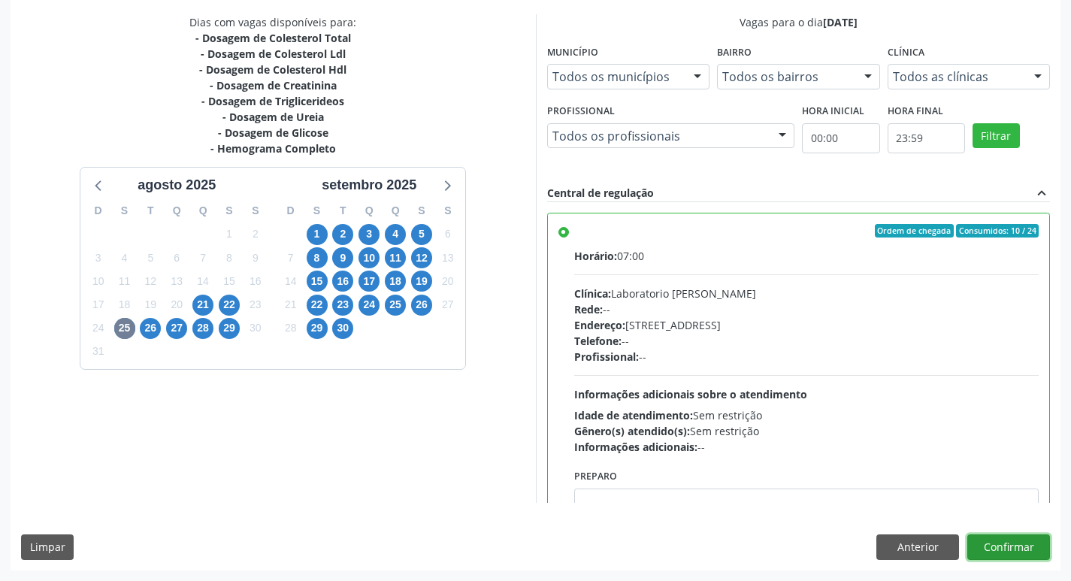
click at [1037, 544] on button "Confirmar" at bounding box center [1008, 547] width 83 height 26
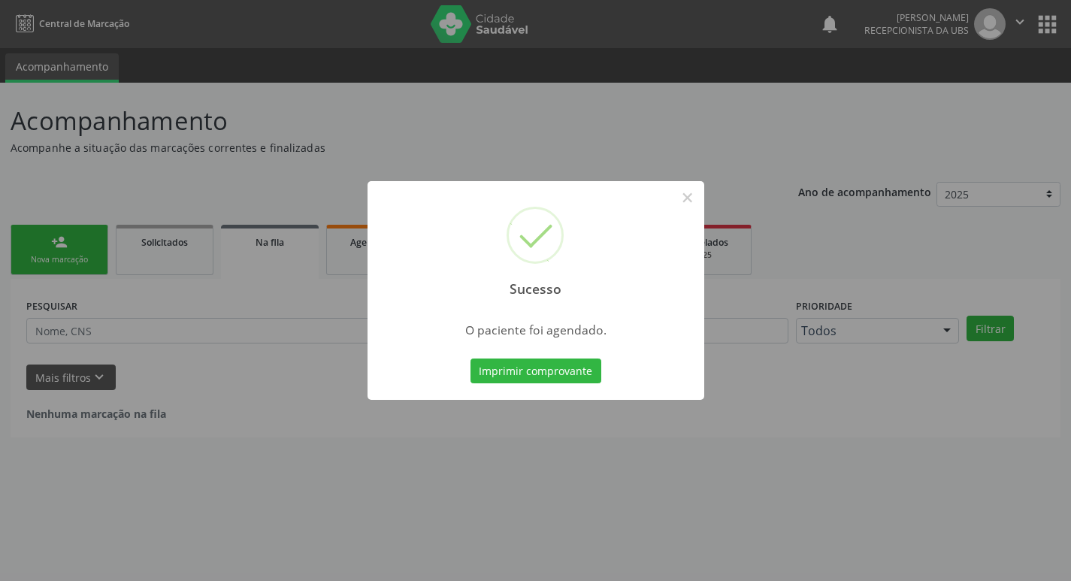
scroll to position [0, 0]
click at [542, 357] on div "Imprimir comprovante Cancel" at bounding box center [541, 371] width 137 height 32
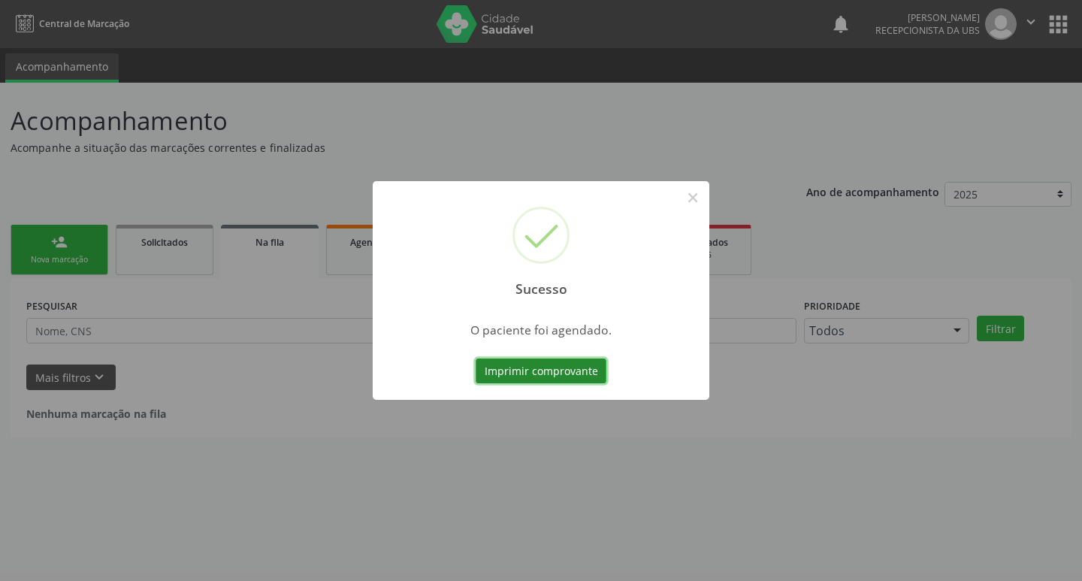
click at [547, 362] on button "Imprimir comprovante" at bounding box center [541, 371] width 131 height 26
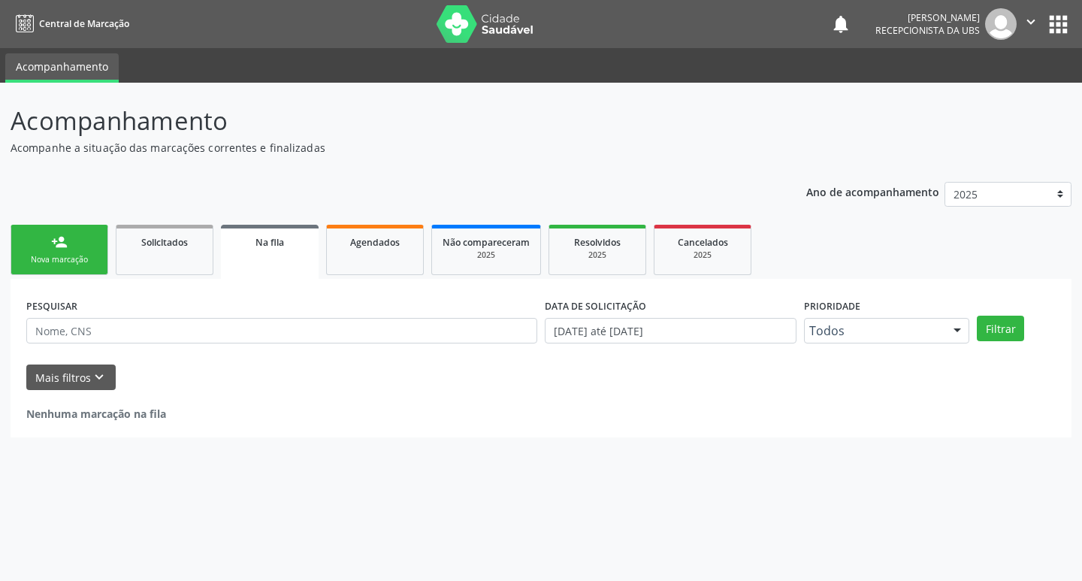
click at [38, 255] on div "Nova marcação" at bounding box center [59, 259] width 75 height 11
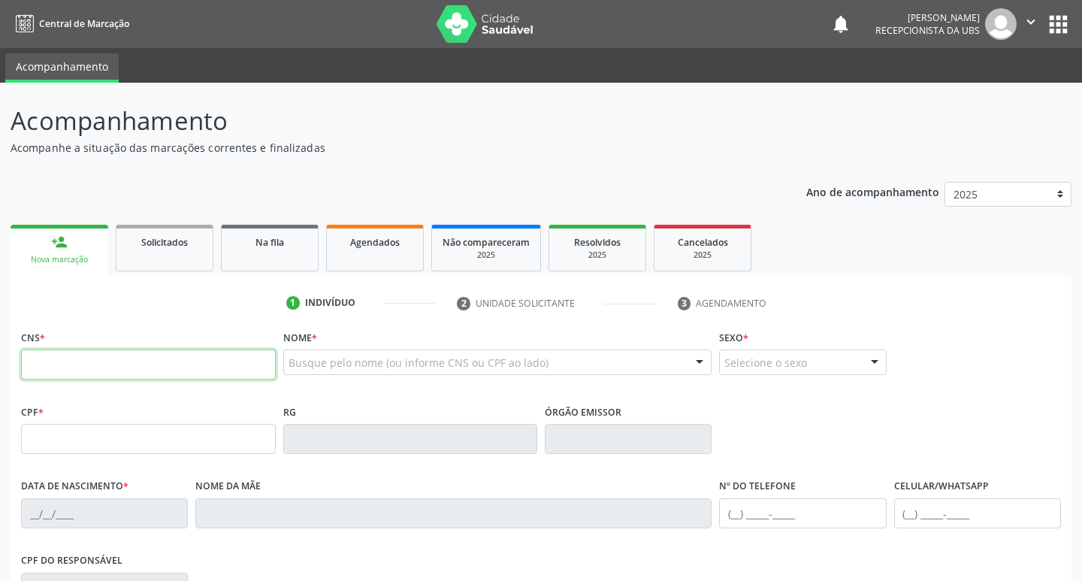
click at [128, 369] on input "text" at bounding box center [148, 364] width 255 height 30
paste input "705 5064 1507 5110"
type input "705 5064 1507 5110"
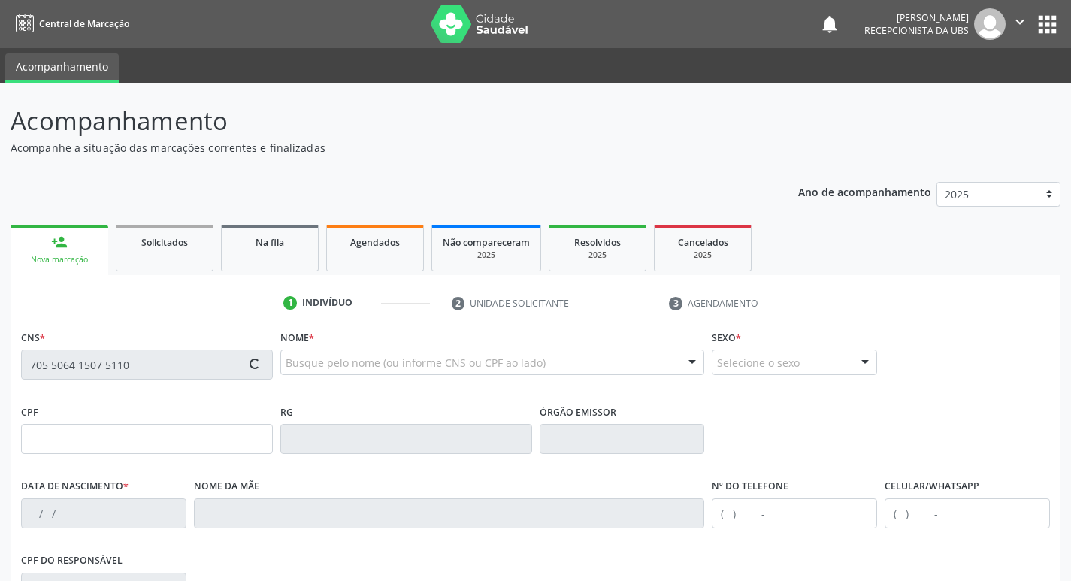
type input "022.129.404-08"
type input "01/11/1940"
type input "Dionizia Maria da Conceicao"
type input "(87) 99810-9985"
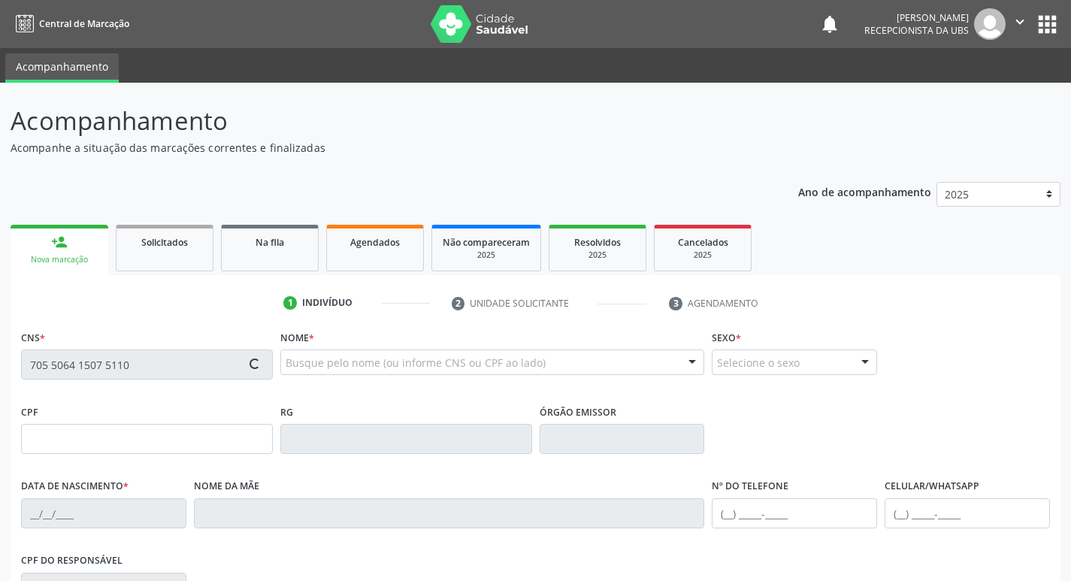
type input "354.467.144-15"
type input "401"
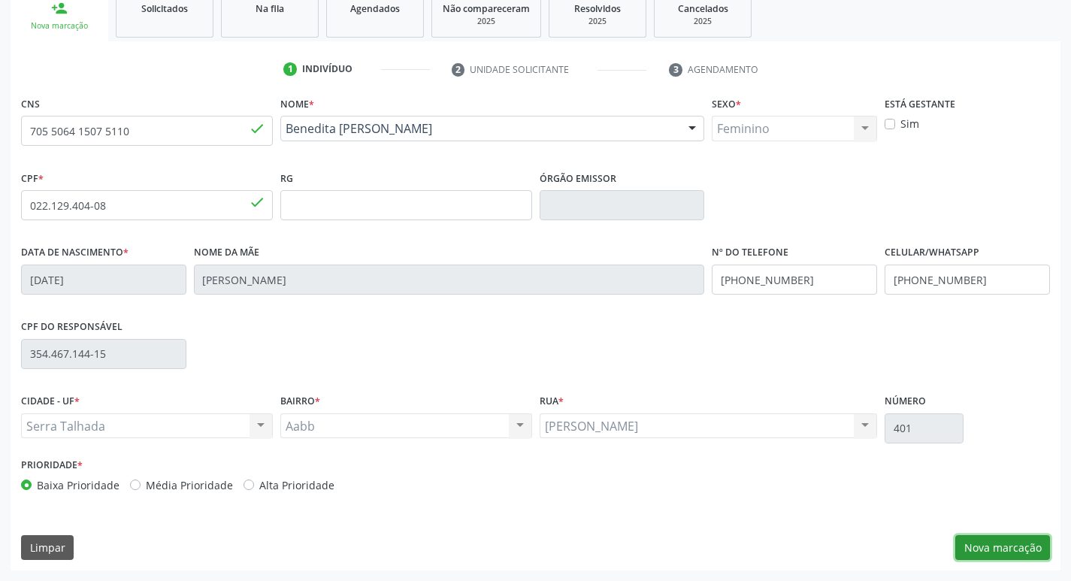
click at [994, 549] on button "Nova marcação" at bounding box center [1002, 548] width 95 height 26
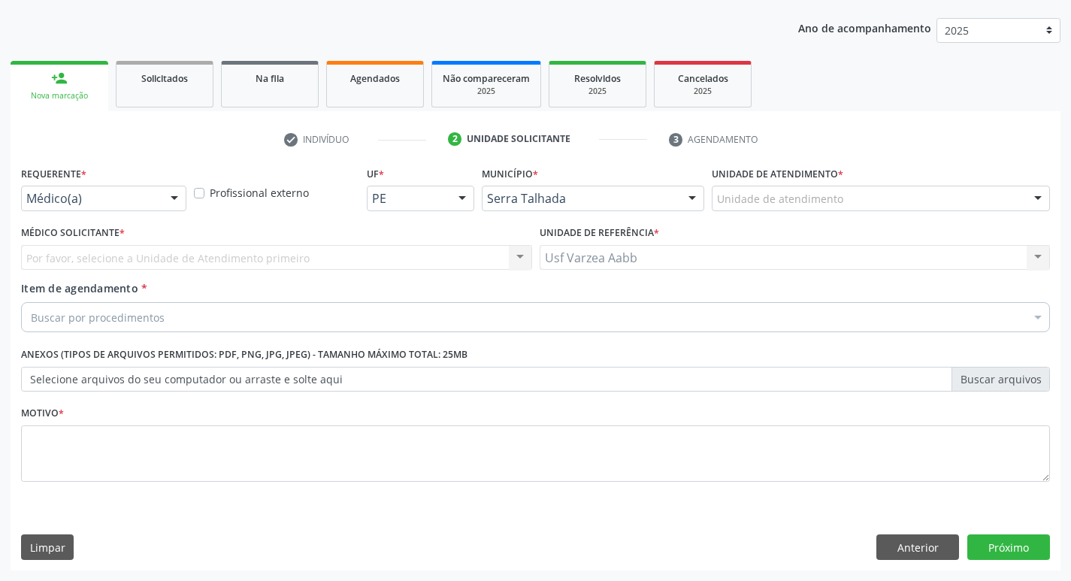
scroll to position [164, 0]
click at [97, 211] on div "Requerente * Médico(a) Médico(a) Enfermeiro(a) Paciente Nenhum resultado encont…" at bounding box center [103, 191] width 173 height 59
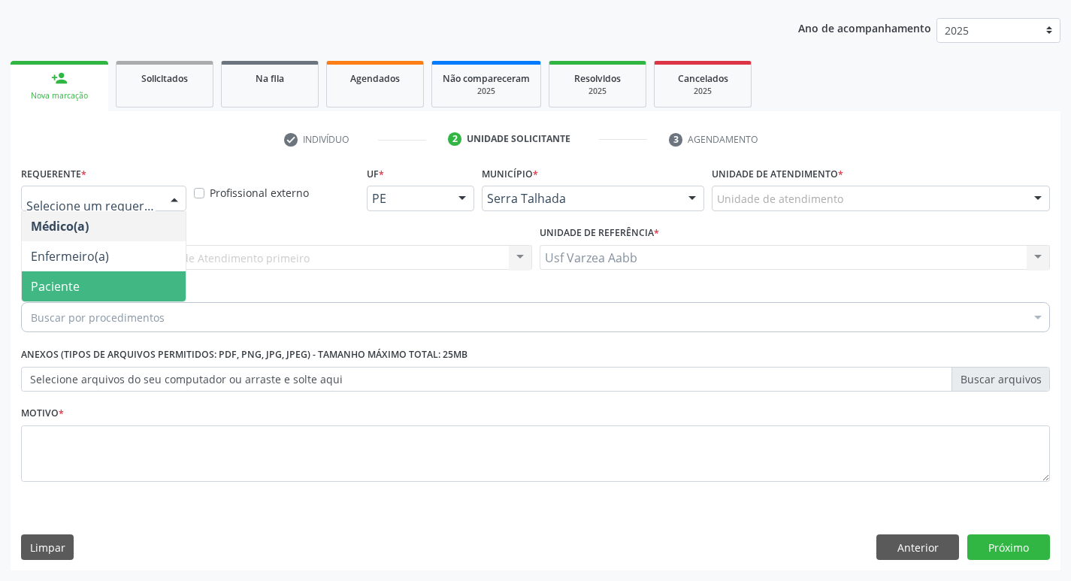
click at [92, 283] on span "Paciente" at bounding box center [104, 286] width 164 height 30
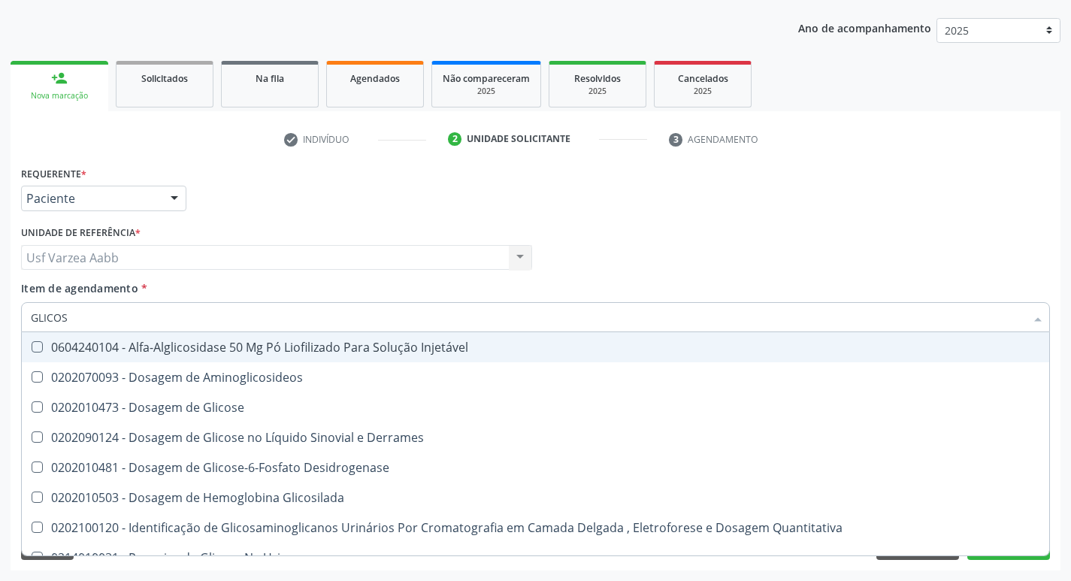
type input "GLICOSI"
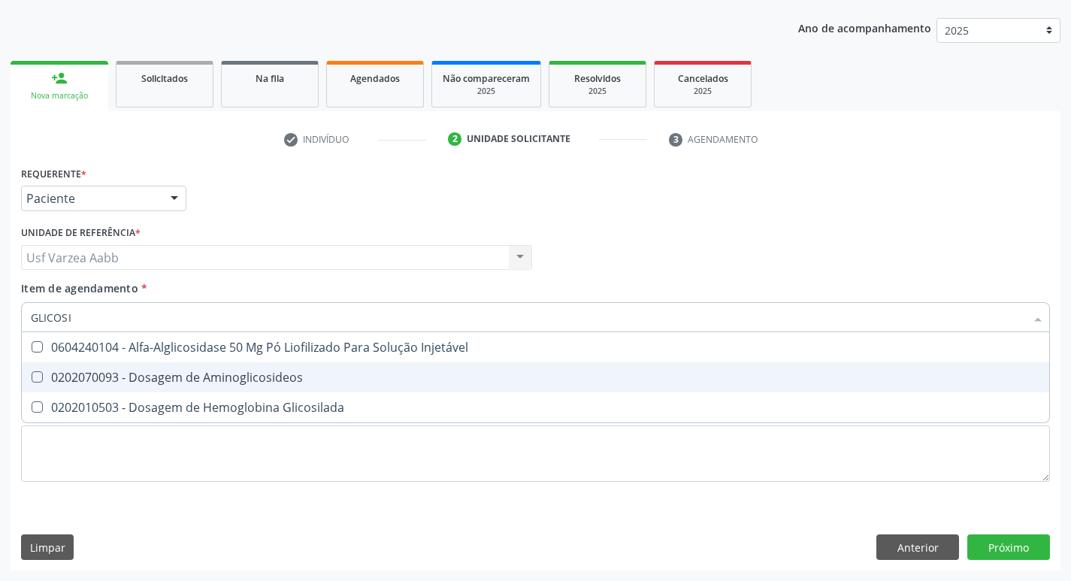
click at [93, 403] on div "0202010503 - Dosagem de Hemoglobina Glicosilada" at bounding box center [535, 407] width 1009 height 12
checkbox Glicosilada "true"
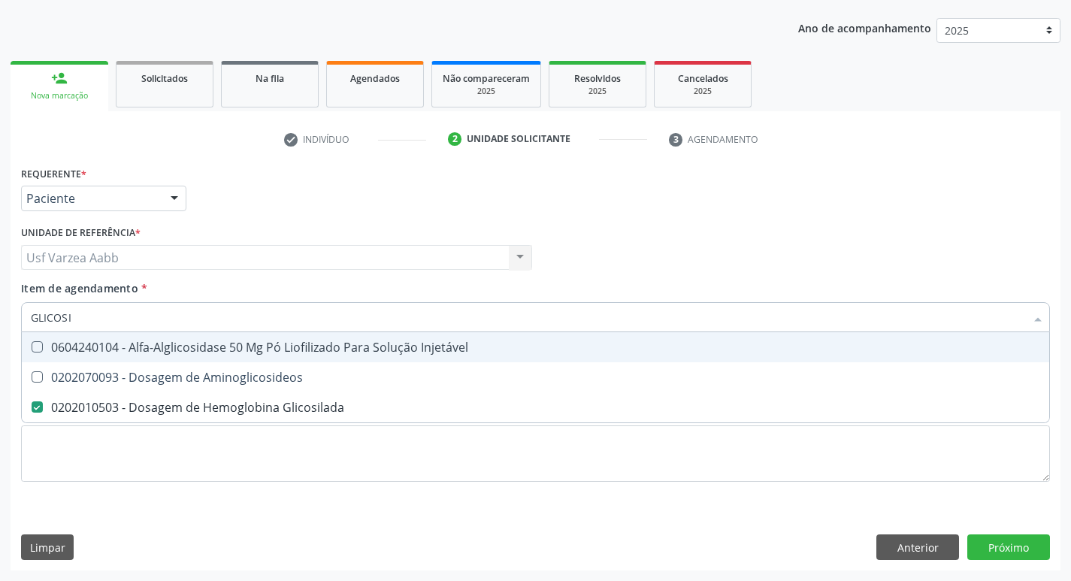
click at [85, 315] on input "GLICOSI" at bounding box center [528, 317] width 994 height 30
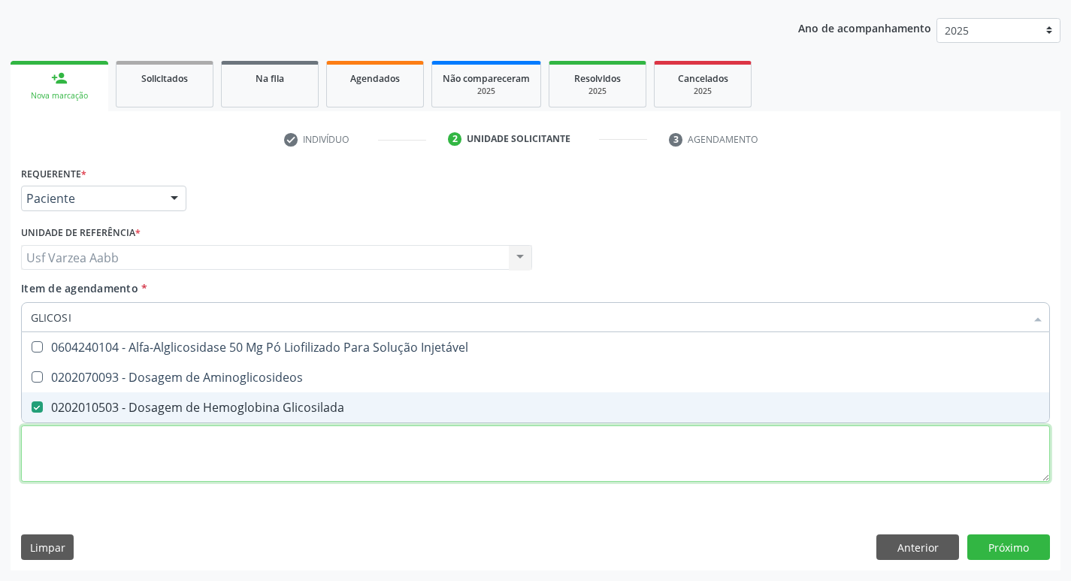
click at [140, 445] on div "Requerente * Paciente Médico(a) Enfermeiro(a) Paciente Nenhum resultado encontr…" at bounding box center [535, 332] width 1029 height 340
checkbox Aminoglicosideos "true"
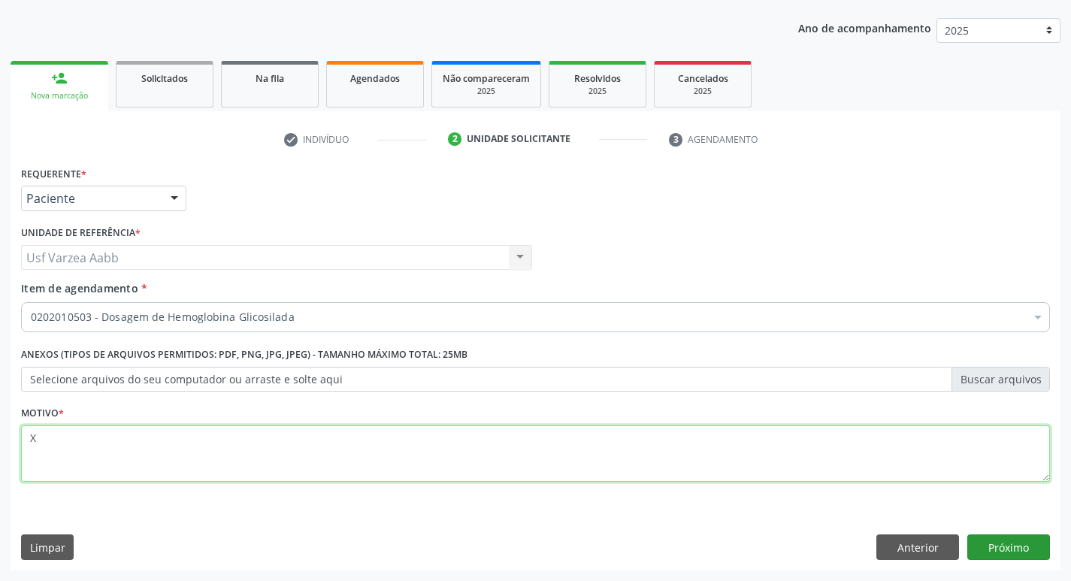
type textarea "X"
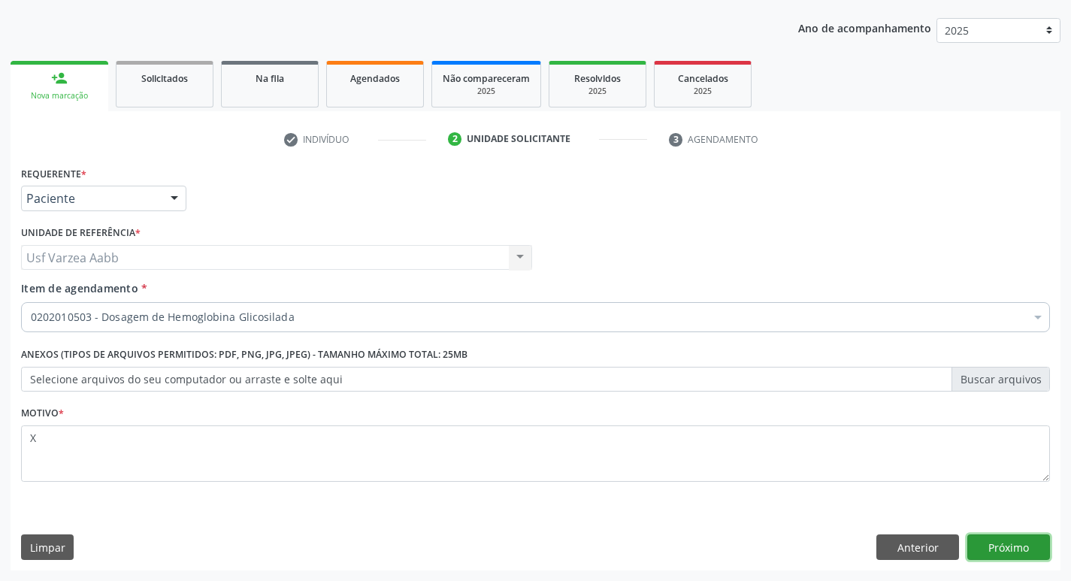
click at [1024, 546] on button "Próximo" at bounding box center [1008, 547] width 83 height 26
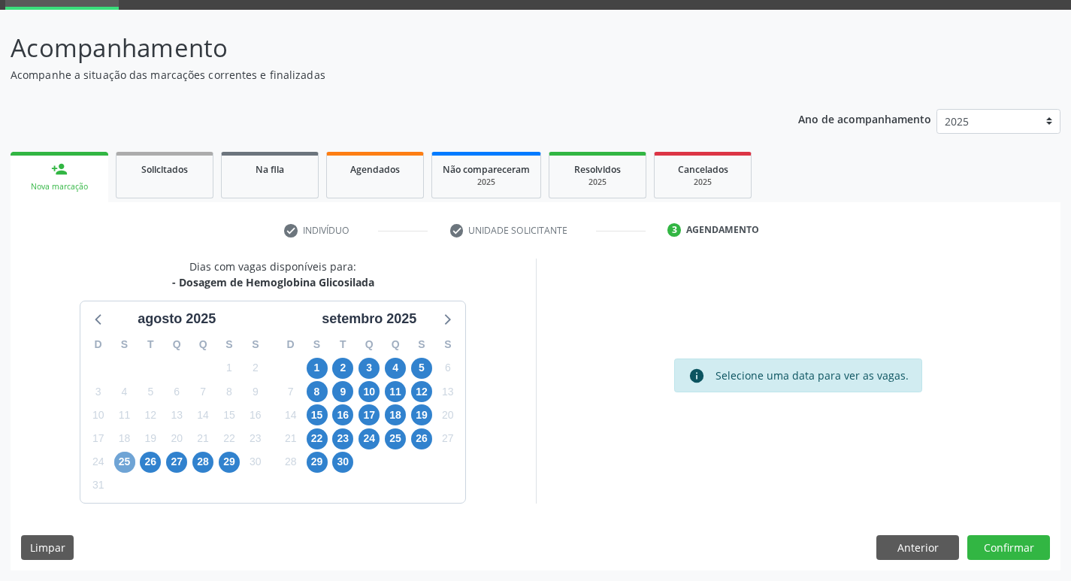
click at [133, 458] on span "25" at bounding box center [124, 462] width 21 height 21
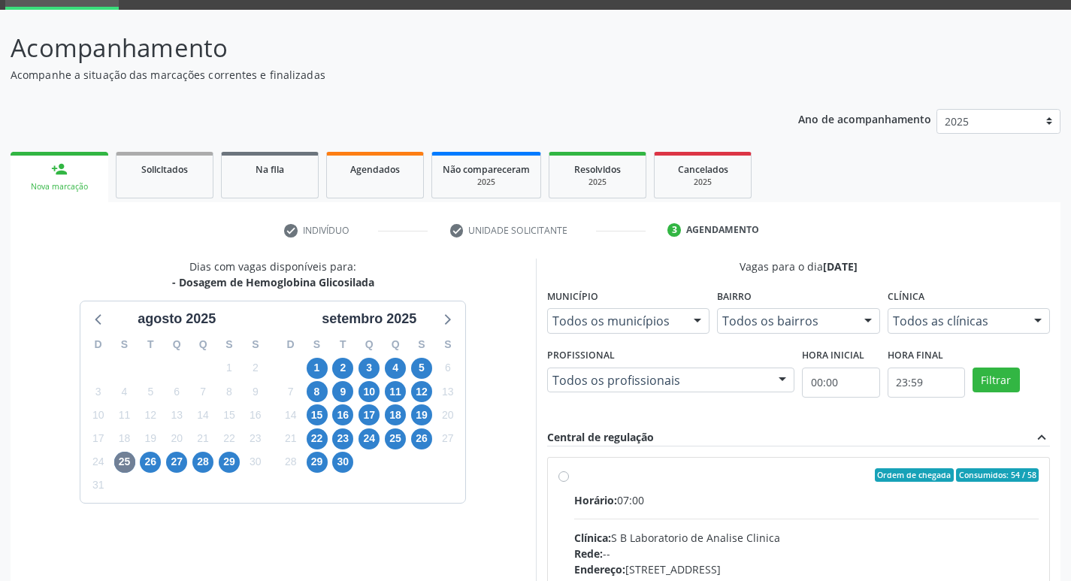
click at [574, 476] on label "Ordem de chegada Consumidos: 54 / 58 Horário: 07:00 Clínica: S B Laboratorio de…" at bounding box center [806, 583] width 465 height 231
click at [565, 476] on input "Ordem de chegada Consumidos: 54 / 58 Horário: 07:00 Clínica: S B Laboratorio de…" at bounding box center [563, 475] width 11 height 14
radio input "true"
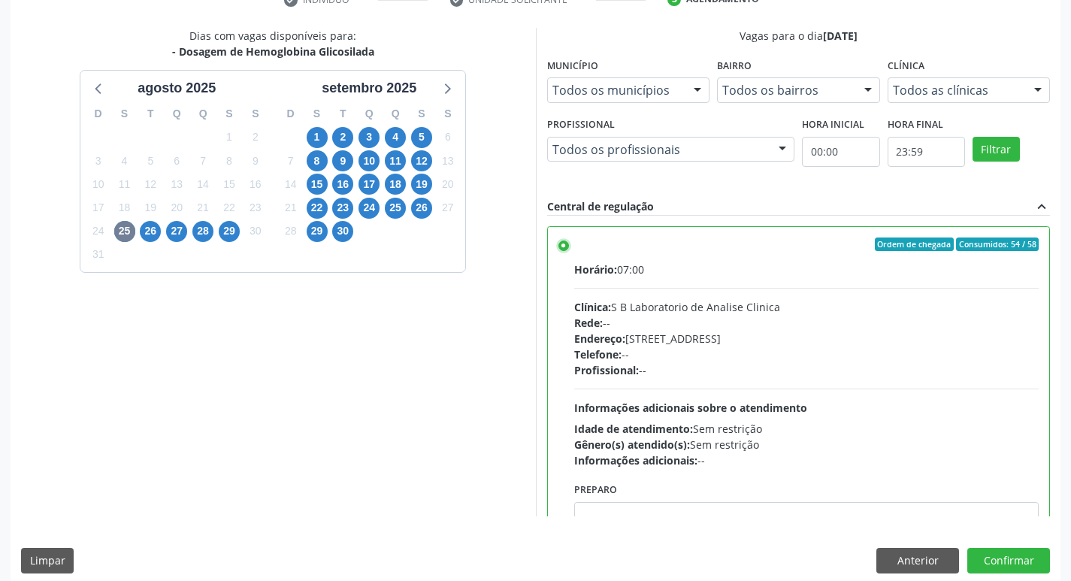
scroll to position [317, 0]
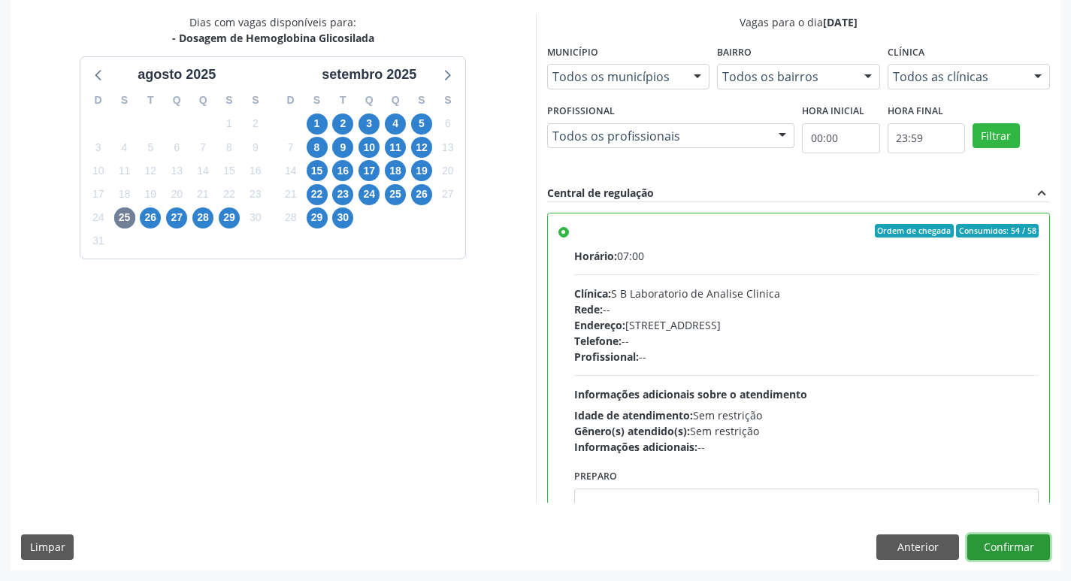
click at [1044, 544] on button "Confirmar" at bounding box center [1008, 547] width 83 height 26
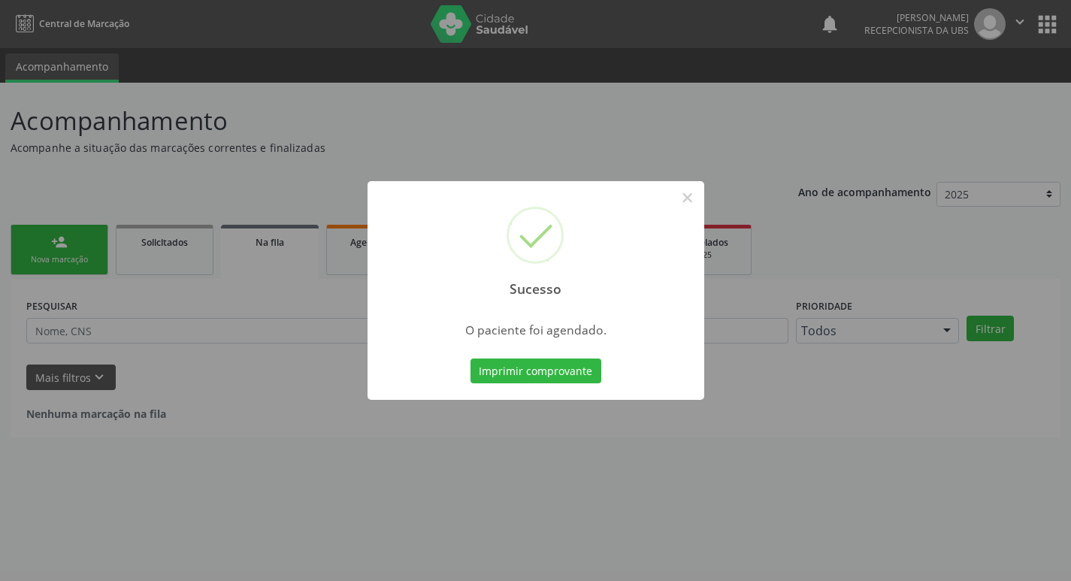
scroll to position [0, 0]
click at [516, 386] on div "Imprimir comprovante Cancel" at bounding box center [541, 371] width 137 height 32
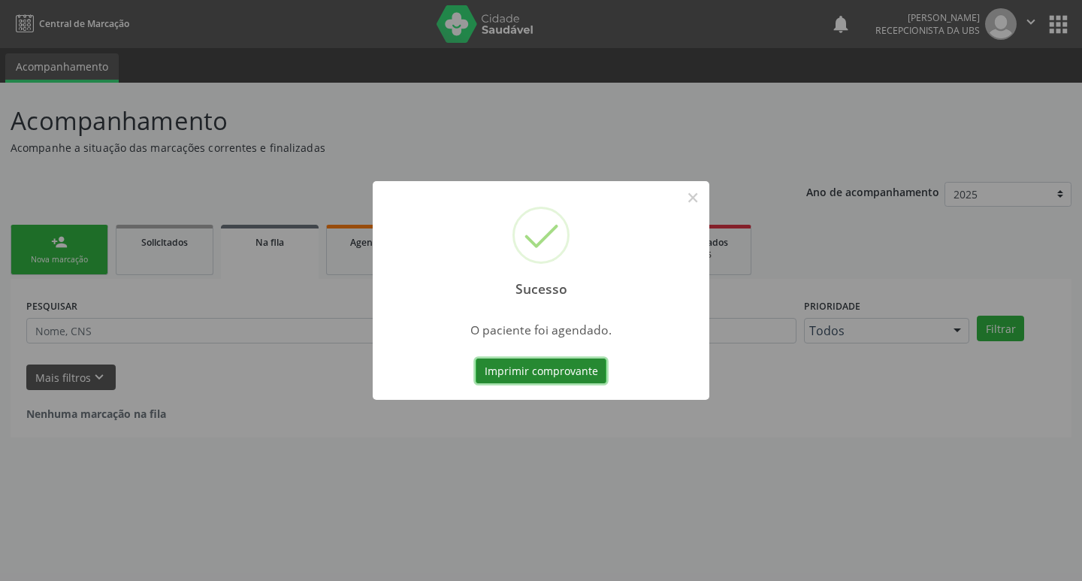
click at [521, 372] on button "Imprimir comprovante" at bounding box center [541, 371] width 131 height 26
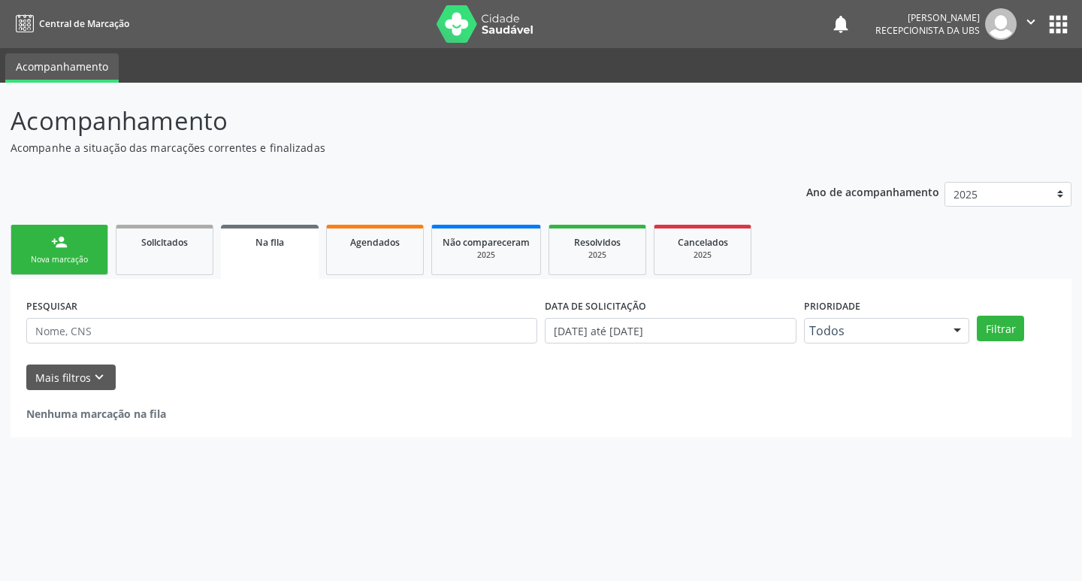
click at [59, 249] on div "person_add" at bounding box center [59, 242] width 17 height 17
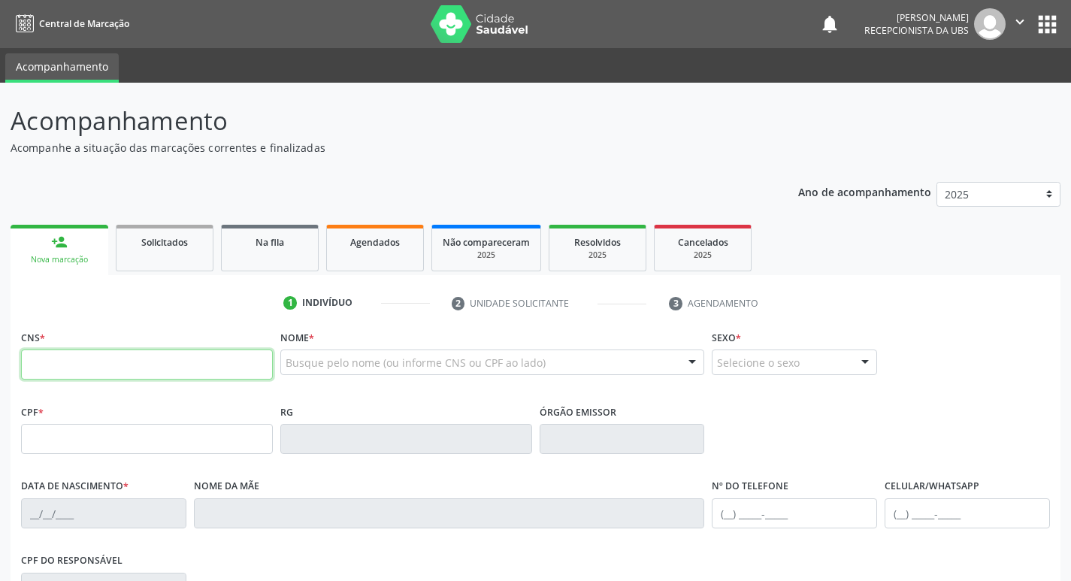
click at [107, 366] on input "text" at bounding box center [147, 364] width 252 height 30
type input "704 2082 1576 2781"
type input "704.386.094-68"
type input "03/12/1969"
type input "(87) 98170-5186"
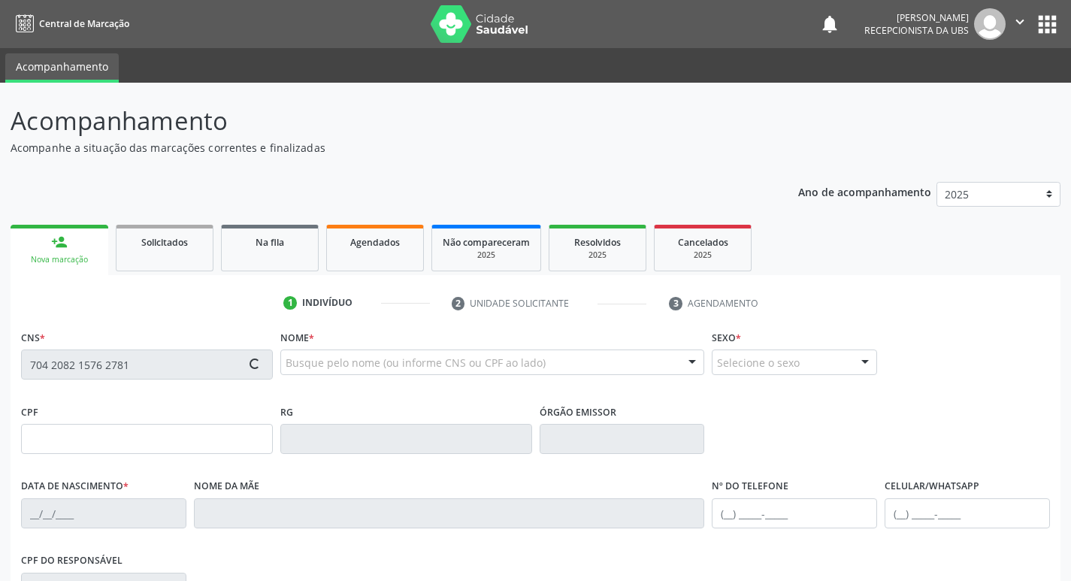
type input "S/N"
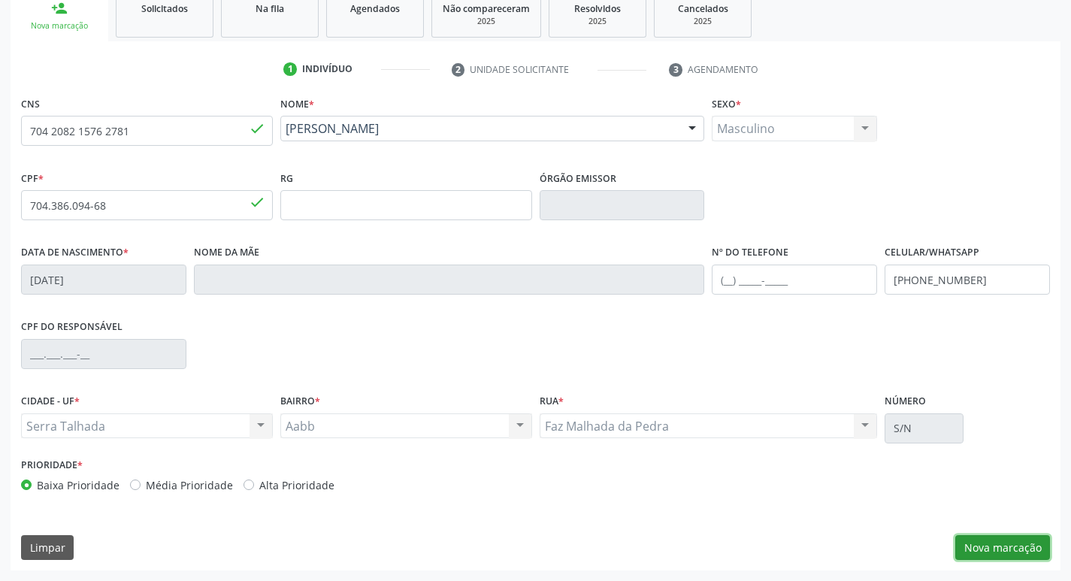
click at [1007, 539] on button "Nova marcação" at bounding box center [1002, 548] width 95 height 26
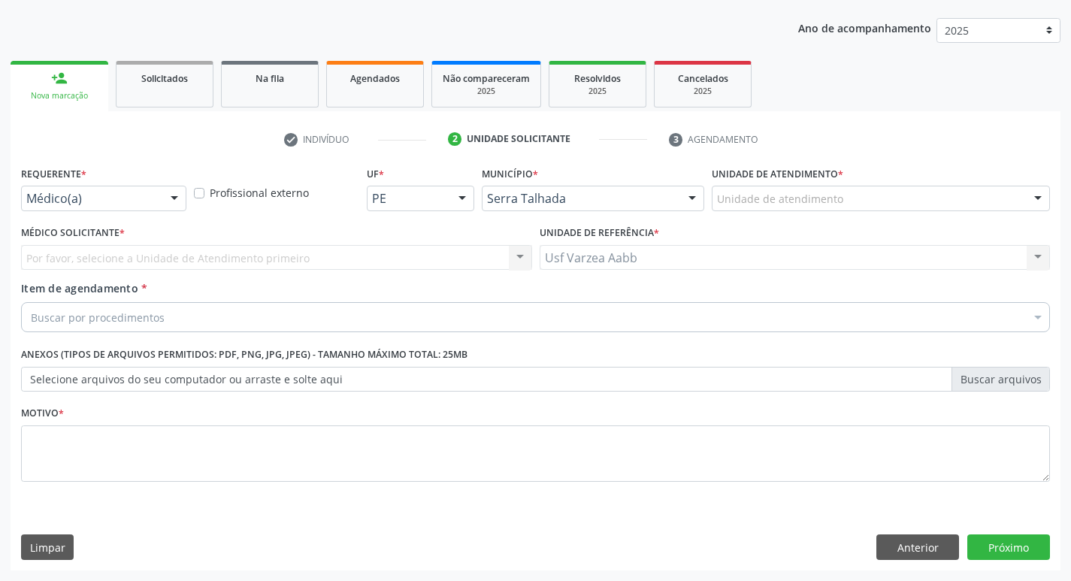
scroll to position [164, 0]
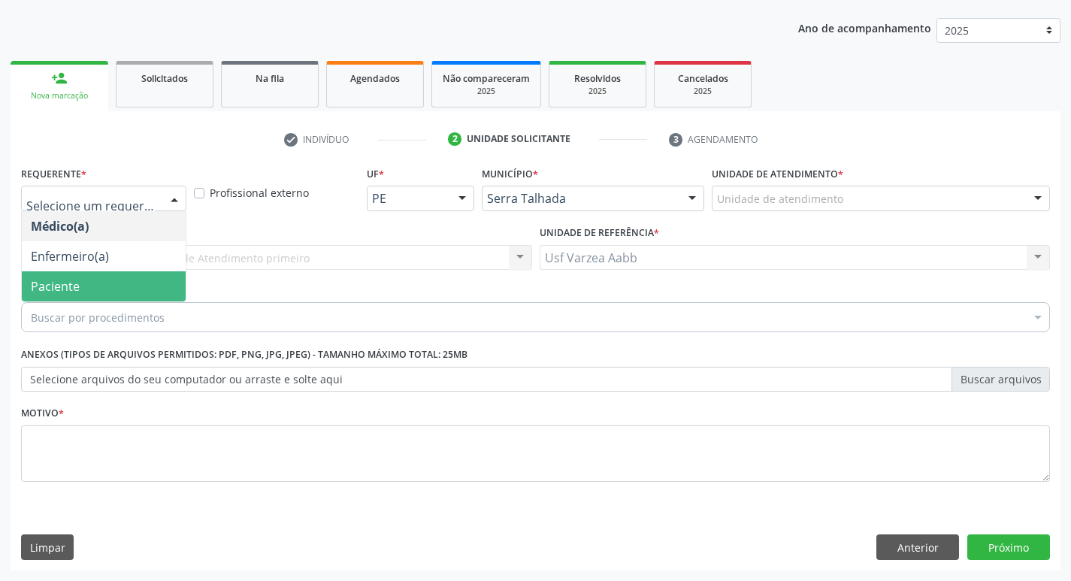
click at [130, 291] on span "Paciente" at bounding box center [104, 286] width 164 height 30
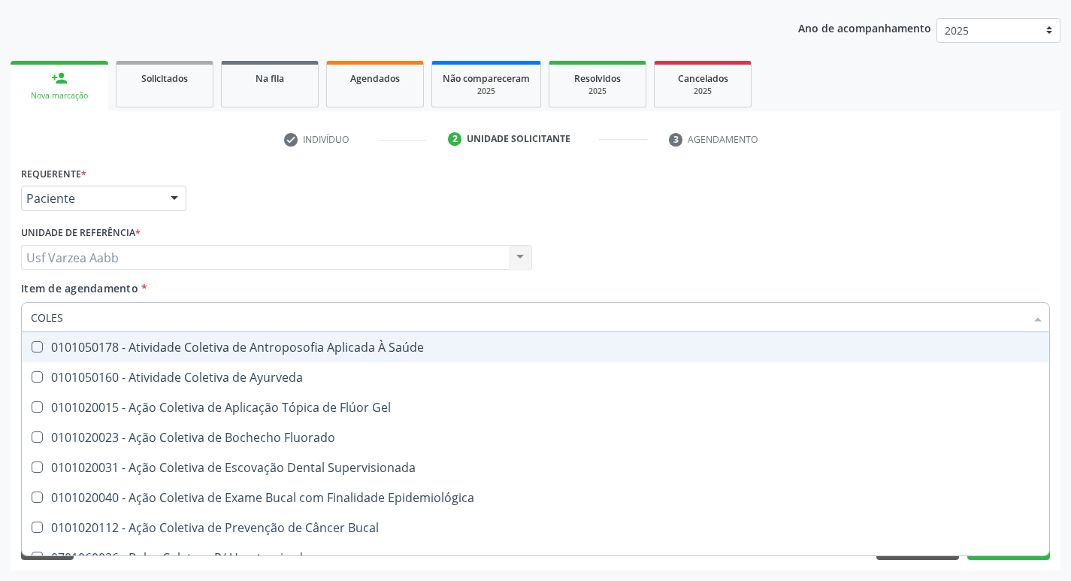
type input "COLEST"
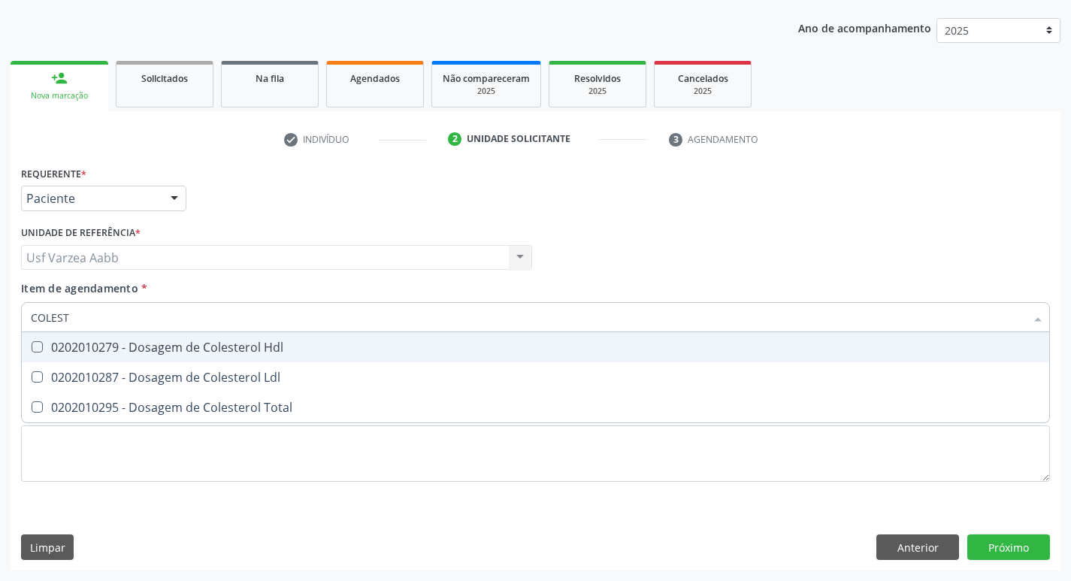
click at [93, 342] on div "0202010279 - Dosagem de Colesterol Hdl" at bounding box center [535, 347] width 1009 height 12
checkbox Hdl "true"
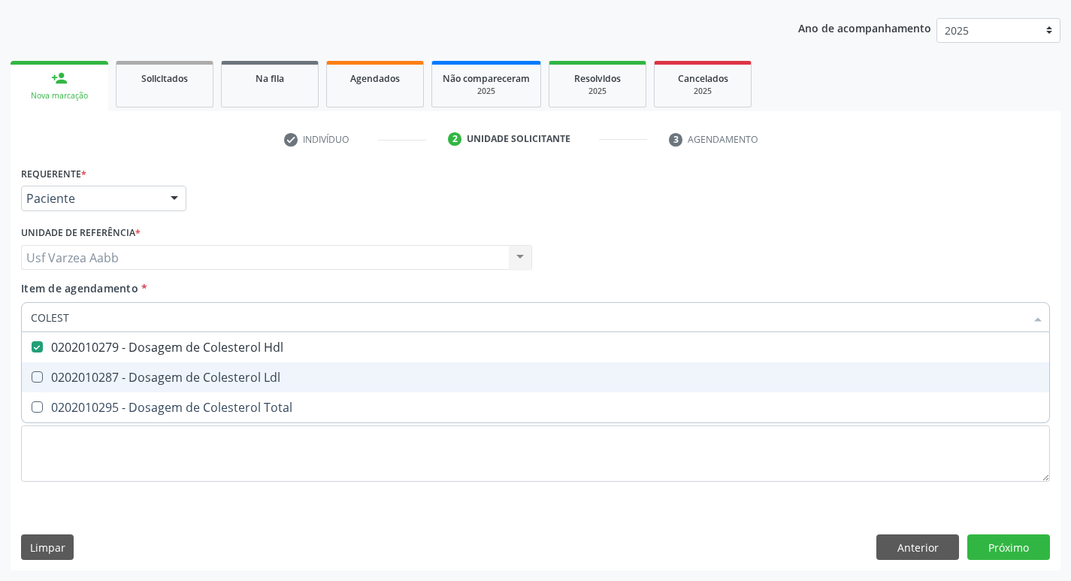
drag, startPoint x: 100, startPoint y: 375, endPoint x: 103, endPoint y: 406, distance: 31.7
click at [100, 376] on div "0202010287 - Dosagem de Colesterol Ldl" at bounding box center [535, 377] width 1009 height 12
checkbox Ldl "true"
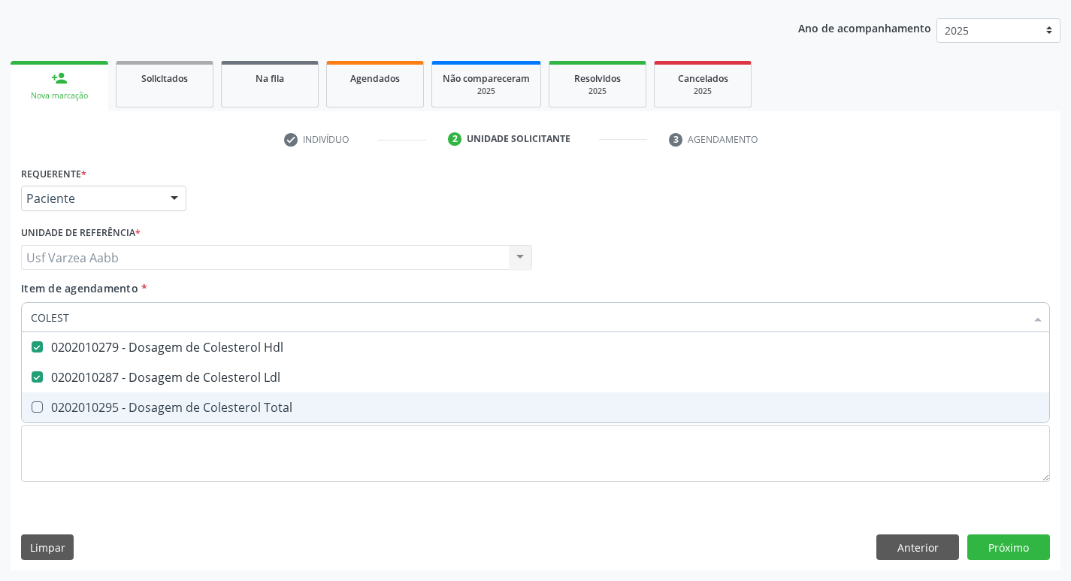
click at [103, 406] on div "0202010295 - Dosagem de Colesterol Total" at bounding box center [535, 407] width 1009 height 12
checkbox Total "true"
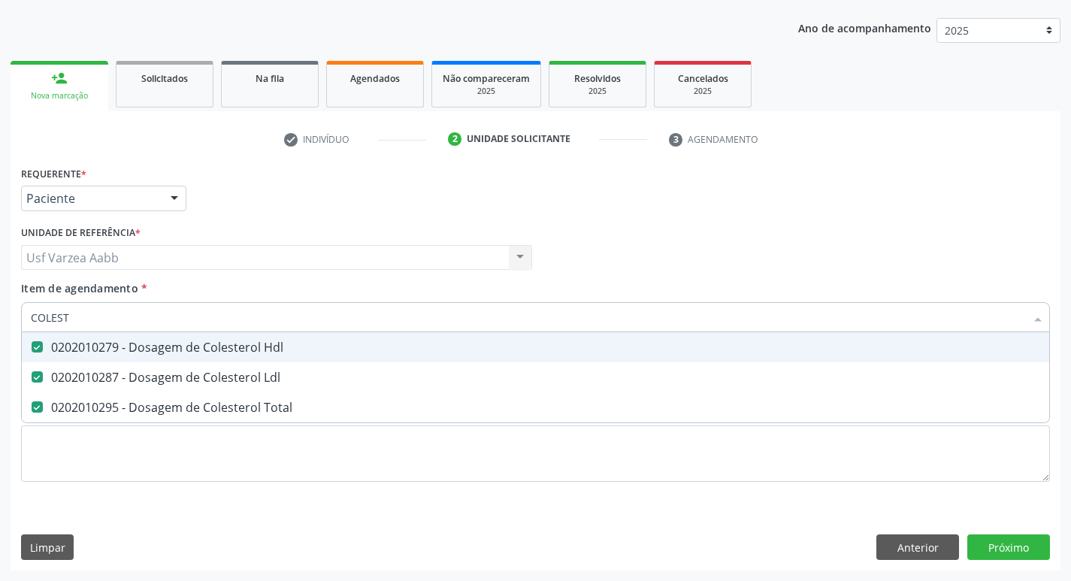
click at [98, 332] on span "0202010279 - Dosagem de Colesterol Hdl" at bounding box center [535, 347] width 1027 height 30
click at [98, 323] on input "COLEST" at bounding box center [528, 317] width 994 height 30
click at [102, 345] on div "0202010279 - Dosagem de Colesterol Hdl" at bounding box center [535, 347] width 1009 height 12
checkbox Hdl "true"
click at [99, 312] on input "COLEST" at bounding box center [528, 317] width 994 height 30
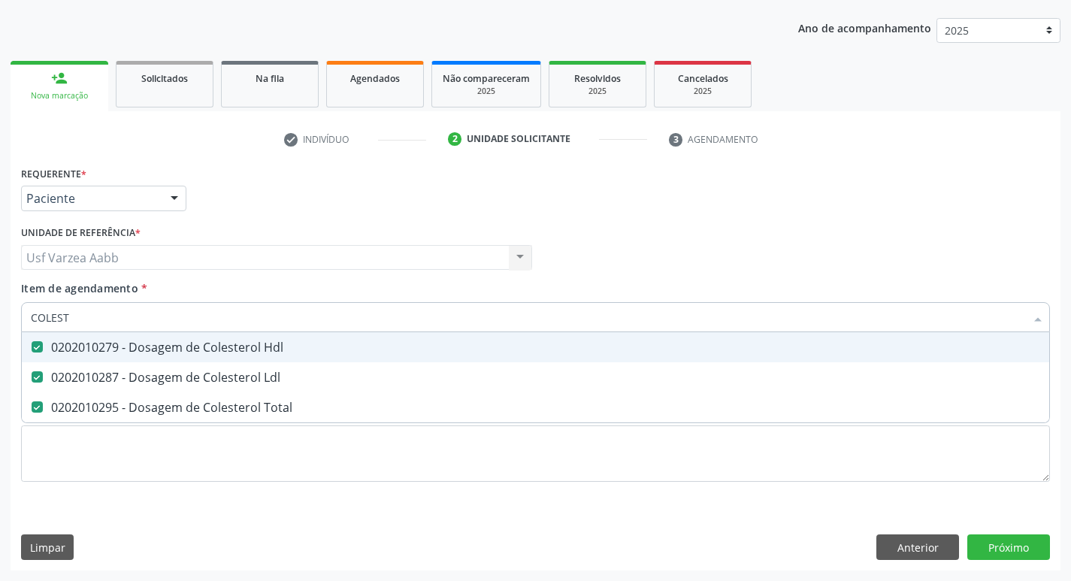
click at [99, 312] on input "COLEST" at bounding box center [528, 317] width 994 height 30
checkbox Hdl "false"
checkbox Ldl "false"
checkbox Total "false"
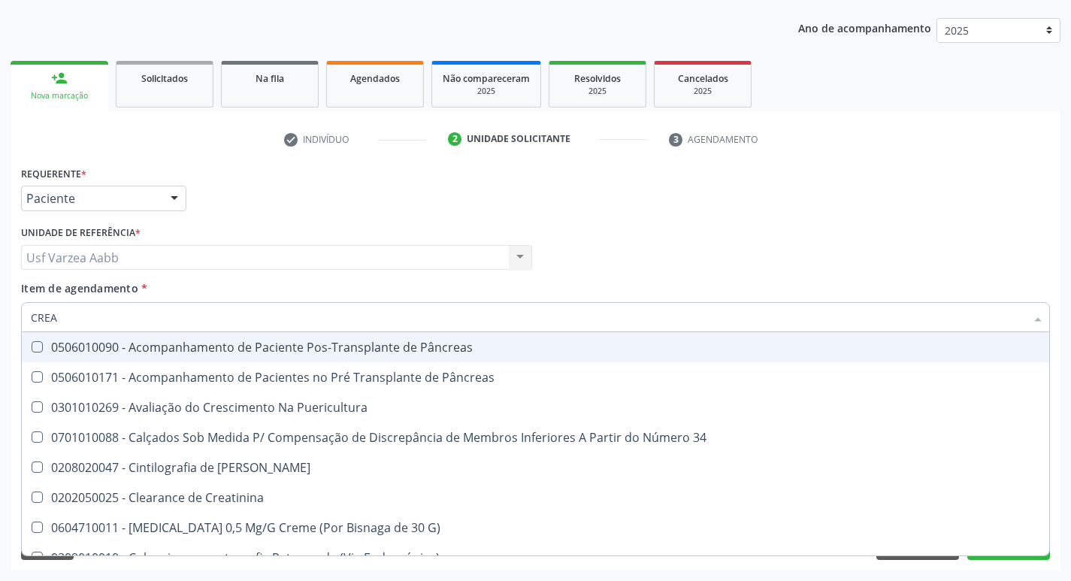
type input "CREAT"
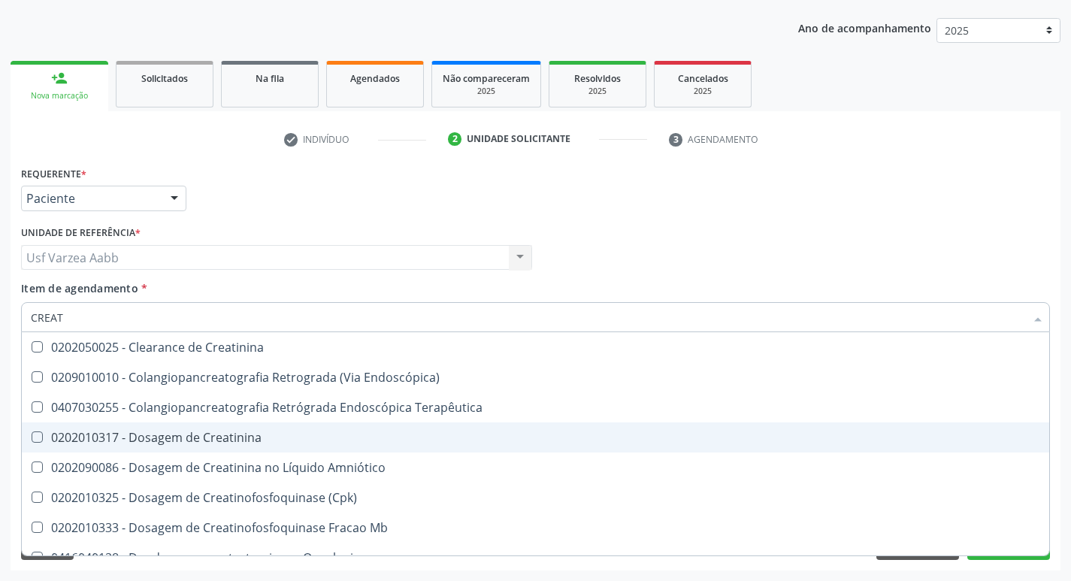
click at [125, 443] on div "0202010317 - Dosagem de Creatinina" at bounding box center [535, 437] width 1009 height 12
checkbox Creatinina "true"
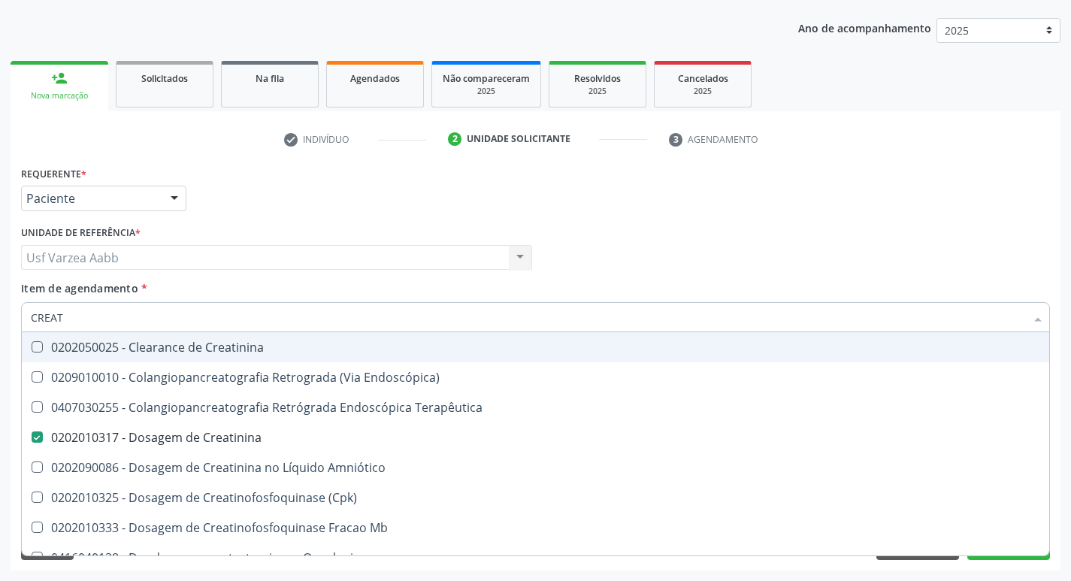
click at [99, 317] on input "CREAT" at bounding box center [528, 317] width 994 height 30
type input "ACID"
checkbox Creatinina "false"
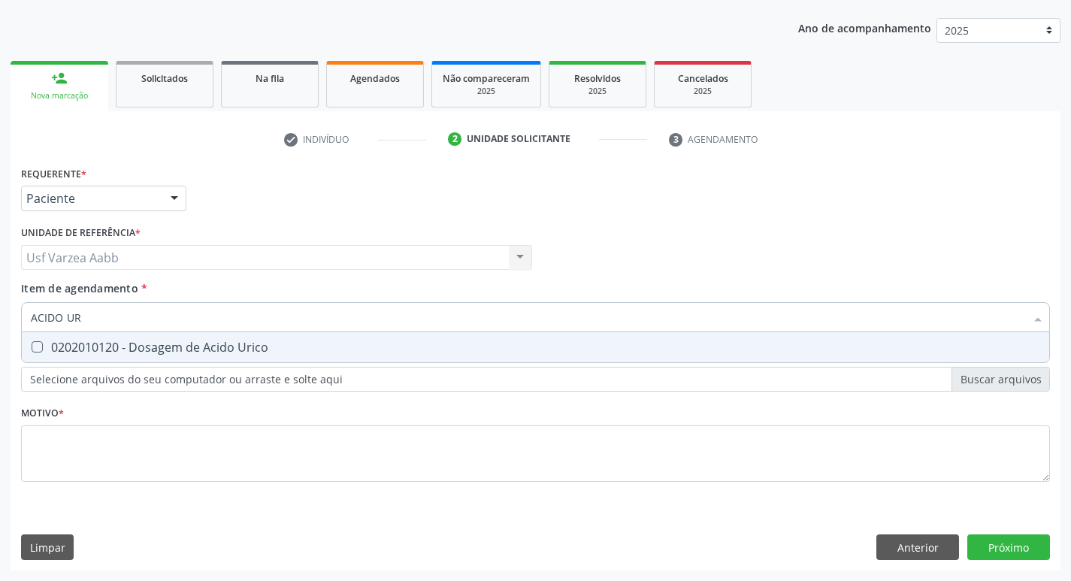
type input "ACIDO URI"
click at [140, 356] on span "0202010120 - Dosagem de Acido Urico" at bounding box center [535, 347] width 1027 height 30
checkbox Urico "true"
click at [148, 318] on input "ACIDO URI" at bounding box center [528, 317] width 994 height 30
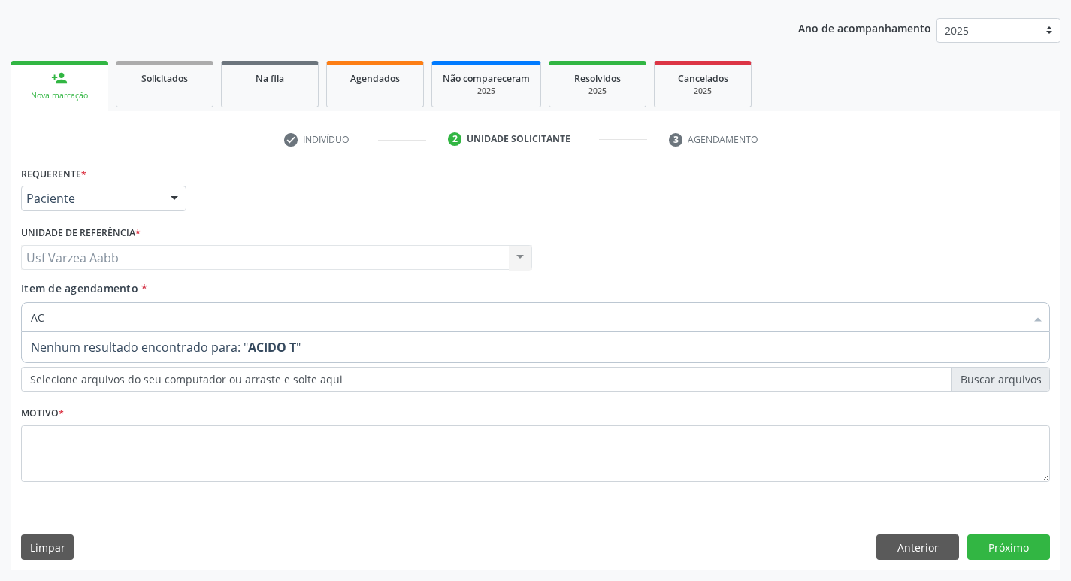
type input "A"
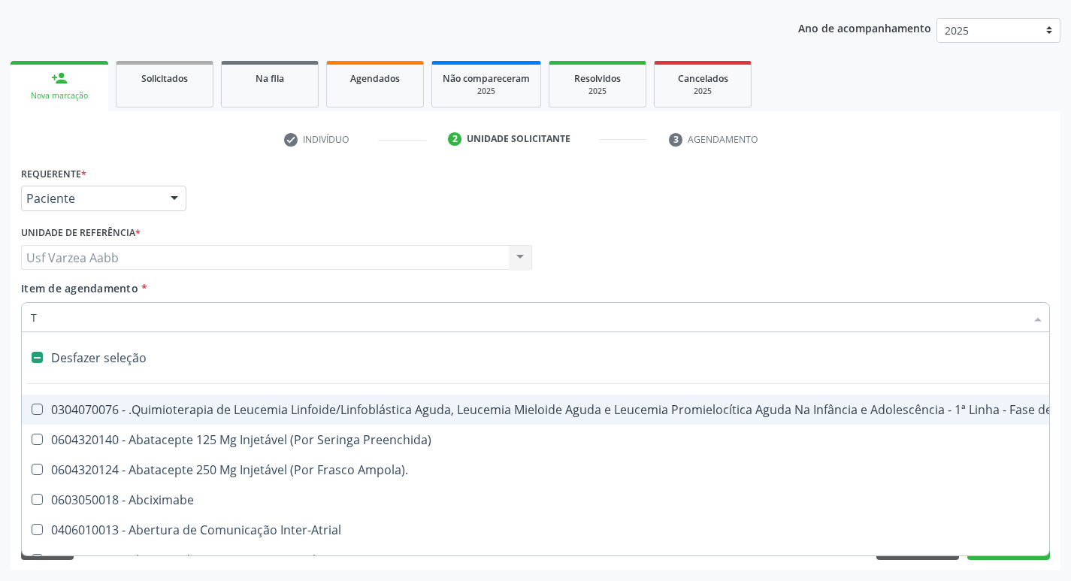
type input "TG"
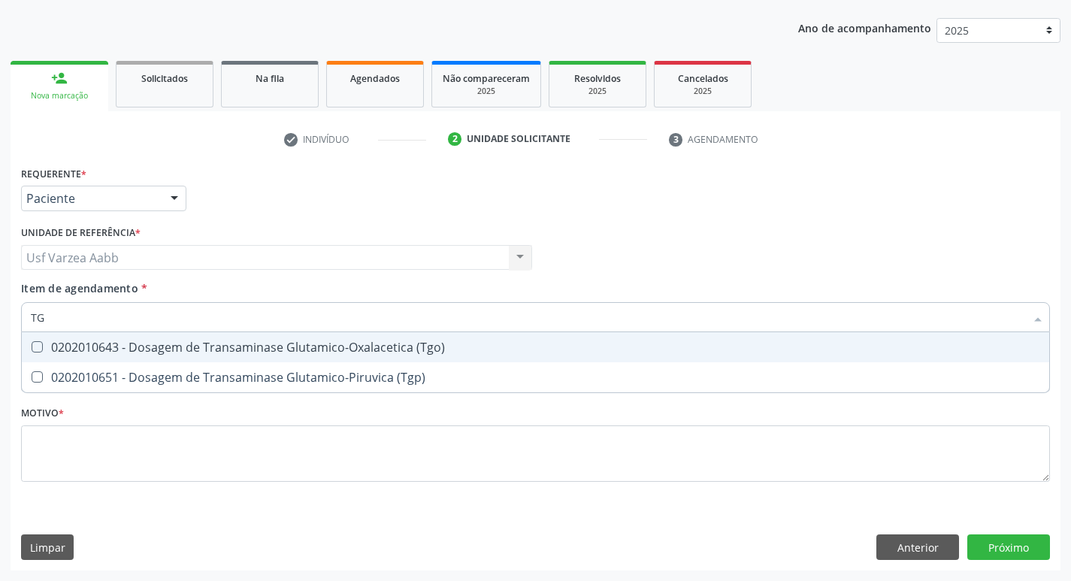
click at [148, 318] on input "TG" at bounding box center [528, 317] width 994 height 30
click at [162, 337] on span "0202010643 - Dosagem de Transaminase Glutamico-Oxalacetica (Tgo)" at bounding box center [535, 347] width 1027 height 30
checkbox \(Tgo\) "true"
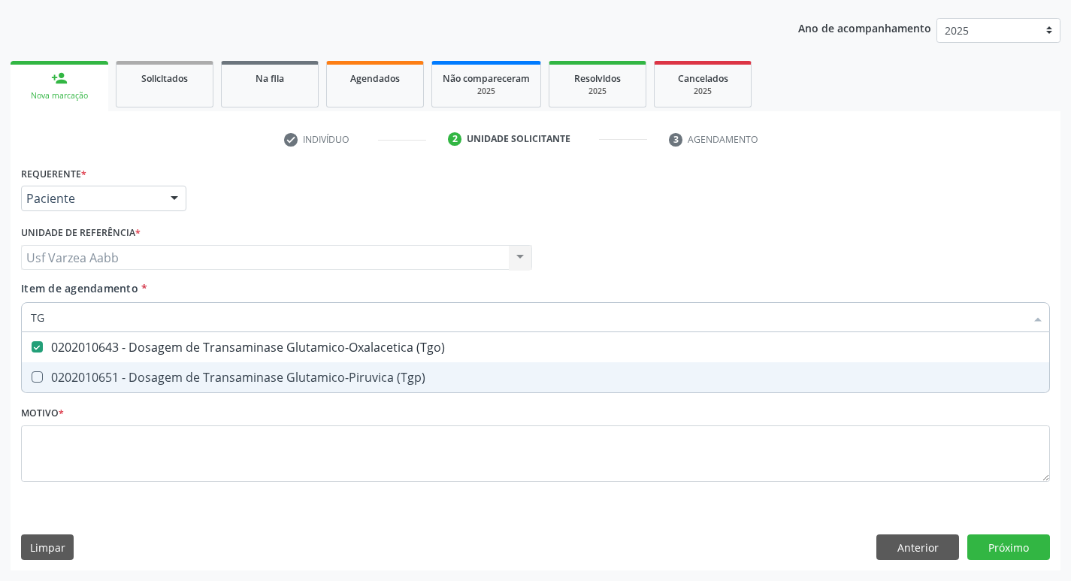
click at [166, 382] on div "0202010651 - Dosagem de Transaminase Glutamico-Piruvica (Tgp)" at bounding box center [535, 377] width 1009 height 12
checkbox \(Tgp\) "true"
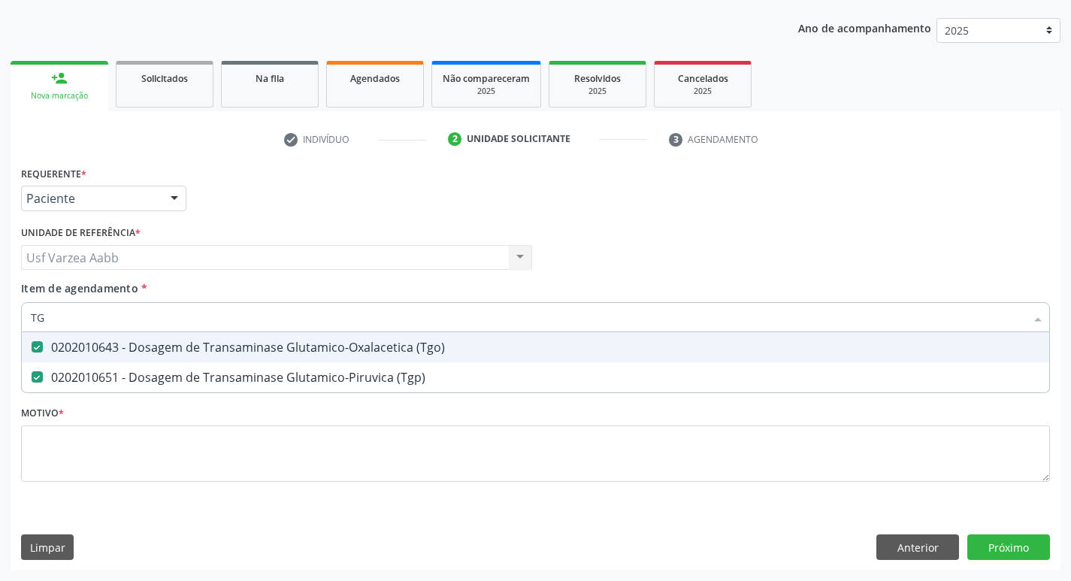
click at [159, 322] on input "TG" at bounding box center [528, 317] width 994 height 30
type input "TR"
checkbox \(Tgo\) "false"
checkbox \(Tgp\) "false"
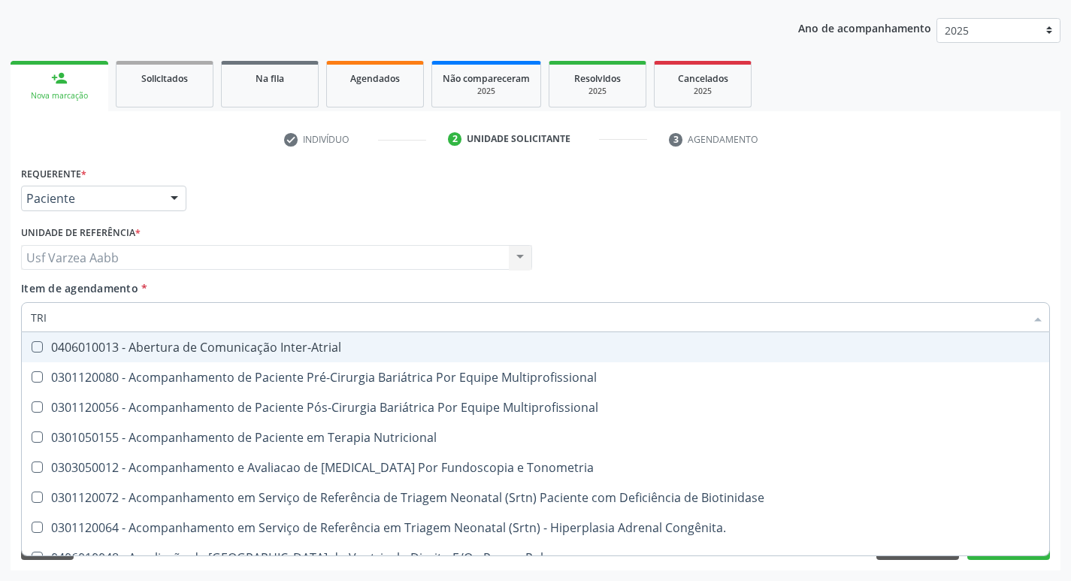
type input "TRIG"
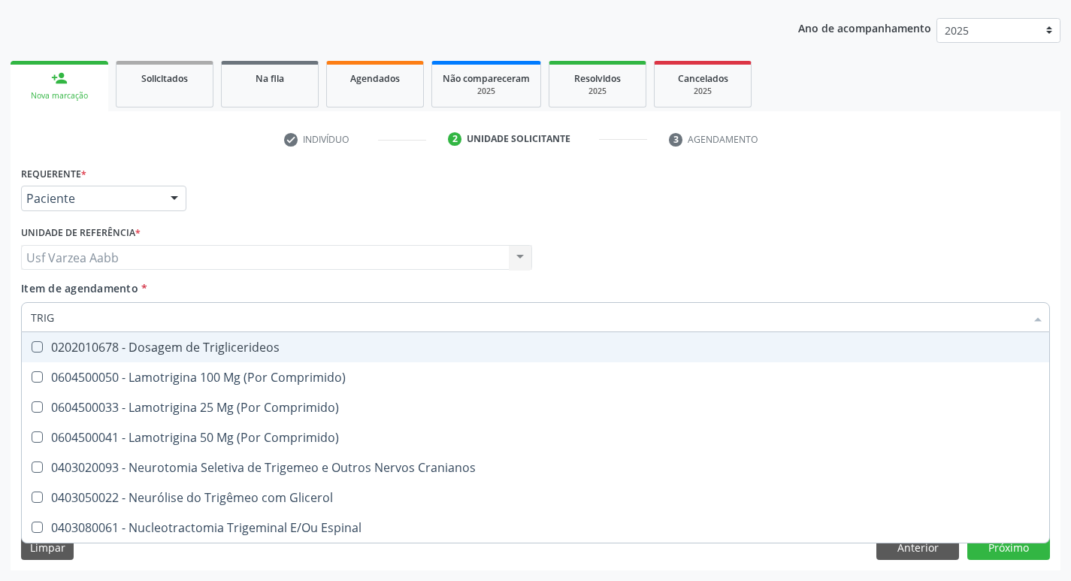
click at [156, 329] on input "TRIG" at bounding box center [528, 317] width 994 height 30
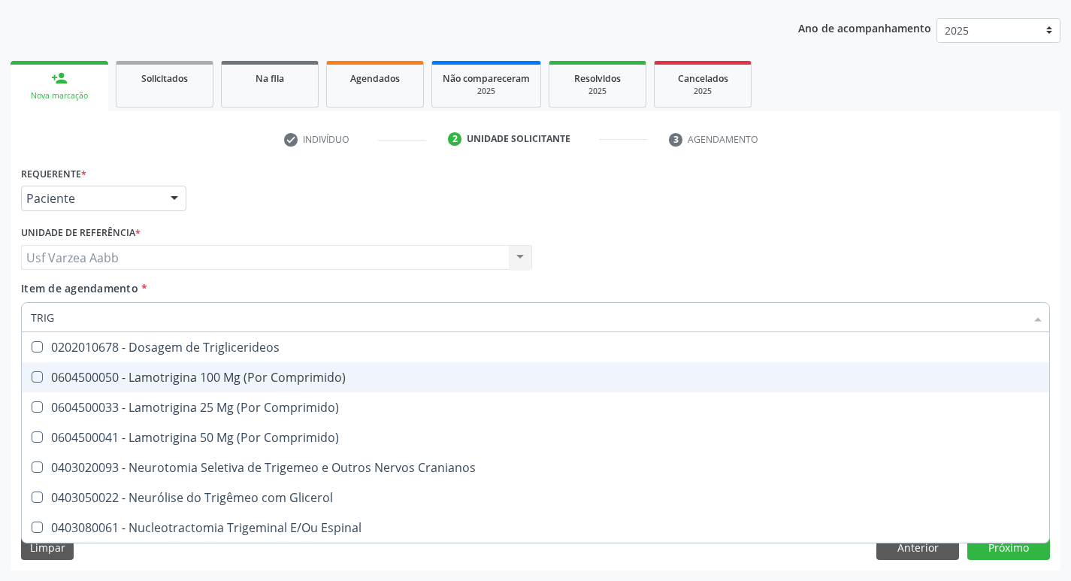
click at [150, 366] on span "0604500050 - Lamotrigina 100 Mg (Por Comprimido)" at bounding box center [535, 377] width 1027 height 30
checkbox Comprimido\) "true"
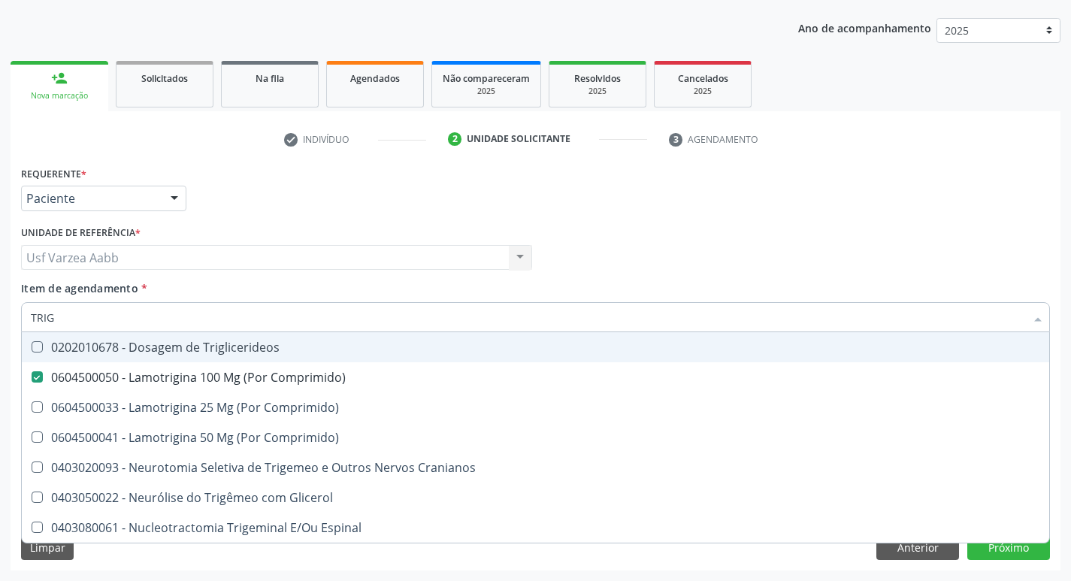
click at [150, 359] on span "0202010678 - Dosagem de Triglicerideos" at bounding box center [535, 347] width 1027 height 30
checkbox Triglicerideos "true"
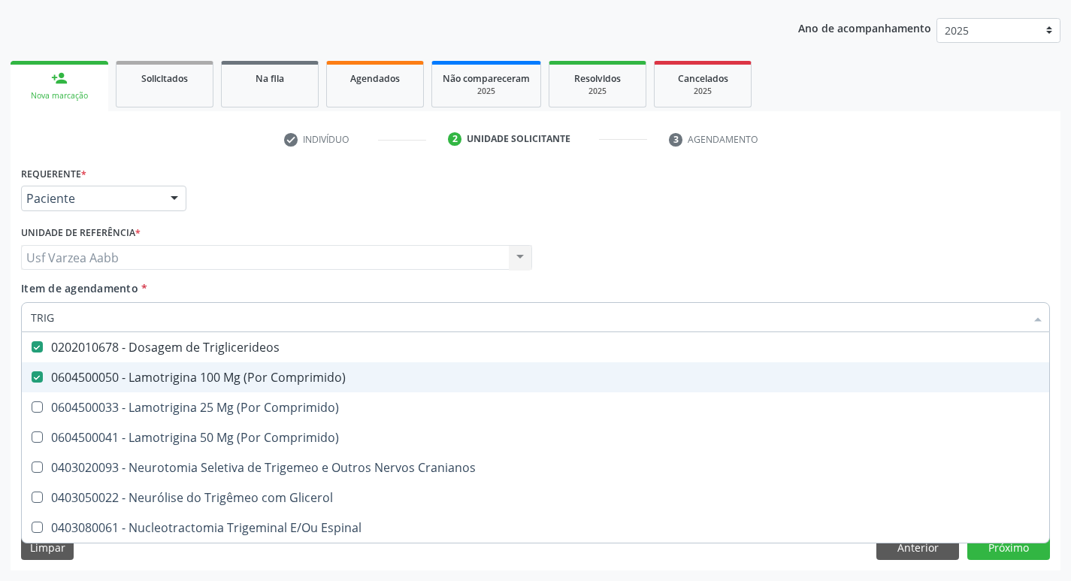
click at [155, 374] on div "0604500050 - Lamotrigina 100 Mg (Por Comprimido)" at bounding box center [535, 377] width 1009 height 12
checkbox Comprimido\) "false"
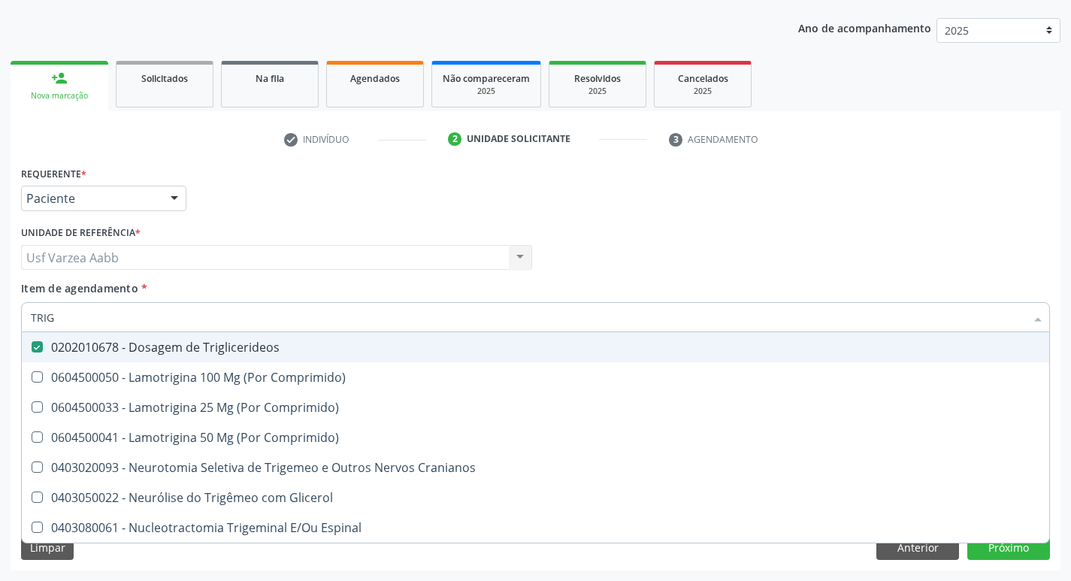
click at [134, 312] on input "TRIG" at bounding box center [528, 317] width 994 height 30
type input "UR"
checkbox Triglicerideos "false"
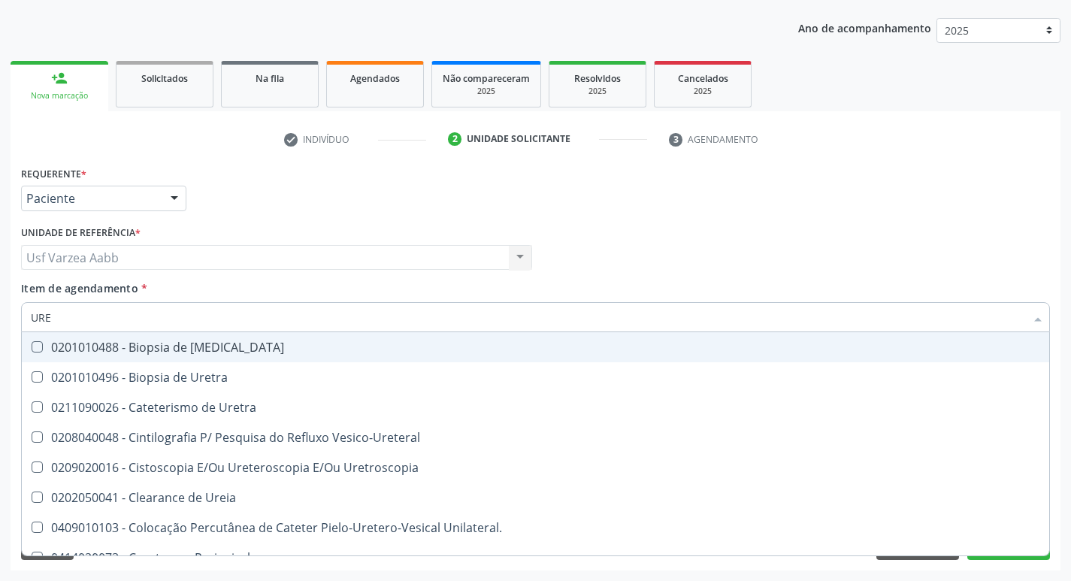
type input "UREI"
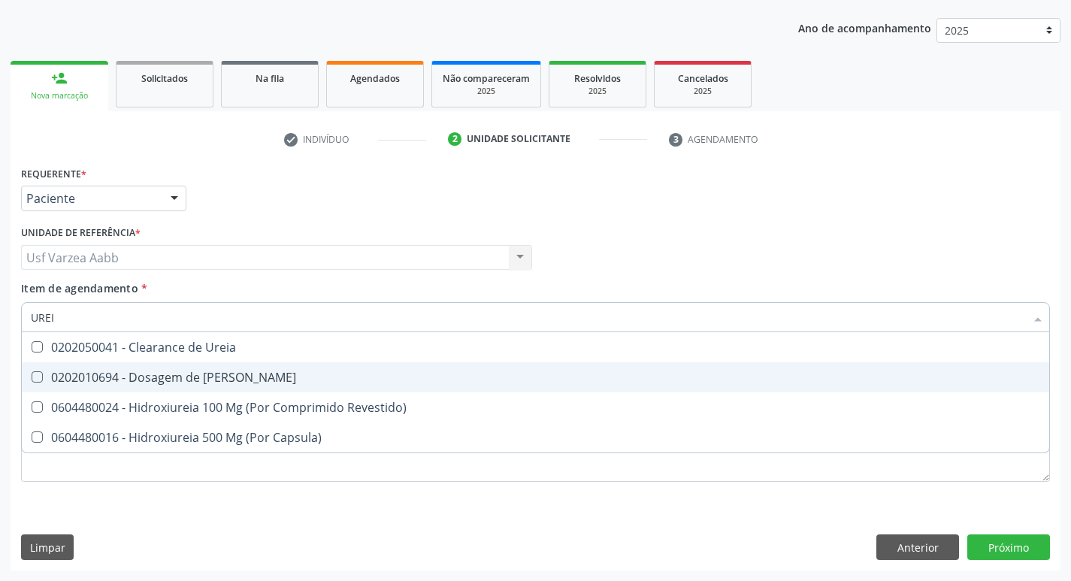
click at [142, 371] on div "0202010694 - Dosagem de [PERSON_NAME]" at bounding box center [535, 377] width 1009 height 12
checkbox Ureia "true"
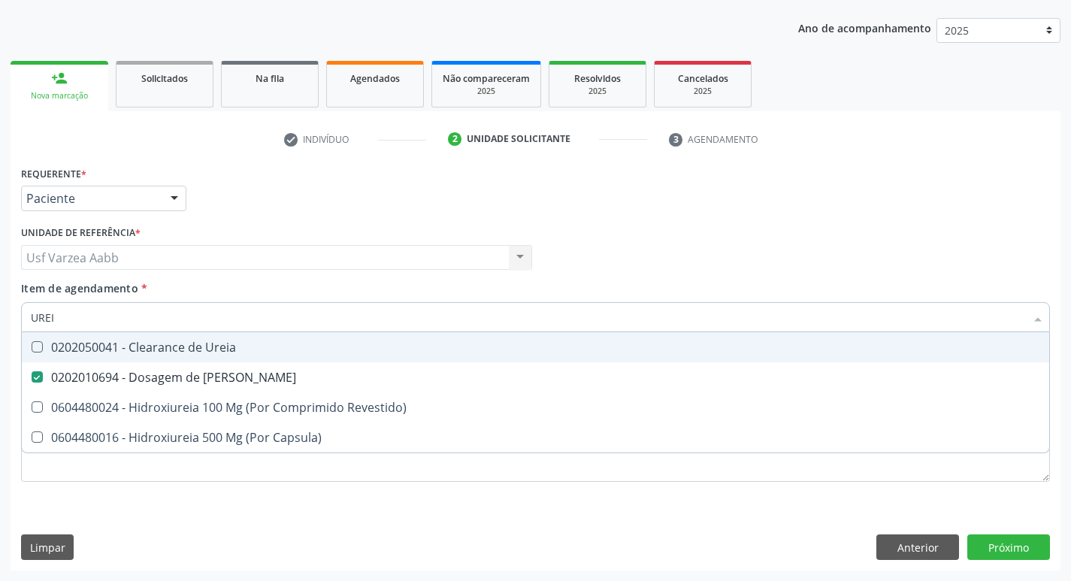
click at [139, 316] on input "UREI" at bounding box center [528, 317] width 994 height 30
type input "G"
checkbox Ureia "false"
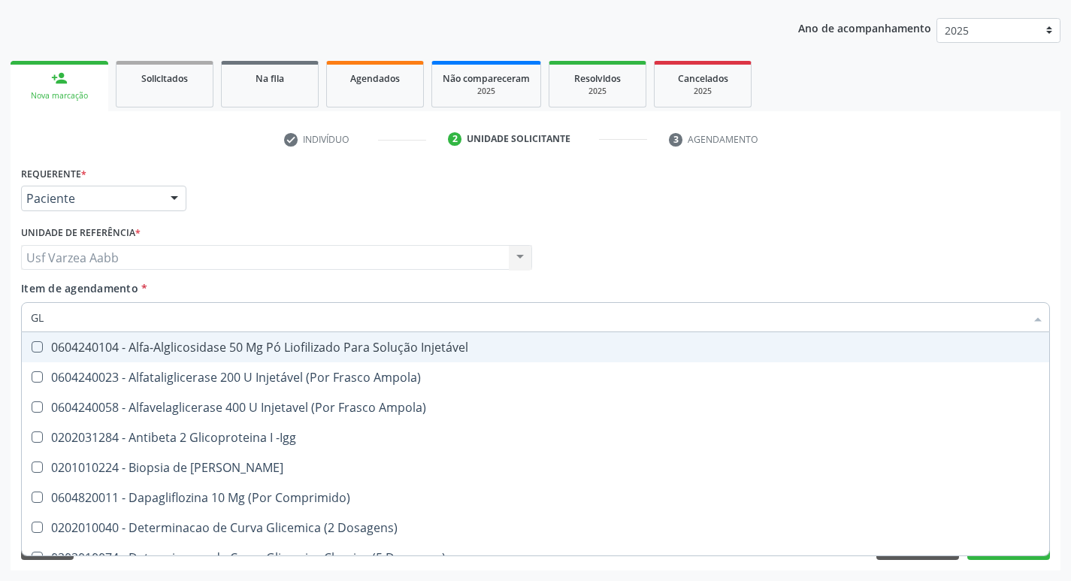
type input "GLI"
checkbox Triglicerideos "true"
type input "GLIC"
checkbox Derrames "true"
checkbox Triglicerideos "false"
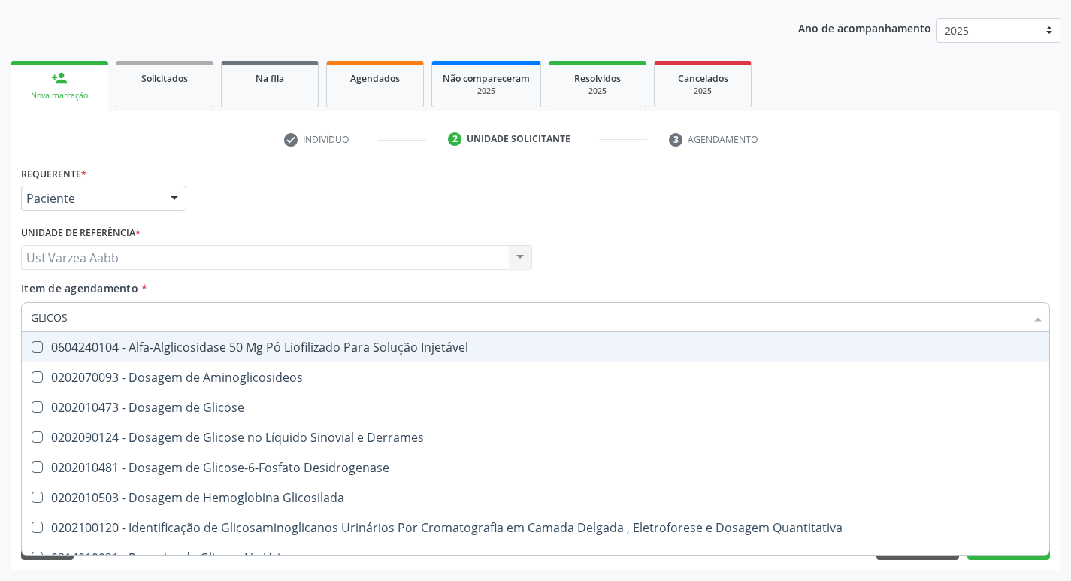
type input "GLICOSE"
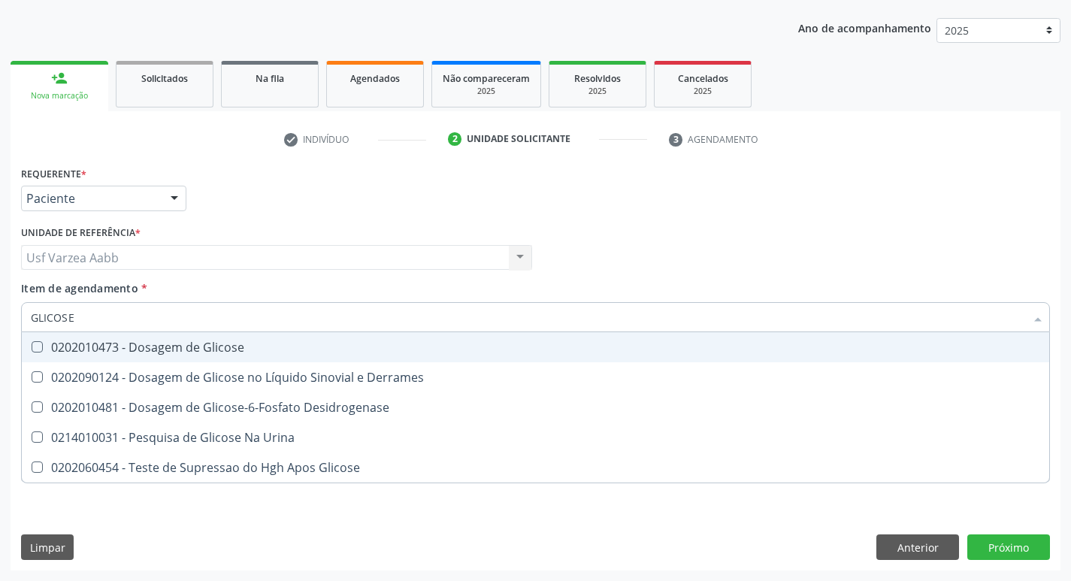
drag, startPoint x: 134, startPoint y: 343, endPoint x: 126, endPoint y: 332, distance: 12.9
click at [131, 343] on div "0202010473 - Dosagem de Glicose" at bounding box center [535, 347] width 1009 height 12
checkbox Glicose "true"
click at [125, 319] on input "GLICOSE" at bounding box center [528, 317] width 994 height 30
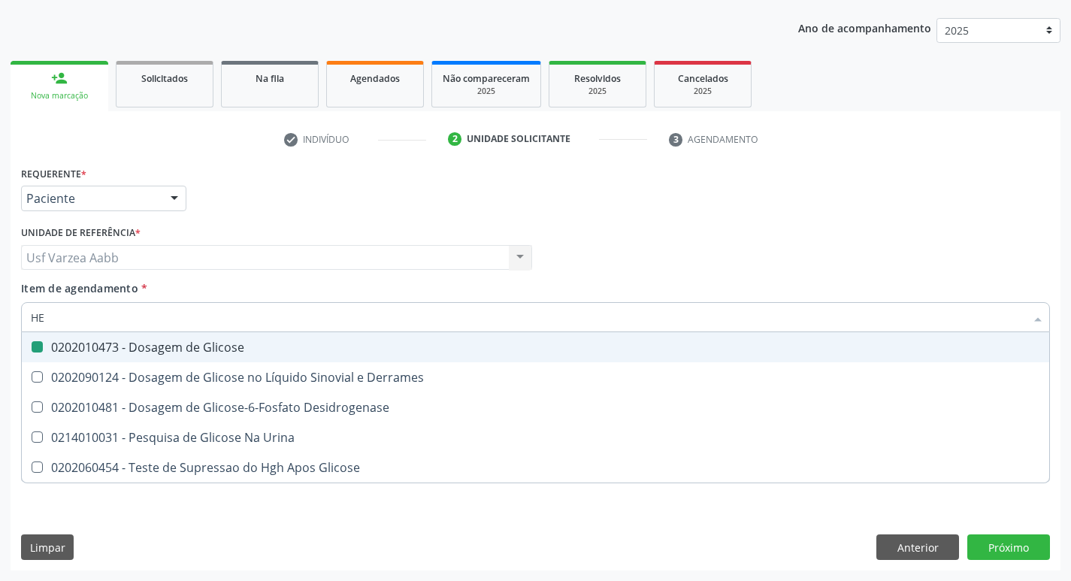
type input "HEM"
checkbox Glicose "false"
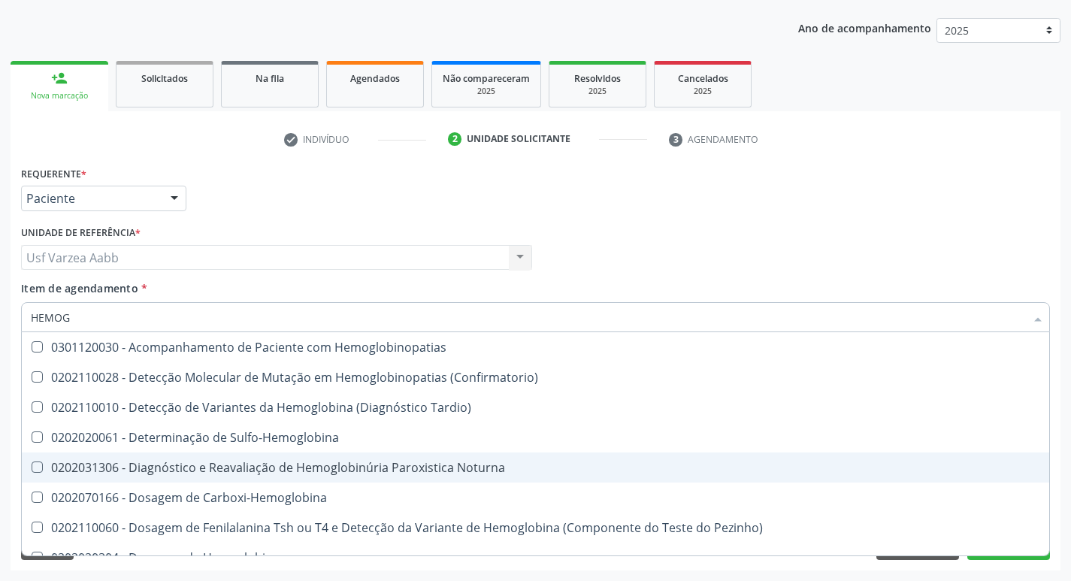
type input "HEMOGR"
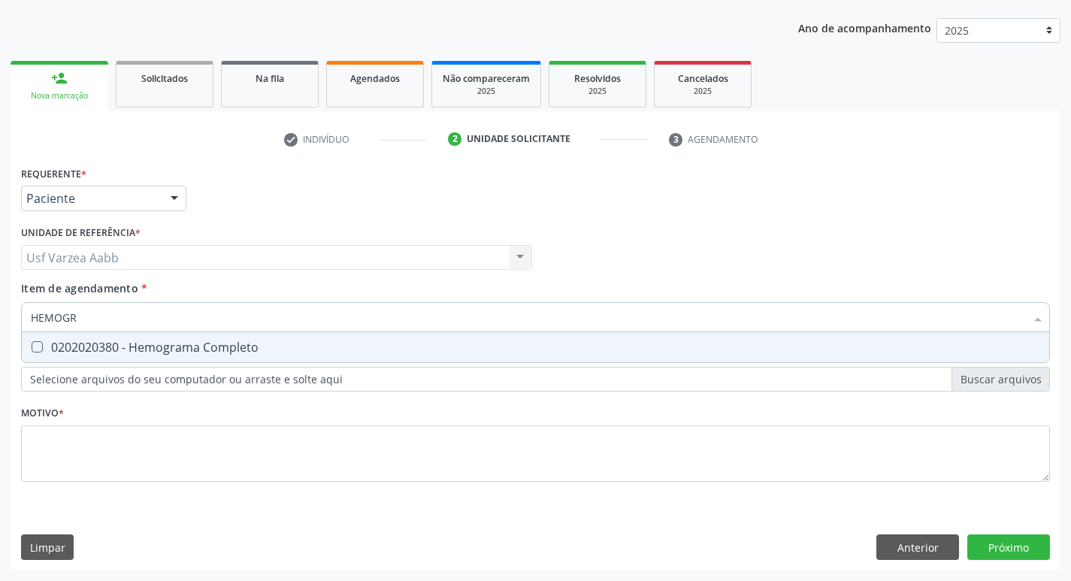
click at [169, 344] on div "0202020380 - Hemograma Completo" at bounding box center [535, 347] width 1009 height 12
checkbox Completo "true"
click at [168, 323] on input "HEMOGR" at bounding box center [528, 317] width 994 height 30
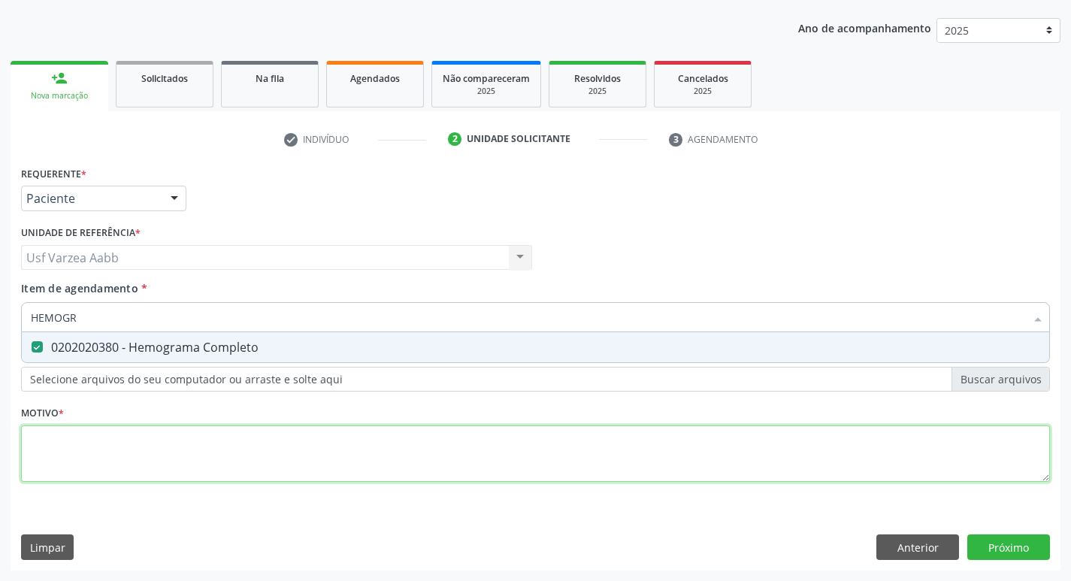
click at [304, 464] on div "Requerente * Paciente Médico(a) Enfermeiro(a) Paciente Nenhum resultado encontr…" at bounding box center [535, 332] width 1029 height 340
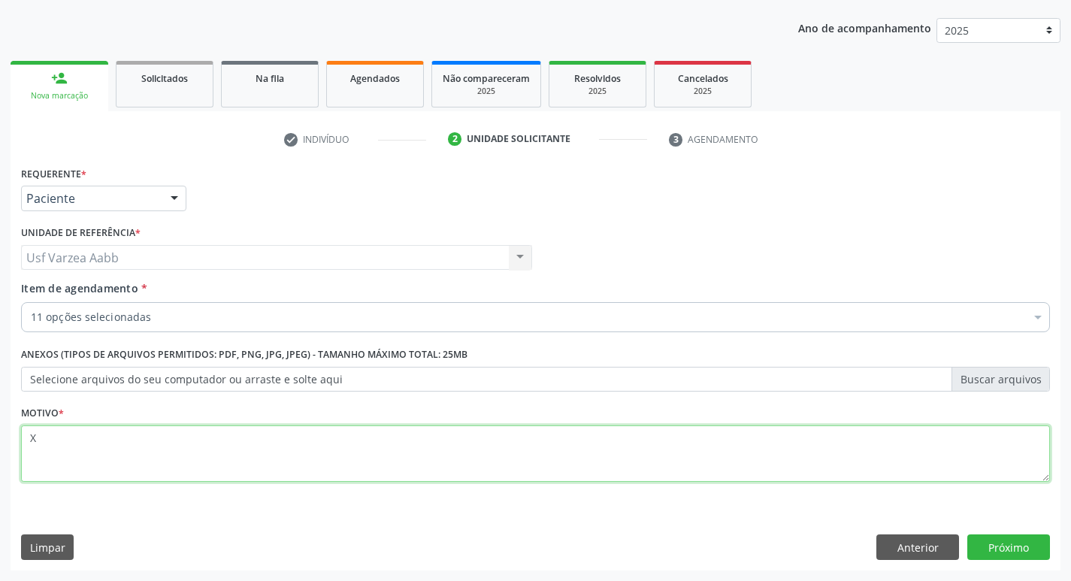
type textarea "X"
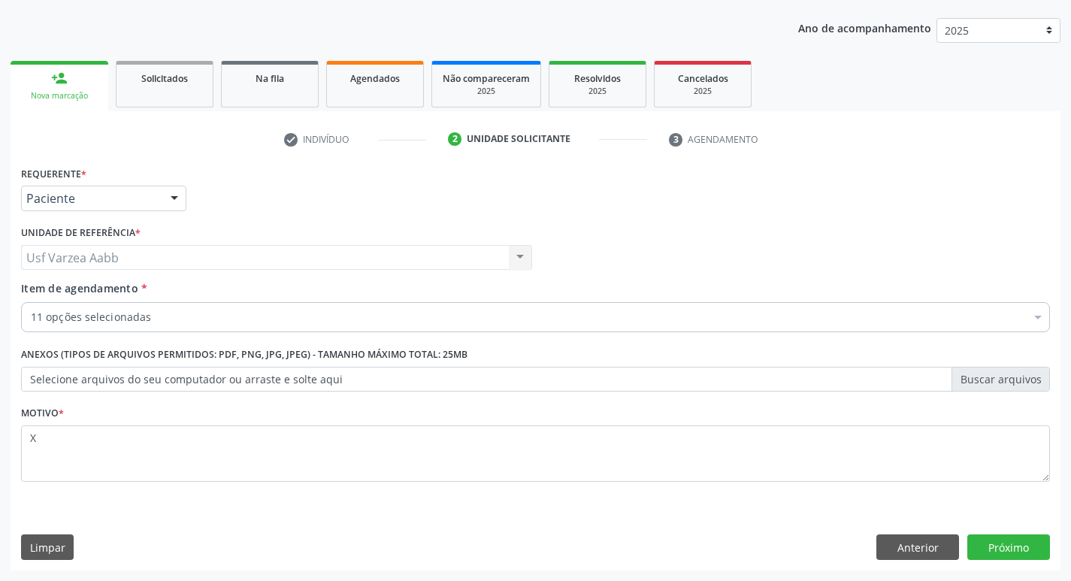
click at [1018, 561] on div "Requerente * Paciente Médico(a) Enfermeiro(a) Paciente Nenhum resultado encontr…" at bounding box center [536, 366] width 1050 height 408
click at [1020, 554] on button "Próximo" at bounding box center [1008, 547] width 83 height 26
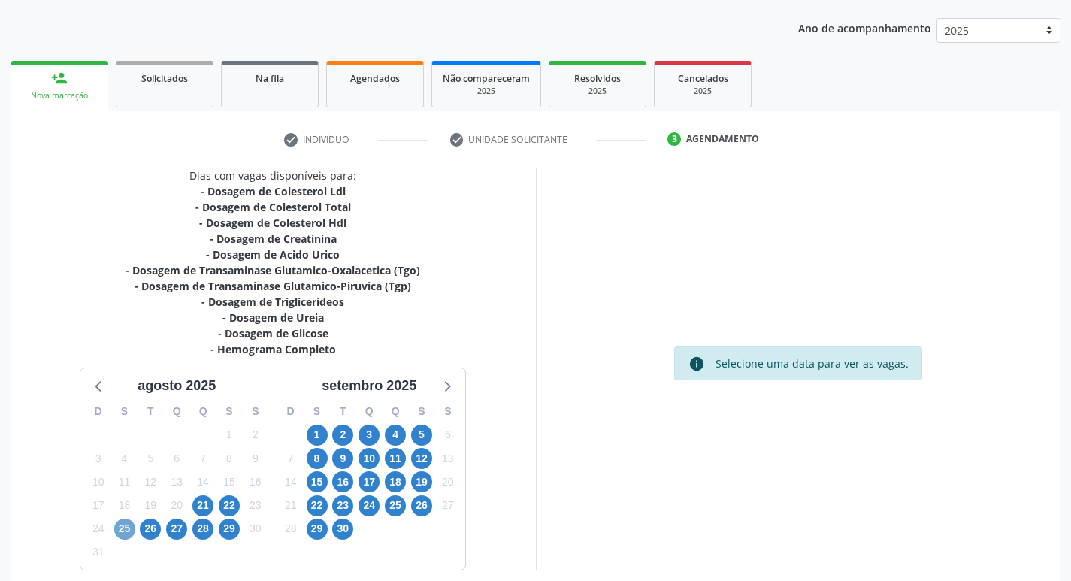
click at [122, 533] on span "25" at bounding box center [124, 528] width 21 height 21
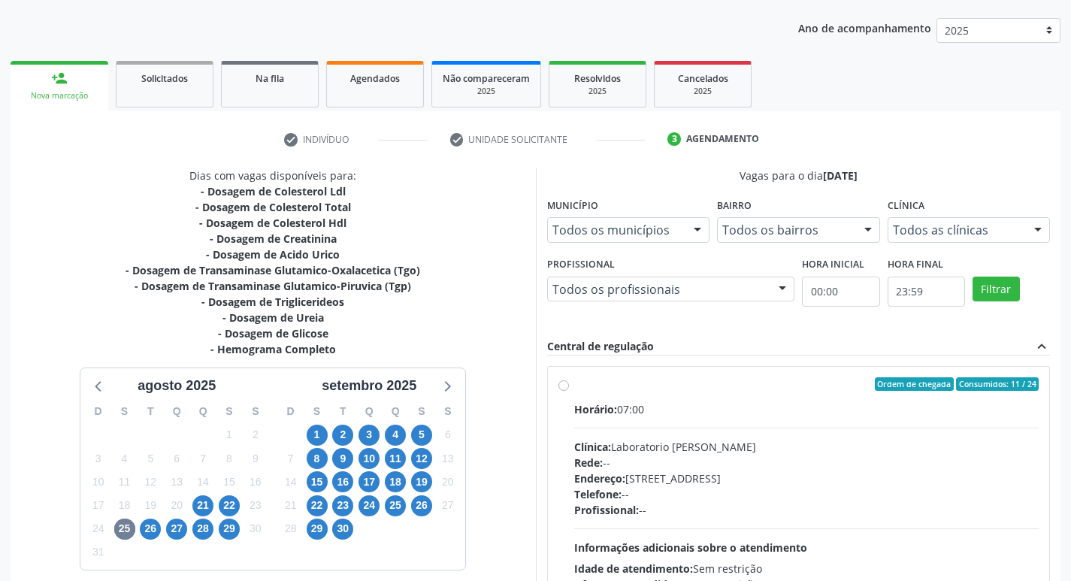
click at [574, 385] on label "Ordem de chegada Consumidos: 11 / 24 Horário: 07:00 Clínica: Laboratorio Jose P…" at bounding box center [806, 492] width 465 height 231
click at [561, 385] on input "Ordem de chegada Consumidos: 11 / 24 Horário: 07:00 Clínica: Laboratorio Jose P…" at bounding box center [563, 384] width 11 height 14
radio input "true"
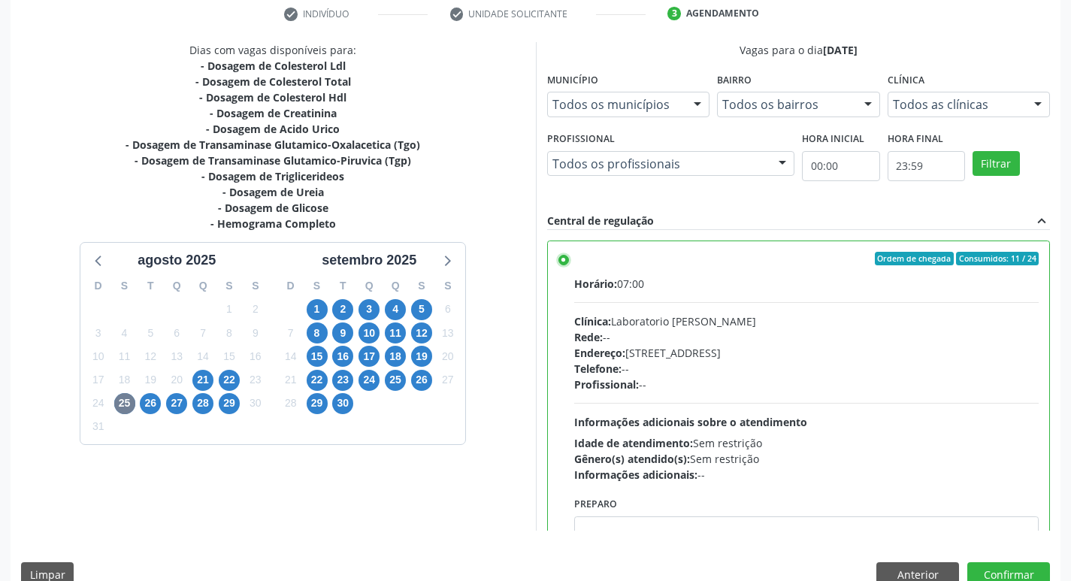
scroll to position [317, 0]
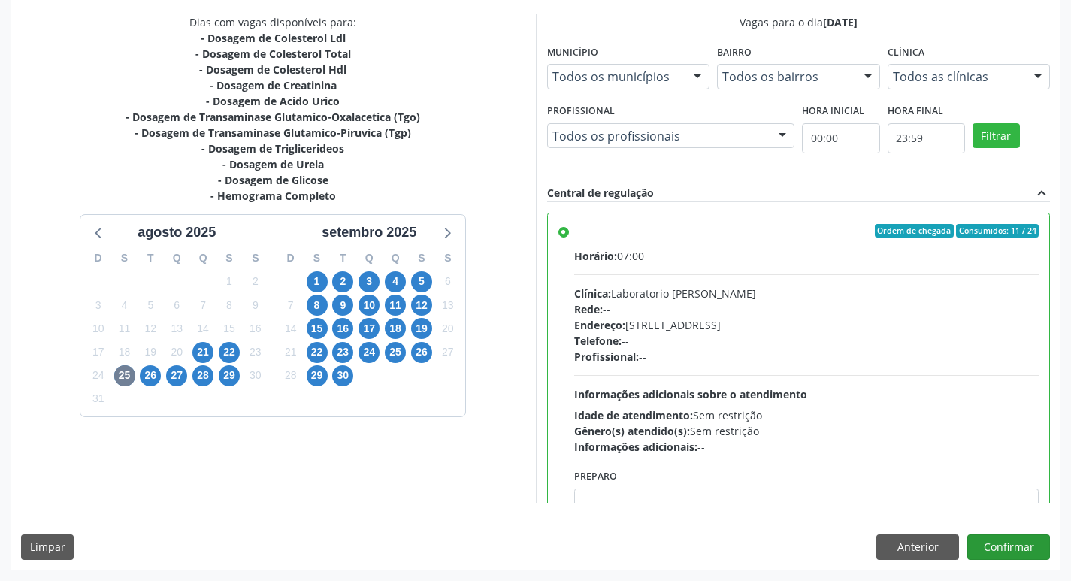
click at [1036, 563] on div "Dias com vagas disponíveis para: - Dosagem de Colesterol Ldl - Dosagem de Coles…" at bounding box center [536, 291] width 1050 height 555
click at [1036, 552] on button "Confirmar" at bounding box center [1008, 547] width 83 height 26
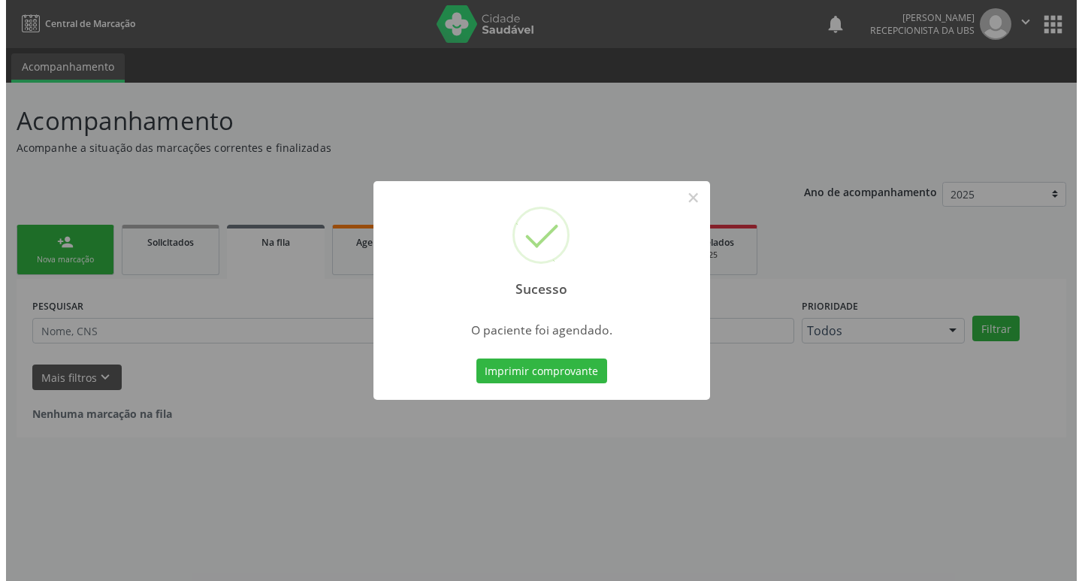
scroll to position [0, 0]
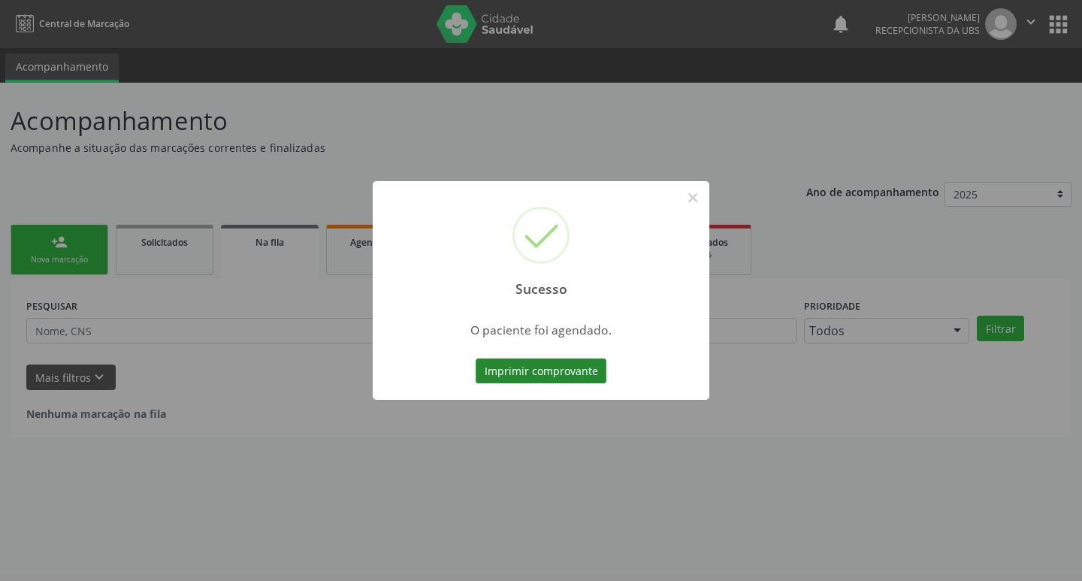
click at [538, 370] on button "Imprimir comprovante" at bounding box center [541, 371] width 131 height 26
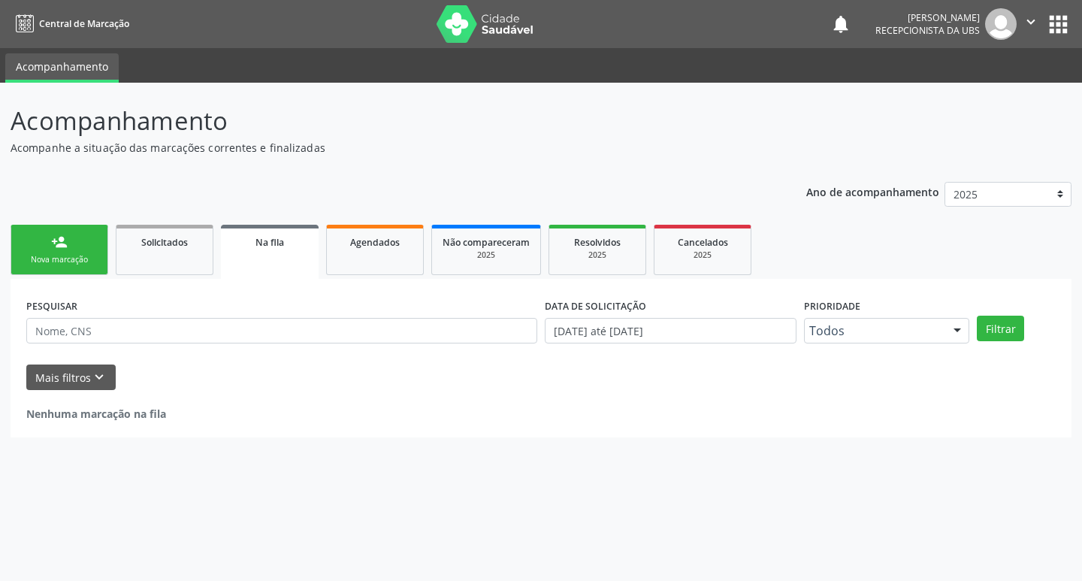
click at [48, 257] on div "Sucesso × O paciente foi agendado. Imprimir comprovante Cancel" at bounding box center [541, 290] width 1082 height 581
click at [48, 257] on div "Nova marcação" at bounding box center [59, 259] width 75 height 11
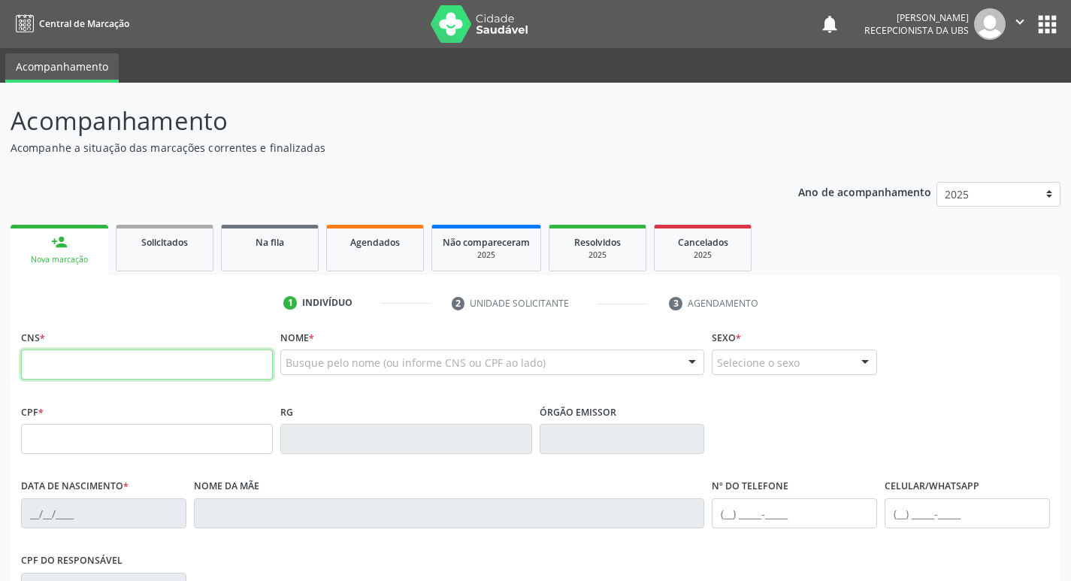
click at [105, 357] on input "text" at bounding box center [147, 364] width 252 height 30
paste input "704 2082 1576 2781"
type input "704 2082 1576 2781"
type input "704.386.094-68"
type input "[DATE]"
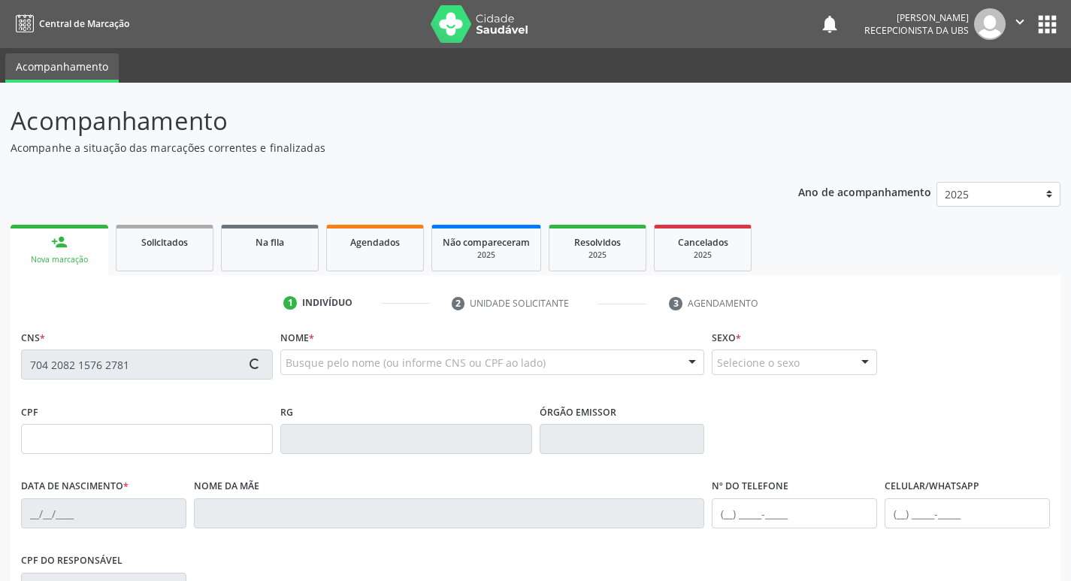
type input "[PHONE_NUMBER]"
type input "S/N"
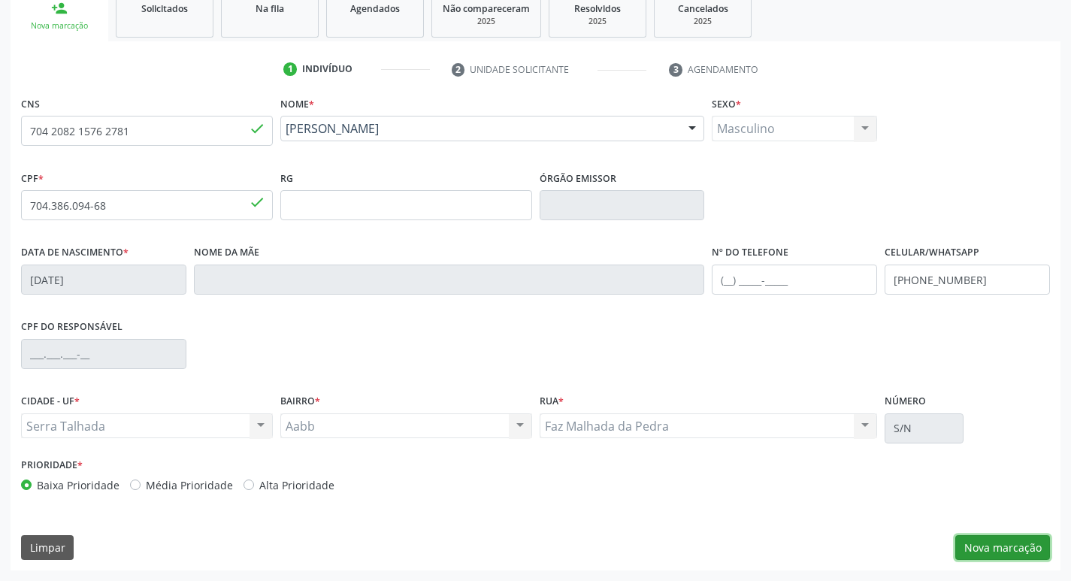
click at [960, 545] on button "Nova marcação" at bounding box center [1002, 548] width 95 height 26
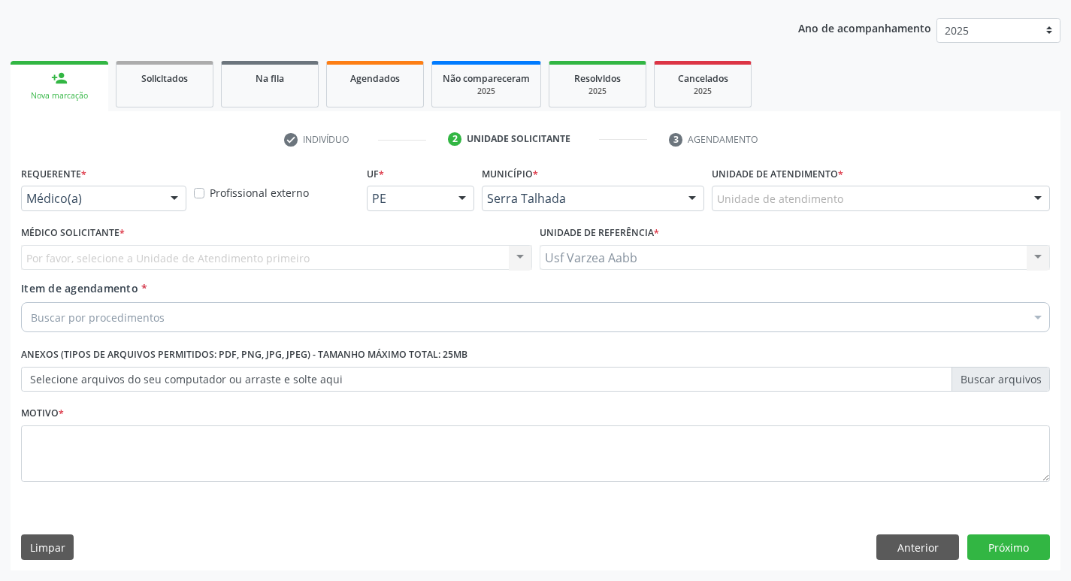
scroll to position [164, 0]
click at [83, 207] on div "Médico(a)" at bounding box center [103, 199] width 165 height 26
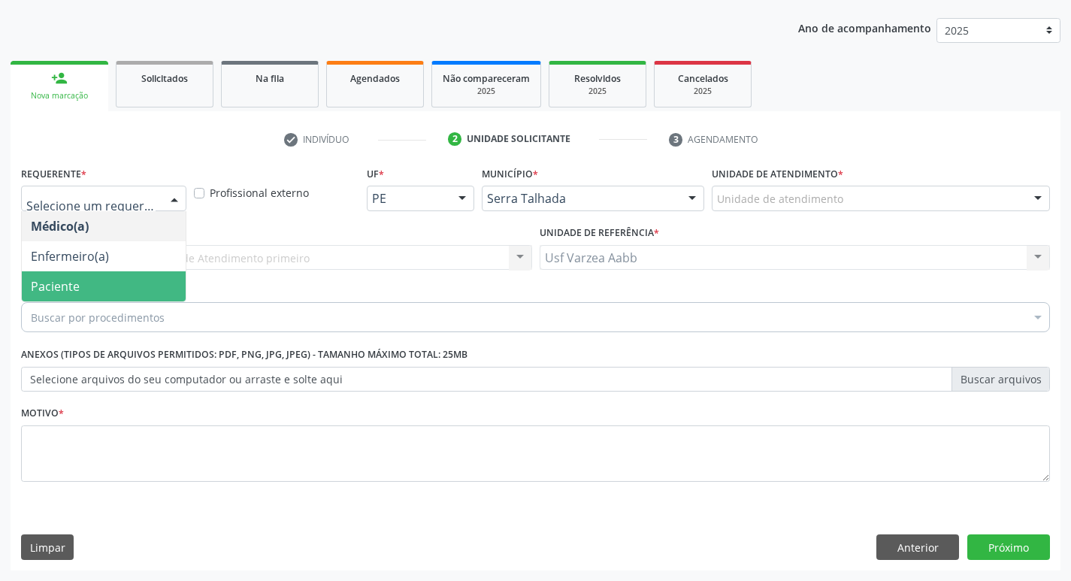
drag, startPoint x: 98, startPoint y: 281, endPoint x: 101, endPoint y: 307, distance: 26.5
click at [98, 282] on span "Paciente" at bounding box center [104, 286] width 164 height 30
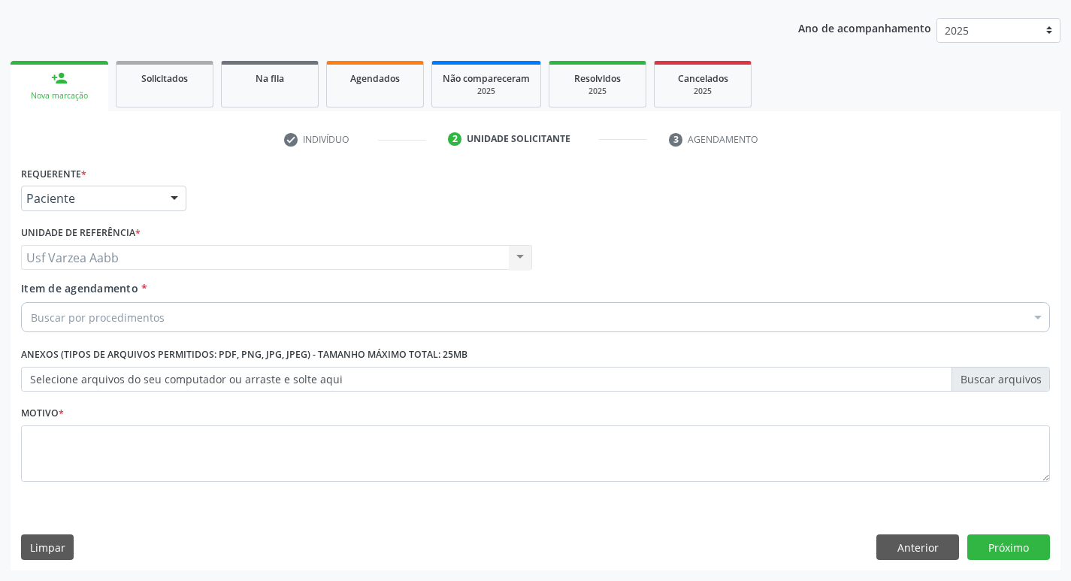
drag, startPoint x: 102, startPoint y: 310, endPoint x: 103, endPoint y: 318, distance: 8.3
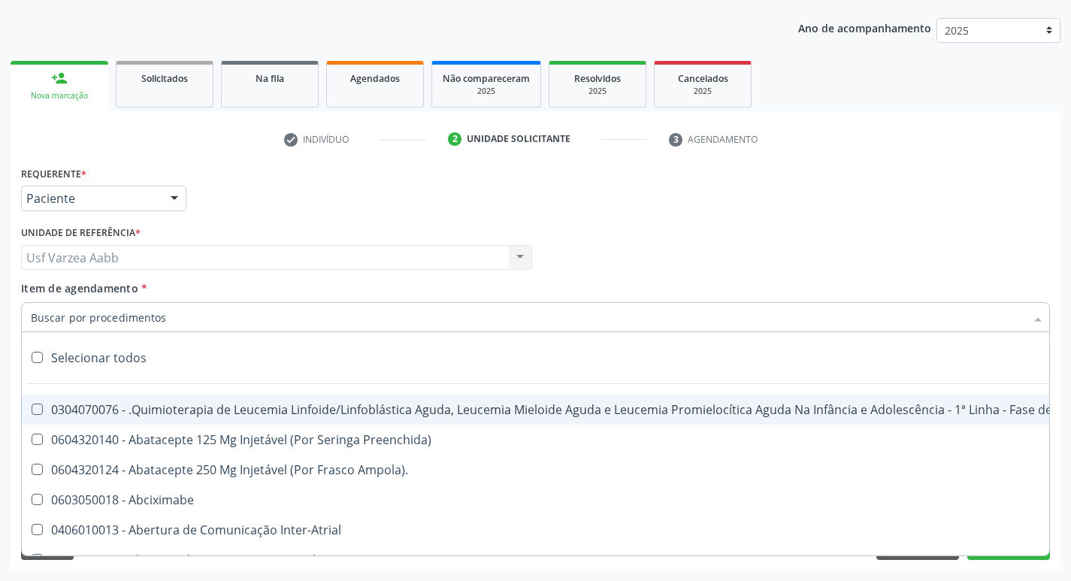
click at [103, 318] on input "Item de agendamento *" at bounding box center [528, 317] width 994 height 30
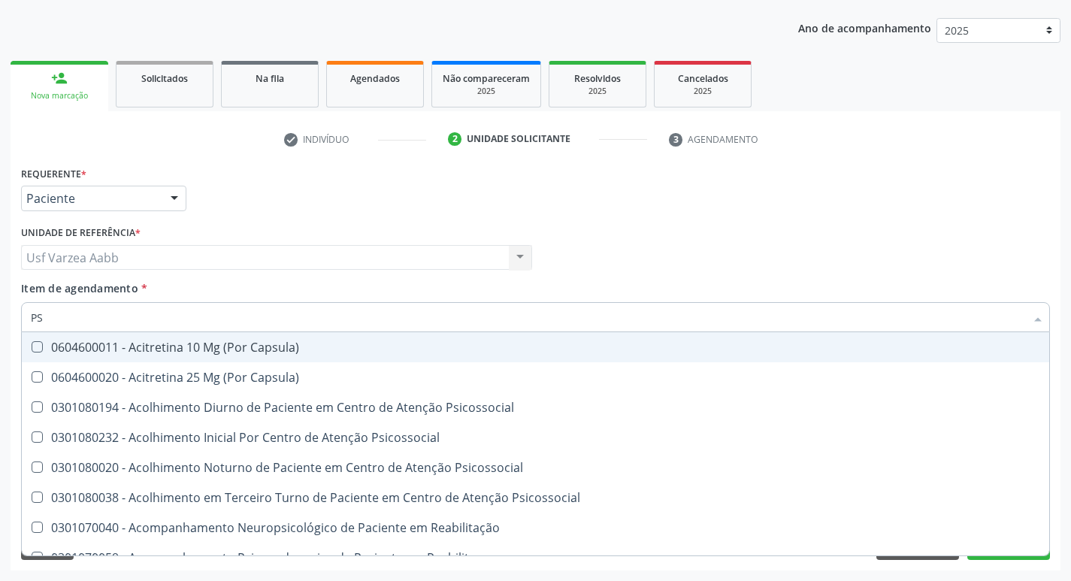
type input "PSA"
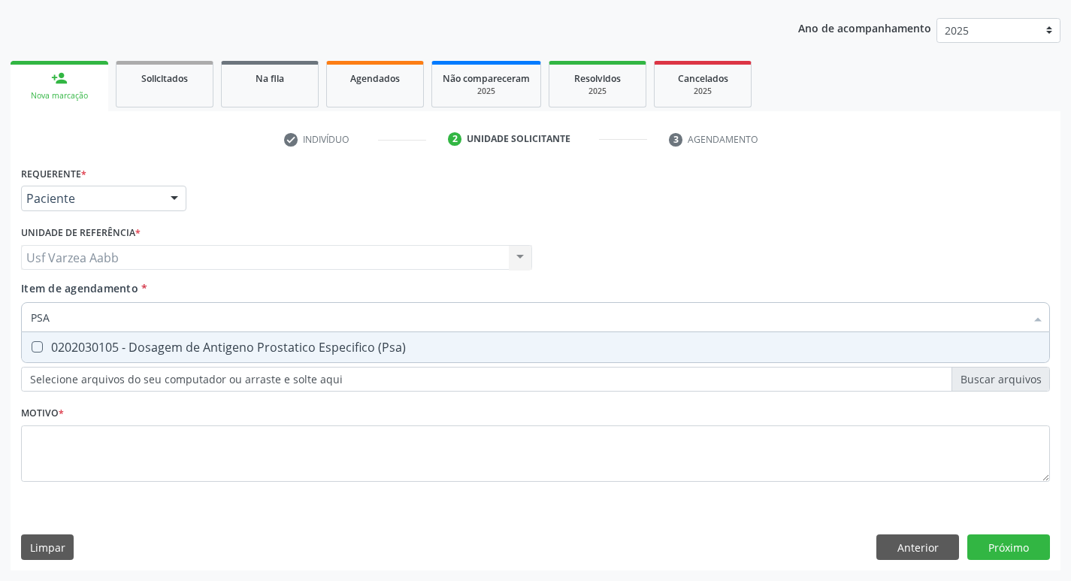
click at [103, 318] on input "PSA" at bounding box center [528, 317] width 994 height 30
click at [101, 338] on span "0202030105 - Dosagem de Antigeno Prostatico Especifico (Psa)" at bounding box center [535, 347] width 1027 height 30
checkbox \(Psa\) "true"
click at [101, 313] on input "PSA" at bounding box center [528, 317] width 994 height 30
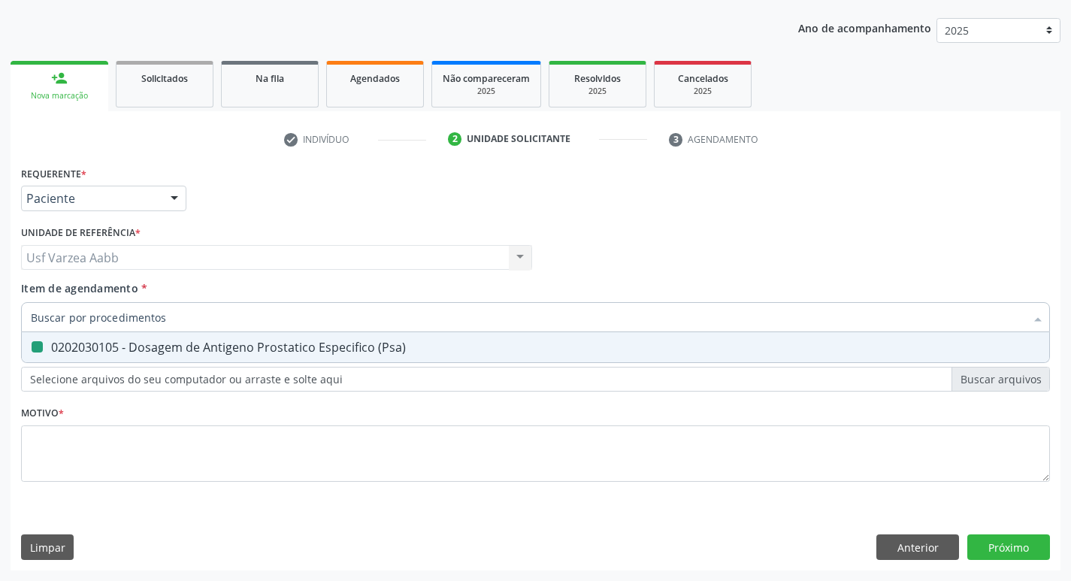
checkbox \(Psa\) "false"
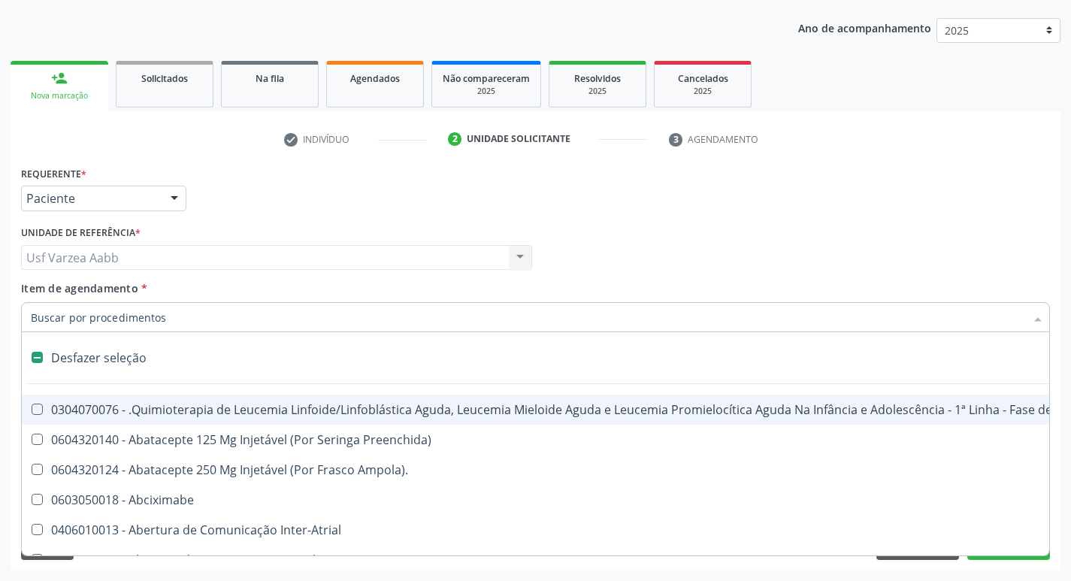
type input "G"
checkbox Penis "true"
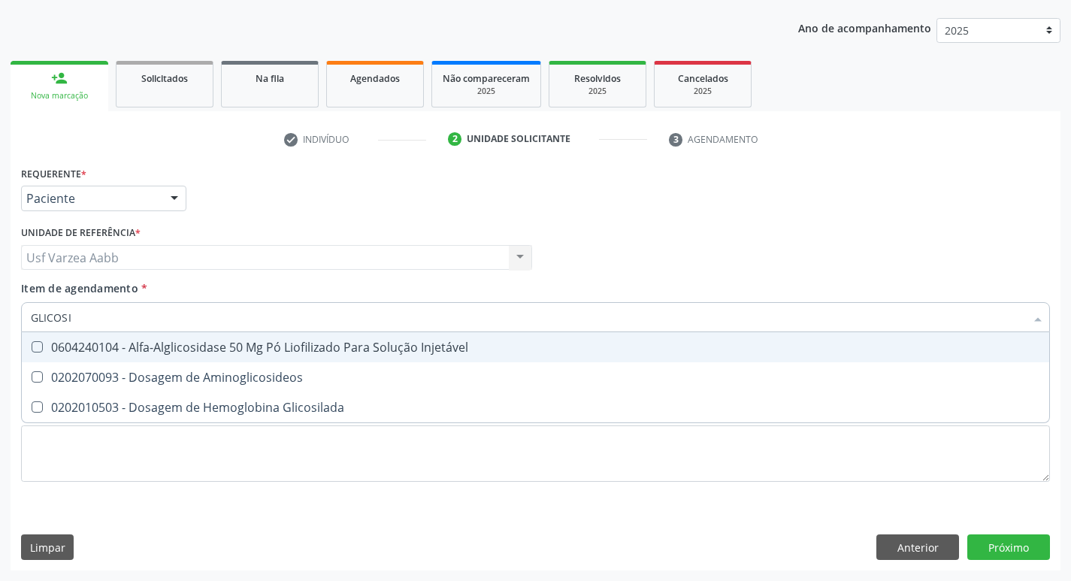
type input "GLICOSIL"
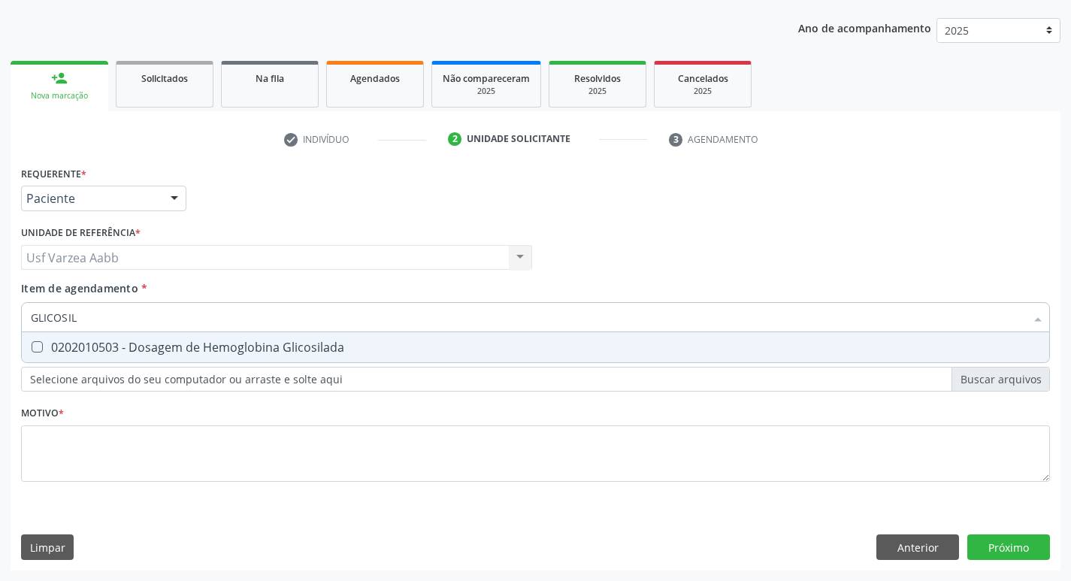
click at [170, 343] on div "0202010503 - Dosagem de Hemoglobina Glicosilada" at bounding box center [535, 347] width 1009 height 12
checkbox Glicosilada "true"
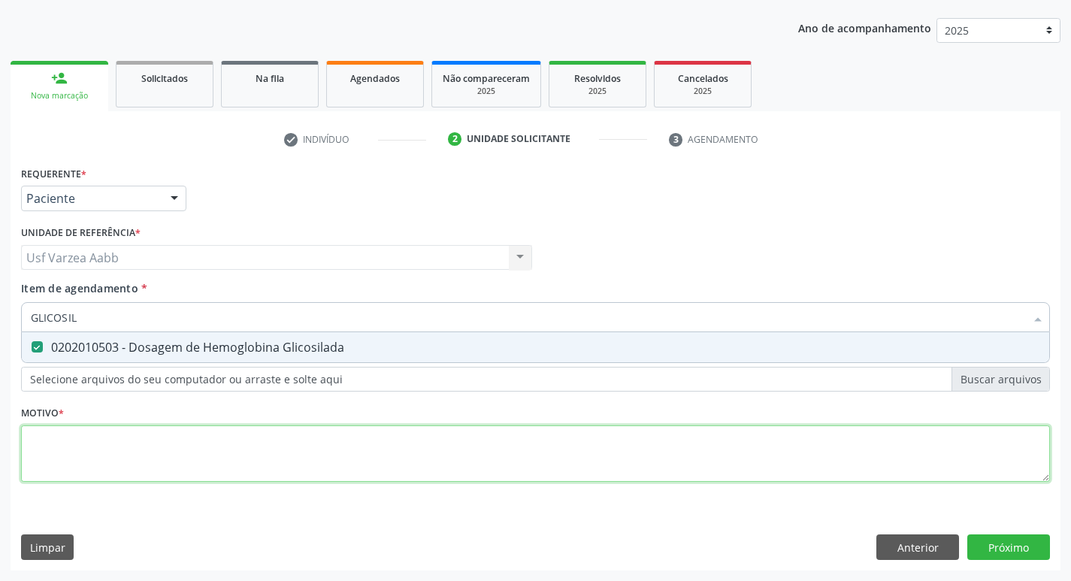
click at [226, 461] on div "Requerente * Paciente Médico(a) Enfermeiro(a) Paciente Nenhum resultado encontr…" at bounding box center [535, 332] width 1029 height 340
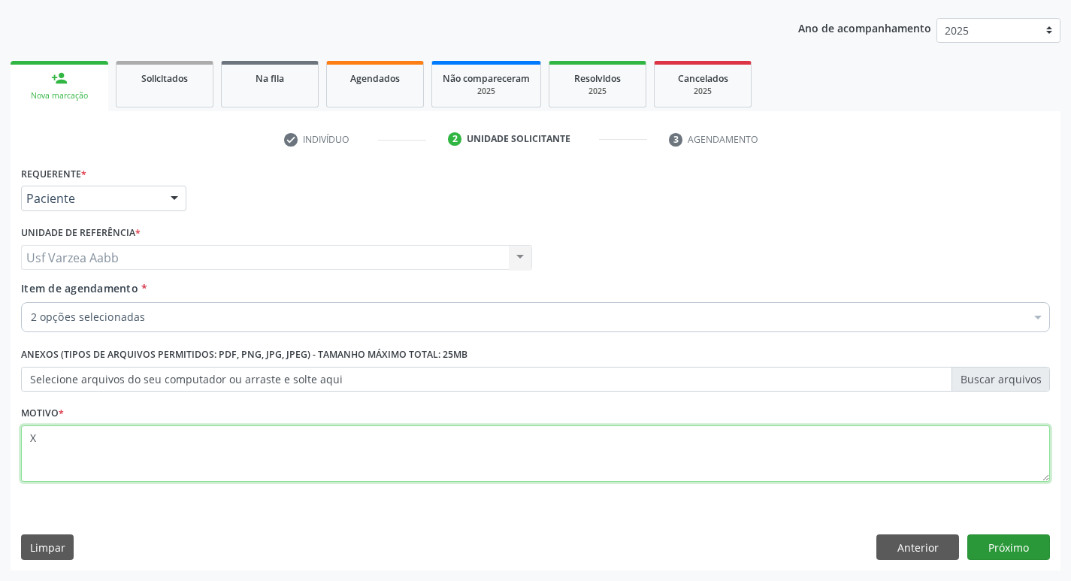
type textarea "X"
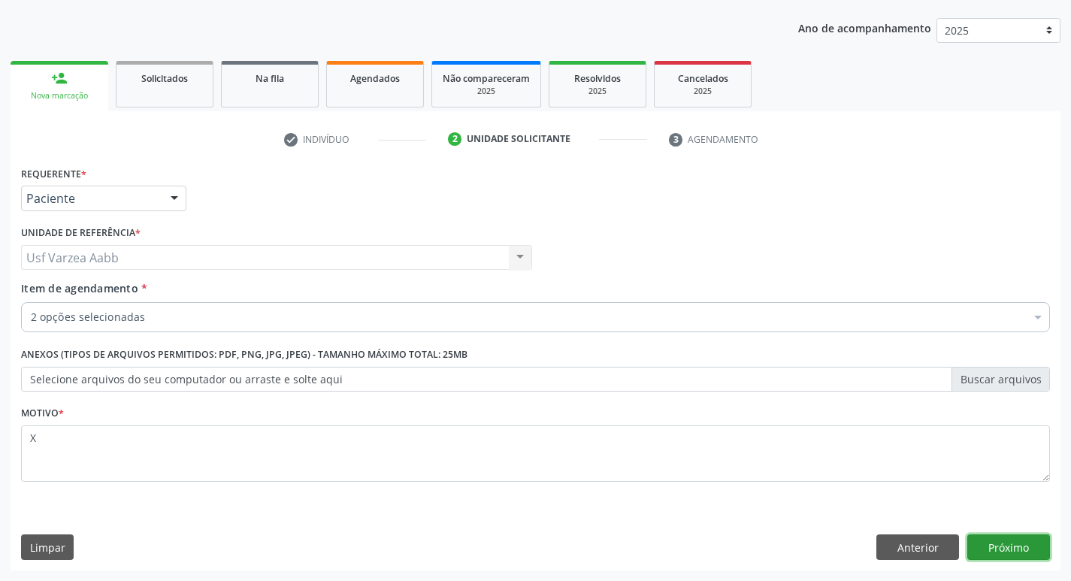
click at [987, 541] on button "Próximo" at bounding box center [1008, 547] width 83 height 26
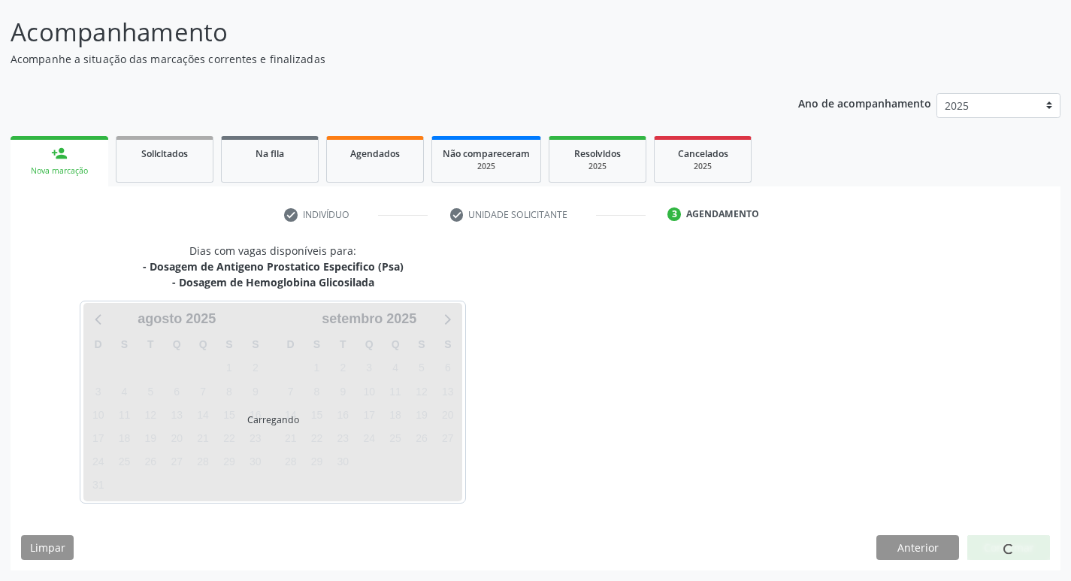
scroll to position [89, 0]
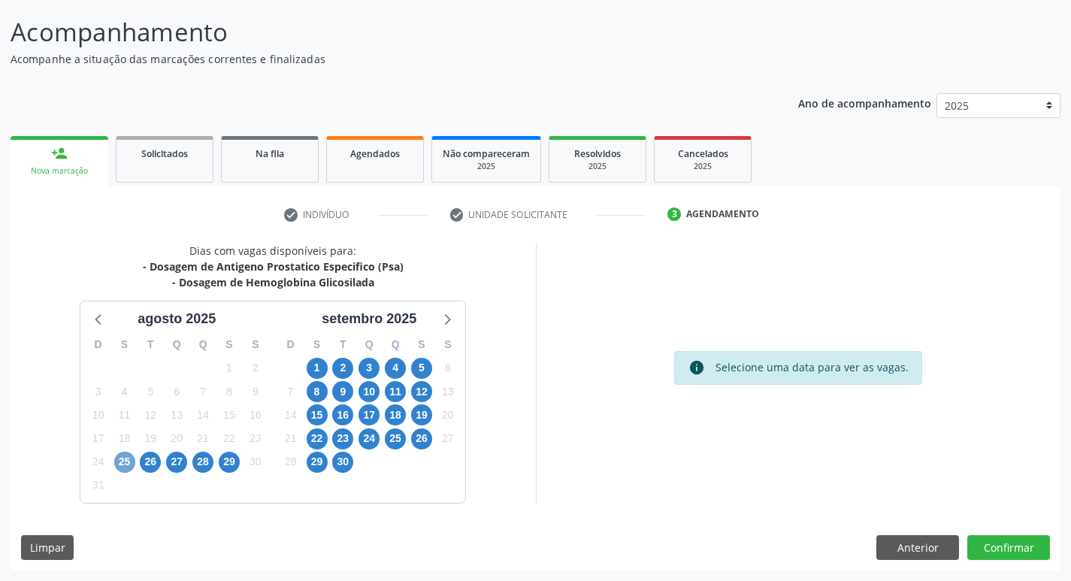
click at [131, 461] on span "25" at bounding box center [124, 462] width 21 height 21
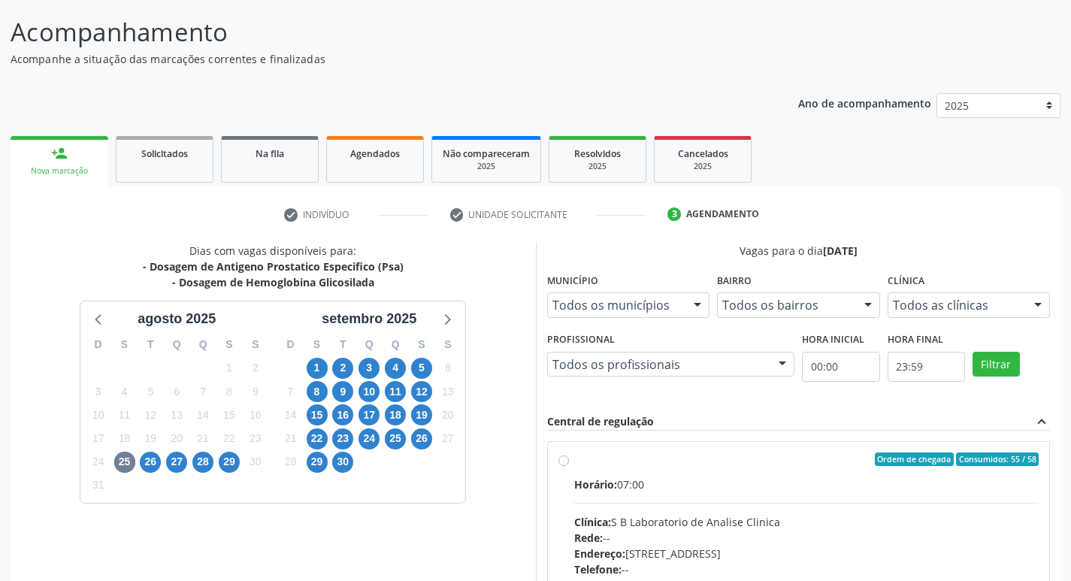
click at [574, 461] on label "Ordem de chegada Consumidos: 55 / 58 Horário: 07:00 Clínica: S B Laboratorio de…" at bounding box center [806, 567] width 465 height 231
click at [561, 461] on input "Ordem de chegada Consumidos: 55 / 58 Horário: 07:00 Clínica: S B Laboratorio de…" at bounding box center [563, 459] width 11 height 14
radio input "true"
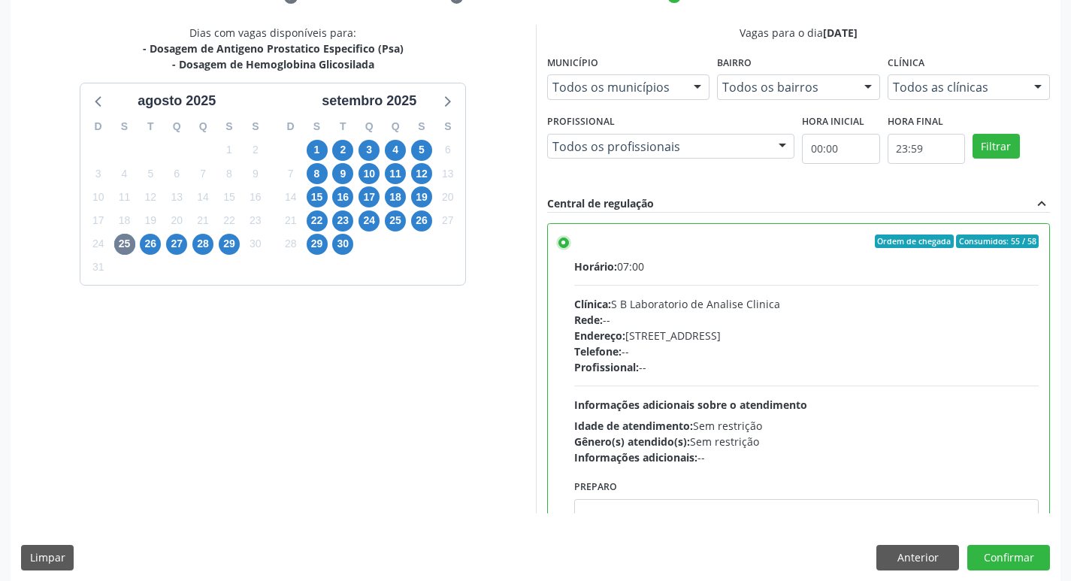
scroll to position [317, 0]
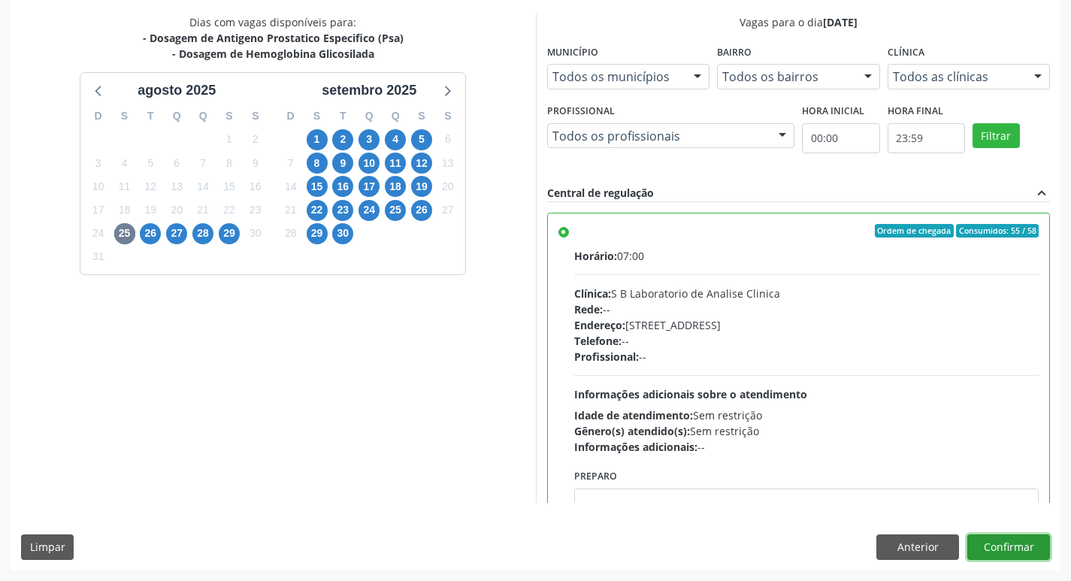
click at [1027, 543] on button "Confirmar" at bounding box center [1008, 547] width 83 height 26
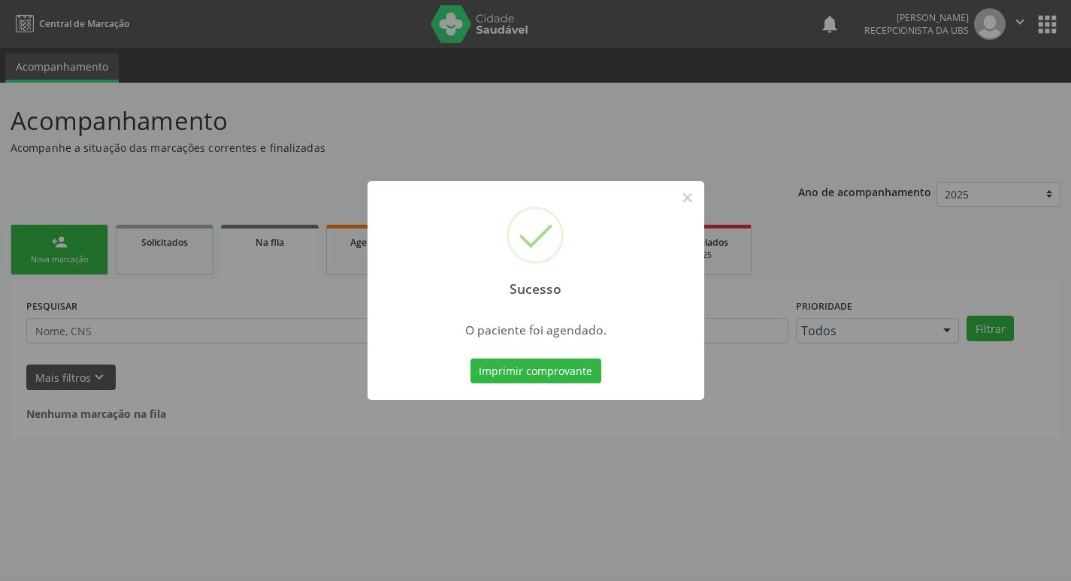
scroll to position [0, 0]
click at [545, 352] on div "Sucesso × O paciente foi agendado. Imprimir comprovante Cancel" at bounding box center [541, 290] width 337 height 219
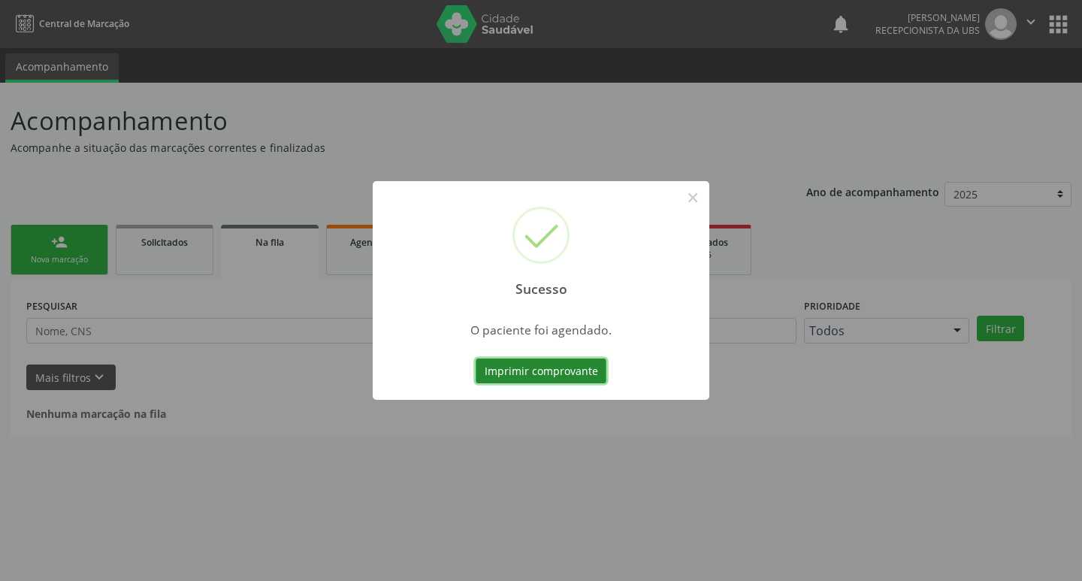
click at [549, 364] on button "Imprimir comprovante" at bounding box center [541, 371] width 131 height 26
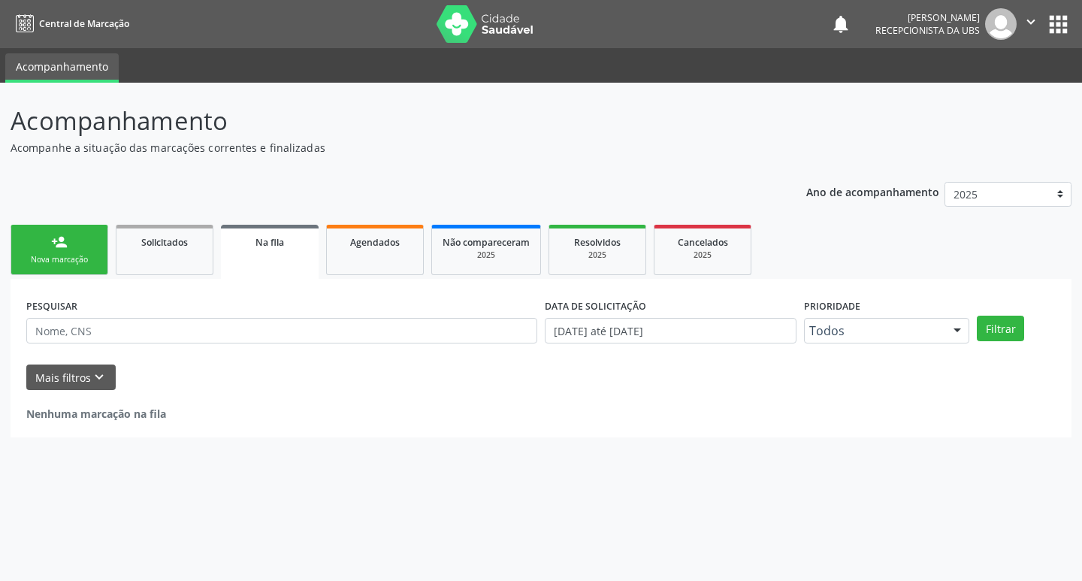
click at [93, 248] on link "person_add Nova marcação" at bounding box center [60, 250] width 98 height 50
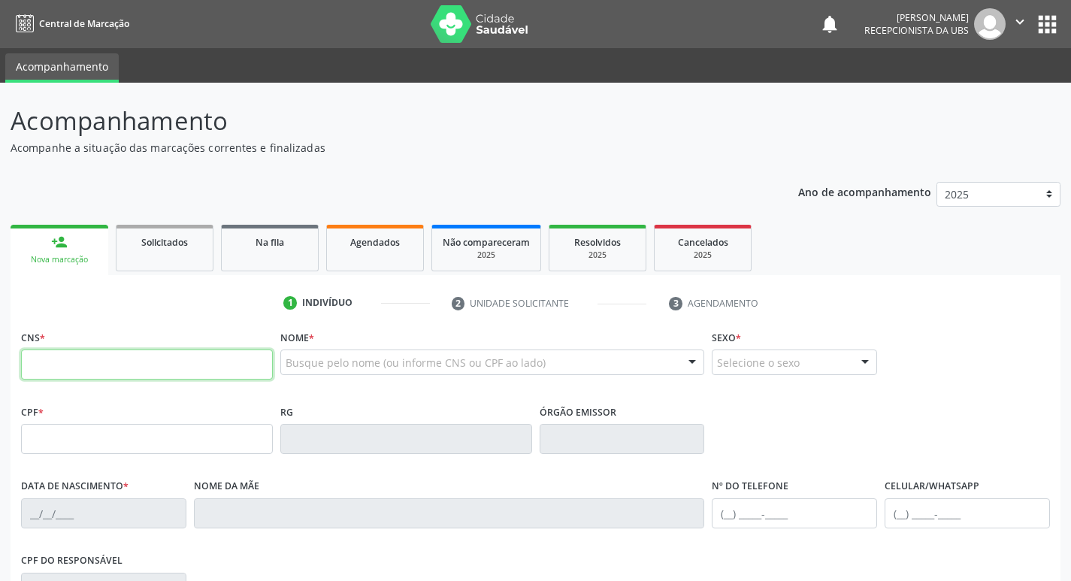
click at [41, 367] on input "text" at bounding box center [147, 364] width 252 height 30
type input "898 0049 8654 8133"
type input "136.039.274-27"
type input "[DATE]"
type input "[PERSON_NAME]"
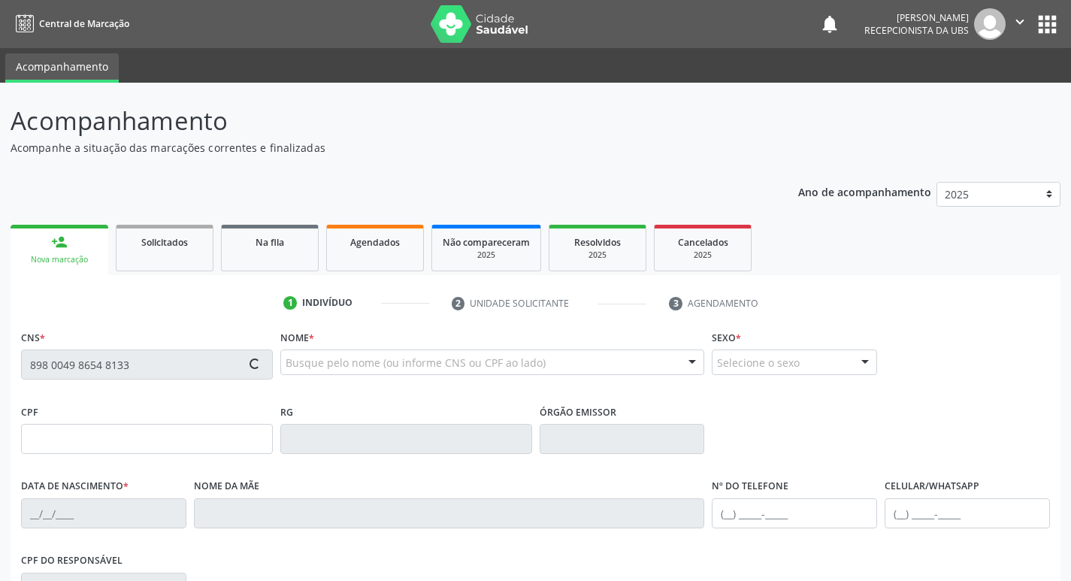
type input "[PHONE_NUMBER]"
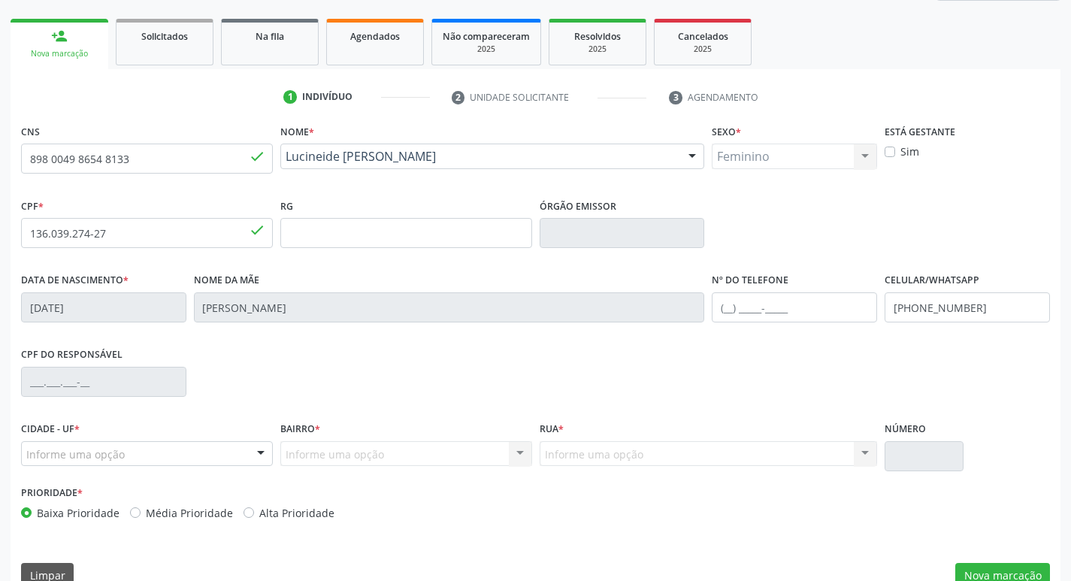
scroll to position [234, 0]
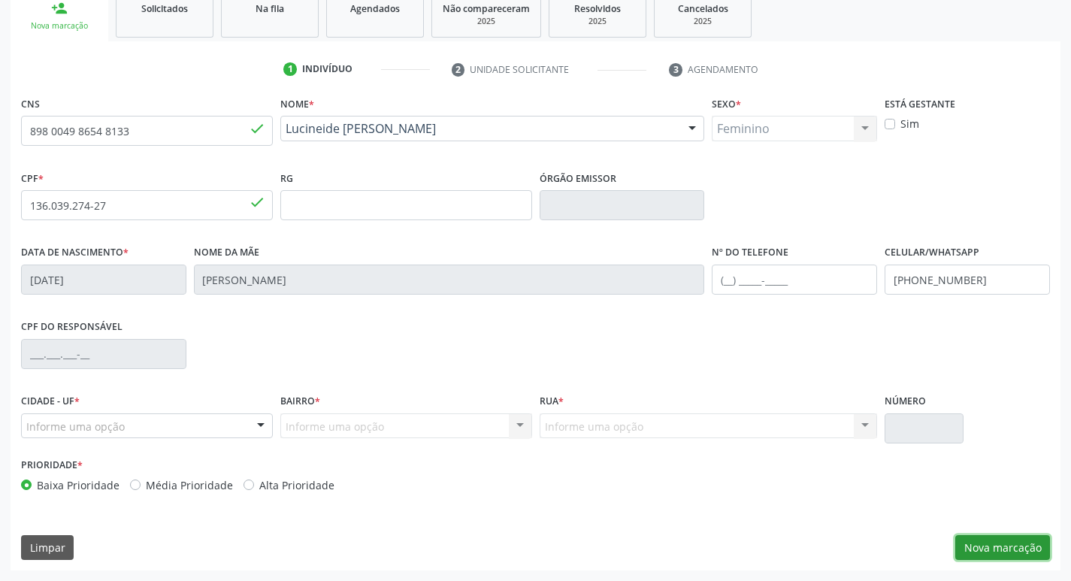
click at [988, 545] on button "Nova marcação" at bounding box center [1002, 548] width 95 height 26
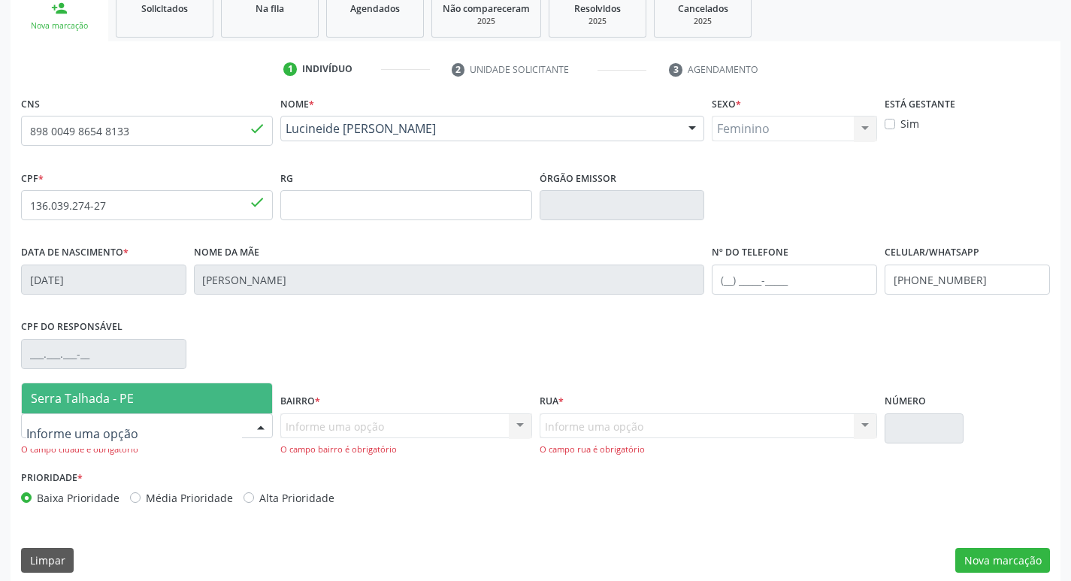
click at [99, 397] on span "Serra Talhada - PE" at bounding box center [82, 398] width 103 height 17
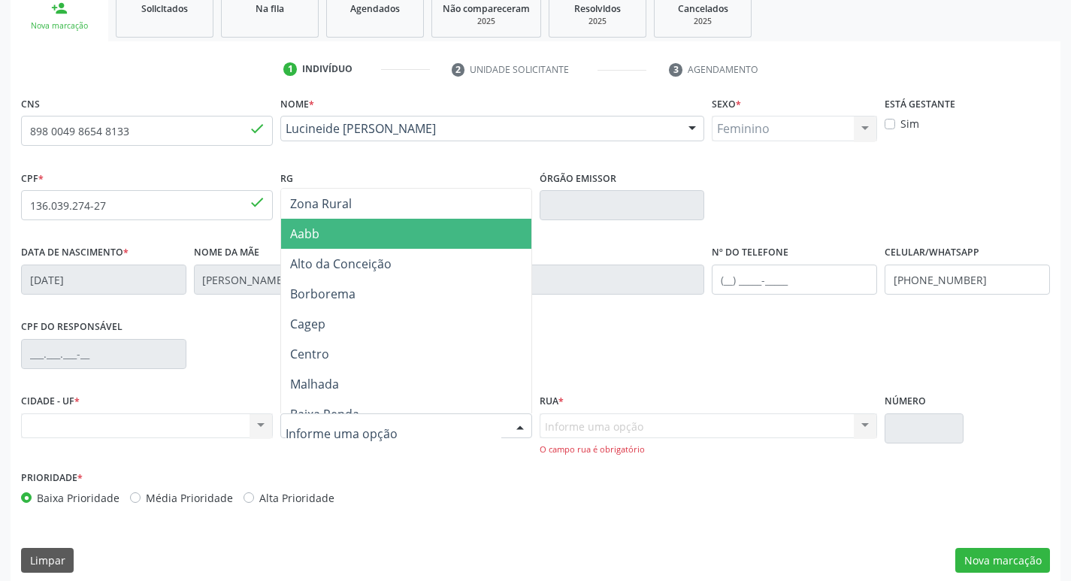
click at [313, 228] on span "Aabb" at bounding box center [304, 233] width 29 height 17
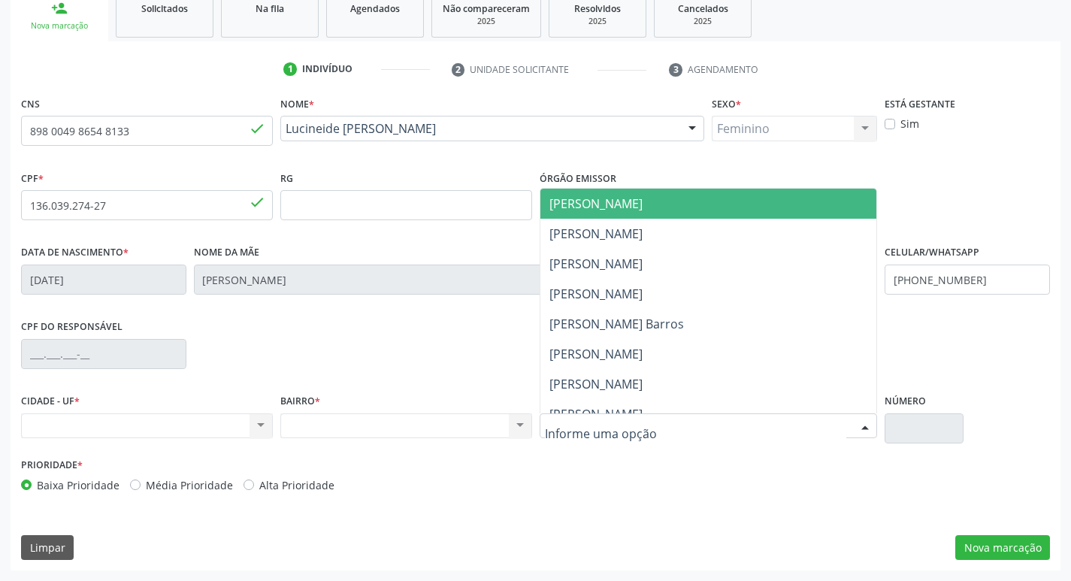
click at [358, 436] on div "Nenhum resultado encontrado para: " " Não há nenhuma opção para ser exibida." at bounding box center [406, 426] width 252 height 26
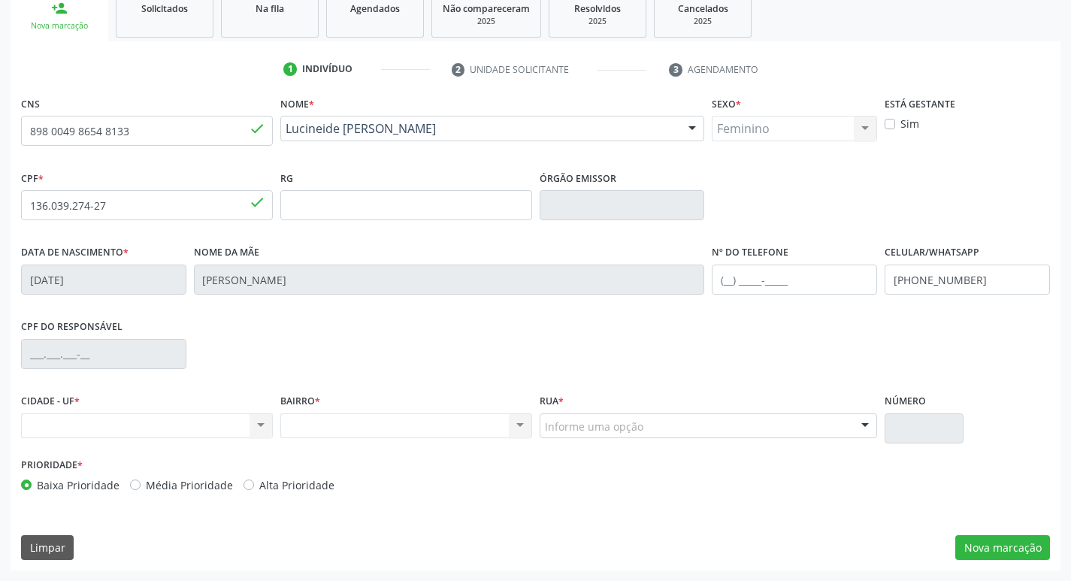
click at [354, 420] on div "Nenhum resultado encontrado para: " " Não há nenhuma opção para ser exibida." at bounding box center [406, 426] width 252 height 26
click at [213, 400] on div "CIDADE - UF * Nenhum resultado encontrado para: " " Não há nenhuma opção para s…" at bounding box center [147, 414] width 252 height 48
click at [978, 539] on button "Nova marcação" at bounding box center [1002, 548] width 95 height 26
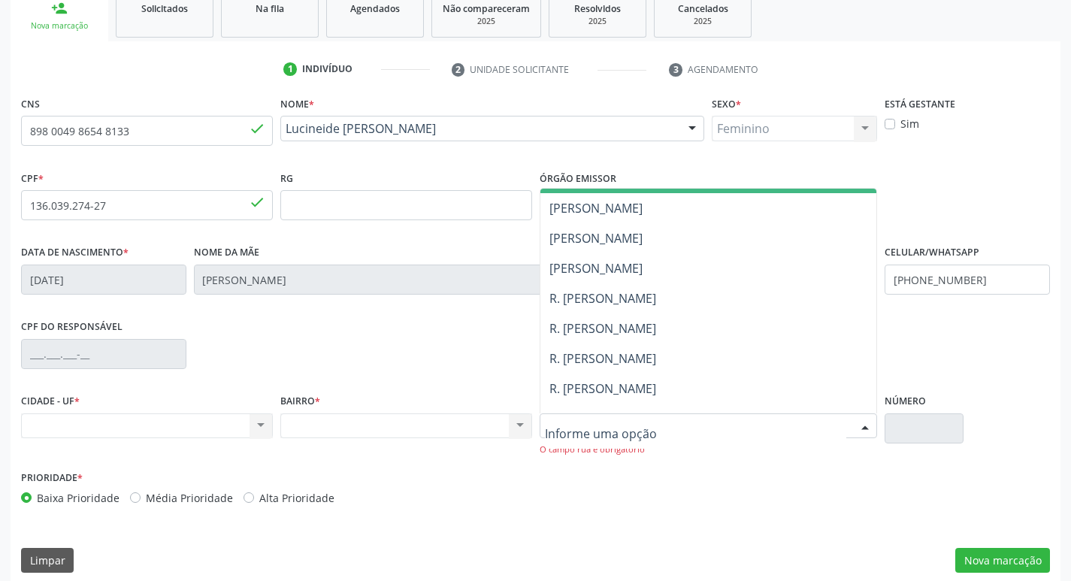
scroll to position [526, 0]
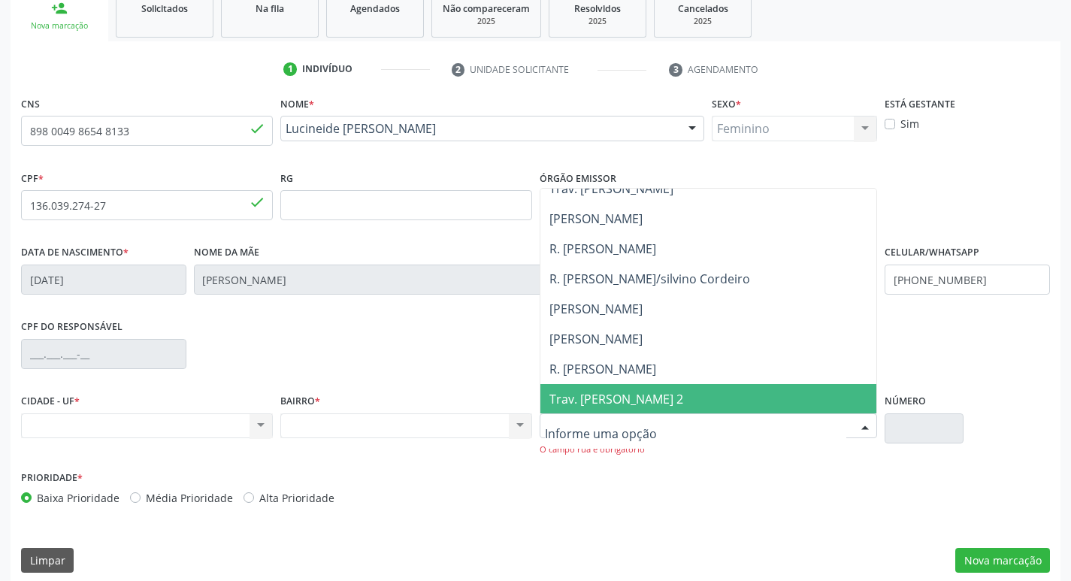
click at [478, 415] on div "Nenhum resultado encontrado para: " " Não há nenhuma opção para ser exibida." at bounding box center [406, 426] width 252 height 26
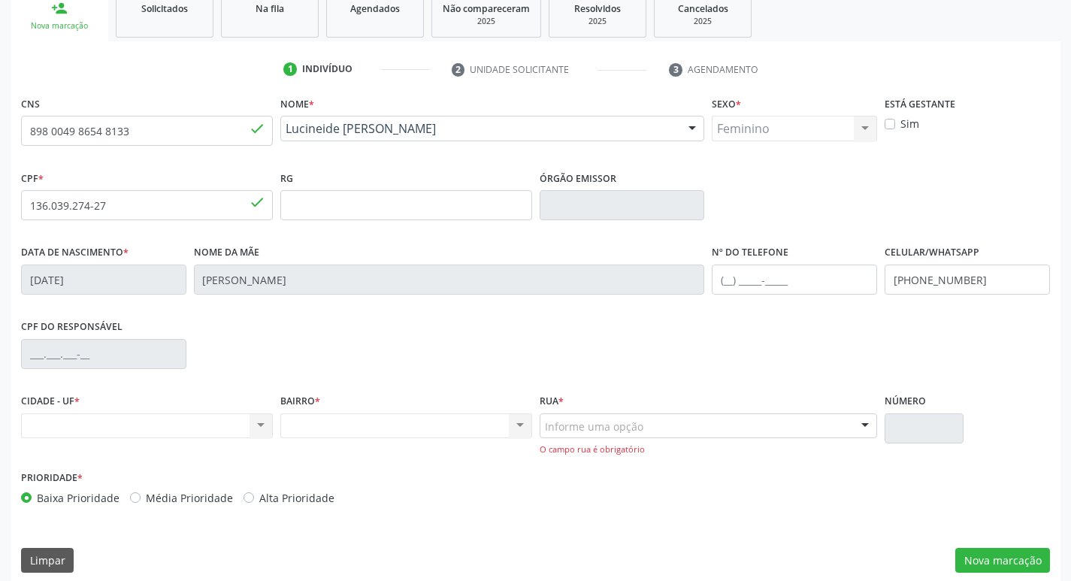
click at [464, 437] on div "Nenhum resultado encontrado para: " " Não há nenhuma opção para ser exibida." at bounding box center [406, 426] width 252 height 26
drag, startPoint x: 555, startPoint y: 428, endPoint x: 515, endPoint y: 422, distance: 41.0
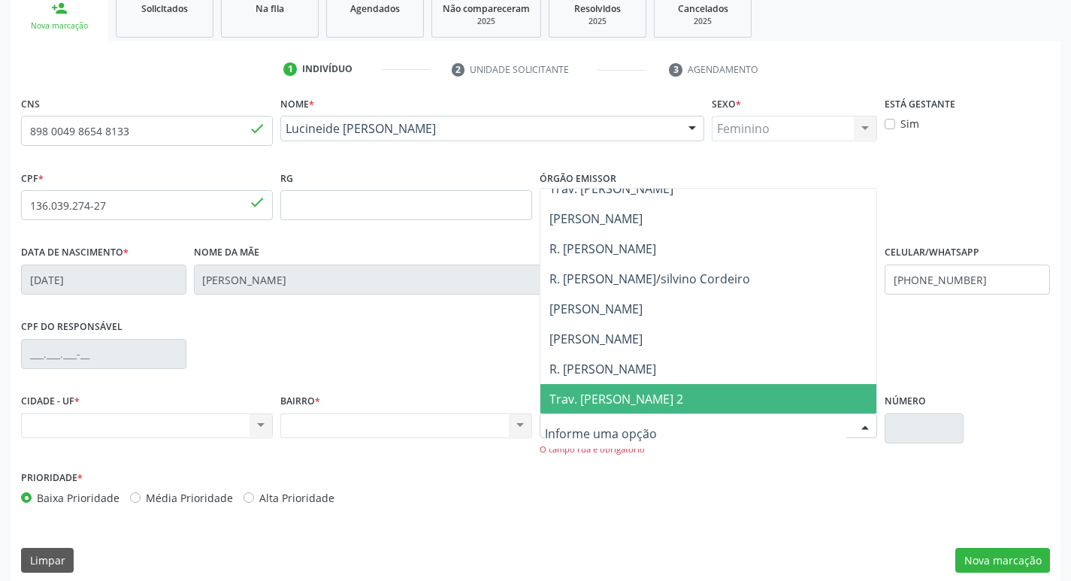
click at [515, 422] on div "Nenhum resultado encontrado para: " " Não há nenhuma opção para ser exibida." at bounding box center [406, 426] width 252 height 26
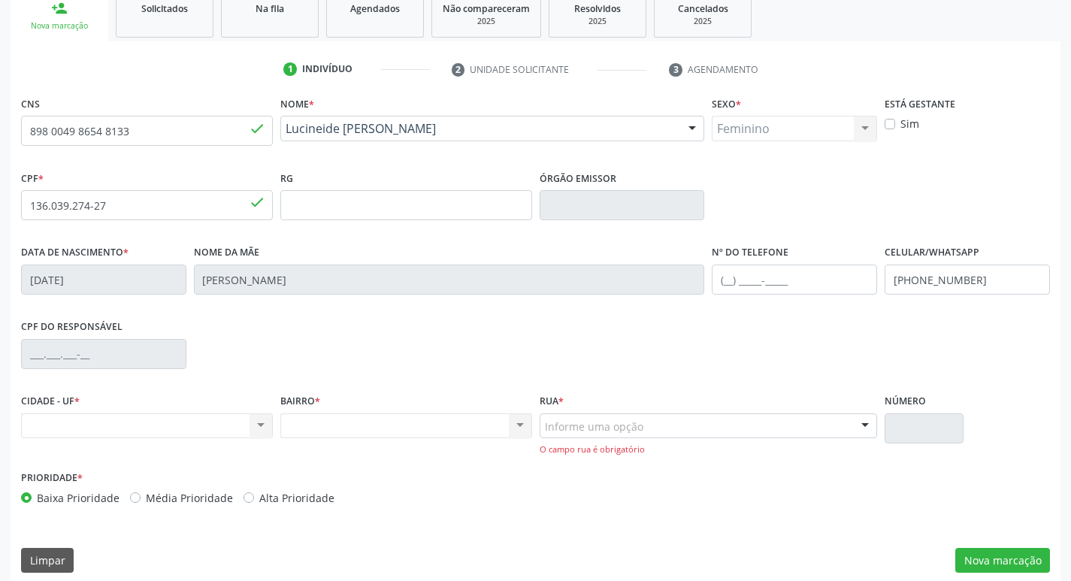
click at [515, 422] on div "Nenhum resultado encontrado para: " " Não há nenhuma opção para ser exibida." at bounding box center [406, 426] width 252 height 26
click at [206, 428] on div "Nenhum resultado encontrado para: " " Não há nenhuma opção para ser exibida." at bounding box center [147, 426] width 252 height 26
drag, startPoint x: 245, startPoint y: 428, endPoint x: 252, endPoint y: 431, distance: 8.1
click at [247, 428] on div "Nenhum resultado encontrado para: " " Não há nenhuma opção para ser exibida." at bounding box center [147, 426] width 252 height 26
click at [269, 434] on div "Nenhum resultado encontrado para: " " Não há nenhuma opção para ser exibida." at bounding box center [147, 426] width 252 height 26
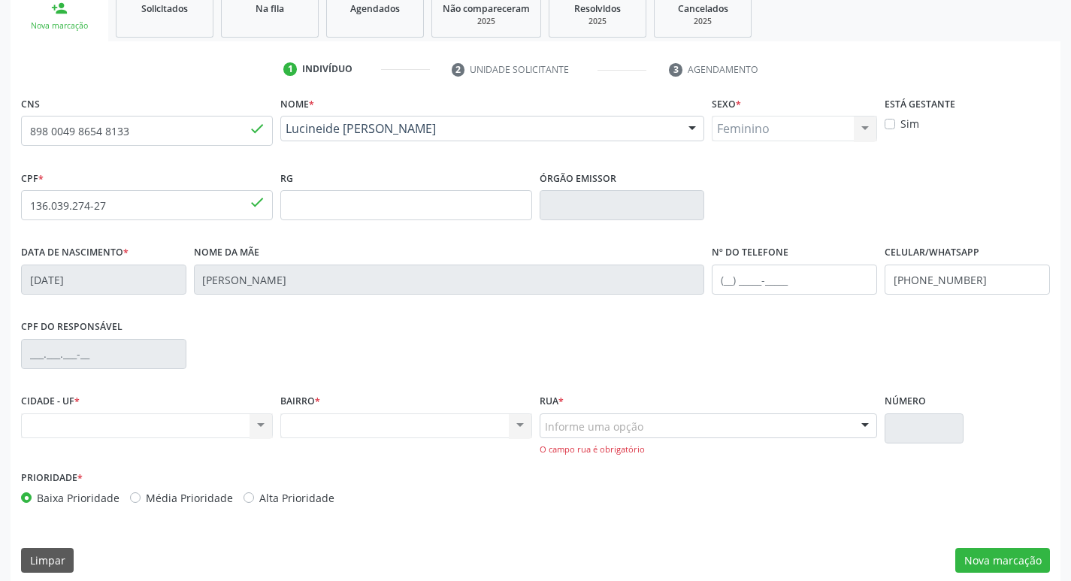
click at [666, 399] on div "Rua * Informe uma opção Luiz Olavo de Andrade Antonio Alves de Oliveira Joaquim…" at bounding box center [708, 423] width 338 height 66
click at [734, 419] on div "Informe uma opção" at bounding box center [708, 426] width 338 height 26
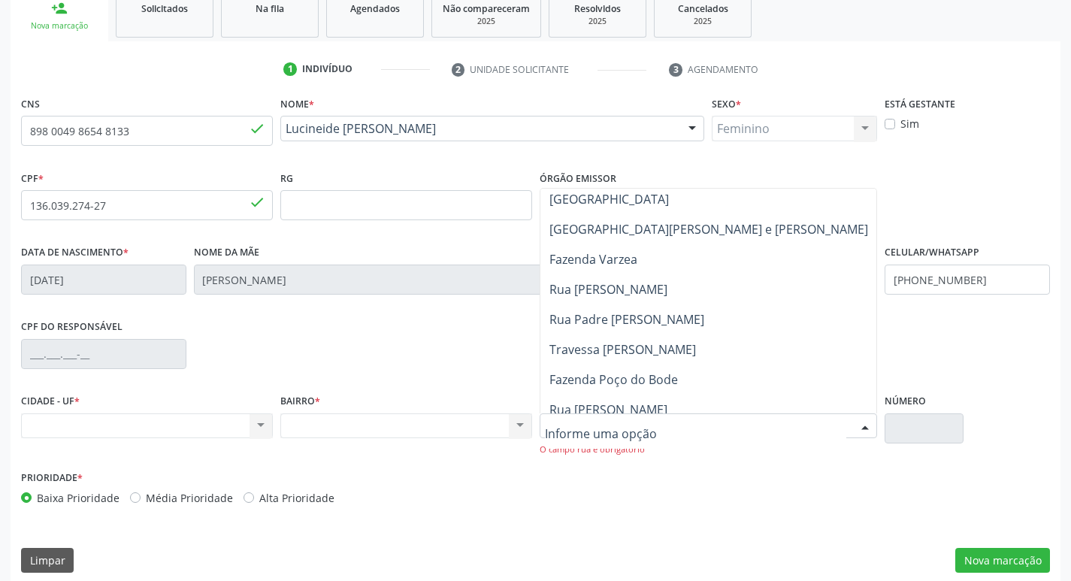
scroll to position [1503, 0]
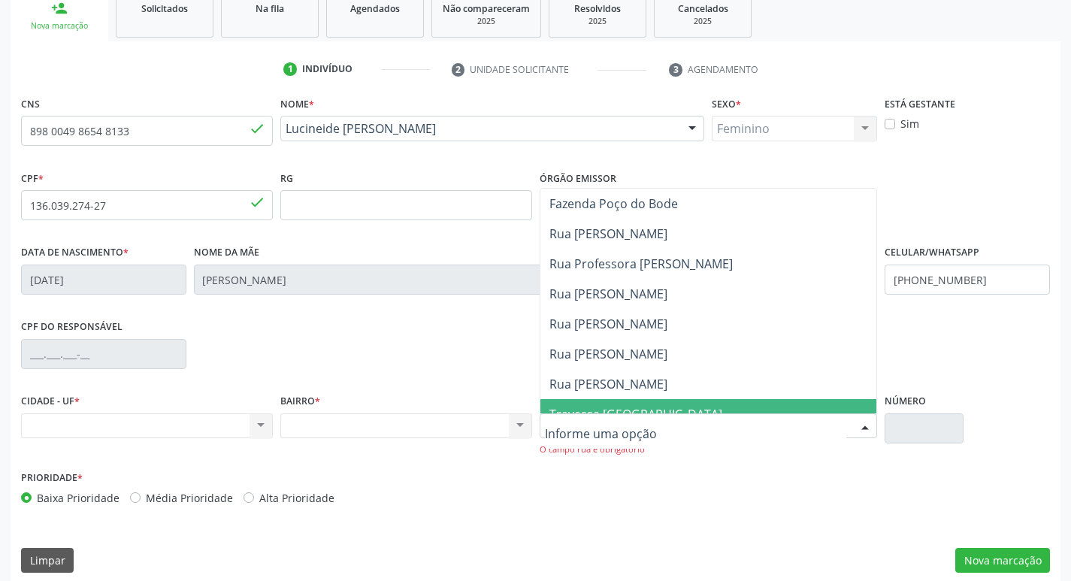
click at [681, 446] on input "text" at bounding box center [696, 434] width 302 height 30
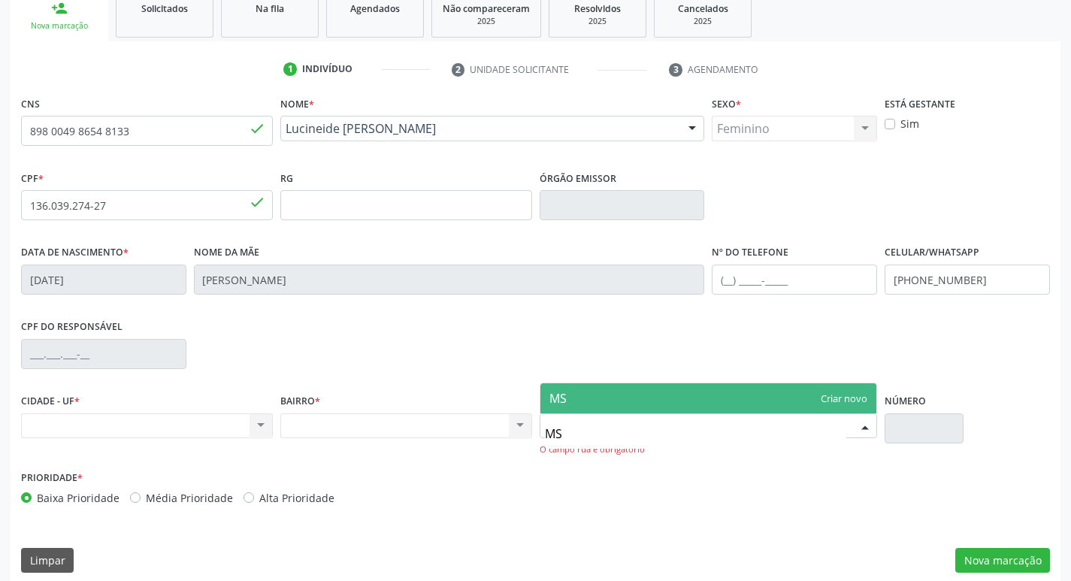
scroll to position [0, 0]
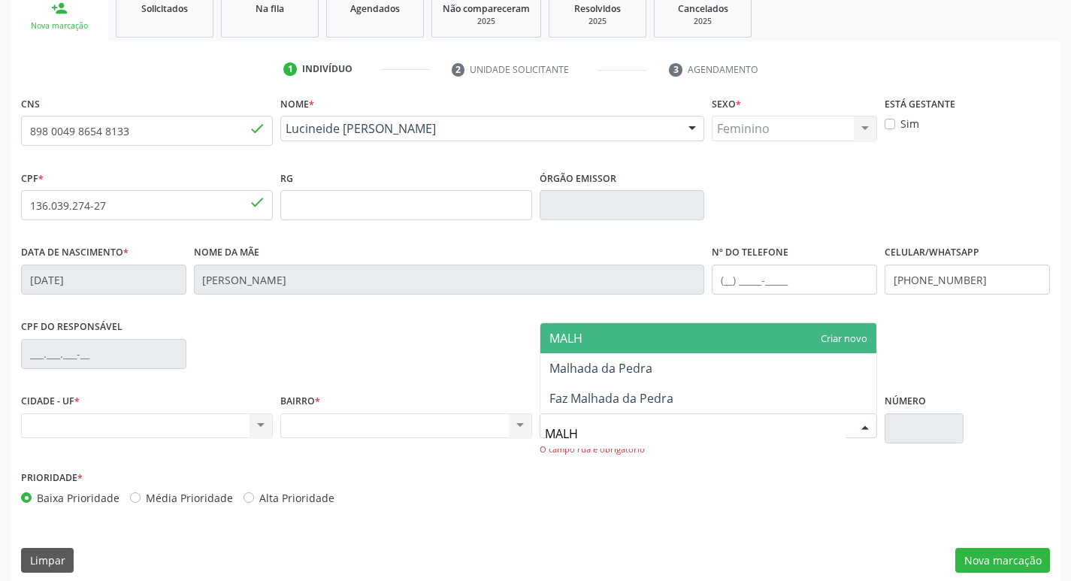
type input "MALHA"
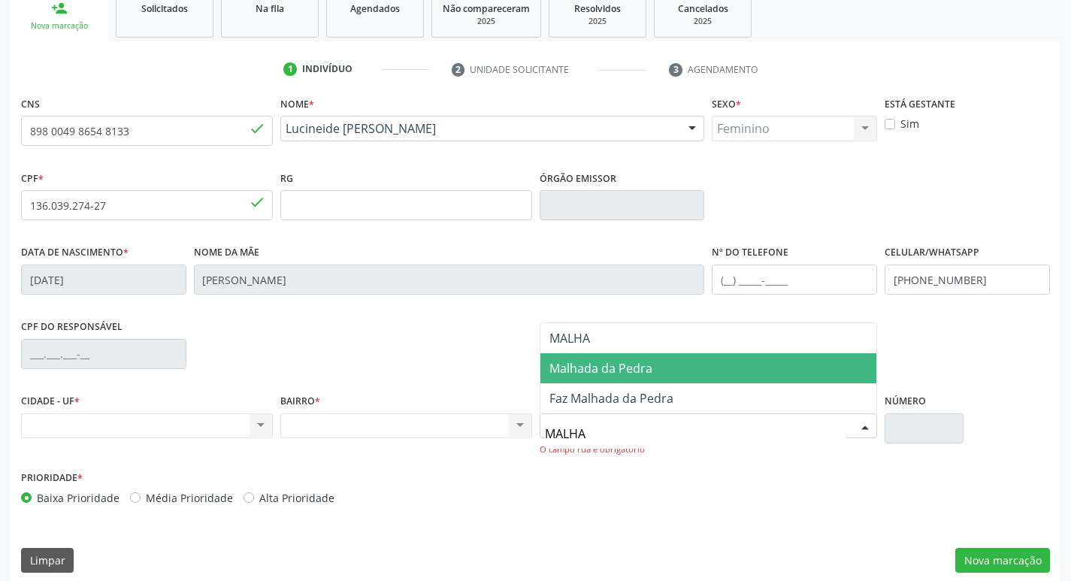
click at [698, 355] on span "Malhada da Pedra" at bounding box center [708, 368] width 337 height 30
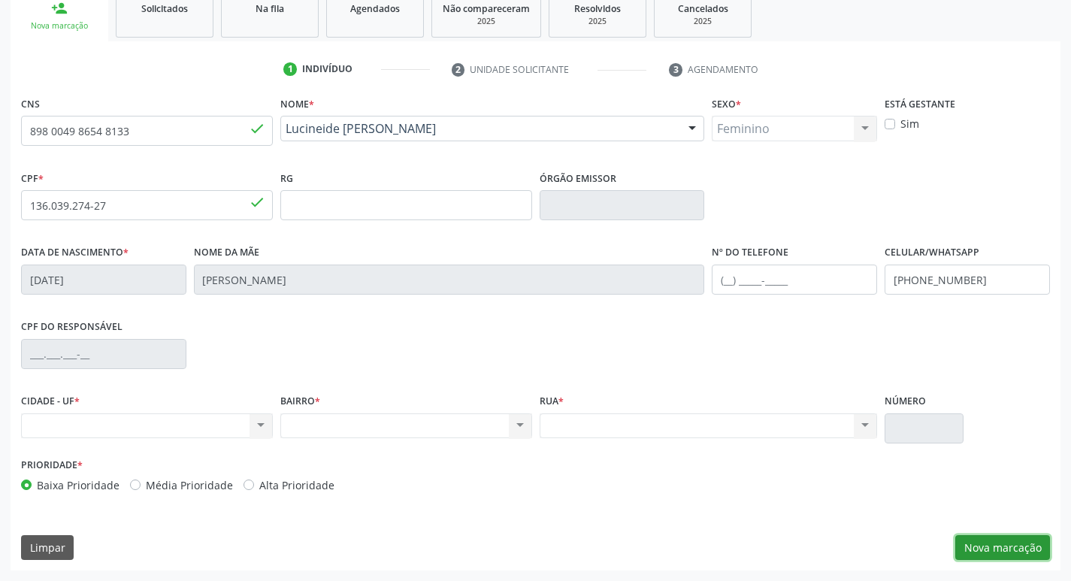
click at [1025, 552] on button "Nova marcação" at bounding box center [1002, 548] width 95 height 26
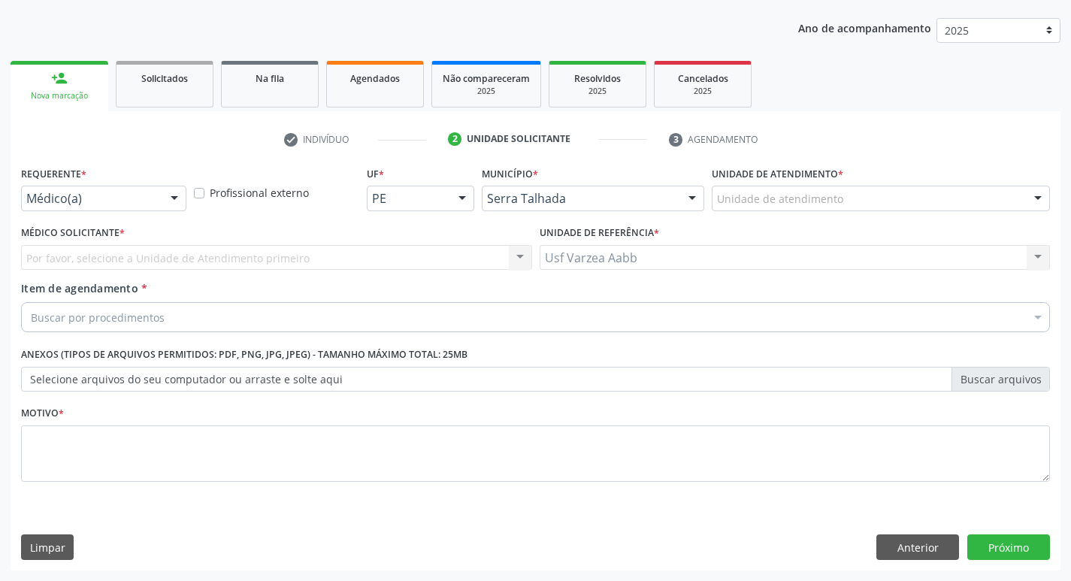
scroll to position [164, 0]
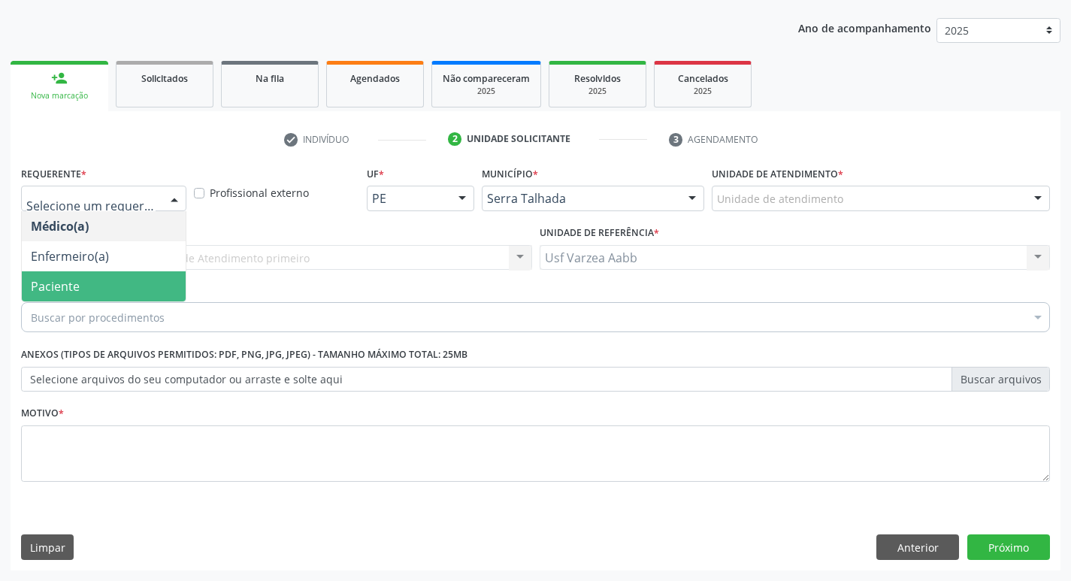
click at [110, 281] on span "Paciente" at bounding box center [104, 286] width 164 height 30
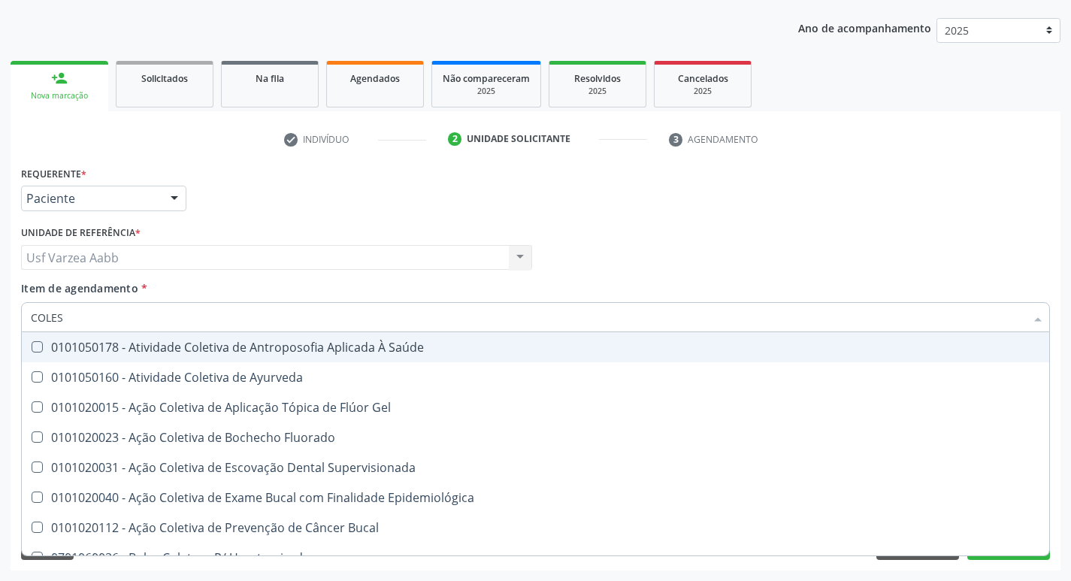
type input "COLEST"
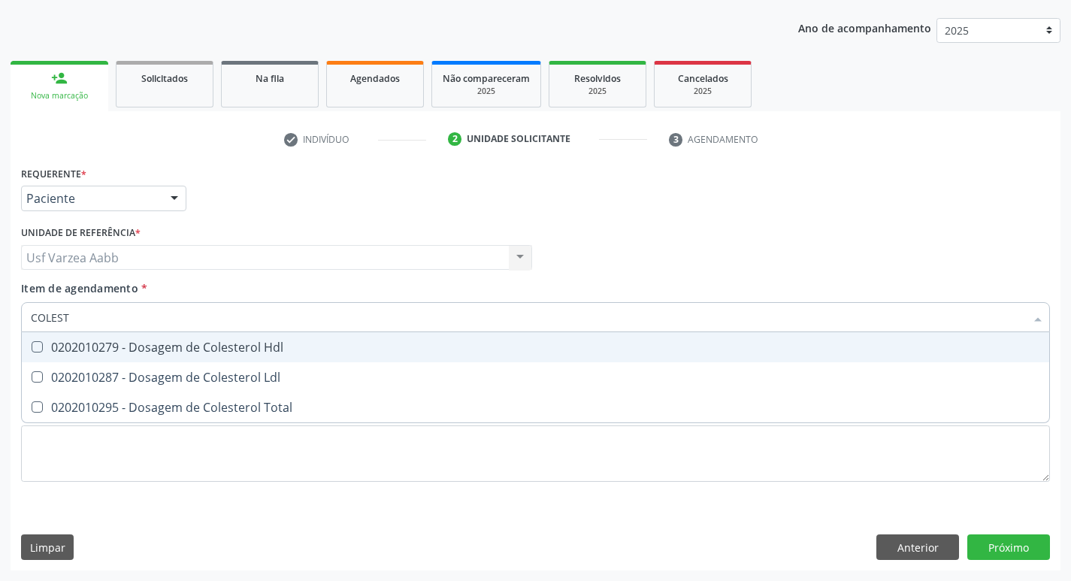
click at [355, 346] on div "0202010279 - Dosagem de Colesterol Hdl" at bounding box center [535, 347] width 1009 height 12
checkbox Hdl "true"
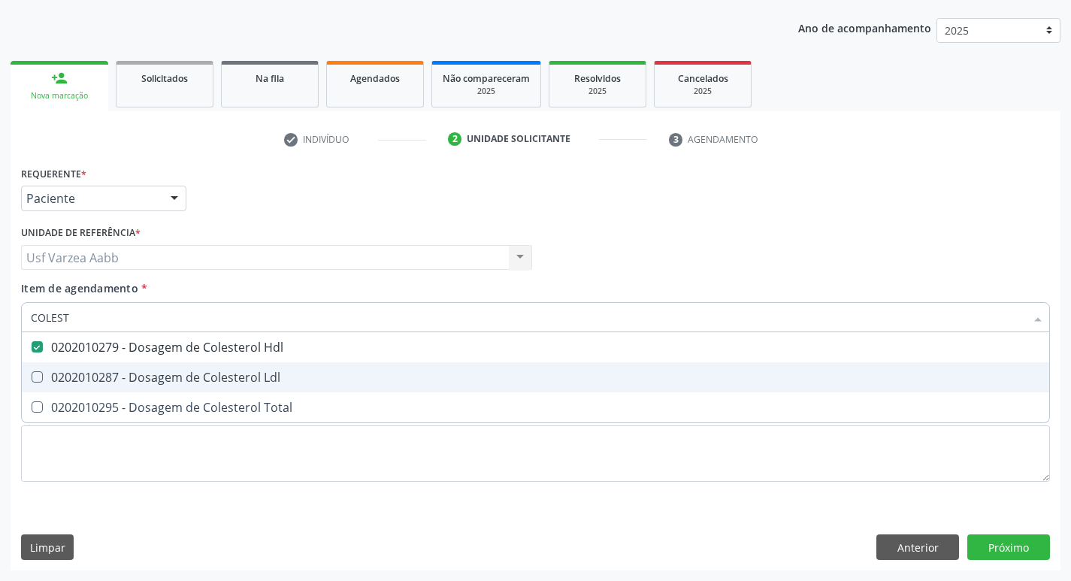
drag, startPoint x: 355, startPoint y: 373, endPoint x: 349, endPoint y: 397, distance: 25.3
click at [355, 373] on div "0202010287 - Dosagem de Colesterol Ldl" at bounding box center [535, 377] width 1009 height 12
checkbox Ldl "true"
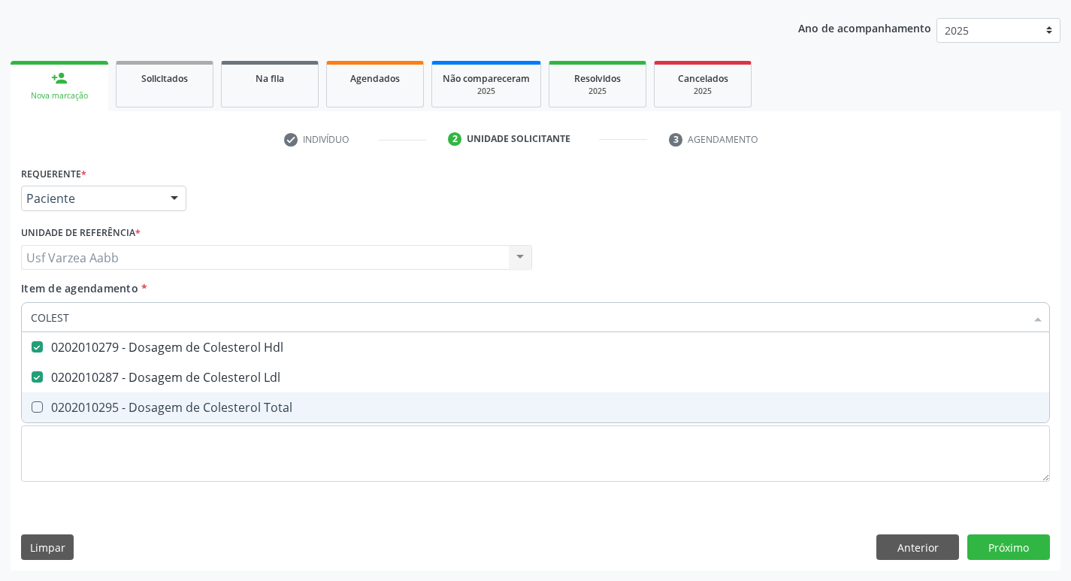
click at [349, 399] on span "0202010295 - Dosagem de Colesterol Total" at bounding box center [535, 407] width 1027 height 30
checkbox Total "true"
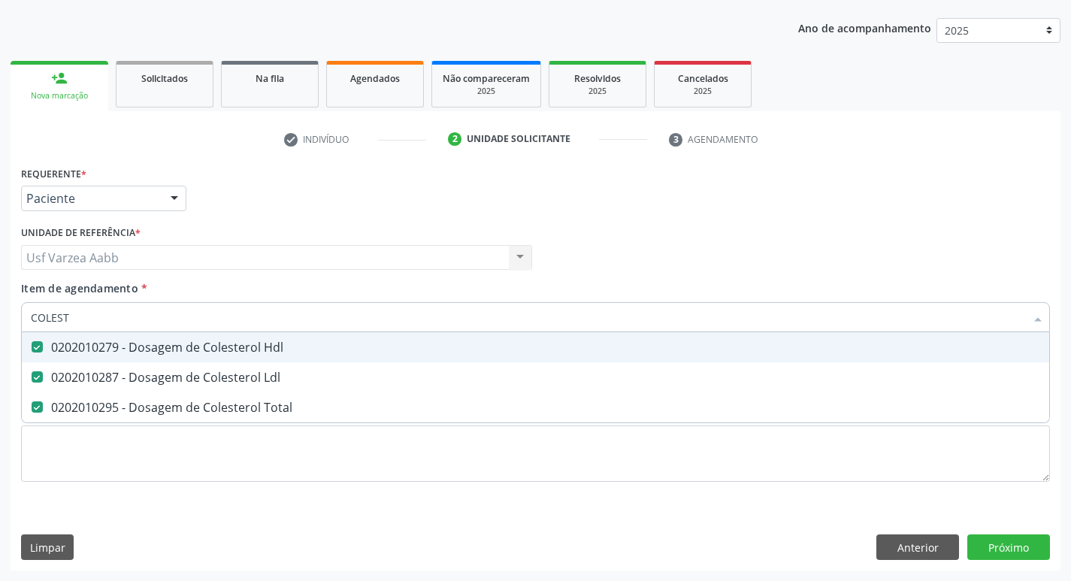
click at [256, 315] on input "COLEST" at bounding box center [528, 317] width 994 height 30
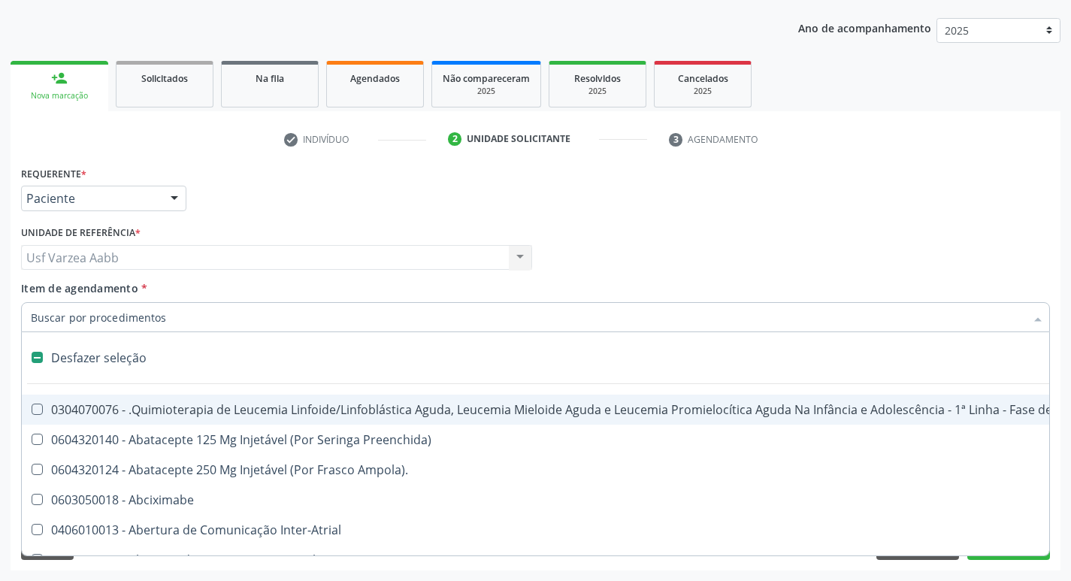
checkbox Manutenção "false"
checkbox Preenchida\) "false"
checkbox Ampola\)\ "false"
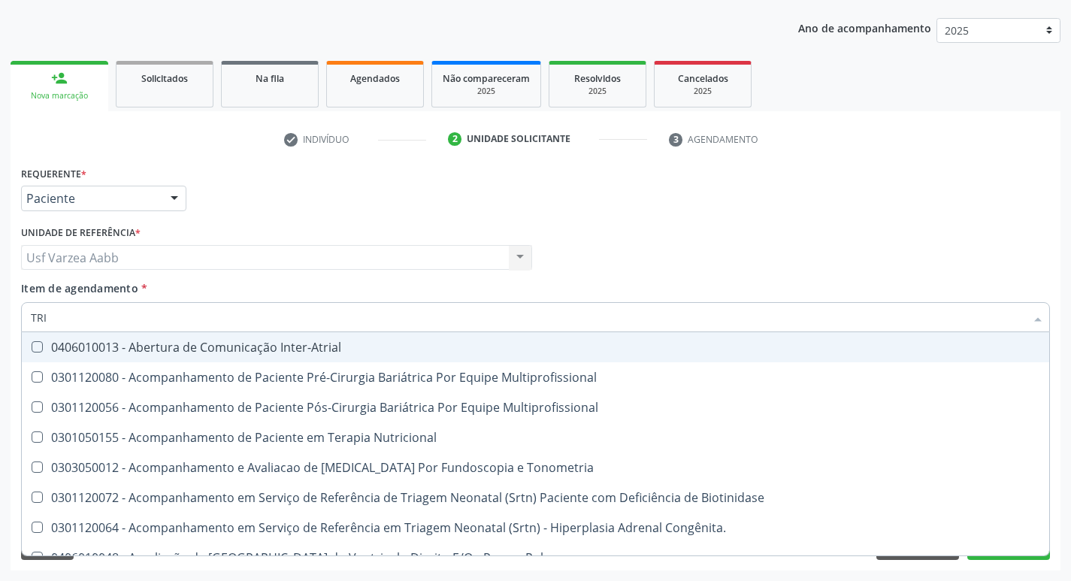
type input "TRIG"
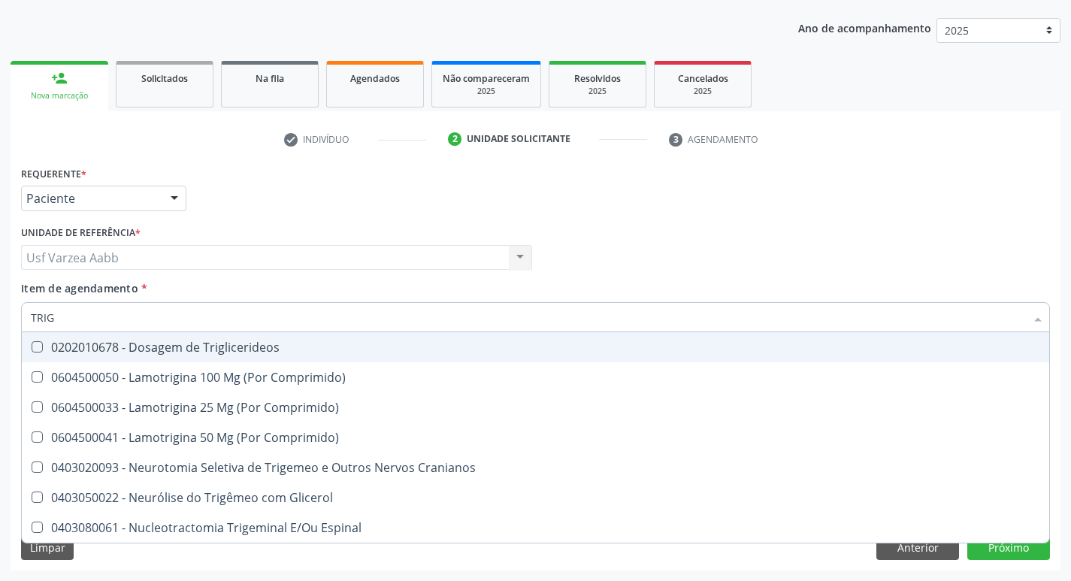
click at [174, 352] on div "0202010678 - Dosagem de Triglicerideos" at bounding box center [535, 347] width 1009 height 12
checkbox Triglicerideos "true"
click at [166, 309] on input "TRIG" at bounding box center [528, 317] width 994 height 30
type input "CRE"
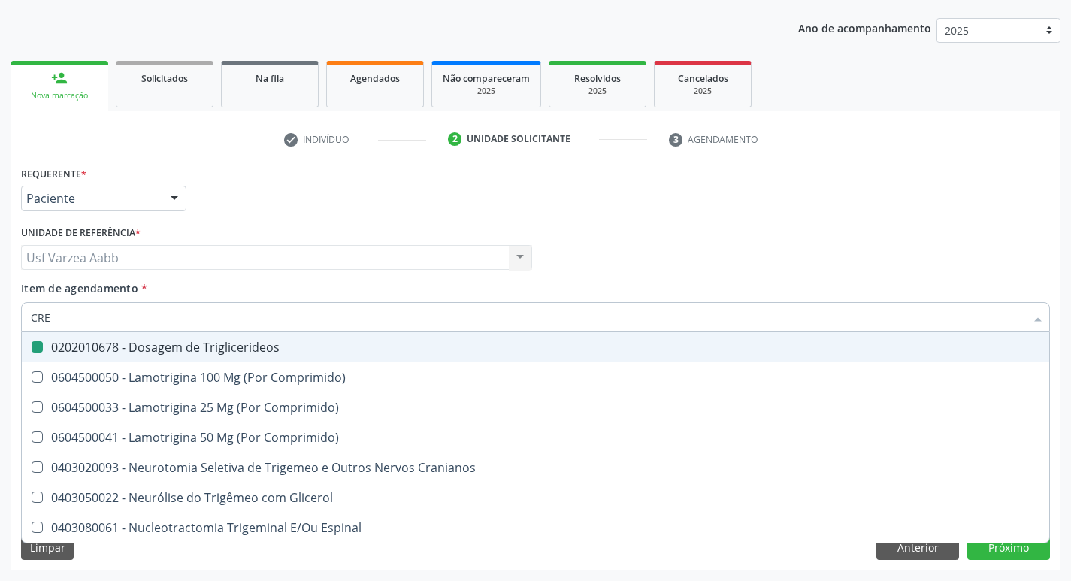
checkbox Triglicerideos "false"
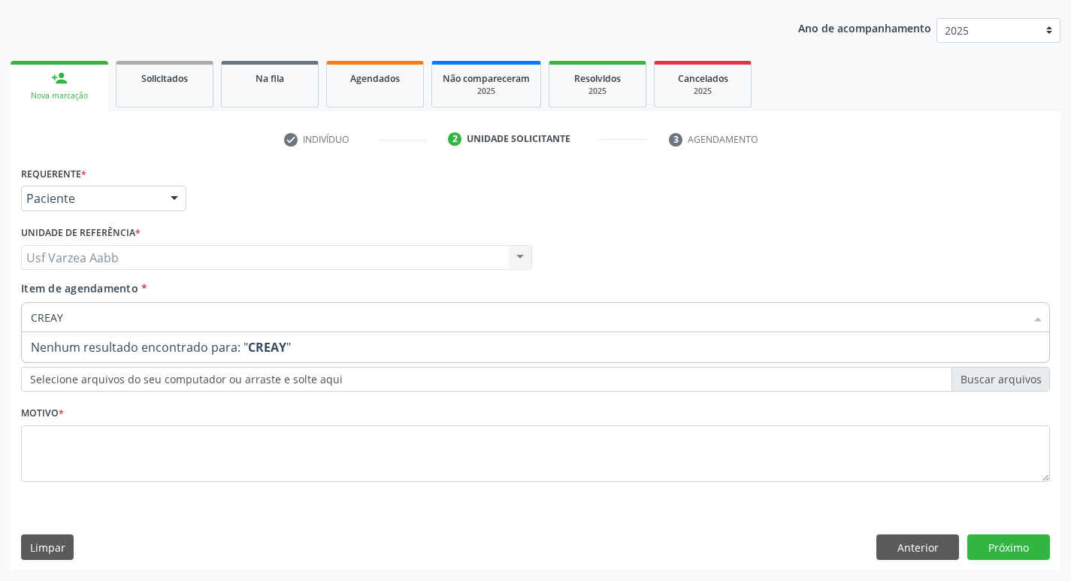
type input "CREA"
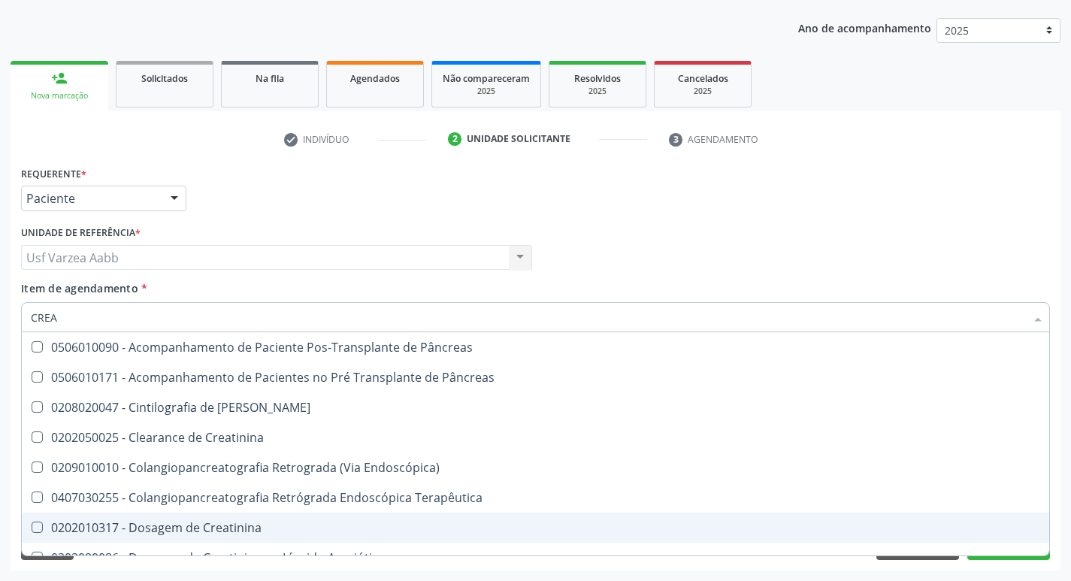
click at [182, 529] on div "0202010317 - Dosagem de Creatinina" at bounding box center [535, 527] width 1009 height 12
checkbox Creatinina "true"
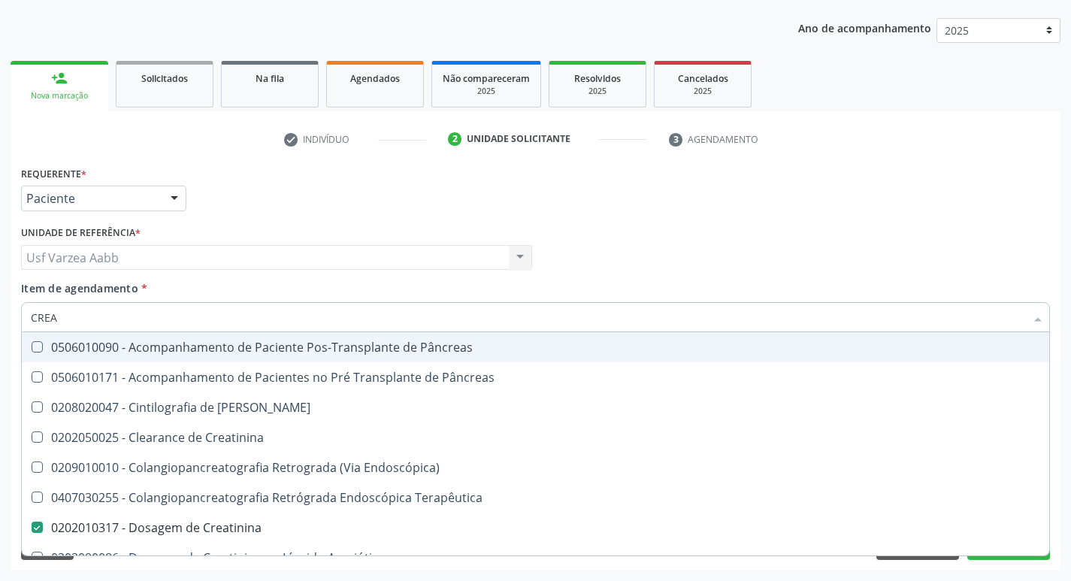
click at [137, 314] on input "CREA" at bounding box center [528, 317] width 994 height 30
type input "GL"
checkbox Creatinina "false"
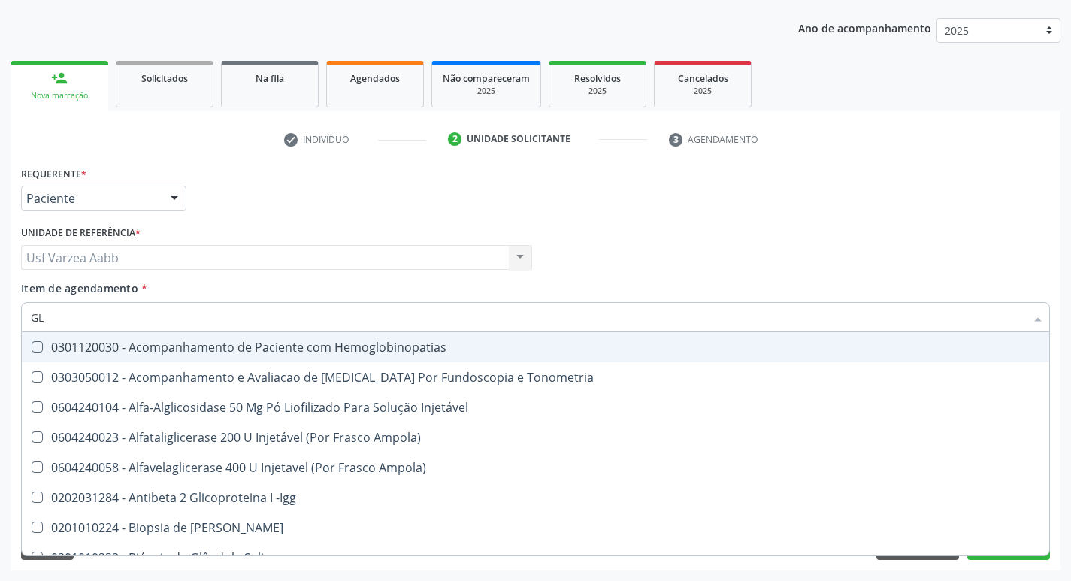
type input "GLI"
checkbox Glomerular "true"
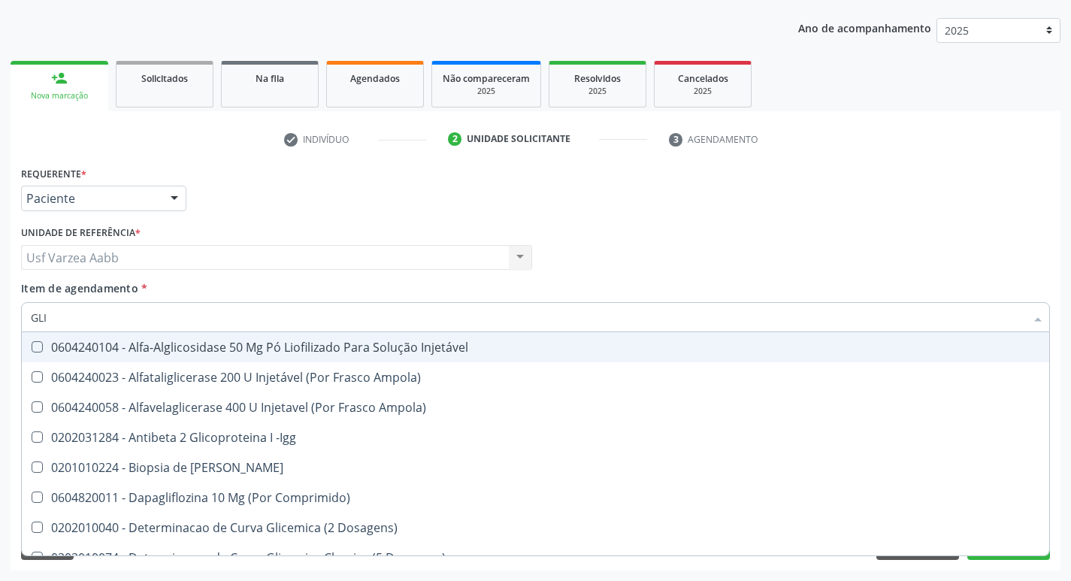
type input "GLIC"
checkbox Derrames "true"
checkbox Triglicerideos "false"
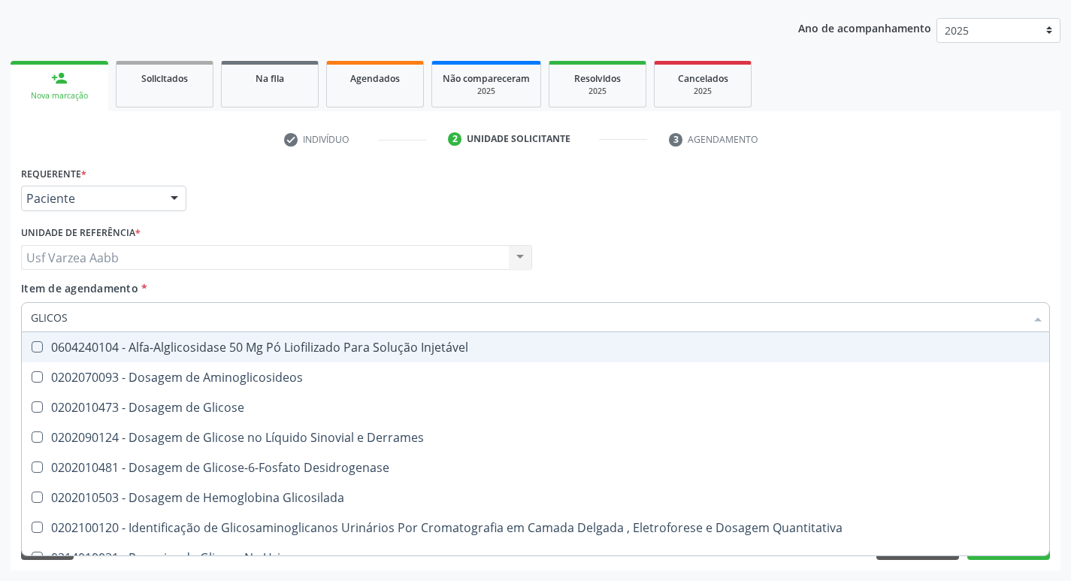
type input "GLICOSE"
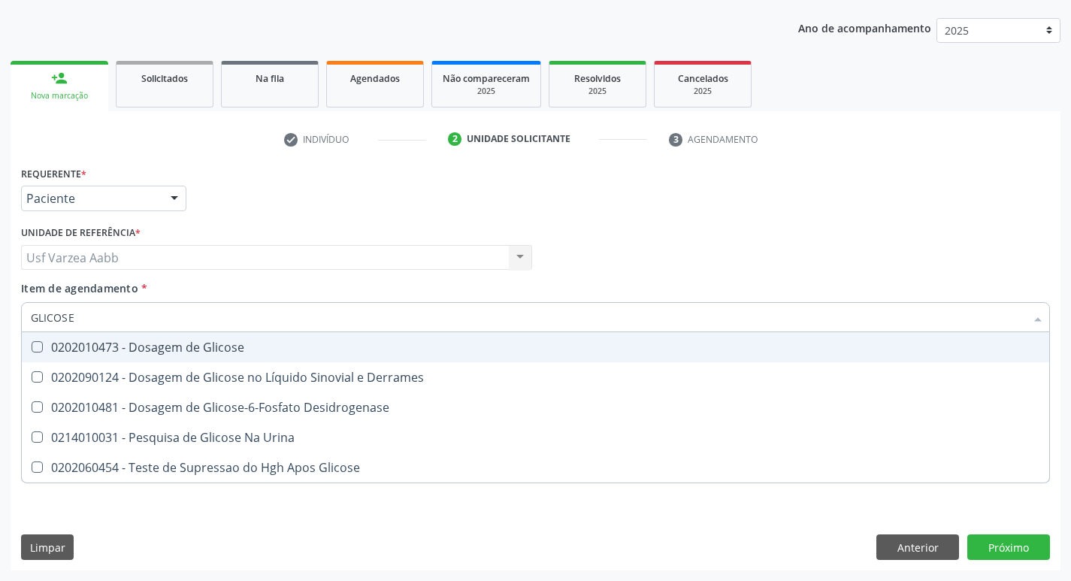
click at [137, 343] on div "0202010473 - Dosagem de Glicose" at bounding box center [535, 347] width 1009 height 12
checkbox Glicose "true"
click at [134, 322] on input "GLICOSE" at bounding box center [528, 317] width 994 height 30
type input "UR"
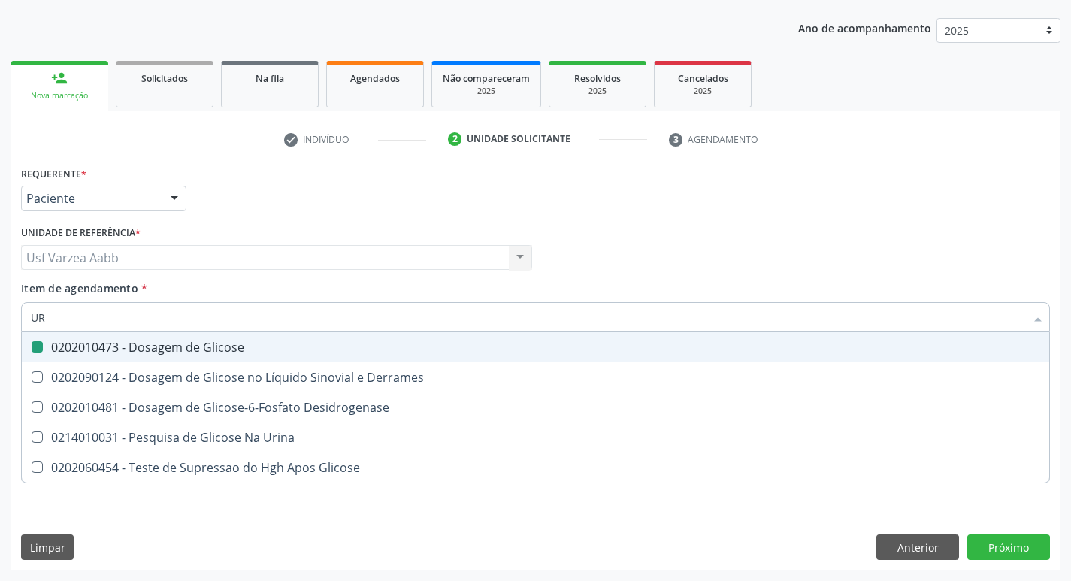
checkbox Glicose "false"
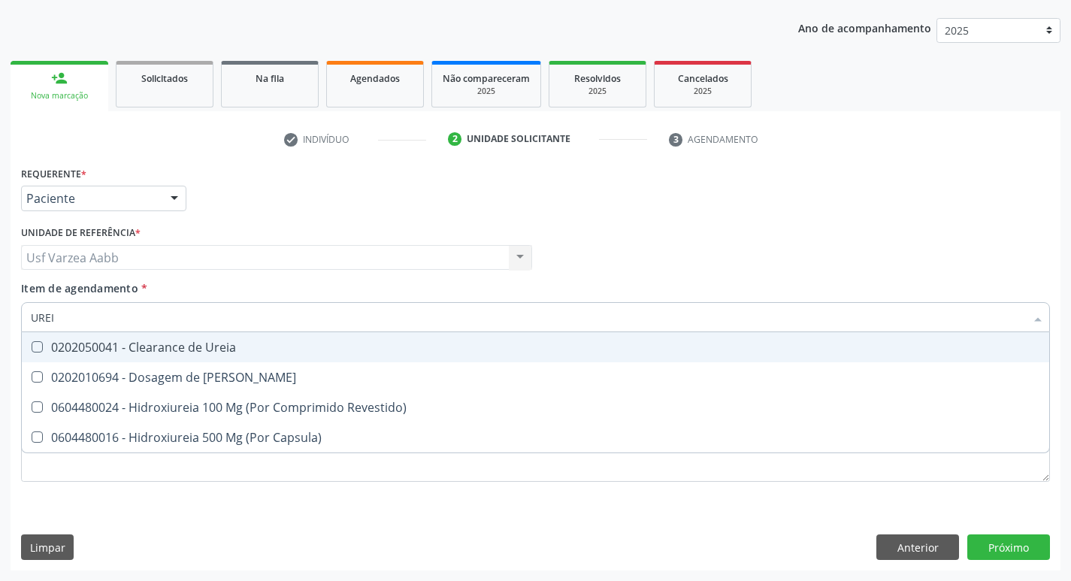
type input "UREIA"
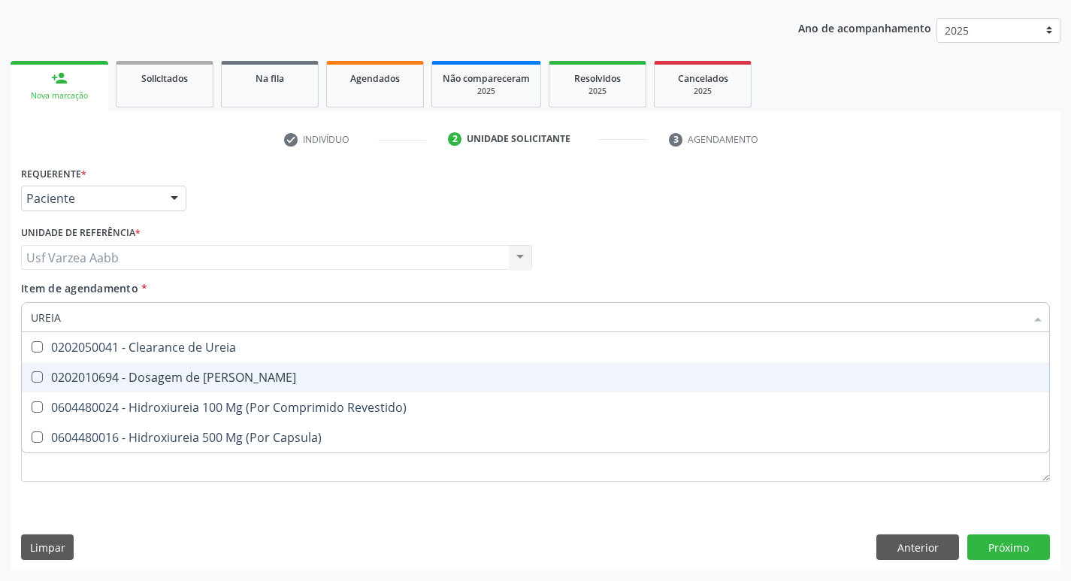
click at [159, 381] on div "0202010694 - Dosagem de [PERSON_NAME]" at bounding box center [535, 377] width 1009 height 12
checkbox Ureia "true"
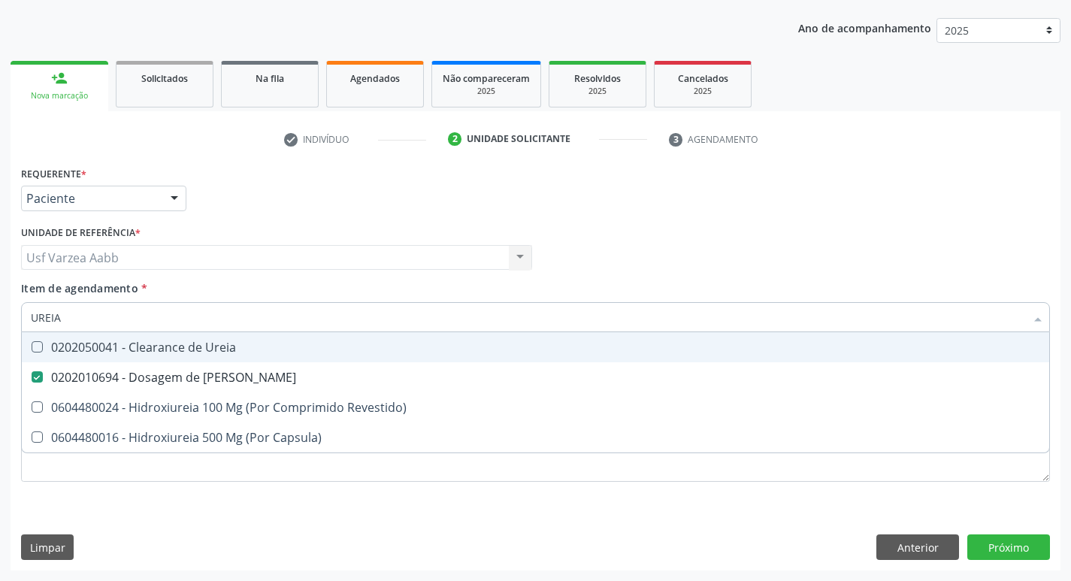
click at [149, 322] on input "UREIA" at bounding box center [528, 317] width 994 height 30
checkbox Ureia "false"
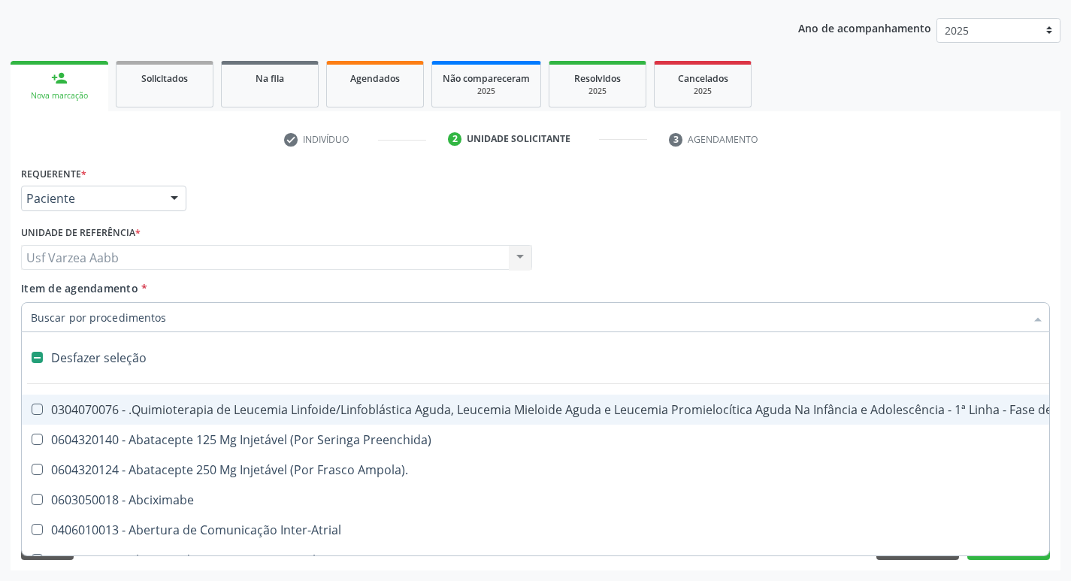
type input "H"
checkbox B "true"
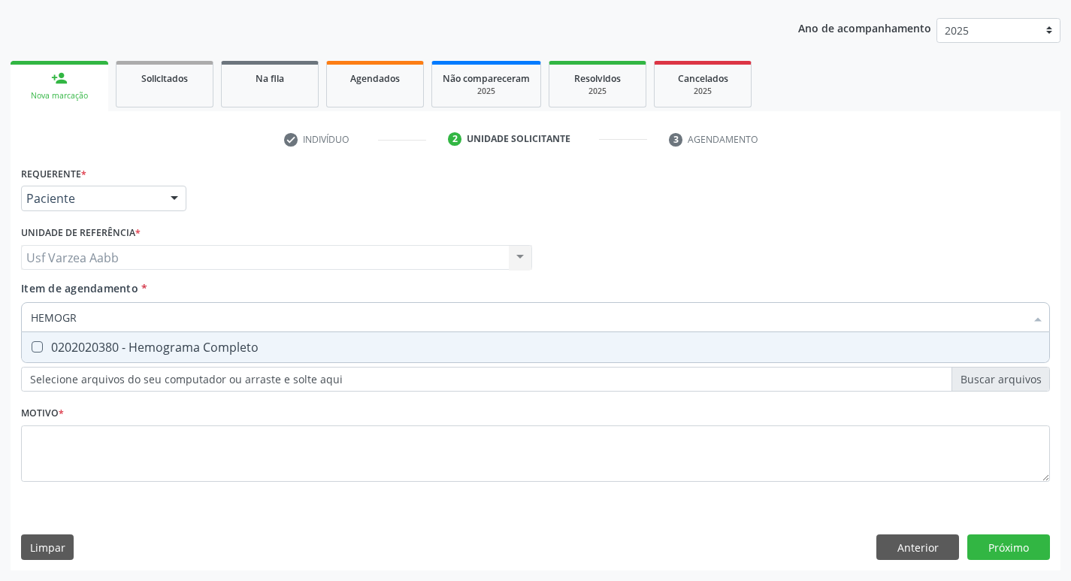
type input "HEMOGRA"
click at [243, 352] on div "0202020380 - Hemograma Completo" at bounding box center [535, 347] width 1009 height 12
checkbox Completo "true"
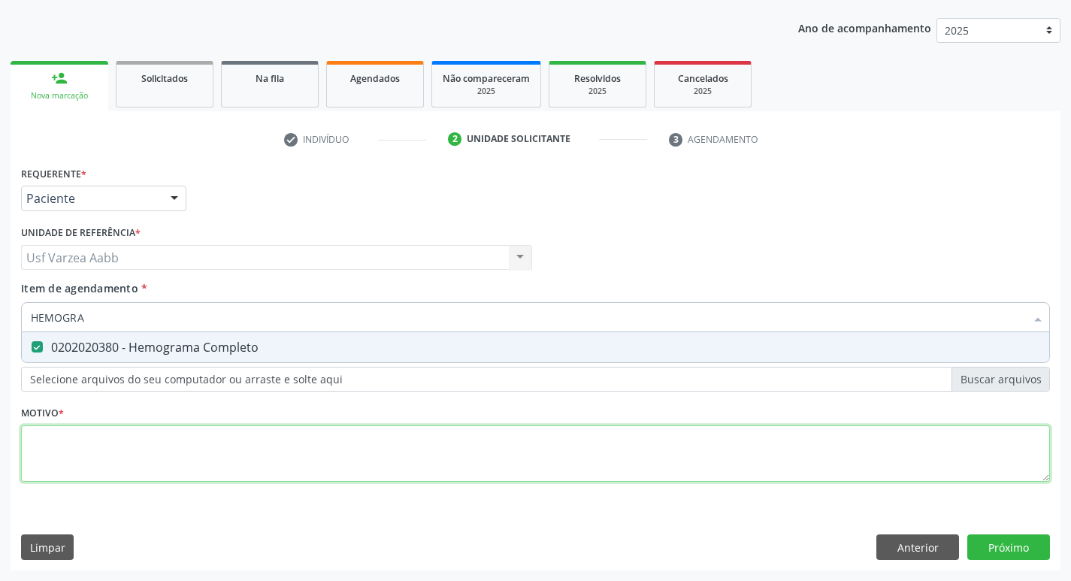
click at [198, 457] on div "Requerente * Paciente Médico(a) Enfermeiro(a) Paciente Nenhum resultado encontr…" at bounding box center [535, 332] width 1029 height 340
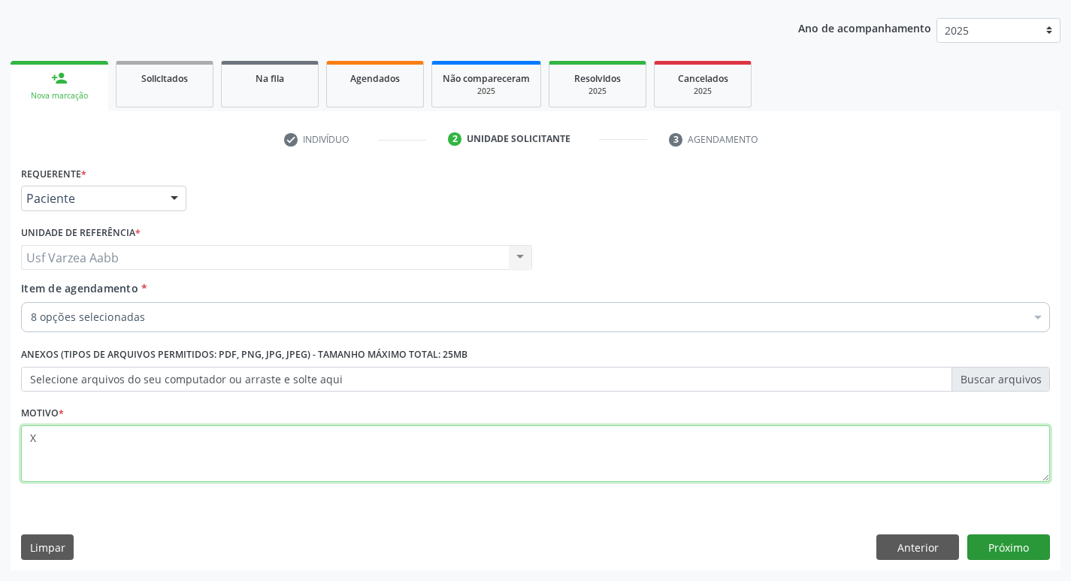
type textarea "X"
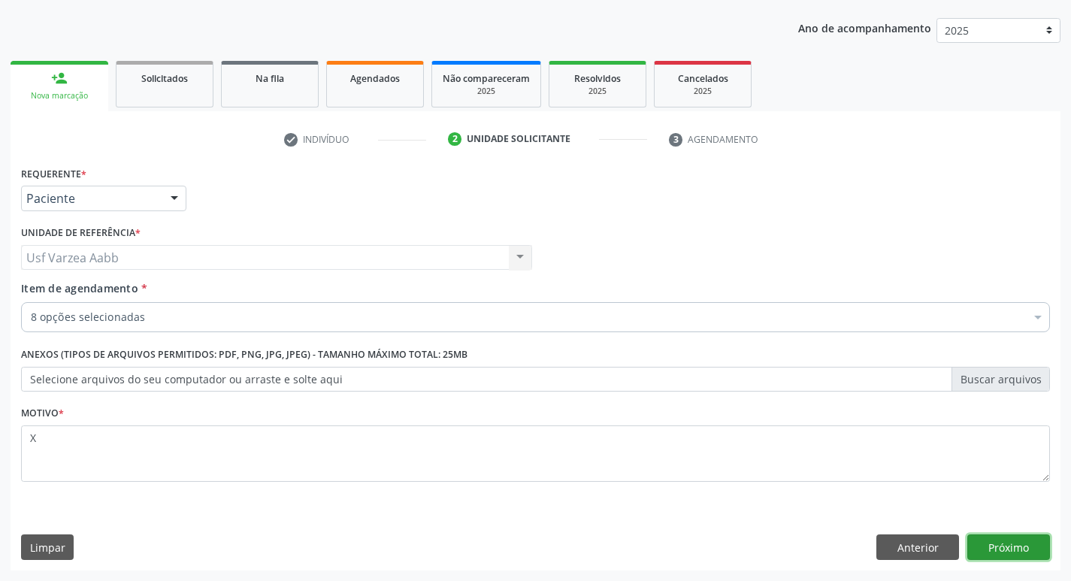
click at [1039, 547] on button "Próximo" at bounding box center [1008, 547] width 83 height 26
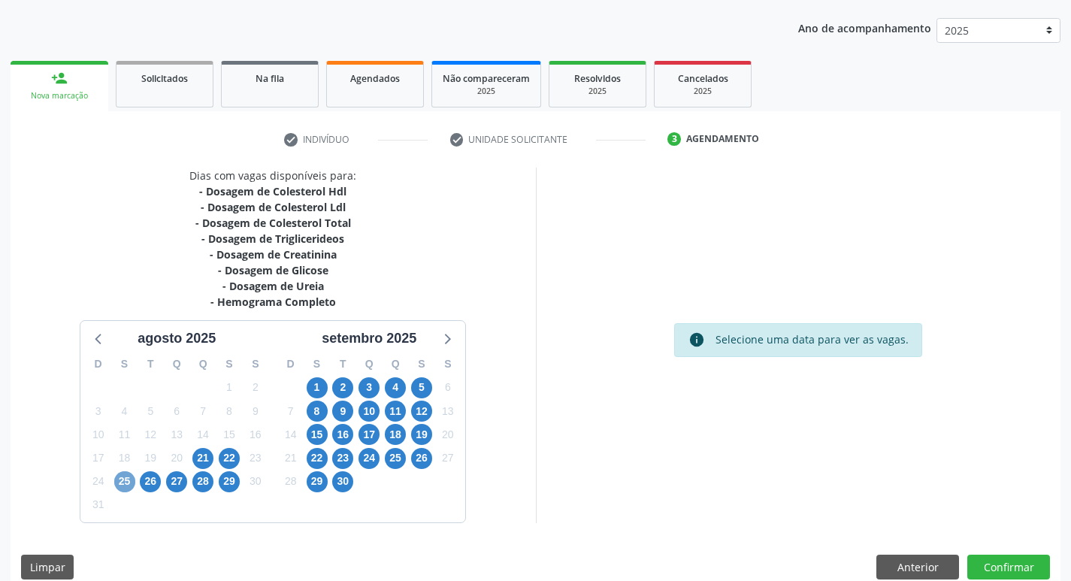
click at [121, 482] on span "25" at bounding box center [124, 481] width 21 height 21
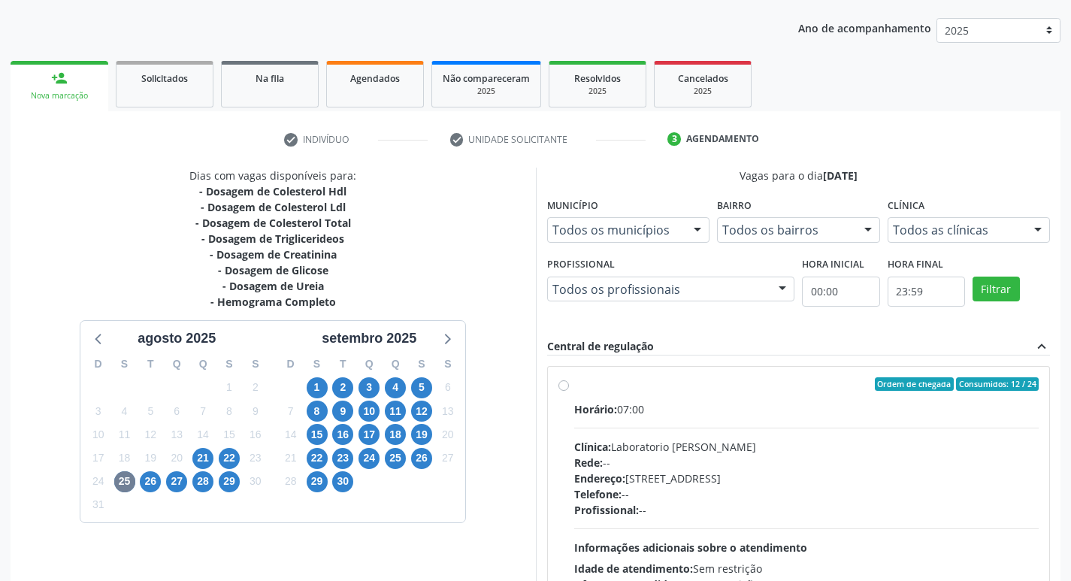
click at [574, 388] on label "Ordem de chegada Consumidos: 12 / 24 Horário: 07:00 Clínica: Laboratorio Jose P…" at bounding box center [806, 492] width 465 height 231
click at [560, 388] on input "Ordem de chegada Consumidos: 12 / 24 Horário: 07:00 Clínica: Laboratorio Jose P…" at bounding box center [563, 384] width 11 height 14
radio input "true"
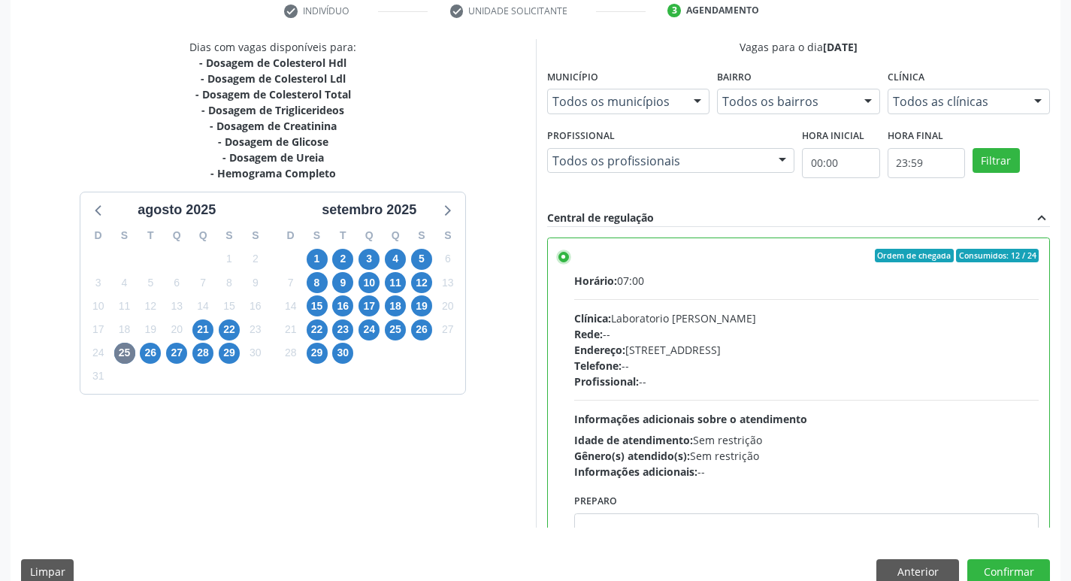
scroll to position [317, 0]
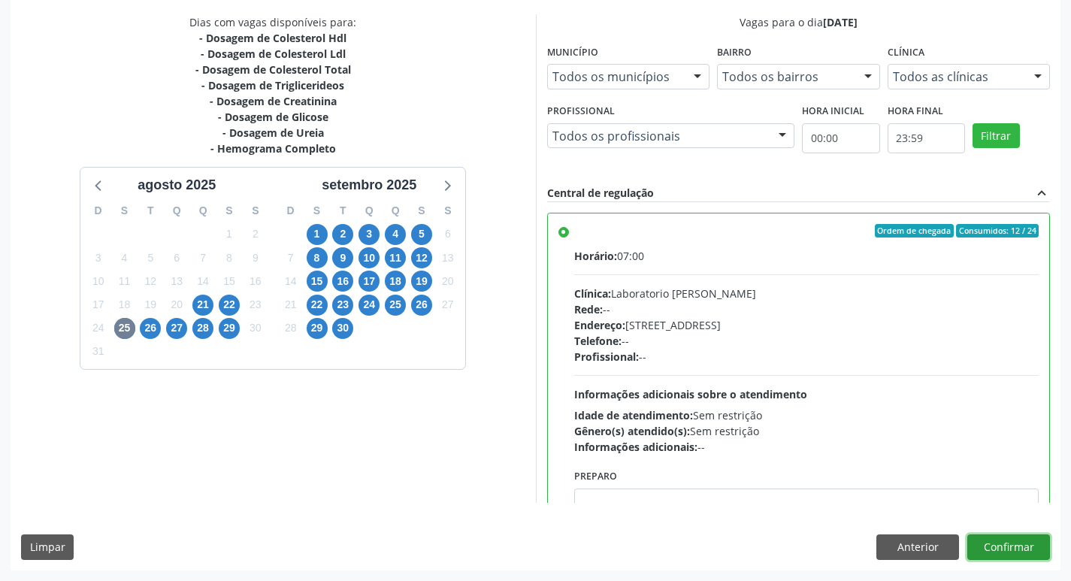
click at [1026, 547] on button "Confirmar" at bounding box center [1008, 547] width 83 height 26
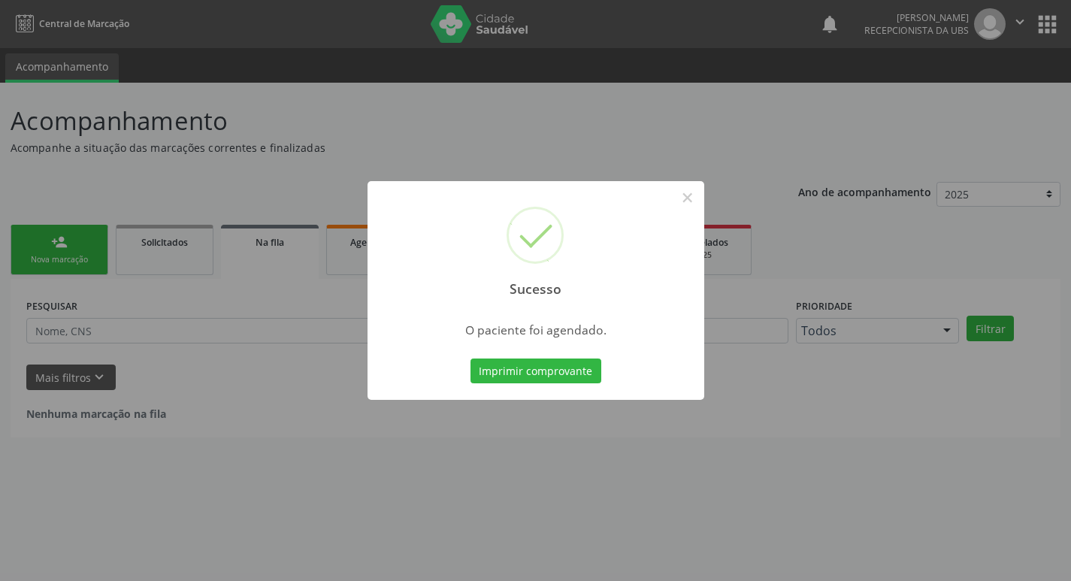
scroll to position [0, 0]
click at [581, 376] on button "Imprimir comprovante" at bounding box center [541, 371] width 131 height 26
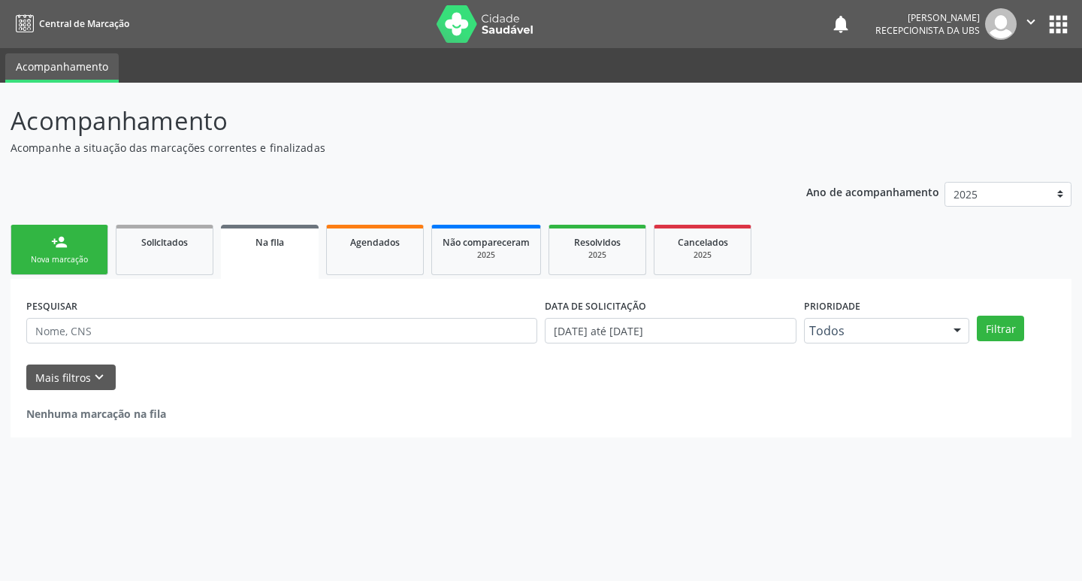
click at [41, 264] on div "Sucesso × O paciente foi agendado. Imprimir comprovante Cancel" at bounding box center [541, 290] width 1082 height 581
click at [50, 266] on link "person_add Nova marcação" at bounding box center [60, 250] width 98 height 50
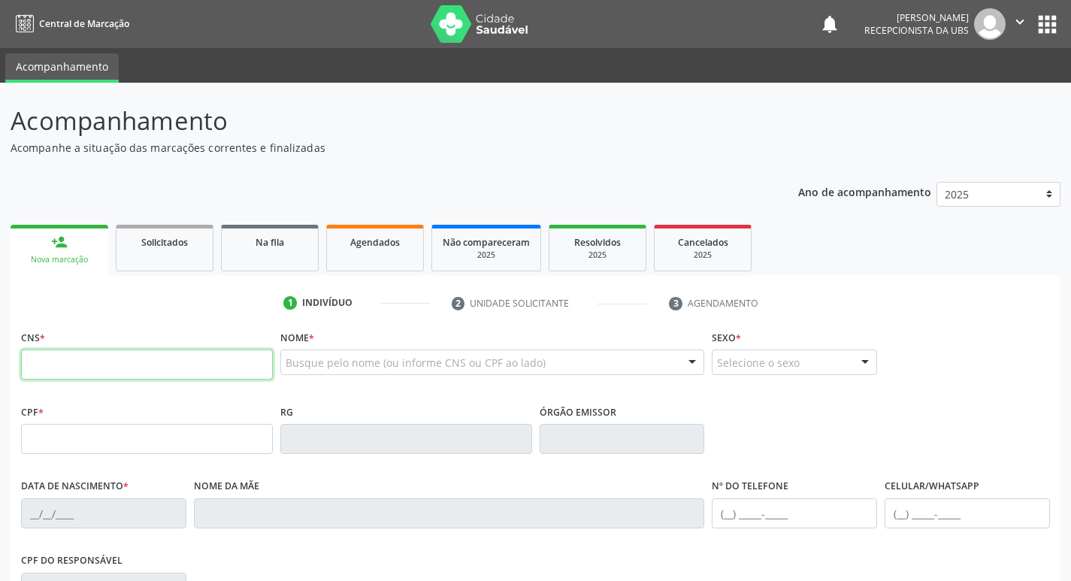
click at [86, 379] on input "text" at bounding box center [147, 364] width 252 height 30
paste input "898 0049 8654 8133"
type input "898 0049 8654 8133"
type input "136.039.274-27"
type input "[DATE]"
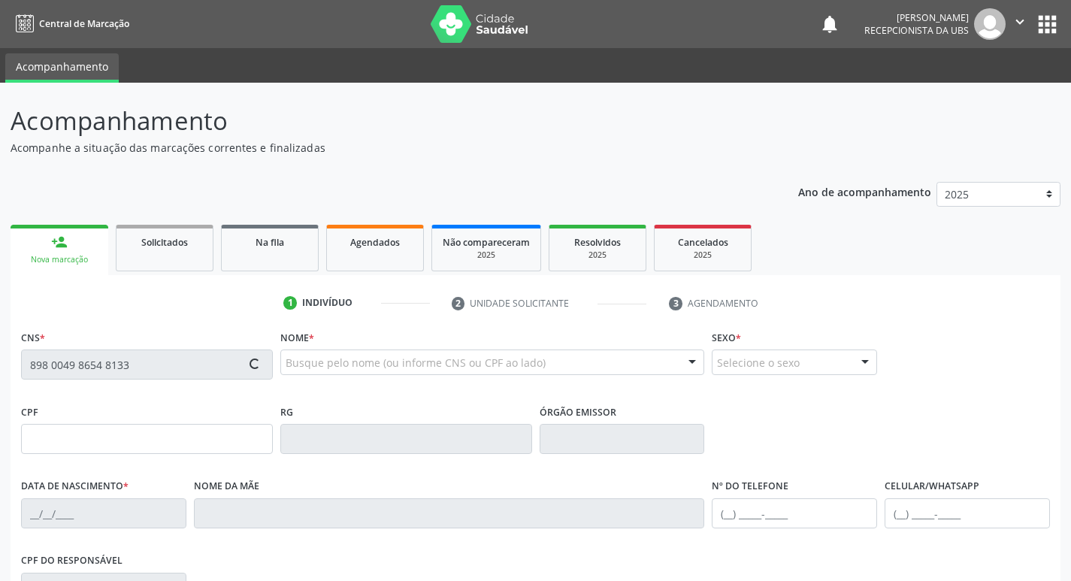
type input "[PERSON_NAME]"
type input "[PHONE_NUMBER]"
type input "S/N"
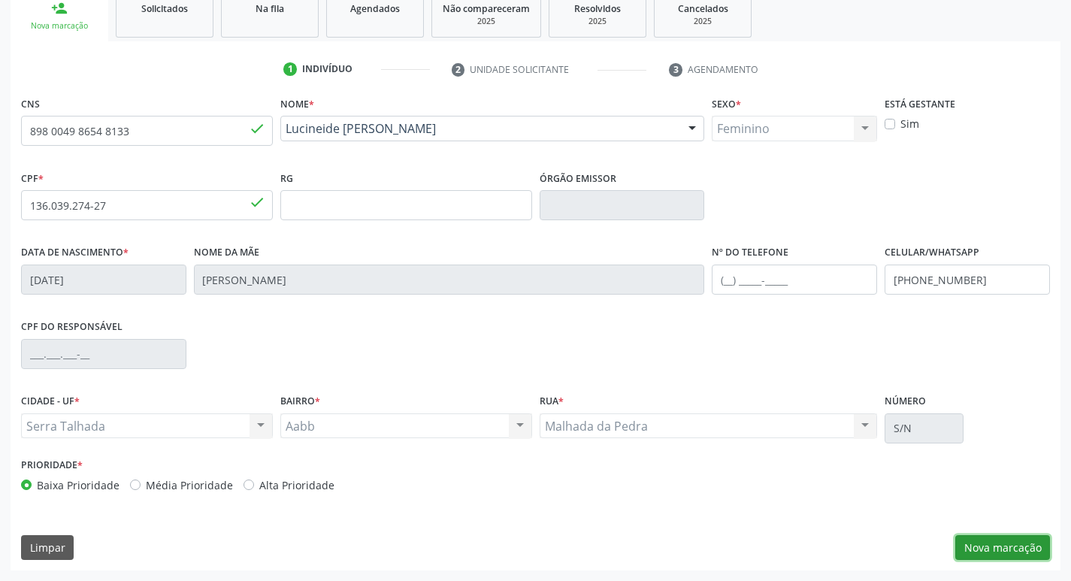
click at [1045, 550] on button "Nova marcação" at bounding box center [1002, 548] width 95 height 26
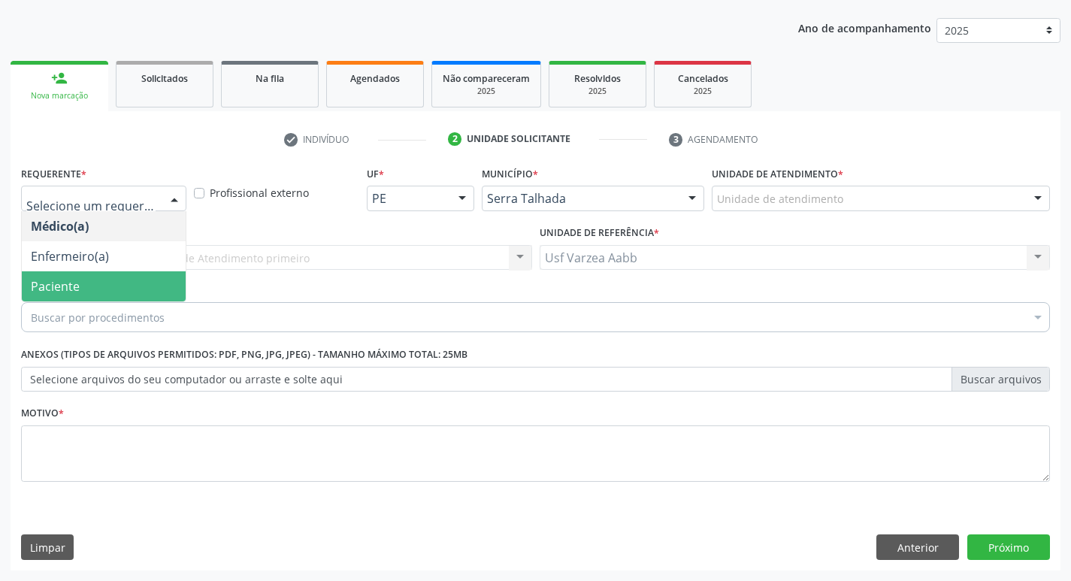
click at [90, 280] on span "Paciente" at bounding box center [104, 286] width 164 height 30
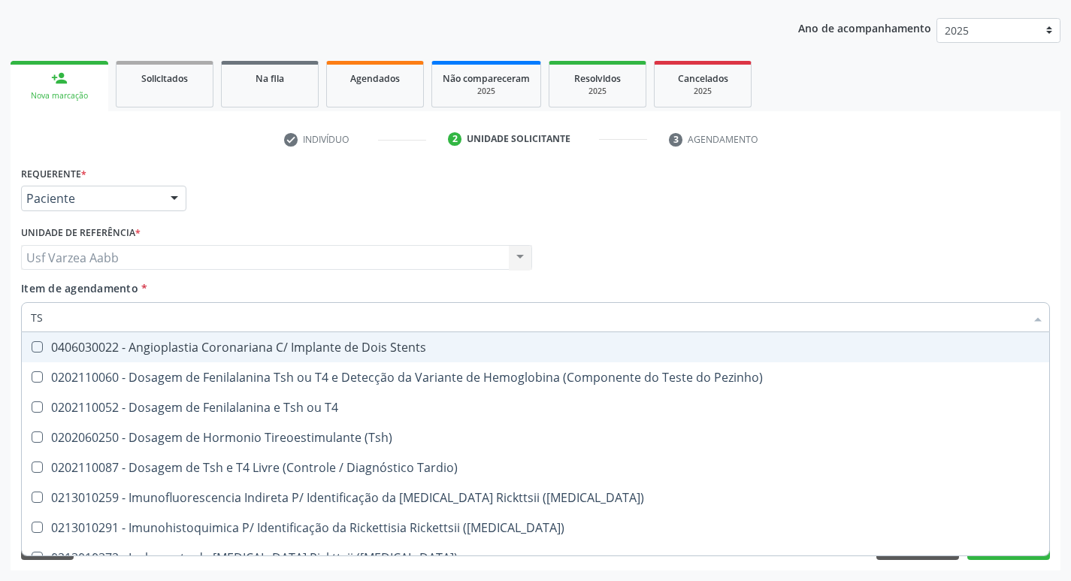
type input "TSH"
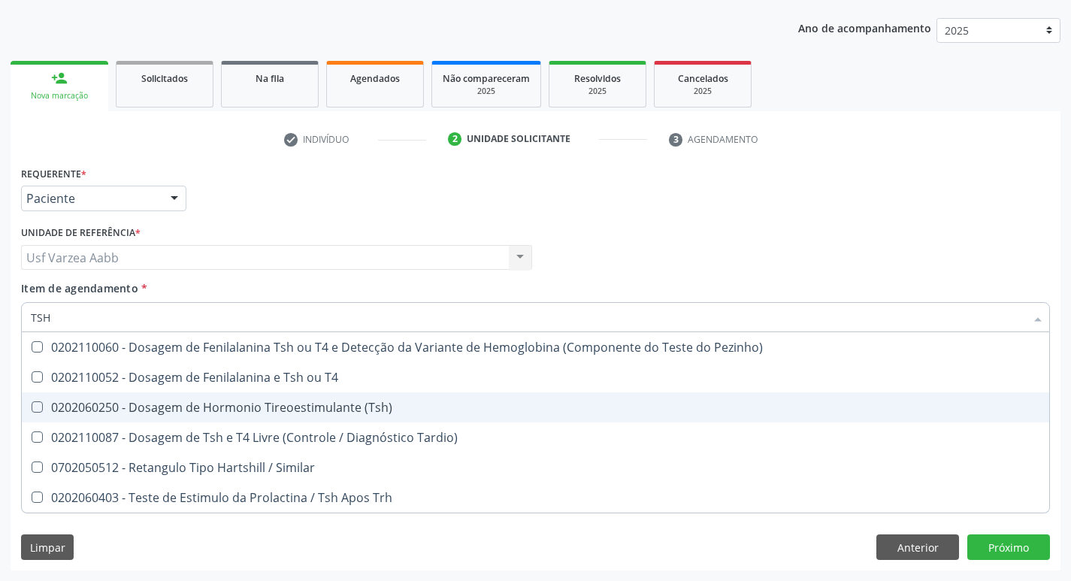
click at [354, 413] on div "0202060250 - Dosagem de Hormonio Tireoestimulante (Tsh)" at bounding box center [535, 407] width 1009 height 12
checkbox \(Tsh\) "true"
type input "TS"
checkbox \(Tsh\) "false"
checkbox Tardio\) "true"
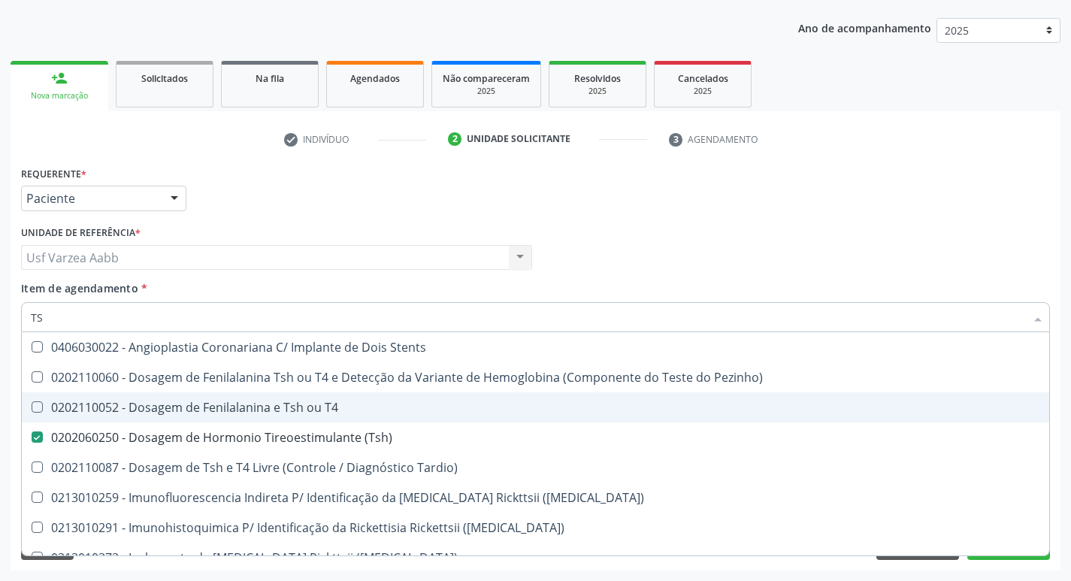
type input "T"
checkbox \(Tsh\) "false"
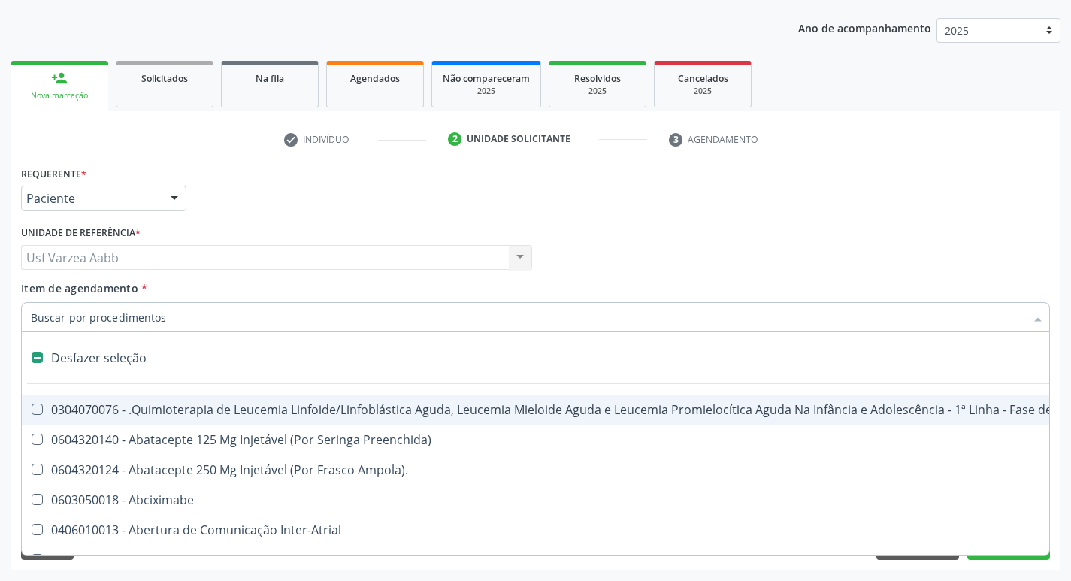
type input "Y"
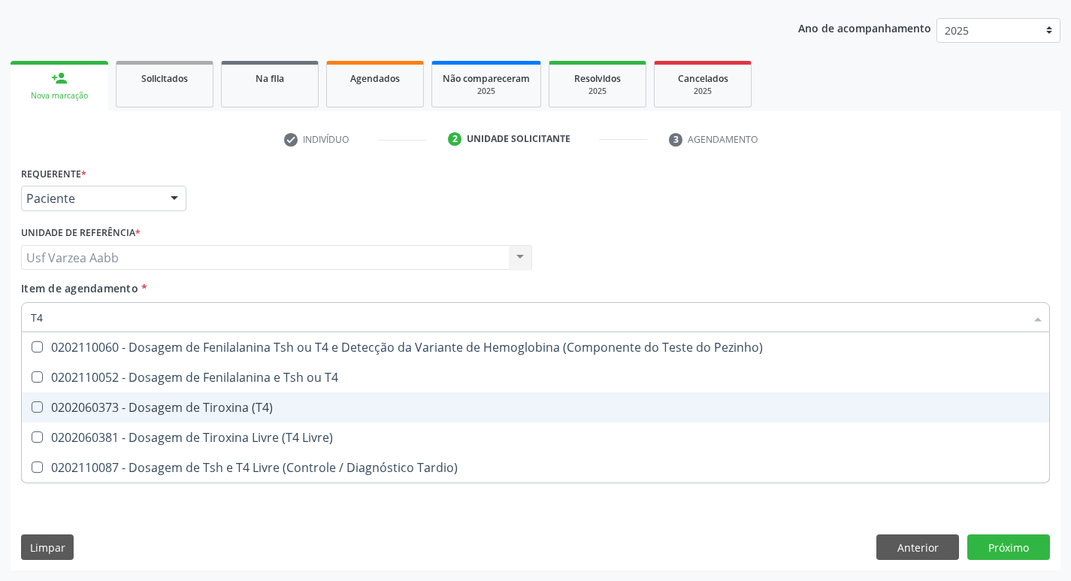
type input "T4 L"
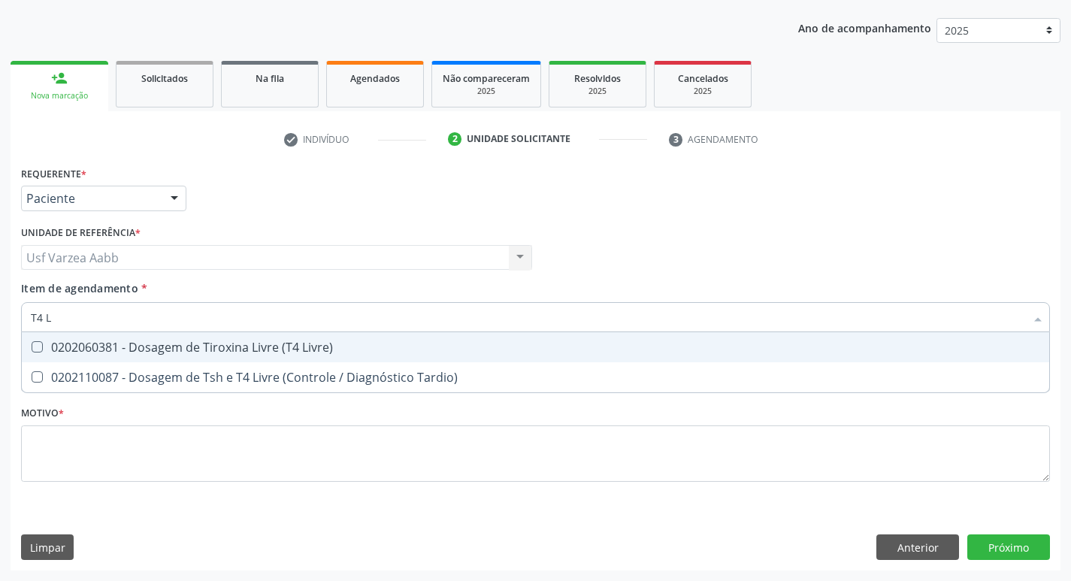
drag, startPoint x: 355, startPoint y: 351, endPoint x: 351, endPoint y: 323, distance: 28.2
click at [355, 349] on div "0202060381 - Dosagem de Tiroxina Livre (T4 Livre)" at bounding box center [535, 347] width 1009 height 12
checkbox Livre\) "true"
click at [351, 322] on input "T4 L" at bounding box center [528, 317] width 994 height 30
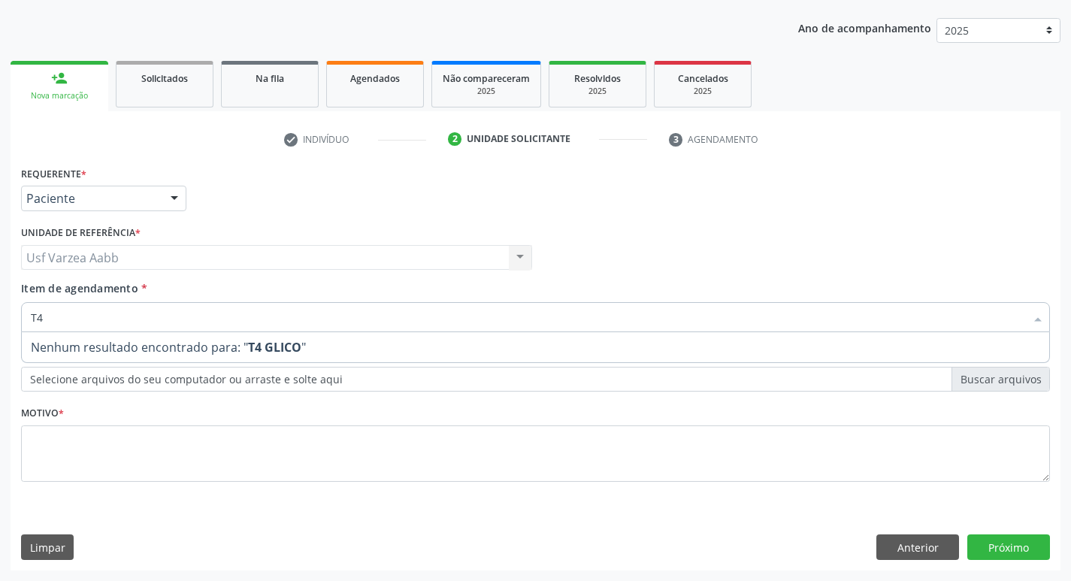
type input "T"
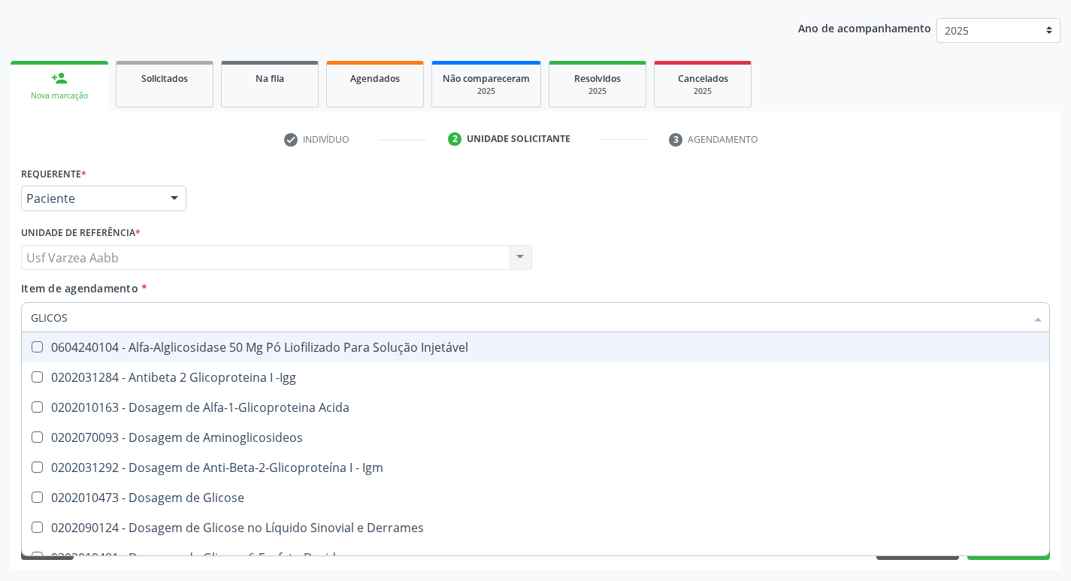
type input "GLICOSI"
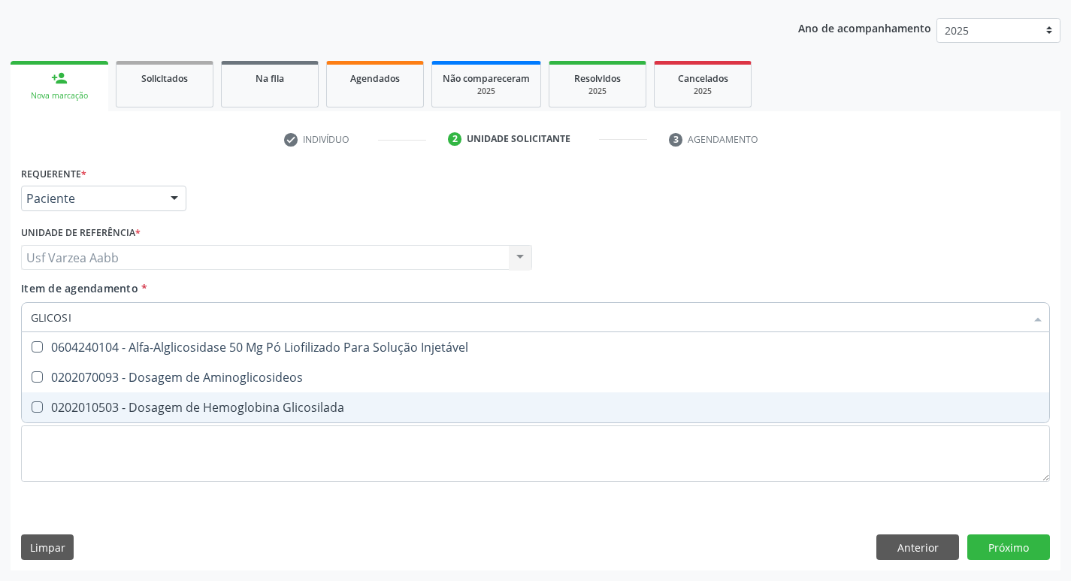
click at [358, 414] on span "0202010503 - Dosagem de Hemoglobina Glicosilada" at bounding box center [535, 407] width 1027 height 30
checkbox Glicosilada "true"
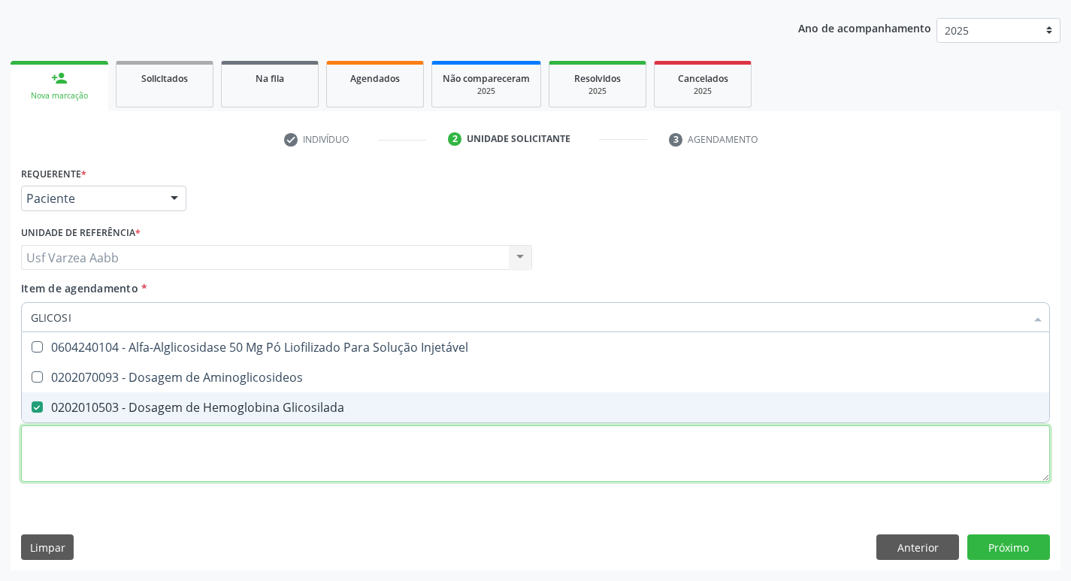
click at [351, 440] on div "Requerente * Paciente Médico(a) Enfermeiro(a) Paciente Nenhum resultado encontr…" at bounding box center [535, 332] width 1029 height 340
checkbox Aminoglicosideos "true"
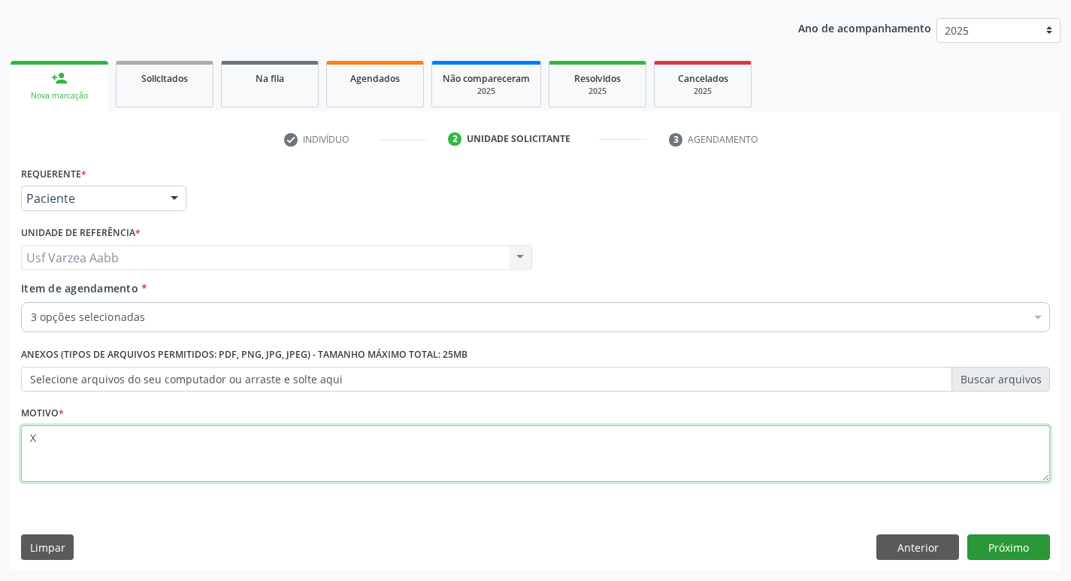
type textarea "X"
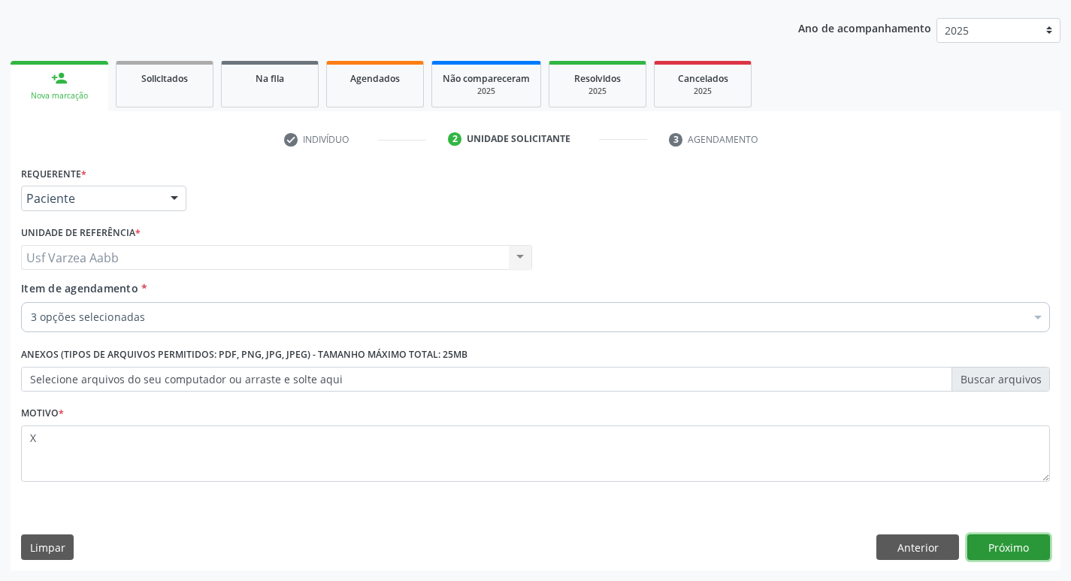
click at [1007, 545] on button "Próximo" at bounding box center [1008, 547] width 83 height 26
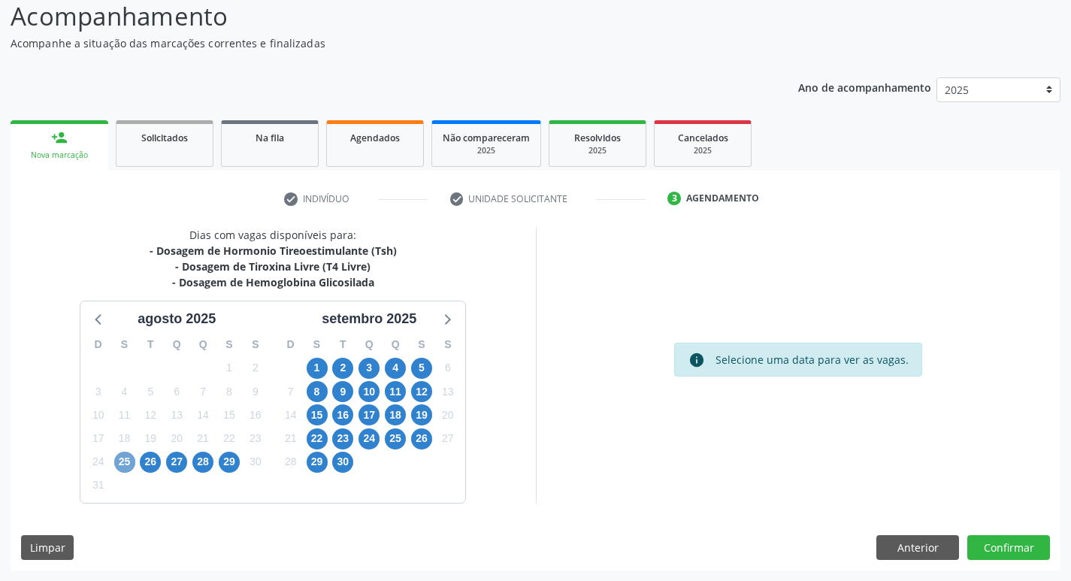
click at [130, 467] on span "25" at bounding box center [124, 462] width 21 height 21
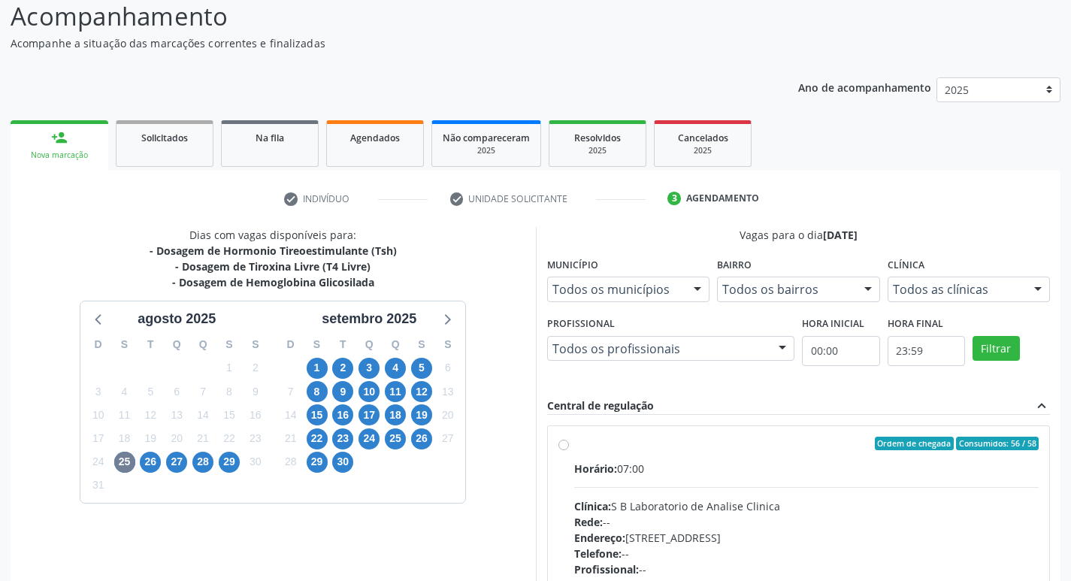
click at [574, 446] on label "Ordem de chegada Consumidos: 56 / 58 Horário: 07:00 Clínica: S B Laboratorio de…" at bounding box center [806, 552] width 465 height 231
click at [565, 446] on input "Ordem de chegada Consumidos: 56 / 58 Horário: 07:00 Clínica: S B Laboratorio de…" at bounding box center [563, 444] width 11 height 14
radio input "true"
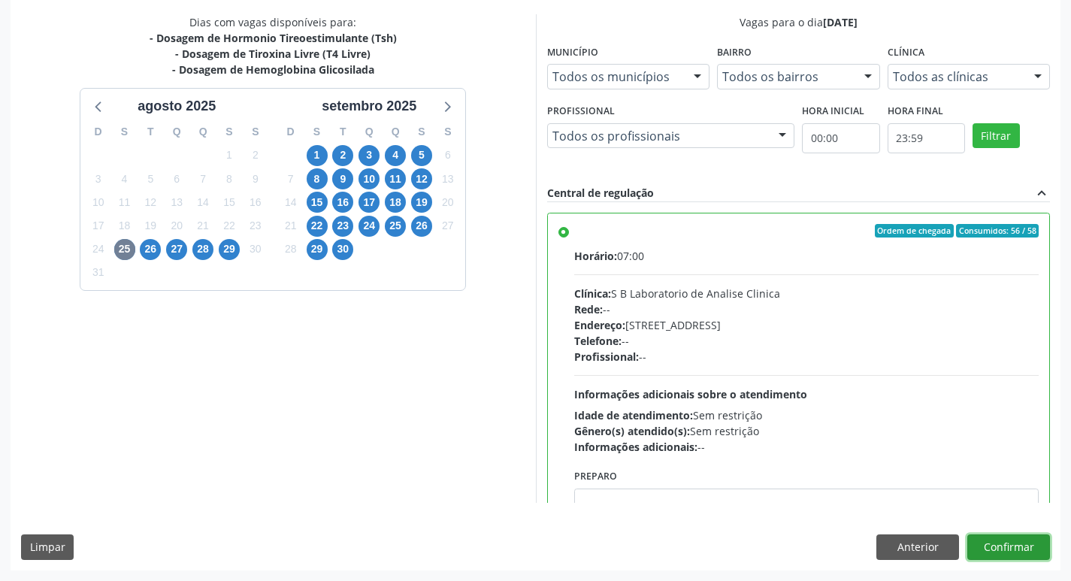
click at [1019, 535] on button "Confirmar" at bounding box center [1008, 547] width 83 height 26
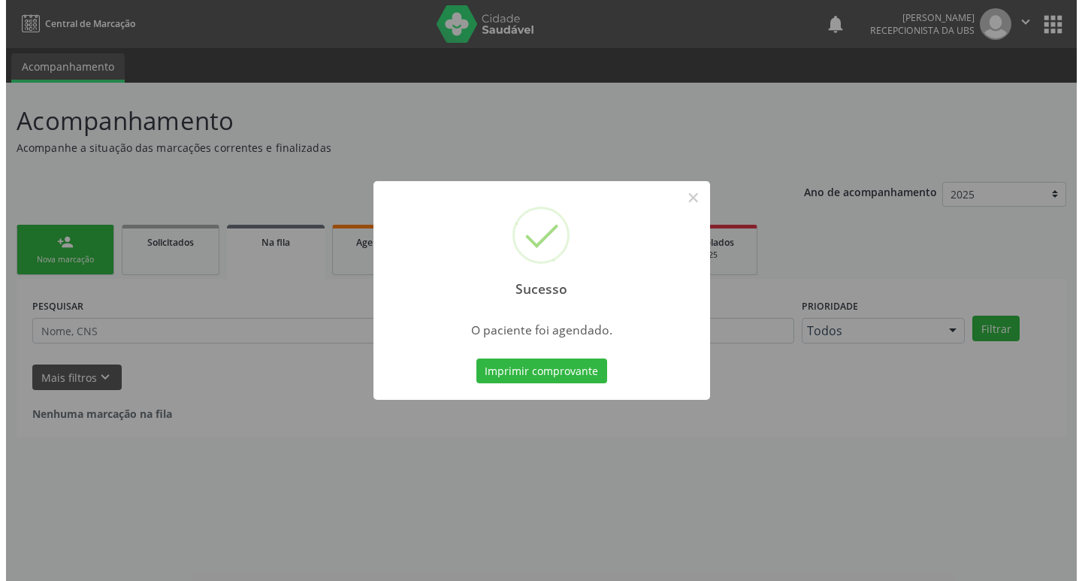
scroll to position [0, 0]
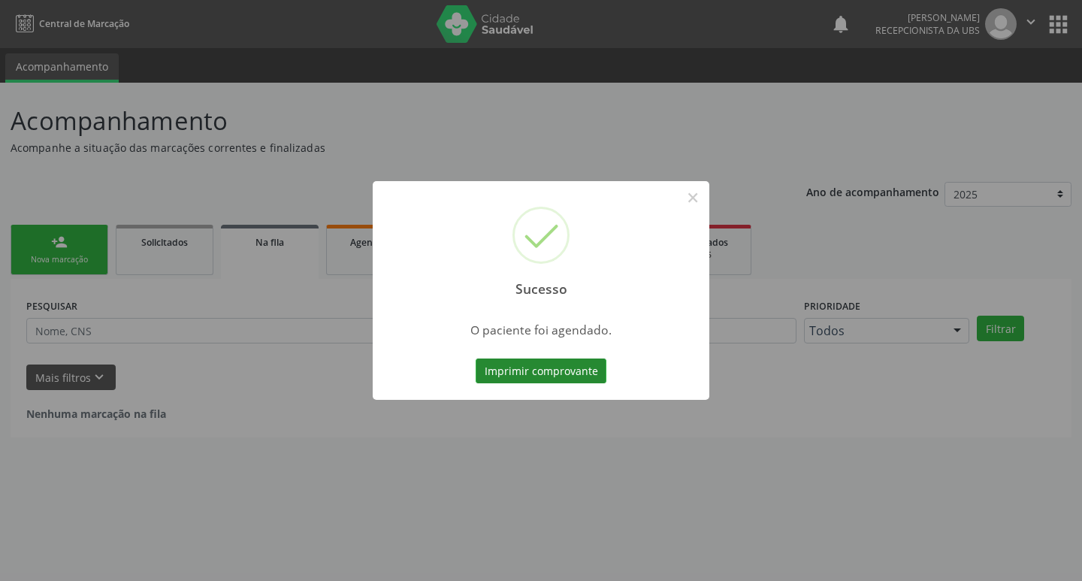
click at [554, 369] on button "Imprimir comprovante" at bounding box center [541, 371] width 131 height 26
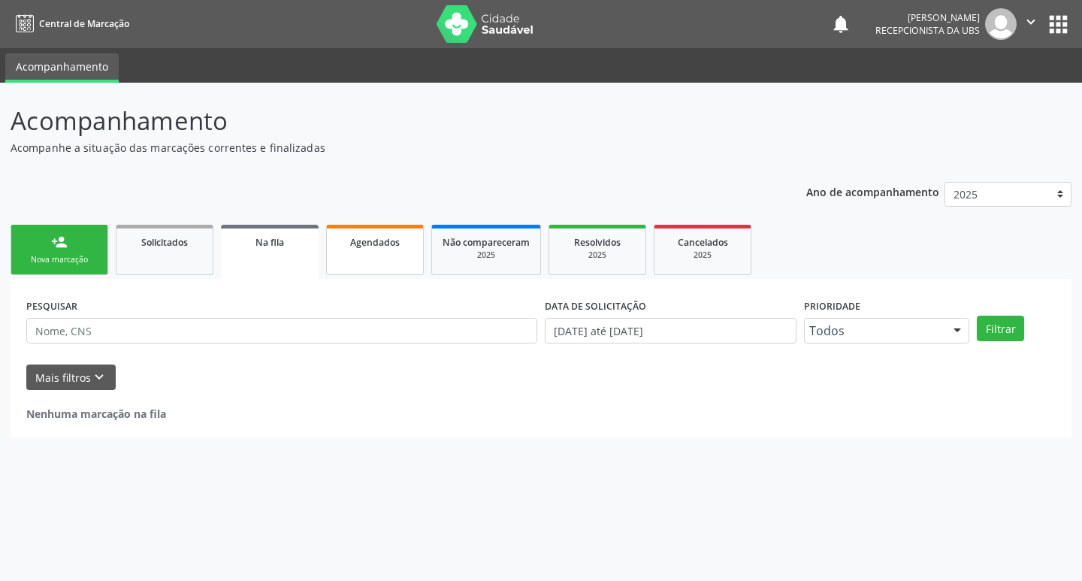
click at [401, 259] on link "Agendados" at bounding box center [375, 250] width 98 height 50
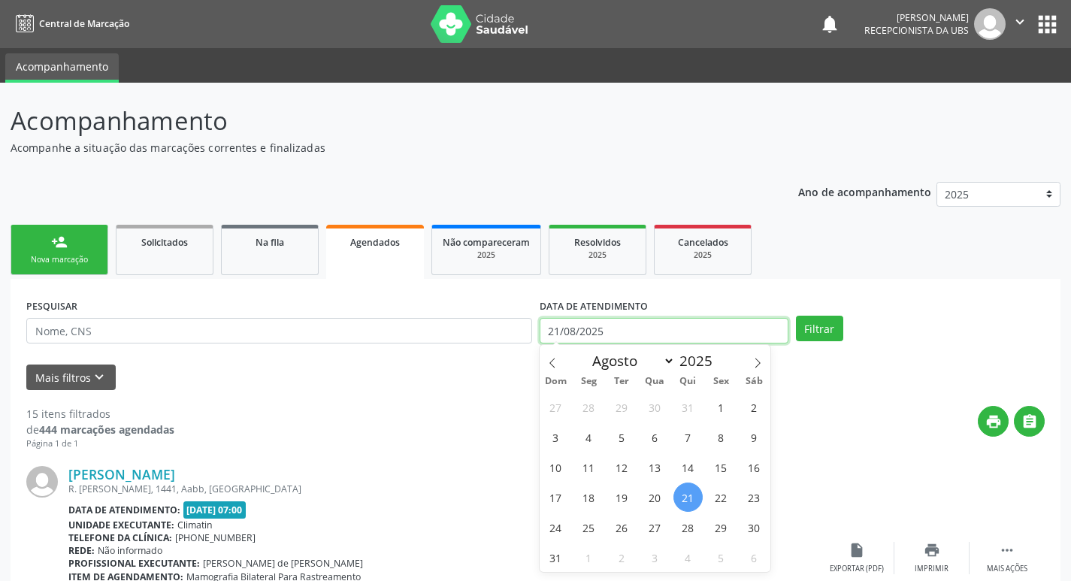
click at [638, 334] on input "21/08/2025" at bounding box center [663, 331] width 249 height 26
click at [594, 531] on span "25" at bounding box center [588, 526] width 29 height 29
type input "[DATE]"
click at [594, 531] on span "25" at bounding box center [588, 526] width 29 height 29
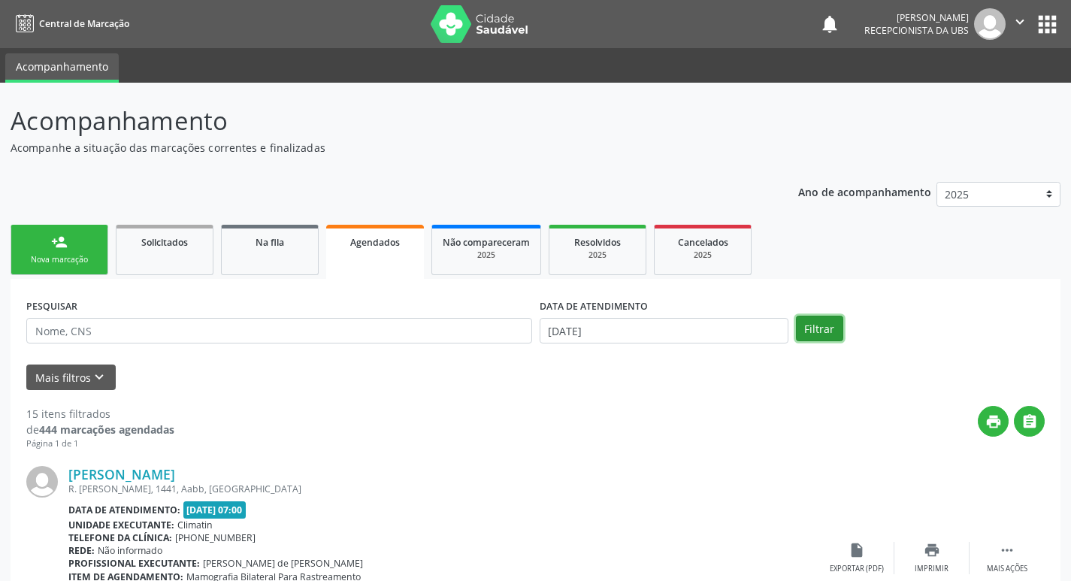
click at [814, 324] on button "Filtrar" at bounding box center [819, 329] width 47 height 26
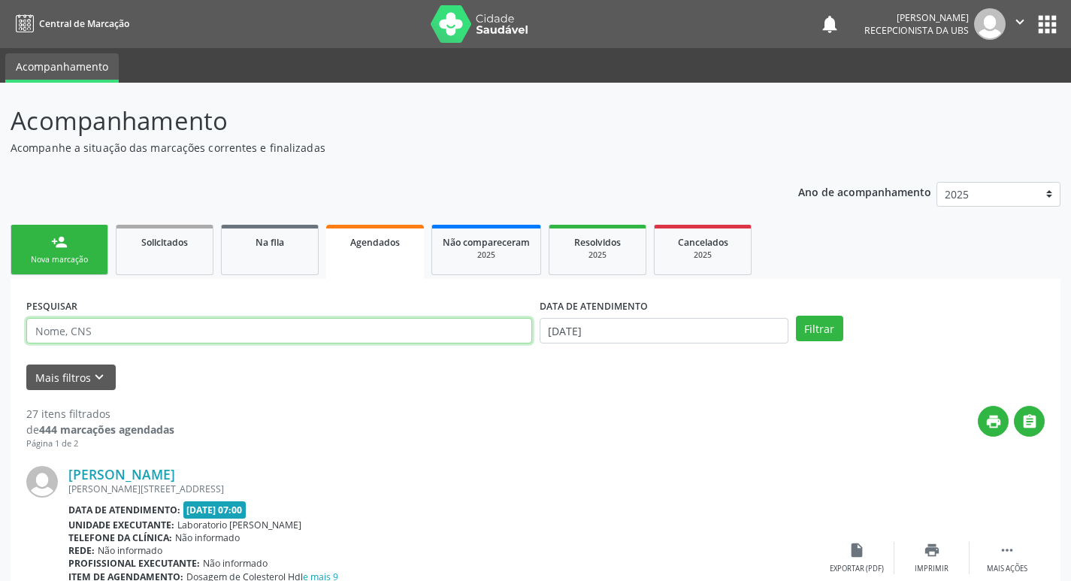
paste input "898 0049 8654 8133"
type input "898 0049 8654 8133"
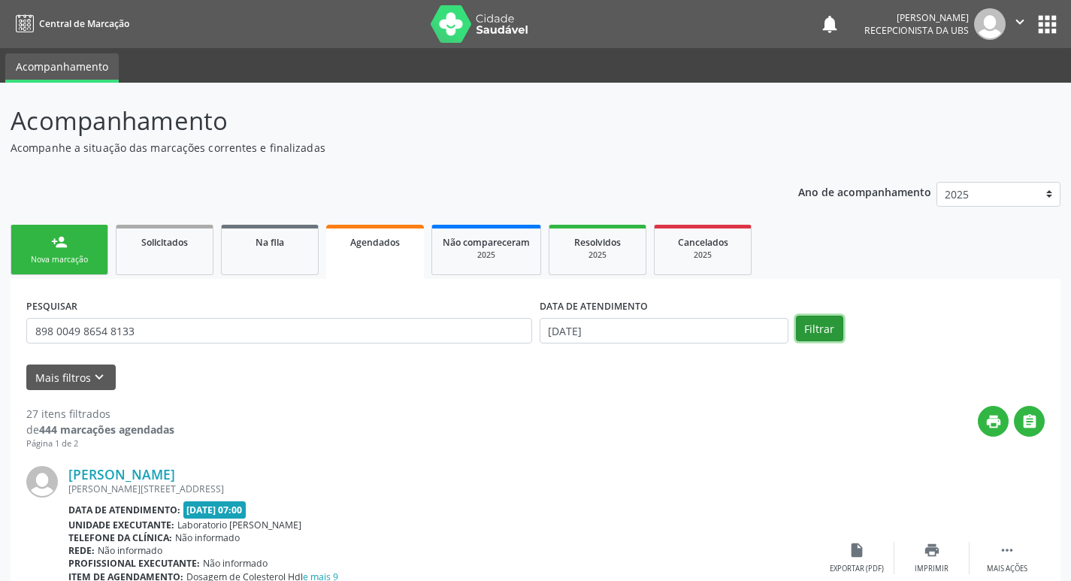
click at [809, 329] on button "Filtrar" at bounding box center [819, 329] width 47 height 26
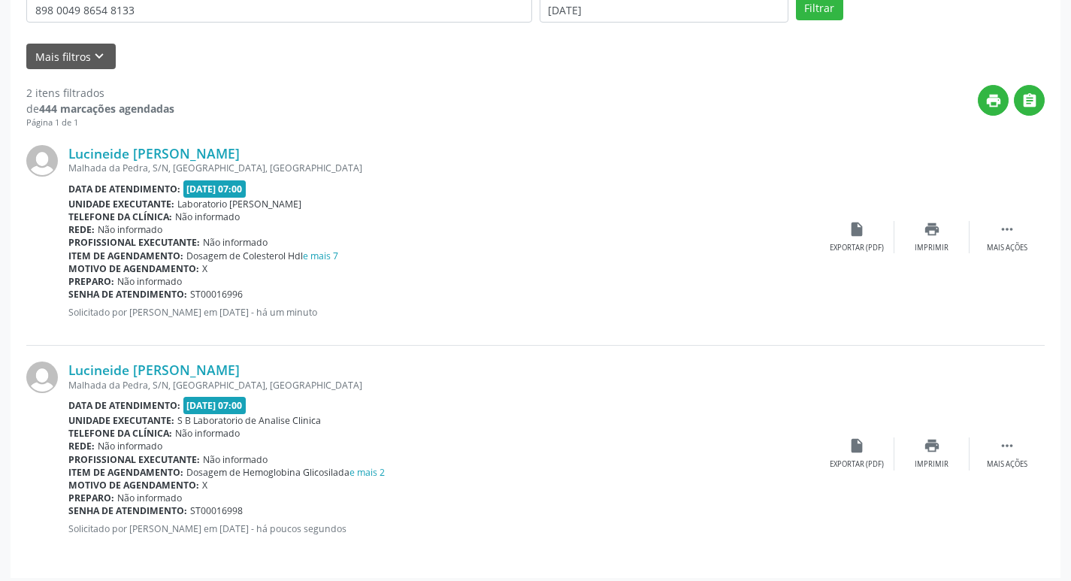
scroll to position [328, 0]
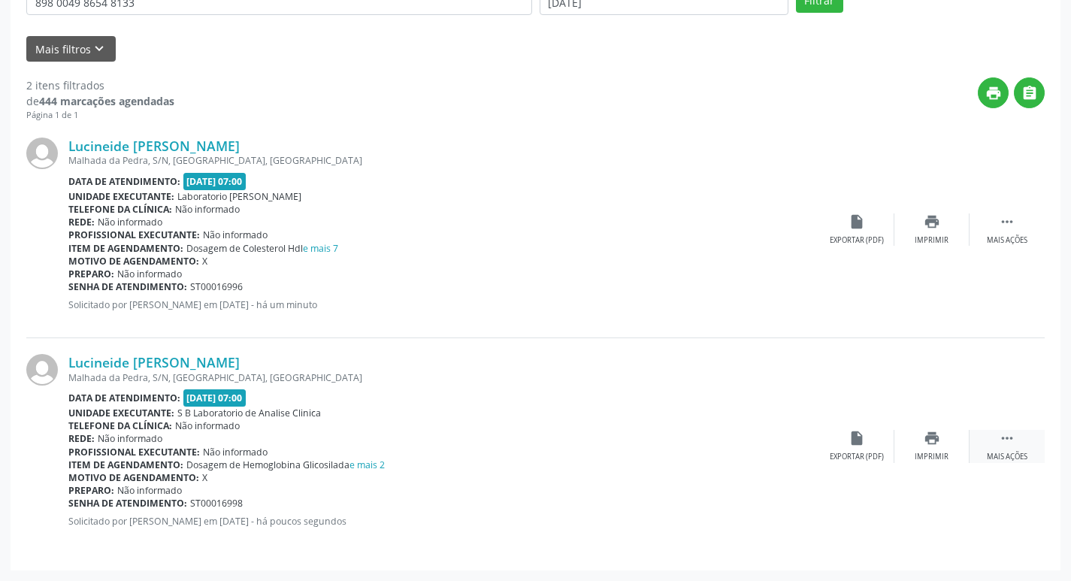
click at [1007, 436] on icon "" at bounding box center [1007, 438] width 17 height 17
click at [923, 446] on icon "edit" at bounding box center [931, 438] width 17 height 17
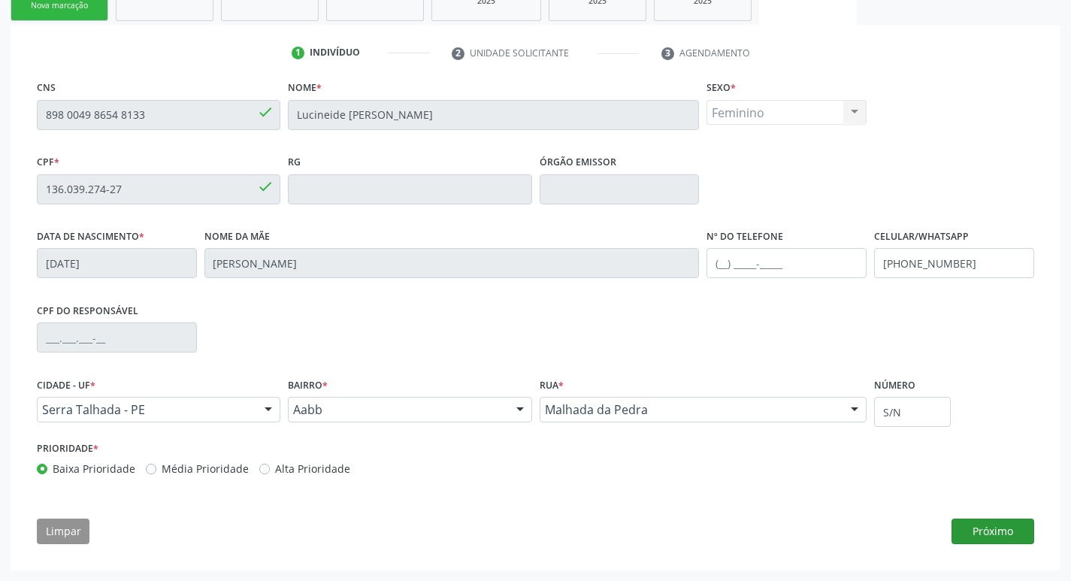
drag, startPoint x: 1042, startPoint y: 536, endPoint x: 1026, endPoint y: 533, distance: 16.1
click at [1041, 536] on div "CNS 898 0049 8654 8133 done Nome * [PERSON_NAME] * Feminino Masculino Feminino …" at bounding box center [535, 316] width 1018 height 478
click at [1026, 533] on button "Próximo" at bounding box center [992, 531] width 83 height 26
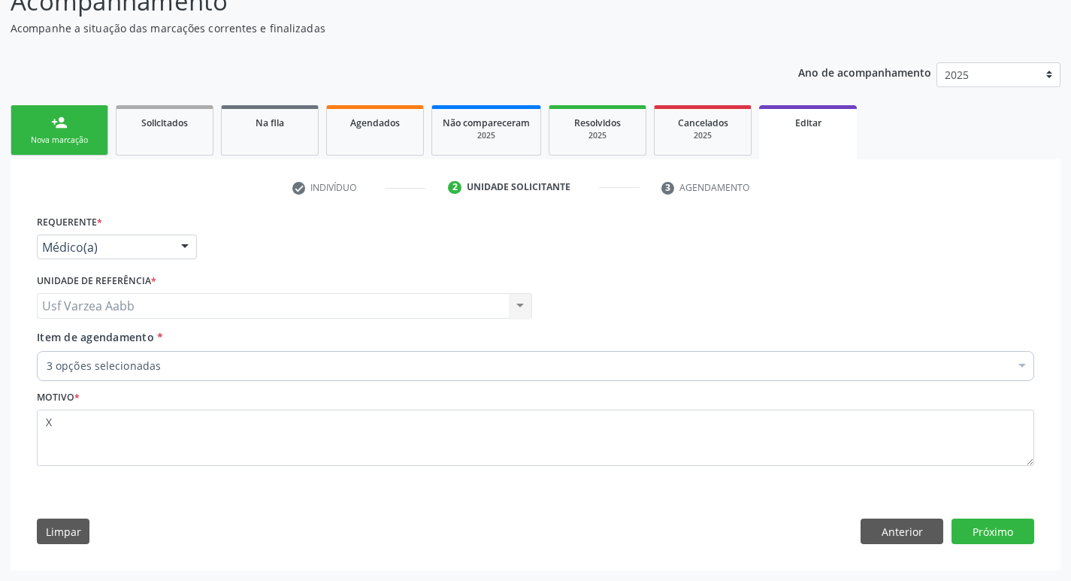
scroll to position [119, 0]
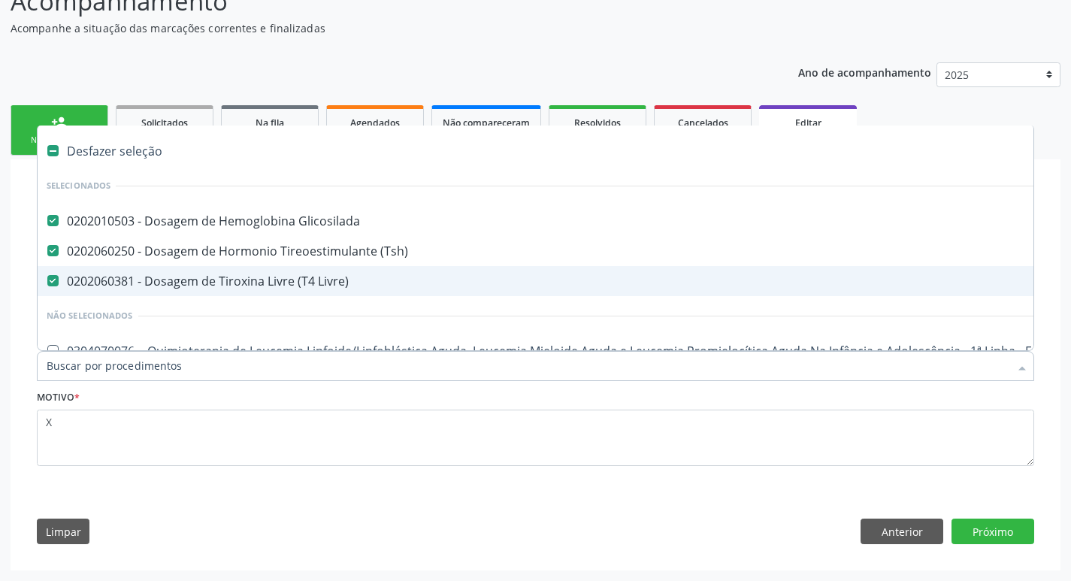
click at [219, 280] on div "0202060381 - Dosagem de Tiroxina Livre (T4 Livre)" at bounding box center [632, 281] width 1170 height 12
checkbox Livre\) "false"
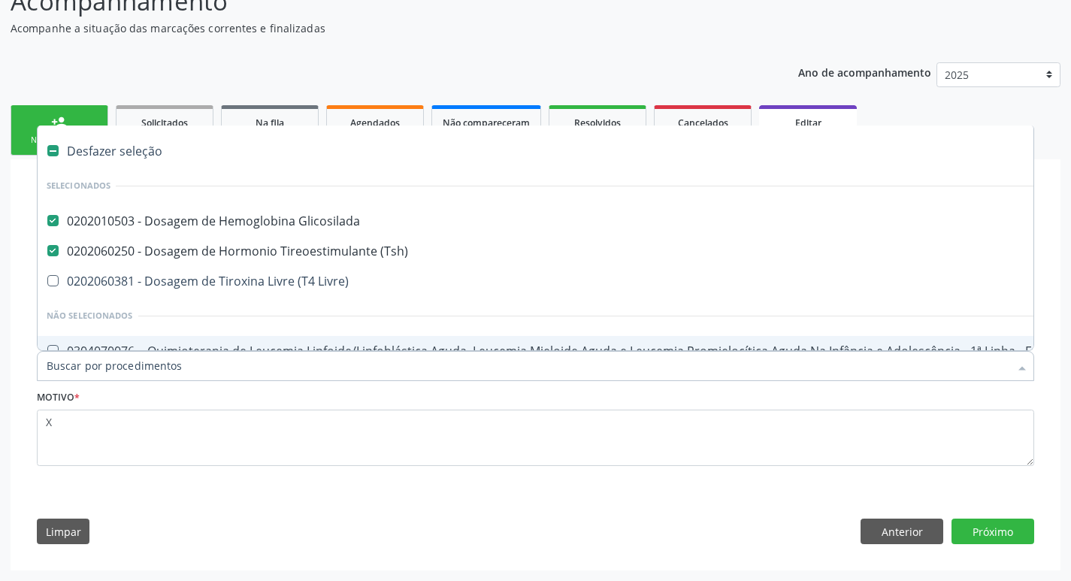
click at [147, 364] on input "Item de agendamento *" at bounding box center [528, 366] width 962 height 30
type input "T"
checkbox \(Tsh\) "false"
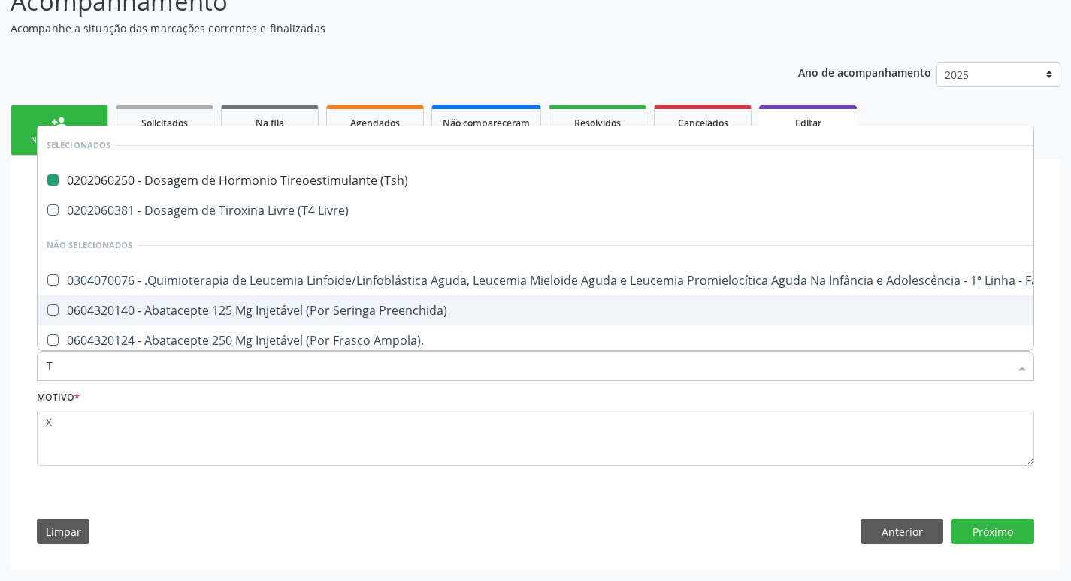
type input "T4"
checkbox \(Tsh\) "false"
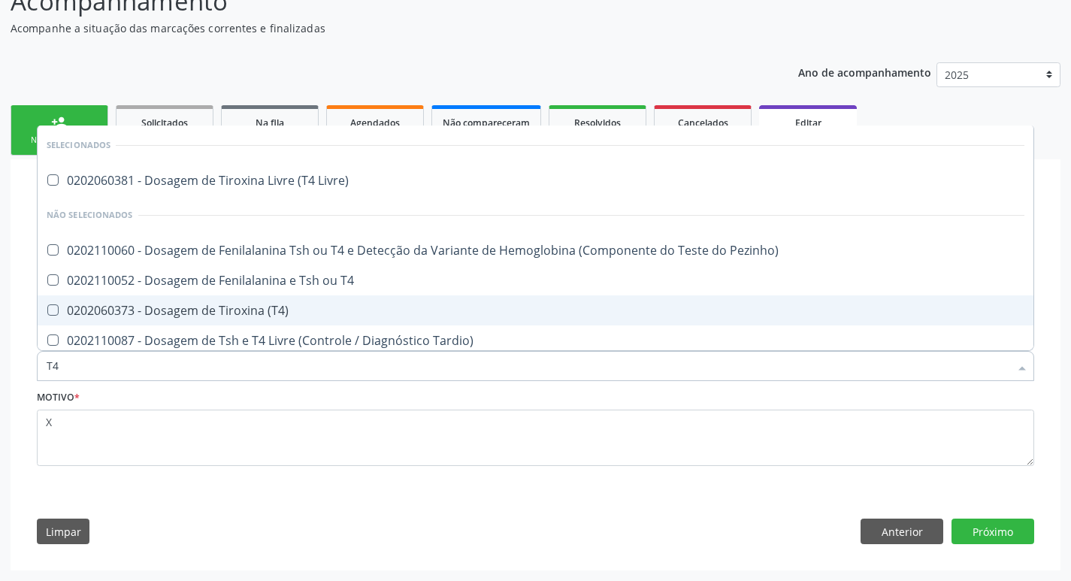
click at [237, 319] on span "0202060373 - Dosagem de Tiroxina (T4)" at bounding box center [536, 310] width 996 height 30
checkbox \(T4\) "true"
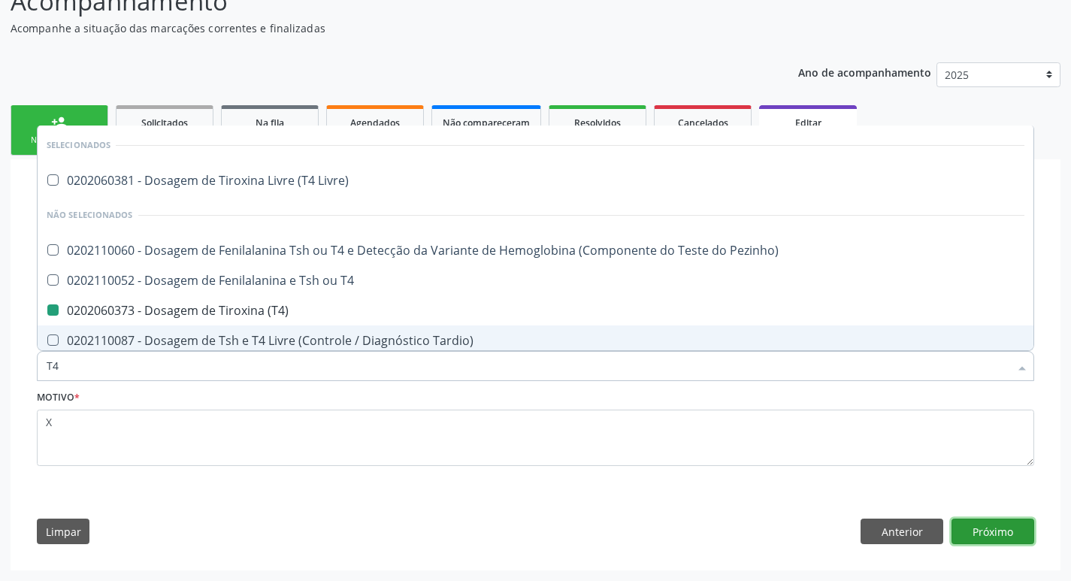
click at [1012, 533] on button "Próximo" at bounding box center [992, 531] width 83 height 26
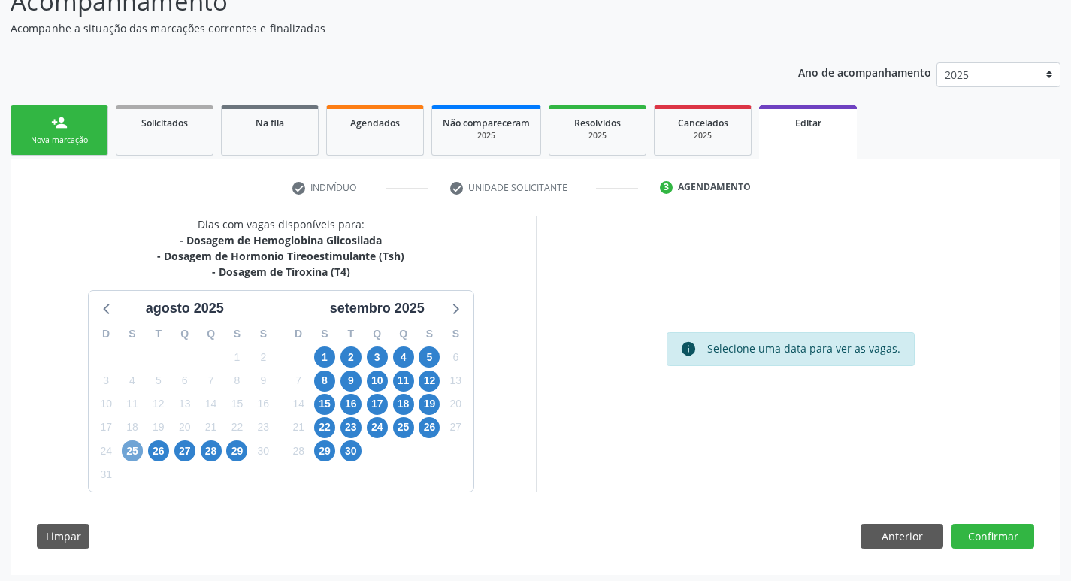
click at [132, 450] on span "25" at bounding box center [132, 450] width 21 height 21
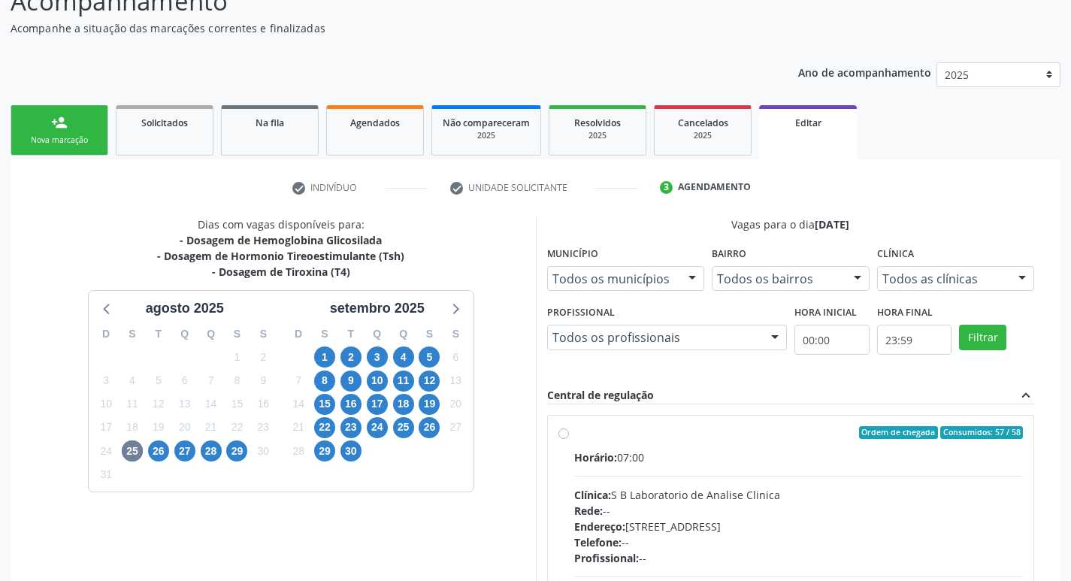
click at [574, 435] on label "Ordem de chegada Consumidos: 57 / 58 Horário: 07:00 Clínica: S B Laboratorio de…" at bounding box center [798, 541] width 449 height 231
click at [566, 435] on input "Ordem de chegada Consumidos: 57 / 58 Horário: 07:00 Clínica: S B Laboratorio de…" at bounding box center [563, 433] width 11 height 14
radio input "true"
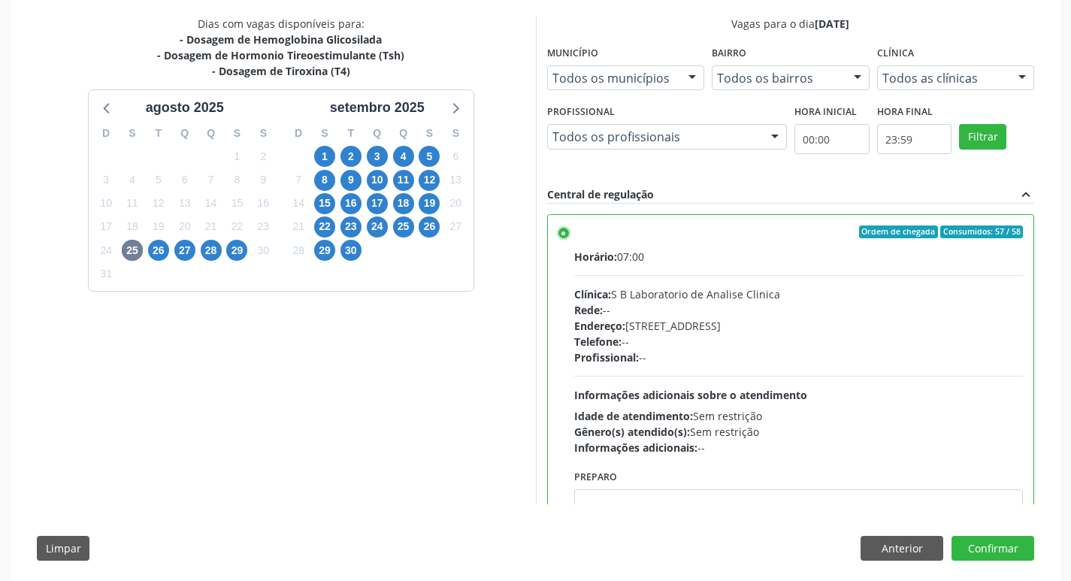
scroll to position [337, 0]
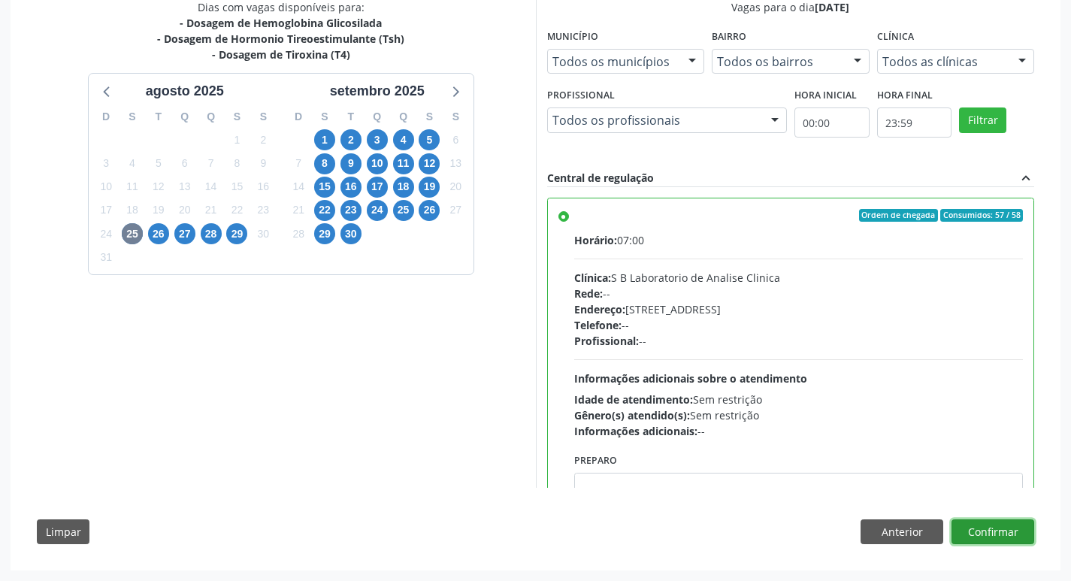
click at [1006, 537] on button "Confirmar" at bounding box center [992, 532] width 83 height 26
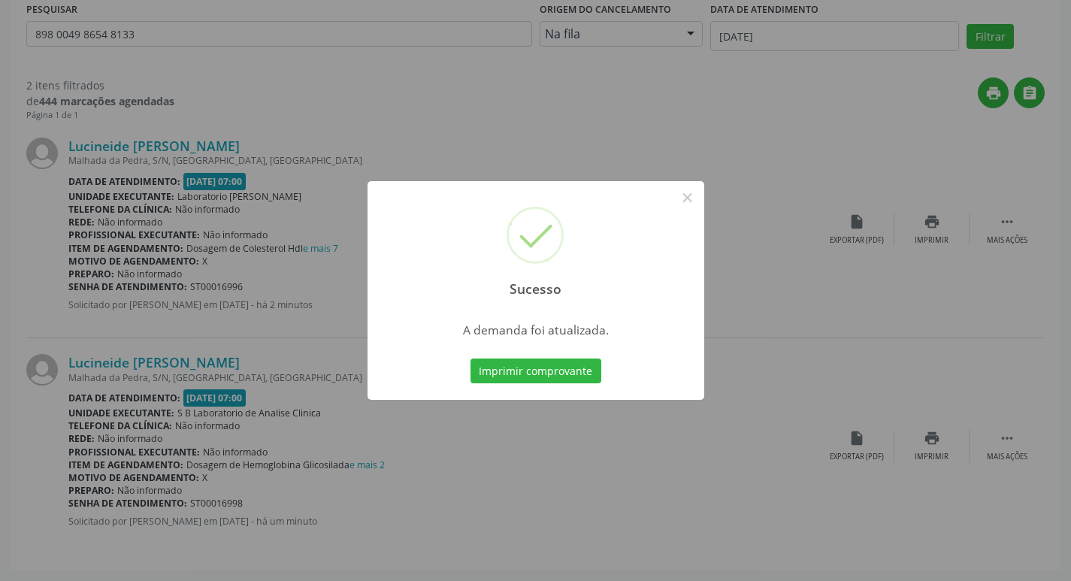
scroll to position [0, 0]
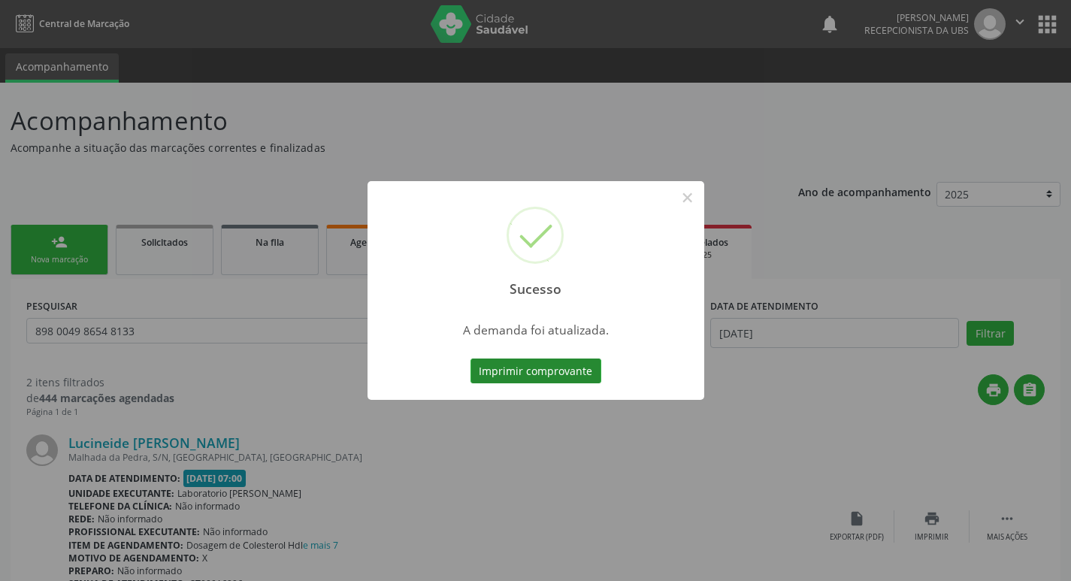
click at [548, 361] on button "Imprimir comprovante" at bounding box center [535, 371] width 131 height 26
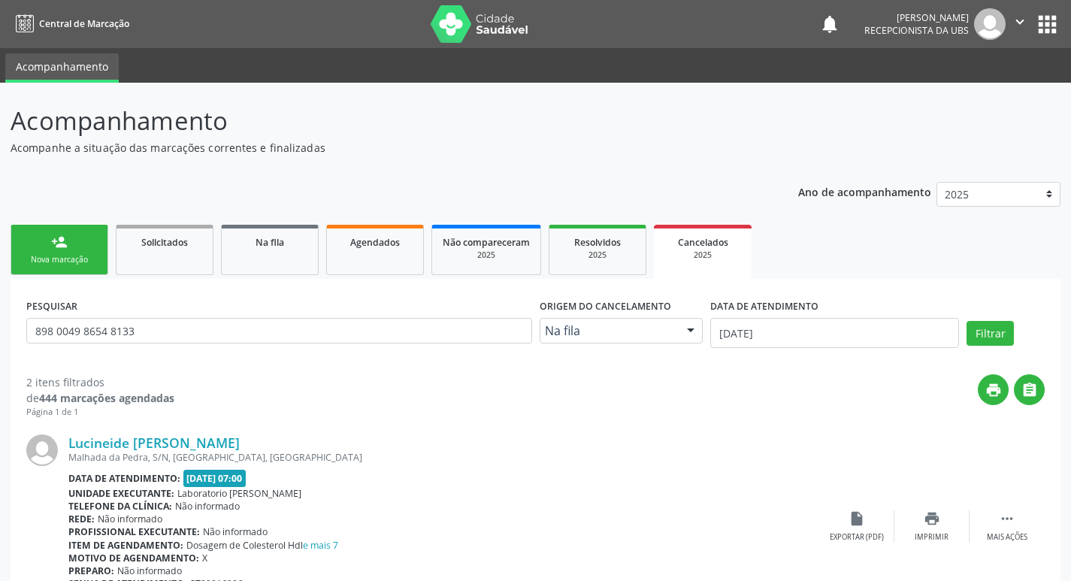
click at [381, 242] on div "Sucesso × A demanda foi atualizada. Imprimir comprovante Cancel" at bounding box center [535, 290] width 1071 height 581
click at [381, 242] on span "Agendados" at bounding box center [375, 242] width 50 height 13
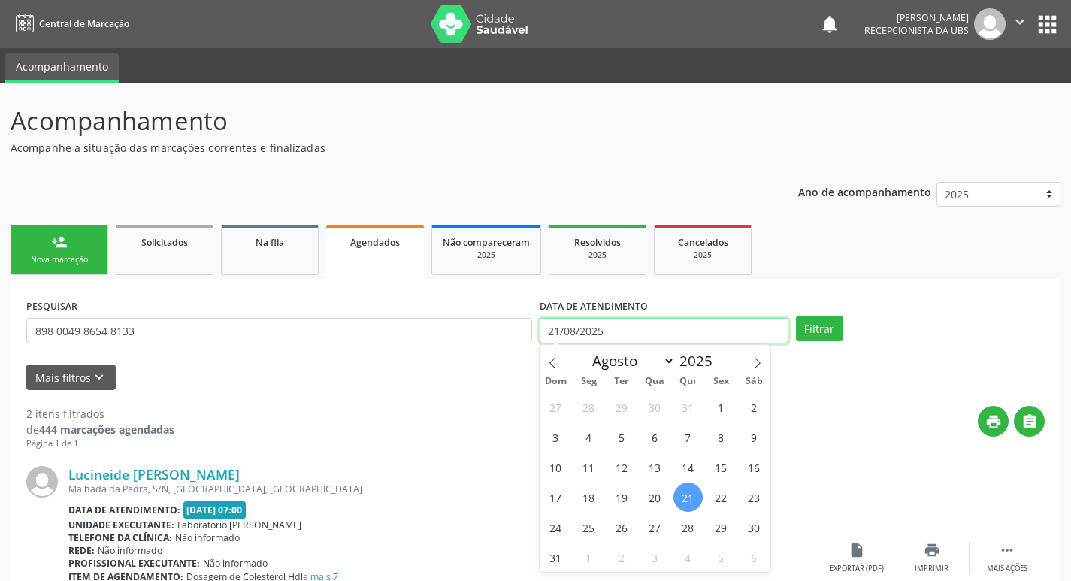
click at [687, 331] on input "21/08/2025" at bounding box center [663, 331] width 249 height 26
click at [585, 524] on span "25" at bounding box center [588, 526] width 29 height 29
type input "[DATE]"
click at [585, 524] on span "25" at bounding box center [588, 526] width 29 height 29
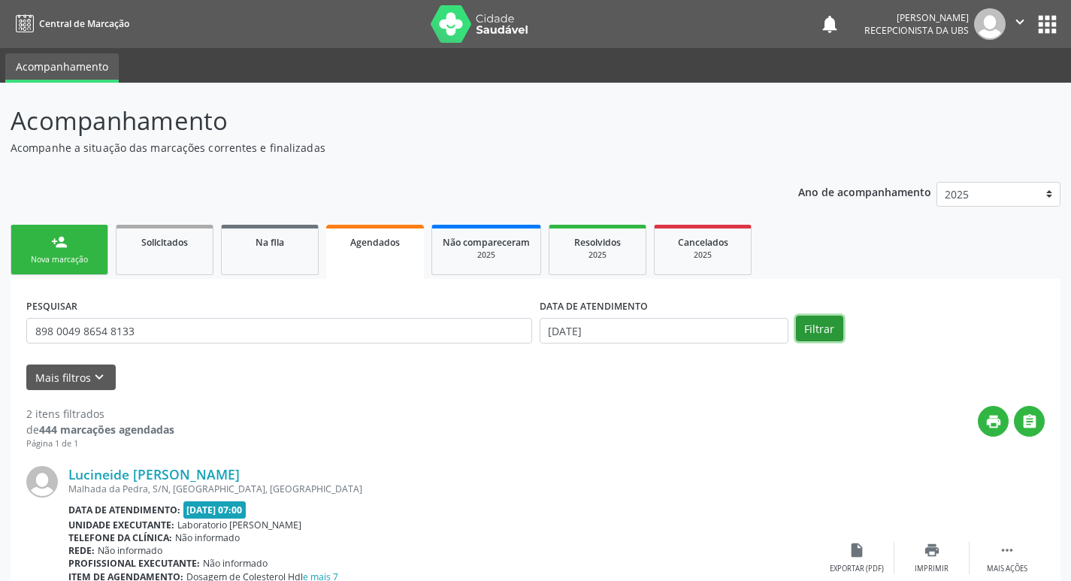
click at [823, 322] on button "Filtrar" at bounding box center [819, 329] width 47 height 26
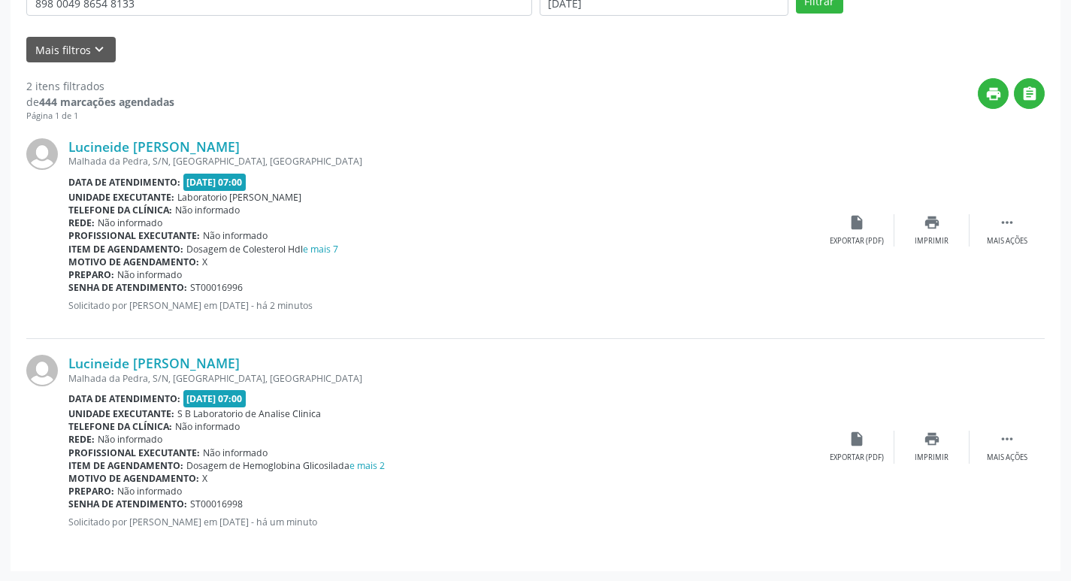
scroll to position [328, 0]
click at [368, 467] on link "e mais 2" at bounding box center [366, 464] width 35 height 13
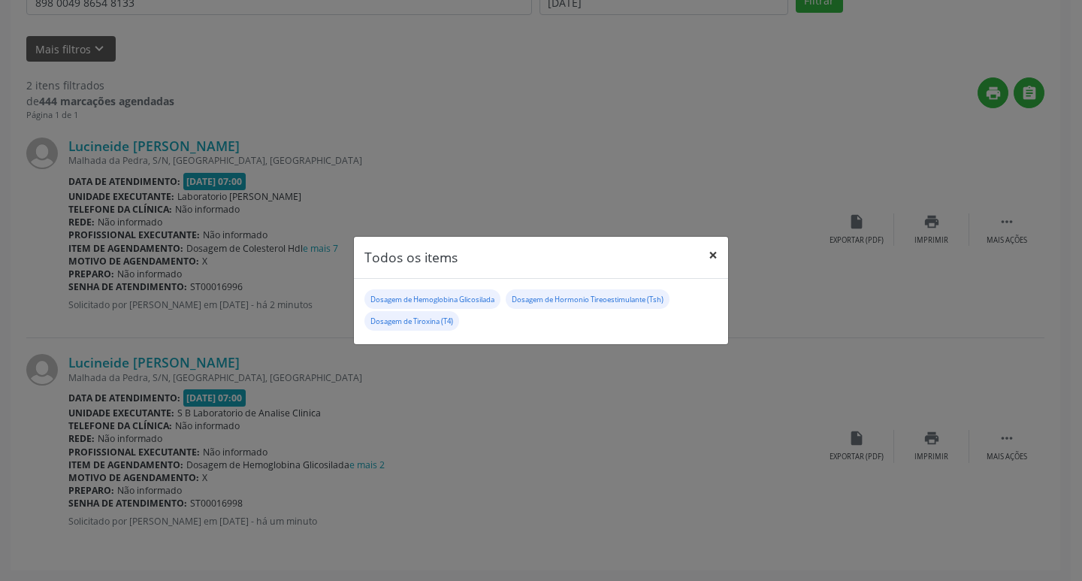
click at [703, 252] on button "×" at bounding box center [713, 255] width 30 height 37
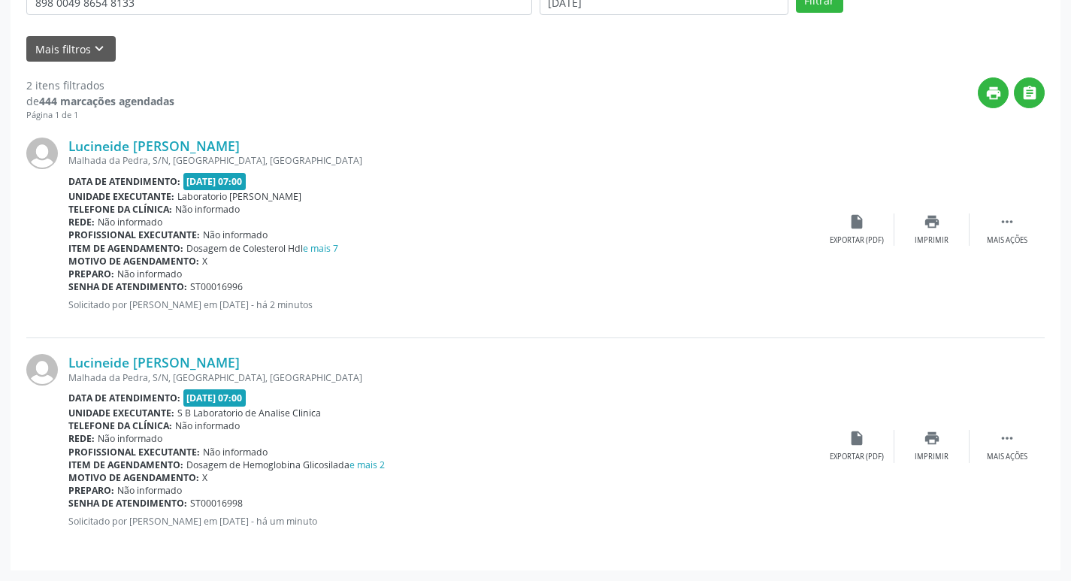
scroll to position [28, 0]
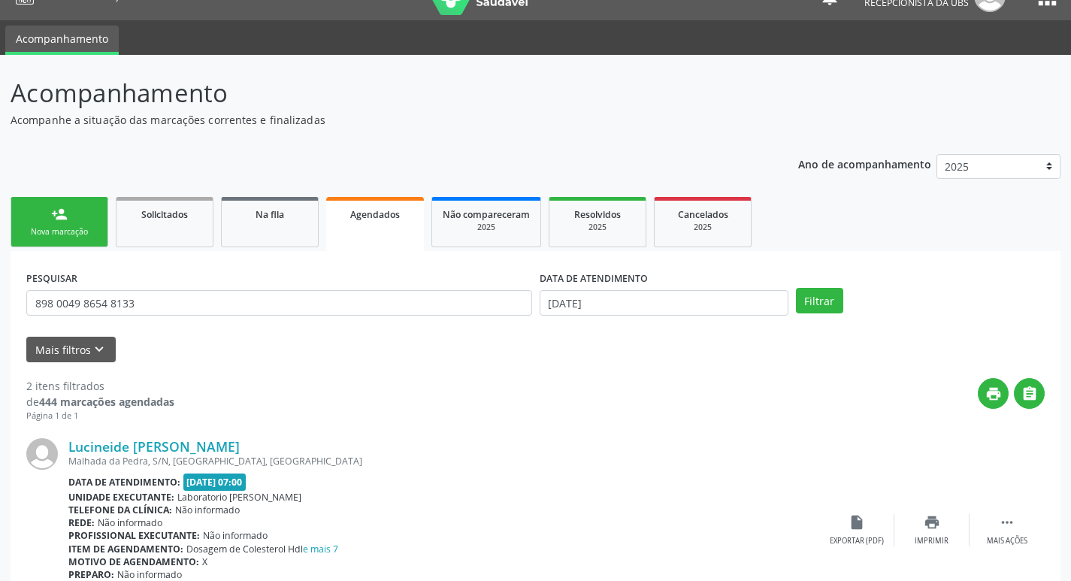
click at [80, 227] on div "Nova marcação" at bounding box center [59, 231] width 75 height 11
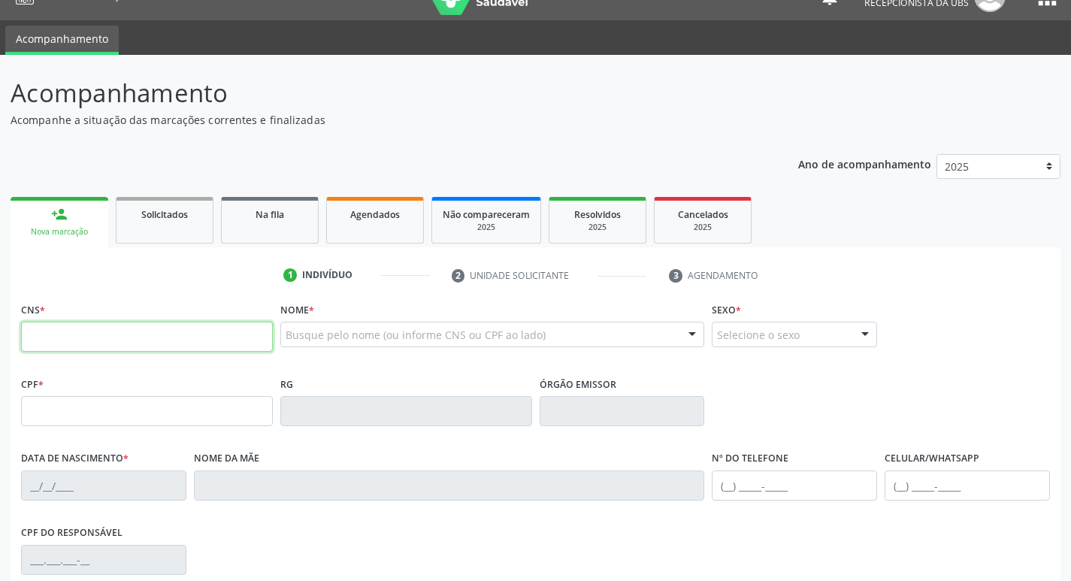
click at [95, 343] on input "text" at bounding box center [147, 337] width 252 height 30
type input "706 0078 8342 8849"
type input "045.122.174-52"
type input "[DATE]"
type input "[PERSON_NAME]"
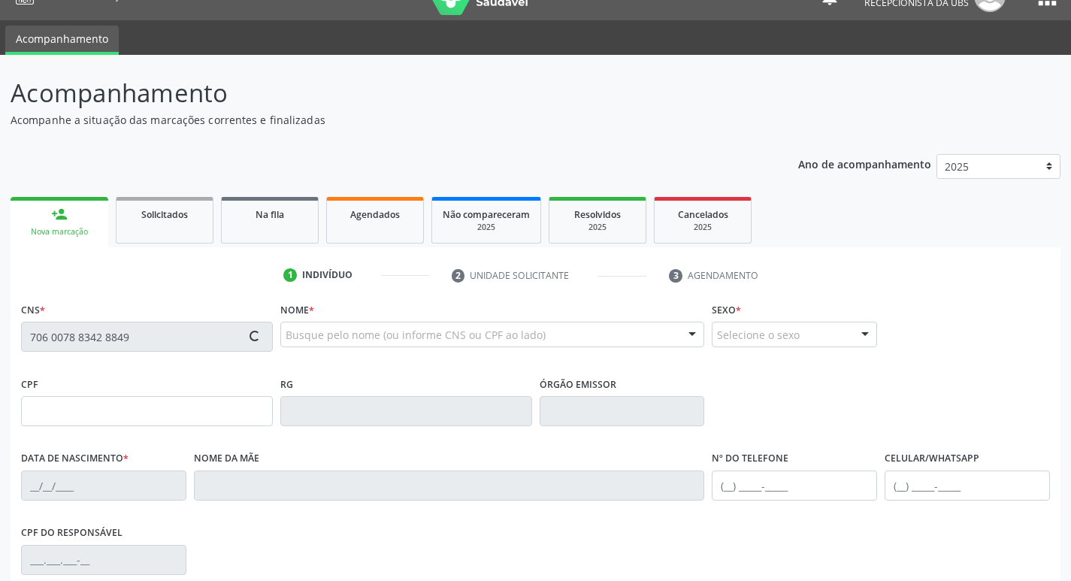
type input "[PHONE_NUMBER]"
type input "060.313.194-89"
type input "996"
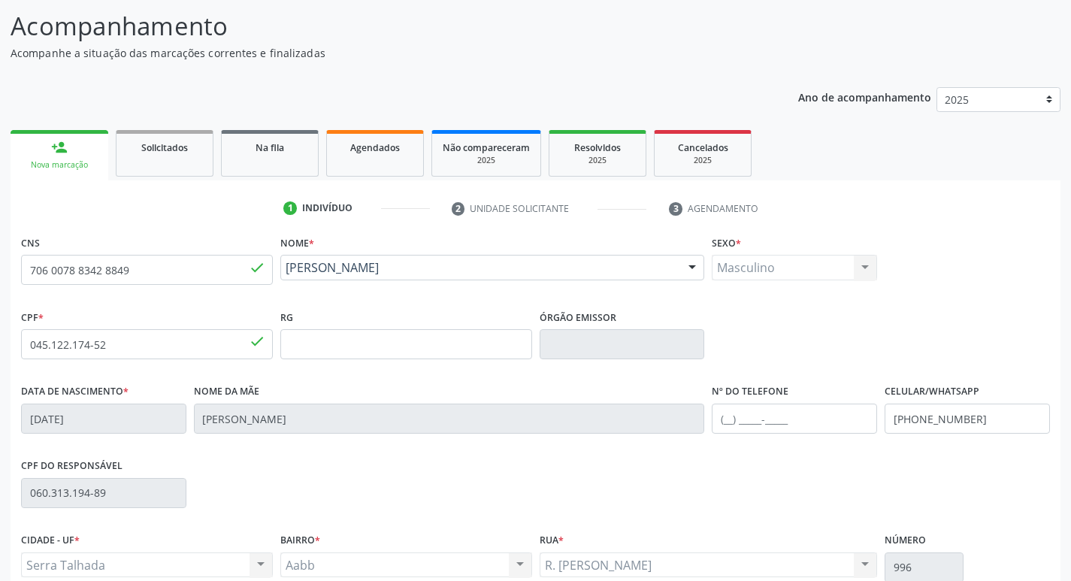
scroll to position [234, 0]
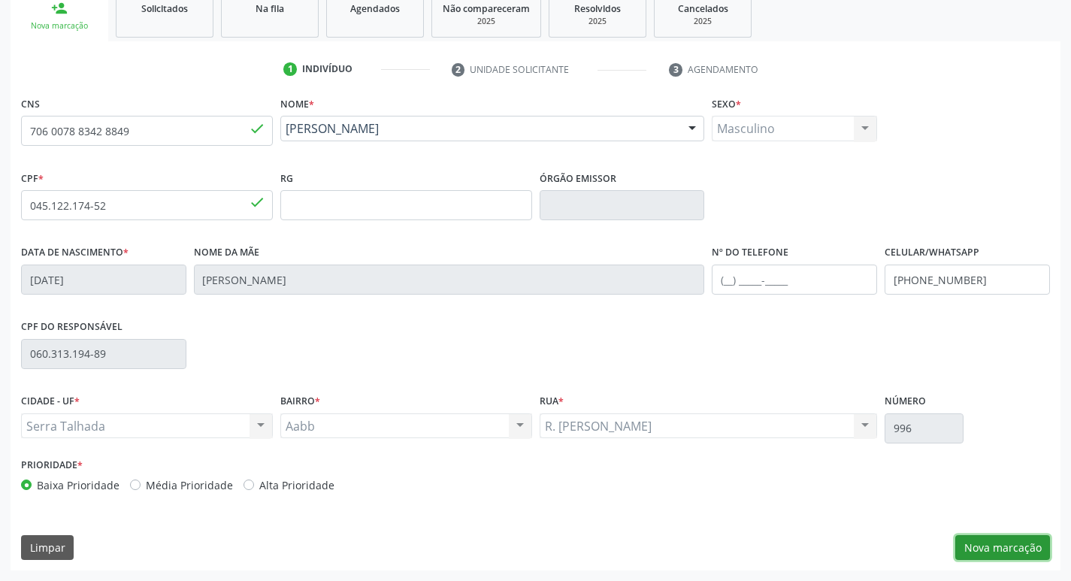
click at [1012, 552] on button "Nova marcação" at bounding box center [1002, 548] width 95 height 26
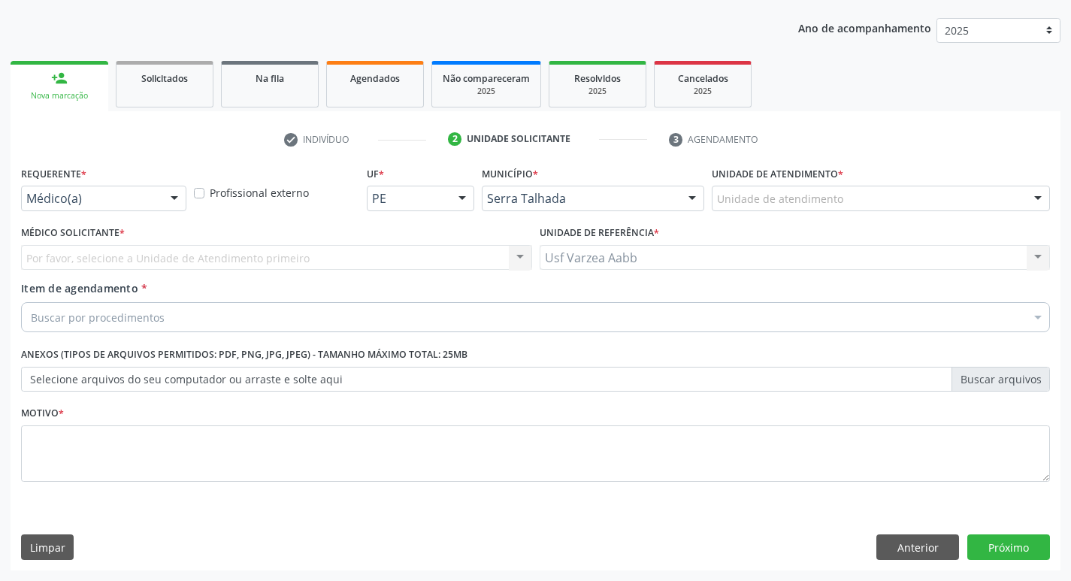
scroll to position [164, 0]
click at [71, 213] on div "Requerente * Médico(a) Médico(a) Enfermeiro(a) Paciente Nenhum resultado encont…" at bounding box center [103, 191] width 173 height 59
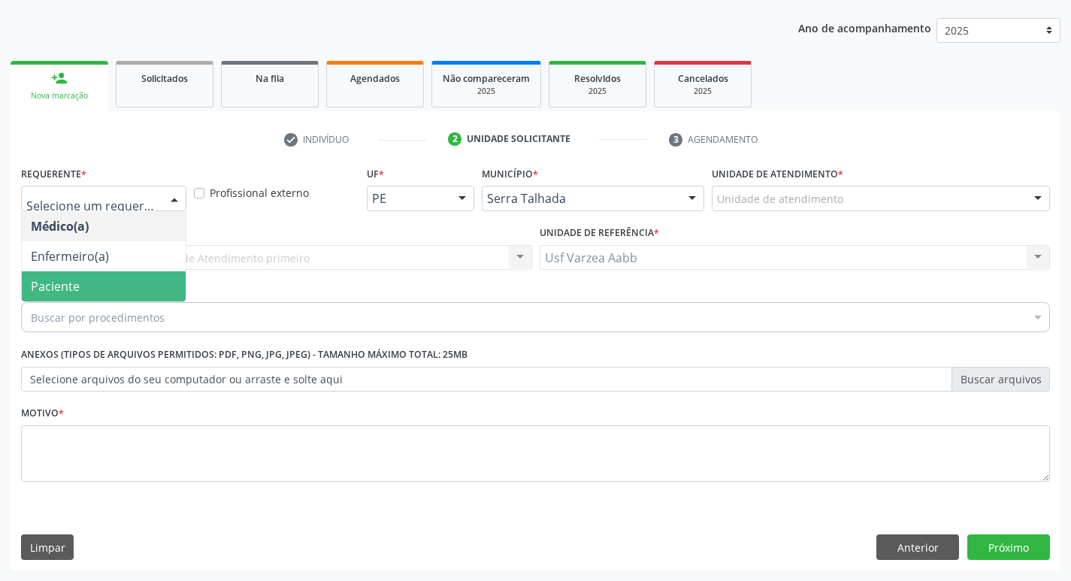
click at [89, 291] on span "Paciente" at bounding box center [104, 286] width 164 height 30
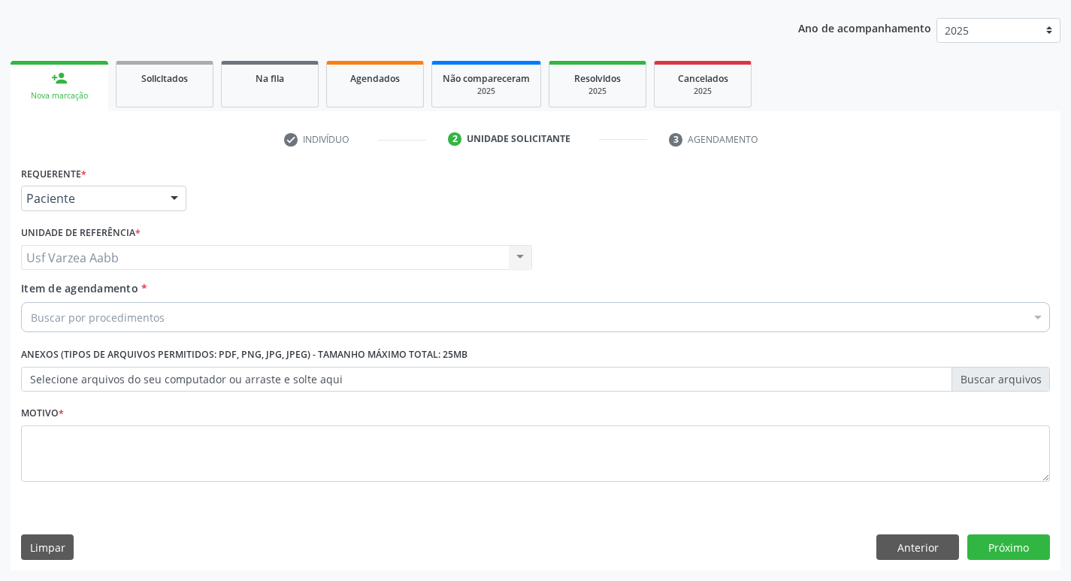
click at [347, 320] on div "Buscar por procedimentos" at bounding box center [535, 317] width 1029 height 30
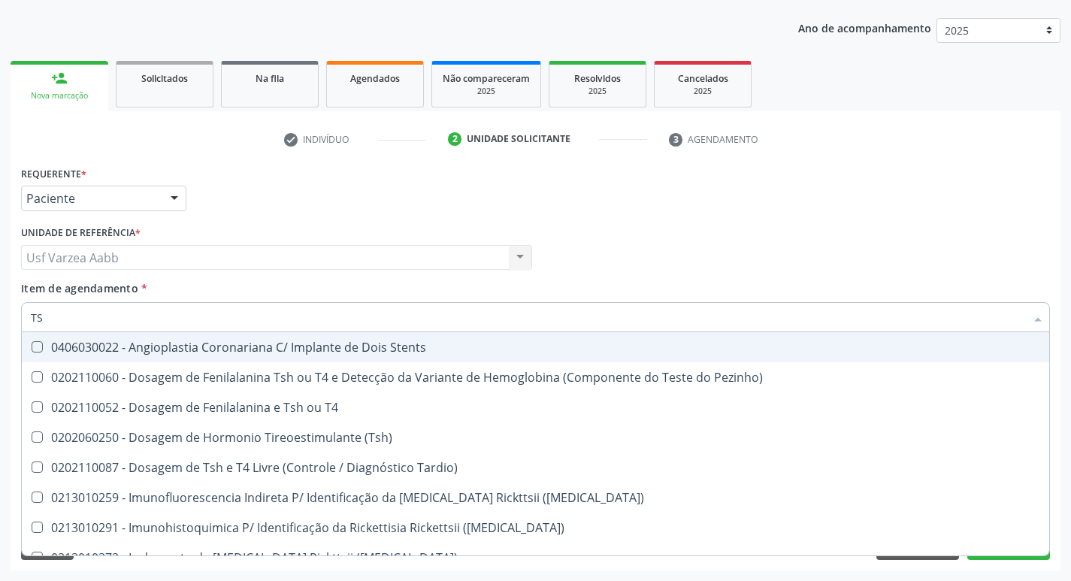
type input "TSH"
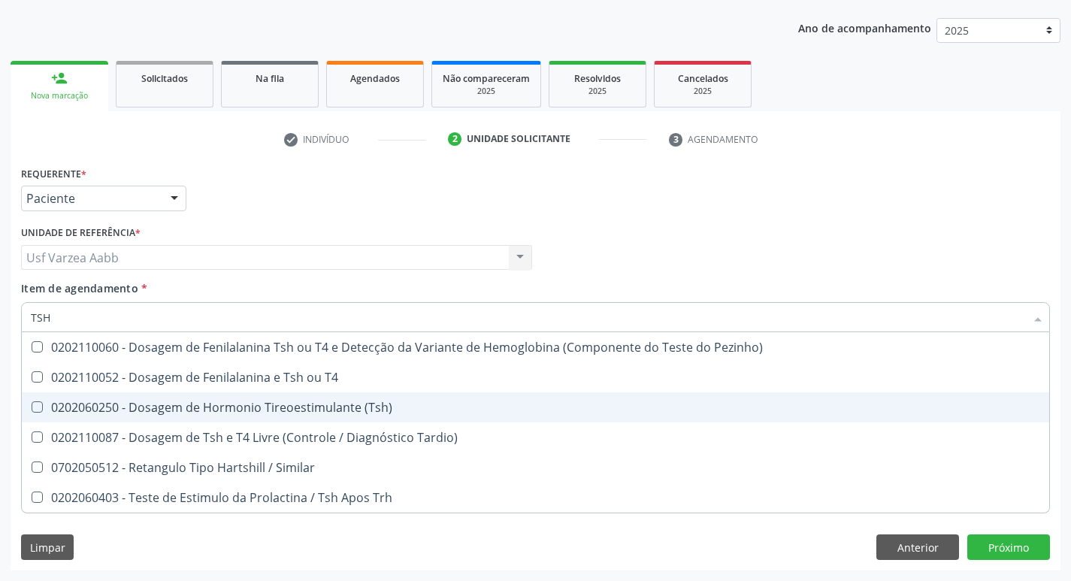
click at [371, 402] on div "0202060250 - Dosagem de Hormonio Tireoestimulante (Tsh)" at bounding box center [535, 407] width 1009 height 12
checkbox \(Tsh\) "true"
type input "TS"
checkbox \(Tsh\) "false"
checkbox Tardio\) "true"
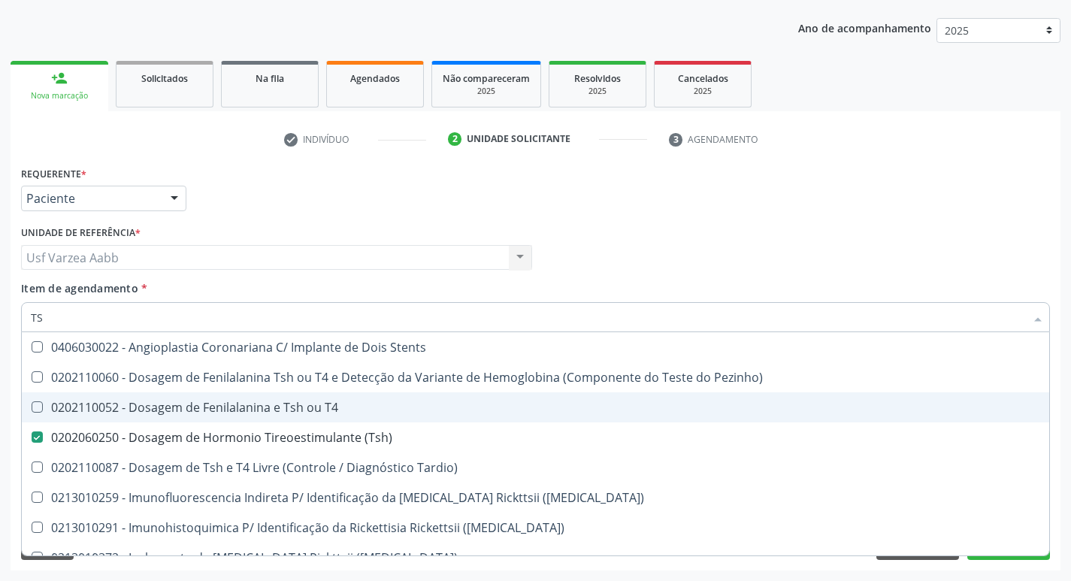
type input "T"
checkbox \(Tsh\) "false"
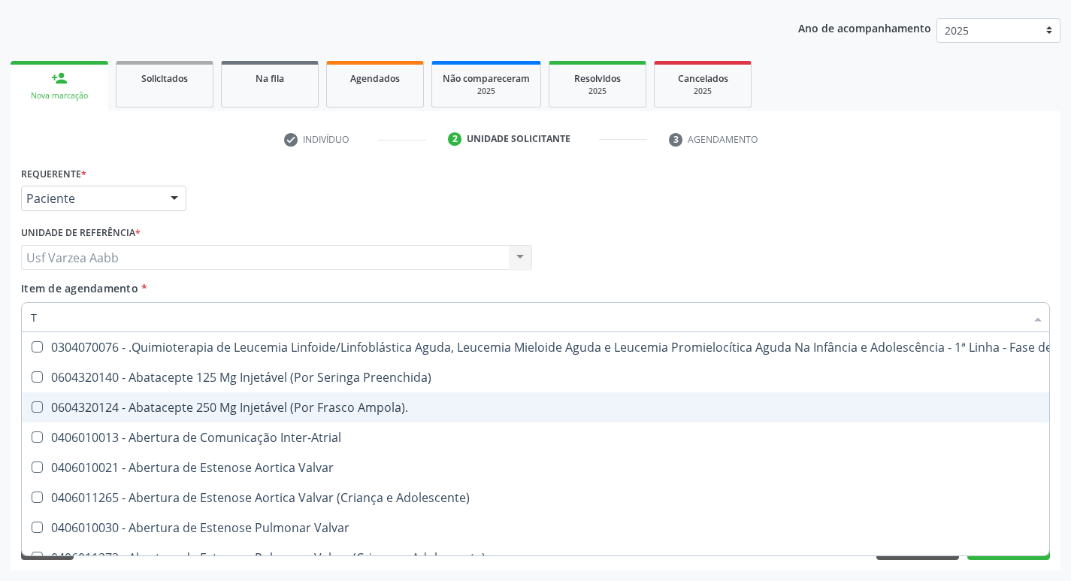
type input "T4"
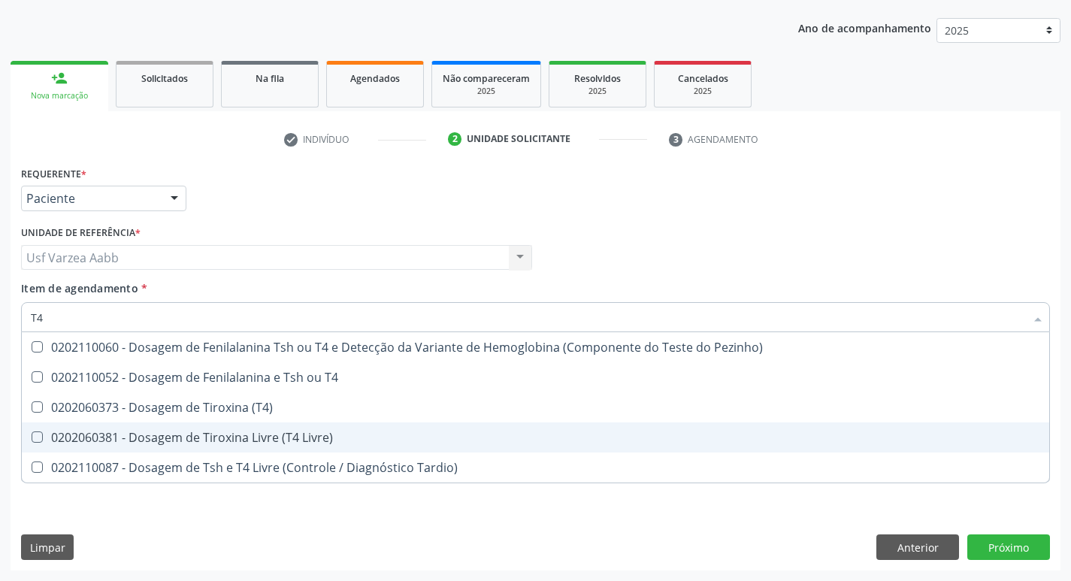
click at [369, 433] on div "0202060381 - Dosagem de Tiroxina Livre (T4 Livre)" at bounding box center [535, 437] width 1009 height 12
checkbox Livre\) "true"
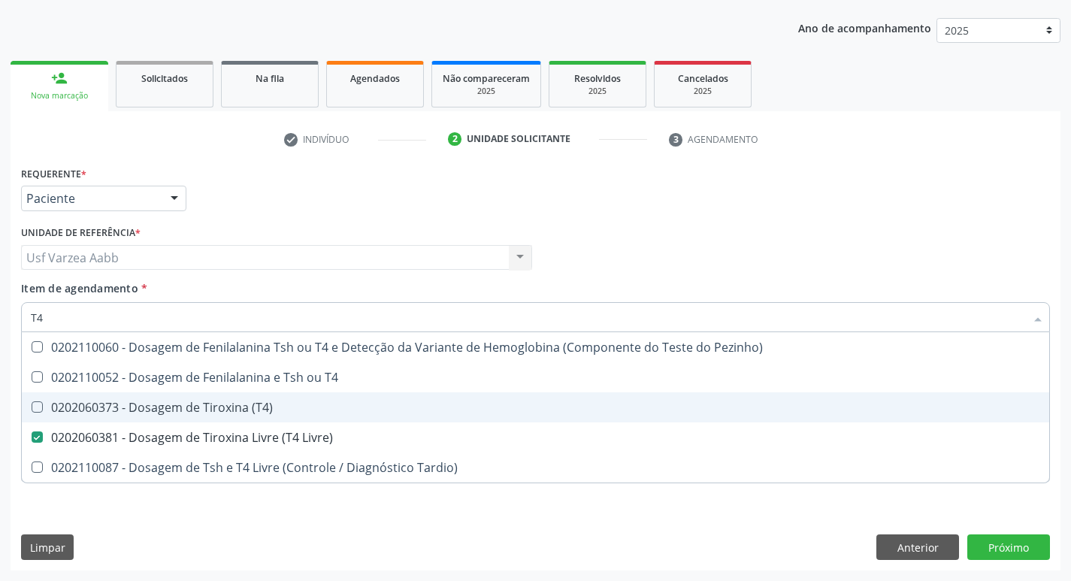
type input "T"
checkbox Livre\) "false"
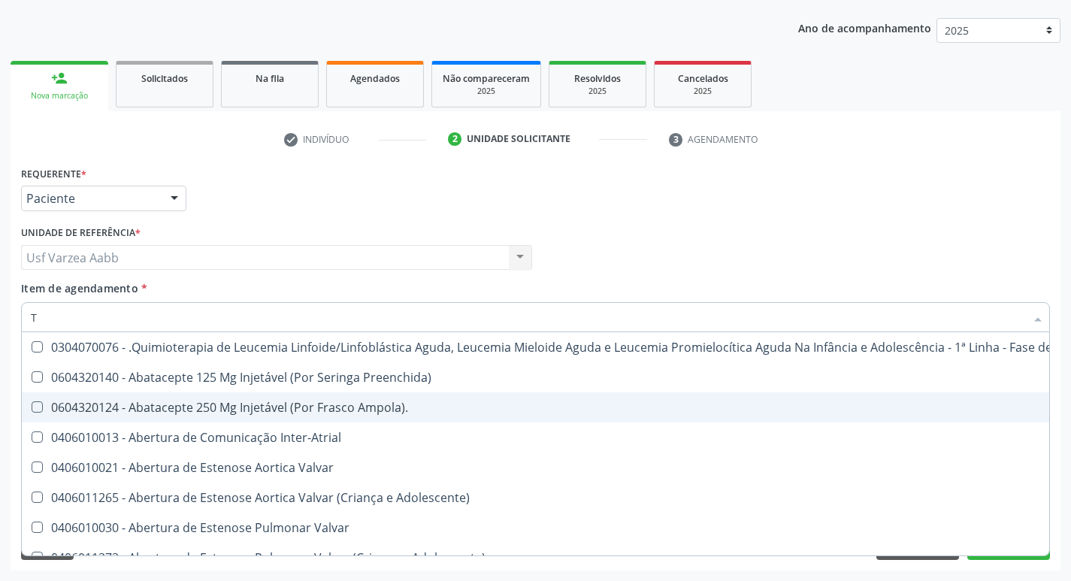
type input "[MEDICAL_DATA]"
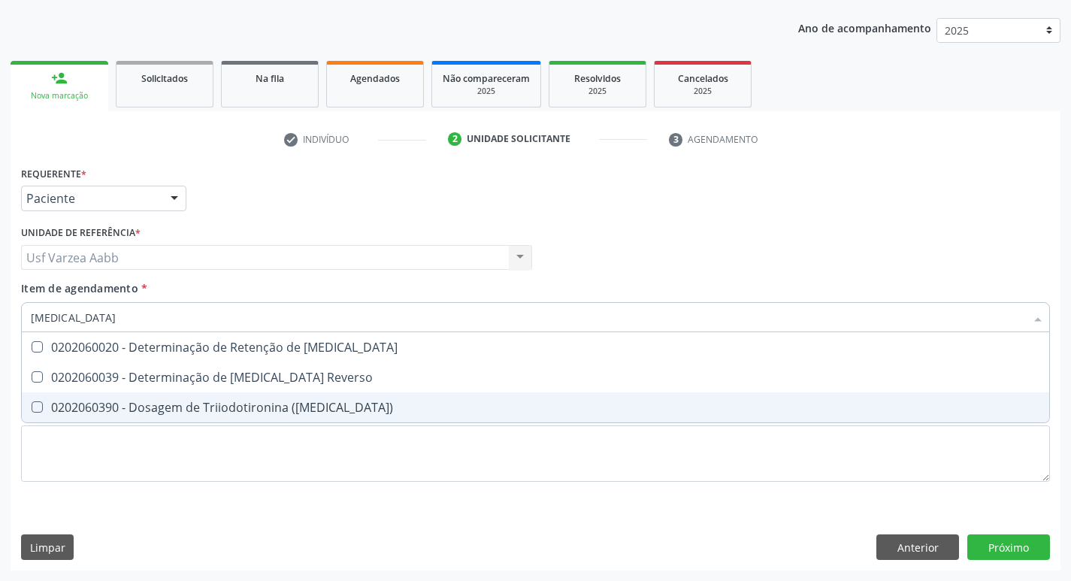
click at [313, 419] on span "0202060390 - Dosagem de Triiodotironina ([MEDICAL_DATA])" at bounding box center [535, 407] width 1027 height 30
checkbox \(T3\) "true"
type input "T"
type input "GL"
checkbox \(T3\) "false"
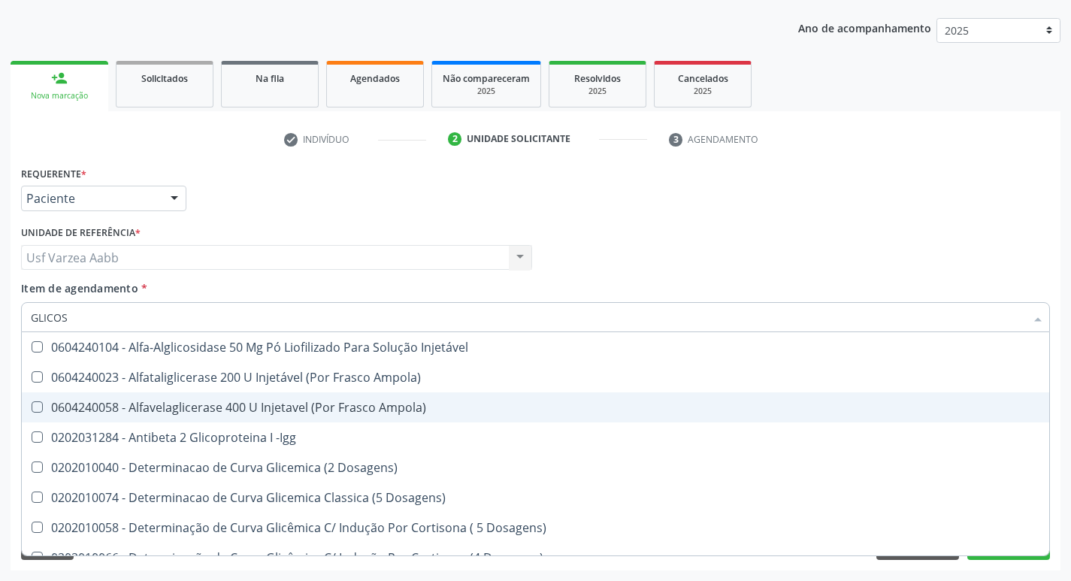
type input "GLICOSI"
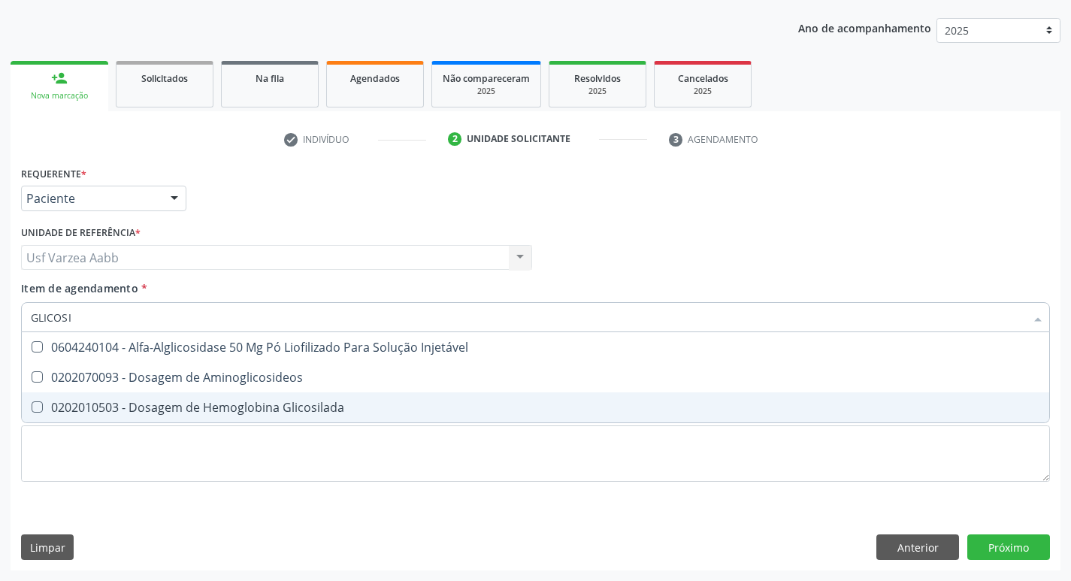
click at [313, 419] on span "0202010503 - Dosagem de Hemoglobina Glicosilada" at bounding box center [535, 407] width 1027 height 30
checkbox Glicosilada "true"
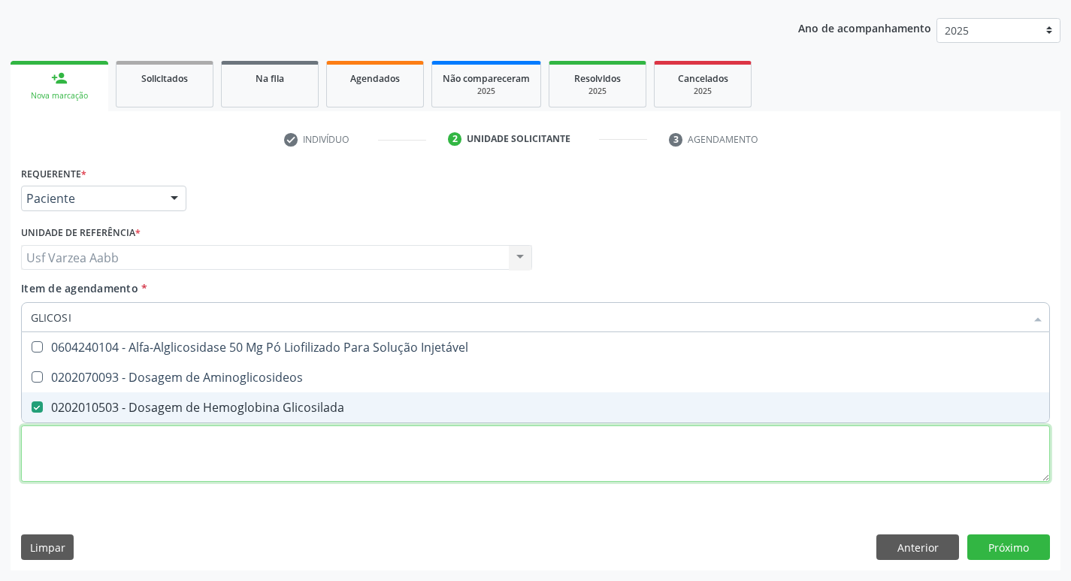
click at [301, 469] on div "Requerente * Paciente Médico(a) Enfermeiro(a) Paciente Nenhum resultado encontr…" at bounding box center [535, 332] width 1029 height 340
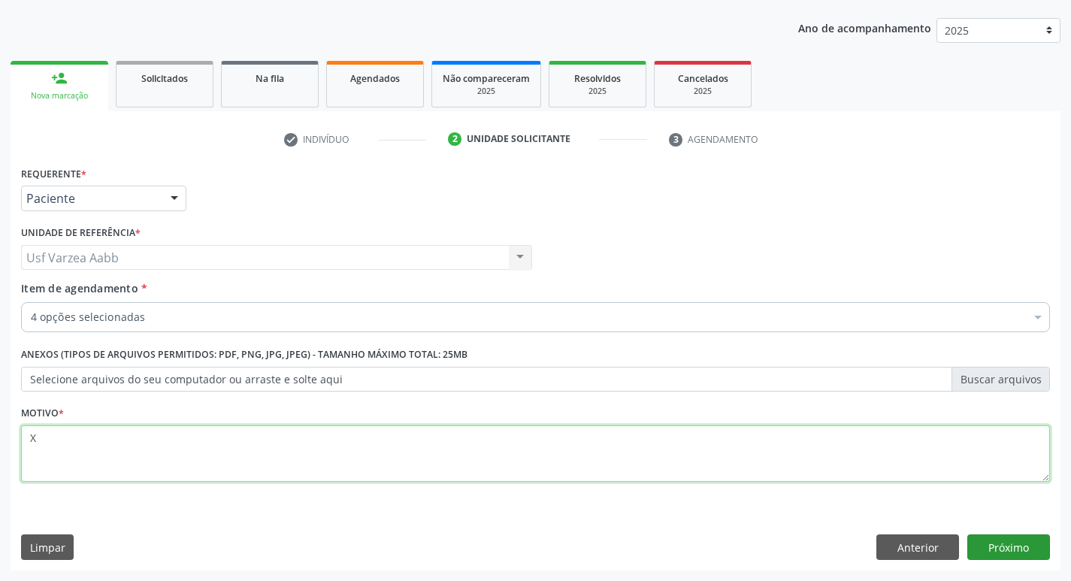
type textarea "X"
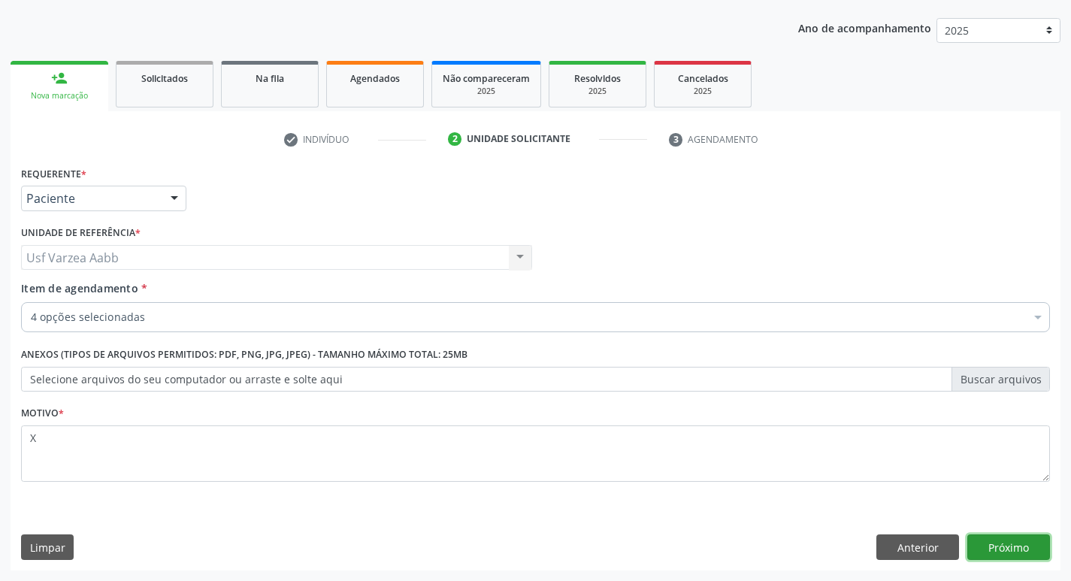
click at [1033, 546] on button "Próximo" at bounding box center [1008, 547] width 83 height 26
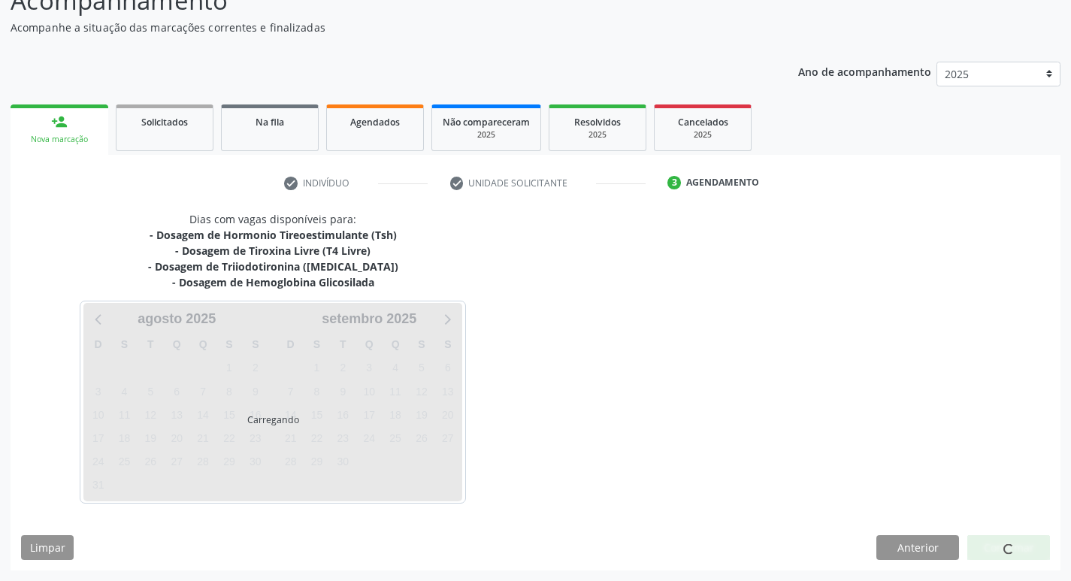
scroll to position [120, 0]
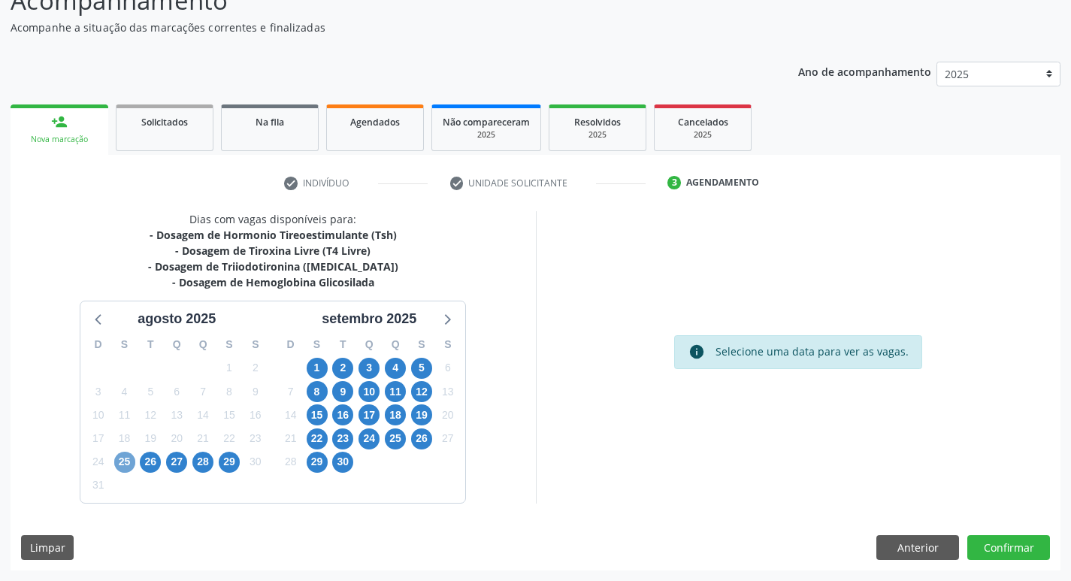
click at [120, 463] on span "25" at bounding box center [124, 462] width 21 height 21
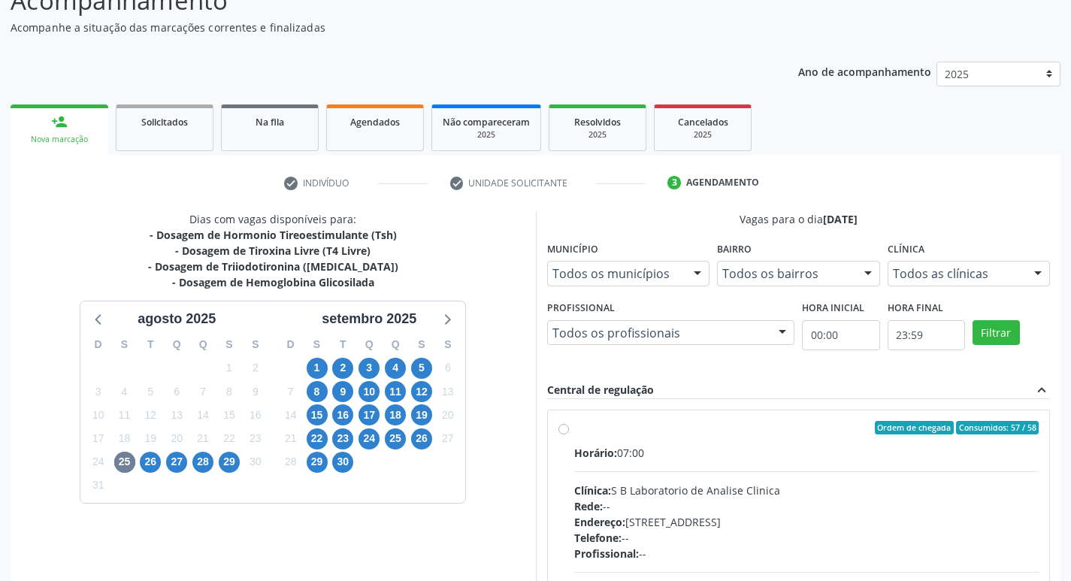
click at [574, 426] on label "Ordem de chegada Consumidos: 57 / 58 Horário: 07:00 Clínica: S B Laboratorio de…" at bounding box center [806, 536] width 465 height 231
click at [561, 426] on input "Ordem de chegada Consumidos: 57 / 58 Horário: 07:00 Clínica: S B Laboratorio de…" at bounding box center [563, 428] width 11 height 14
radio input "true"
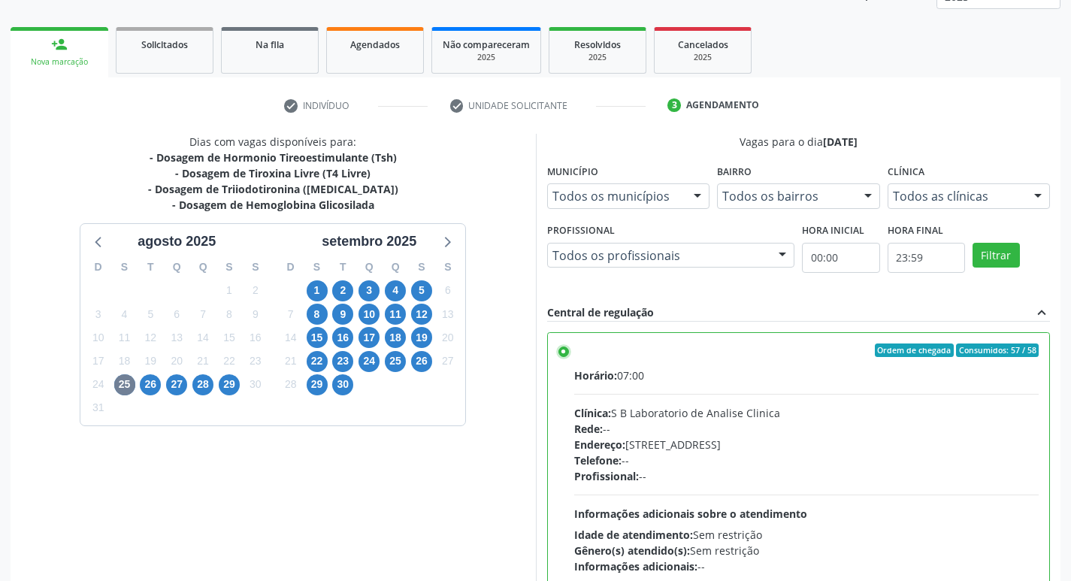
scroll to position [317, 0]
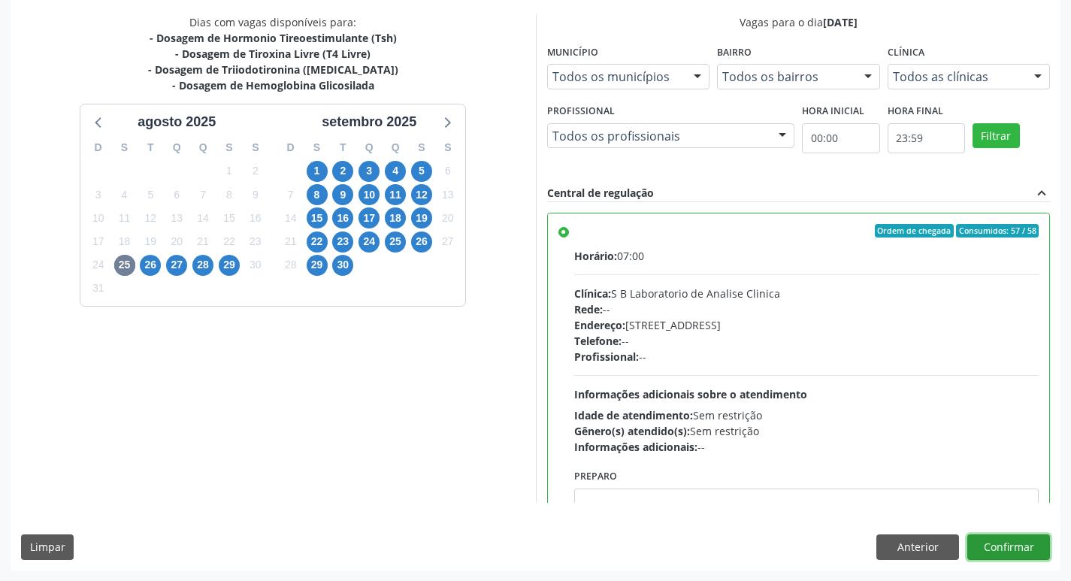
click at [1029, 540] on button "Confirmar" at bounding box center [1008, 547] width 83 height 26
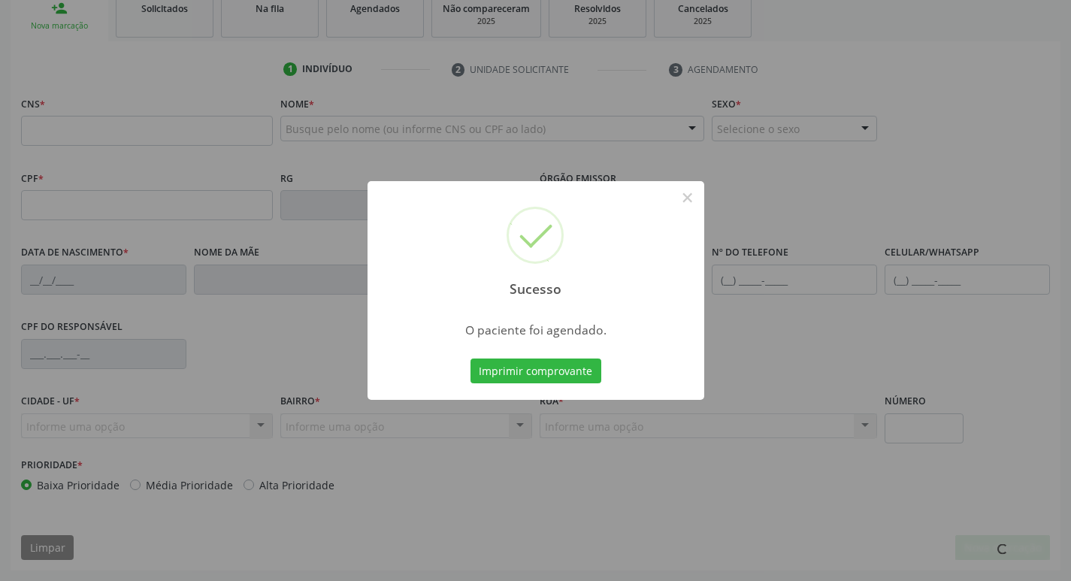
scroll to position [234, 0]
click at [555, 358] on button "Imprimir comprovante" at bounding box center [535, 371] width 131 height 26
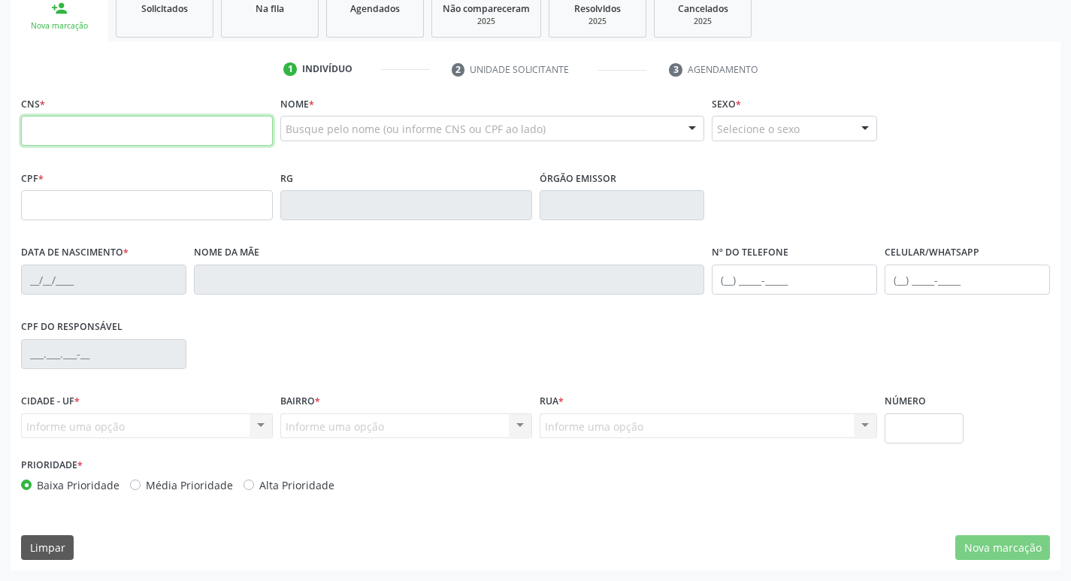
click at [109, 123] on input "text" at bounding box center [147, 131] width 252 height 30
paste input "706 0078 8342 8849"
type input "706 0078 8342 8849"
type input "045.122.174-52"
type input "[DATE]"
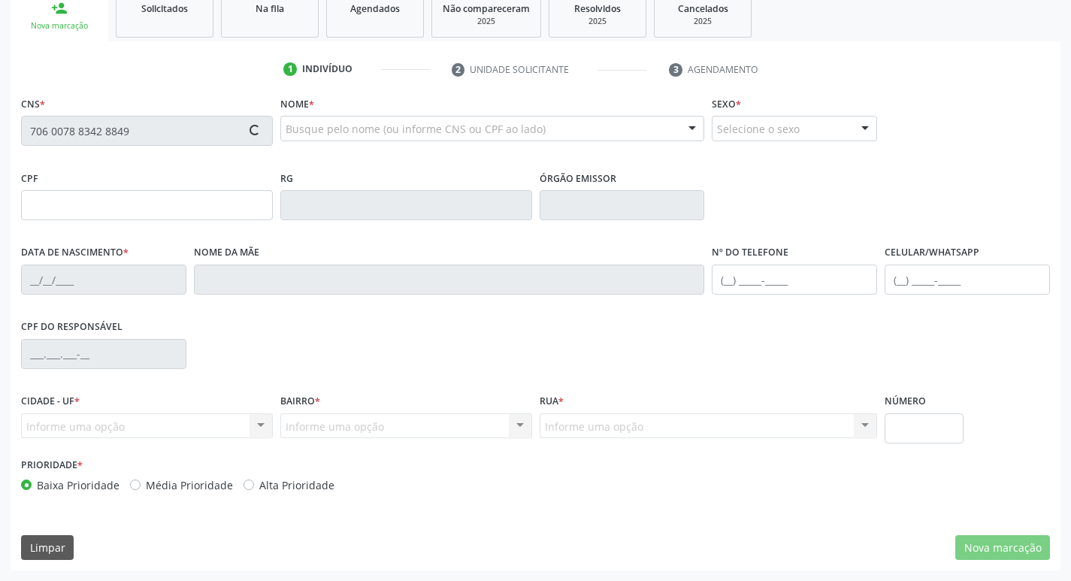
type input "[PERSON_NAME]"
type input "[PHONE_NUMBER]"
type input "060.313.194-89"
type input "996"
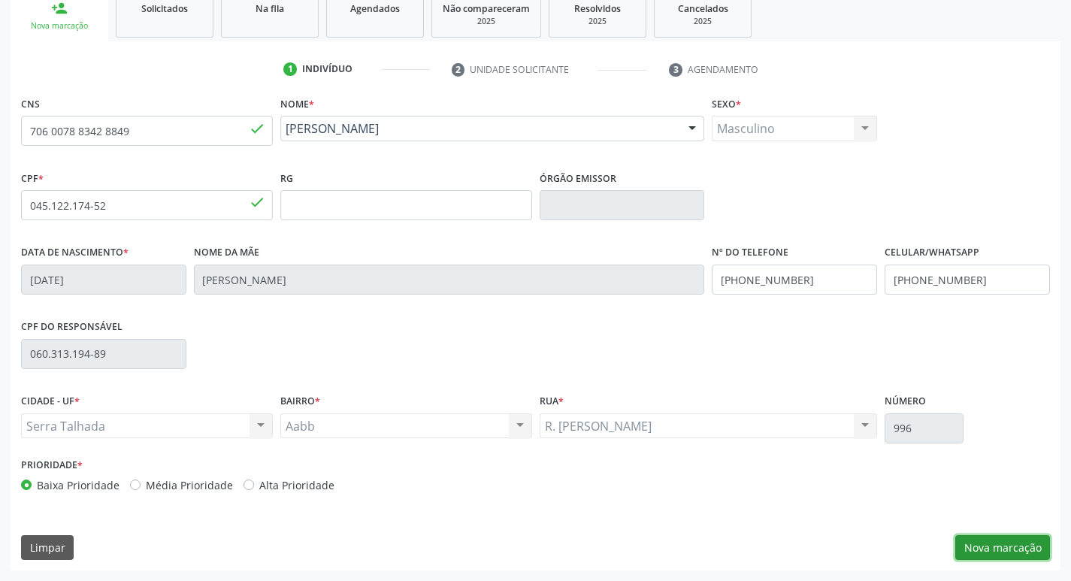
click at [988, 557] on button "Nova marcação" at bounding box center [1002, 548] width 95 height 26
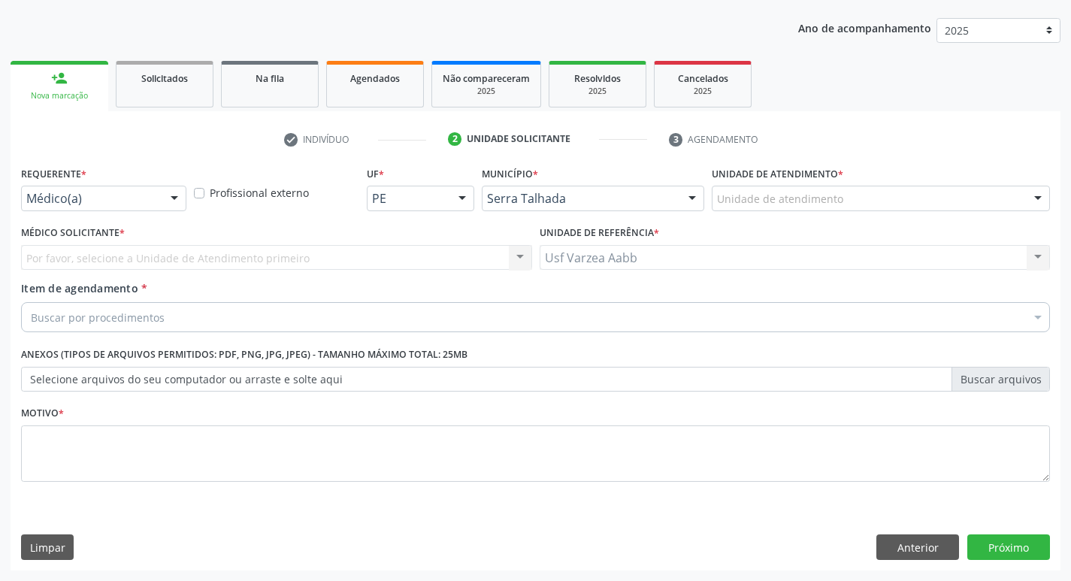
scroll to position [164, 0]
click at [158, 185] on div "Requerente * Médico(a) Médico(a) Enfermeiro(a) Paciente Nenhum resultado encont…" at bounding box center [103, 186] width 165 height 48
click at [161, 198] on div "Médico(a) Médico(a) Enfermeiro(a) Paciente Nenhum resultado encontrado para: " …" at bounding box center [103, 199] width 165 height 26
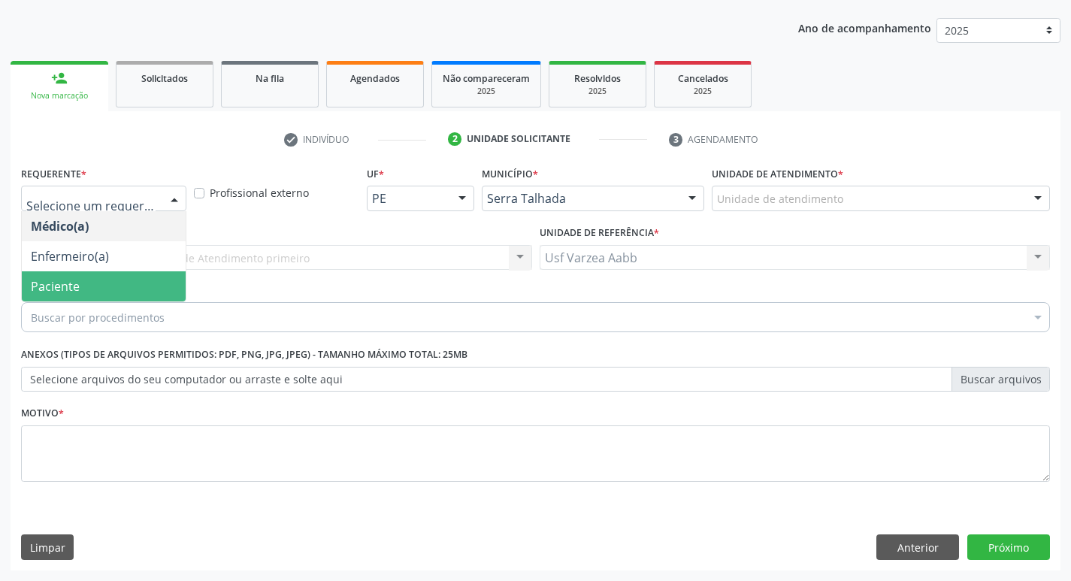
click at [147, 289] on span "Paciente" at bounding box center [104, 286] width 164 height 30
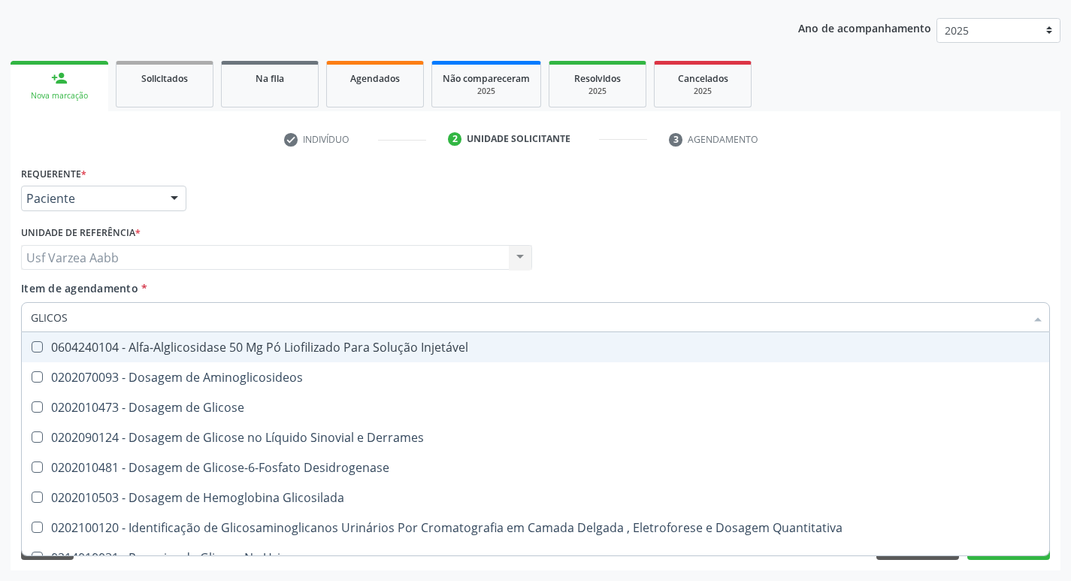
type input "GLICOSE"
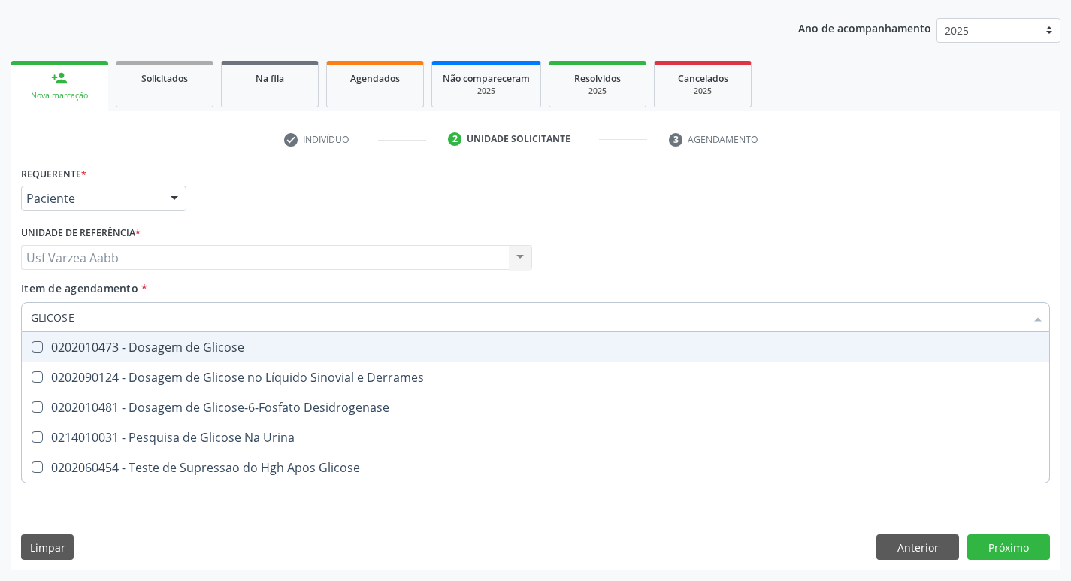
drag, startPoint x: 177, startPoint y: 342, endPoint x: 150, endPoint y: 316, distance: 37.7
click at [172, 341] on div "0202010473 - Dosagem de Glicose" at bounding box center [535, 347] width 1009 height 12
checkbox Glicose "true"
click at [147, 313] on input "GLICOSE" at bounding box center [528, 317] width 994 height 30
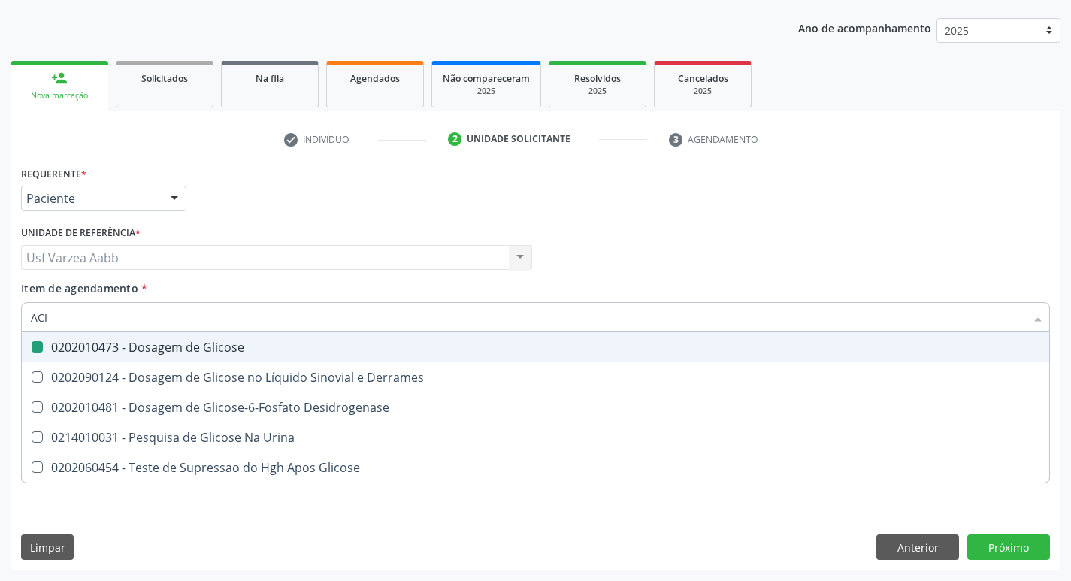
type input "ACID"
checkbox Glicose "false"
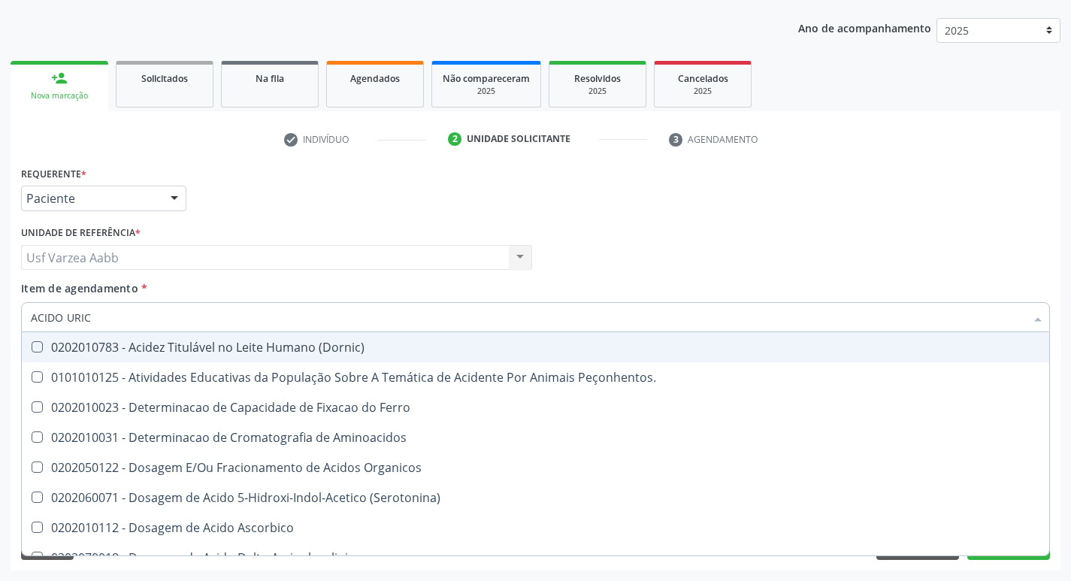
type input "ACIDO URICO"
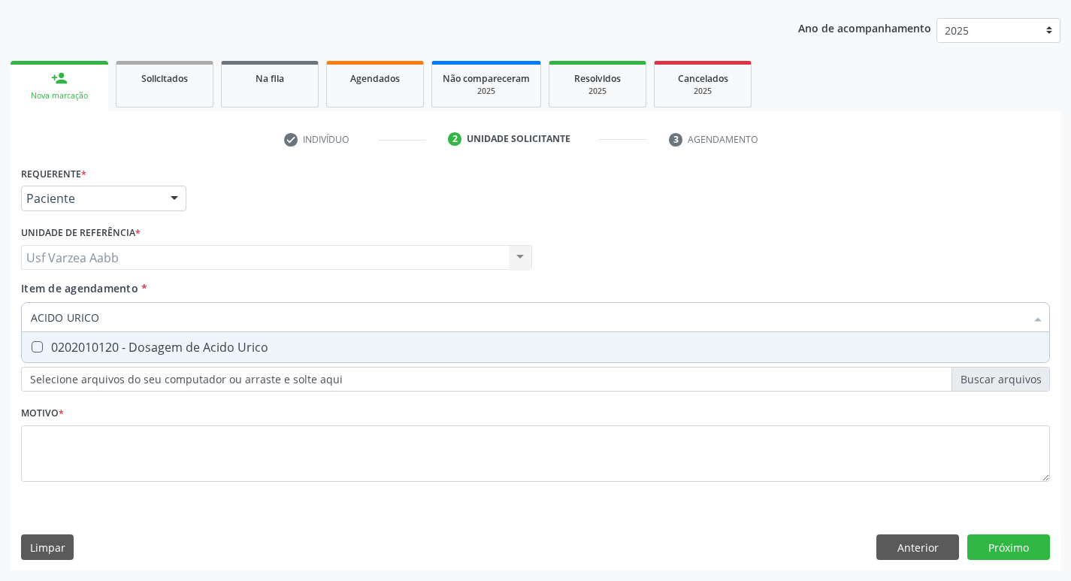
drag, startPoint x: 159, startPoint y: 352, endPoint x: 142, endPoint y: 315, distance: 41.0
click at [157, 353] on div "0202010120 - Dosagem de Acido Urico" at bounding box center [535, 347] width 1009 height 12
checkbox Urico "true"
click at [141, 316] on input "ACIDO URICO" at bounding box center [528, 317] width 994 height 30
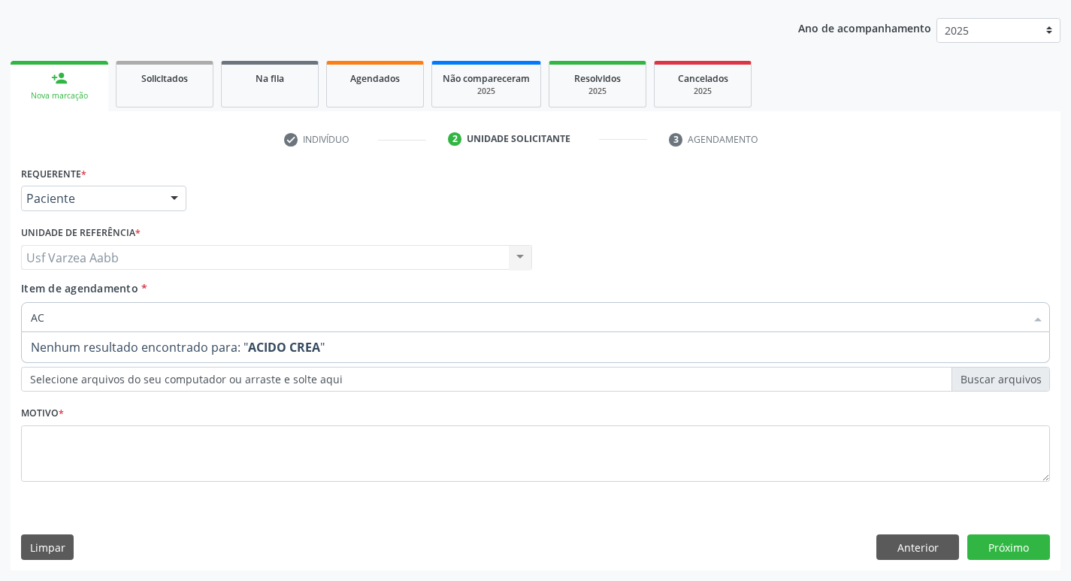
type input "A"
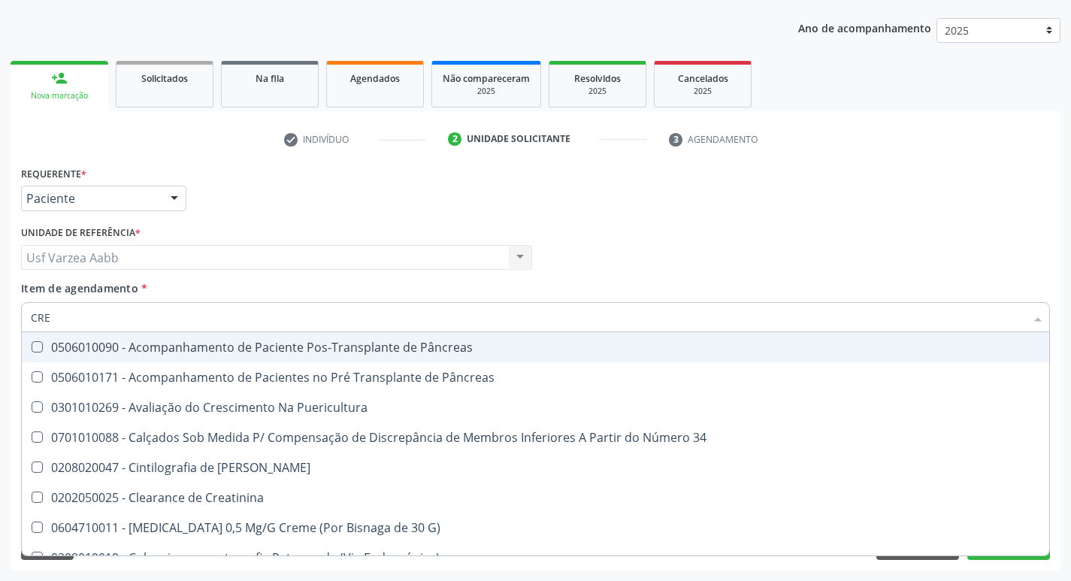
type input "CREA"
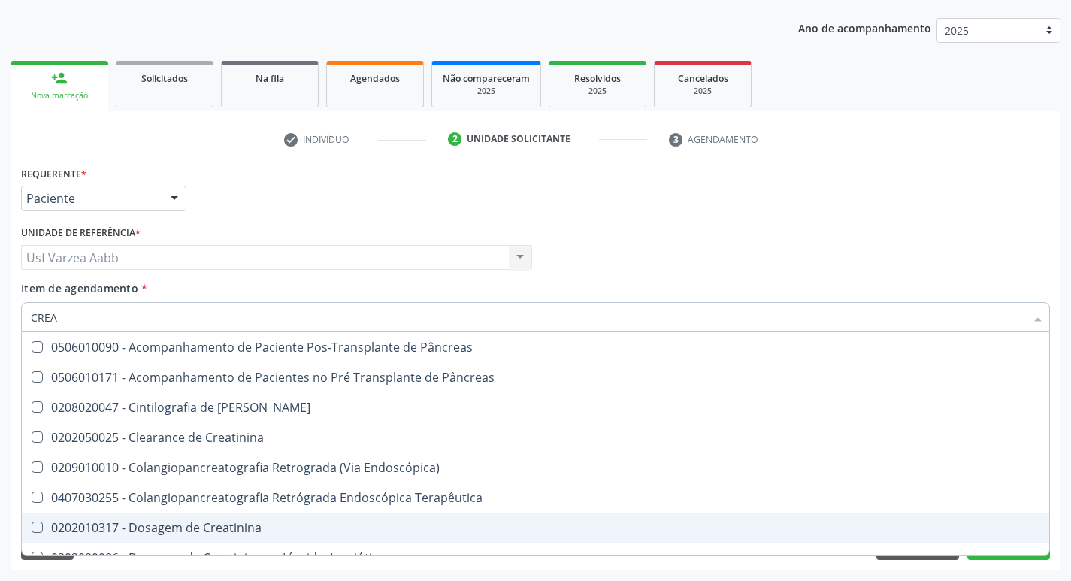
click at [170, 522] on div "0202010317 - Dosagem de Creatinina" at bounding box center [535, 527] width 1009 height 12
checkbox Creatinina "true"
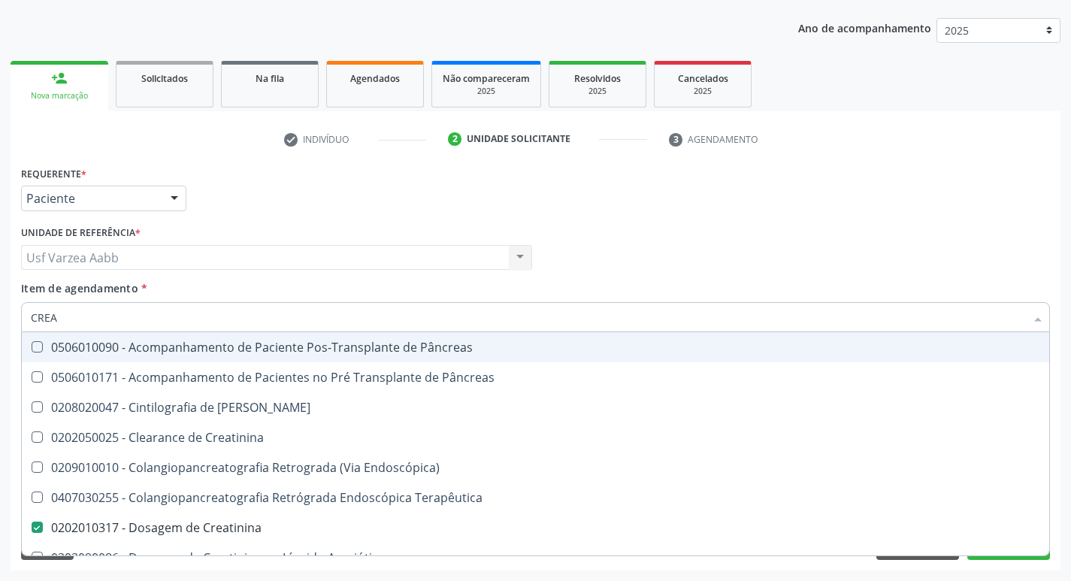
click at [107, 319] on input "CREA" at bounding box center [528, 317] width 994 height 30
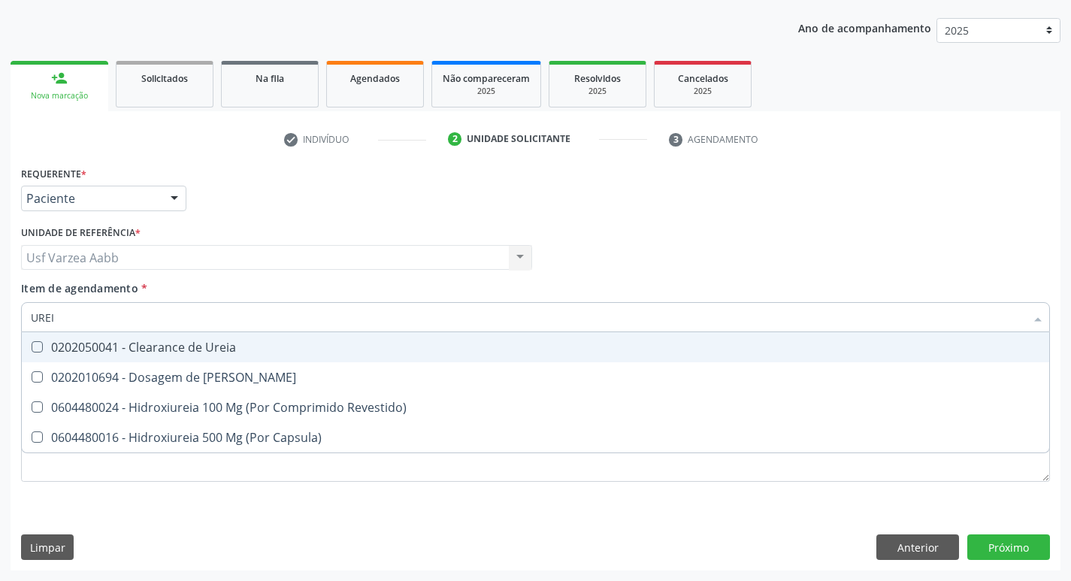
type input "UREIA"
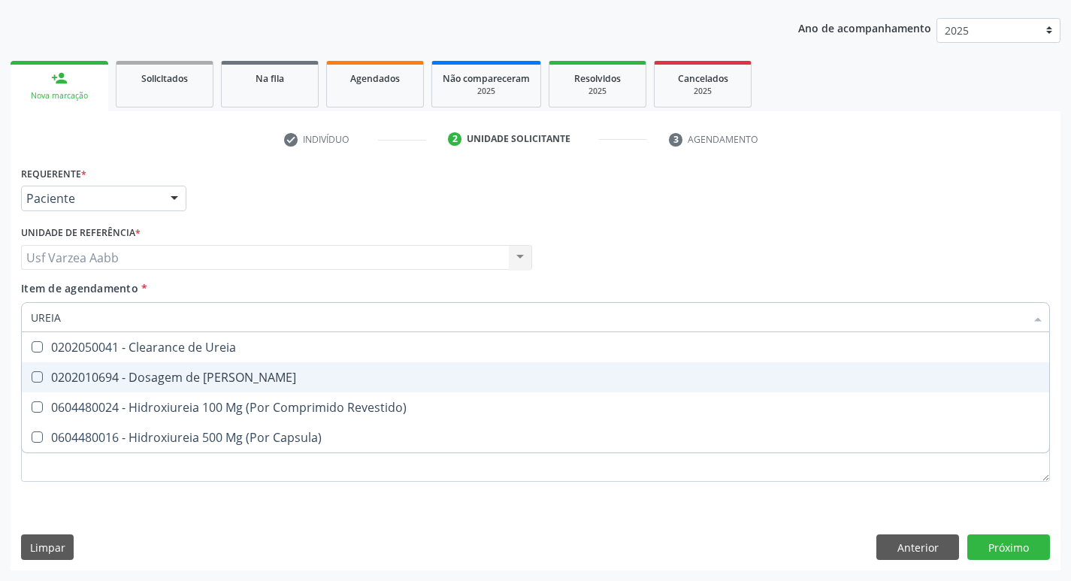
click at [136, 379] on div "0202010694 - Dosagem de [PERSON_NAME]" at bounding box center [535, 377] width 1009 height 12
checkbox Ureia "true"
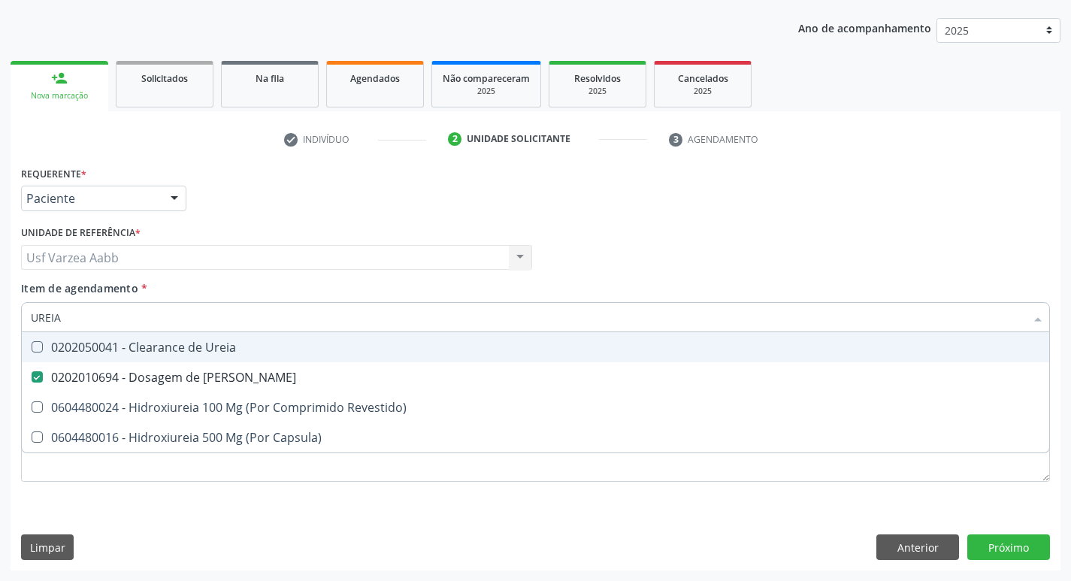
click at [110, 316] on input "UREIA" at bounding box center [528, 317] width 994 height 30
type input "C"
checkbox Ureia "false"
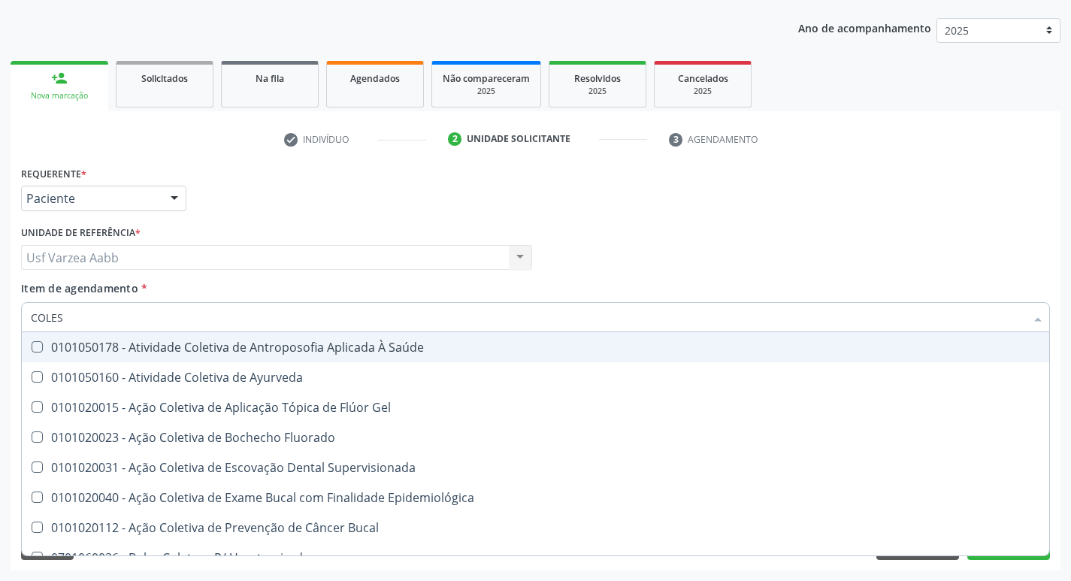
type input "COLEST"
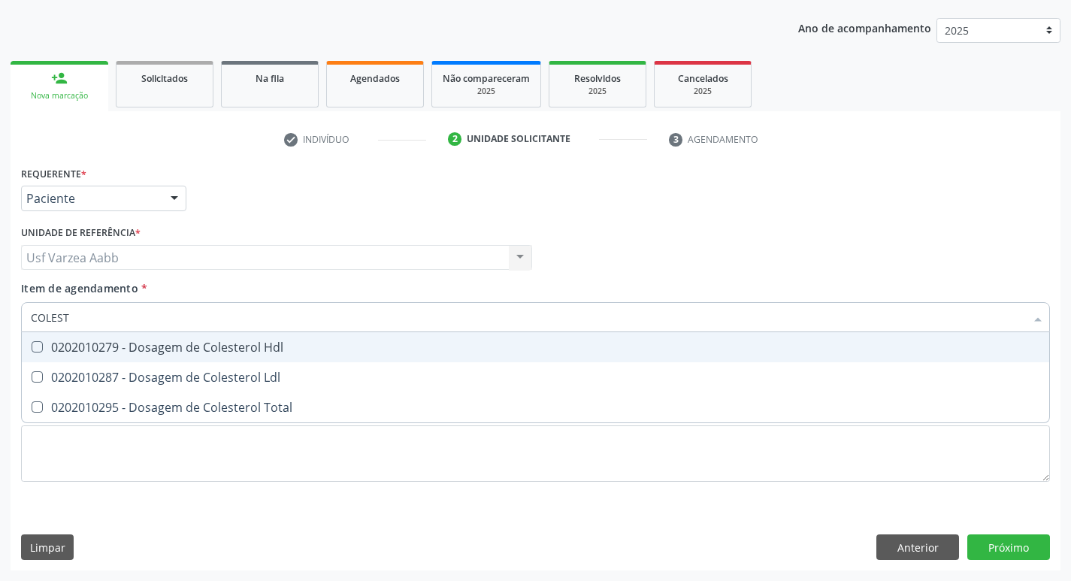
click at [117, 343] on div "0202010279 - Dosagem de Colesterol Hdl" at bounding box center [535, 347] width 1009 height 12
checkbox Hdl "true"
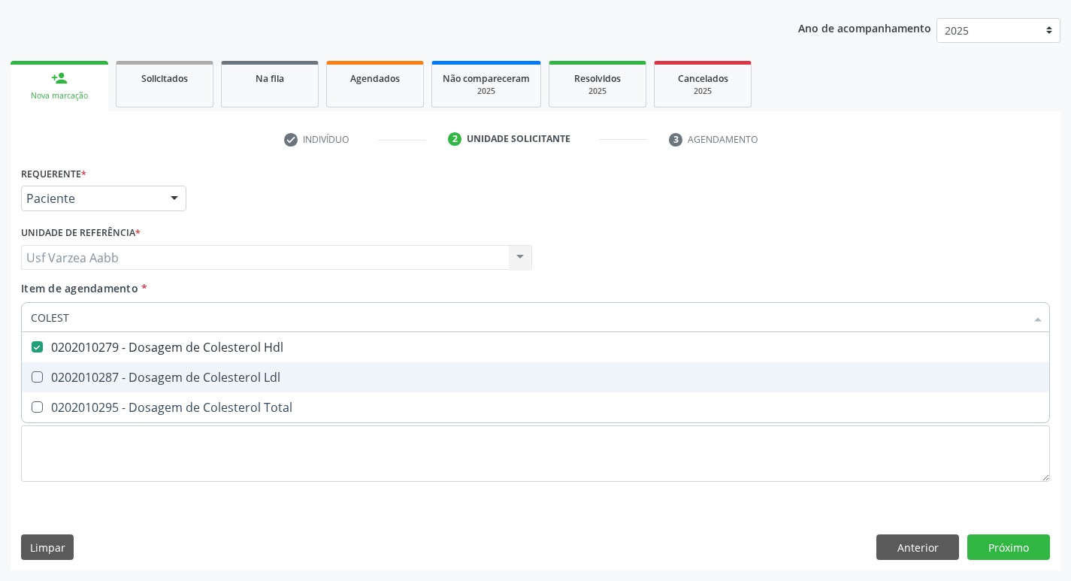
click at [118, 373] on div "0202010287 - Dosagem de Colesterol Ldl" at bounding box center [535, 377] width 1009 height 12
checkbox Ldl "true"
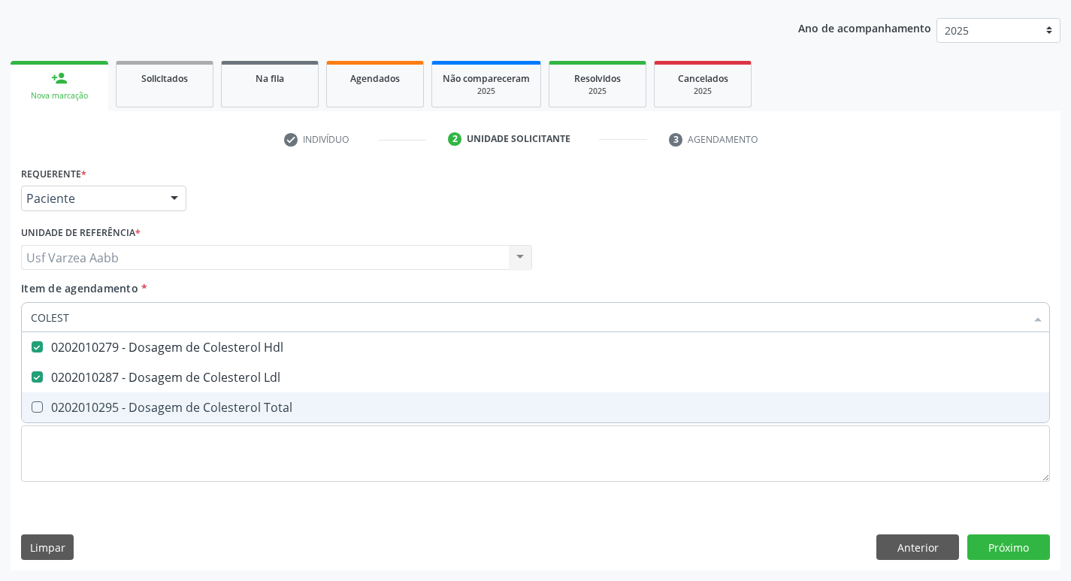
click at [115, 406] on div "0202010295 - Dosagem de Colesterol Total" at bounding box center [535, 407] width 1009 height 12
checkbox Total "true"
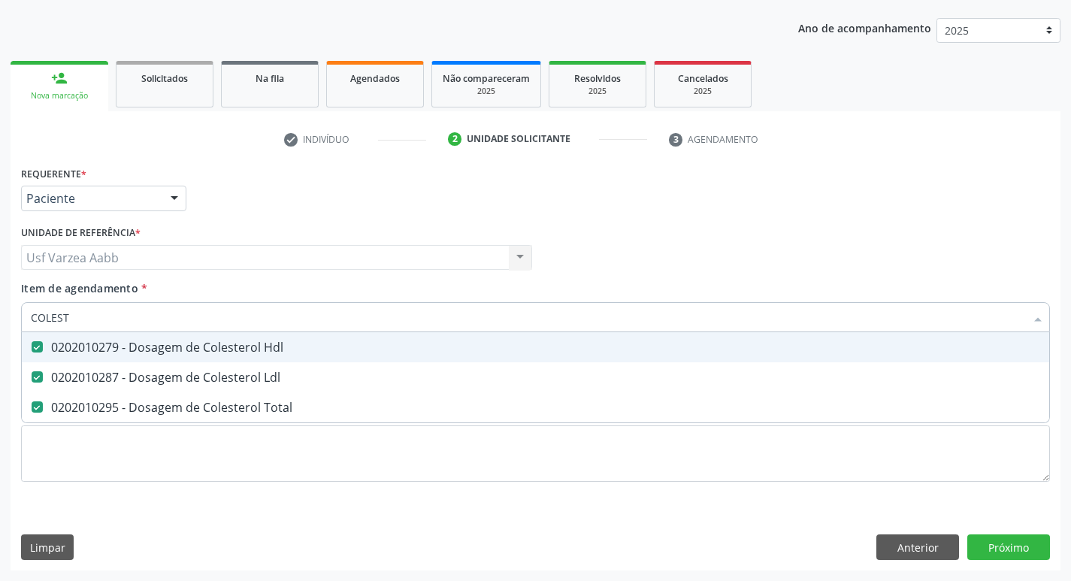
click at [110, 320] on input "COLEST" at bounding box center [528, 317] width 994 height 30
type input "TG"
checkbox Hdl "false"
checkbox Ldl "false"
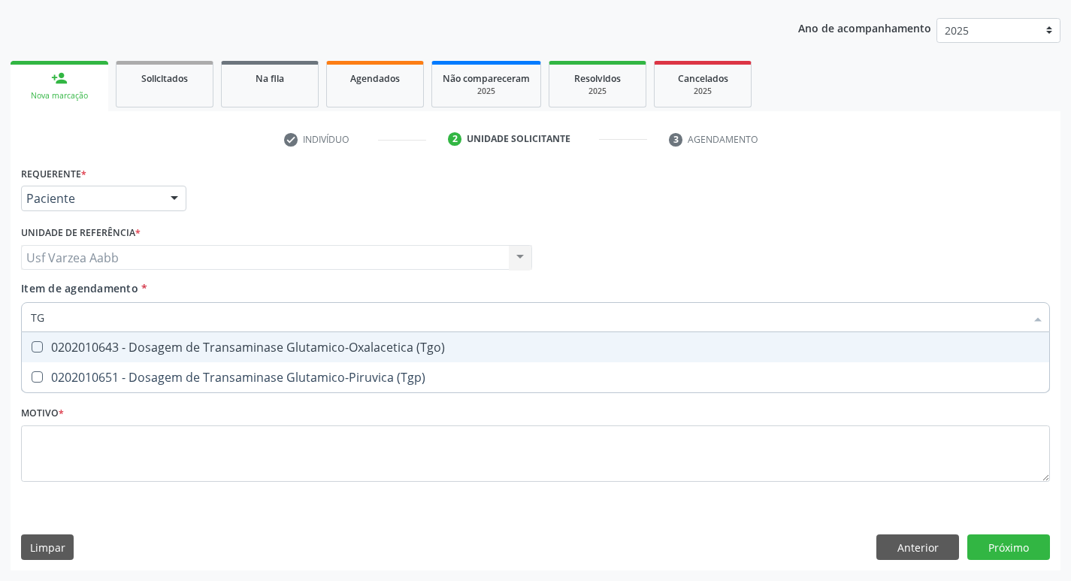
click at [113, 337] on span "0202010643 - Dosagem de Transaminase Glutamico-Oxalacetica (Tgo)" at bounding box center [535, 347] width 1027 height 30
checkbox \(Tgo\) "true"
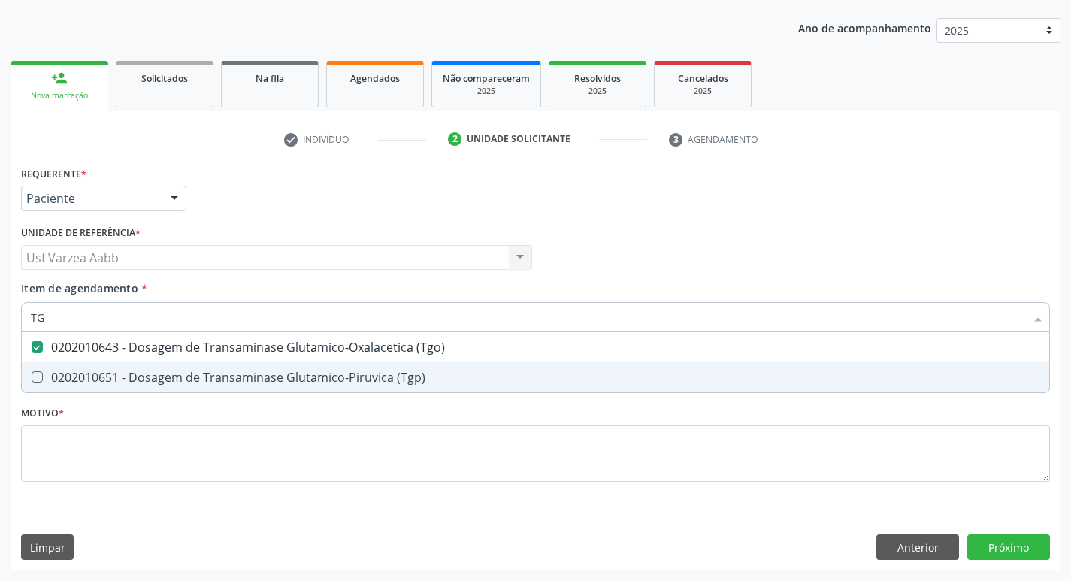
click at [113, 371] on div "0202010651 - Dosagem de Transaminase Glutamico-Piruvica (Tgp)" at bounding box center [535, 377] width 1009 height 12
checkbox \(Tgp\) "true"
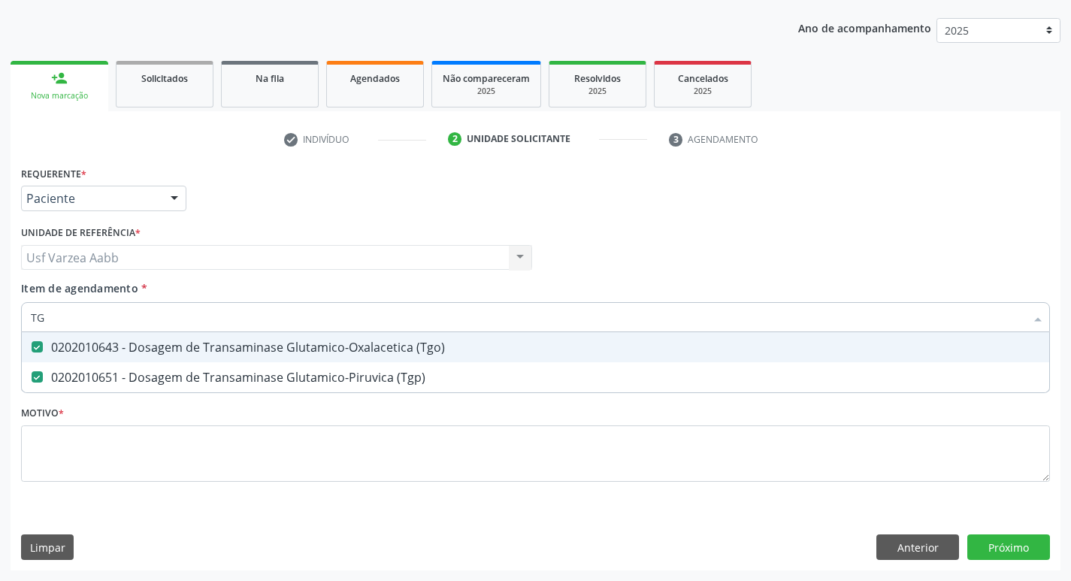
click at [107, 316] on input "TG" at bounding box center [528, 317] width 994 height 30
type input "TRIG"
checkbox \(Tgo\) "false"
checkbox \(Tgp\) "false"
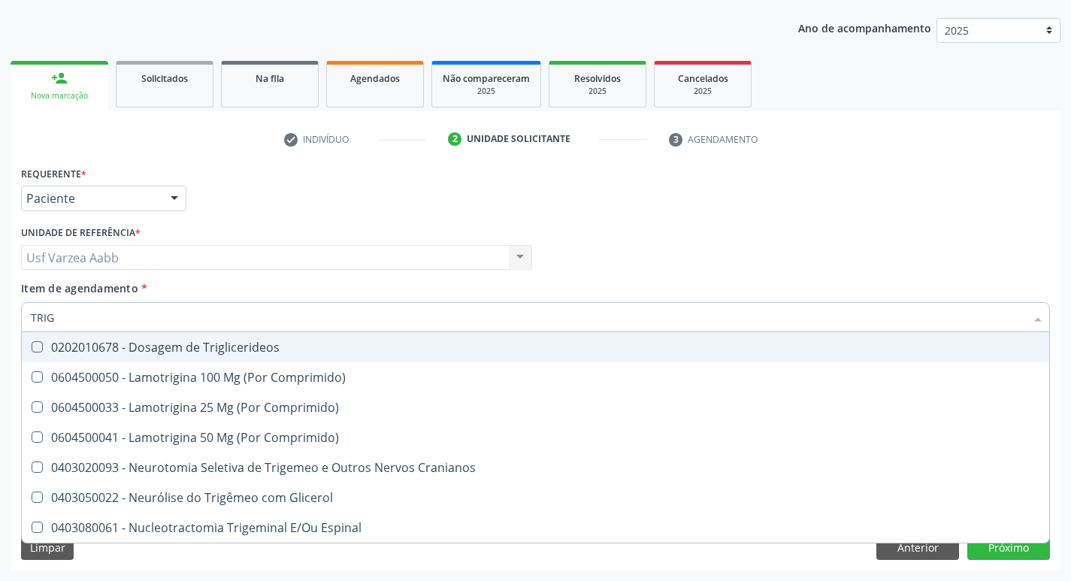
type input "TRIGL"
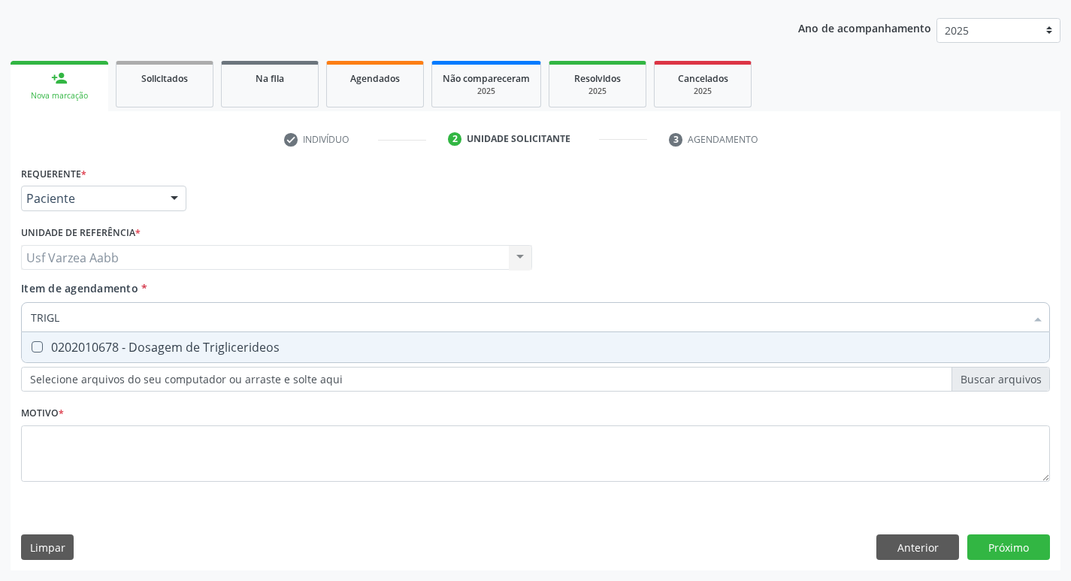
click at [174, 343] on div "0202010678 - Dosagem de Triglicerideos" at bounding box center [535, 347] width 1009 height 12
checkbox Triglicerideos "true"
click at [171, 317] on input "TRIGL" at bounding box center [528, 317] width 994 height 30
type input "HEM"
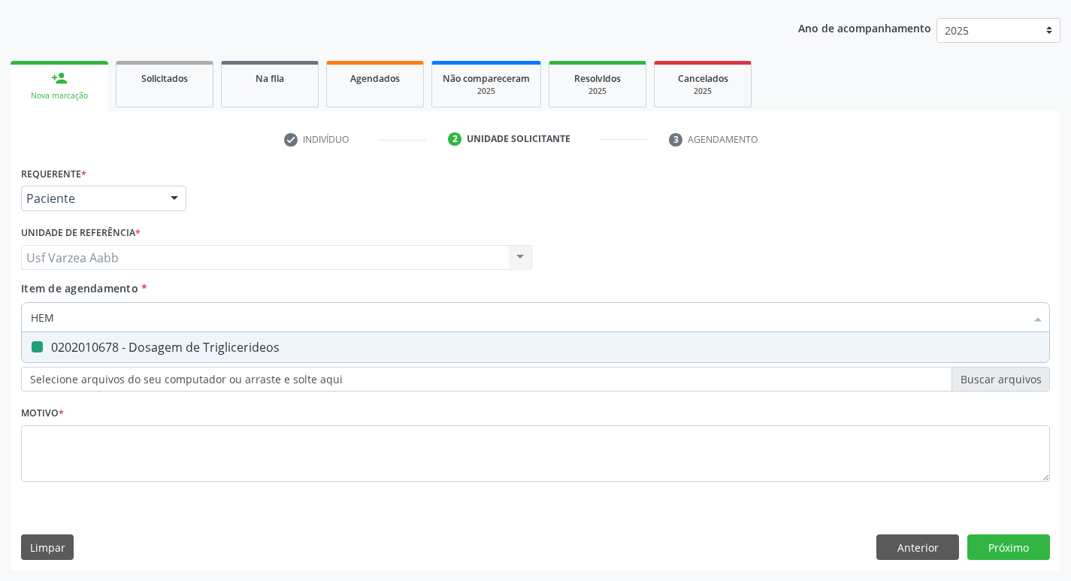
checkbox Triglicerideos "false"
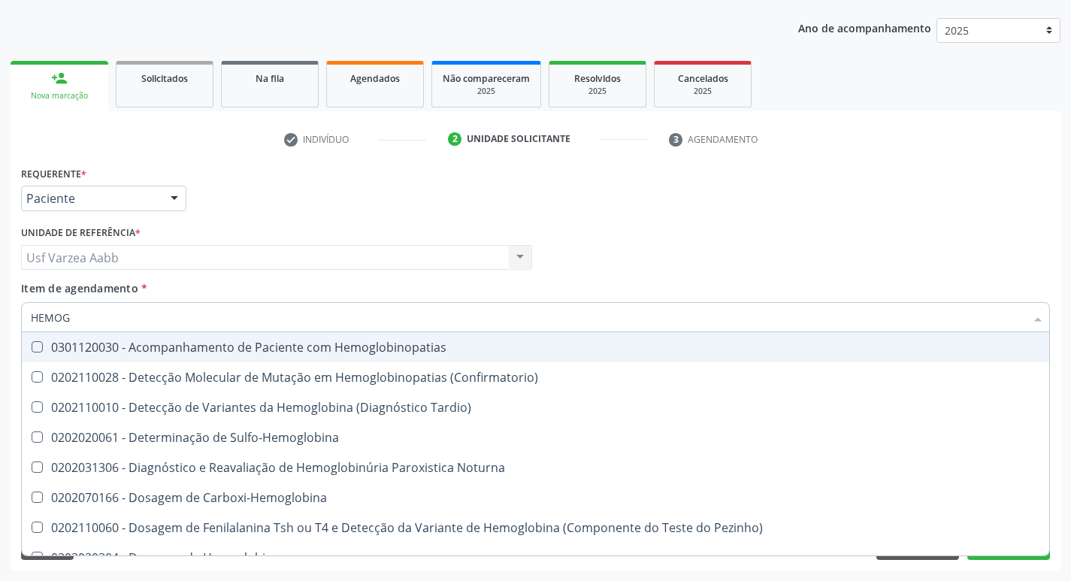
type input "HEMOGR"
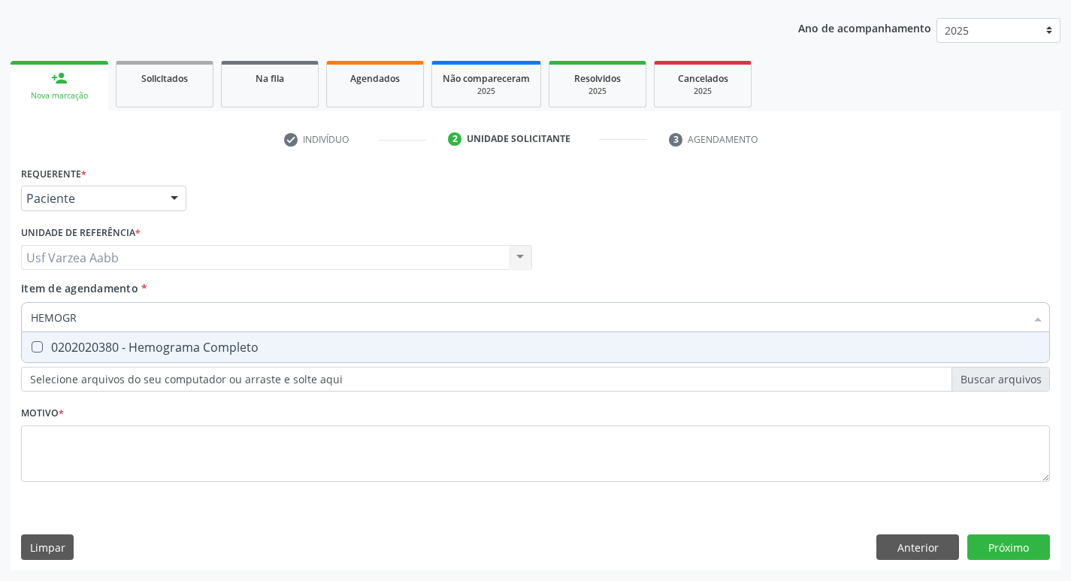
click at [162, 343] on div "0202020380 - Hemograma Completo" at bounding box center [535, 347] width 1009 height 12
checkbox Completo "true"
click at [163, 313] on input "HEMOGR" at bounding box center [528, 317] width 994 height 30
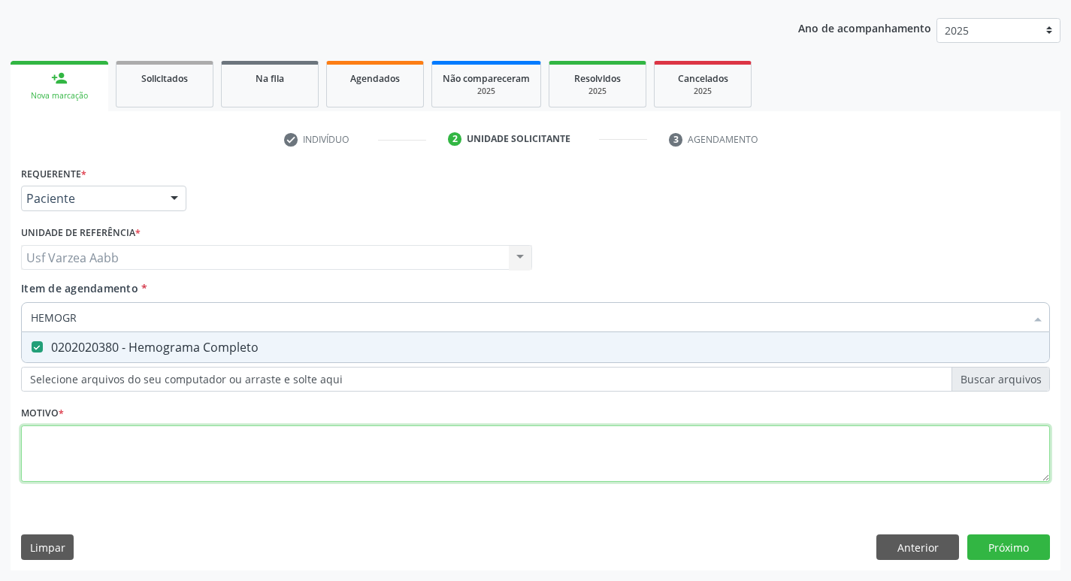
click at [251, 457] on div "Requerente * Paciente Médico(a) Enfermeiro(a) Paciente Nenhum resultado encontr…" at bounding box center [535, 332] width 1029 height 340
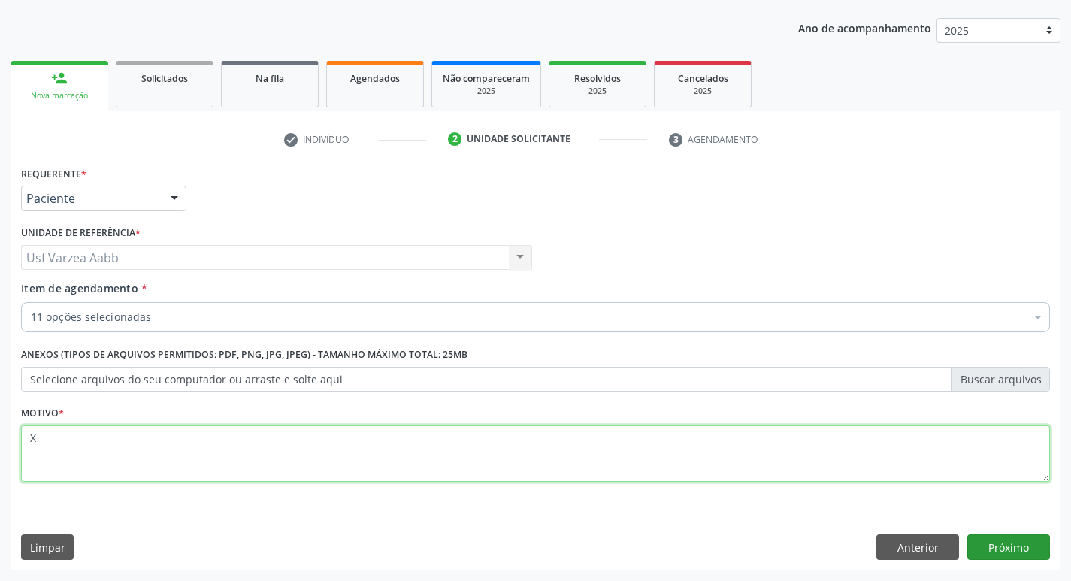
type textarea "X"
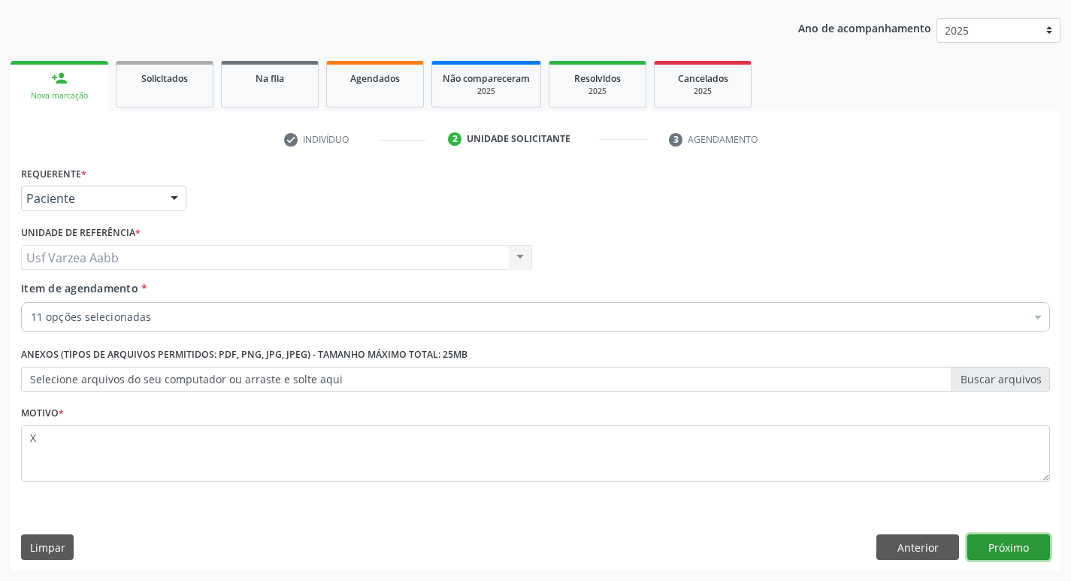
click at [1014, 543] on button "Próximo" at bounding box center [1008, 547] width 83 height 26
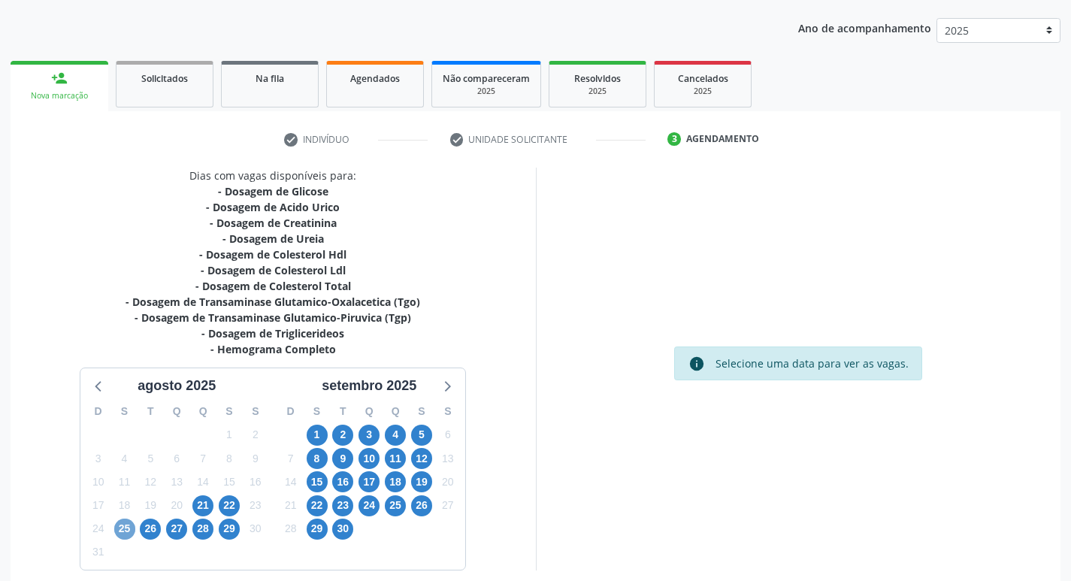
click at [131, 521] on span "25" at bounding box center [124, 528] width 21 height 21
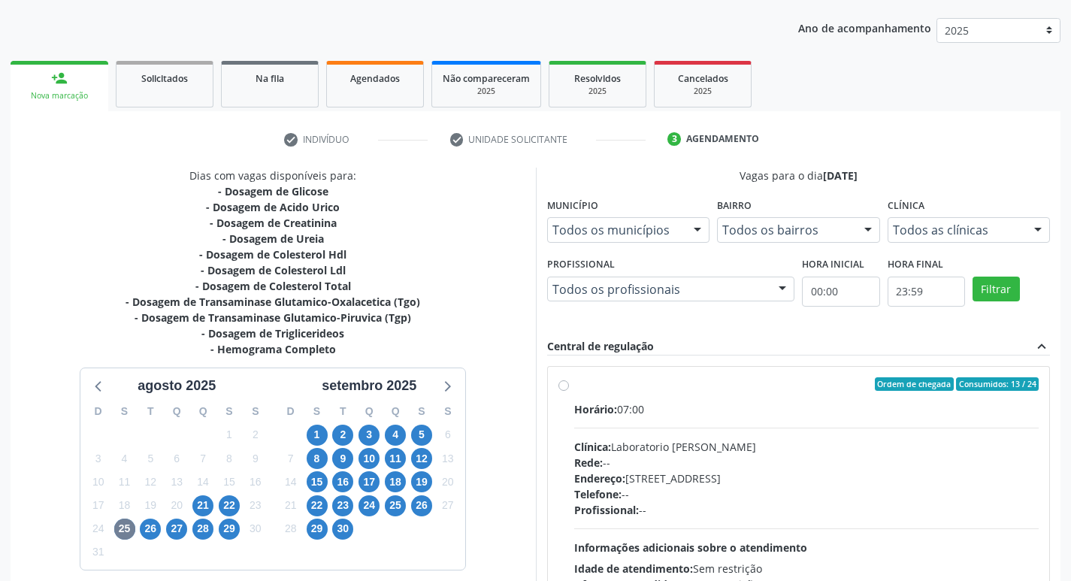
click at [557, 383] on div "Ordem de chegada Consumidos: 13 / 24 Horário: 07:00 Clínica: Laboratorio [PERSO…" at bounding box center [799, 493] width 502 height 252
radio input "true"
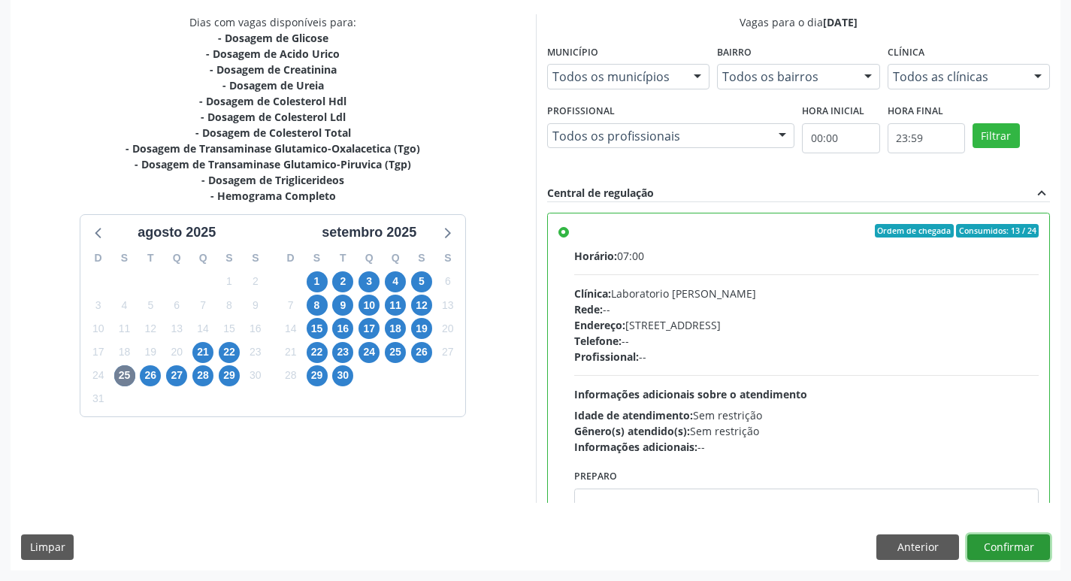
click at [1016, 555] on button "Confirmar" at bounding box center [1008, 547] width 83 height 26
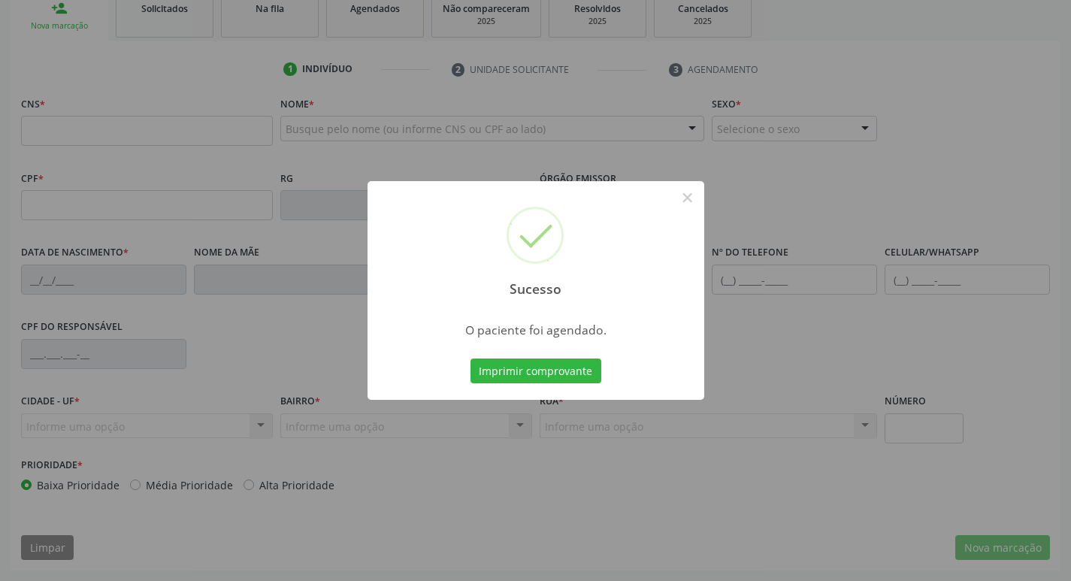
click at [526, 378] on div "Sucesso × O paciente foi agendado. Imprimir comprovante Cancel" at bounding box center [535, 290] width 1071 height 581
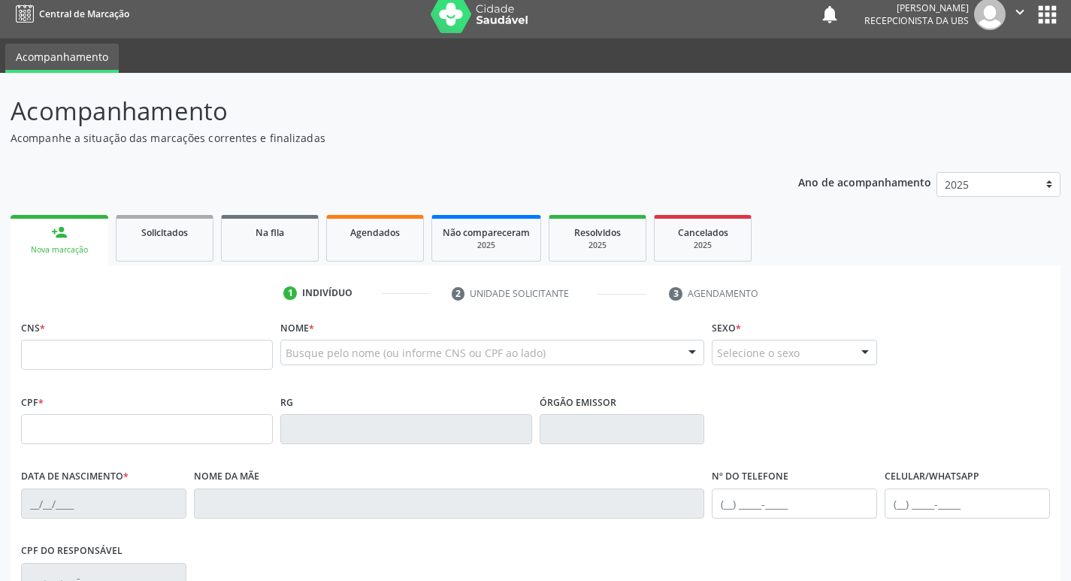
scroll to position [0, 0]
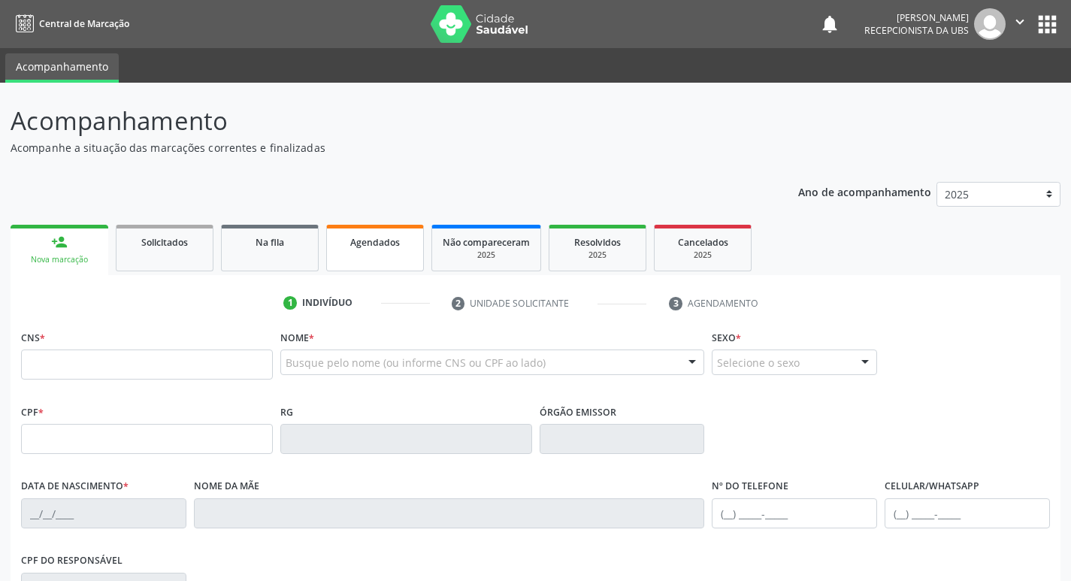
click at [397, 251] on link "Agendados" at bounding box center [375, 248] width 98 height 47
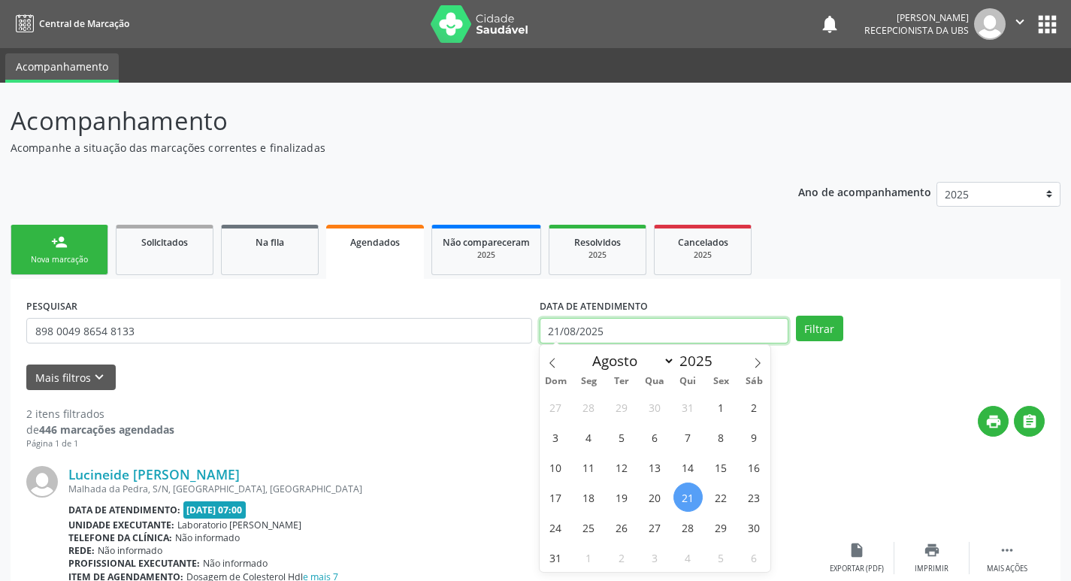
click at [599, 322] on input "21/08/2025" at bounding box center [663, 331] width 249 height 26
click at [589, 532] on span "25" at bounding box center [588, 526] width 29 height 29
type input "[DATE]"
click at [589, 532] on span "25" at bounding box center [588, 526] width 29 height 29
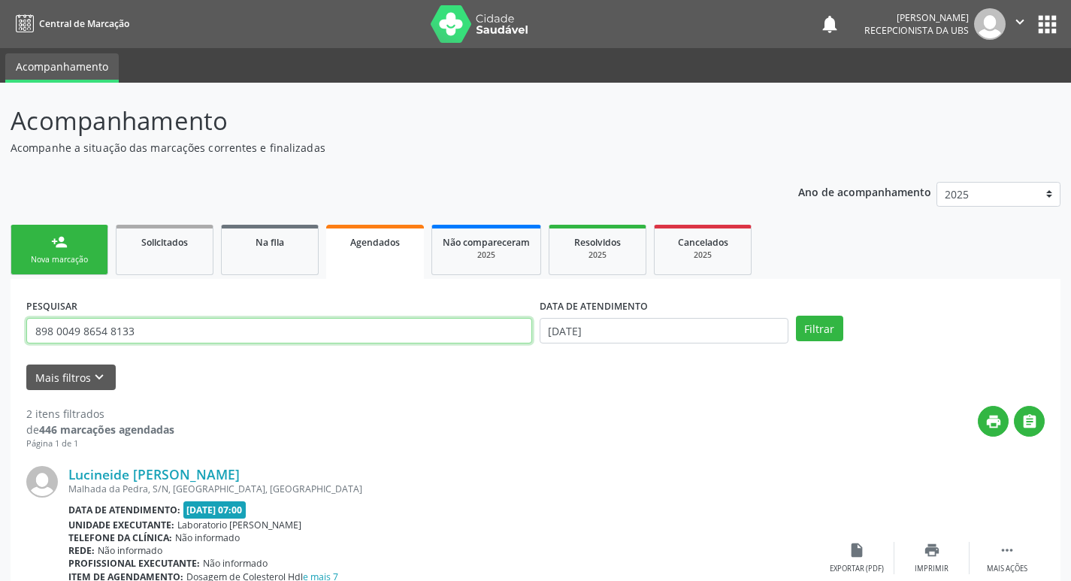
click at [410, 323] on input "898 0049 8654 8133" at bounding box center [279, 331] width 506 height 26
type input "4"
type input "706007883428849"
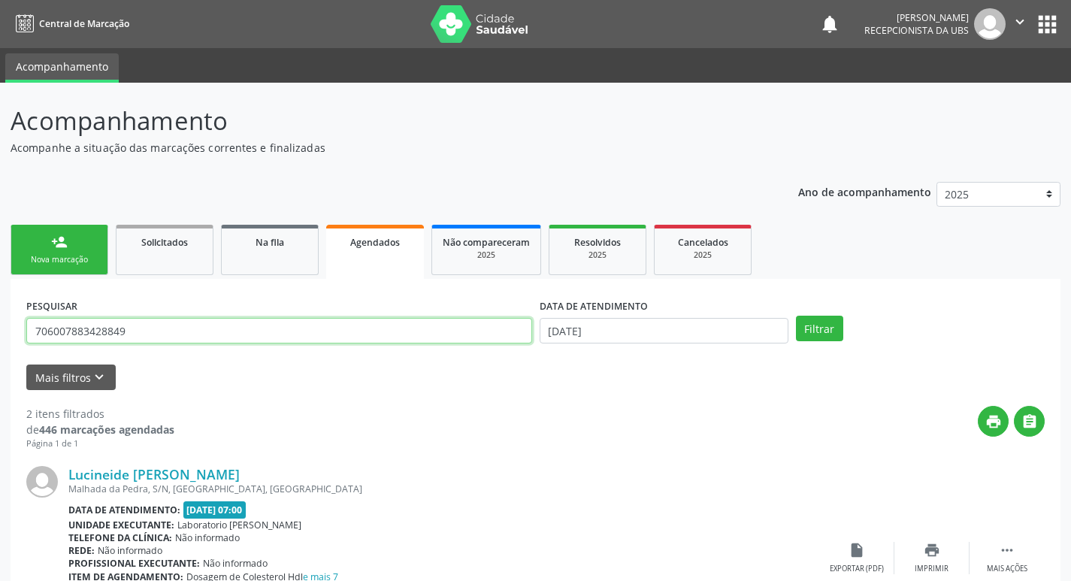
click at [796, 316] on button "Filtrar" at bounding box center [819, 329] width 47 height 26
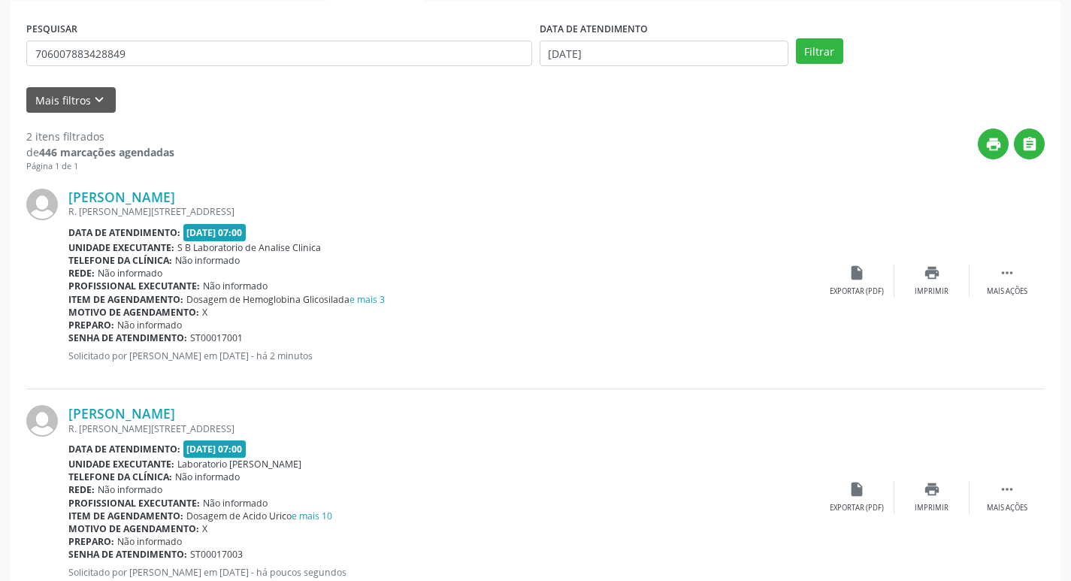
scroll to position [328, 0]
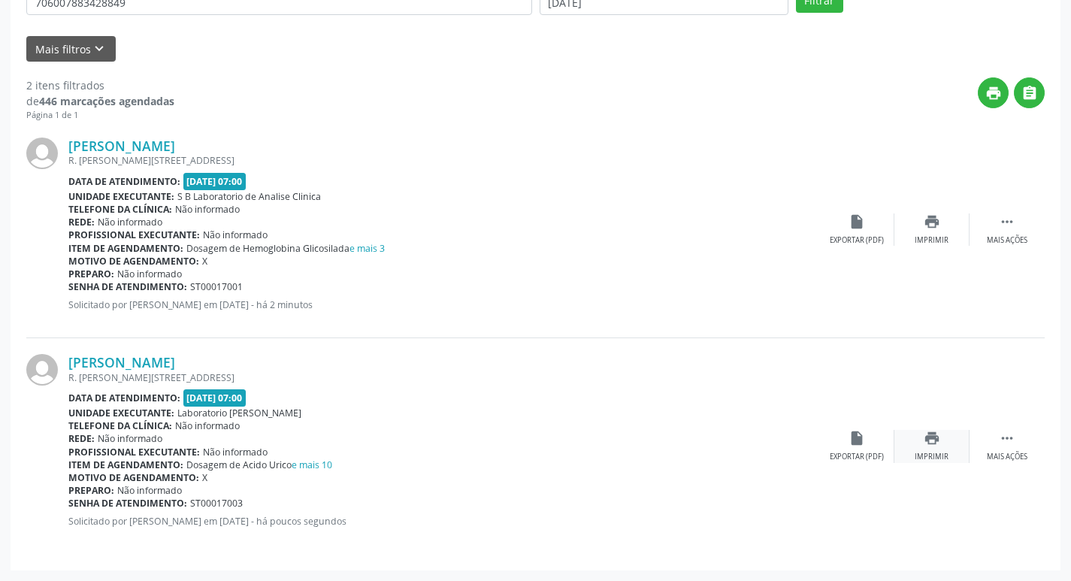
click at [942, 448] on div "print Imprimir" at bounding box center [931, 446] width 75 height 32
